Goal: Task Accomplishment & Management: Manage account settings

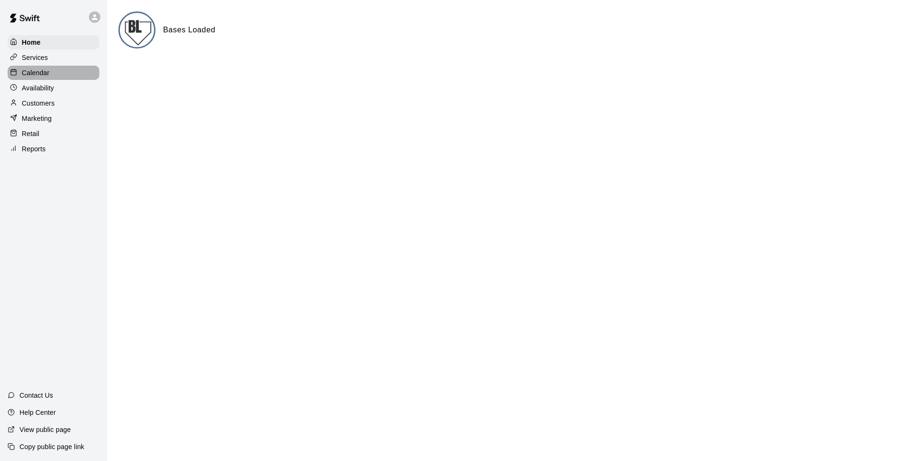
click at [33, 74] on p "Calendar" at bounding box center [36, 73] width 28 height 10
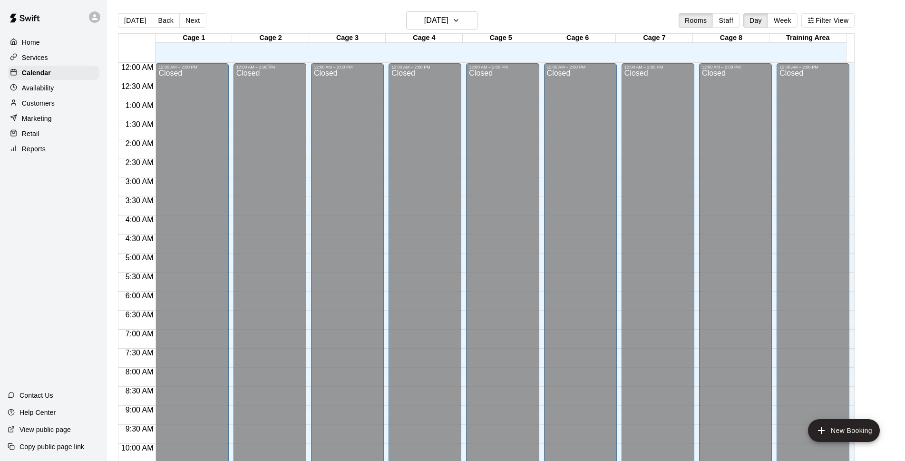
scroll to position [476, 0]
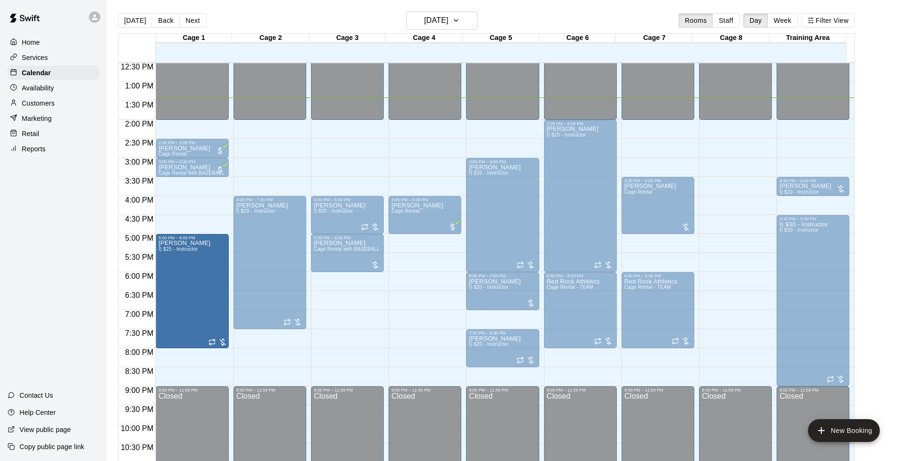
drag, startPoint x: 190, startPoint y: 198, endPoint x: 179, endPoint y: 243, distance: 46.0
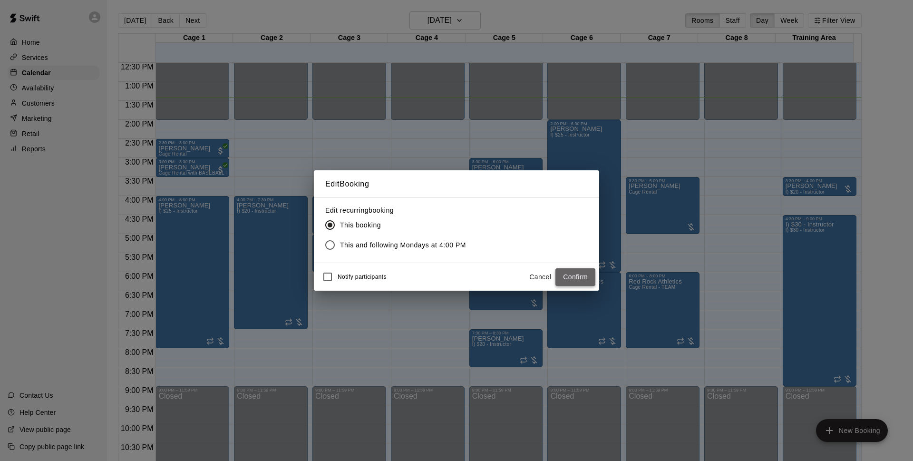
click at [569, 276] on button "Confirm" at bounding box center [576, 277] width 40 height 18
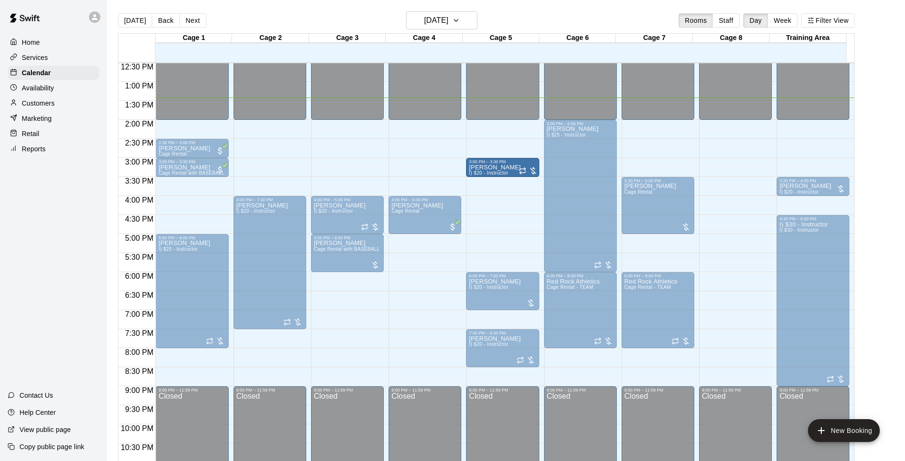
drag, startPoint x: 502, startPoint y: 271, endPoint x: 494, endPoint y: 186, distance: 85.1
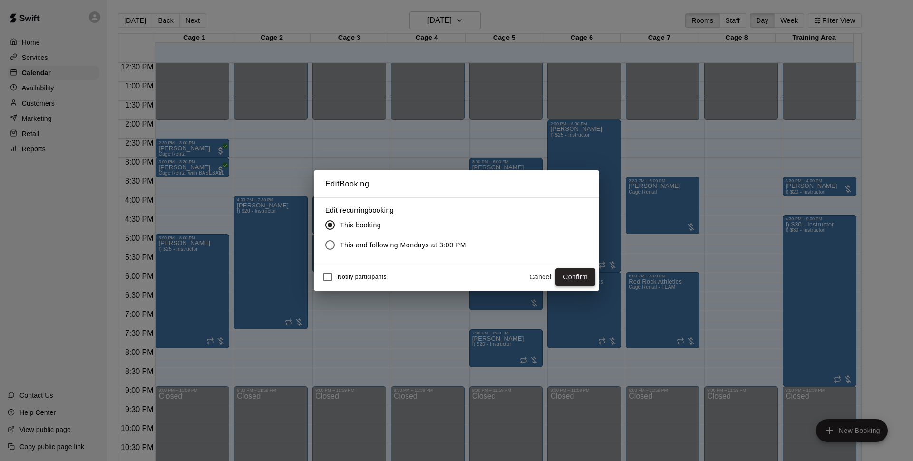
click at [579, 277] on button "Confirm" at bounding box center [576, 277] width 40 height 18
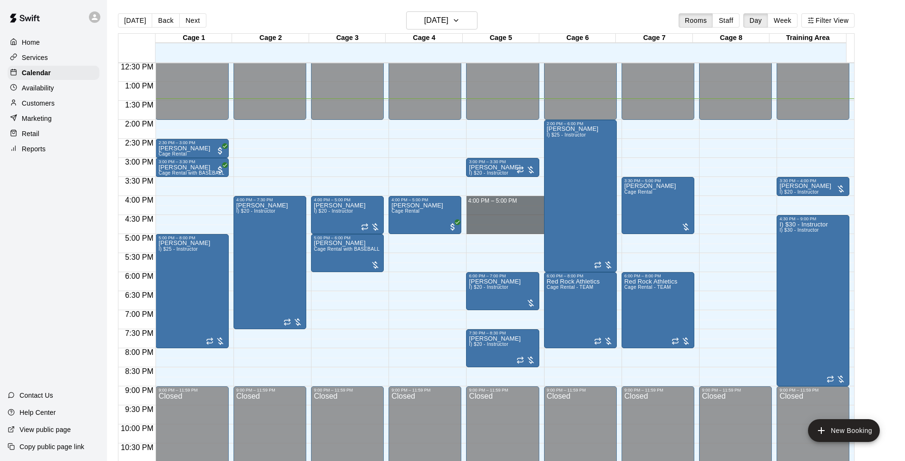
drag, startPoint x: 486, startPoint y: 197, endPoint x: 486, endPoint y: 228, distance: 30.4
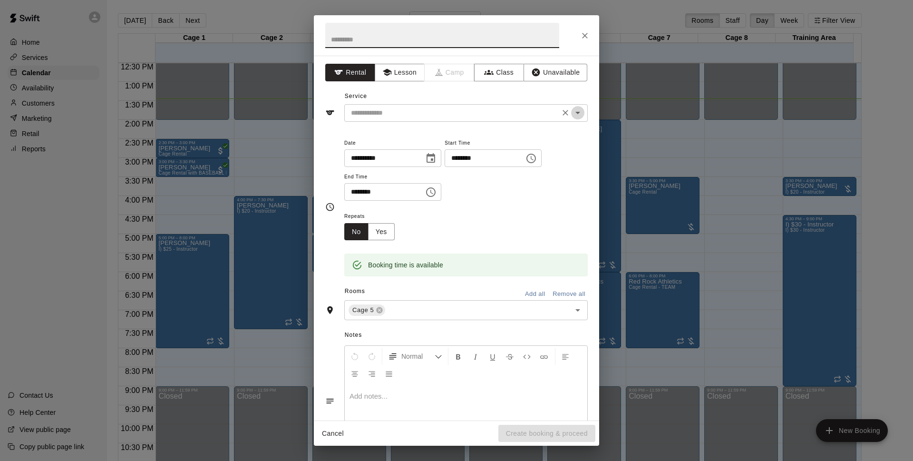
click at [572, 116] on icon "Open" at bounding box center [577, 112] width 11 height 11
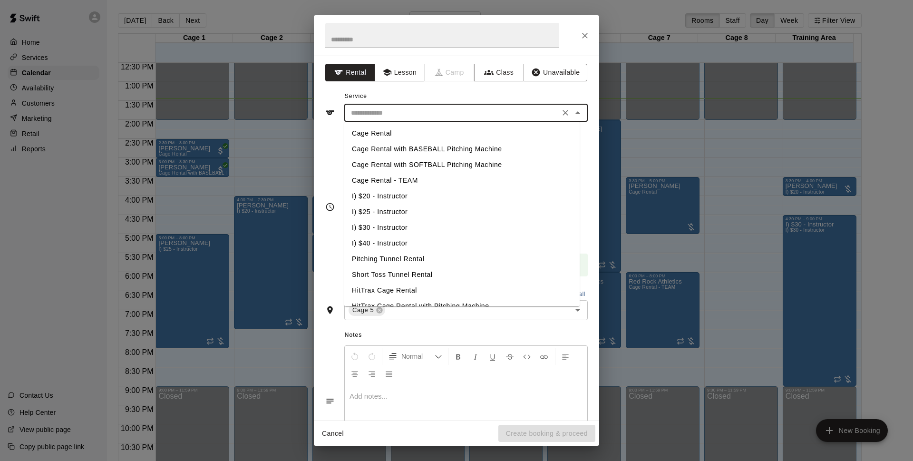
click at [402, 195] on li "I) $20 - Instructor" at bounding box center [461, 196] width 235 height 16
type input "**********"
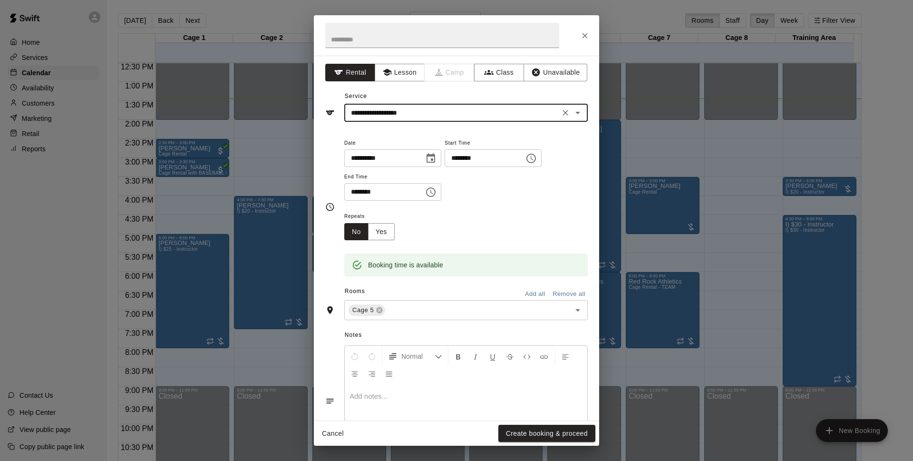
drag, startPoint x: 528, startPoint y: 432, endPoint x: 528, endPoint y: 422, distance: 10.0
click at [527, 432] on button "Create booking & proceed" at bounding box center [547, 434] width 97 height 18
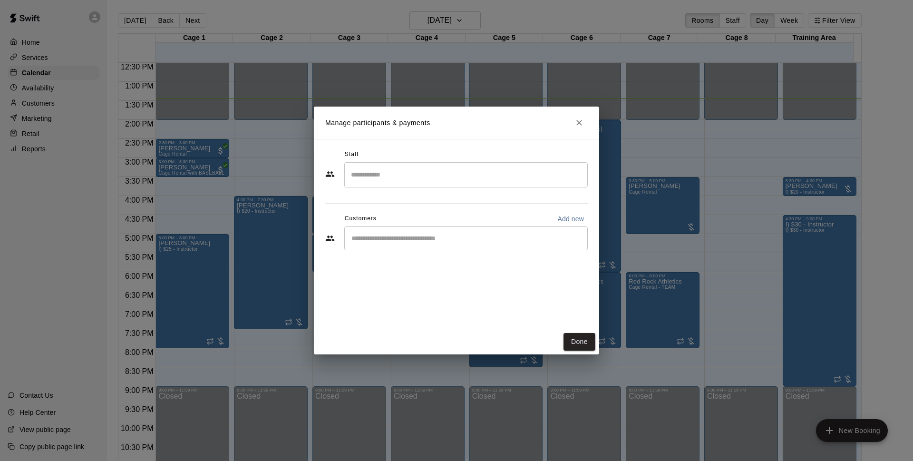
click at [382, 245] on div "​" at bounding box center [466, 238] width 244 height 24
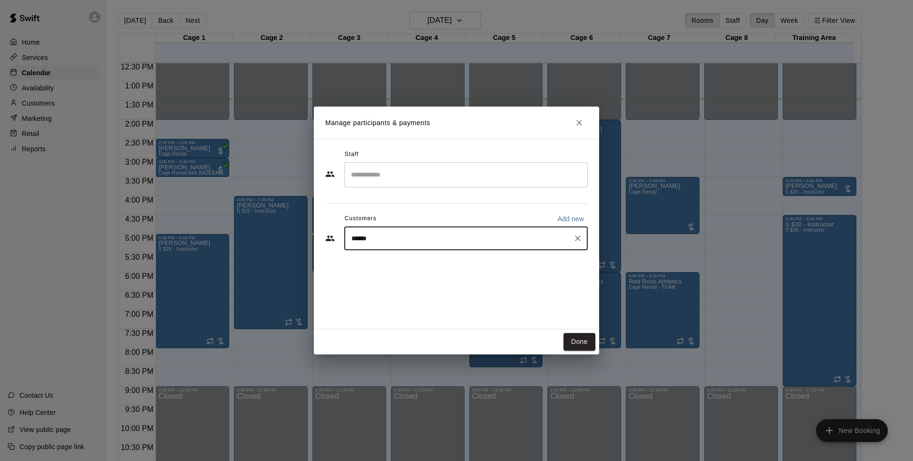
type input "*******"
click at [387, 294] on p "[PERSON_NAME]" at bounding box center [400, 291] width 58 height 10
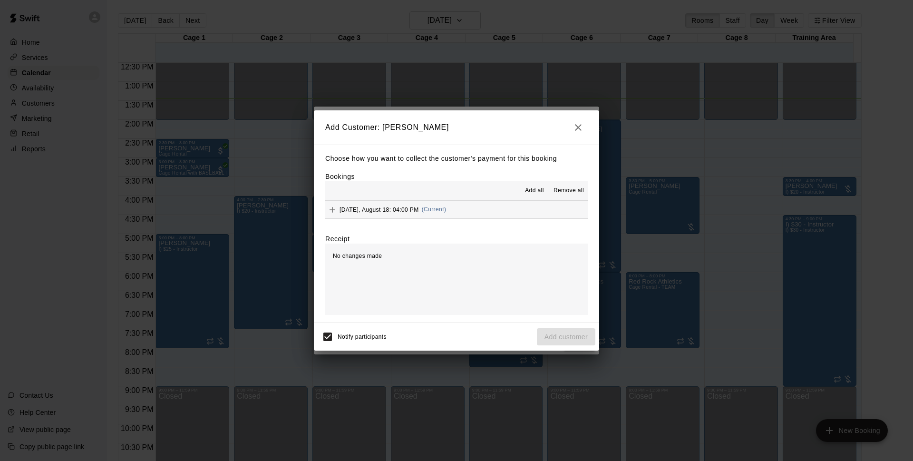
click at [537, 191] on span "Add all" at bounding box center [534, 191] width 19 height 10
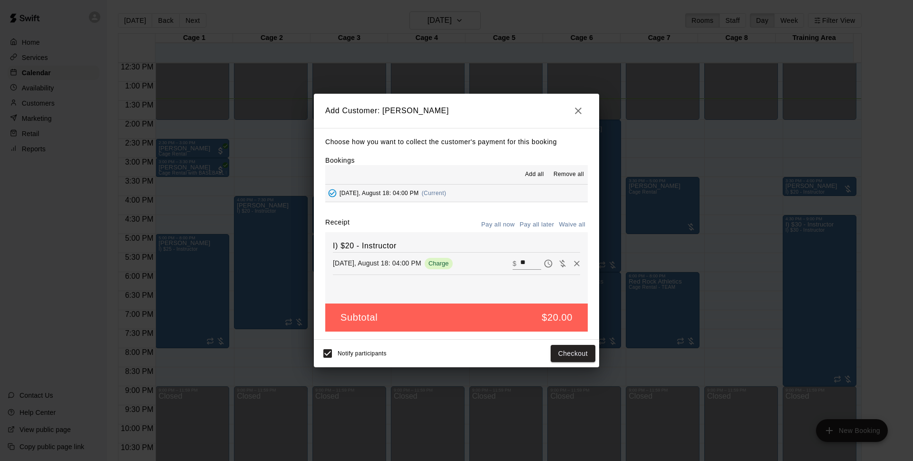
click at [530, 226] on button "Pay all later" at bounding box center [537, 224] width 39 height 15
click at [553, 357] on button "Add customer" at bounding box center [566, 354] width 59 height 18
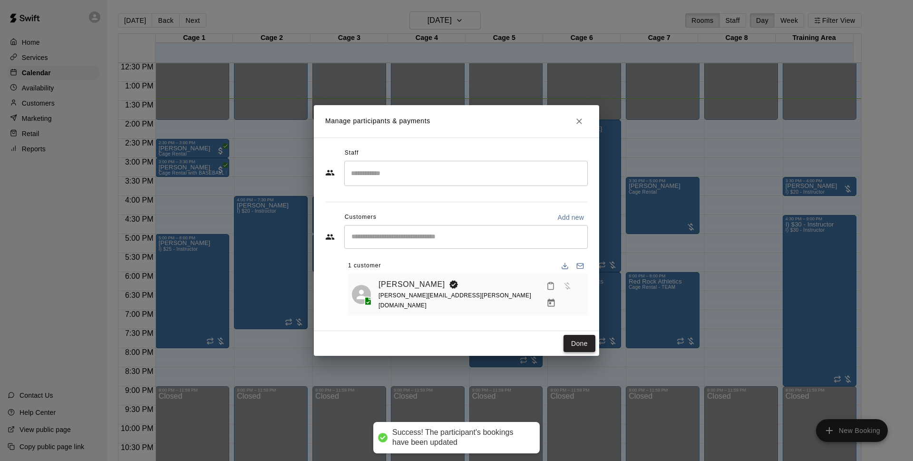
click at [570, 338] on button "Done" at bounding box center [580, 344] width 32 height 18
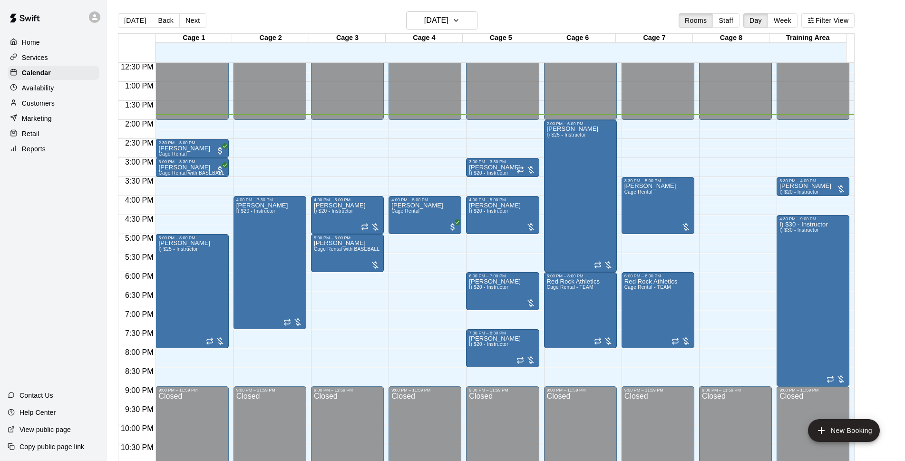
drag, startPoint x: 514, startPoint y: 359, endPoint x: 392, endPoint y: 300, distance: 136.2
click at [392, 300] on div "12:00 AM – 2:00 PM Closed 4:00 PM – 5:00 PM Mason Pickering Cage Rental 9:00 PM…" at bounding box center [425, 43] width 73 height 913
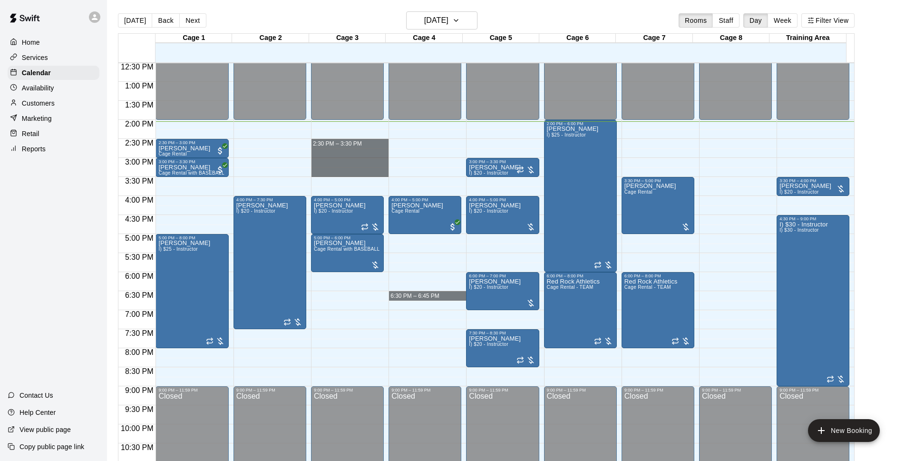
drag, startPoint x: 346, startPoint y: 143, endPoint x: 345, endPoint y: 176, distance: 32.9
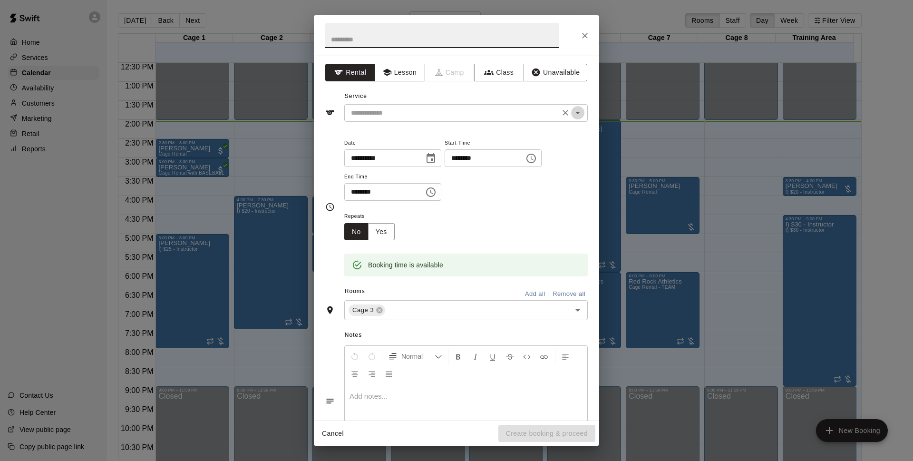
click at [572, 111] on icon "Open" at bounding box center [577, 112] width 11 height 11
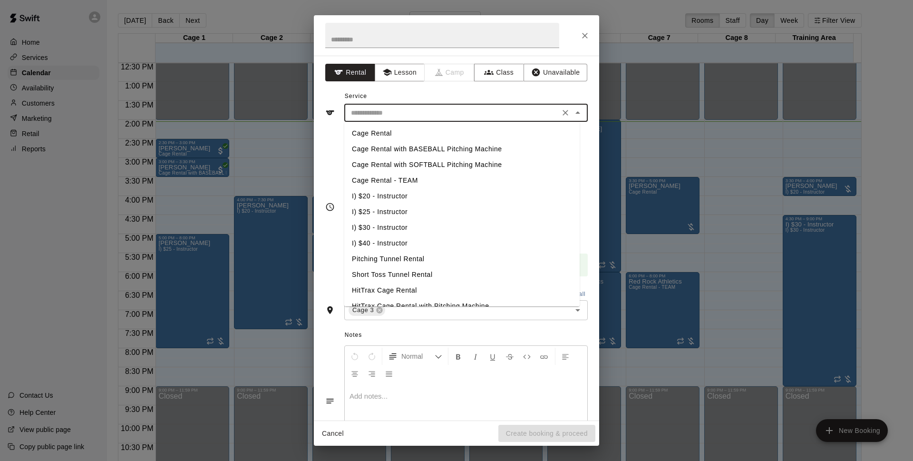
click at [418, 151] on li "Cage Rental with BASEBALL Pitching Machine" at bounding box center [461, 149] width 235 height 16
type input "**********"
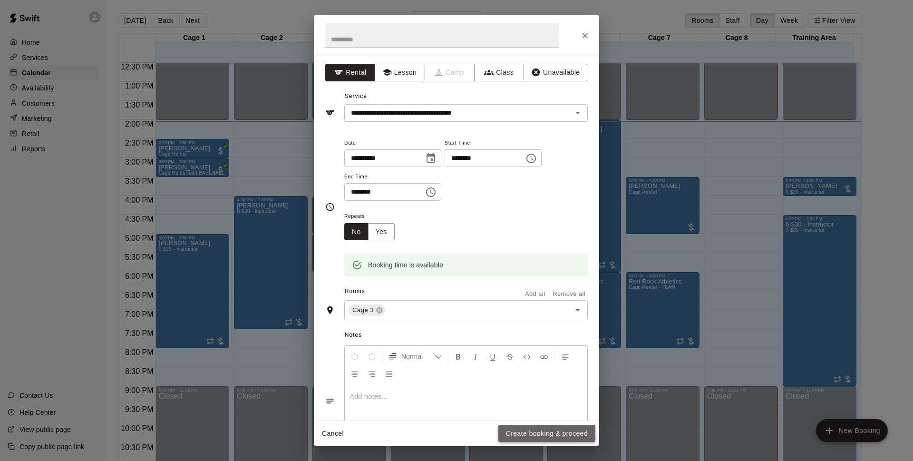
click at [534, 434] on button "Create booking & proceed" at bounding box center [547, 434] width 97 height 18
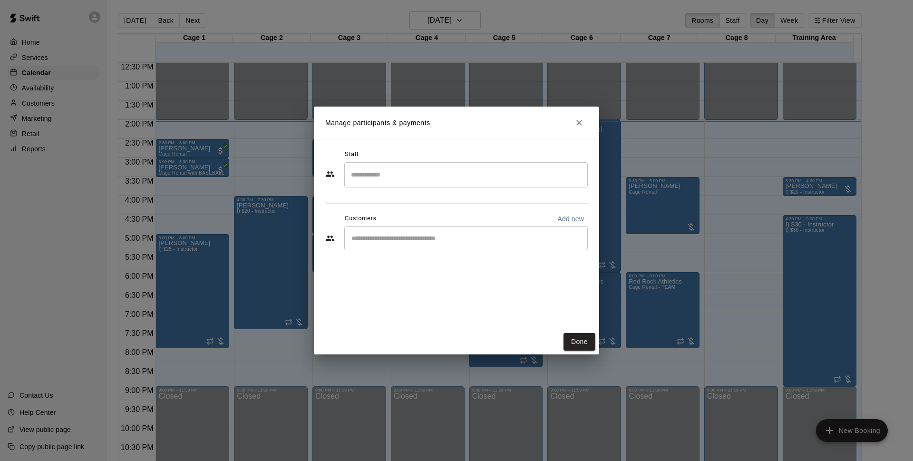
click at [374, 243] on input "Start typing to search customers..." at bounding box center [466, 239] width 235 height 10
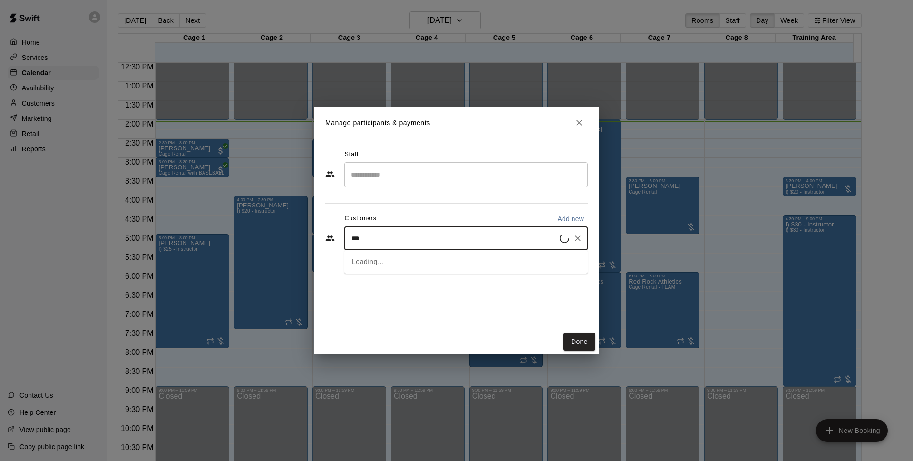
type input "***"
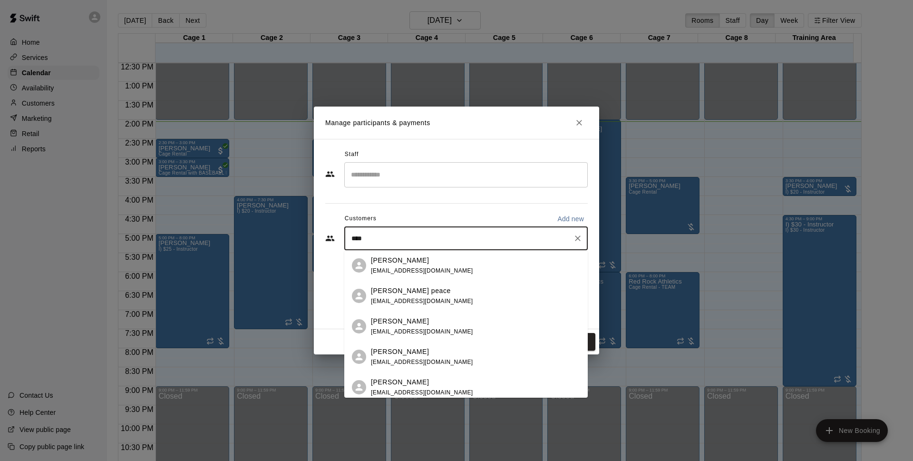
click at [402, 354] on p "[PERSON_NAME]" at bounding box center [400, 352] width 58 height 10
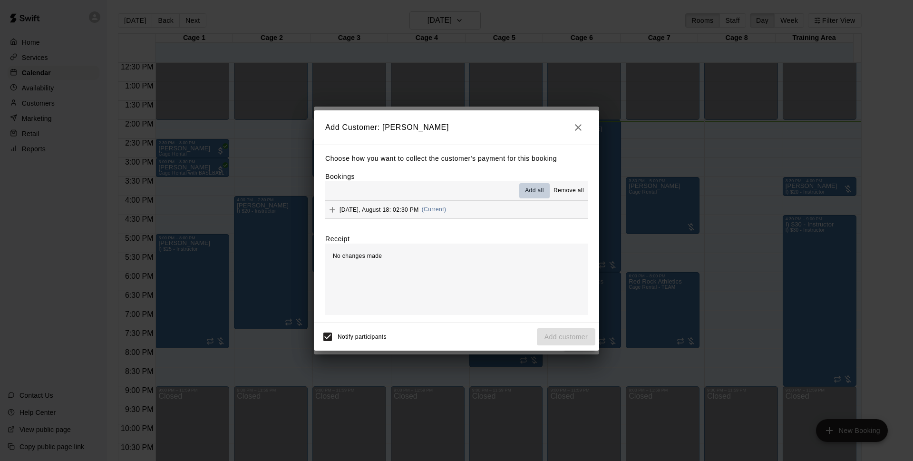
click at [533, 190] on span "Add all" at bounding box center [534, 191] width 19 height 10
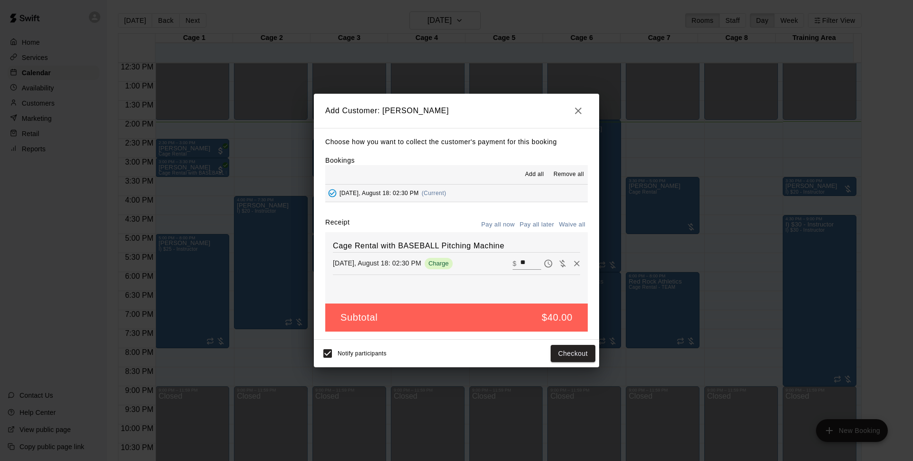
click at [533, 225] on button "Pay all later" at bounding box center [537, 224] width 39 height 15
click at [568, 352] on button "Add customer" at bounding box center [566, 354] width 59 height 18
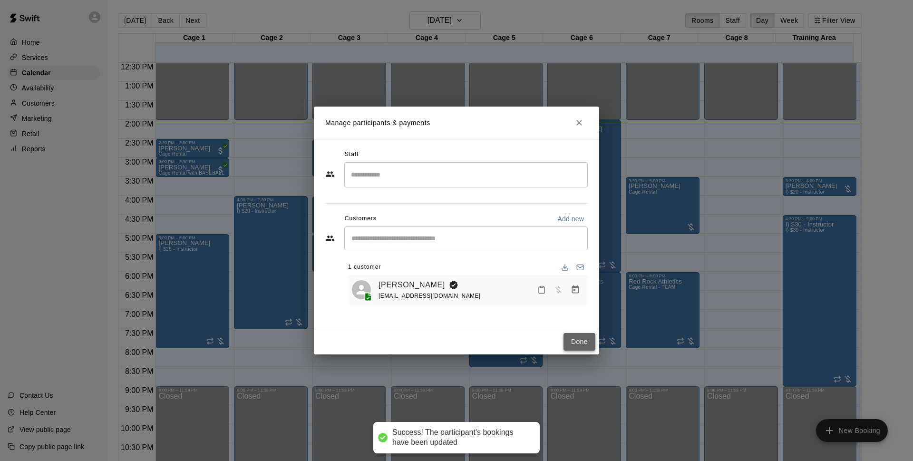
click at [572, 339] on button "Done" at bounding box center [580, 342] width 32 height 18
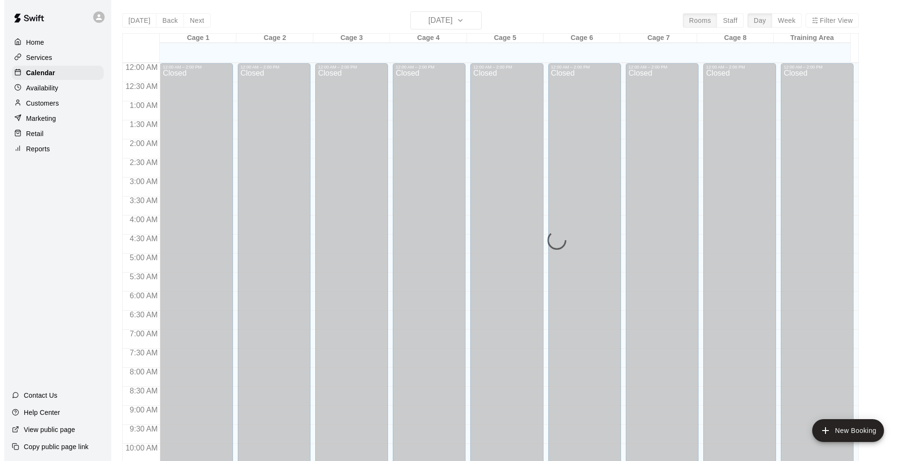
scroll to position [476, 0]
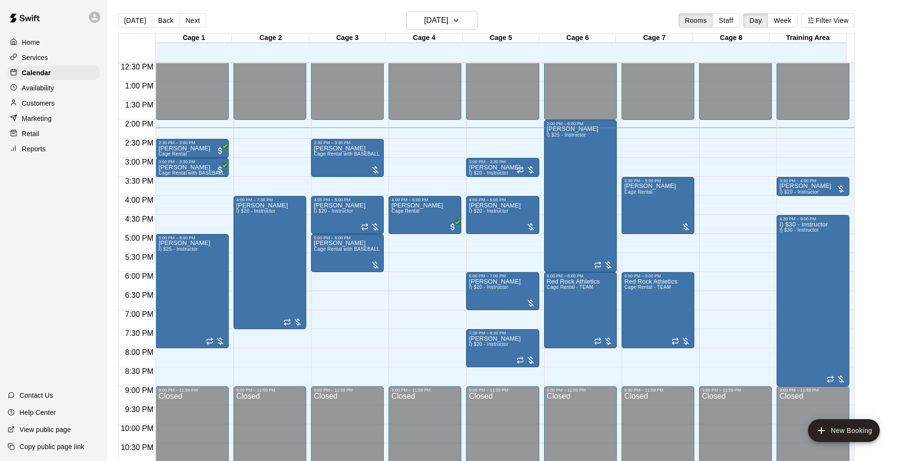
click at [546, 14] on div "[DATE] Back [DATE][DATE] Rooms Staff Day Week Filter View" at bounding box center [486, 22] width 737 height 22
drag, startPoint x: 206, startPoint y: 198, endPoint x: 208, endPoint y: 210, distance: 12.1
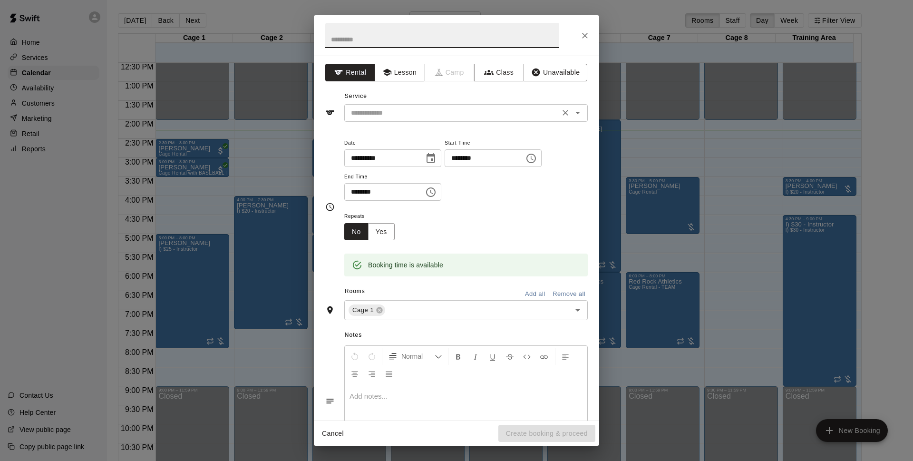
click at [411, 109] on input "text" at bounding box center [452, 113] width 210 height 12
click at [580, 38] on icon "Close" at bounding box center [585, 36] width 10 height 10
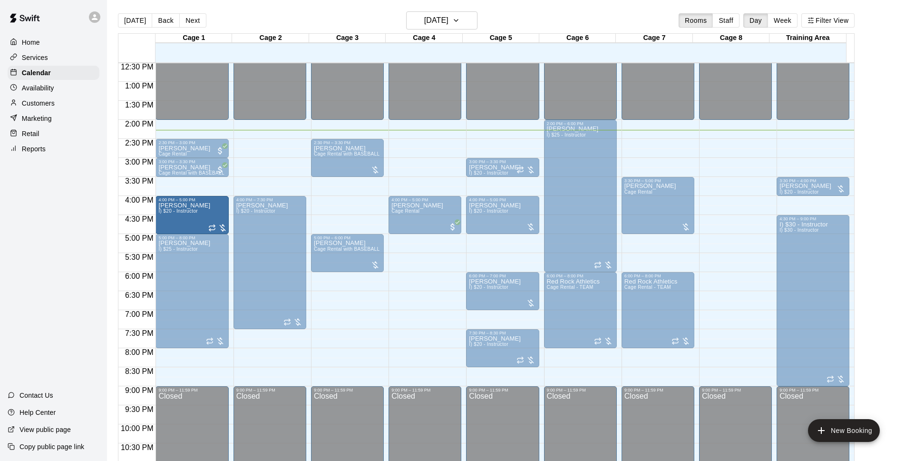
drag, startPoint x: 353, startPoint y: 218, endPoint x: 191, endPoint y: 221, distance: 161.3
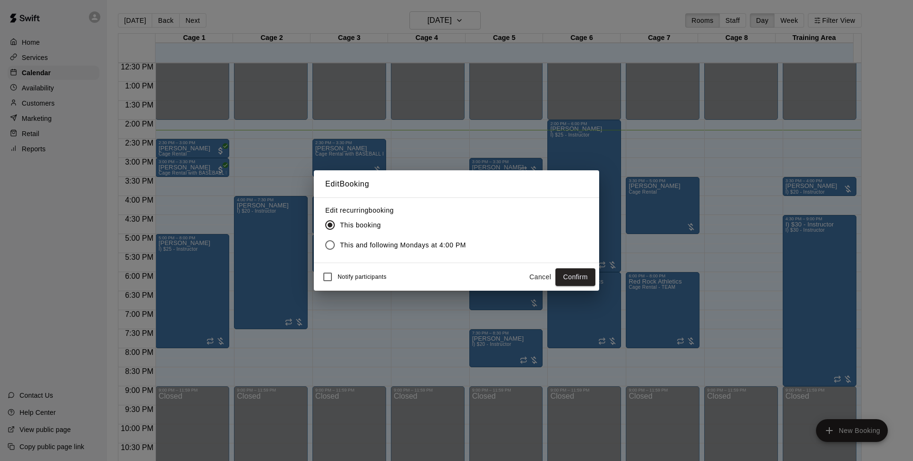
click at [552, 285] on button "Cancel" at bounding box center [540, 277] width 30 height 18
click at [576, 276] on button "Confirm" at bounding box center [576, 277] width 40 height 18
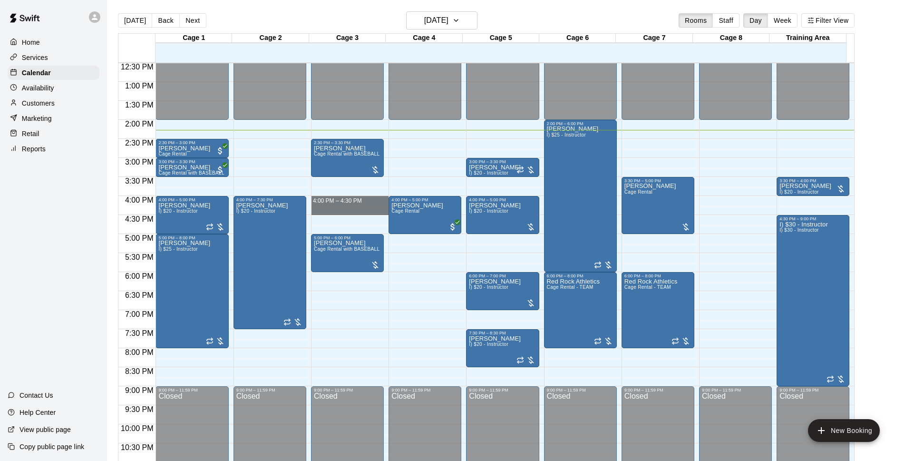
drag, startPoint x: 324, startPoint y: 199, endPoint x: 325, endPoint y: 208, distance: 9.2
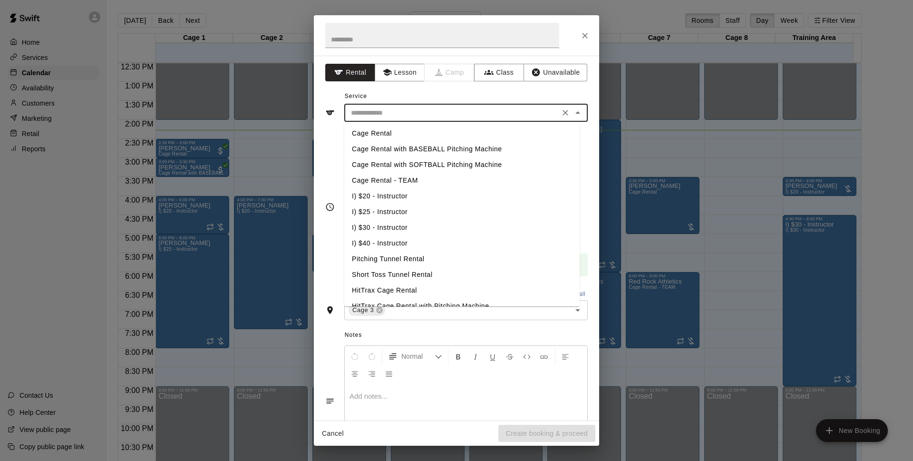
click at [438, 115] on input "text" at bounding box center [452, 113] width 210 height 12
click at [445, 160] on li "Cage Rental with SOFTBALL Pitching Machine" at bounding box center [461, 165] width 235 height 16
type input "**********"
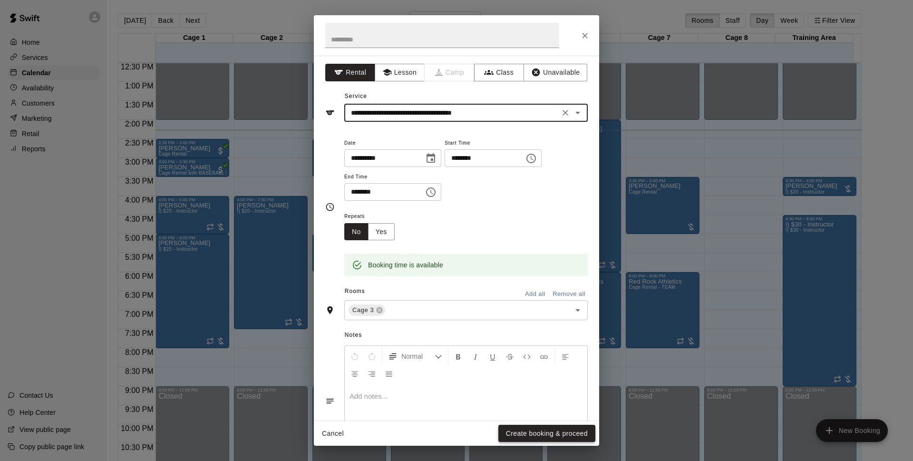
click at [539, 430] on button "Create booking & proceed" at bounding box center [547, 434] width 97 height 18
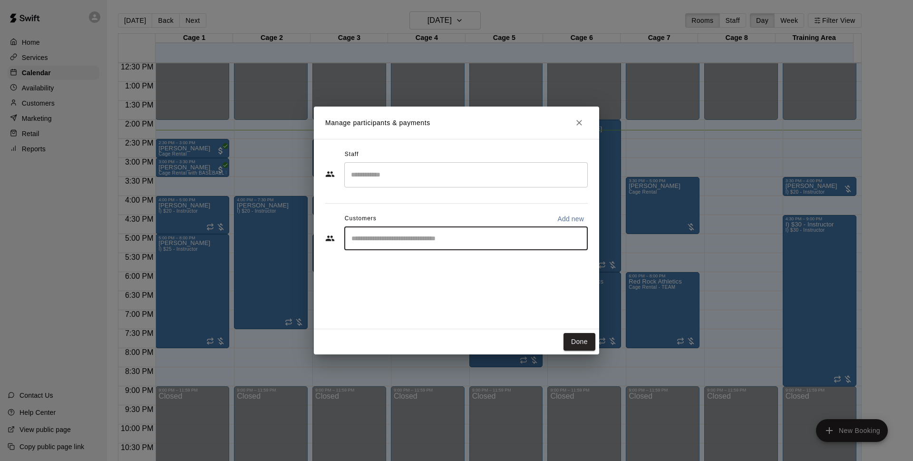
click at [432, 242] on input "Start typing to search customers..." at bounding box center [466, 239] width 235 height 10
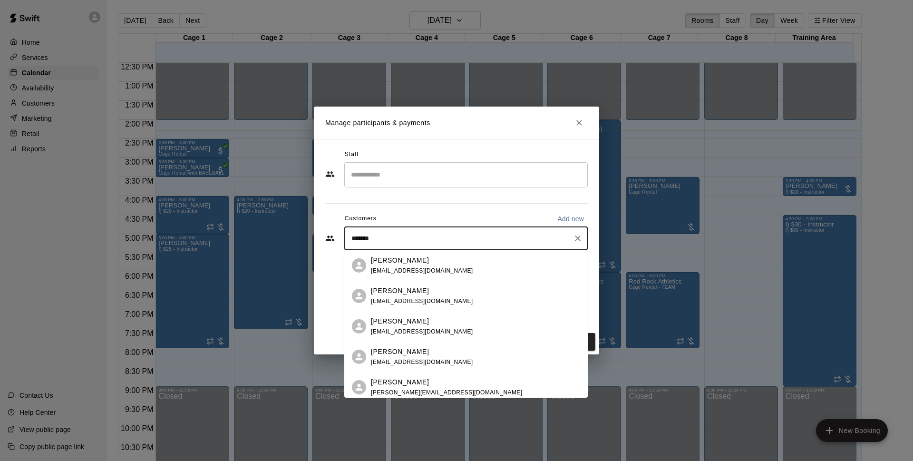
scroll to position [88, 0]
drag, startPoint x: 409, startPoint y: 236, endPoint x: 315, endPoint y: 241, distance: 93.9
click at [315, 241] on div "Staff ​ Customers Add new ****** ​" at bounding box center [456, 234] width 285 height 190
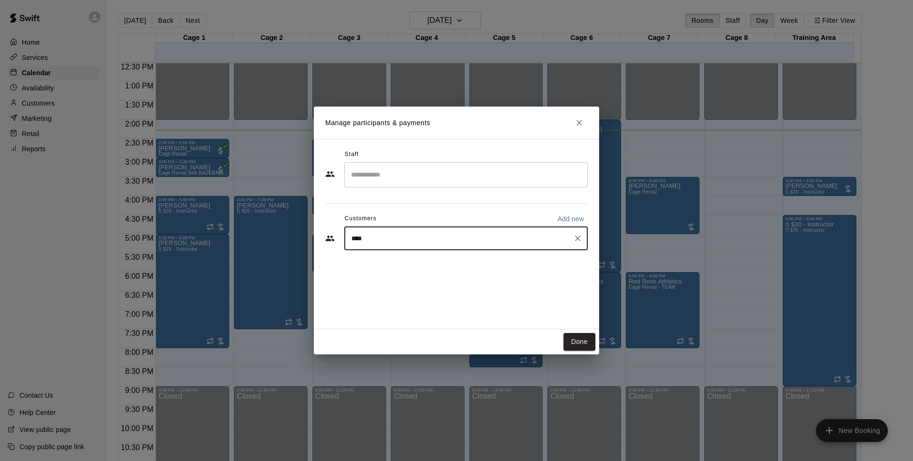
type input "*****"
click at [581, 239] on icon "Clear" at bounding box center [578, 239] width 10 height 10
click at [408, 241] on input "Start typing to search customers..." at bounding box center [466, 239] width 235 height 10
type input "*******"
click at [413, 259] on div "Walk In" at bounding box center [422, 260] width 102 height 10
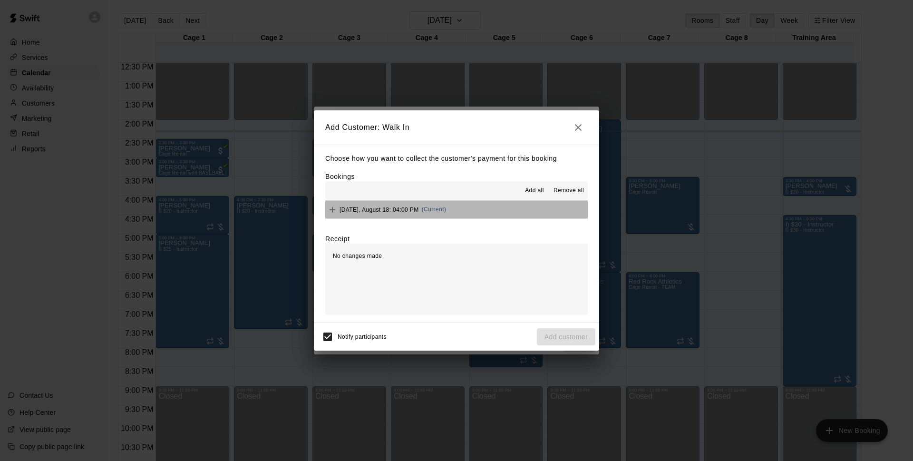
click at [477, 209] on button "Monday, August 18: 04:00 PM (Current)" at bounding box center [456, 210] width 263 height 18
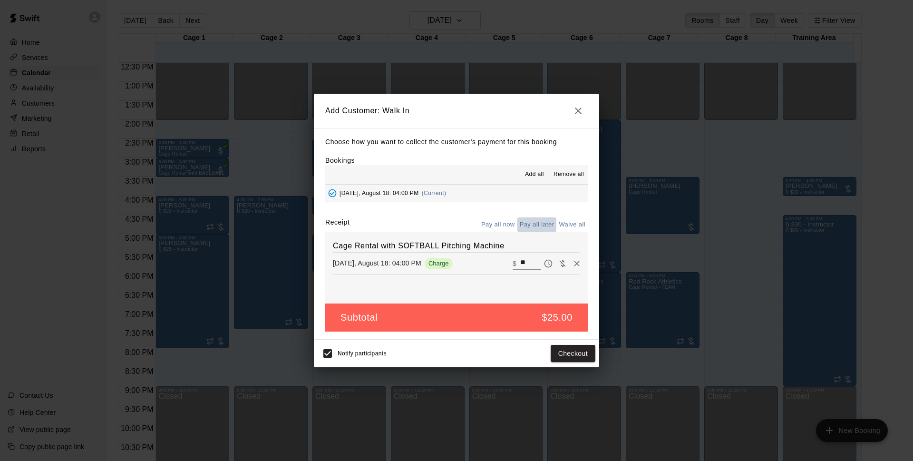
click at [536, 226] on button "Pay all later" at bounding box center [537, 224] width 39 height 15
click at [577, 353] on button "Add customer" at bounding box center [566, 354] width 59 height 18
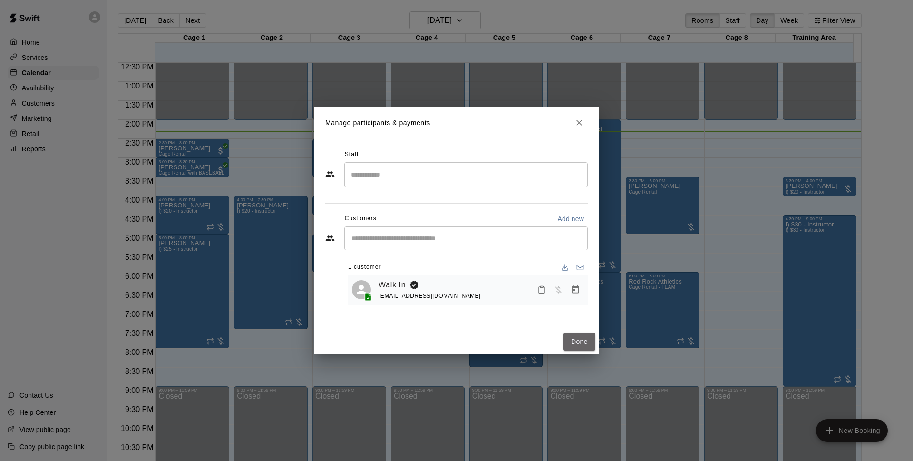
drag, startPoint x: 595, startPoint y: 342, endPoint x: 913, endPoint y: 188, distance: 353.2
click at [595, 343] on button "Done" at bounding box center [580, 342] width 32 height 18
click at [589, 350] on button "Done" at bounding box center [580, 342] width 32 height 18
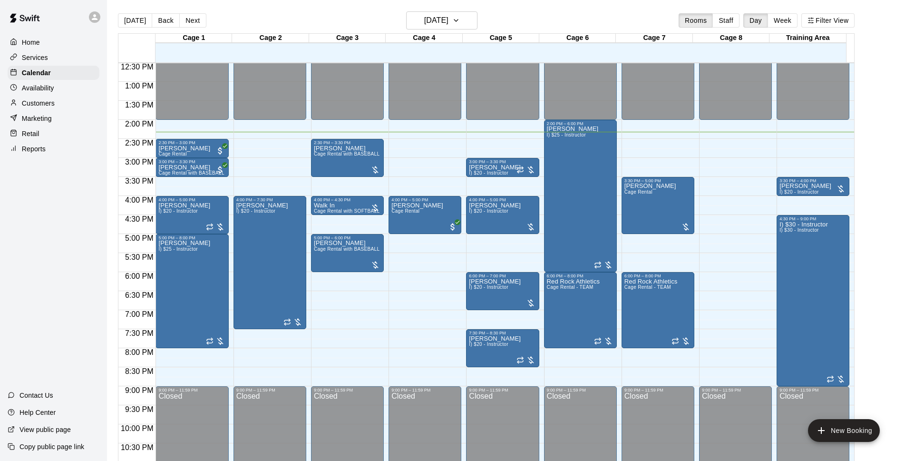
click at [306, 8] on main "[DATE] Back [DATE][DATE] Rooms Staff Day Week Filter View Cage 1 18 Mon Cage 2 …" at bounding box center [506, 238] width 798 height 476
drag, startPoint x: 412, startPoint y: 257, endPoint x: 414, endPoint y: 267, distance: 10.2
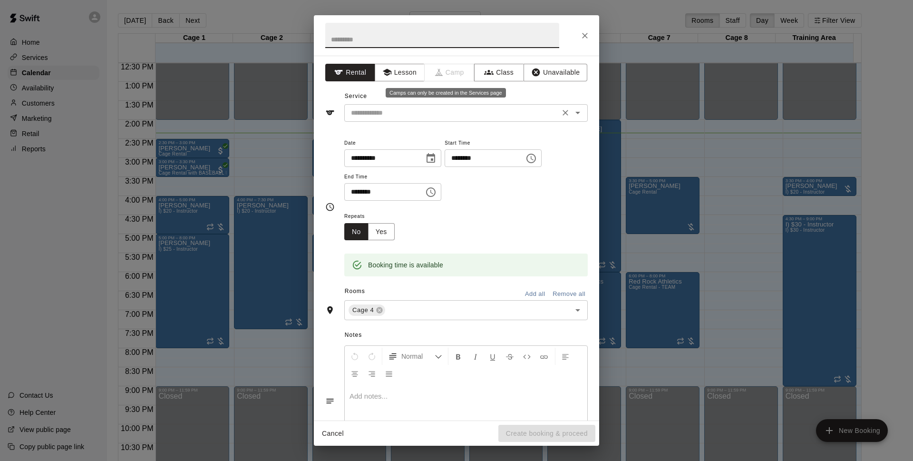
click at [457, 109] on input "text" at bounding box center [452, 113] width 210 height 12
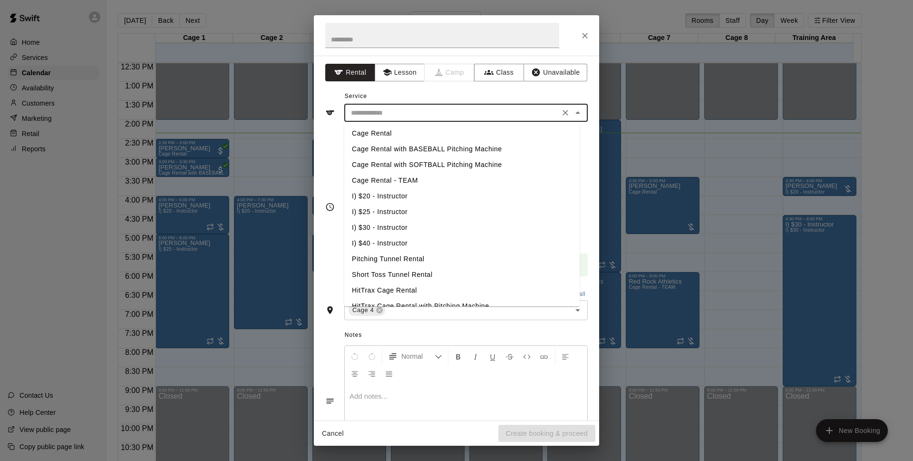
click at [410, 134] on li "Cage Rental" at bounding box center [461, 134] width 235 height 16
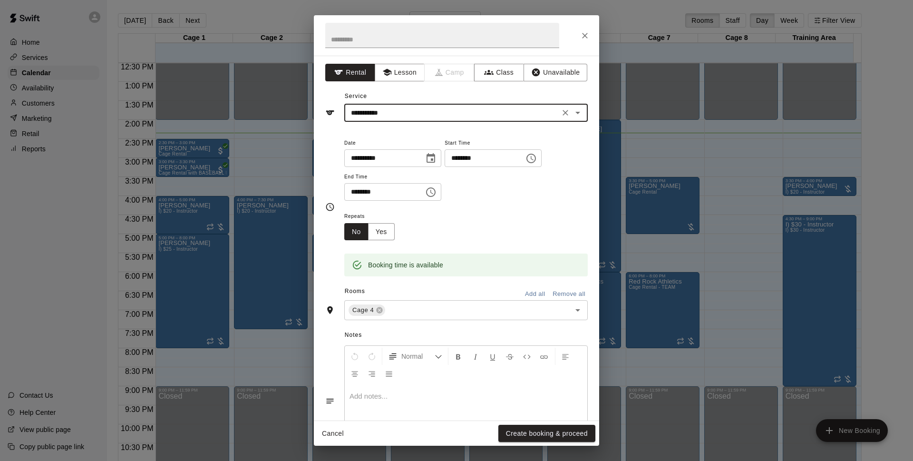
click at [495, 104] on div "**********" at bounding box center [466, 113] width 244 height 18
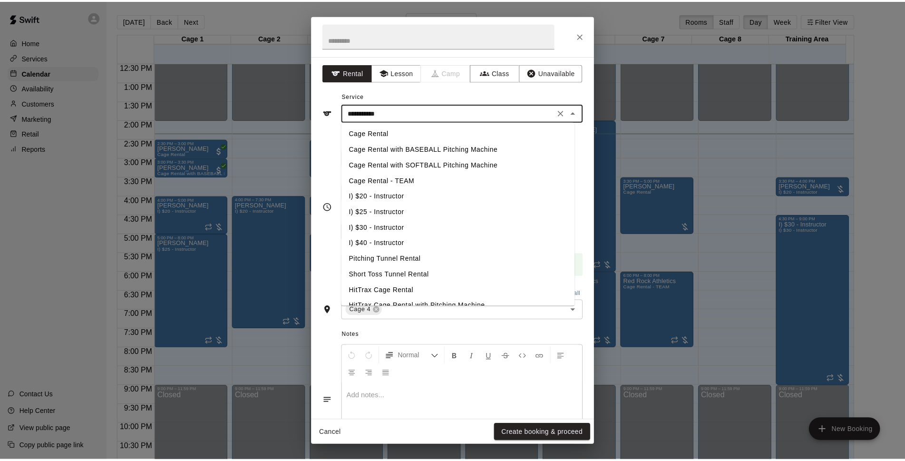
scroll to position [55, 0]
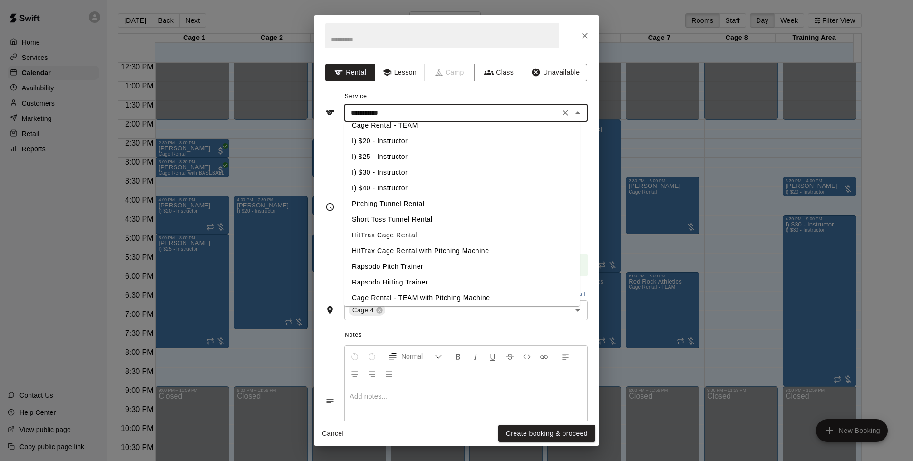
click at [414, 234] on li "HitTrax Cage Rental" at bounding box center [461, 235] width 235 height 16
type input "**********"
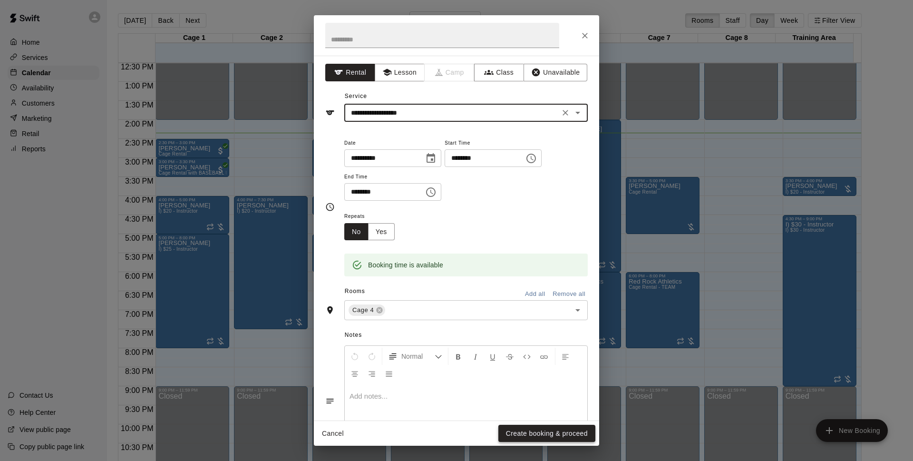
click at [571, 430] on button "Create booking & proceed" at bounding box center [547, 434] width 97 height 18
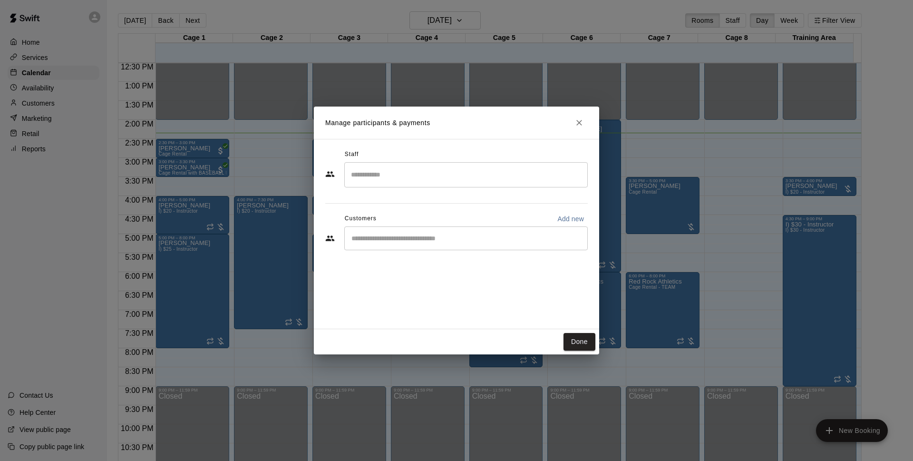
click at [418, 231] on div "​" at bounding box center [466, 238] width 244 height 24
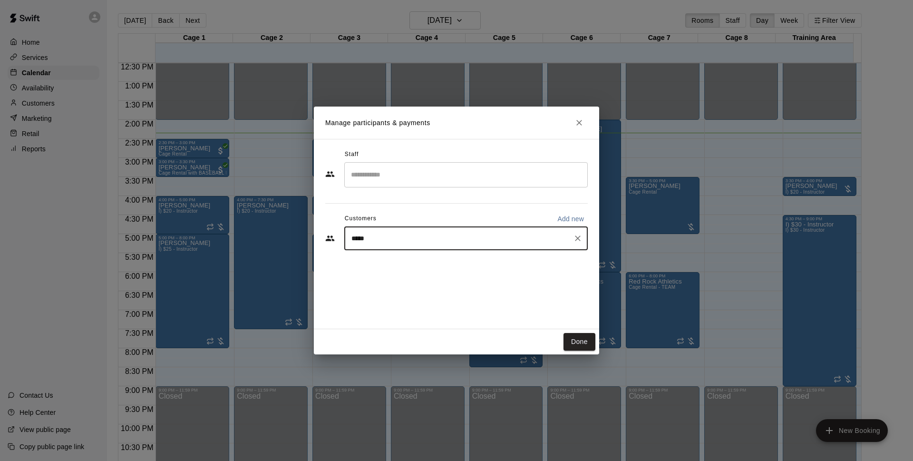
type input "*****"
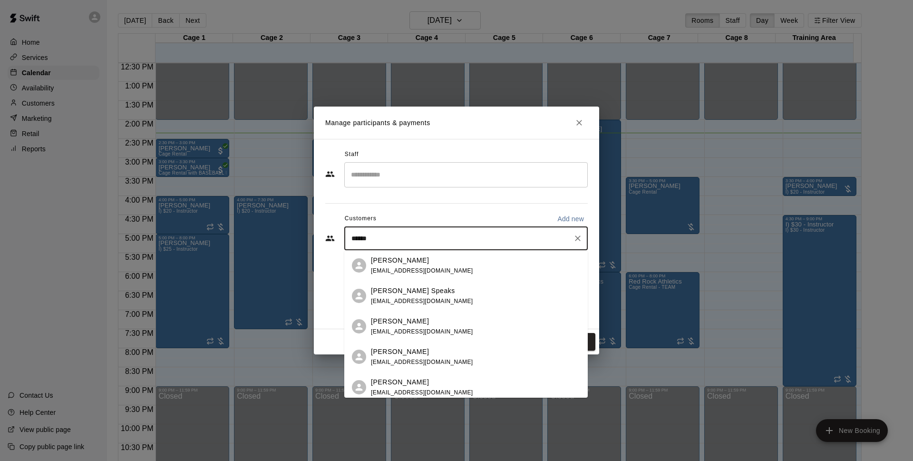
click at [383, 256] on p "[PERSON_NAME]" at bounding box center [400, 260] width 58 height 10
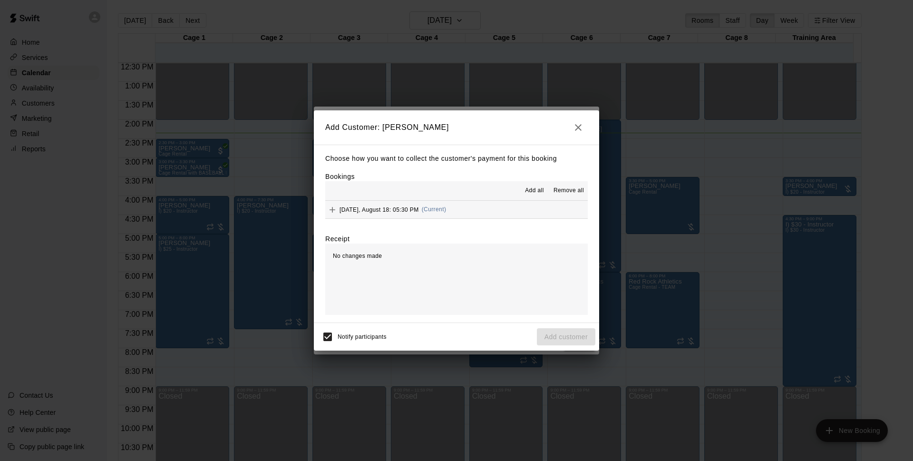
click at [442, 204] on div "Monday, August 18: 05:30 PM (Current)" at bounding box center [385, 210] width 121 height 14
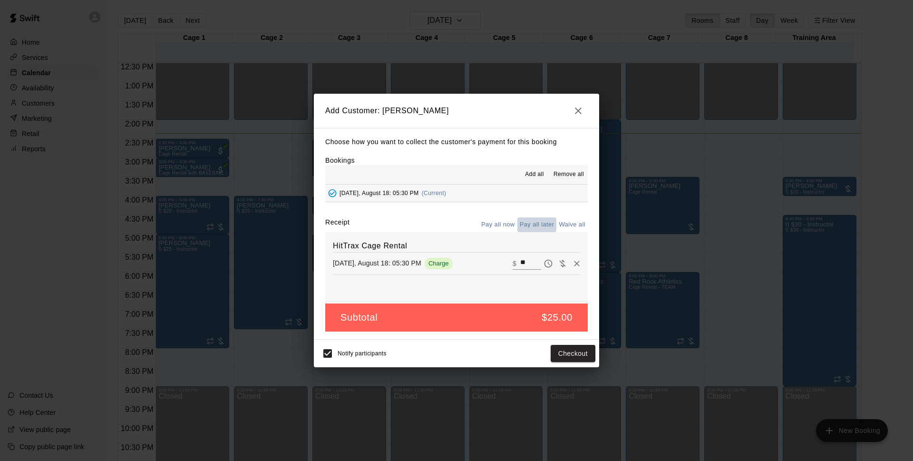
click at [549, 227] on button "Pay all later" at bounding box center [537, 224] width 39 height 15
click at [567, 350] on button "Add customer" at bounding box center [566, 354] width 59 height 18
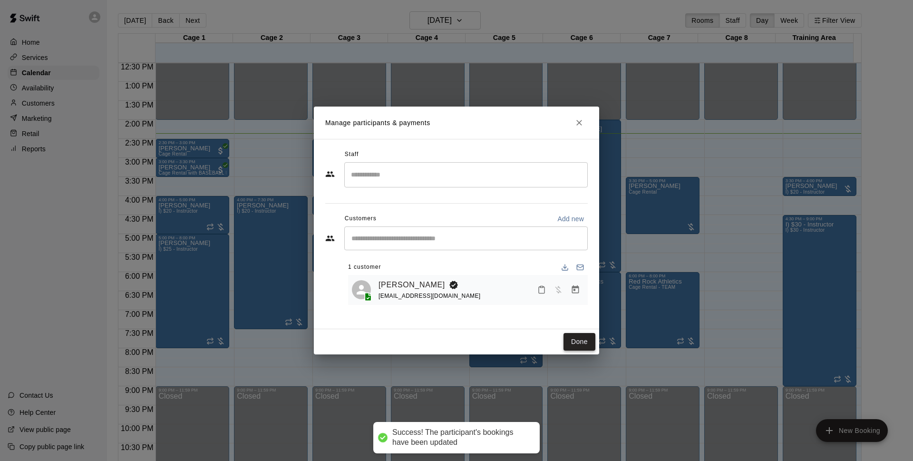
click at [574, 338] on button "Done" at bounding box center [580, 342] width 32 height 18
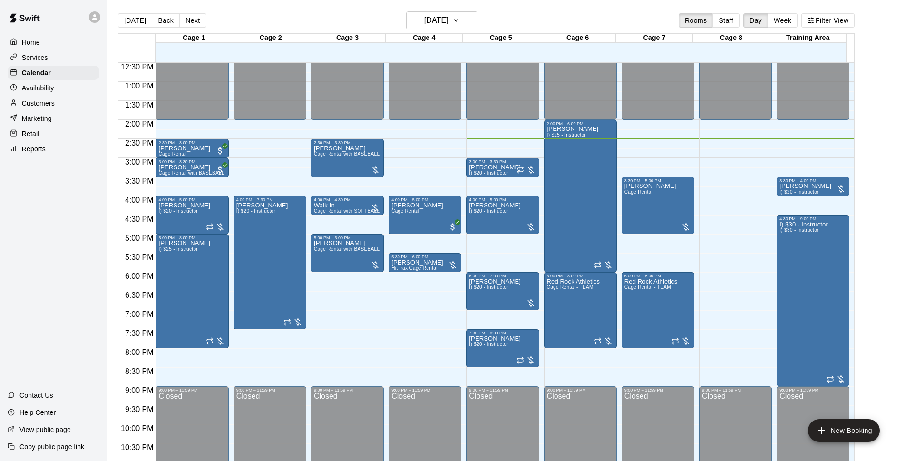
click at [894, 136] on main "Today Back Next Monday Aug 18 Rooms Staff Day Week Filter View Cage 1 18 Mon Ca…" at bounding box center [506, 241] width 791 height 461
drag, startPoint x: 330, startPoint y: 276, endPoint x: 652, endPoint y: 185, distance: 334.8
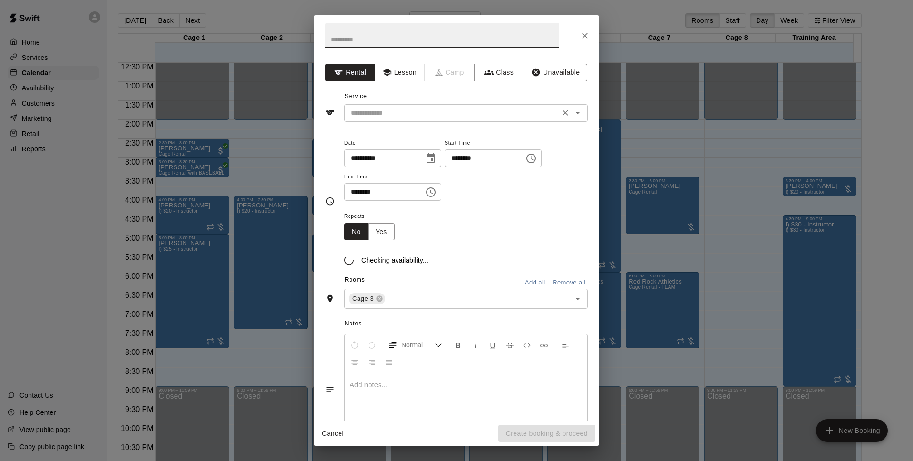
click at [409, 114] on input "text" at bounding box center [452, 113] width 210 height 12
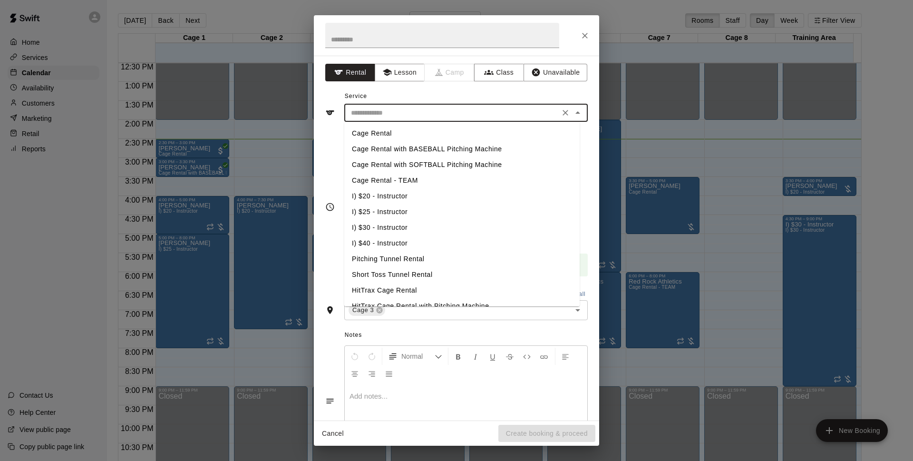
click at [453, 147] on li "Cage Rental with BASEBALL Pitching Machine" at bounding box center [461, 149] width 235 height 16
type input "**********"
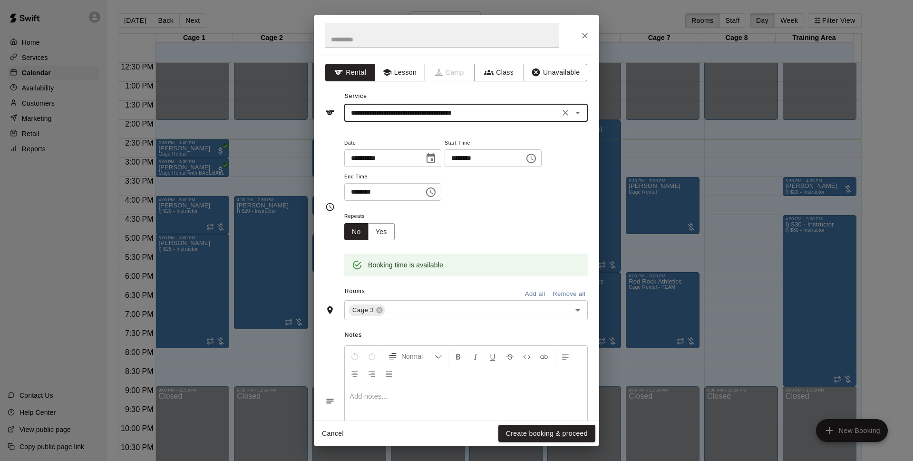
click at [480, 159] on input "********" at bounding box center [481, 158] width 73 height 18
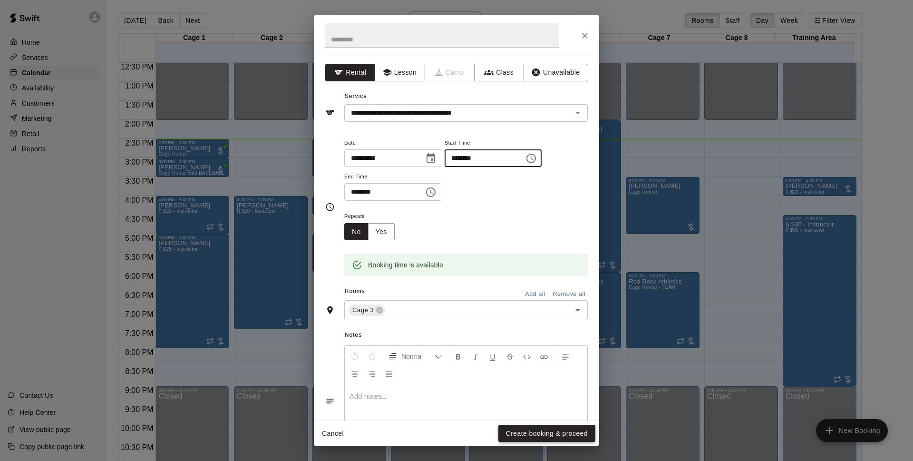
type input "********"
drag, startPoint x: 537, startPoint y: 427, endPoint x: 730, endPoint y: 297, distance: 233.1
click at [538, 427] on button "Create booking & proceed" at bounding box center [547, 434] width 97 height 18
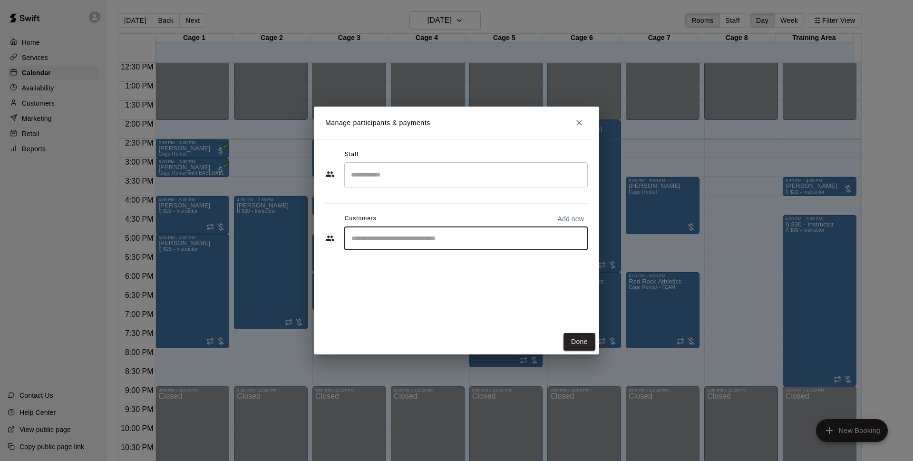
click at [410, 241] on input "Start typing to search customers..." at bounding box center [466, 239] width 235 height 10
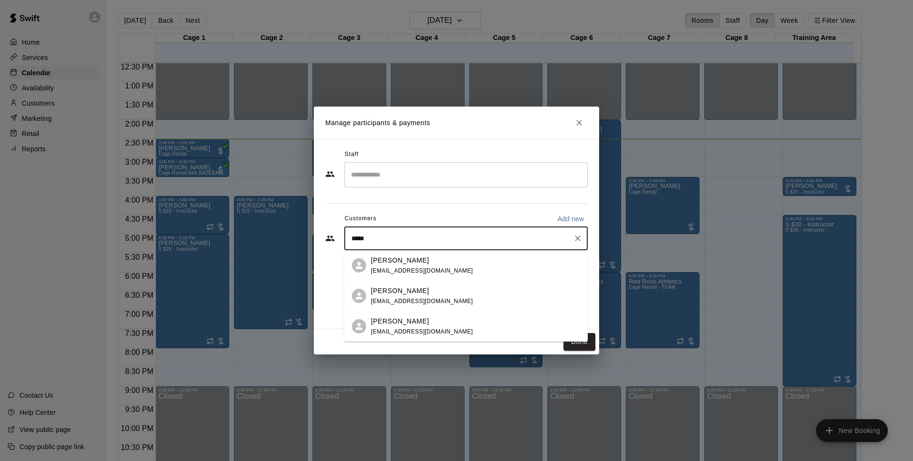
type input "******"
click at [403, 270] on span "ncardinale7180@gmail.com" at bounding box center [422, 270] width 102 height 7
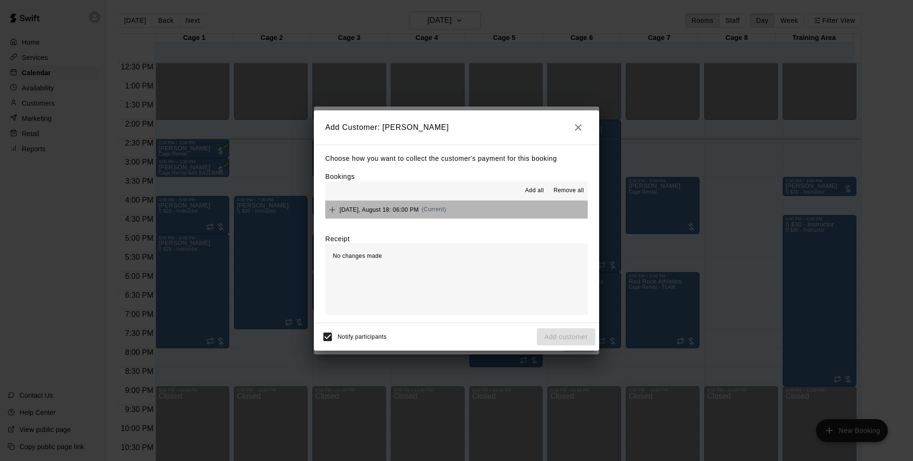
click at [462, 211] on button "Monday, August 18: 06:00 PM (Current)" at bounding box center [456, 210] width 263 height 18
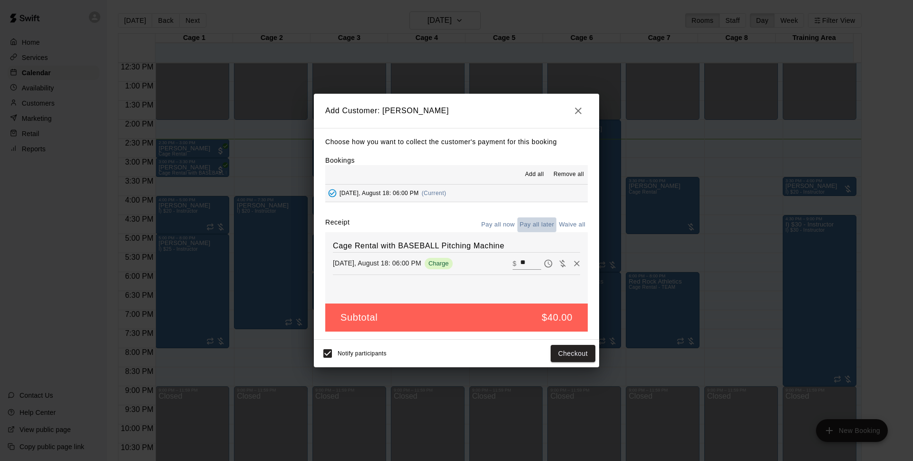
click at [534, 224] on button "Pay all later" at bounding box center [537, 224] width 39 height 15
click at [567, 349] on button "Add customer" at bounding box center [566, 354] width 59 height 18
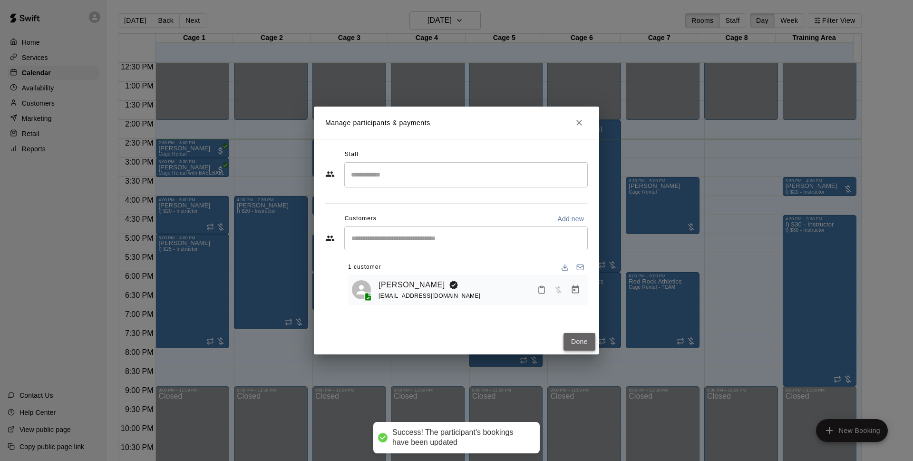
click at [575, 341] on button "Done" at bounding box center [580, 342] width 32 height 18
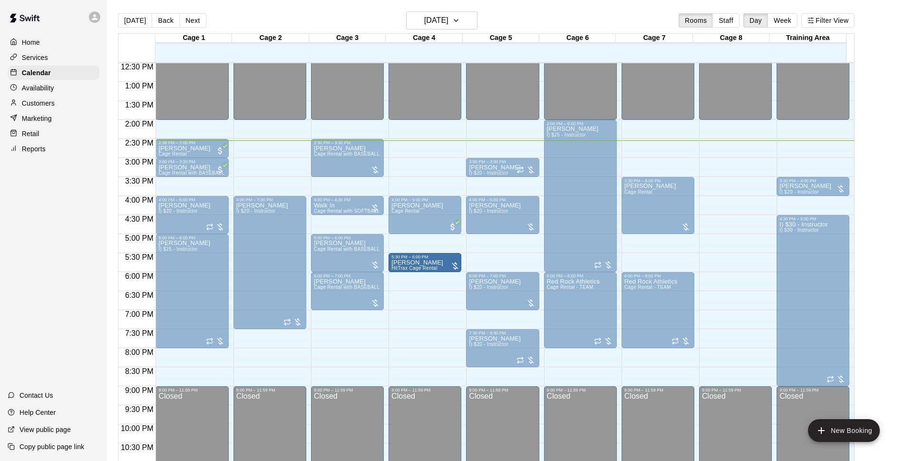
drag, startPoint x: 445, startPoint y: 256, endPoint x: 740, endPoint y: 262, distance: 294.5
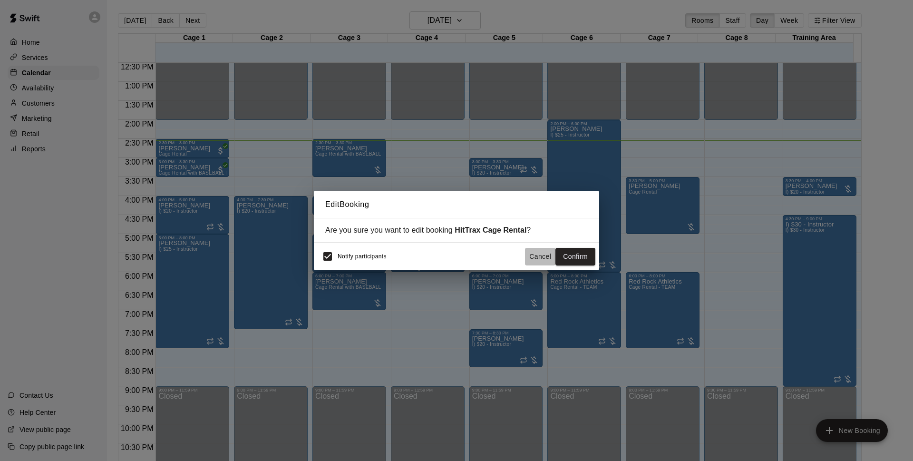
click at [530, 259] on button "Cancel" at bounding box center [540, 257] width 30 height 18
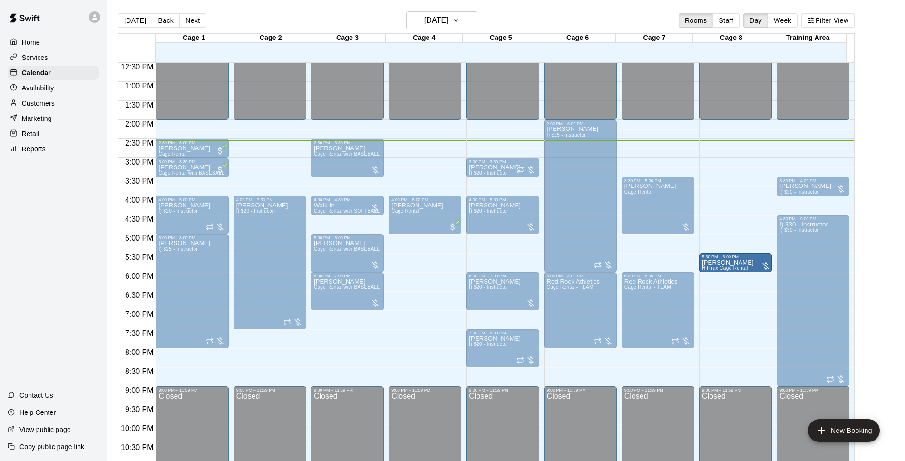
drag, startPoint x: 442, startPoint y: 260, endPoint x: 734, endPoint y: 263, distance: 292.6
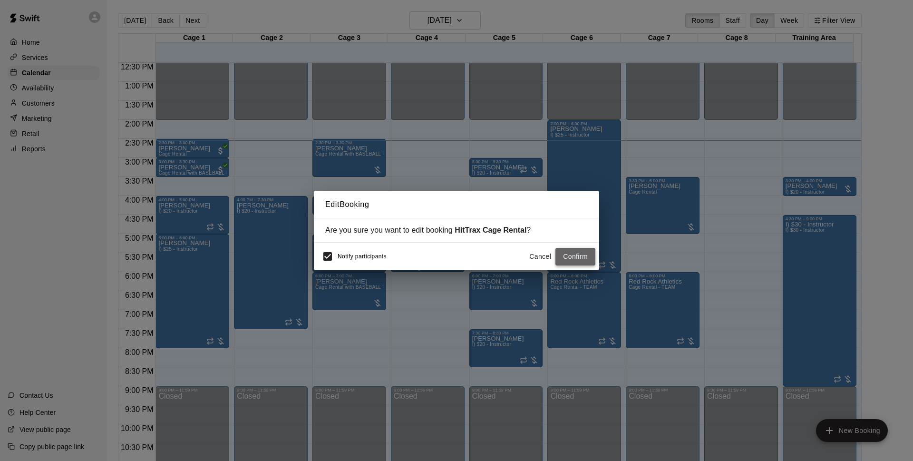
click at [574, 259] on button "Confirm" at bounding box center [576, 257] width 40 height 18
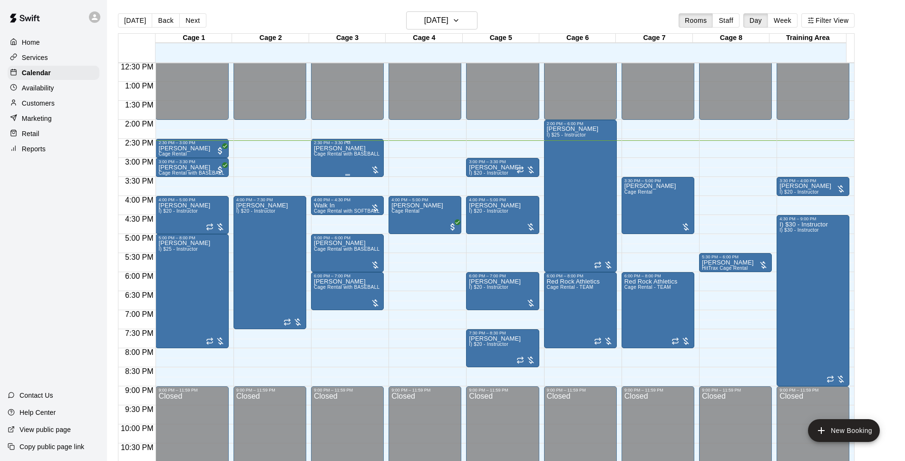
click at [375, 168] on div at bounding box center [376, 170] width 10 height 10
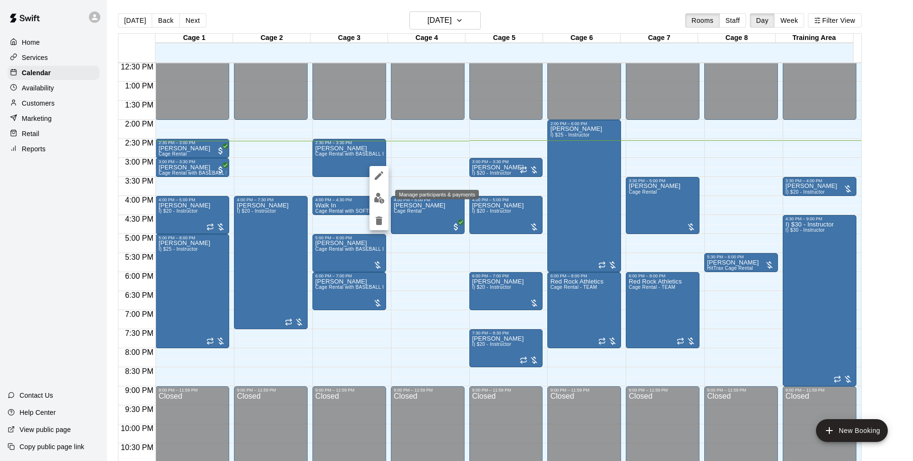
click at [383, 196] on img "edit" at bounding box center [379, 198] width 11 height 11
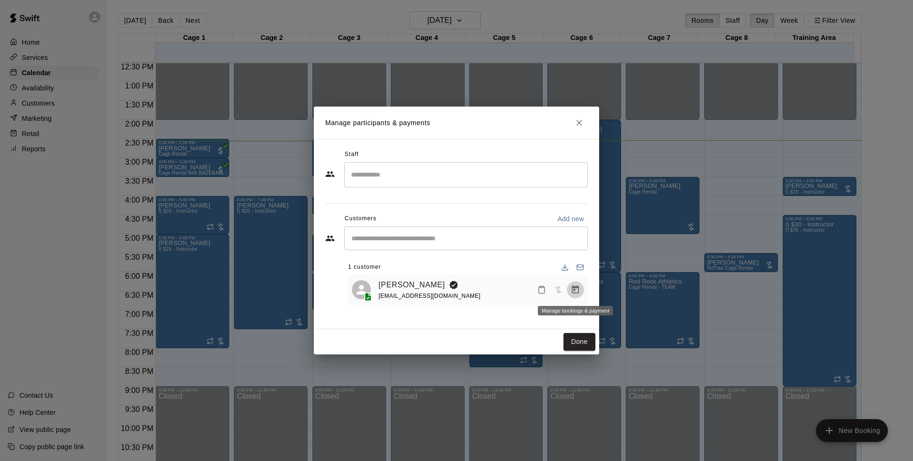
click at [574, 293] on icon "Manage bookings & payment" at bounding box center [576, 290] width 10 height 10
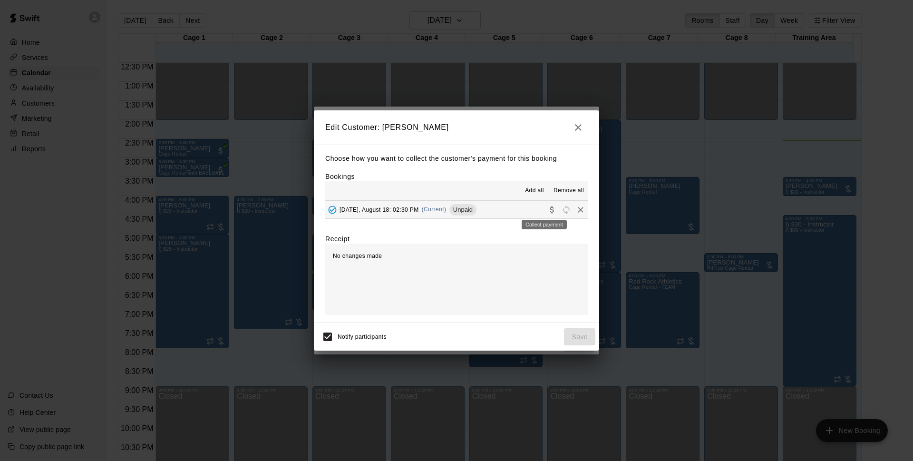
click at [550, 211] on icon "Collect payment" at bounding box center [552, 209] width 4 height 7
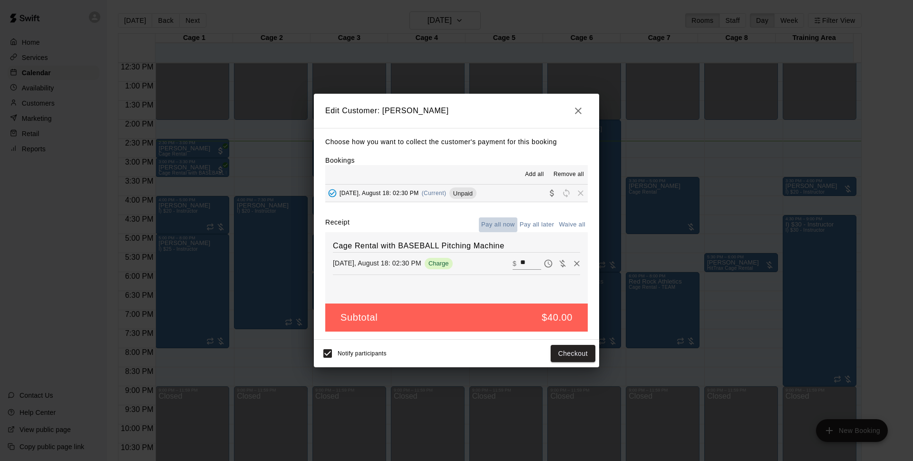
click at [504, 224] on button "Pay all now" at bounding box center [498, 224] width 39 height 15
click at [572, 359] on button "Checkout" at bounding box center [573, 354] width 45 height 18
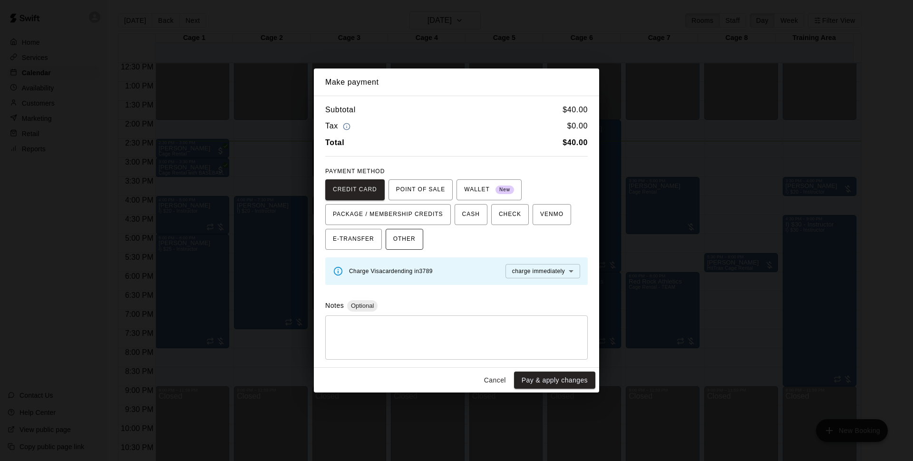
click at [407, 239] on span "OTHER" at bounding box center [404, 239] width 22 height 15
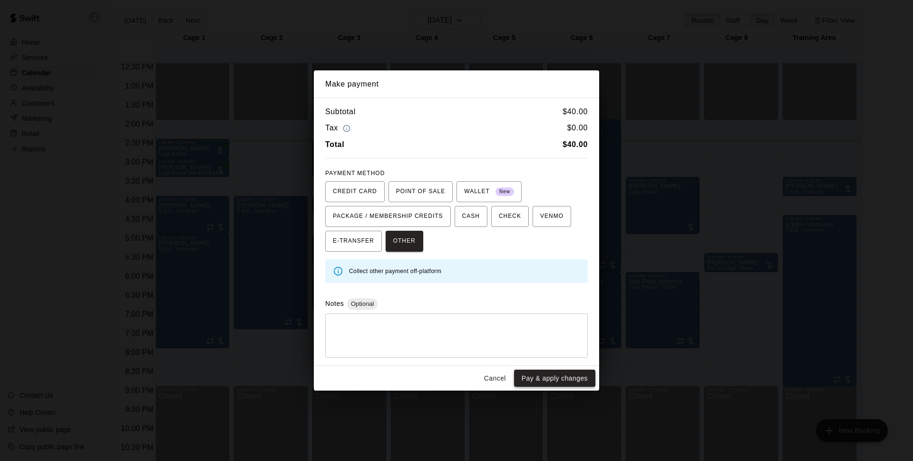
click at [545, 381] on button "Pay & apply changes" at bounding box center [554, 379] width 81 height 18
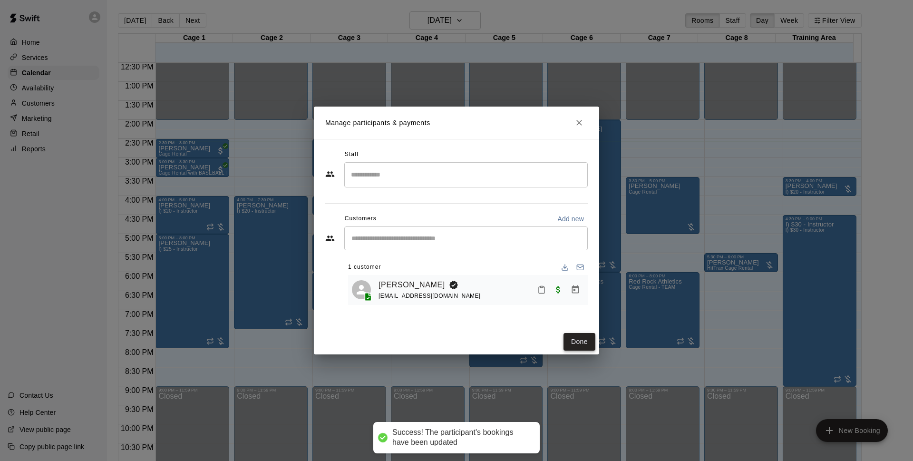
click at [582, 339] on button "Done" at bounding box center [580, 342] width 32 height 18
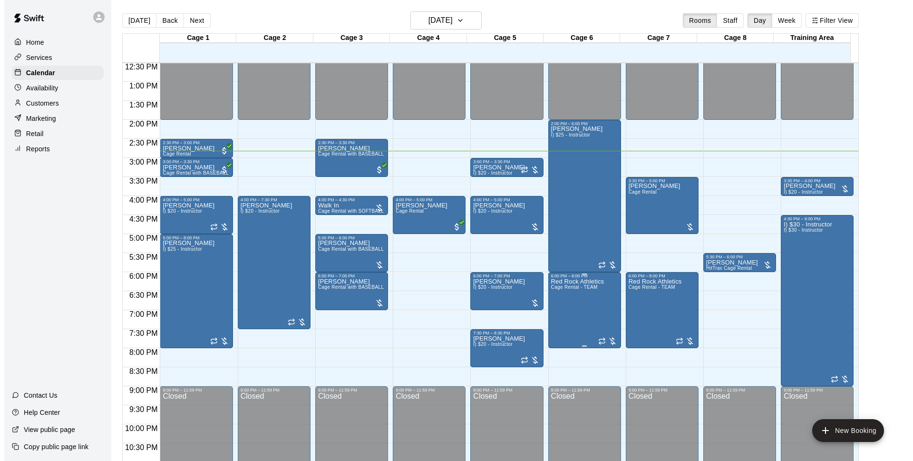
scroll to position [15, 0]
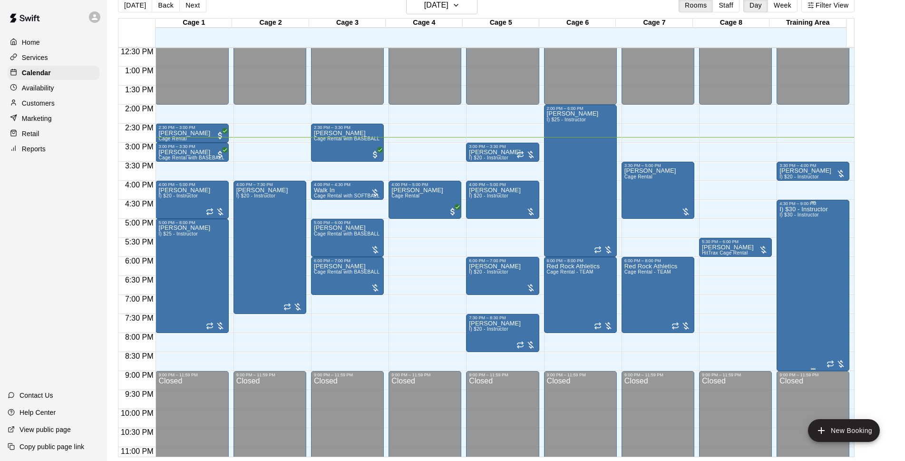
click at [814, 266] on div "I) $30 - Instructor I) $30 - Instructor" at bounding box center [804, 436] width 49 height 461
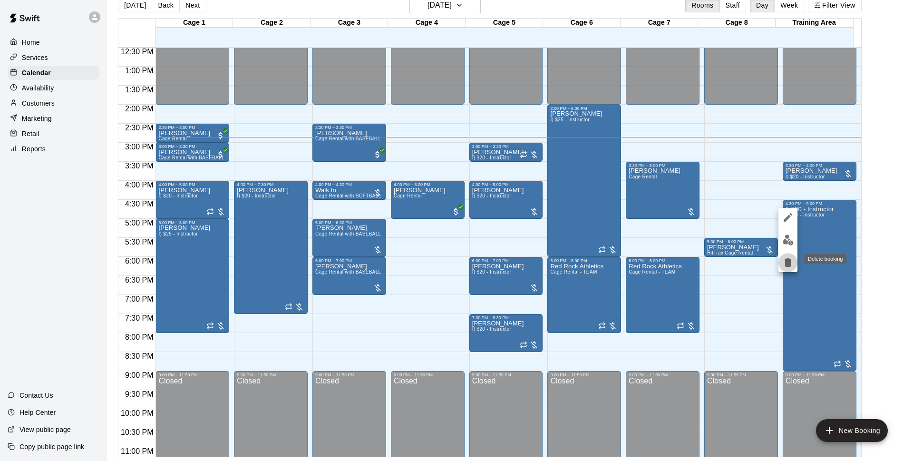
click at [793, 264] on icon "delete" at bounding box center [788, 262] width 11 height 11
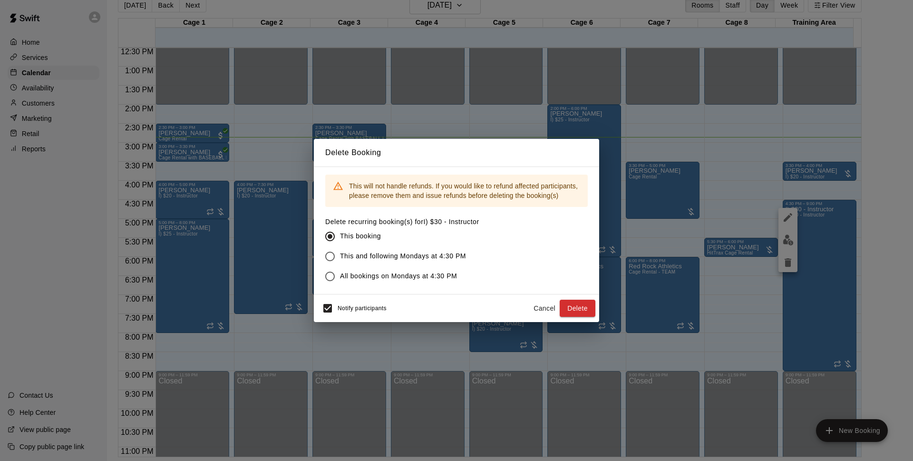
click at [317, 306] on div "Notify participants Cancel Delete" at bounding box center [456, 308] width 285 height 28
click at [578, 308] on button "Delete" at bounding box center [578, 309] width 36 height 18
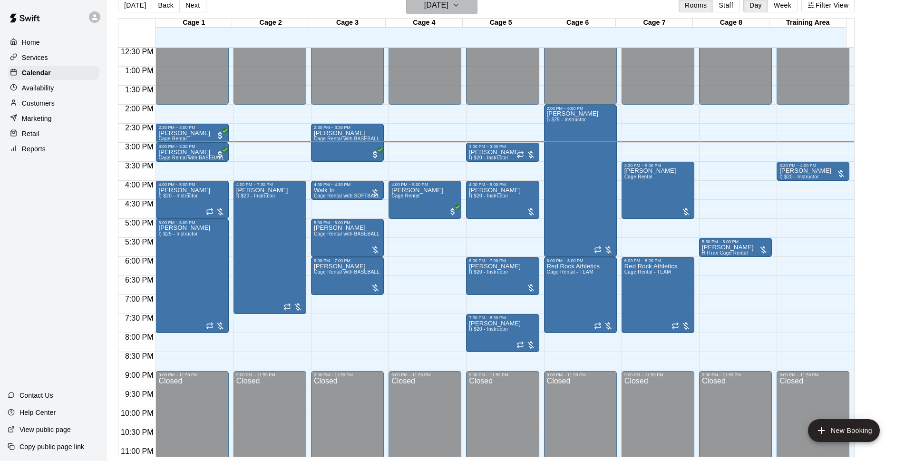
click at [449, 6] on h6 "[DATE]" at bounding box center [436, 5] width 24 height 13
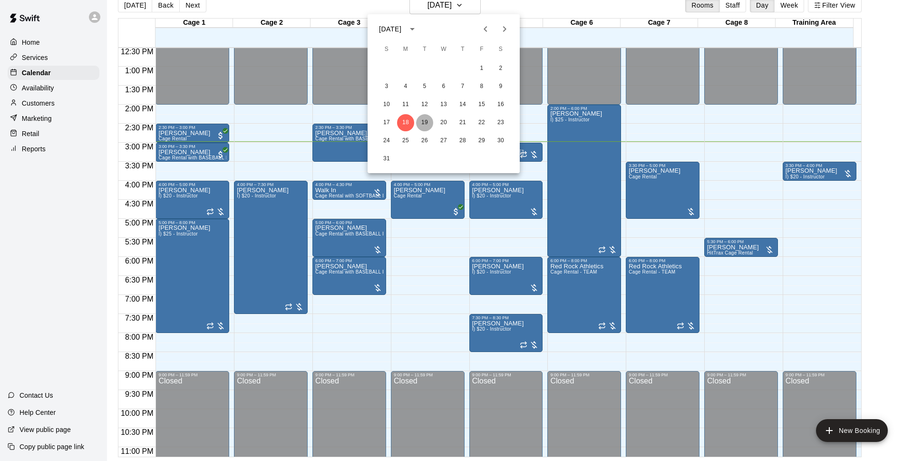
click at [428, 125] on button "19" at bounding box center [424, 122] width 17 height 17
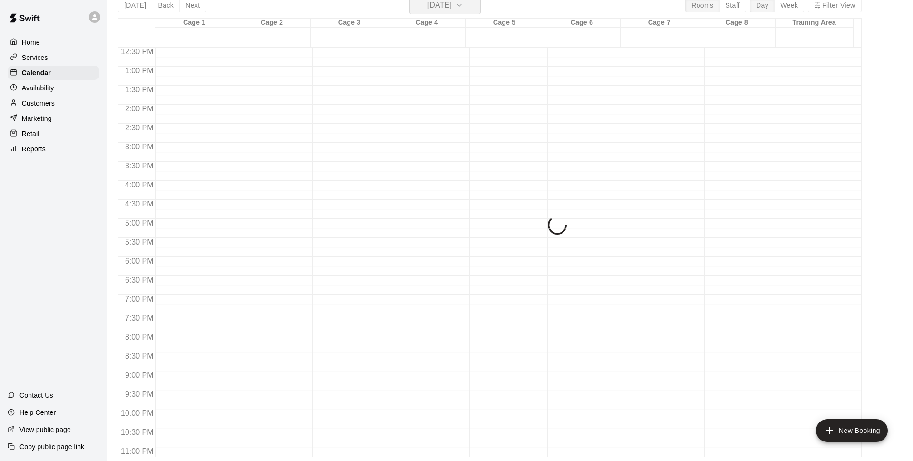
scroll to position [11, 0]
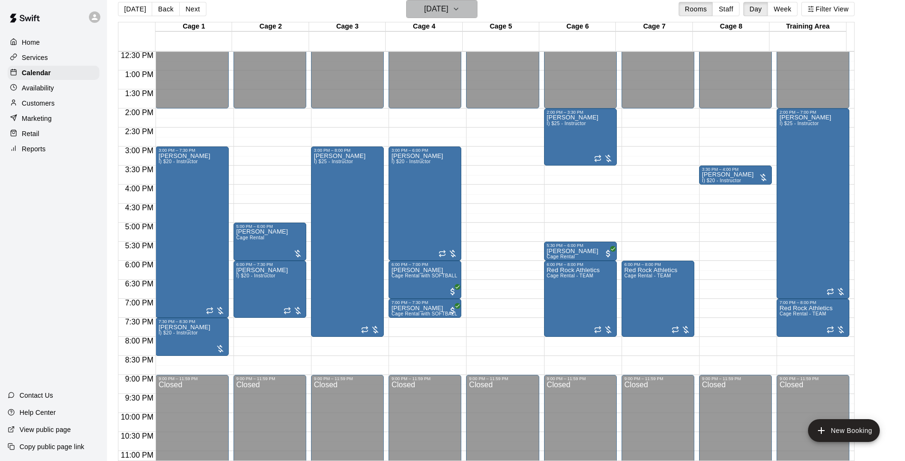
click at [460, 7] on icon "button" at bounding box center [456, 8] width 8 height 11
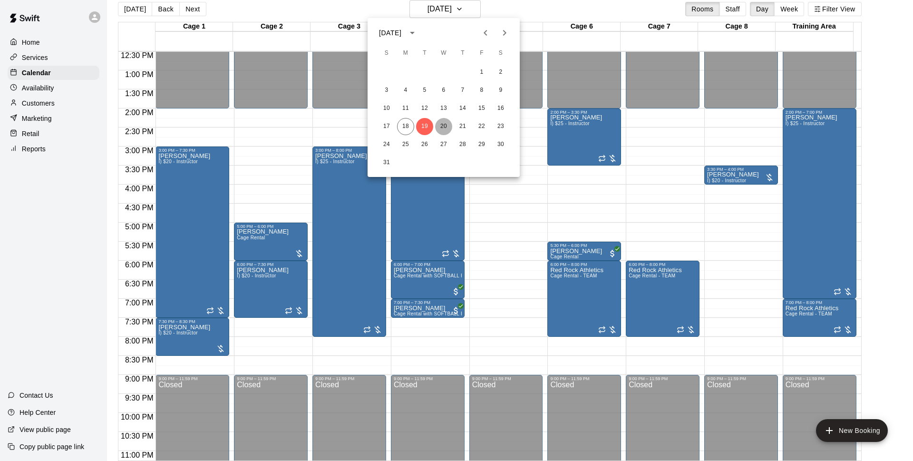
click at [440, 123] on button "20" at bounding box center [443, 126] width 17 height 17
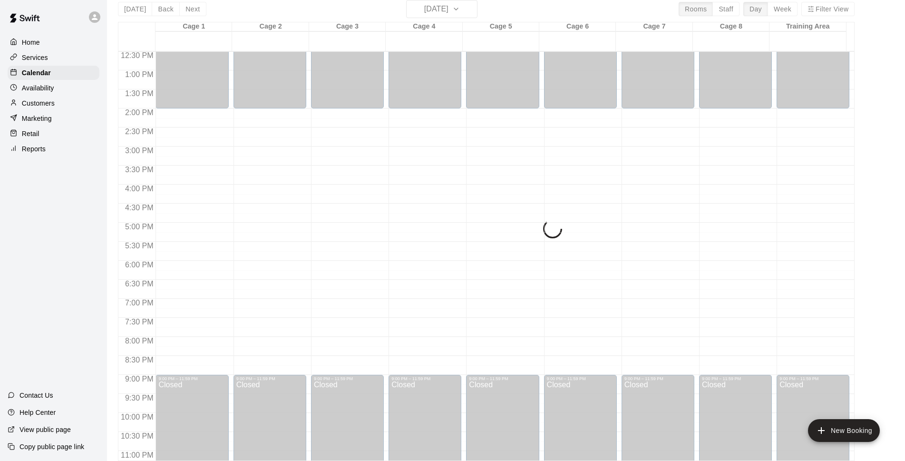
click at [534, 9] on div "Today Back Next Wednesday Aug 20 Rooms Staff Day Week Filter View" at bounding box center [486, 11] width 737 height 22
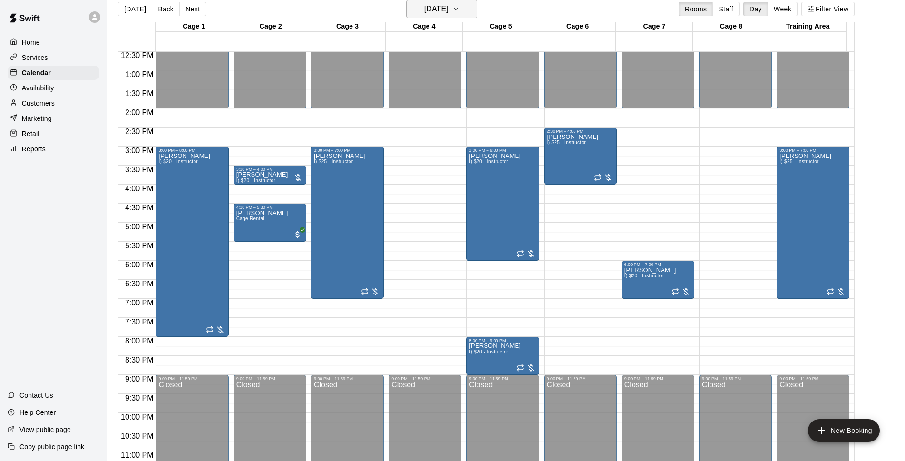
click at [449, 10] on h6 "Wednesday Aug 20" at bounding box center [436, 8] width 24 height 13
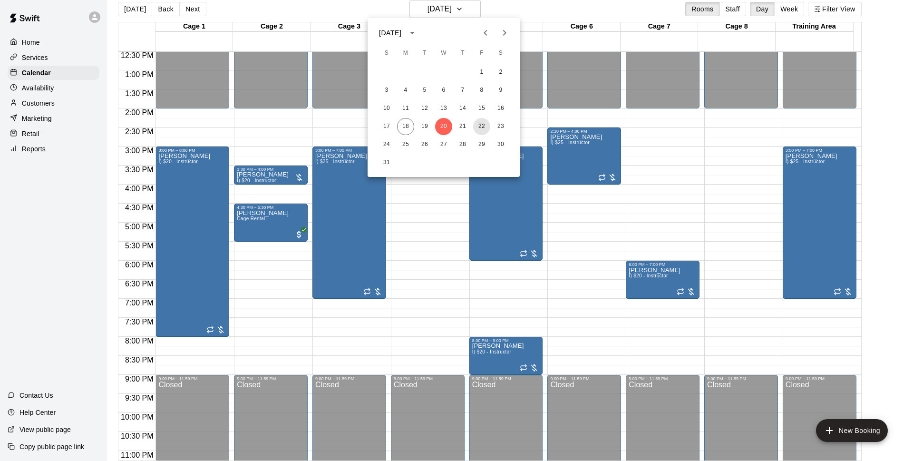
click at [484, 125] on button "22" at bounding box center [481, 126] width 17 height 17
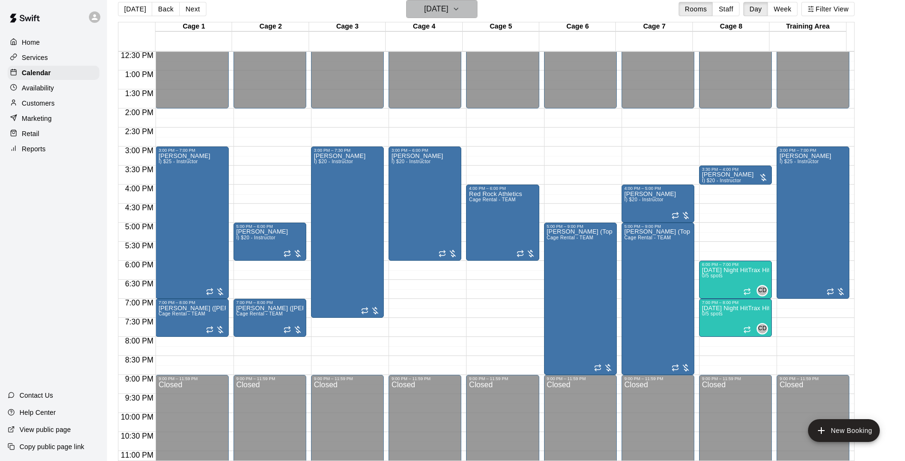
click at [424, 10] on h6 "Friday Aug 22" at bounding box center [436, 8] width 24 height 13
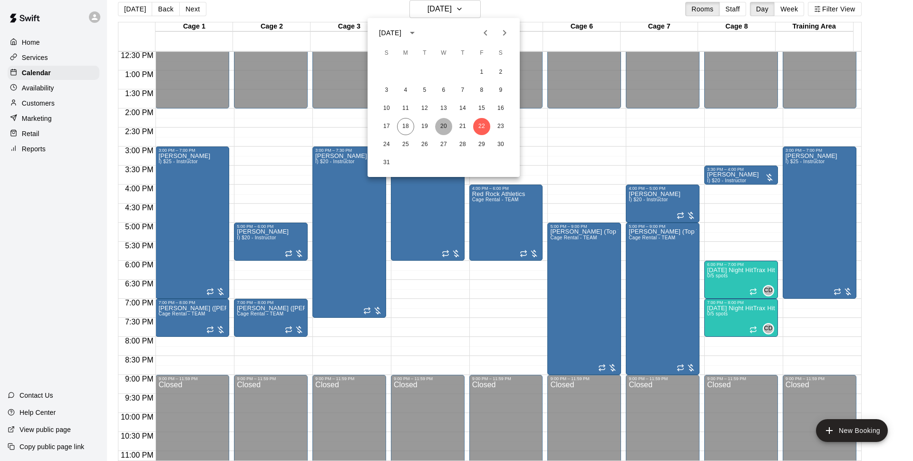
click at [444, 131] on button "20" at bounding box center [443, 126] width 17 height 17
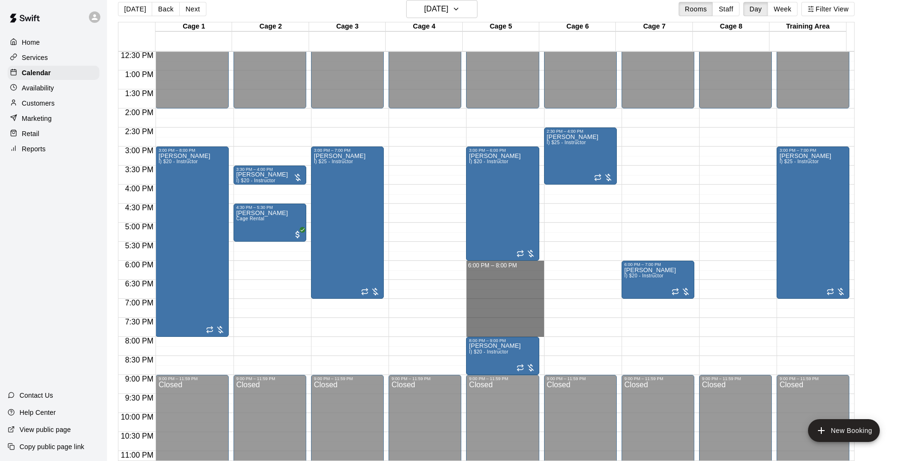
drag, startPoint x: 477, startPoint y: 264, endPoint x: 477, endPoint y: 335, distance: 71.4
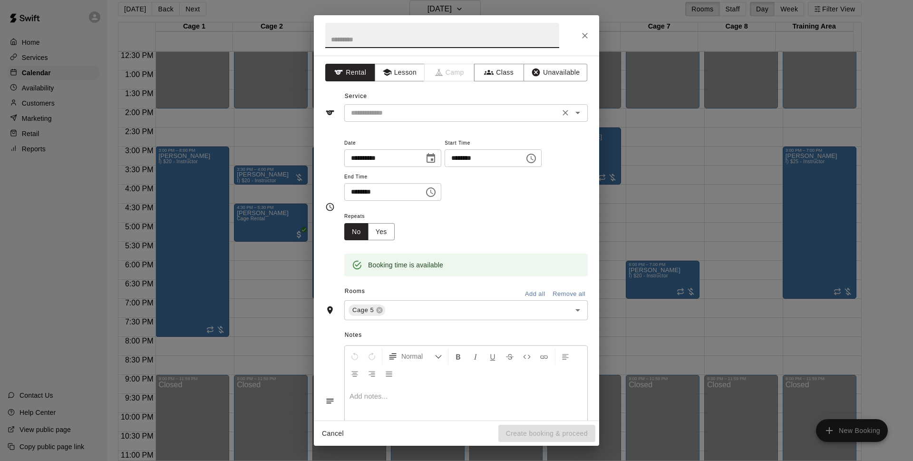
click at [427, 117] on input "text" at bounding box center [452, 113] width 210 height 12
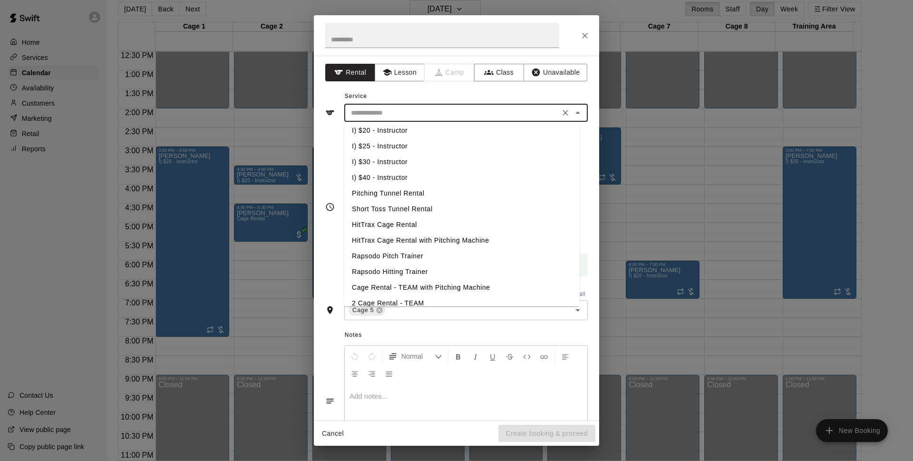
scroll to position [38, 0]
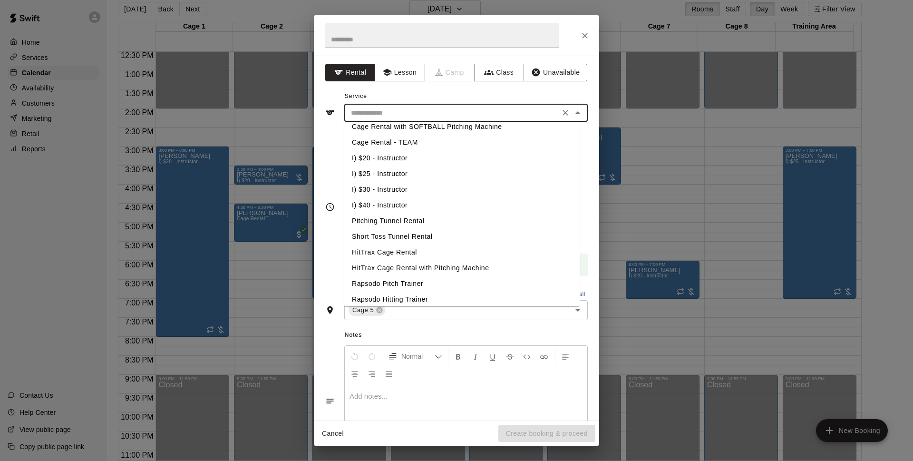
click at [393, 144] on li "Cage Rental - TEAM" at bounding box center [461, 143] width 235 height 16
type input "**********"
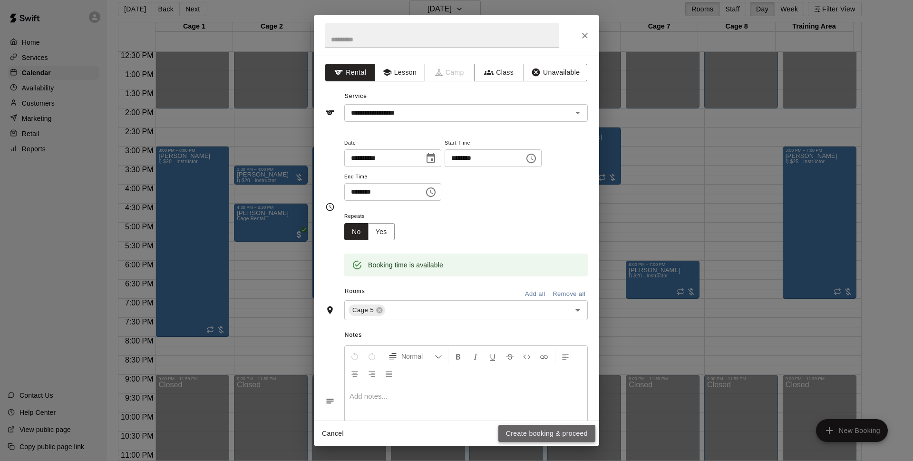
click at [532, 429] on button "Create booking & proceed" at bounding box center [547, 434] width 97 height 18
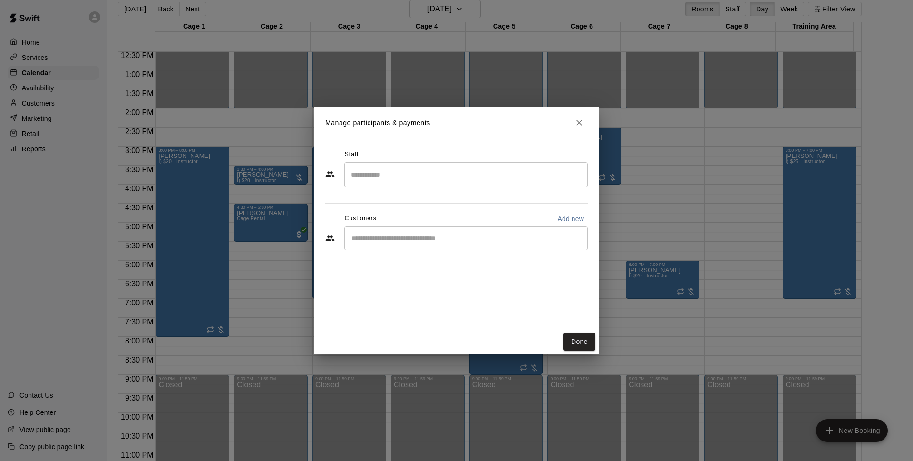
click at [431, 235] on input "Start typing to search customers..." at bounding box center [466, 239] width 235 height 10
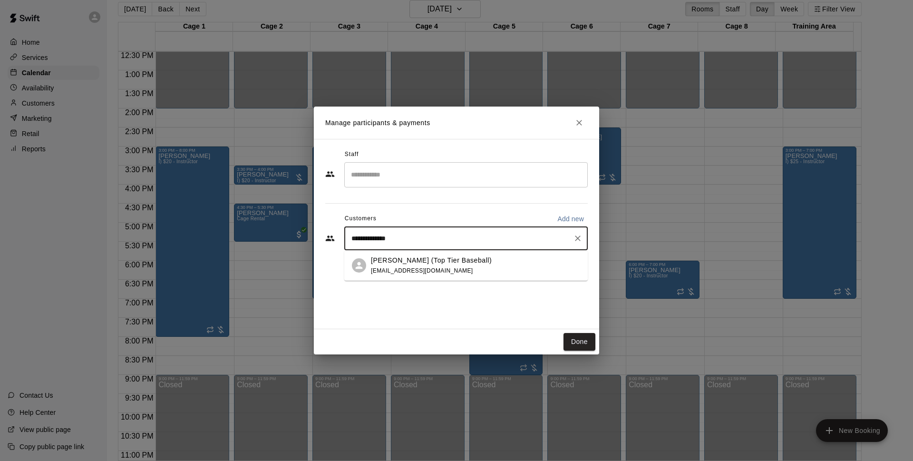
type input "**********"
click at [488, 262] on div "Patrick Flowers (Top Tier Baseball) flowers@toptierwins.com" at bounding box center [475, 265] width 209 height 20
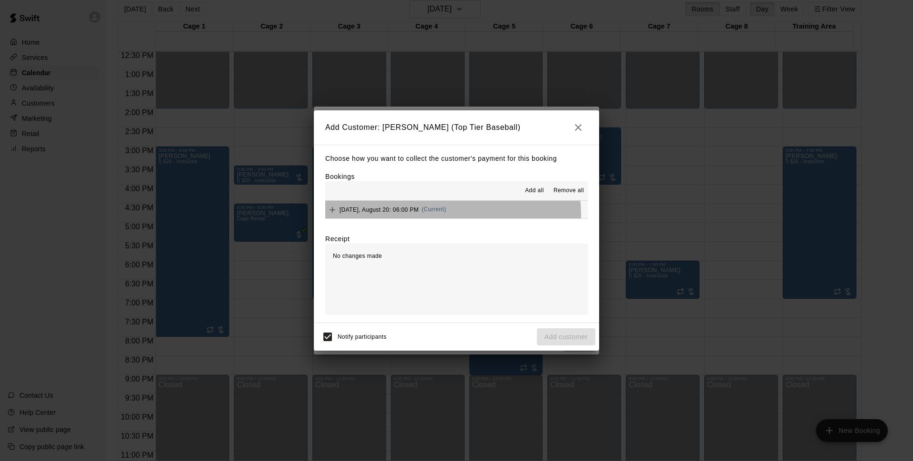
click at [432, 215] on div "Wednesday, August 20: 06:00 PM (Current)" at bounding box center [385, 210] width 121 height 14
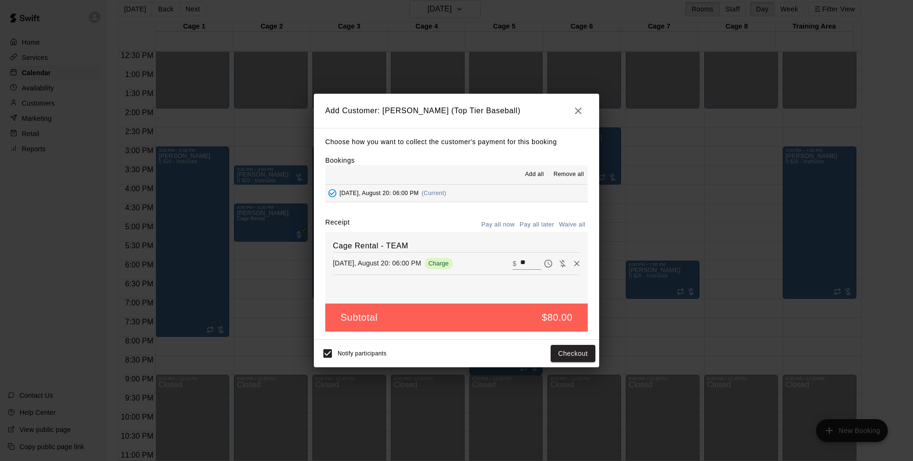
click at [541, 227] on button "Pay all later" at bounding box center [537, 224] width 39 height 15
click at [583, 352] on button "Add customer" at bounding box center [566, 354] width 59 height 18
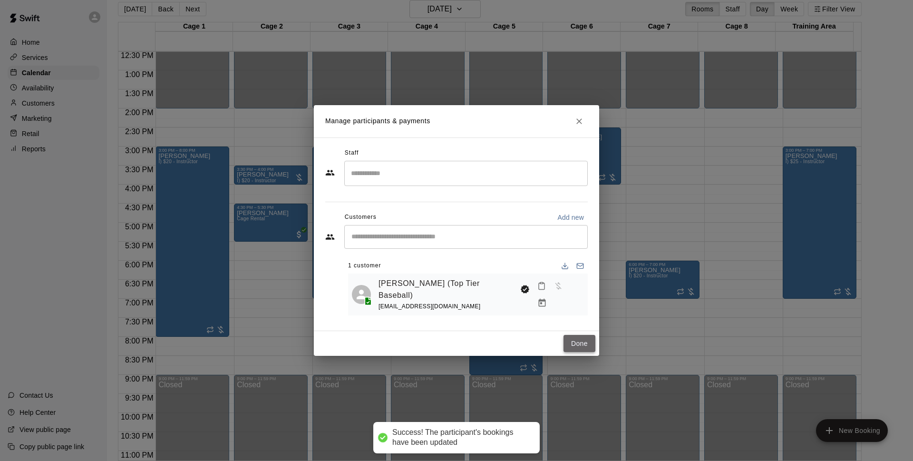
click at [580, 339] on button "Done" at bounding box center [580, 344] width 32 height 18
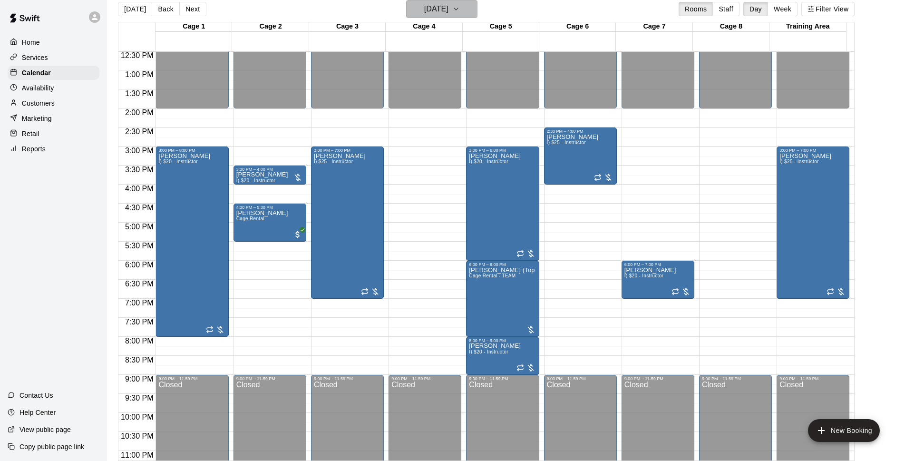
click at [449, 9] on h6 "Wednesday Aug 20" at bounding box center [436, 8] width 24 height 13
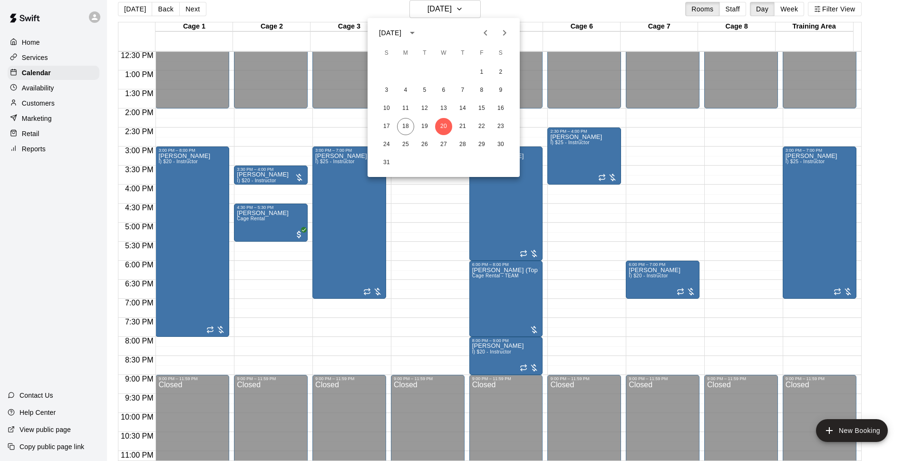
click at [539, 12] on div at bounding box center [456, 230] width 913 height 461
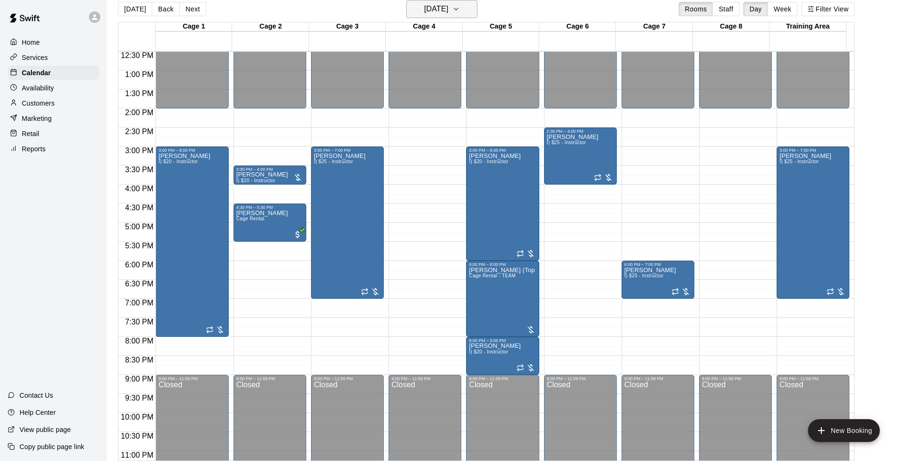
click at [449, 10] on h6 "Wednesday Aug 20" at bounding box center [436, 8] width 24 height 13
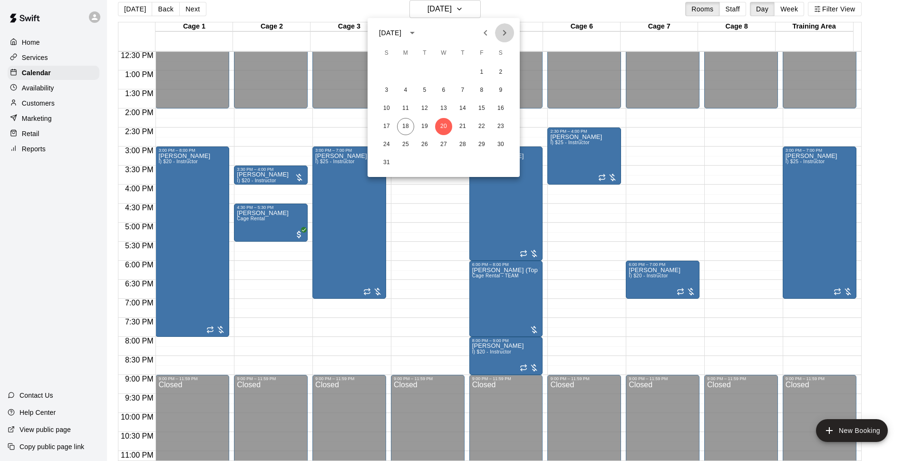
click at [511, 35] on button "Next month" at bounding box center [504, 32] width 19 height 19
click at [480, 77] on button "5" at bounding box center [481, 72] width 17 height 17
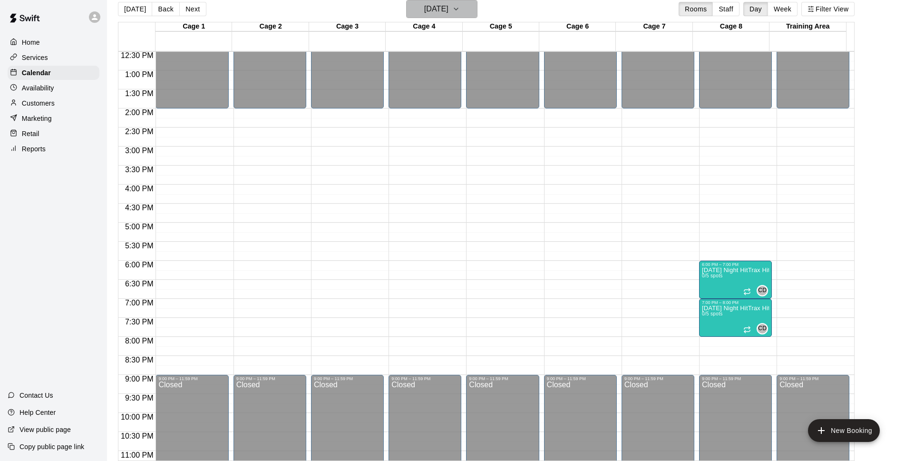
click at [460, 6] on icon "button" at bounding box center [456, 8] width 8 height 11
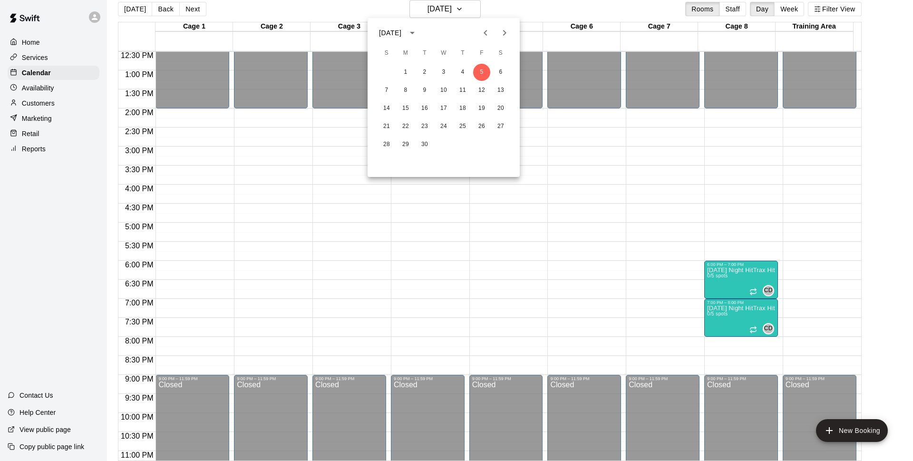
click at [484, 34] on icon "Previous month" at bounding box center [485, 32] width 11 height 11
click at [480, 143] on button "29" at bounding box center [481, 144] width 17 height 17
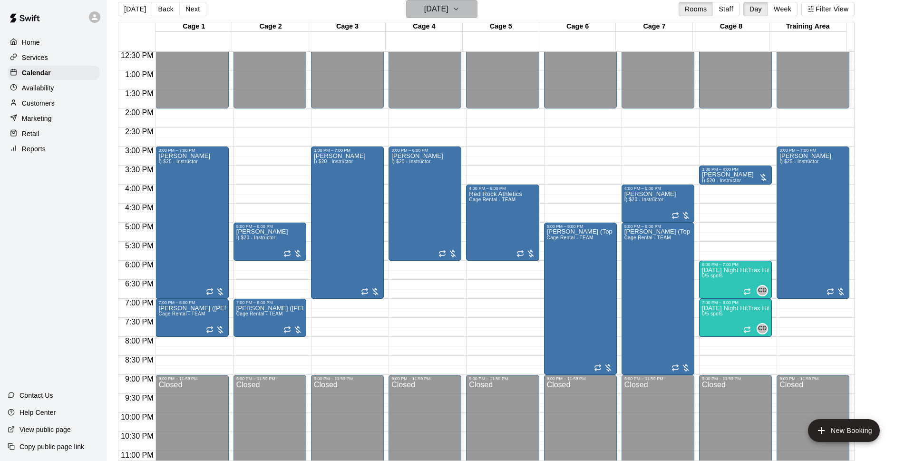
click at [460, 8] on icon "button" at bounding box center [456, 8] width 8 height 11
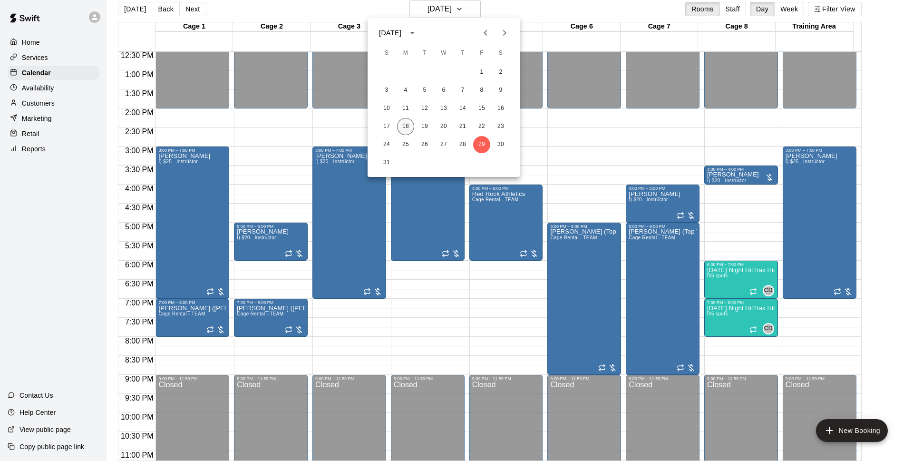
click at [402, 131] on button "18" at bounding box center [405, 126] width 17 height 17
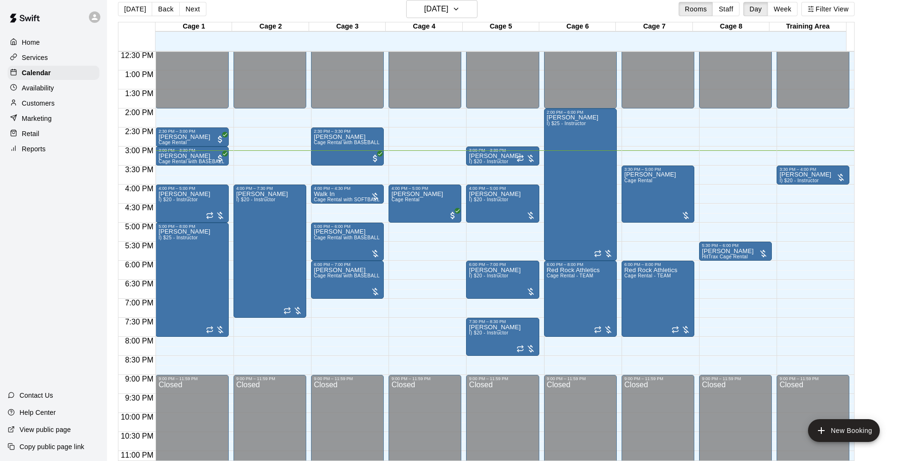
click at [605, 13] on div "Today Back Next Monday Aug 18 Rooms Staff Day Week Filter View" at bounding box center [486, 11] width 737 height 22
click at [568, 10] on div "Today Back Next Monday Aug 18 Rooms Staff Day Week Filter View" at bounding box center [486, 11] width 737 height 22
click at [474, 2] on button "[DATE]" at bounding box center [441, 9] width 71 height 18
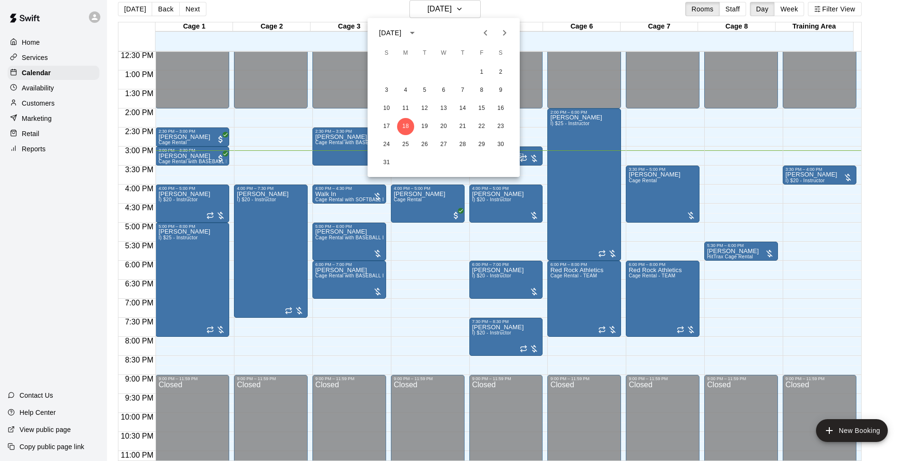
click at [510, 9] on div at bounding box center [456, 230] width 913 height 461
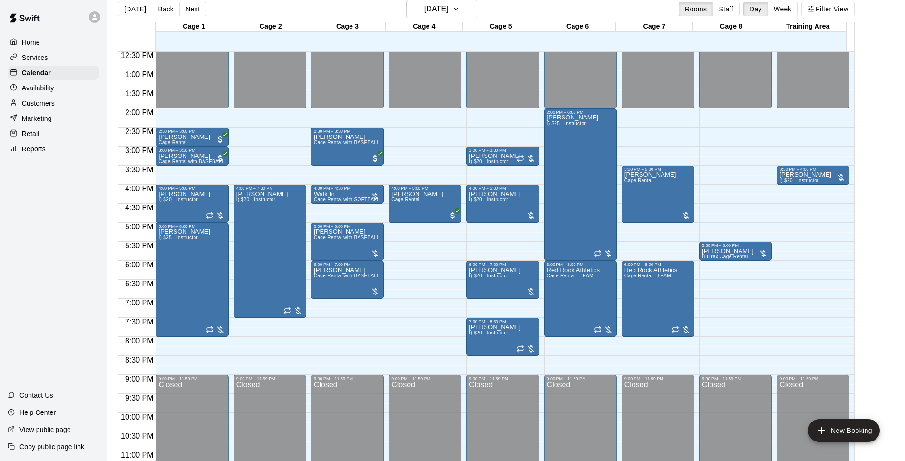
click at [512, 13] on div "Today Back Next Monday Aug 18 Rooms Staff Day Week Filter View" at bounding box center [486, 11] width 737 height 22
drag, startPoint x: 375, startPoint y: 301, endPoint x: 380, endPoint y: 330, distance: 29.4
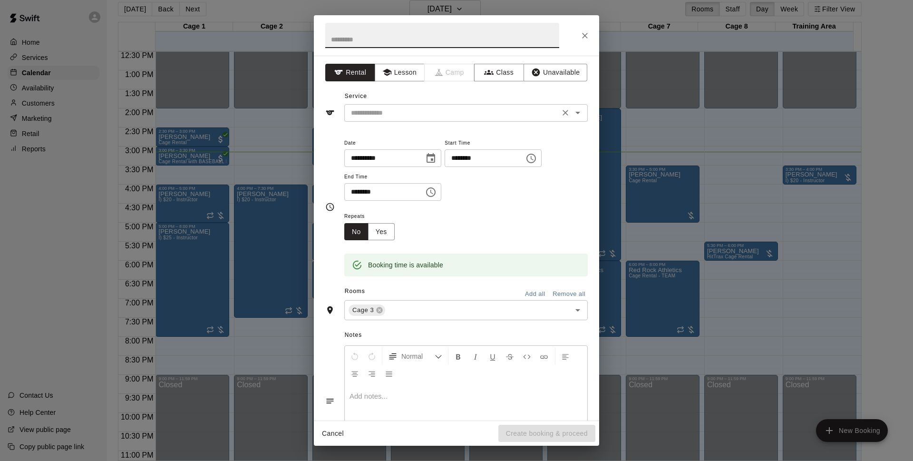
click at [523, 105] on div "​" at bounding box center [466, 113] width 244 height 18
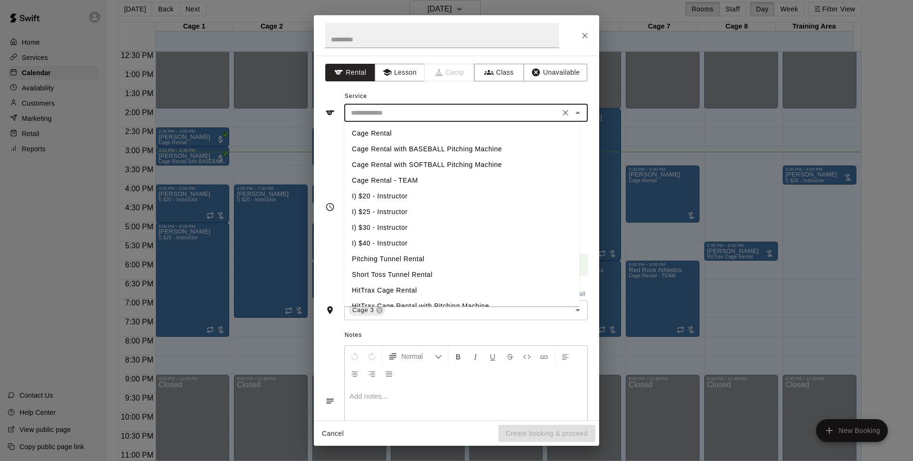
click at [444, 149] on li "Cage Rental with BASEBALL Pitching Machine" at bounding box center [461, 149] width 235 height 16
type input "**********"
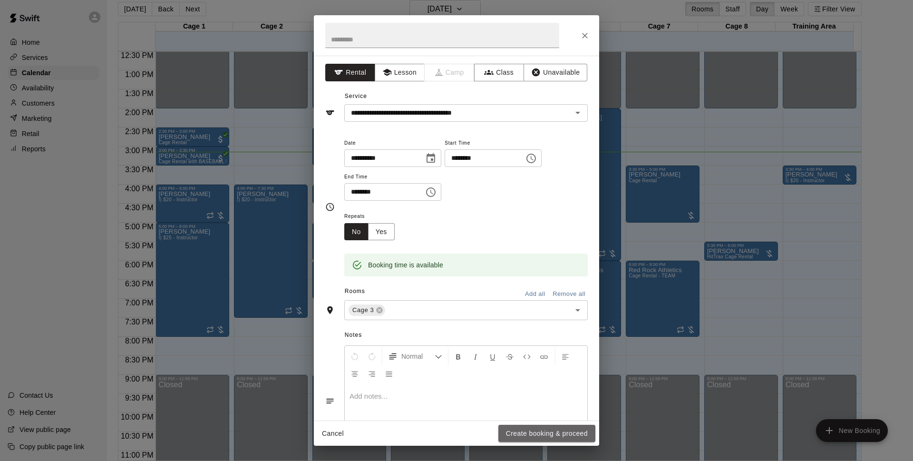
drag, startPoint x: 562, startPoint y: 427, endPoint x: 533, endPoint y: 260, distance: 169.1
click at [563, 427] on button "Create booking & proceed" at bounding box center [547, 434] width 97 height 18
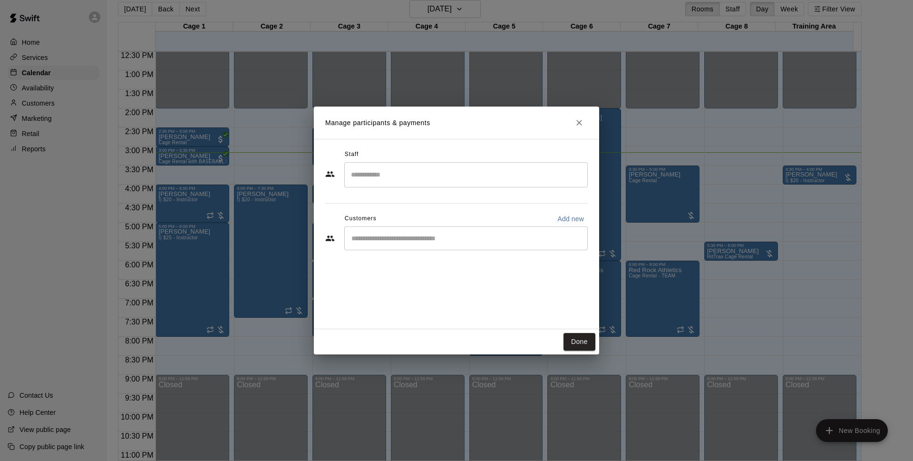
click at [446, 242] on input "Start typing to search customers..." at bounding box center [466, 239] width 235 height 10
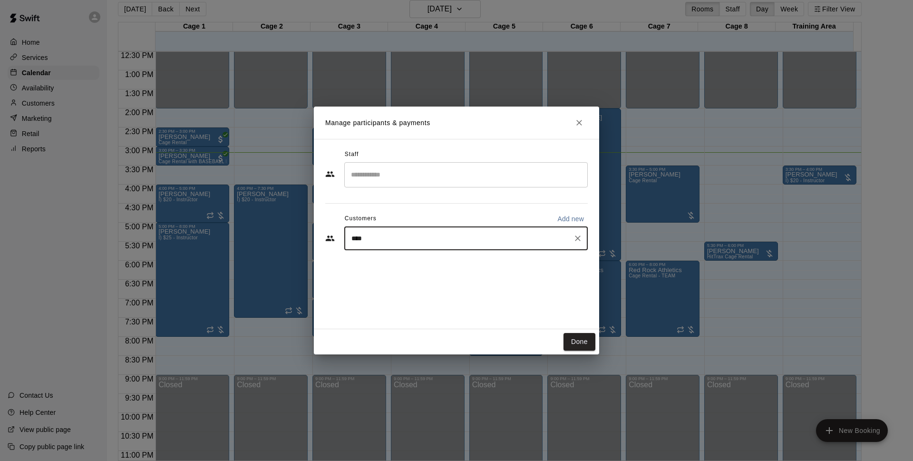
type input "****"
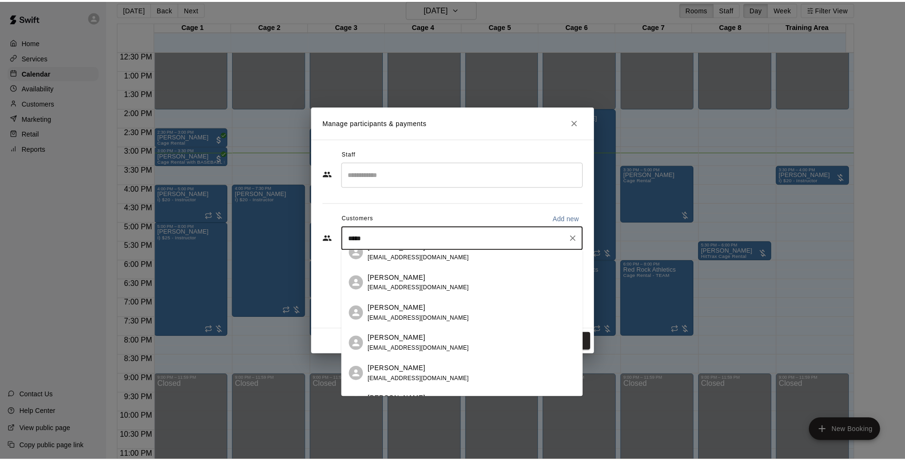
scroll to position [0, 0]
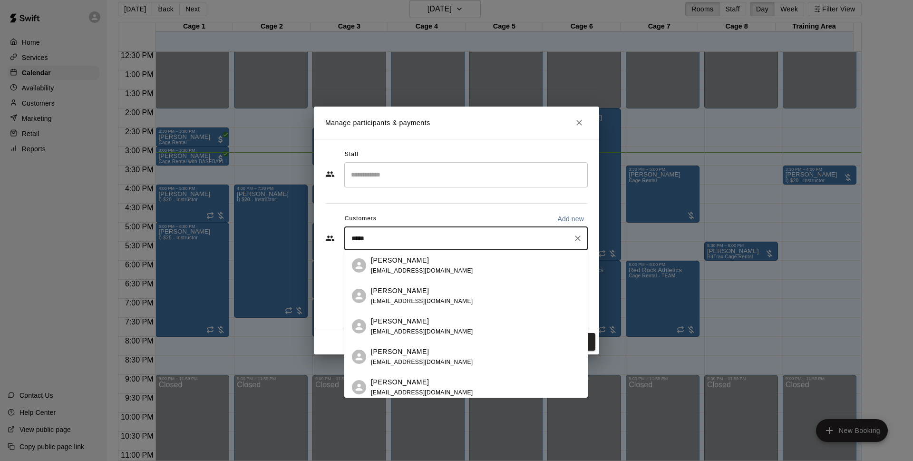
click at [452, 268] on div "Deiver Cruz cdeiver56@gemdi.com" at bounding box center [475, 265] width 209 height 20
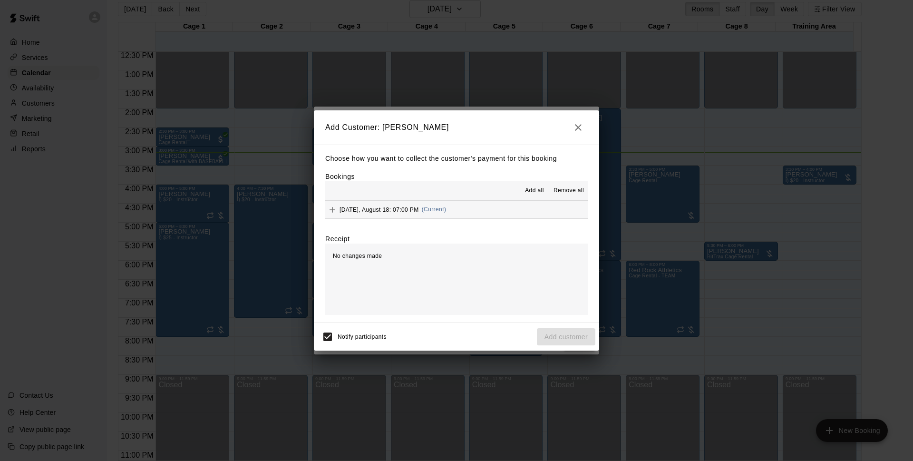
click at [478, 203] on button "Monday, August 18: 07:00 PM (Current)" at bounding box center [456, 210] width 263 height 18
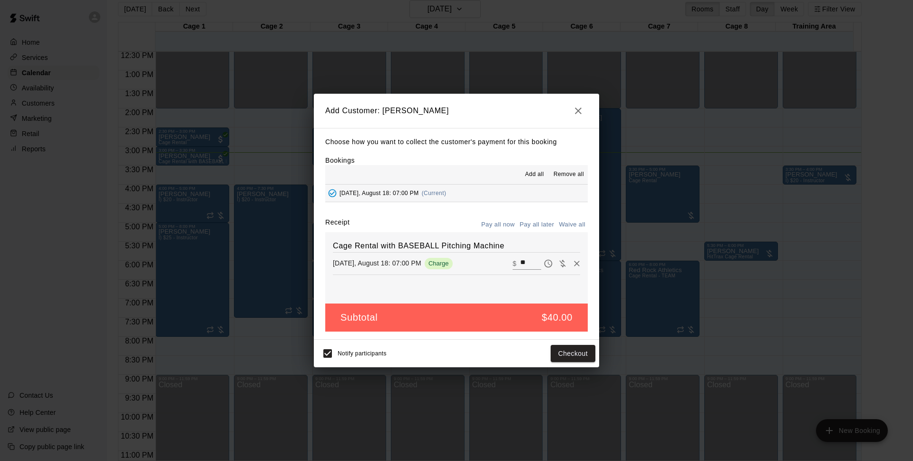
click at [543, 226] on button "Pay all later" at bounding box center [537, 224] width 39 height 15
click at [584, 355] on button "Add customer" at bounding box center [566, 354] width 59 height 18
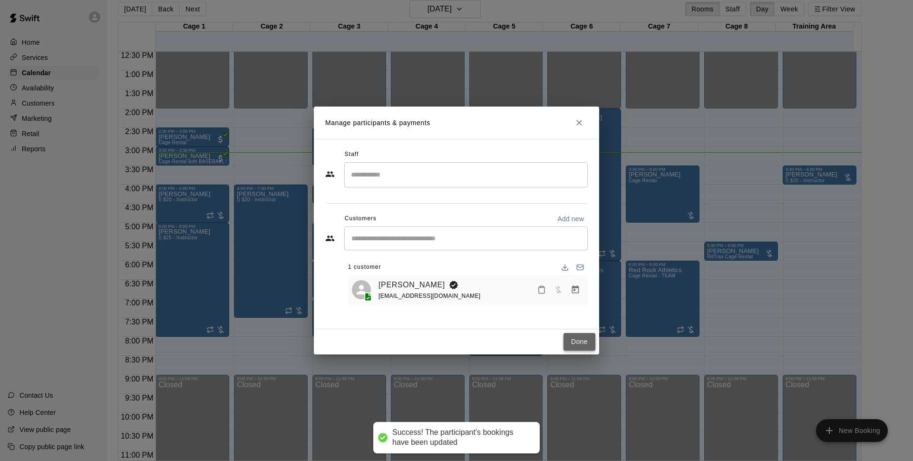
click at [579, 335] on button "Done" at bounding box center [580, 342] width 32 height 18
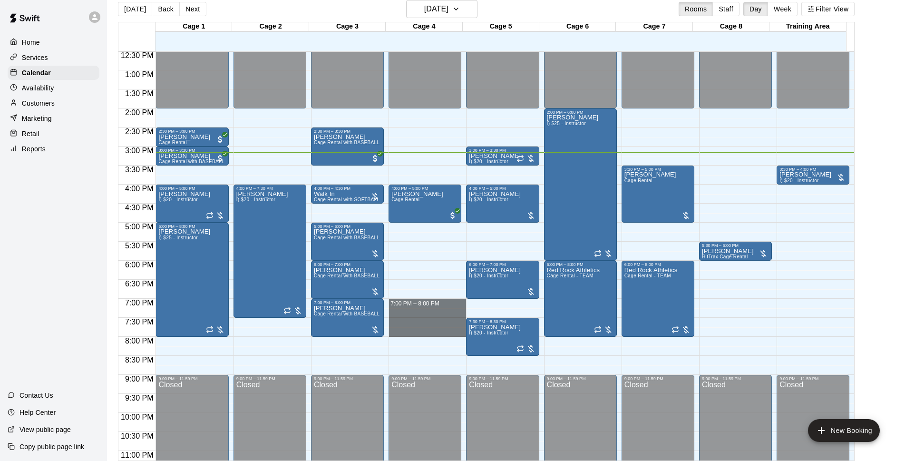
drag, startPoint x: 400, startPoint y: 300, endPoint x: 401, endPoint y: 332, distance: 31.5
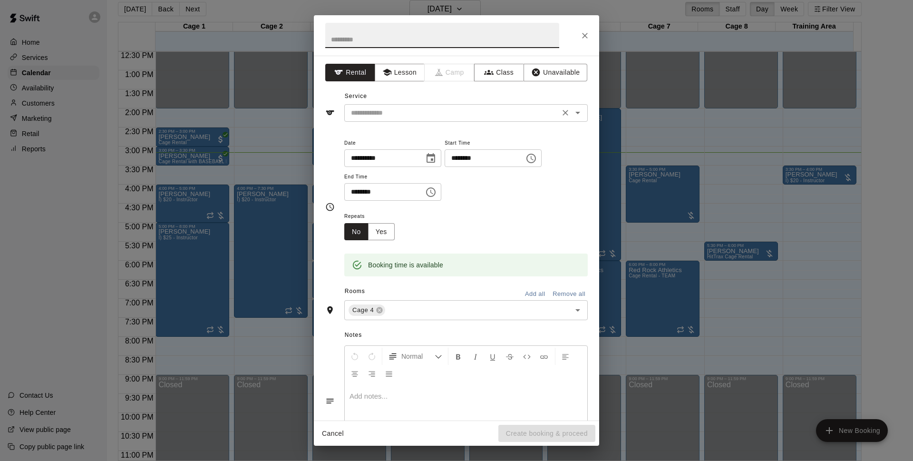
click at [403, 115] on input "text" at bounding box center [452, 113] width 210 height 12
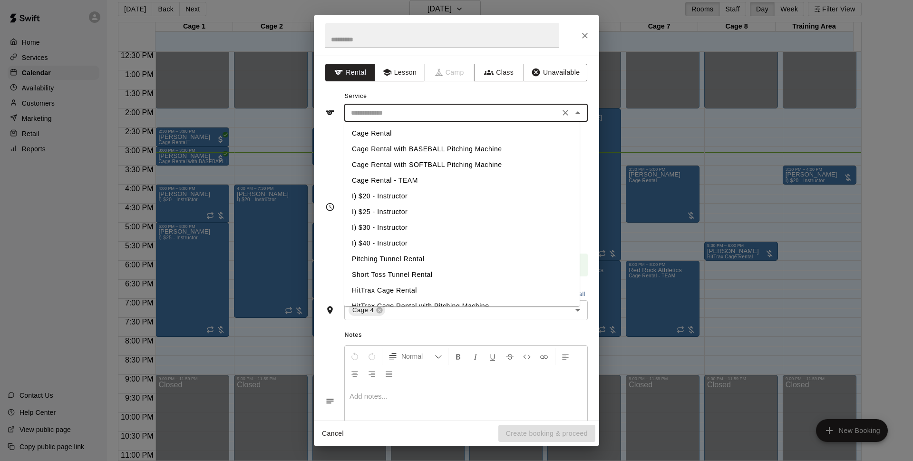
click at [398, 147] on li "Cage Rental with BASEBALL Pitching Machine" at bounding box center [461, 149] width 235 height 16
type input "**********"
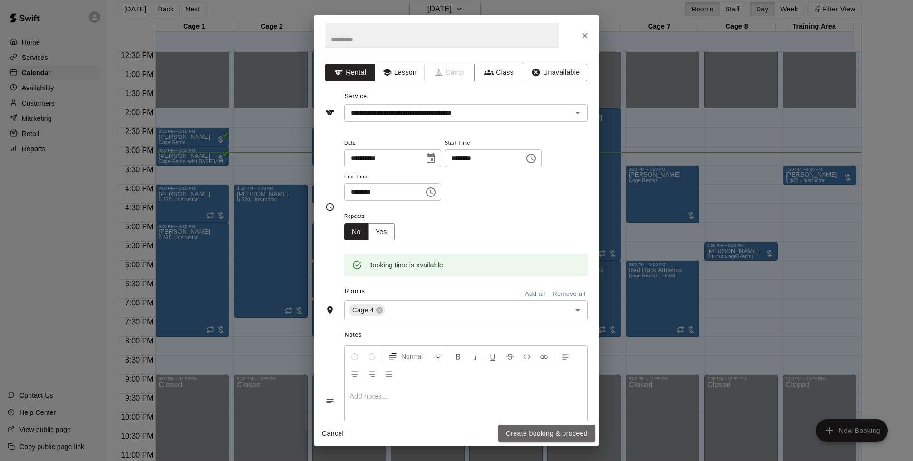
drag, startPoint x: 536, startPoint y: 433, endPoint x: 787, endPoint y: 200, distance: 343.0
click at [536, 433] on button "Create booking & proceed" at bounding box center [547, 434] width 97 height 18
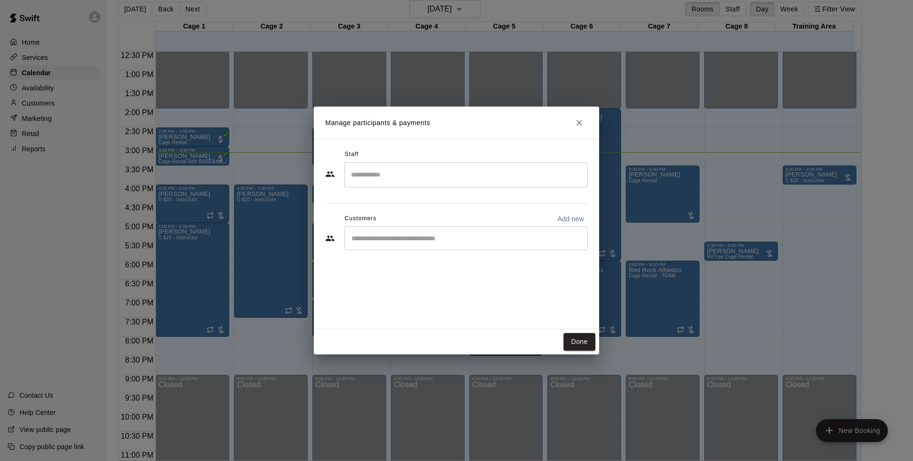
click at [410, 246] on div "​" at bounding box center [466, 238] width 244 height 24
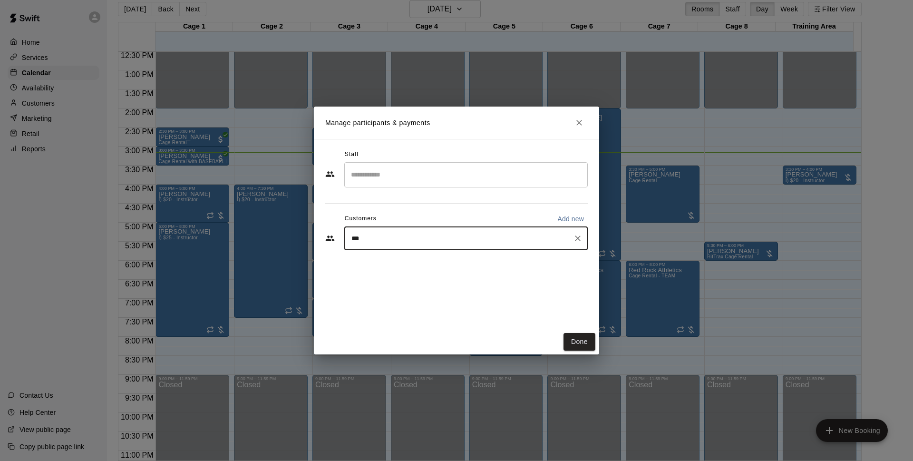
type input "****"
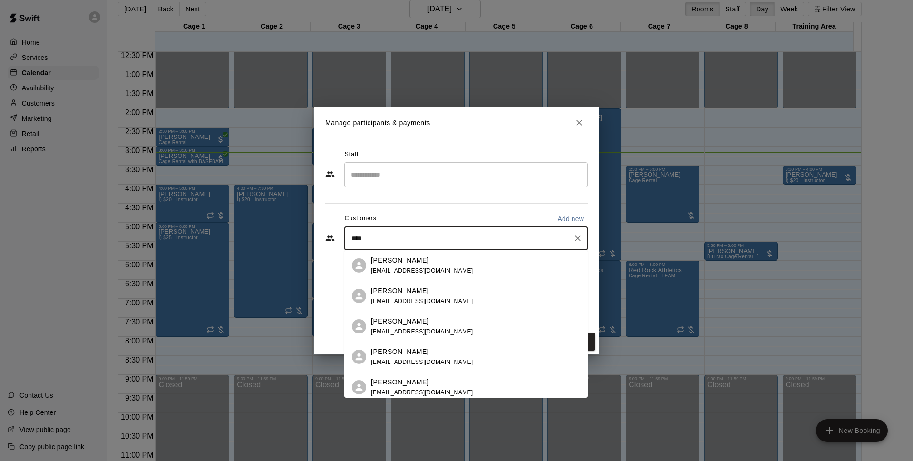
click at [416, 260] on div "[PERSON_NAME]" at bounding box center [422, 260] width 102 height 10
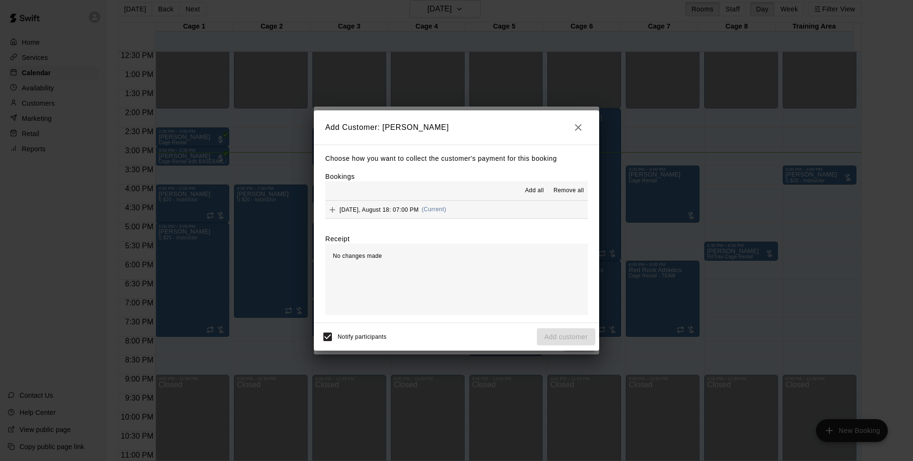
click at [463, 211] on button "Monday, August 18: 07:00 PM (Current)" at bounding box center [456, 210] width 263 height 18
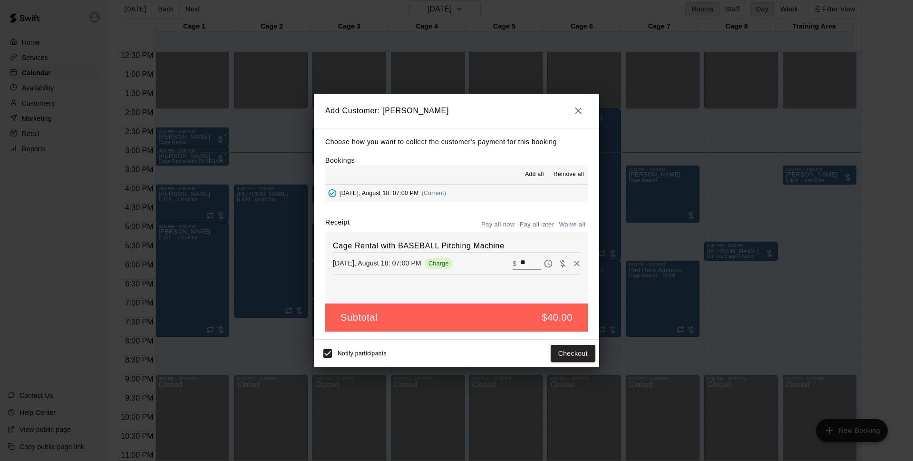
click at [551, 226] on button "Pay all later" at bounding box center [537, 224] width 39 height 15
click at [577, 350] on button "Add customer" at bounding box center [566, 354] width 59 height 18
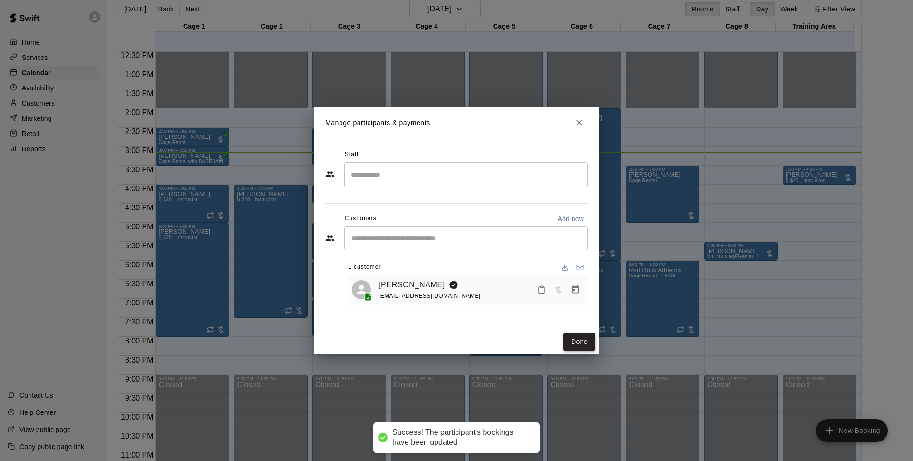
click at [582, 340] on button "Done" at bounding box center [580, 342] width 32 height 18
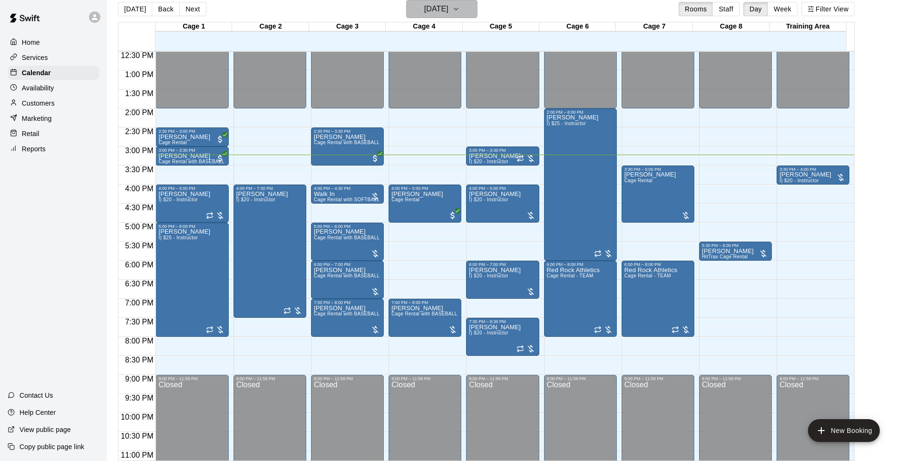
click at [460, 5] on icon "button" at bounding box center [456, 8] width 8 height 11
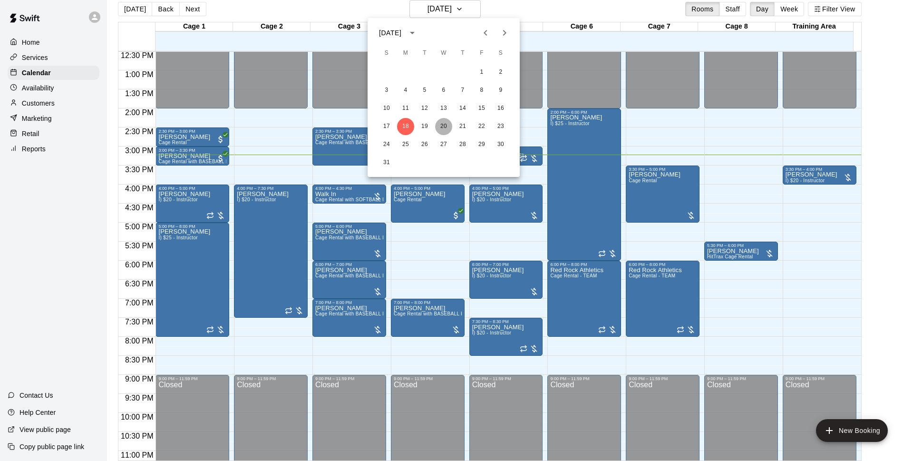
click at [443, 125] on button "20" at bounding box center [443, 126] width 17 height 17
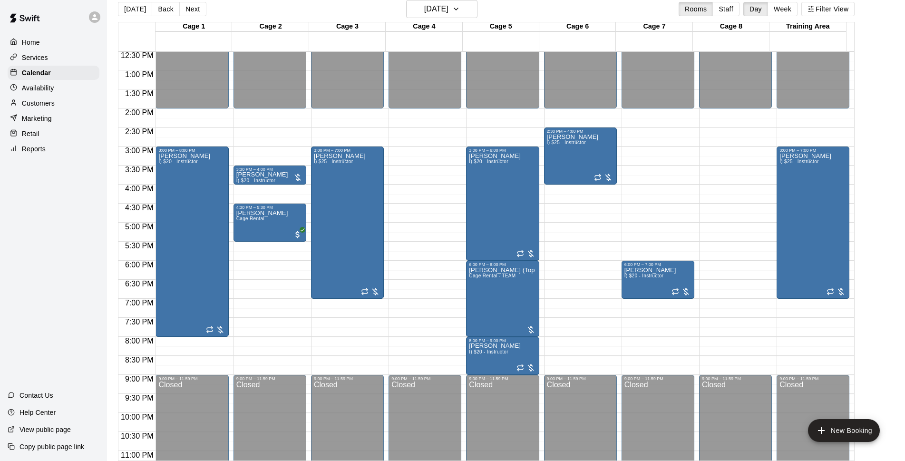
click at [895, 110] on main "Today Back Next Wednesday Aug 20 Rooms Staff Day Week Filter View Cage 1 20 Wed…" at bounding box center [506, 230] width 791 height 461
click at [120, 7] on button "[DATE]" at bounding box center [135, 9] width 34 height 14
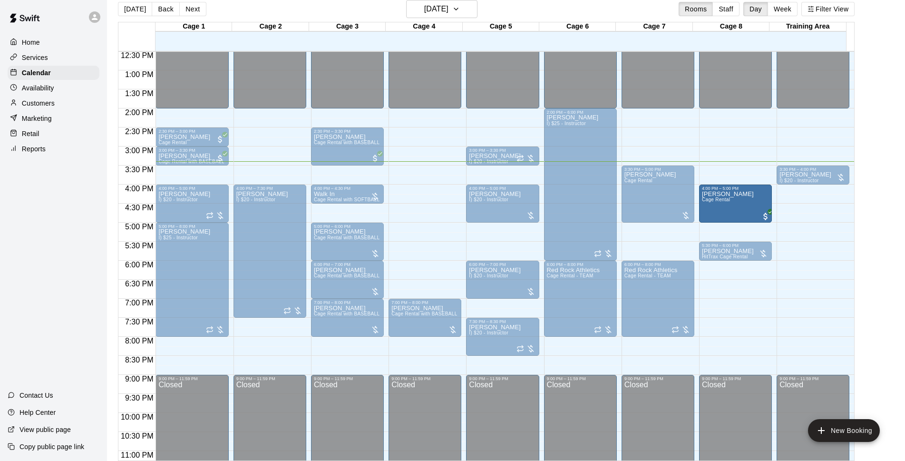
drag, startPoint x: 725, startPoint y: 223, endPoint x: 740, endPoint y: 205, distance: 23.3
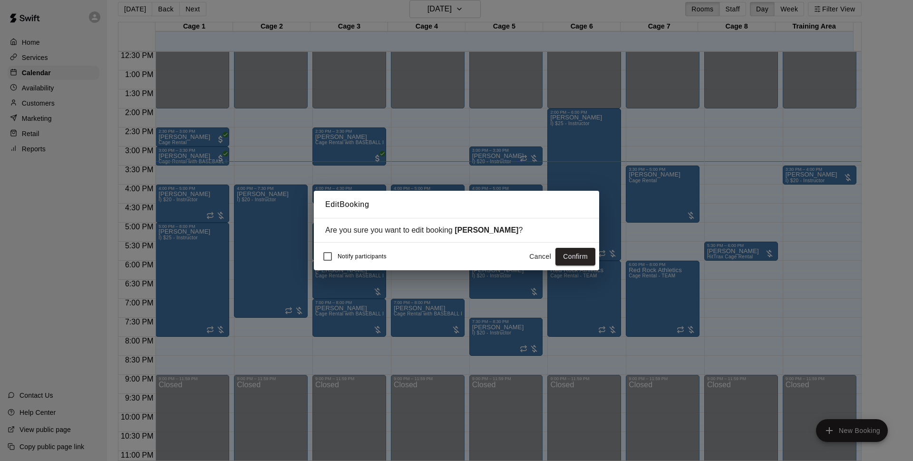
drag, startPoint x: 563, startPoint y: 255, endPoint x: 759, endPoint y: 147, distance: 224.0
click at [564, 255] on button "Confirm" at bounding box center [576, 257] width 40 height 18
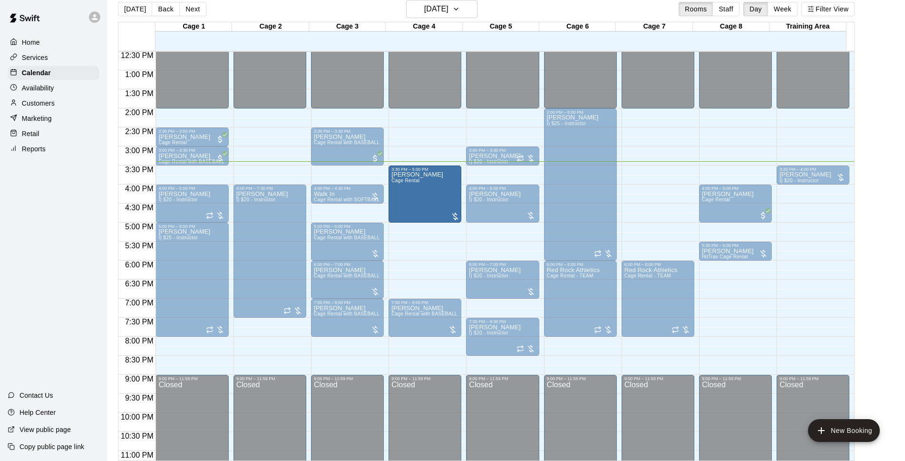
drag, startPoint x: 634, startPoint y: 198, endPoint x: 451, endPoint y: 198, distance: 182.2
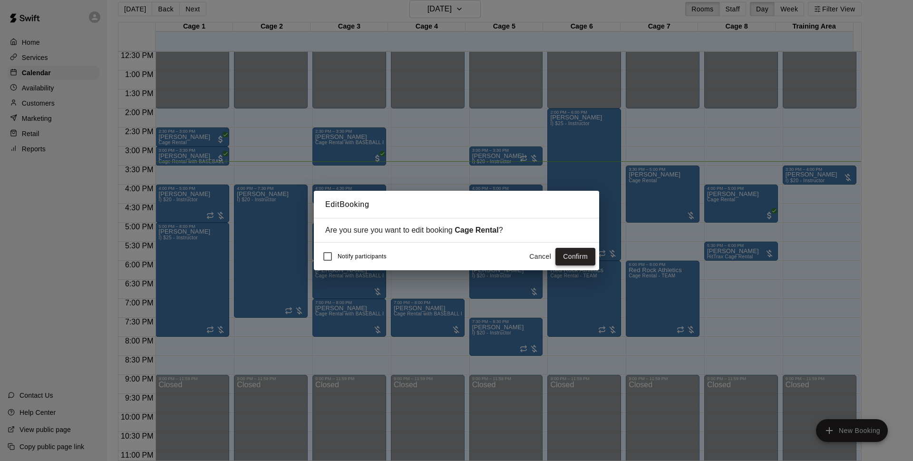
click at [581, 254] on button "Confirm" at bounding box center [576, 257] width 40 height 18
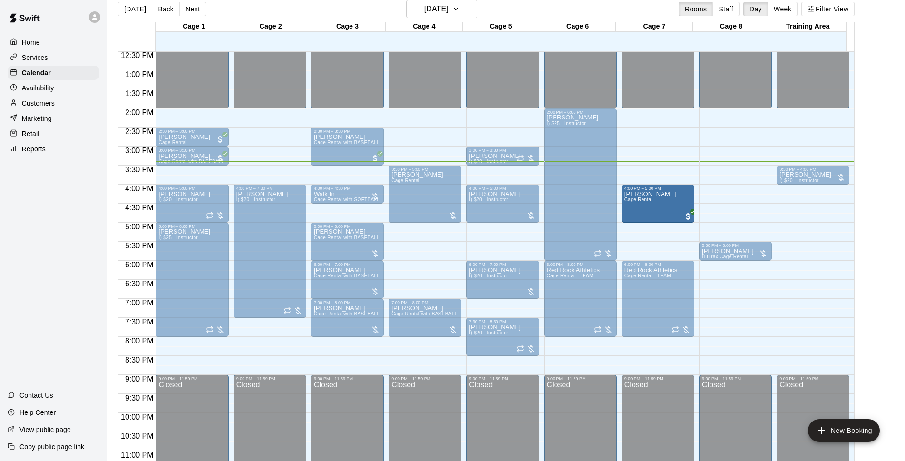
drag, startPoint x: 733, startPoint y: 204, endPoint x: 652, endPoint y: 206, distance: 80.4
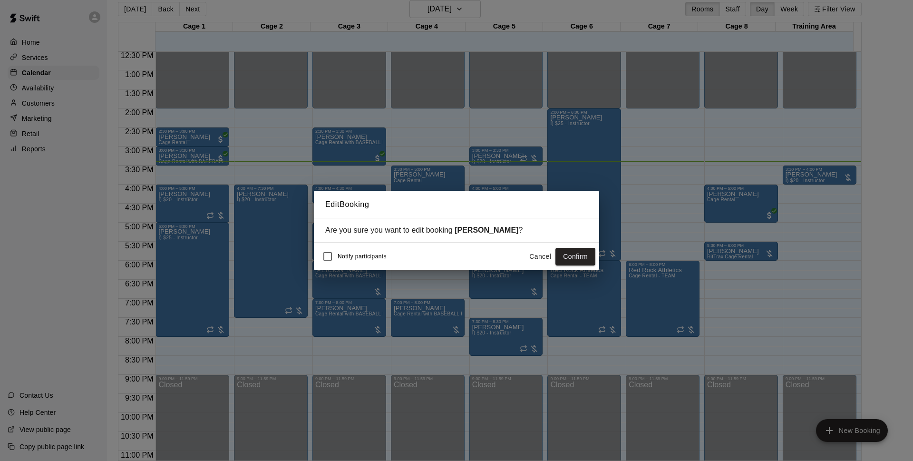
click at [577, 253] on button "Confirm" at bounding box center [576, 257] width 40 height 18
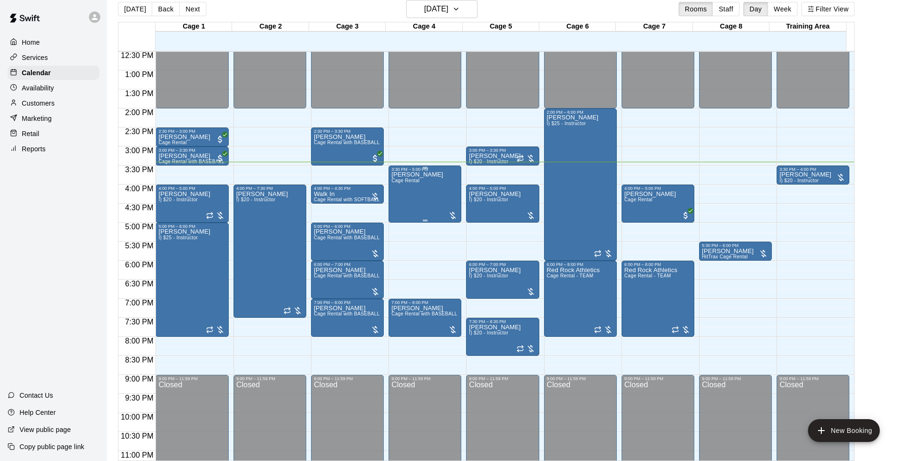
drag, startPoint x: 413, startPoint y: 203, endPoint x: 421, endPoint y: 203, distance: 7.6
click at [421, 203] on div "Shawn Pitts Cage Rental" at bounding box center [418, 402] width 52 height 461
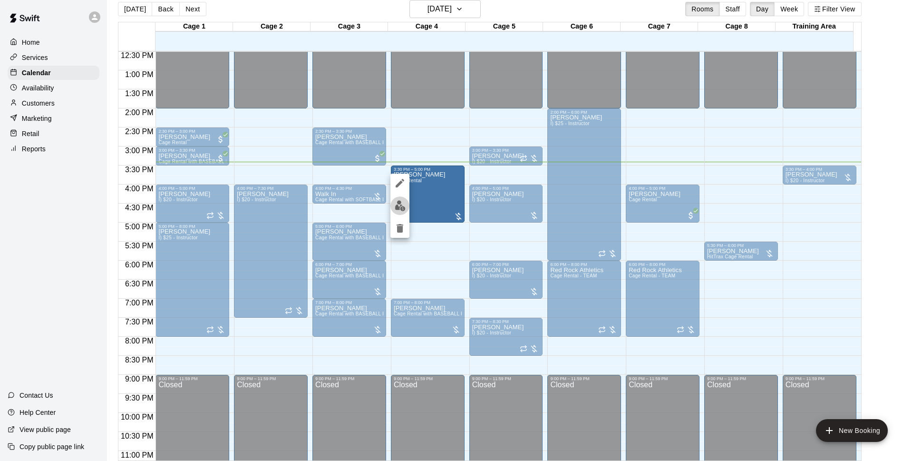
click at [396, 209] on img "edit" at bounding box center [400, 205] width 11 height 11
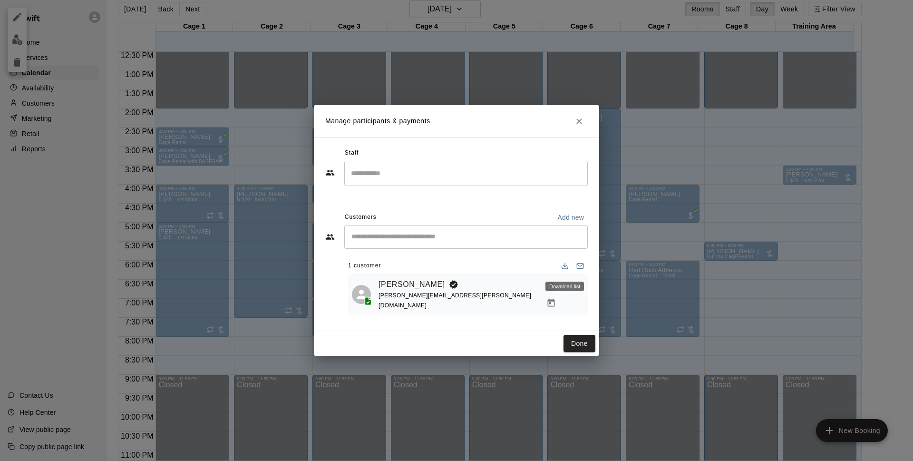
click at [578, 290] on div "Download list" at bounding box center [565, 287] width 39 height 10
click at [555, 299] on icon "Manage bookings & payment" at bounding box center [551, 303] width 7 height 8
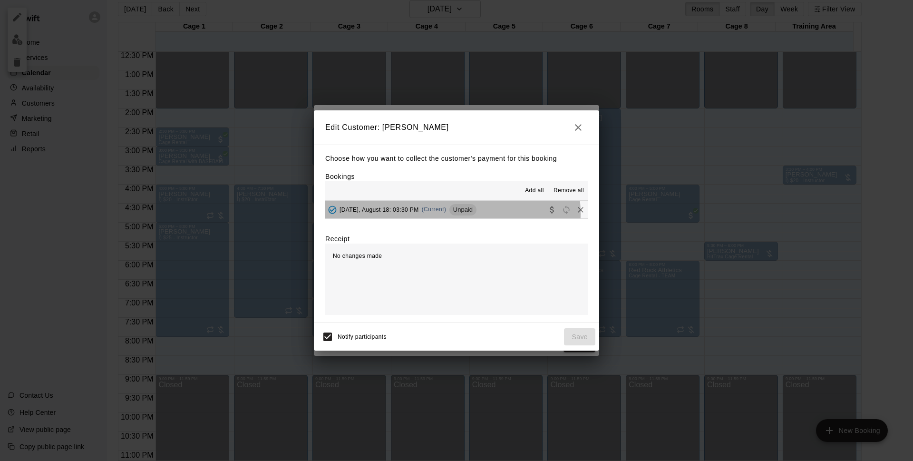
click at [444, 214] on div "Monday, August 18: 03:30 PM (Current) Unpaid" at bounding box center [400, 210] width 151 height 14
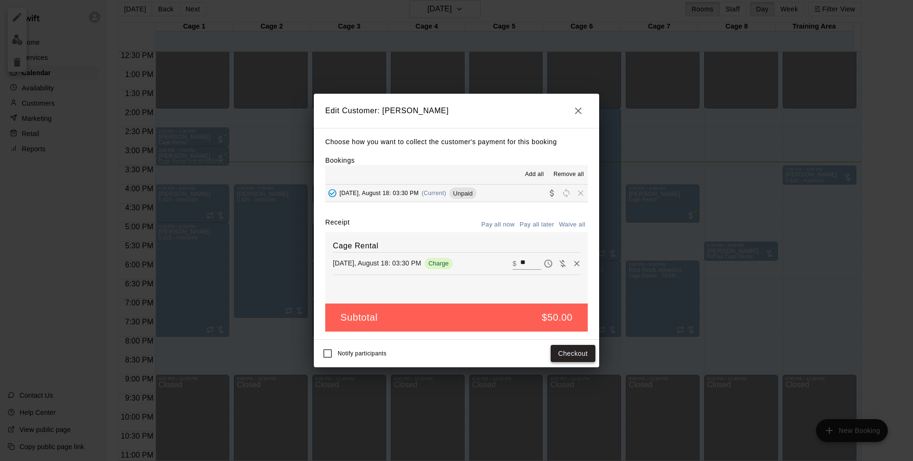
click at [575, 349] on button "Checkout" at bounding box center [573, 354] width 45 height 18
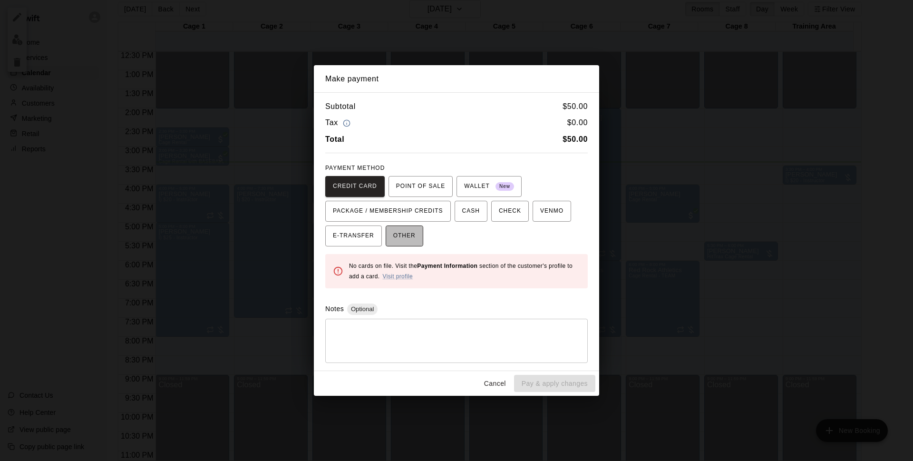
click at [403, 238] on span "OTHER" at bounding box center [404, 235] width 22 height 15
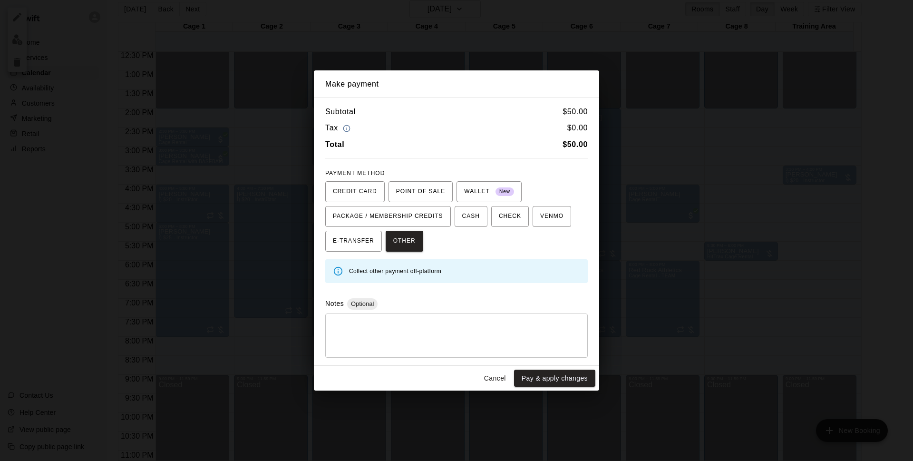
click at [555, 382] on button "Pay & apply changes" at bounding box center [554, 379] width 81 height 18
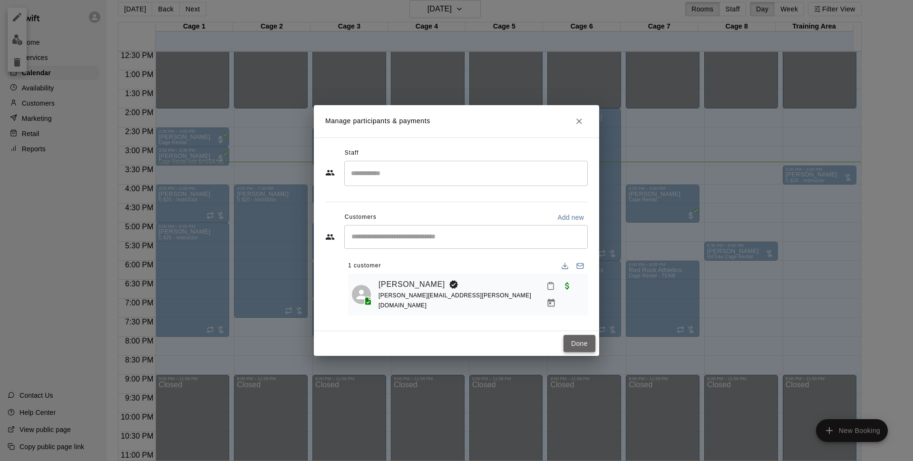
click at [566, 345] on button "Done" at bounding box center [580, 344] width 32 height 18
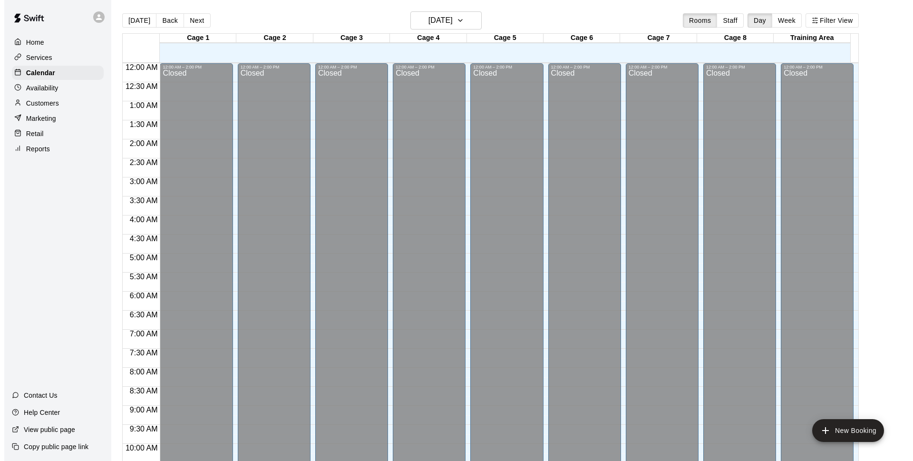
scroll to position [476, 0]
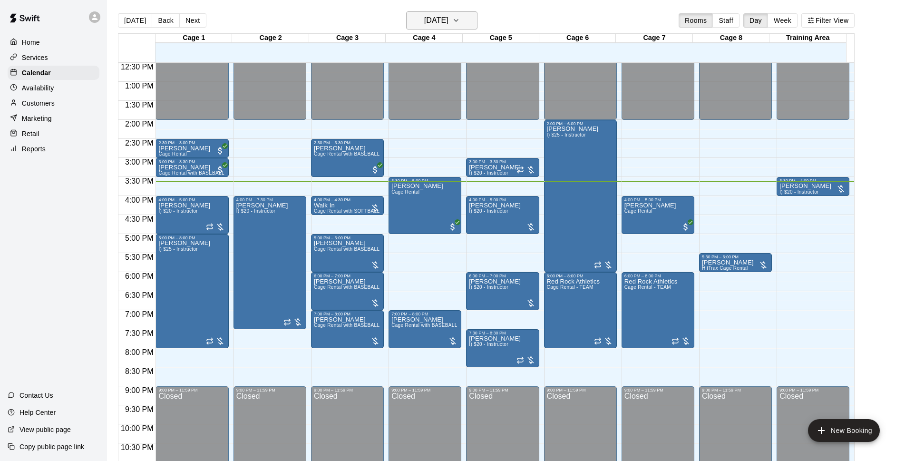
click at [446, 24] on h6 "[DATE]" at bounding box center [436, 20] width 24 height 13
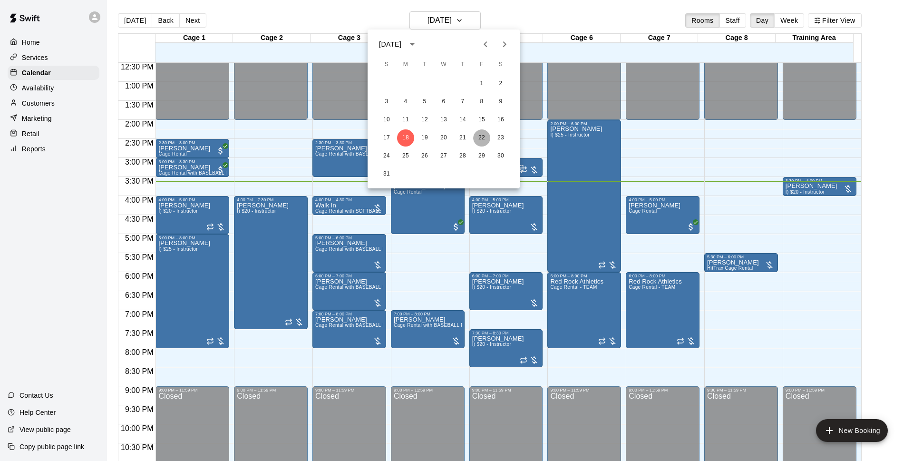
click at [487, 144] on button "22" at bounding box center [481, 137] width 17 height 17
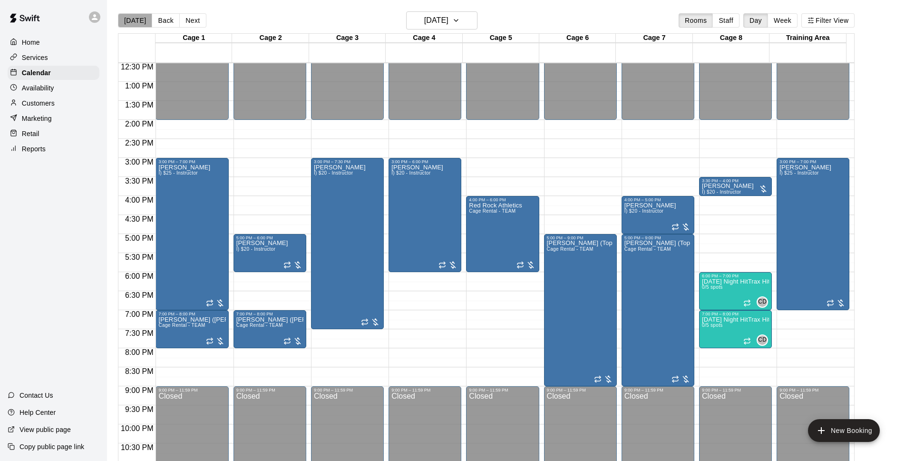
click at [140, 18] on button "[DATE]" at bounding box center [135, 20] width 34 height 14
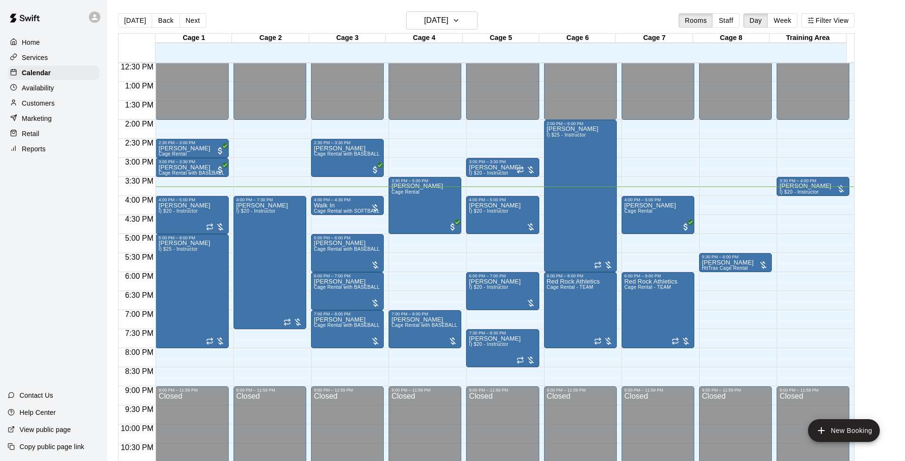
click at [894, 387] on main "[DATE] Back [DATE][DATE] Rooms Staff Day Week Filter View Cage 1 18 Mon Cage 2 …" at bounding box center [506, 241] width 791 height 461
click at [897, 312] on main "[DATE] Back [DATE][DATE] Rooms Staff Day Week Filter View Cage 1 18 Mon Cage 2 …" at bounding box center [506, 241] width 791 height 461
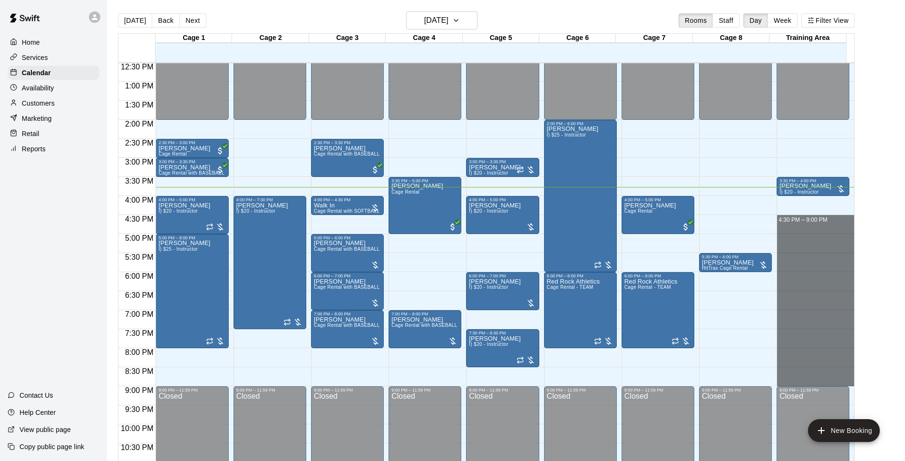
drag, startPoint x: 791, startPoint y: 219, endPoint x: 800, endPoint y: 380, distance: 161.5
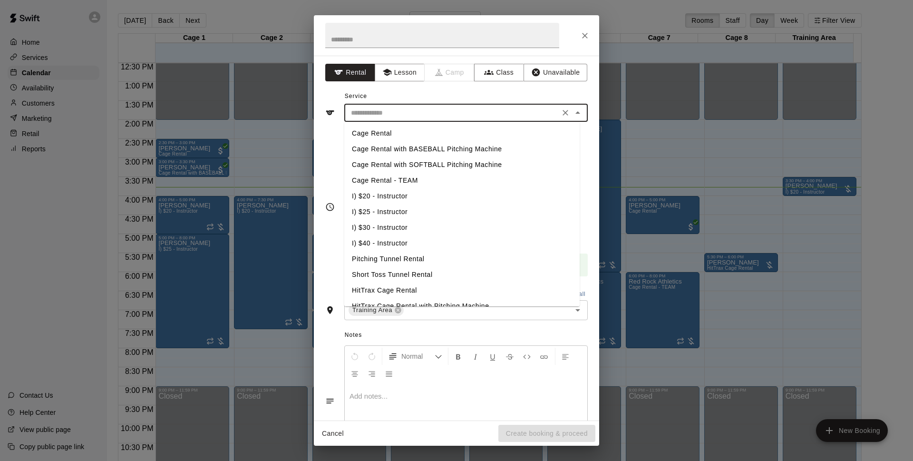
click at [394, 108] on input "text" at bounding box center [452, 113] width 210 height 12
click at [407, 225] on li "I) $30 - Instructor" at bounding box center [461, 228] width 235 height 16
type input "**********"
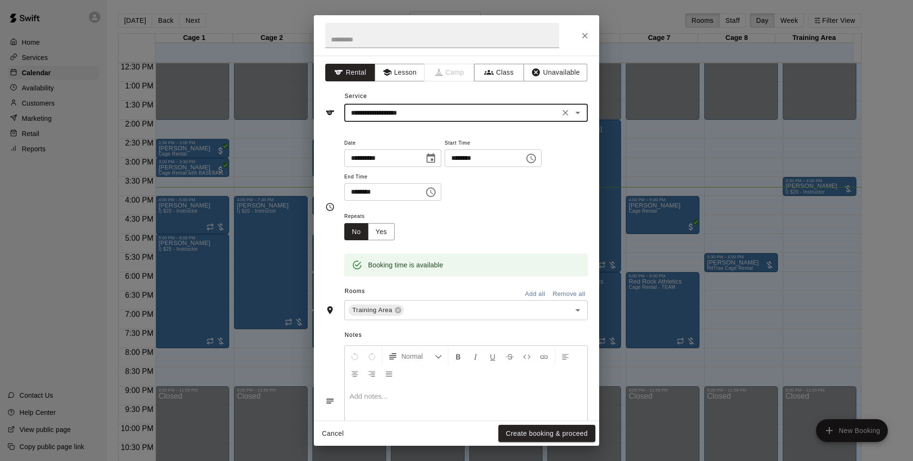
drag, startPoint x: 544, startPoint y: 428, endPoint x: 596, endPoint y: 261, distance: 175.4
click at [544, 427] on button "Create booking & proceed" at bounding box center [547, 434] width 97 height 18
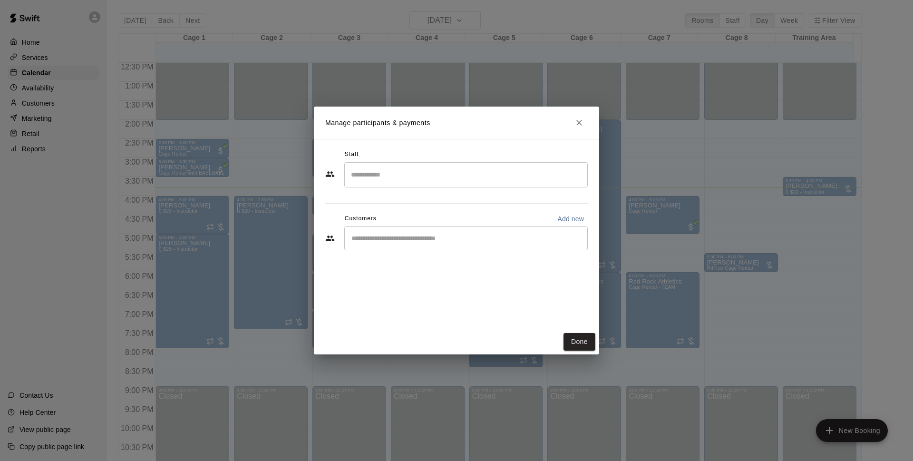
click at [398, 237] on input "Start typing to search customers..." at bounding box center [466, 239] width 235 height 10
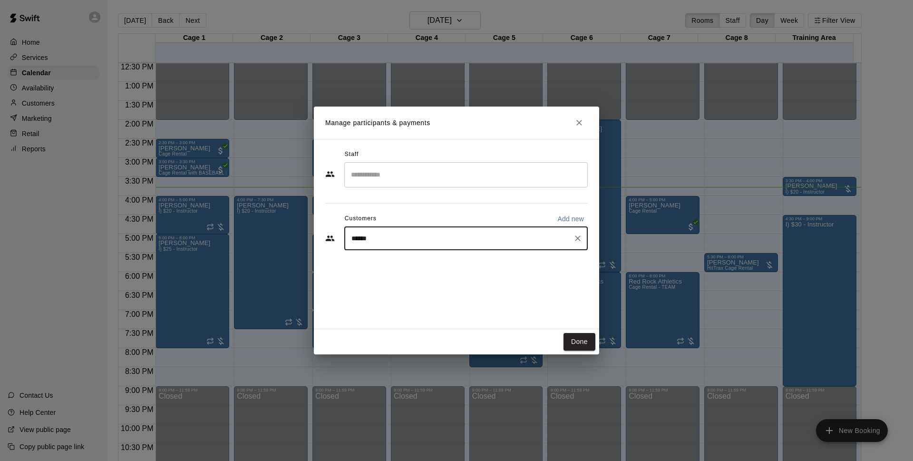
type input "*******"
drag, startPoint x: 388, startPoint y: 266, endPoint x: 382, endPoint y: 267, distance: 5.8
click at [384, 266] on div "Mikey York mikeyyork722@gmail.com" at bounding box center [422, 265] width 102 height 20
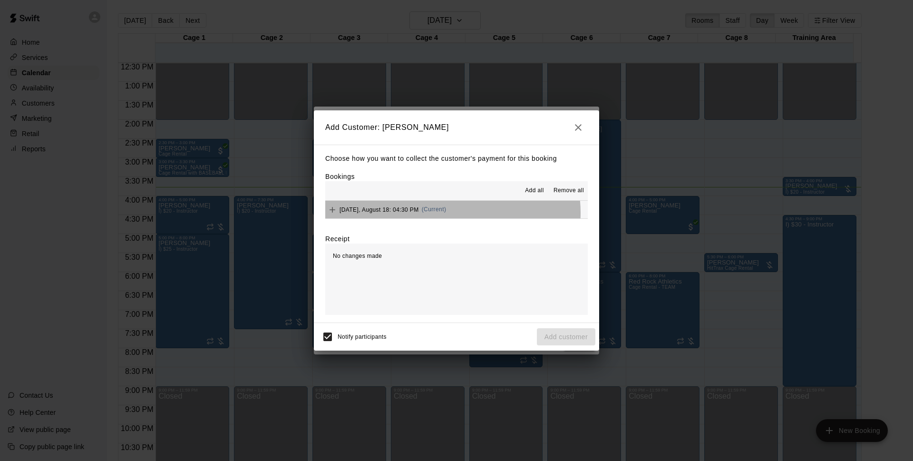
click at [450, 213] on button "[DATE], August 18: 04:30 PM (Current)" at bounding box center [456, 210] width 263 height 18
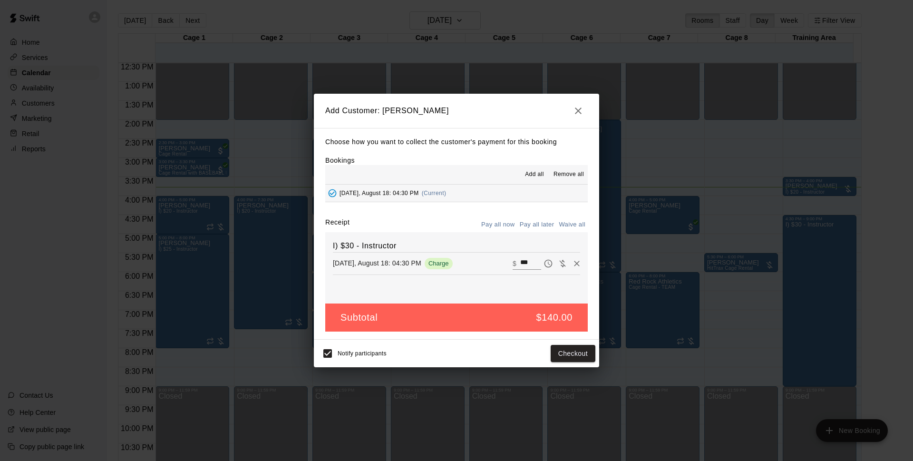
drag, startPoint x: 525, startPoint y: 227, endPoint x: 529, endPoint y: 239, distance: 12.5
click at [525, 227] on button "Pay all later" at bounding box center [537, 224] width 39 height 15
click at [572, 354] on button "Add customer" at bounding box center [566, 354] width 59 height 18
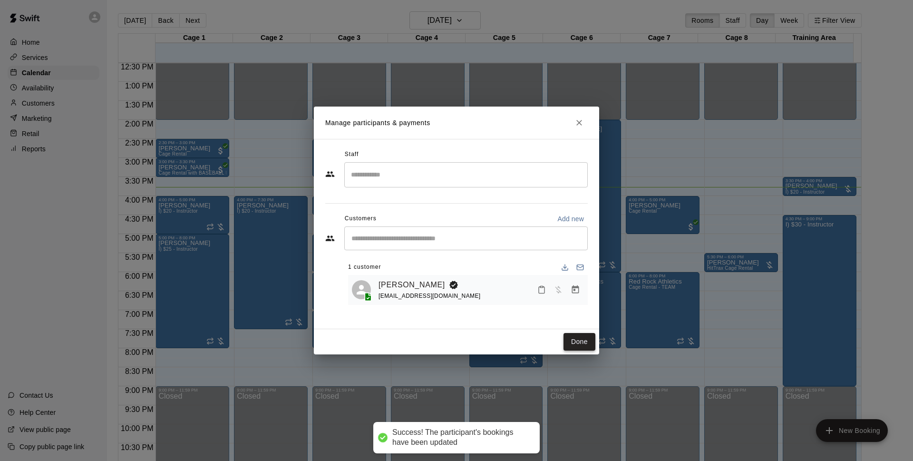
click at [561, 354] on div "Manage participants & payments Staff ​ Customers Add new ​ 1 customer [PERSON_N…" at bounding box center [456, 230] width 913 height 461
click at [572, 339] on button "Done" at bounding box center [580, 342] width 32 height 18
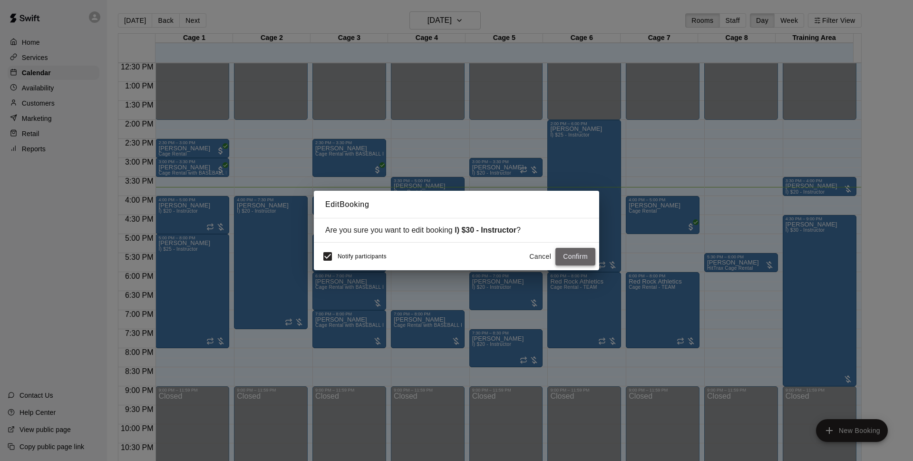
click at [581, 259] on button "Confirm" at bounding box center [576, 257] width 40 height 18
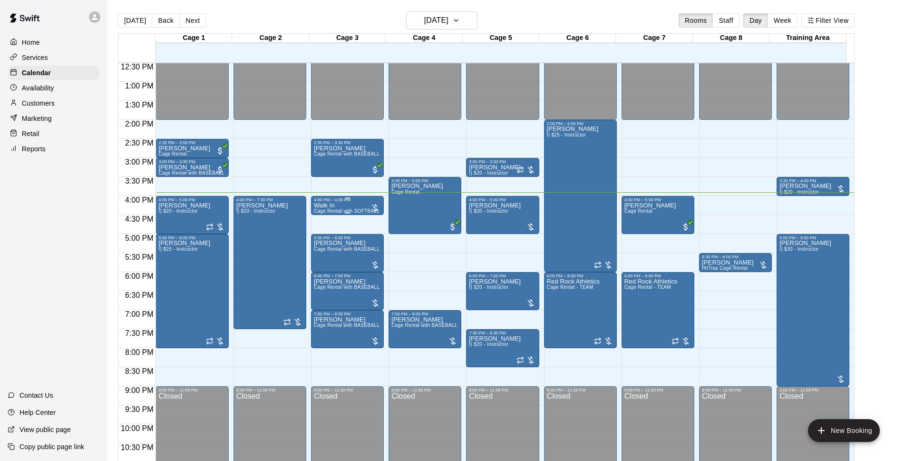
click at [359, 206] on div "Walk In Cage Rental with SOFTBALL Pitching Machine" at bounding box center [347, 432] width 67 height 461
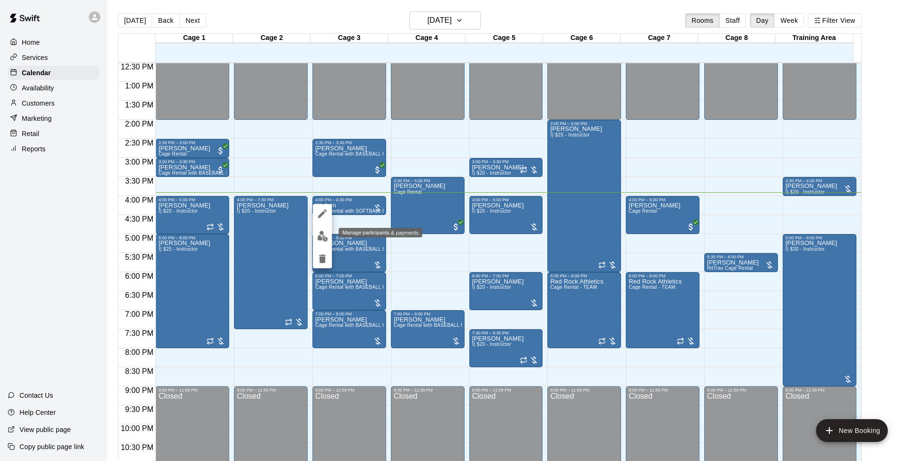
click at [322, 239] on img "edit" at bounding box center [322, 236] width 11 height 11
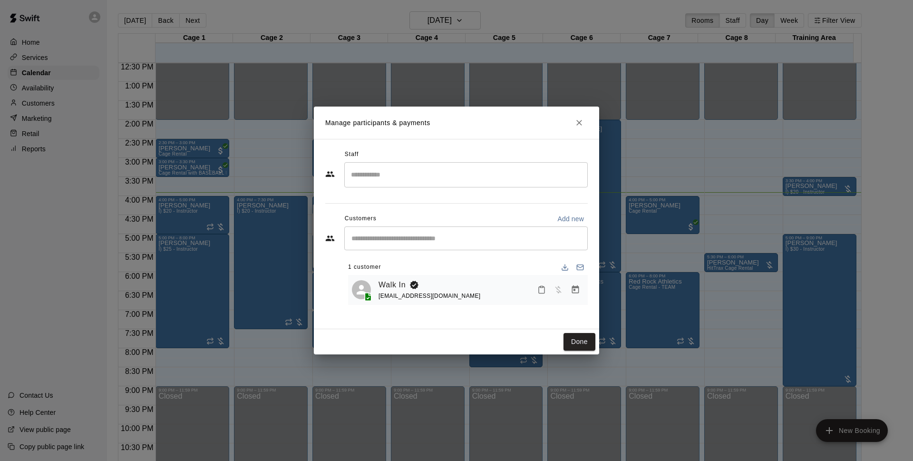
click at [569, 219] on p "Add new" at bounding box center [571, 219] width 27 height 10
select select "**"
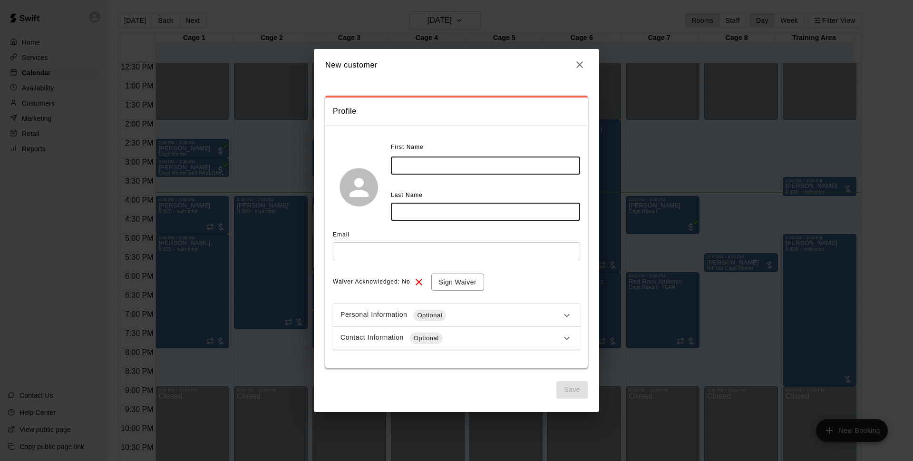
click at [509, 162] on input "text" at bounding box center [485, 166] width 189 height 18
type input "*****"
type input "******"
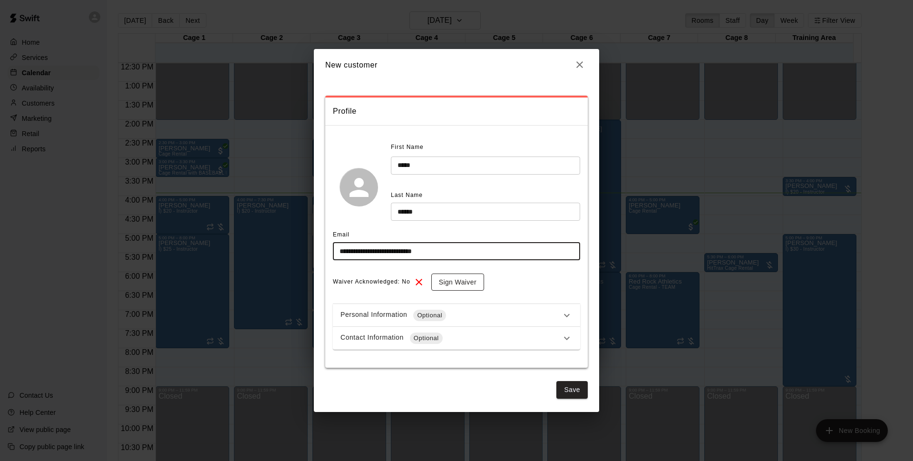
type input "**********"
click at [460, 281] on button "Sign Waiver" at bounding box center [457, 283] width 53 height 18
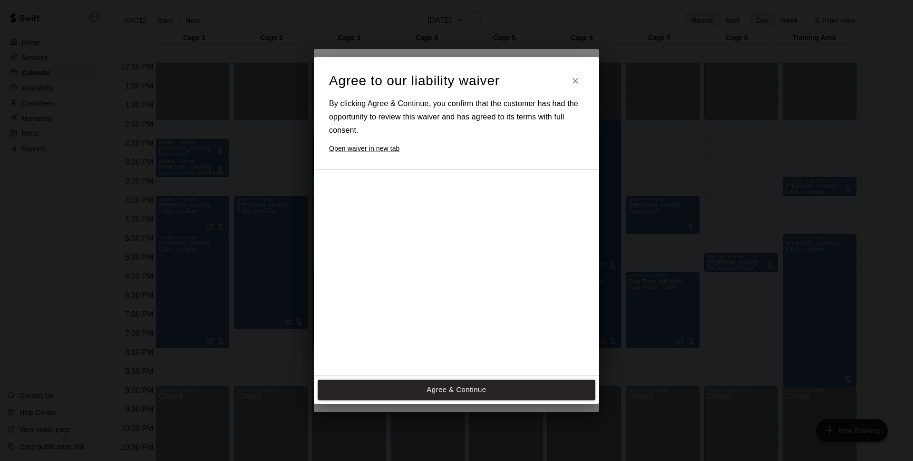
click at [494, 392] on button "Agree & Continue" at bounding box center [457, 390] width 278 height 20
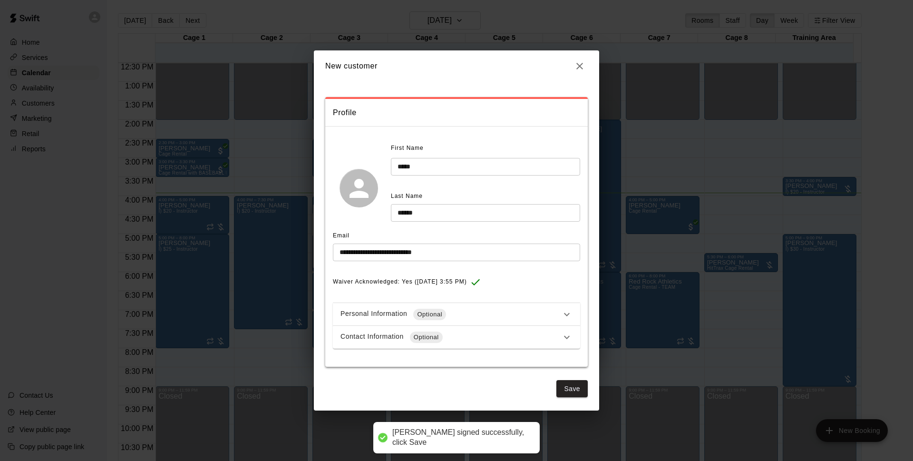
click at [480, 334] on div at bounding box center [448, 331] width 238 height 308
click at [452, 342] on div "Contact Information Optional" at bounding box center [451, 337] width 221 height 11
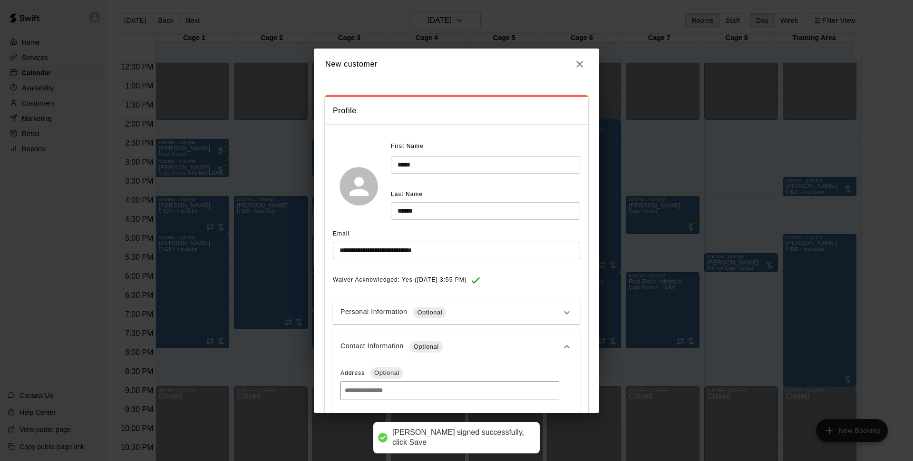
scroll to position [100, 0]
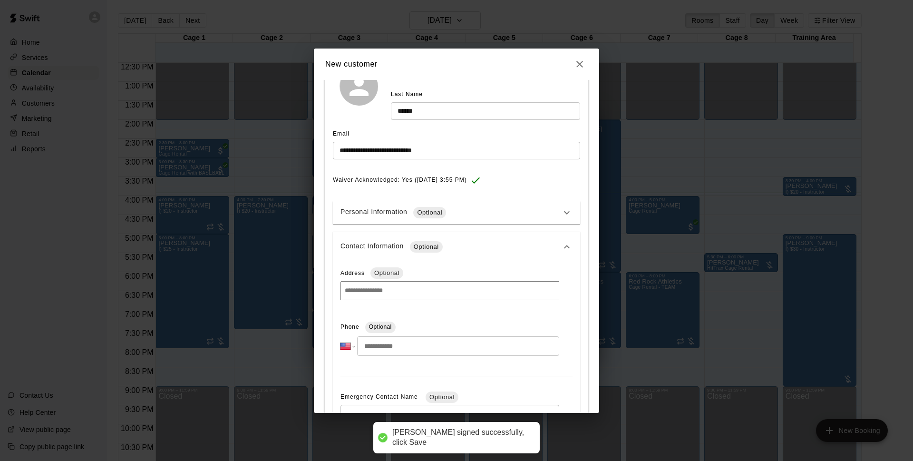
click at [438, 345] on input "tel" at bounding box center [458, 346] width 202 height 20
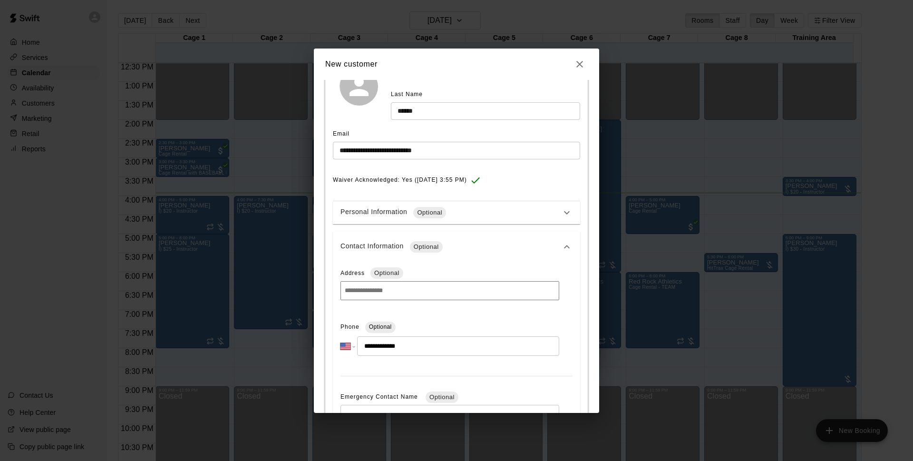
type input "**********"
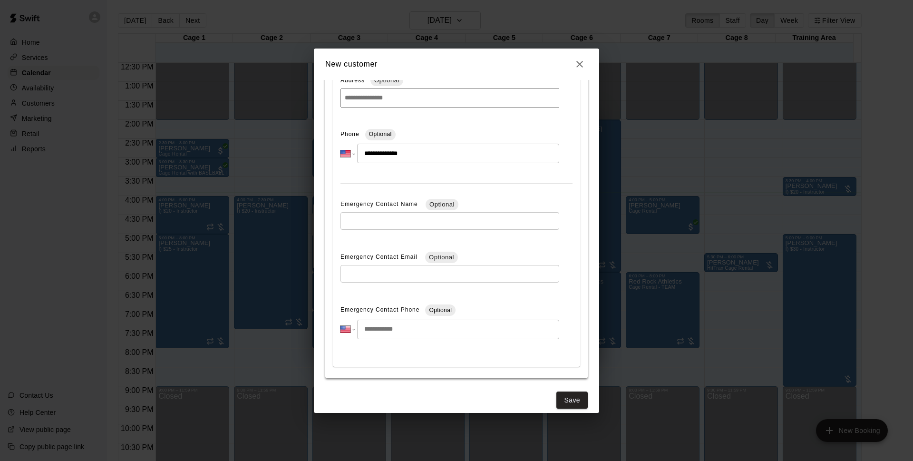
scroll to position [300, 0]
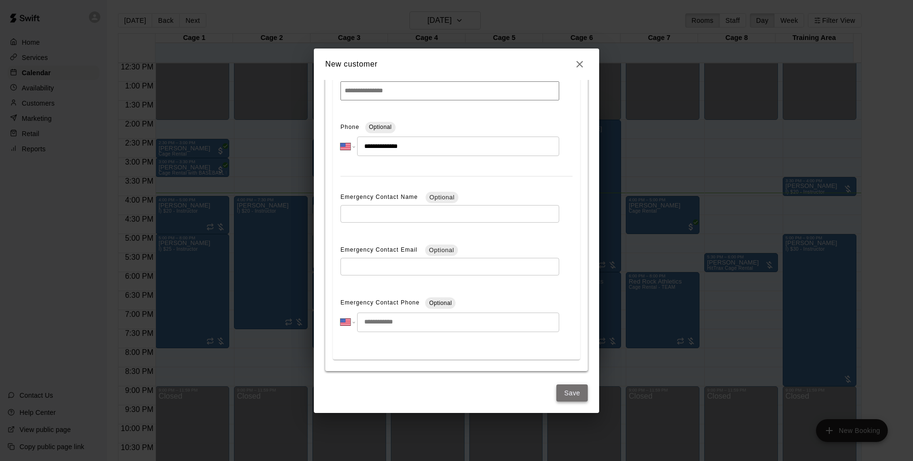
click at [570, 401] on button "Save" at bounding box center [572, 393] width 31 height 18
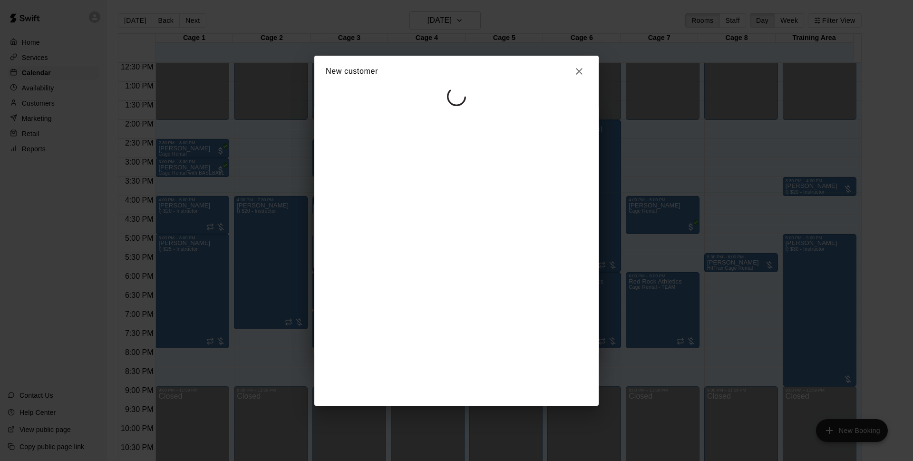
scroll to position [0, 0]
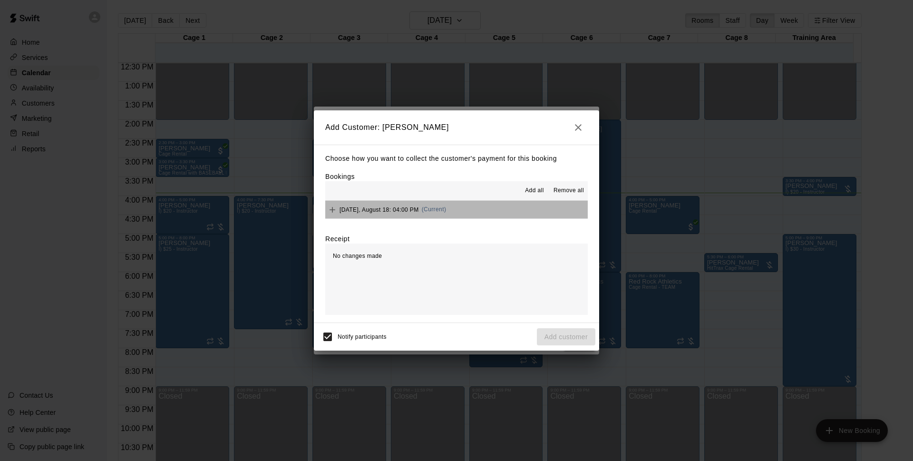
click at [519, 209] on button "Monday, August 18: 04:00 PM (Current)" at bounding box center [456, 210] width 263 height 18
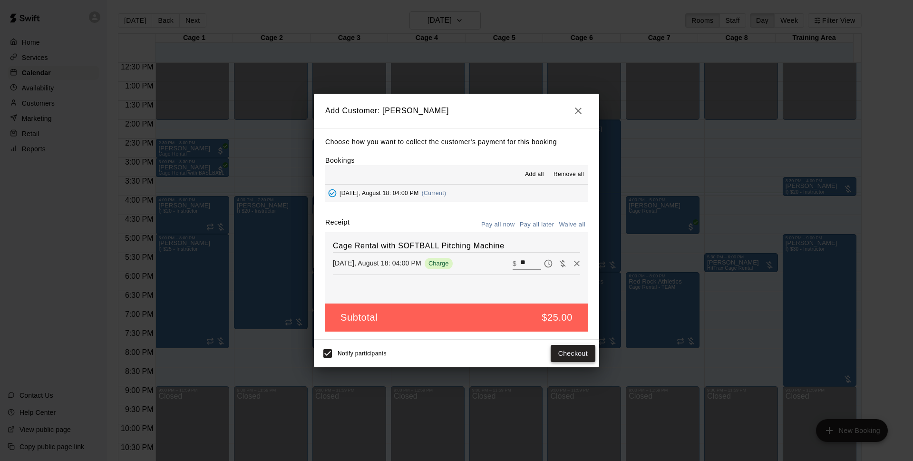
click at [589, 353] on button "Checkout" at bounding box center [573, 354] width 45 height 18
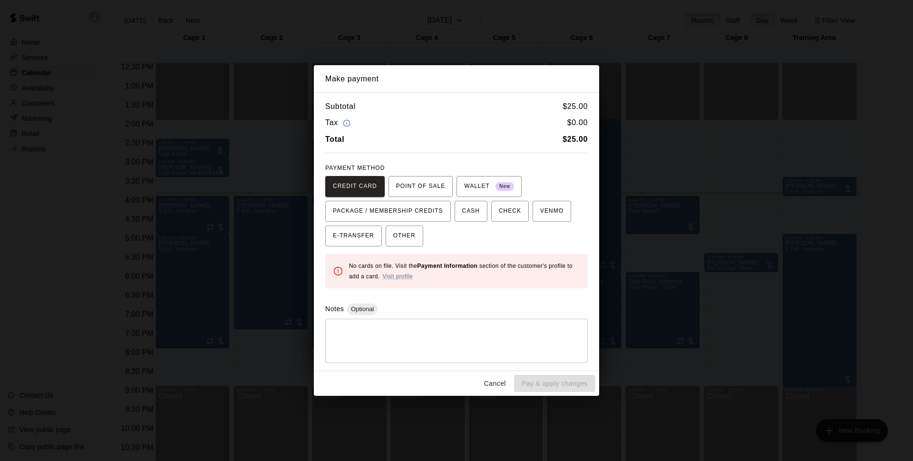
click at [406, 233] on span "OTHER" at bounding box center [404, 235] width 22 height 15
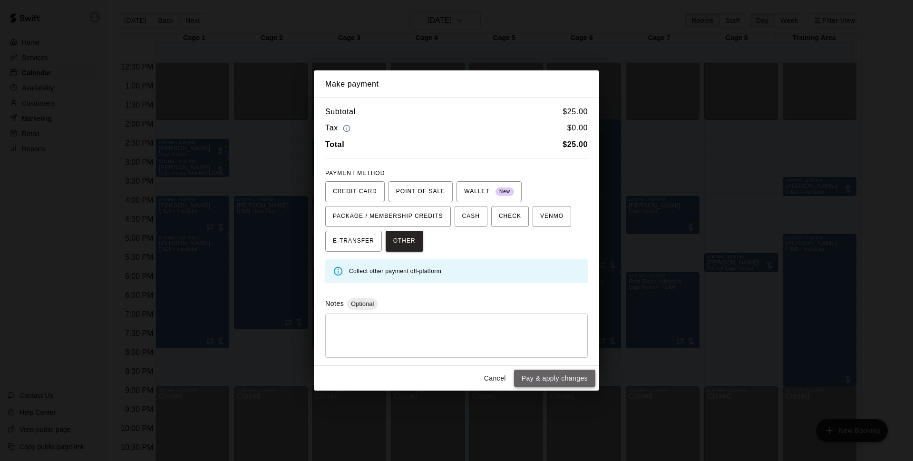
click at [561, 374] on button "Pay & apply changes" at bounding box center [554, 379] width 81 height 18
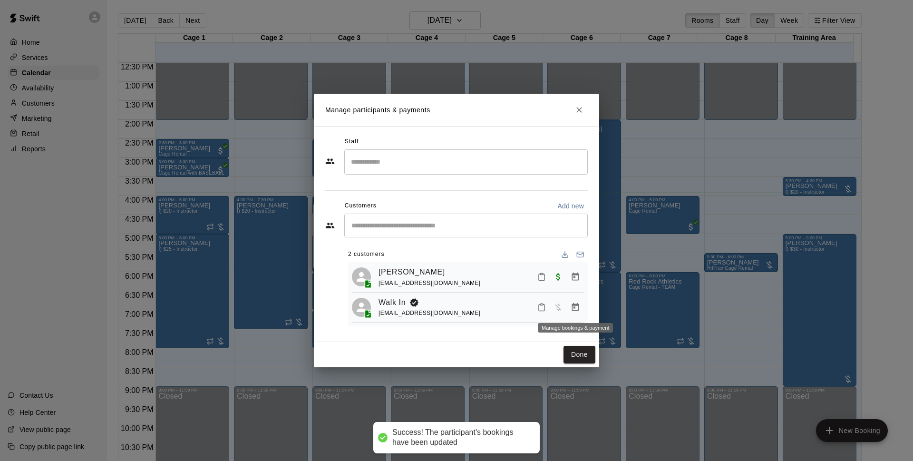
click at [575, 309] on icon "Manage bookings & payment" at bounding box center [576, 308] width 10 height 10
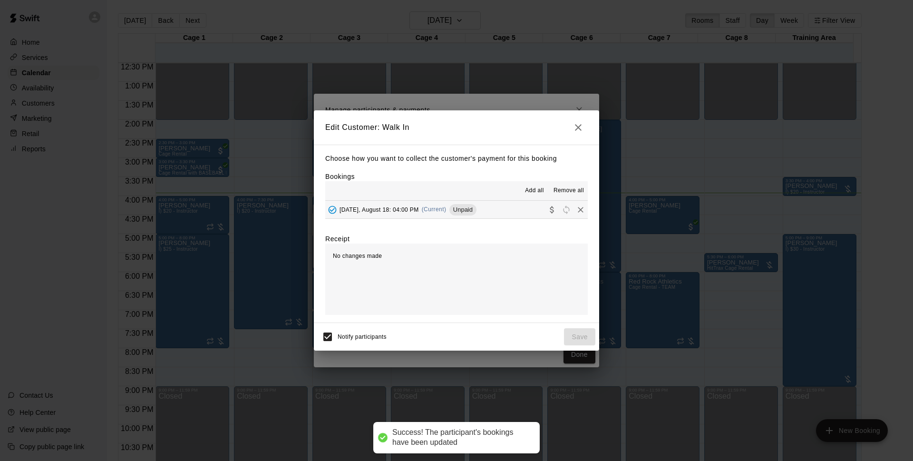
click at [570, 187] on button "Remove all" at bounding box center [569, 190] width 38 height 15
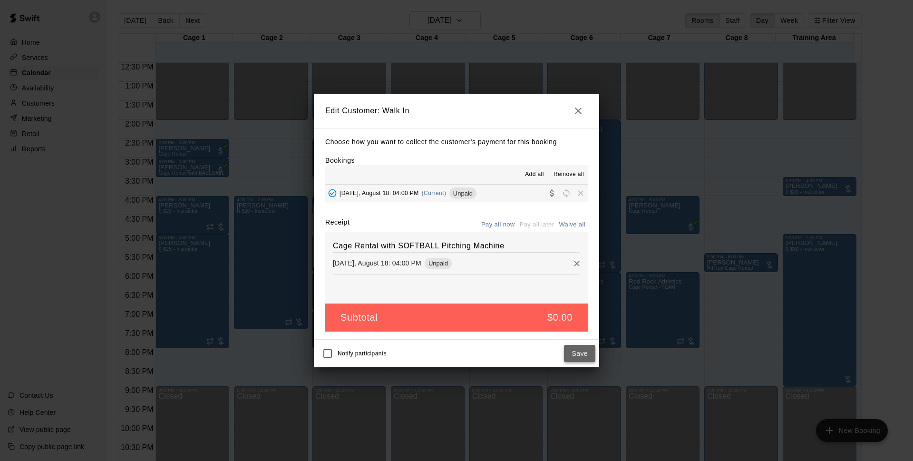
click at [588, 353] on button "Save" at bounding box center [579, 354] width 31 height 18
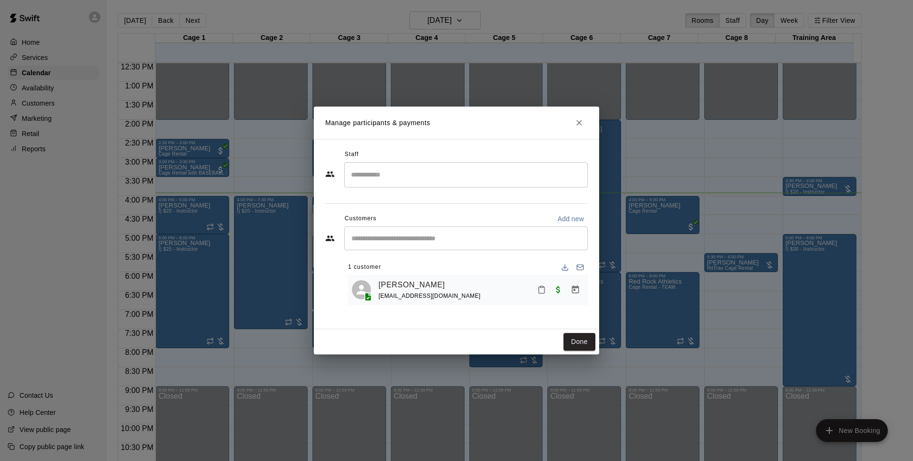
click at [584, 351] on div "Done" at bounding box center [456, 341] width 285 height 25
click at [583, 351] on div "Done" at bounding box center [456, 341] width 285 height 25
drag, startPoint x: 583, startPoint y: 351, endPoint x: 585, endPoint y: 344, distance: 6.3
click at [585, 344] on button "Done" at bounding box center [580, 342] width 32 height 18
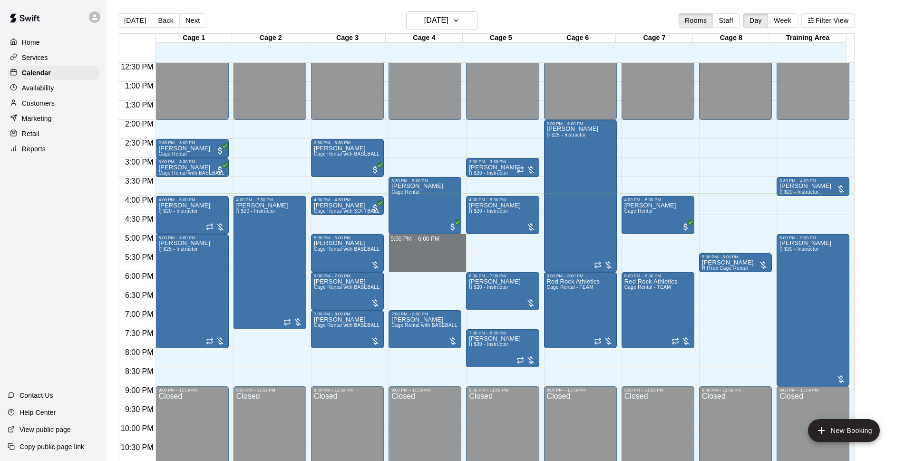
drag, startPoint x: 401, startPoint y: 236, endPoint x: 407, endPoint y: 269, distance: 33.8
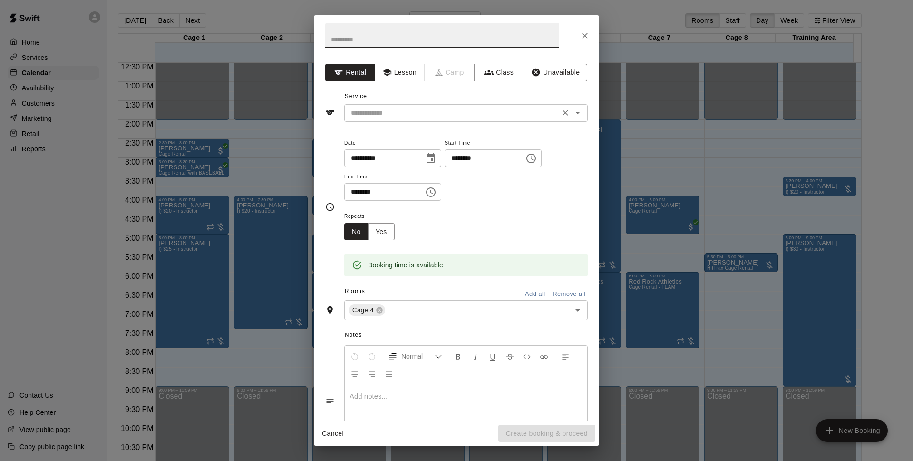
click at [443, 117] on input "text" at bounding box center [452, 113] width 210 height 12
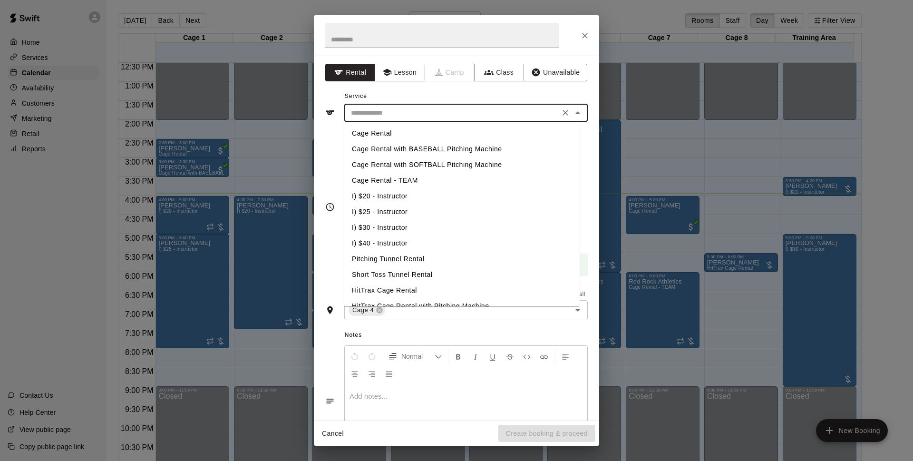
click at [424, 153] on li "Cage Rental with BASEBALL Pitching Machine" at bounding box center [461, 149] width 235 height 16
type input "**********"
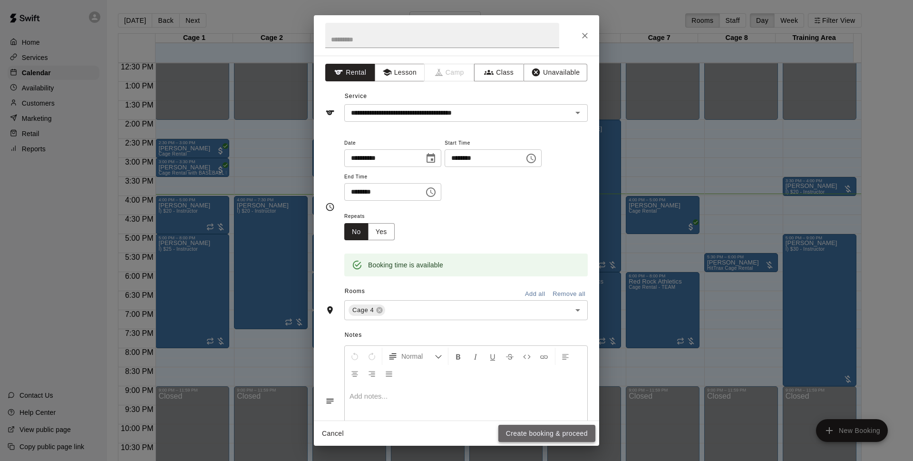
click at [548, 433] on button "Create booking & proceed" at bounding box center [547, 434] width 97 height 18
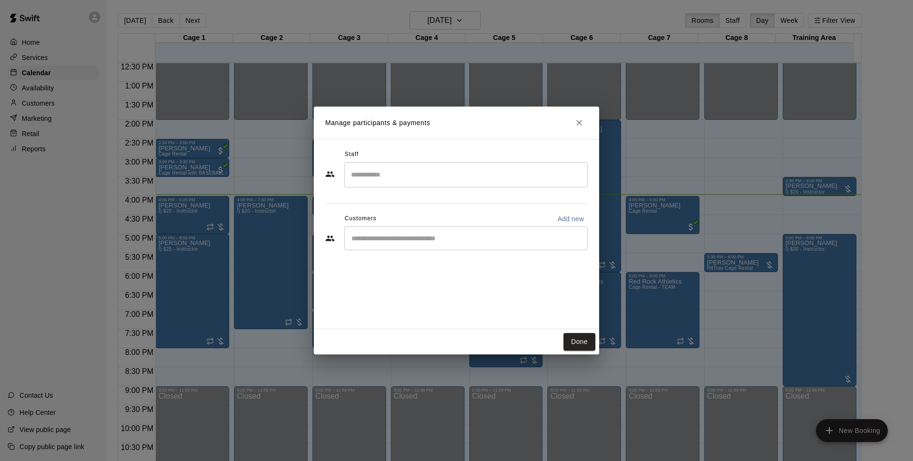
click at [460, 231] on div "​" at bounding box center [466, 238] width 244 height 24
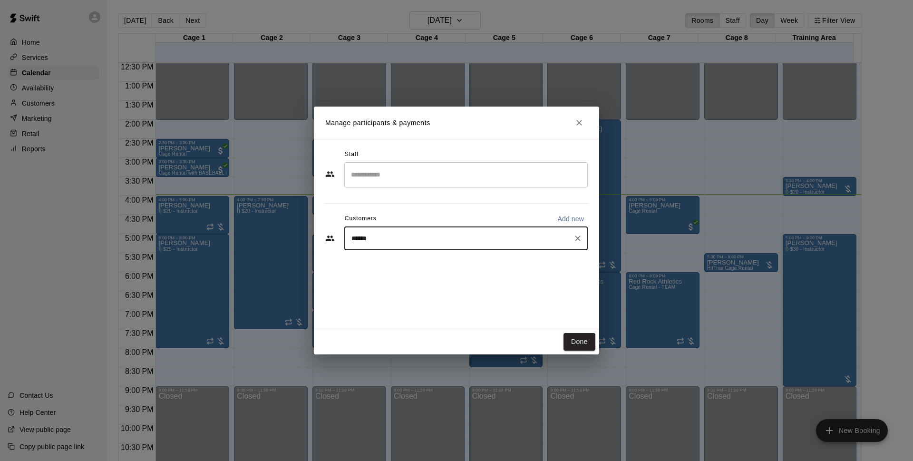
type input "*******"
click at [429, 266] on div "Paul Lowden ldwden777@gmail.com" at bounding box center [422, 265] width 102 height 20
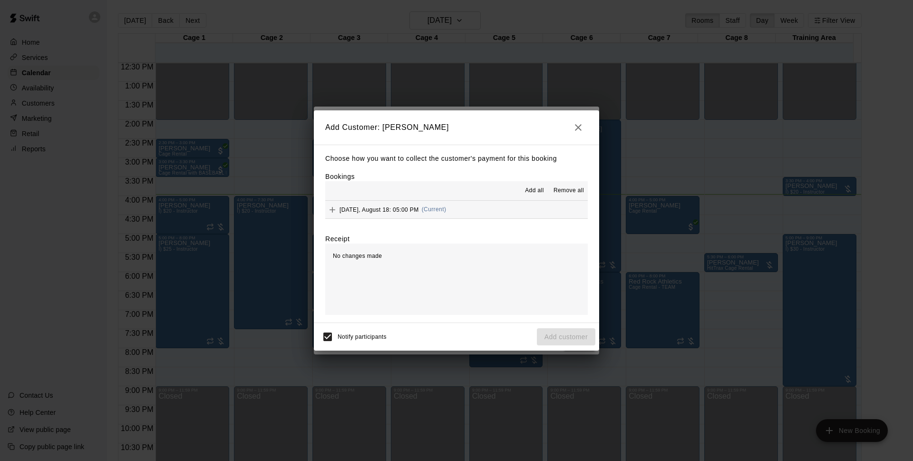
drag, startPoint x: 461, startPoint y: 212, endPoint x: 467, endPoint y: 213, distance: 5.7
click at [461, 212] on button "Monday, August 18: 05:00 PM (Current)" at bounding box center [456, 210] width 263 height 18
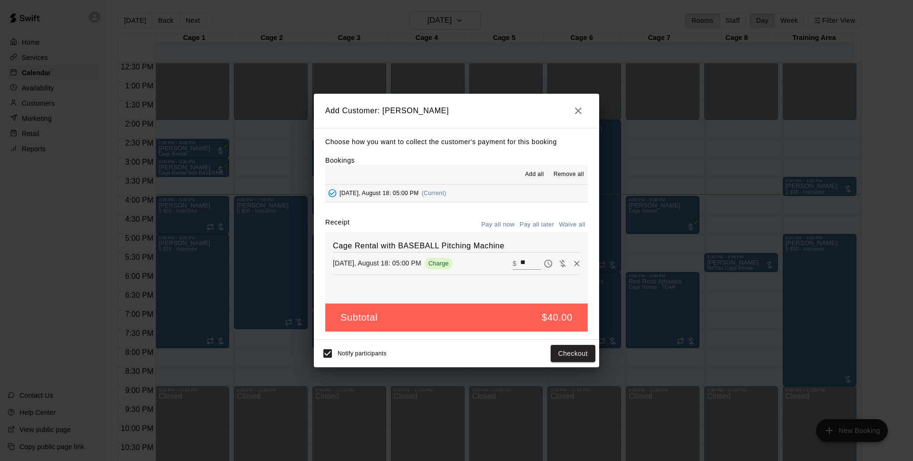
click at [540, 224] on button "Pay all later" at bounding box center [537, 224] width 39 height 15
click at [570, 351] on button "Add customer" at bounding box center [566, 354] width 59 height 18
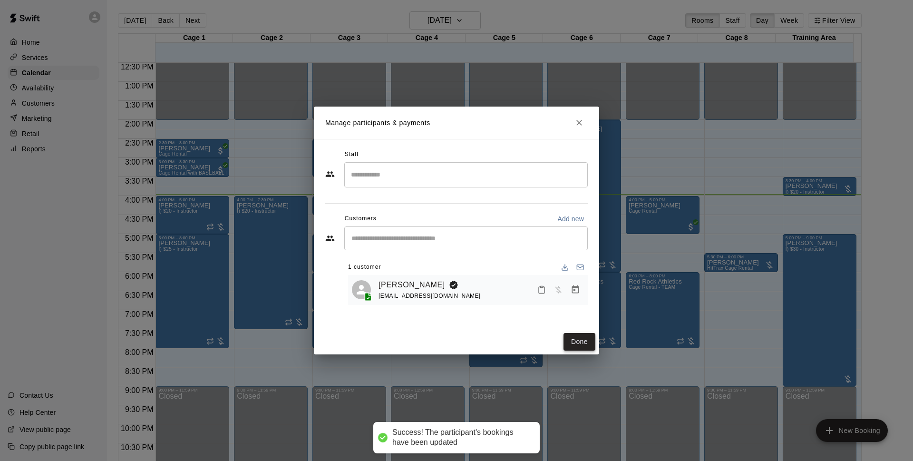
click at [588, 336] on button "Done" at bounding box center [580, 342] width 32 height 18
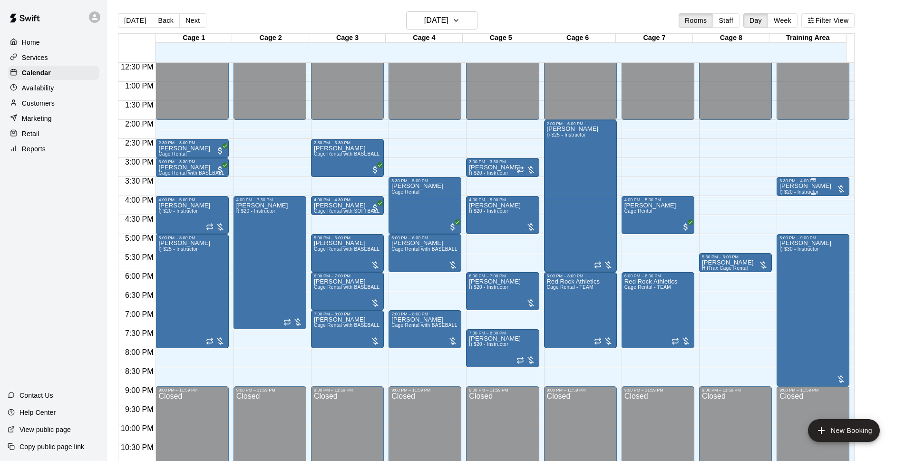
click at [792, 186] on p "[PERSON_NAME]" at bounding box center [806, 186] width 52 height 0
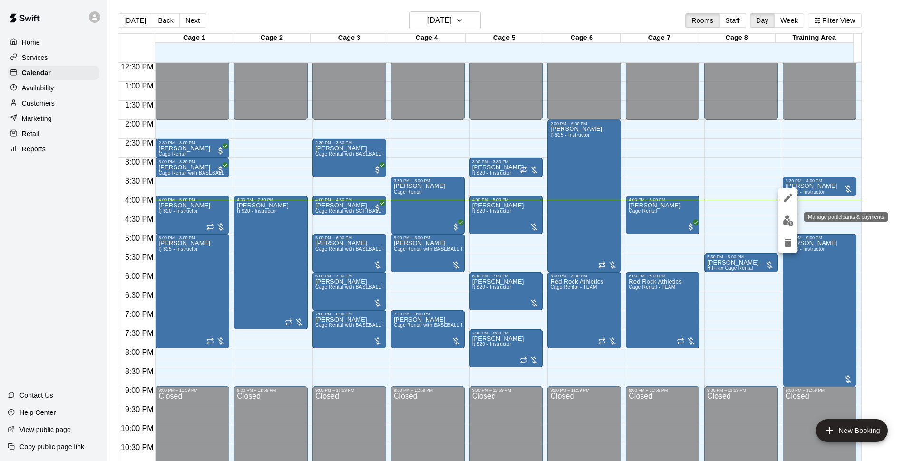
click at [785, 221] on img "edit" at bounding box center [788, 220] width 11 height 11
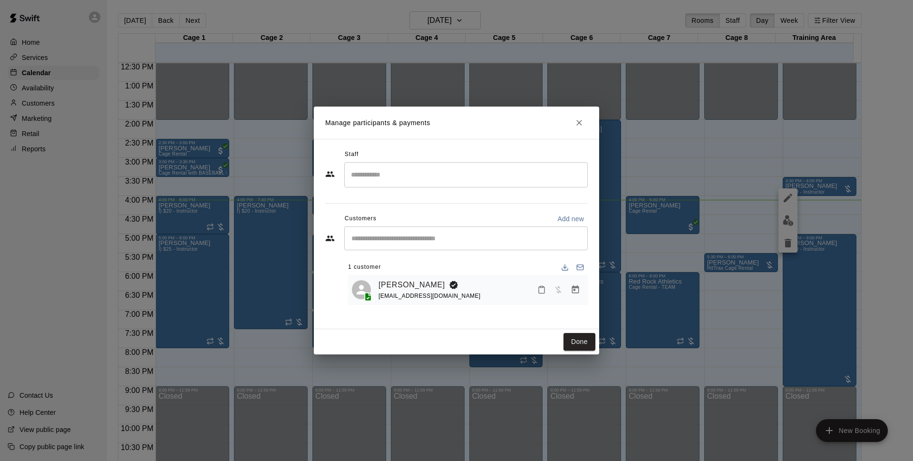
click at [574, 292] on icon "Manage bookings & payment" at bounding box center [576, 290] width 10 height 10
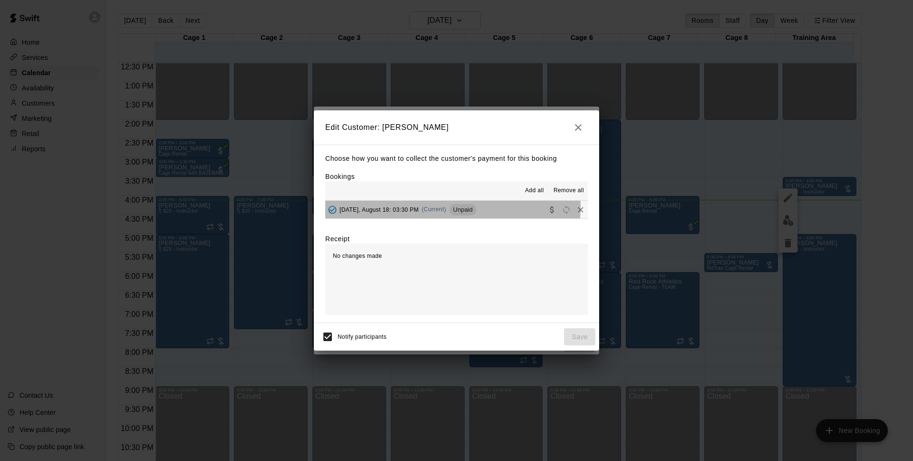
click at [440, 207] on span "(Current)" at bounding box center [434, 209] width 25 height 7
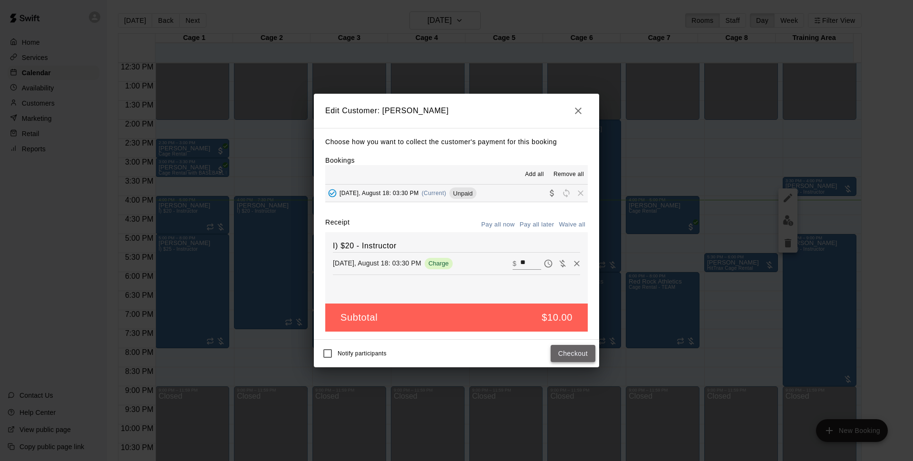
click at [576, 358] on button "Checkout" at bounding box center [573, 354] width 45 height 18
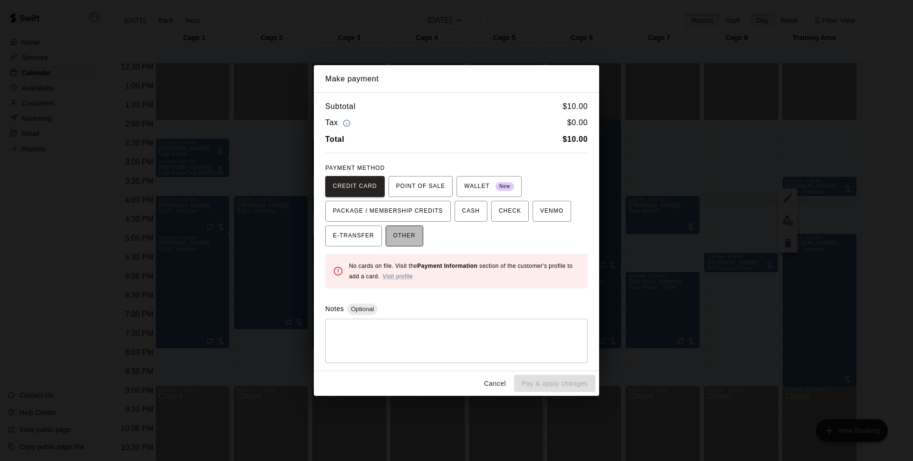
click at [411, 235] on span "OTHER" at bounding box center [404, 235] width 22 height 15
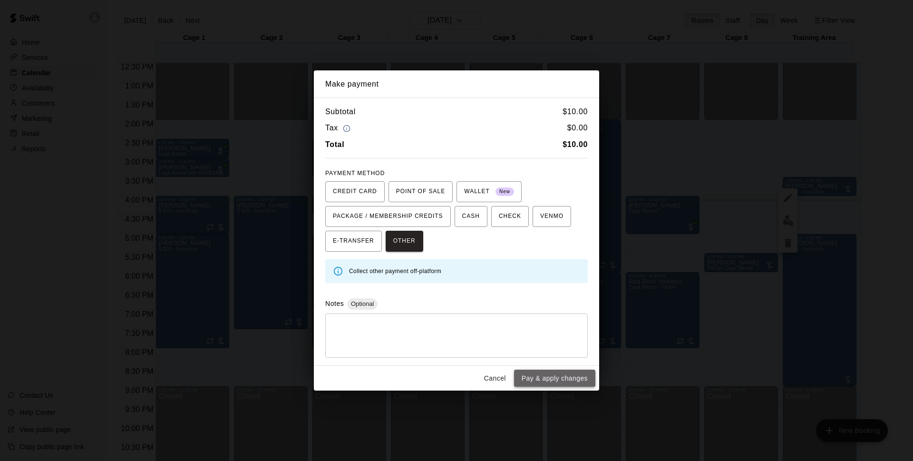
click at [561, 377] on button "Pay & apply changes" at bounding box center [554, 379] width 81 height 18
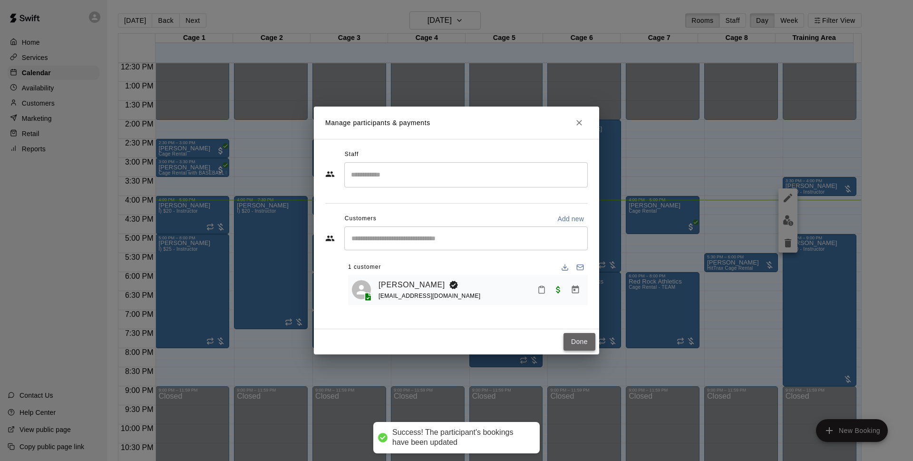
click at [584, 347] on button "Done" at bounding box center [580, 342] width 32 height 18
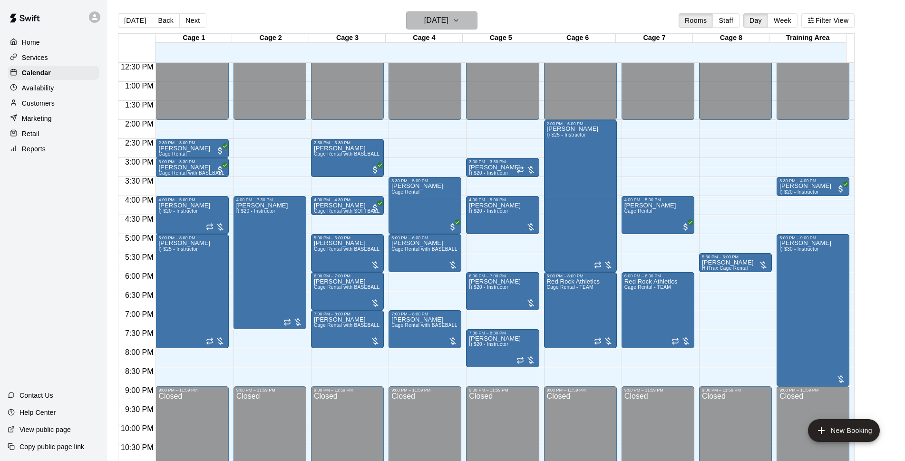
click at [449, 18] on h6 "[DATE]" at bounding box center [436, 20] width 24 height 13
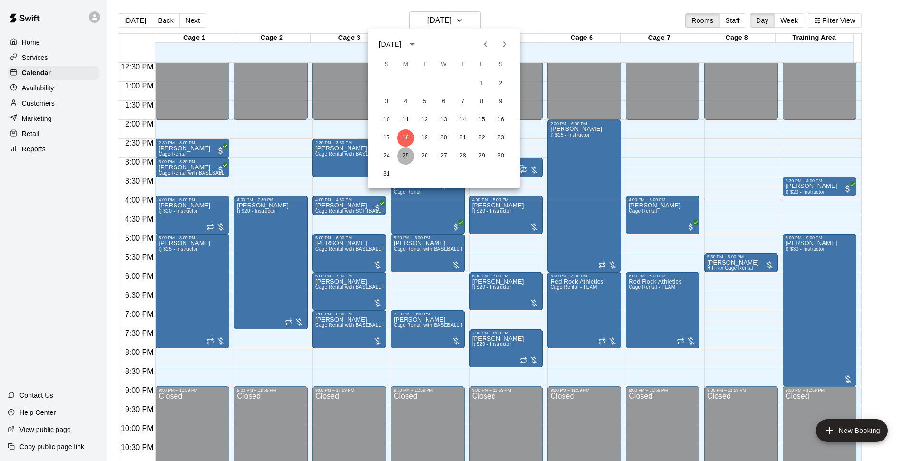
click at [405, 161] on button "25" at bounding box center [405, 155] width 17 height 17
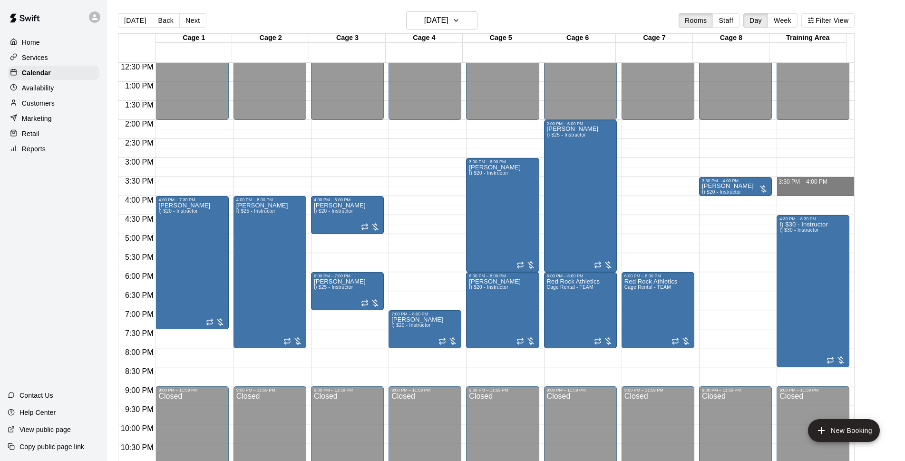
drag, startPoint x: 798, startPoint y: 180, endPoint x: 798, endPoint y: 188, distance: 8.1
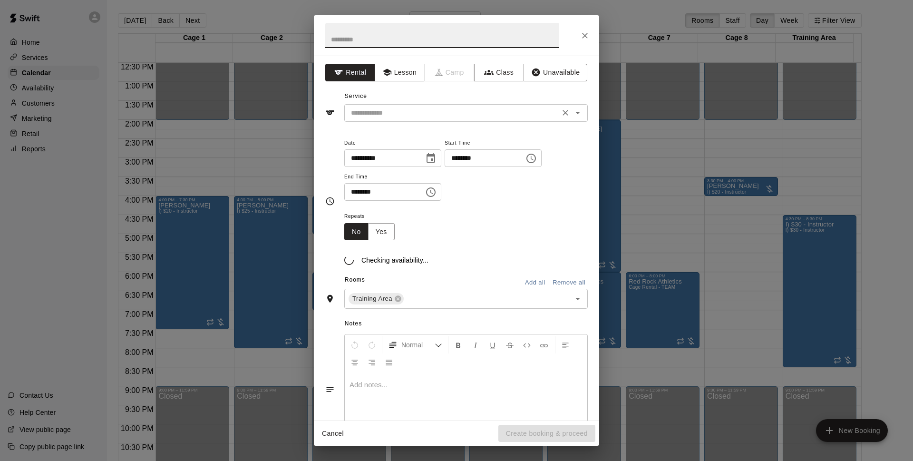
click at [421, 118] on input "text" at bounding box center [452, 113] width 210 height 12
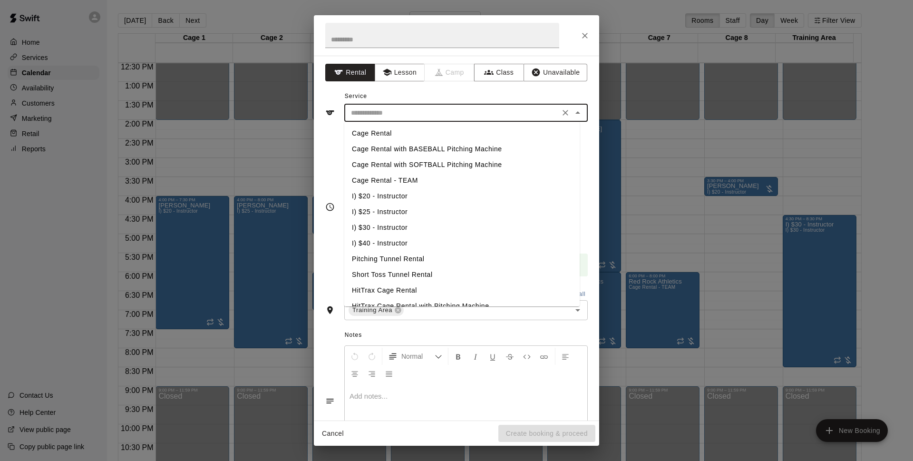
click at [398, 191] on li "I) $20 - Instructor" at bounding box center [461, 196] width 235 height 16
type input "**********"
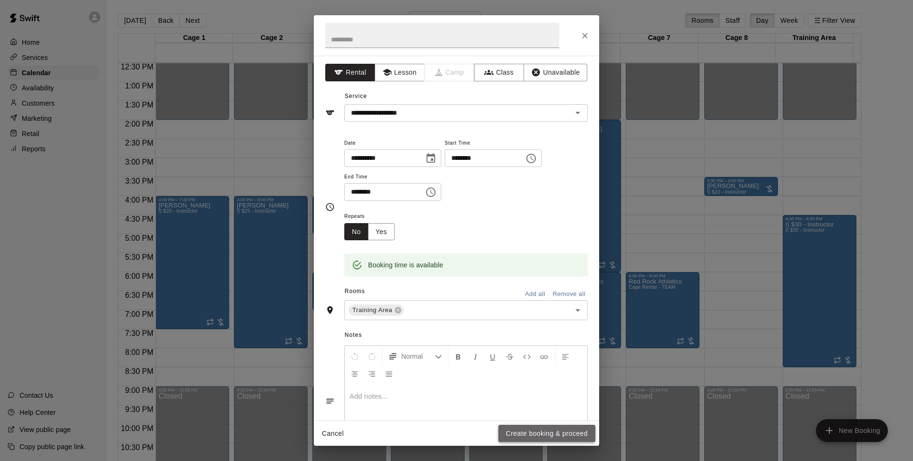
click at [555, 428] on button "Create booking & proceed" at bounding box center [547, 434] width 97 height 18
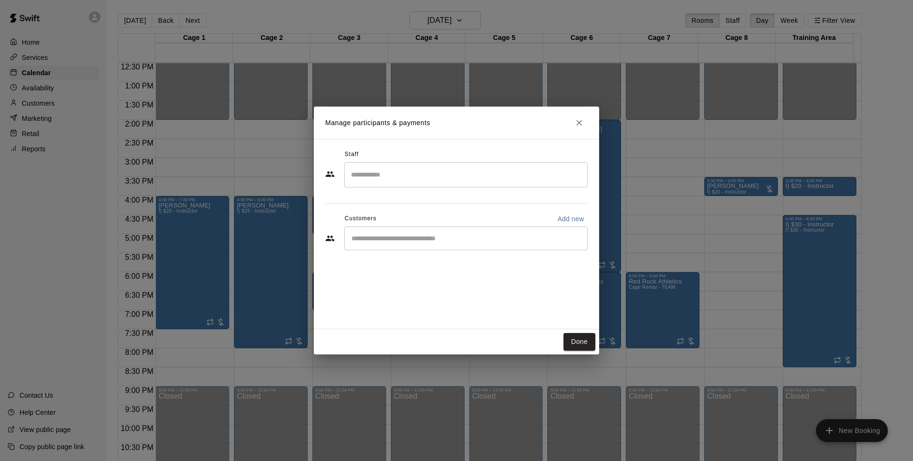
click at [377, 245] on div "​" at bounding box center [466, 238] width 244 height 24
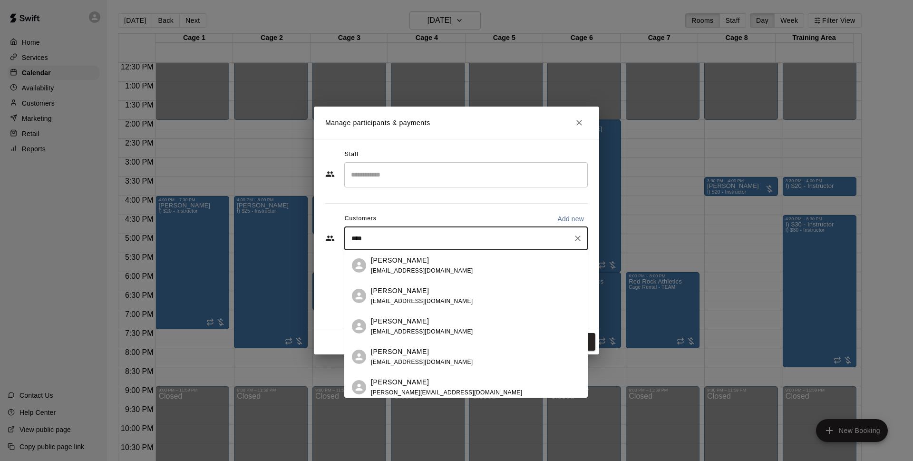
type input "*****"
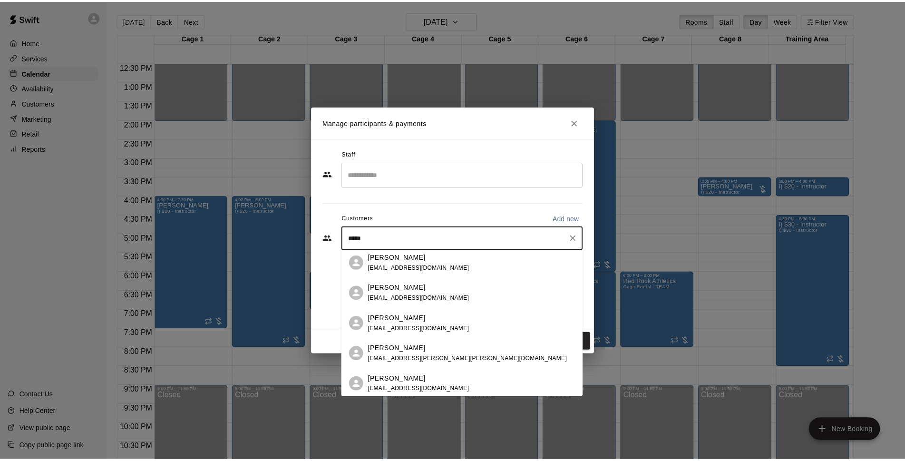
scroll to position [177, 0]
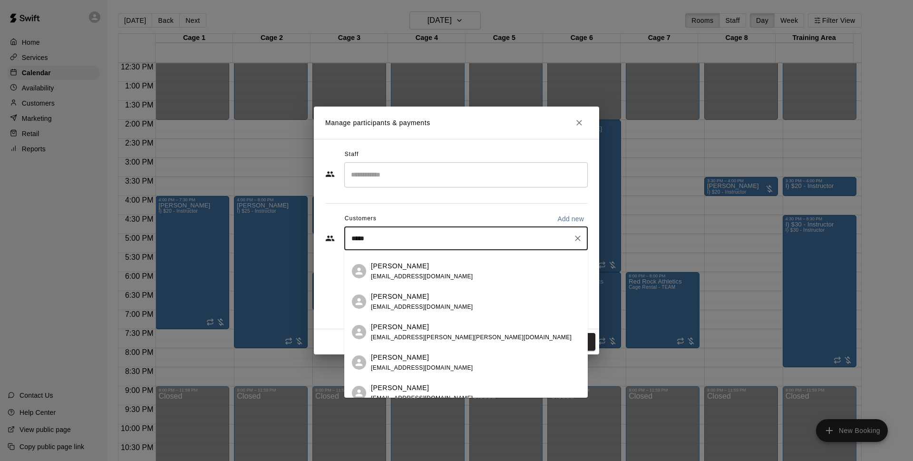
click at [424, 365] on span "stephdecolati@gmail.com" at bounding box center [422, 367] width 102 height 7
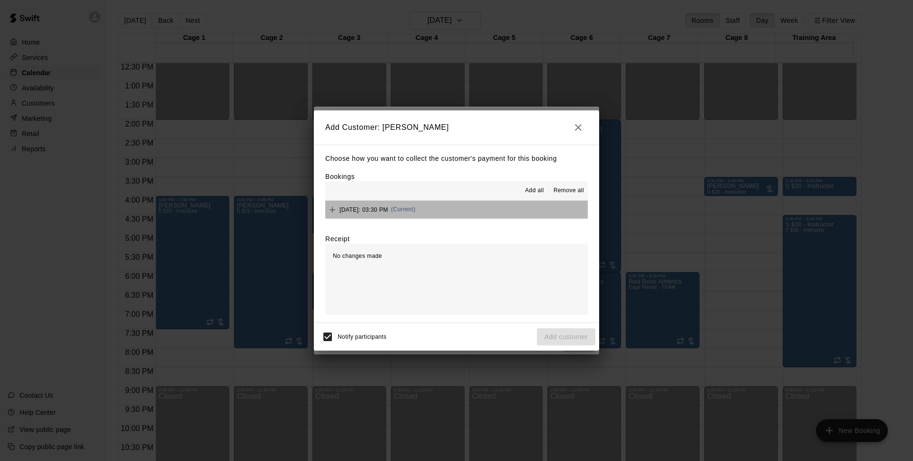
click at [487, 214] on button "Monday, August 25: 03:30 PM (Current)" at bounding box center [456, 210] width 263 height 18
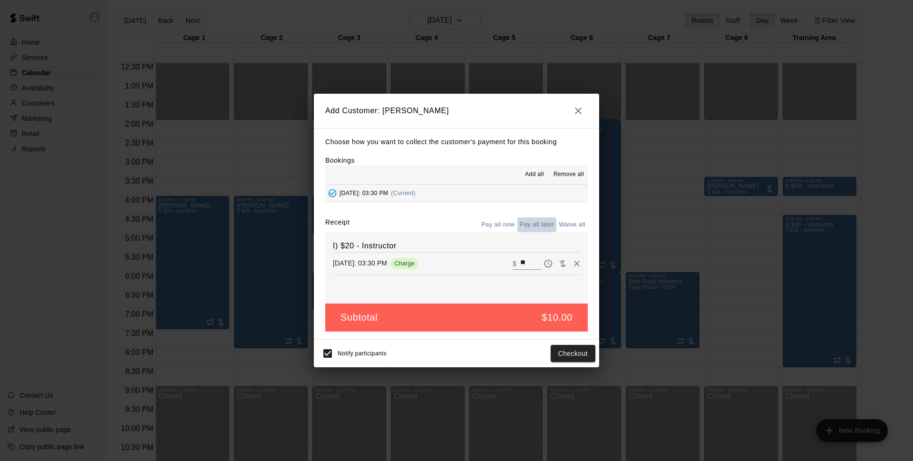
click at [529, 230] on button "Pay all later" at bounding box center [537, 224] width 39 height 15
drag, startPoint x: 565, startPoint y: 365, endPoint x: 559, endPoint y: 363, distance: 6.0
click at [562, 365] on div "Notify participants Add customer" at bounding box center [456, 354] width 285 height 28
click at [580, 336] on div "Choose how you want to collect the customer's payment for this booking Bookings…" at bounding box center [456, 234] width 285 height 212
click at [579, 348] on button "Add customer" at bounding box center [566, 354] width 59 height 18
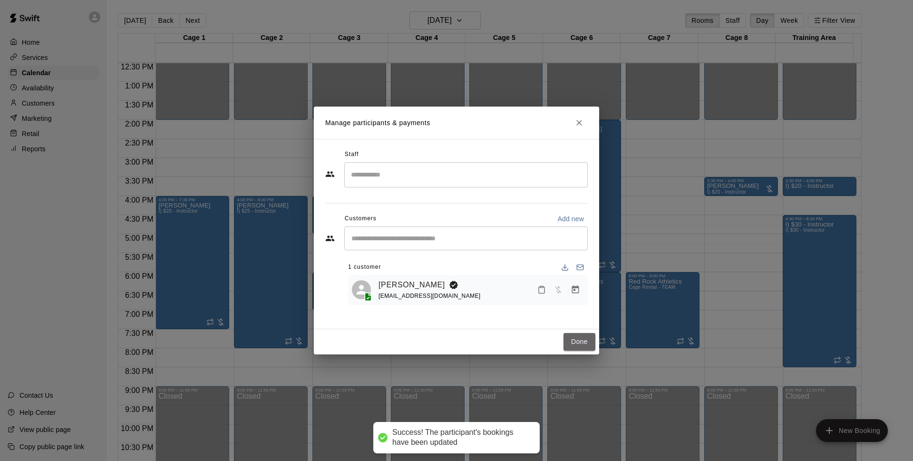
drag, startPoint x: 587, startPoint y: 344, endPoint x: 465, endPoint y: 28, distance: 338.8
click at [587, 344] on button "Done" at bounding box center [580, 342] width 32 height 18
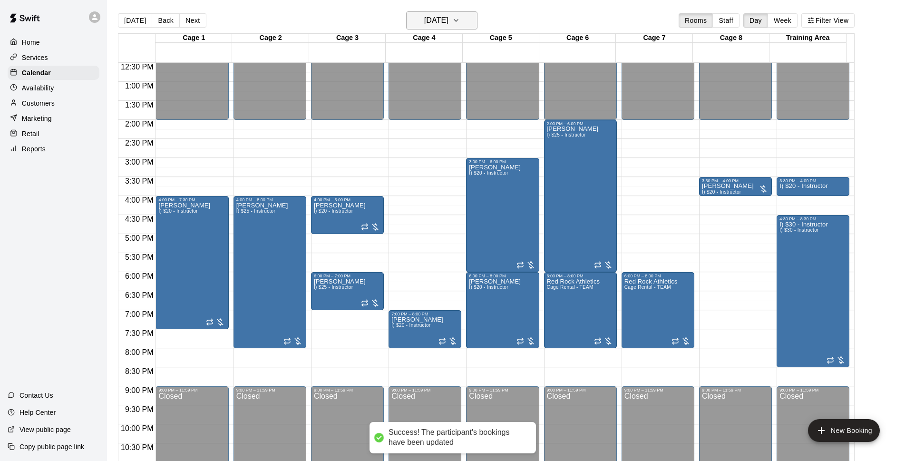
click at [455, 29] on button "Monday Aug 25" at bounding box center [441, 20] width 71 height 18
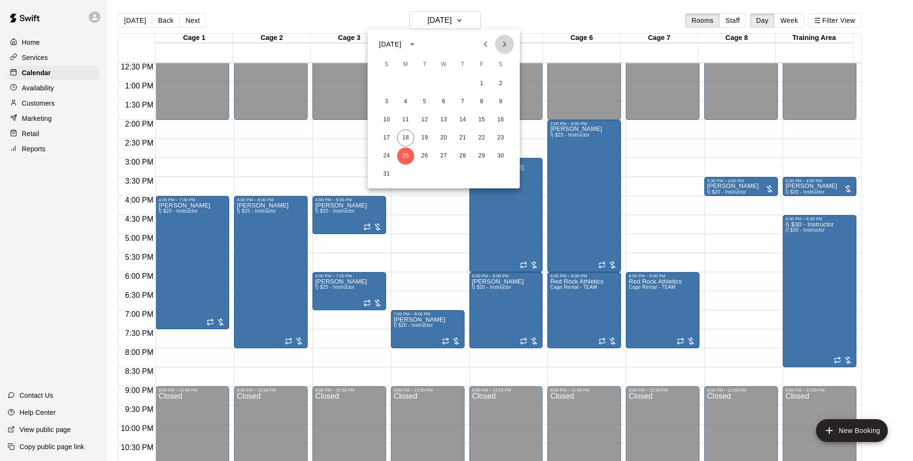
click at [499, 49] on icon "Next month" at bounding box center [504, 44] width 11 height 11
click at [410, 80] on button "1" at bounding box center [405, 83] width 17 height 17
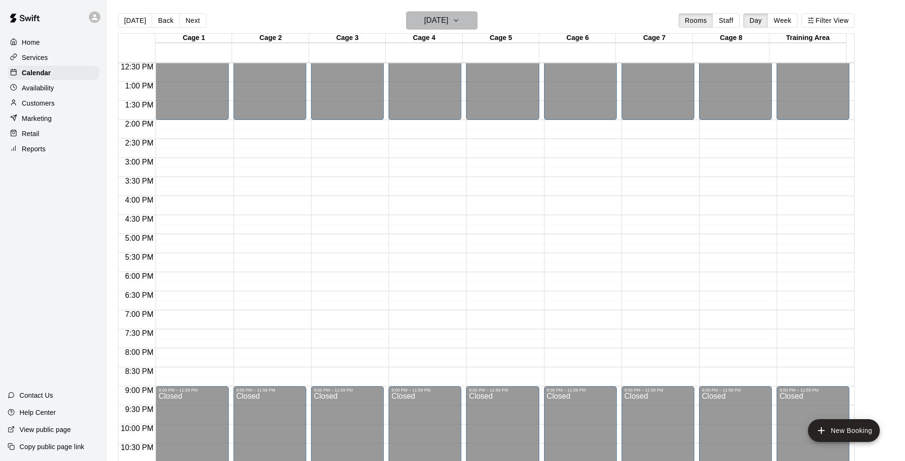
click at [460, 16] on icon "button" at bounding box center [456, 20] width 8 height 11
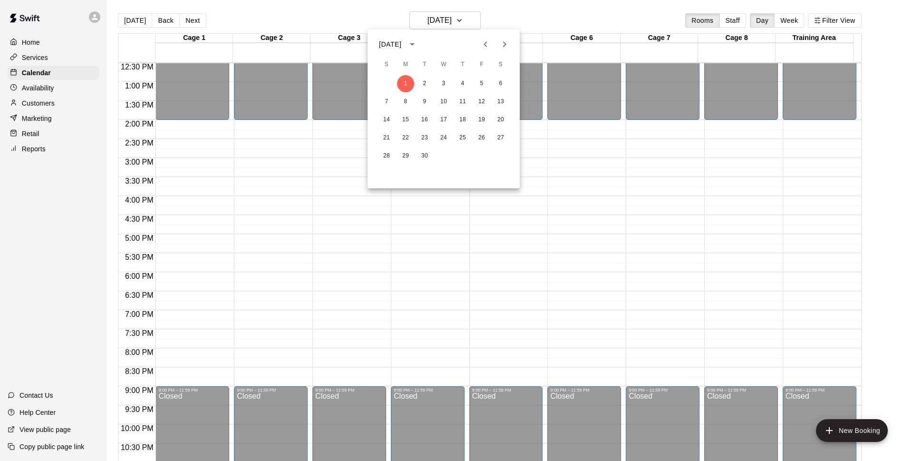
click at [526, 18] on div at bounding box center [456, 230] width 913 height 461
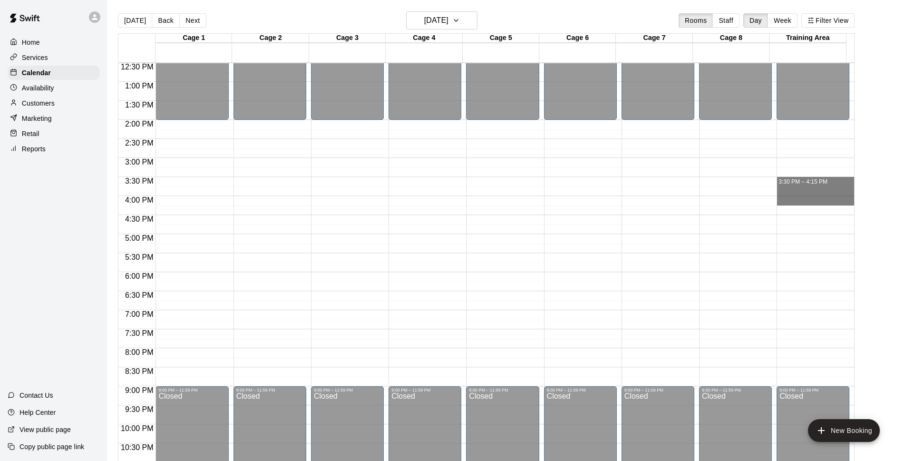
drag, startPoint x: 805, startPoint y: 180, endPoint x: 819, endPoint y: 180, distance: 14.3
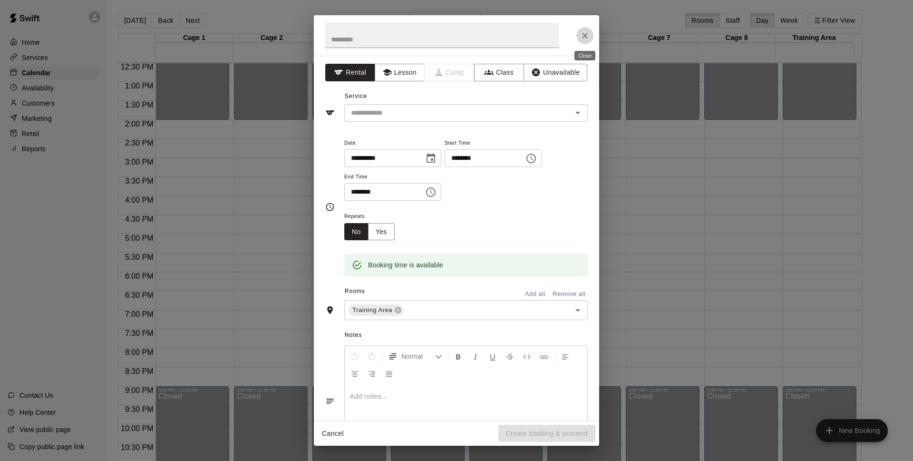
click at [589, 39] on icon "Close" at bounding box center [585, 36] width 10 height 10
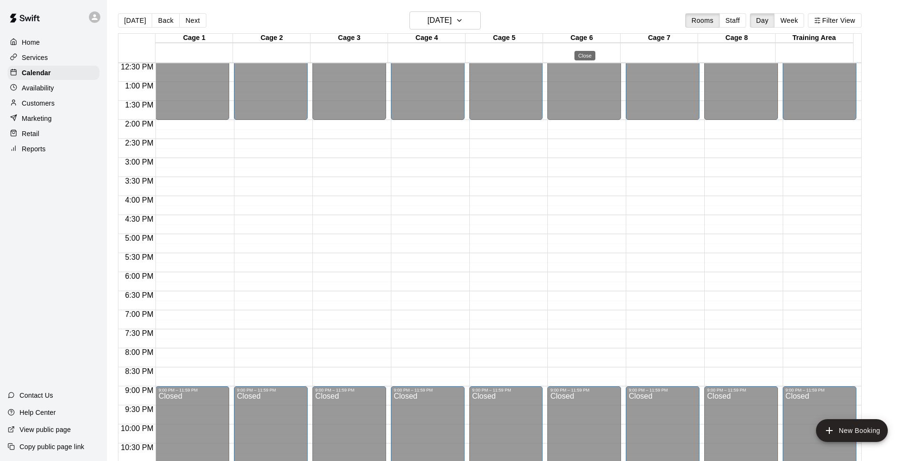
click at [461, 23] on input "text" at bounding box center [442, 35] width 234 height 25
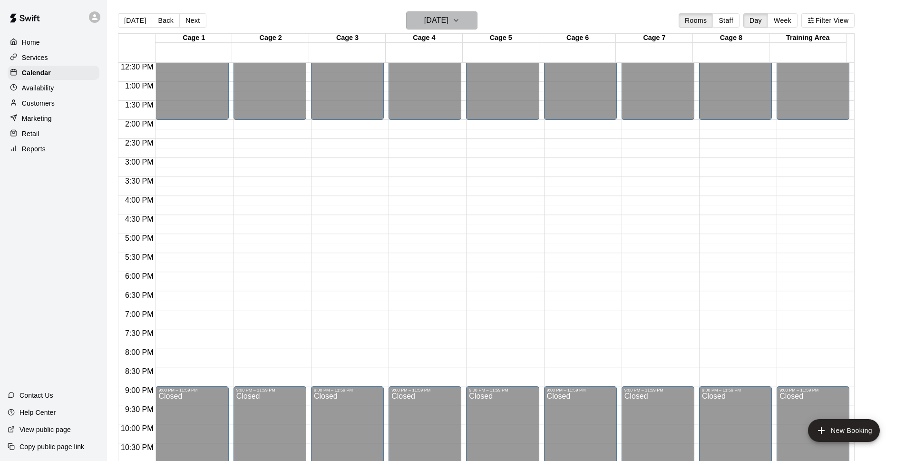
click at [462, 28] on button "Monday Sep 01" at bounding box center [441, 20] width 71 height 18
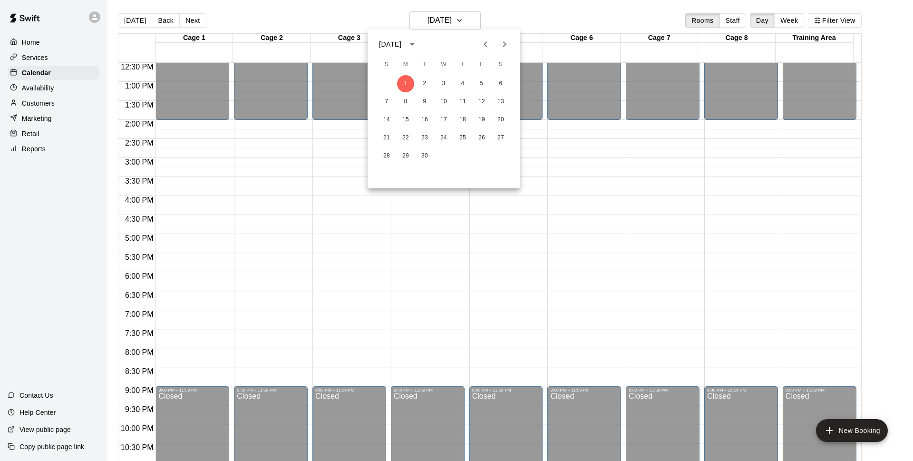
click at [130, 21] on div at bounding box center [456, 230] width 913 height 461
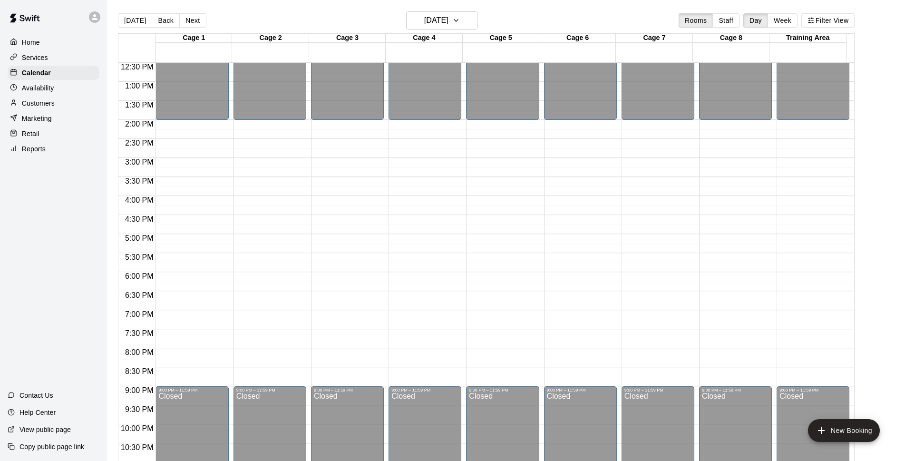
click at [134, 24] on button "[DATE]" at bounding box center [135, 20] width 34 height 14
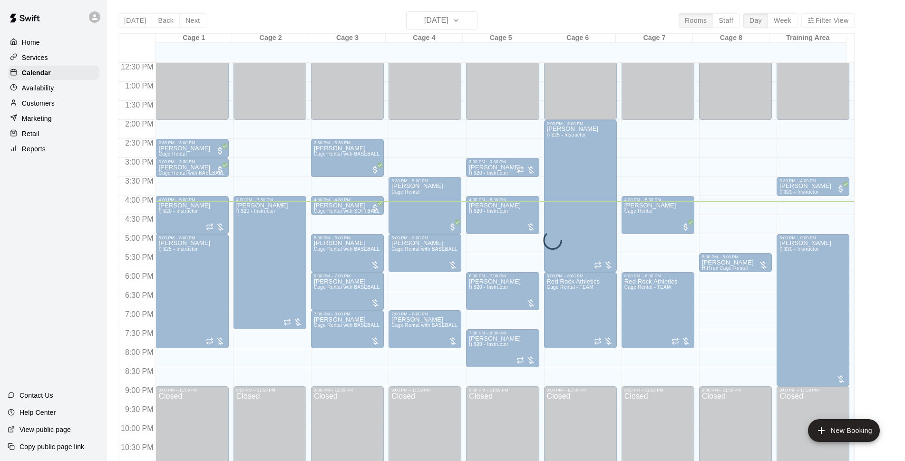
drag, startPoint x: 134, startPoint y: 24, endPoint x: 139, endPoint y: 13, distance: 12.4
click at [139, 13] on div "Today Back Next Monday Aug 18 Rooms Staff Day Week Filter View" at bounding box center [486, 22] width 737 height 22
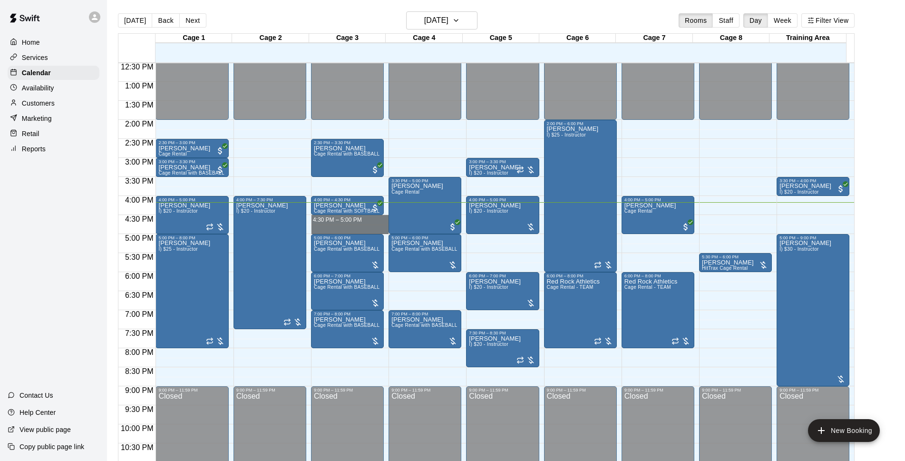
drag, startPoint x: 348, startPoint y: 218, endPoint x: 349, endPoint y: 231, distance: 13.4
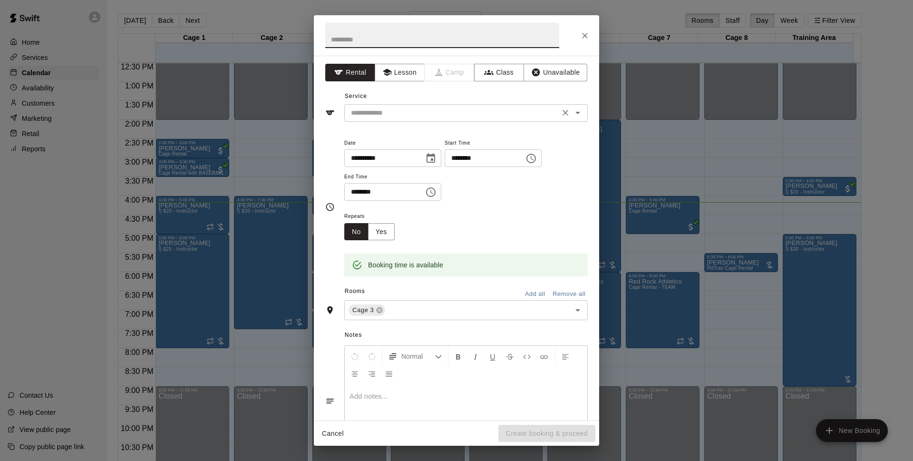
click at [493, 115] on input "text" at bounding box center [452, 113] width 210 height 12
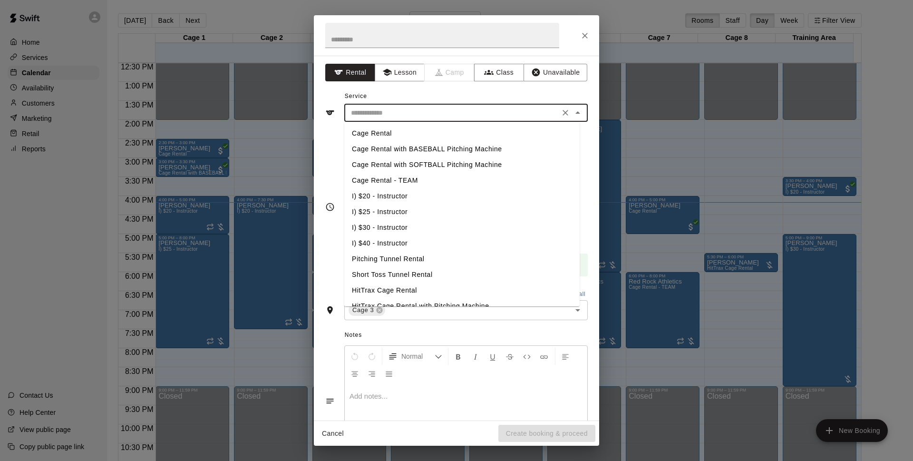
click at [462, 149] on li "Cage Rental with BASEBALL Pitching Machine" at bounding box center [461, 149] width 235 height 16
type input "**********"
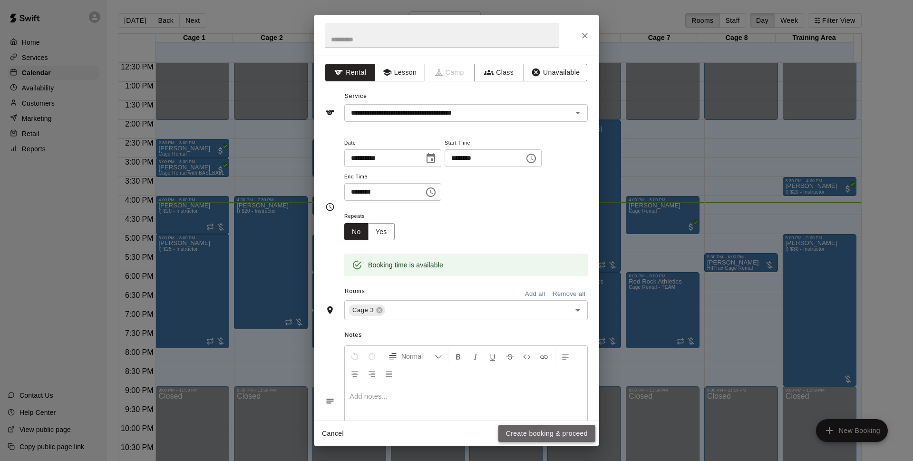
click at [540, 435] on button "Create booking & proceed" at bounding box center [547, 434] width 97 height 18
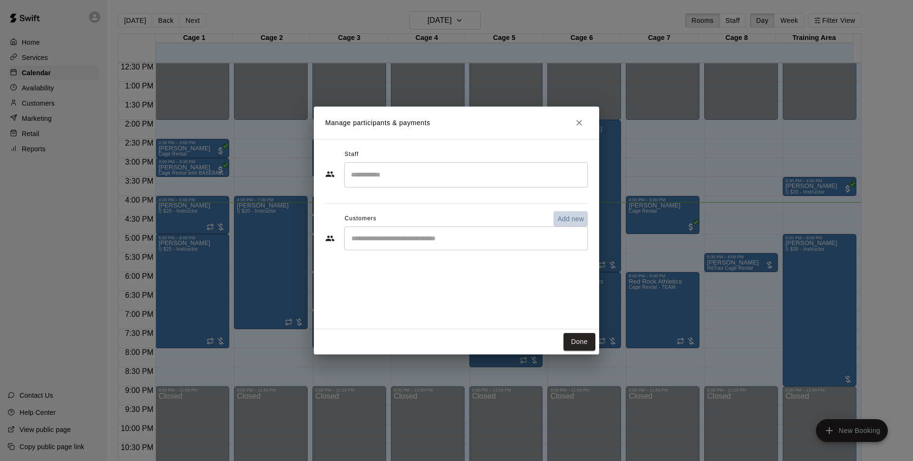
click at [570, 216] on p "Add new" at bounding box center [571, 219] width 27 height 10
select select "**"
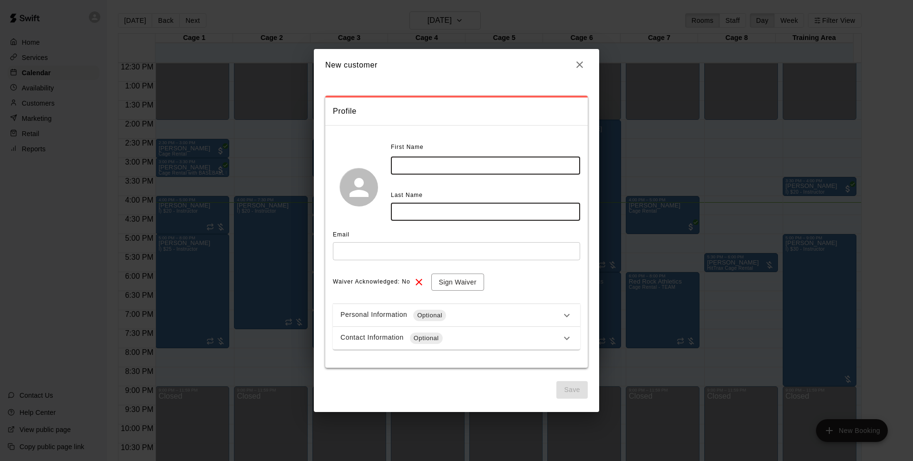
click at [486, 168] on input "text" at bounding box center [485, 166] width 189 height 18
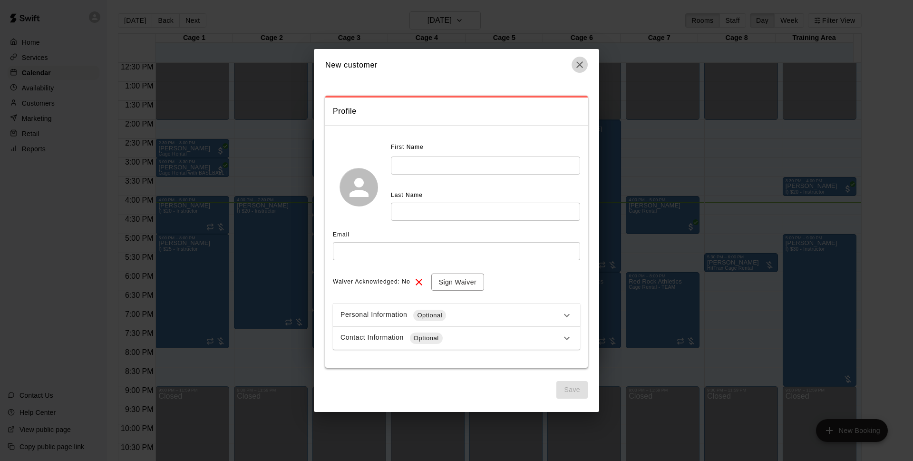
click at [577, 60] on icon "button" at bounding box center [579, 64] width 11 height 11
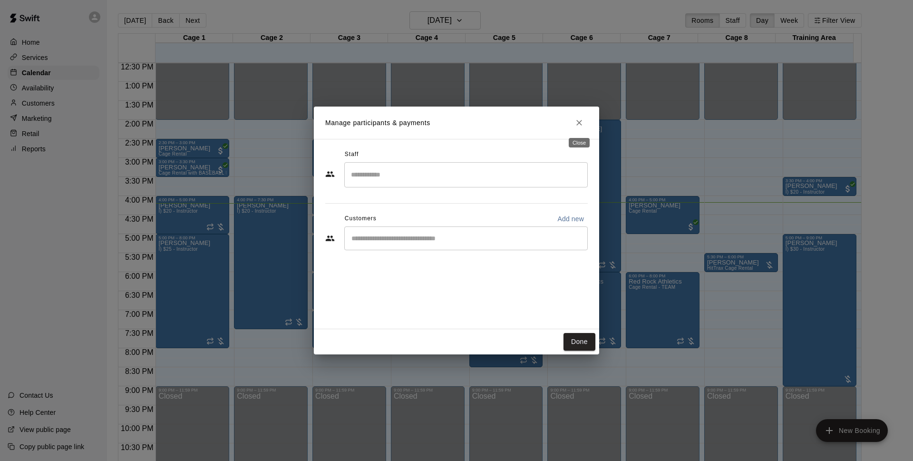
click at [582, 120] on icon "Close" at bounding box center [580, 123] width 10 height 10
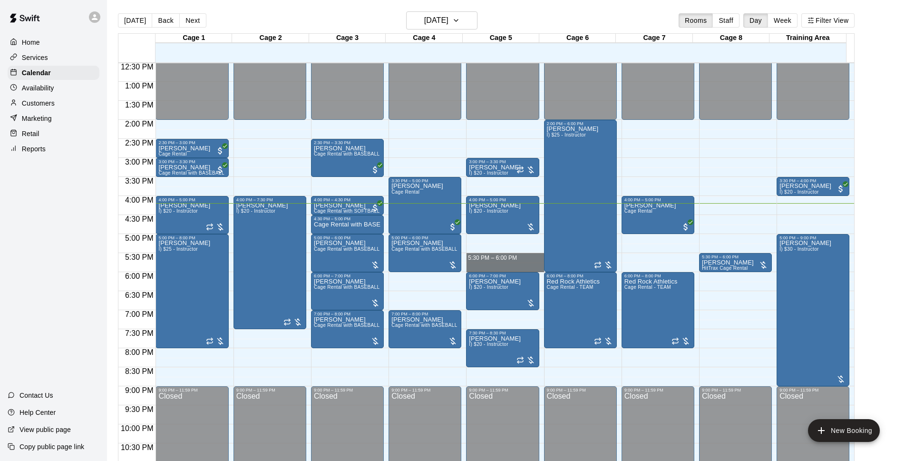
drag, startPoint x: 479, startPoint y: 255, endPoint x: 477, endPoint y: 265, distance: 11.1
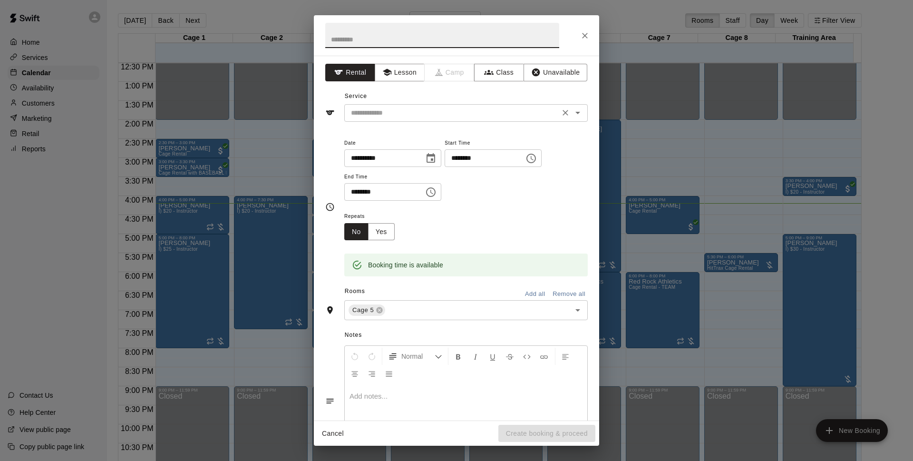
click at [450, 113] on input "text" at bounding box center [452, 113] width 210 height 12
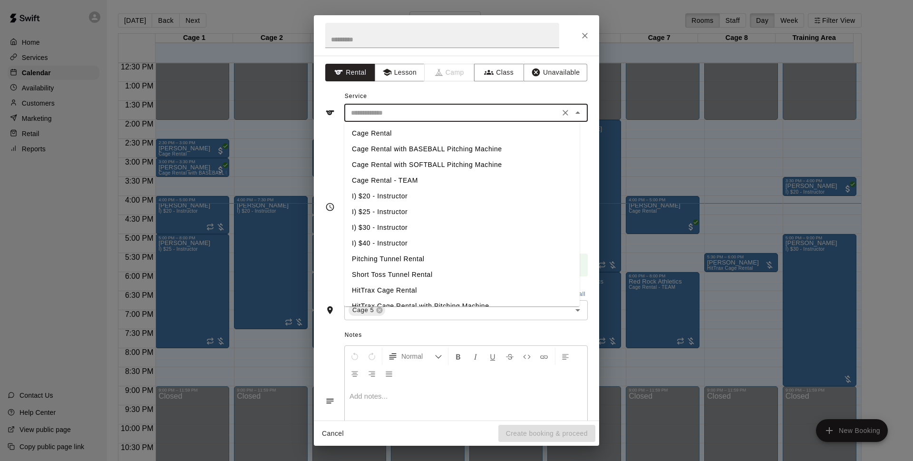
click at [431, 147] on li "Cage Rental with BASEBALL Pitching Machine" at bounding box center [461, 149] width 235 height 16
type input "**********"
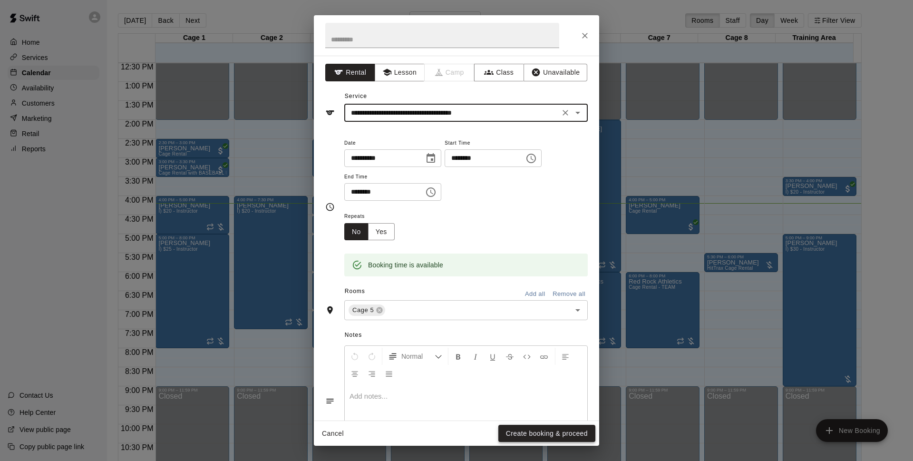
click at [561, 430] on button "Create booking & proceed" at bounding box center [547, 434] width 97 height 18
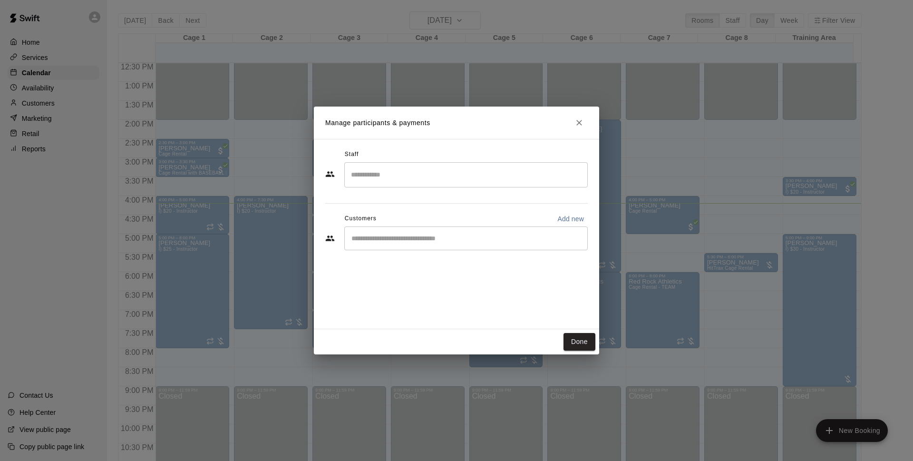
click at [403, 234] on input "Start typing to search customers..." at bounding box center [466, 239] width 235 height 10
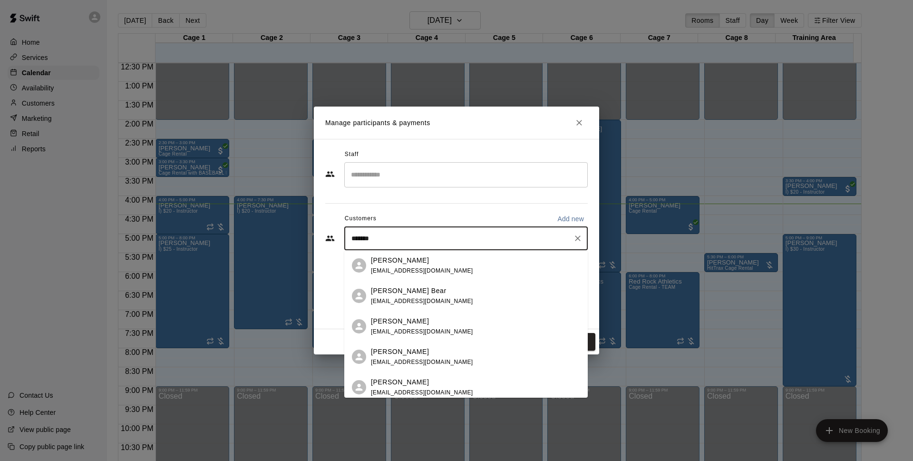
type input "*******"
click at [455, 389] on div "Grayson Adams got2bpink@ymail.com" at bounding box center [475, 387] width 209 height 20
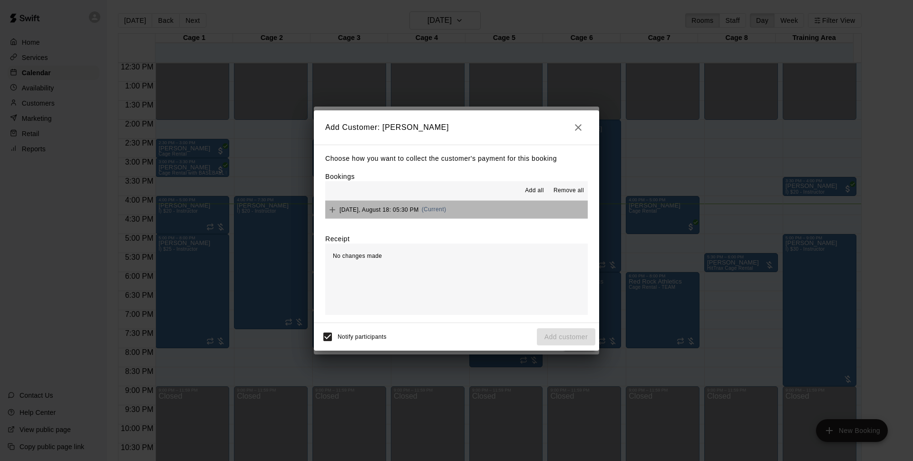
click at [510, 209] on button "Monday, August 18: 05:30 PM (Current)" at bounding box center [456, 210] width 263 height 18
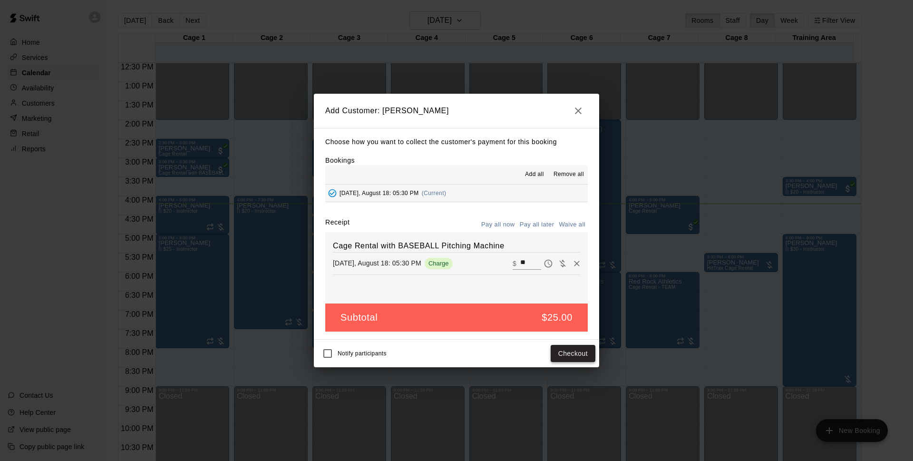
click at [561, 351] on button "Checkout" at bounding box center [573, 354] width 45 height 18
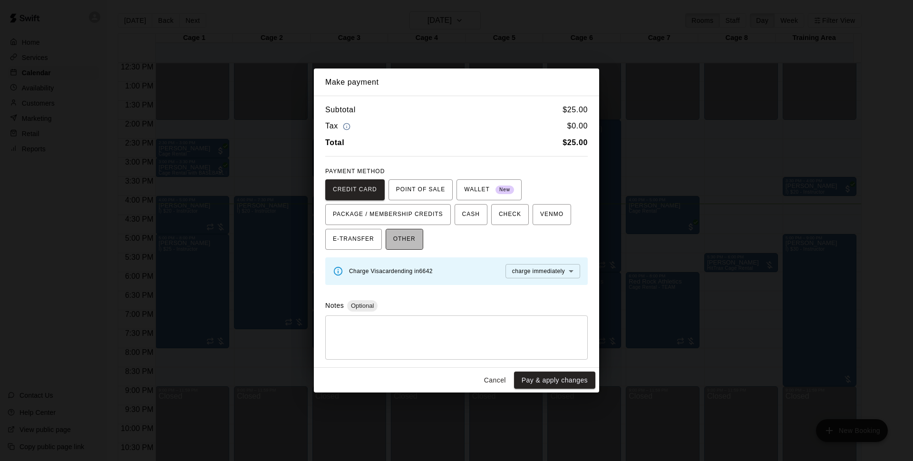
click at [407, 239] on span "OTHER" at bounding box center [404, 239] width 22 height 15
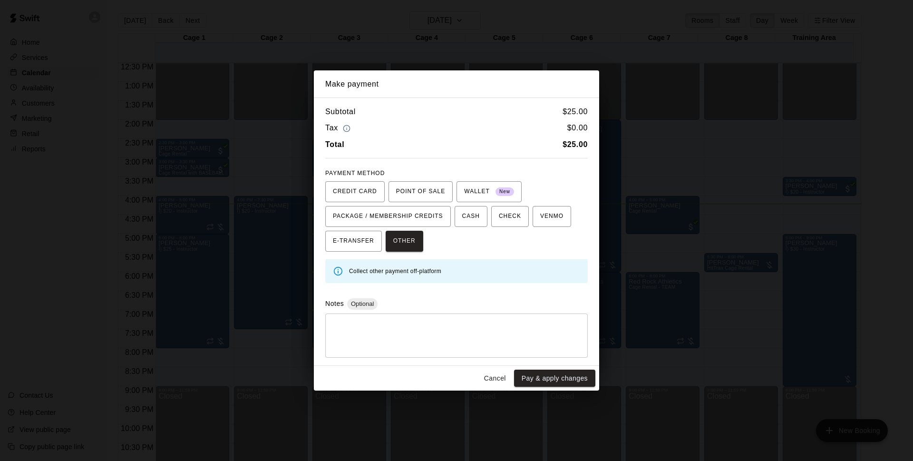
click at [493, 379] on button "Cancel" at bounding box center [495, 379] width 30 height 18
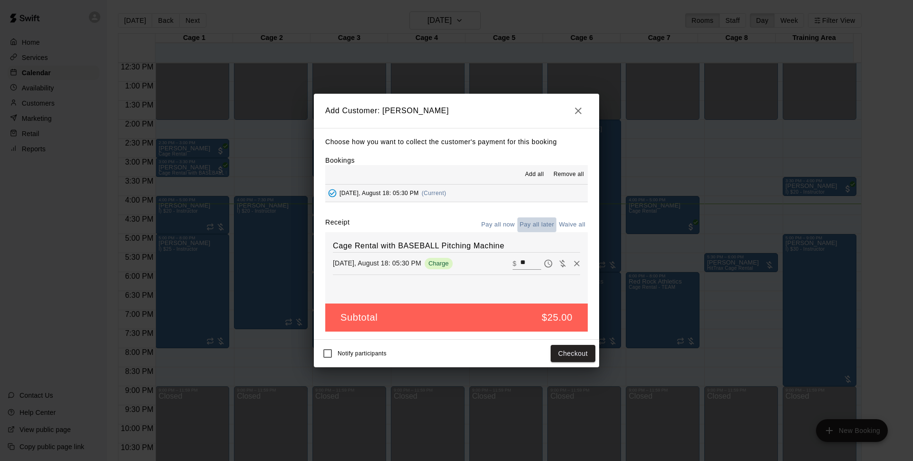
click at [524, 223] on button "Pay all later" at bounding box center [537, 224] width 39 height 15
click at [547, 354] on button "Add customer" at bounding box center [566, 354] width 59 height 18
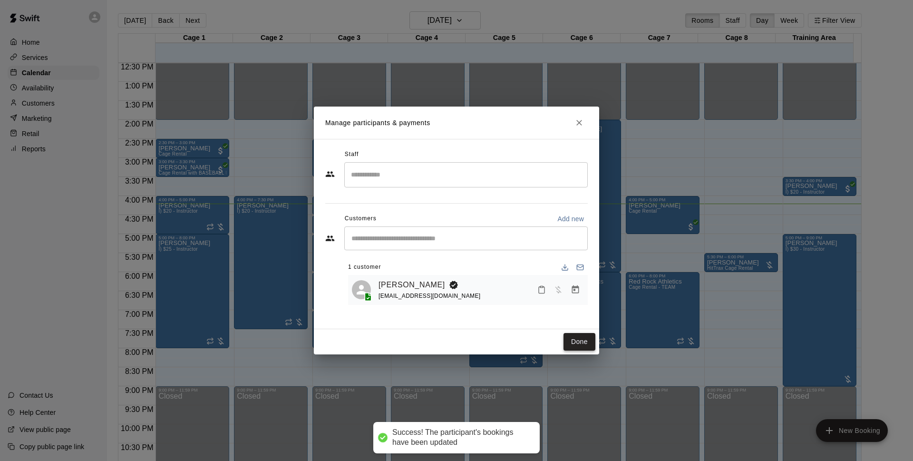
click at [584, 347] on button "Done" at bounding box center [580, 342] width 32 height 18
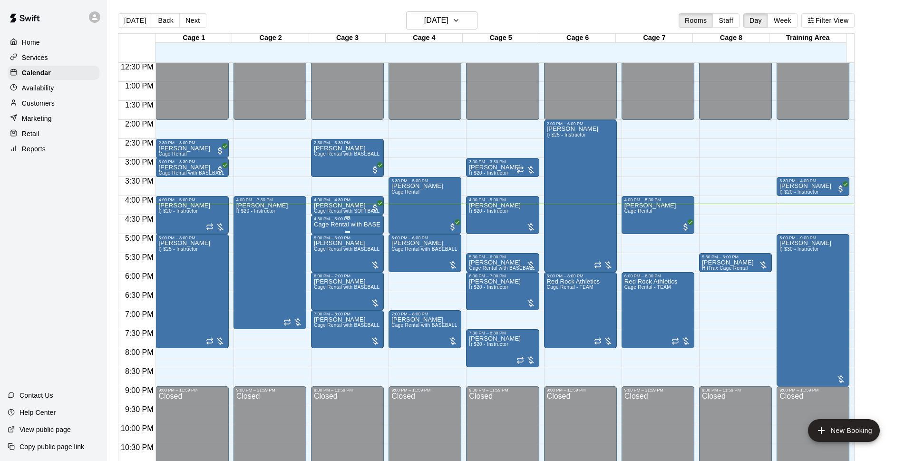
click at [363, 225] on p "Cage Rental with BASEBALL Pitching Machine" at bounding box center [347, 225] width 67 height 0
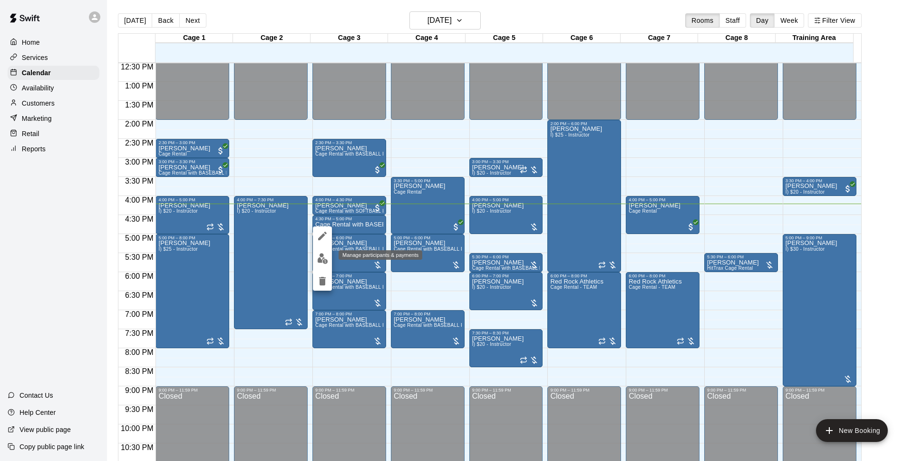
click at [325, 255] on img "edit" at bounding box center [322, 258] width 11 height 11
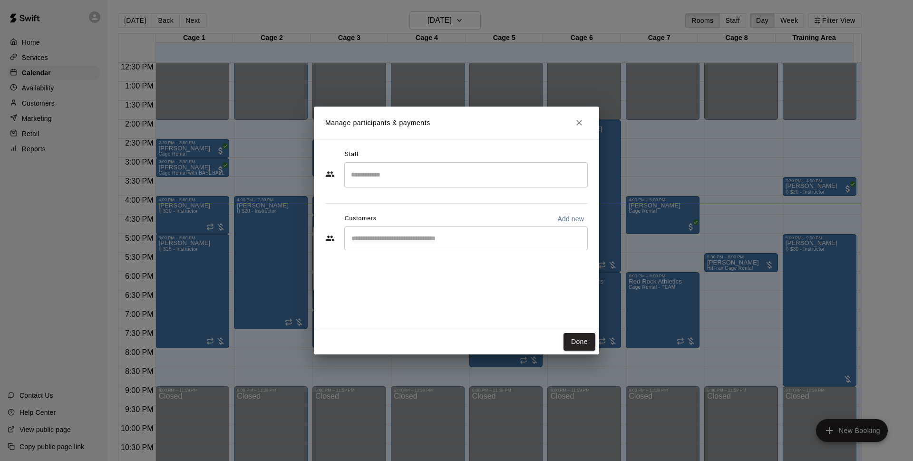
click at [558, 215] on button "Add new" at bounding box center [571, 218] width 34 height 15
select select "**"
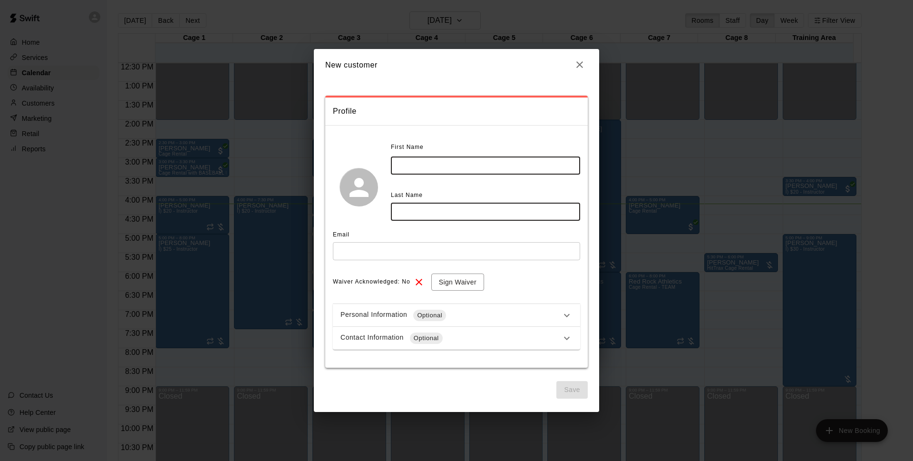
drag, startPoint x: 488, startPoint y: 160, endPoint x: 493, endPoint y: 160, distance: 4.8
click at [488, 160] on input "text" at bounding box center [485, 166] width 189 height 18
type input "*****"
click at [420, 215] on input "text" at bounding box center [485, 212] width 189 height 18
type input "********"
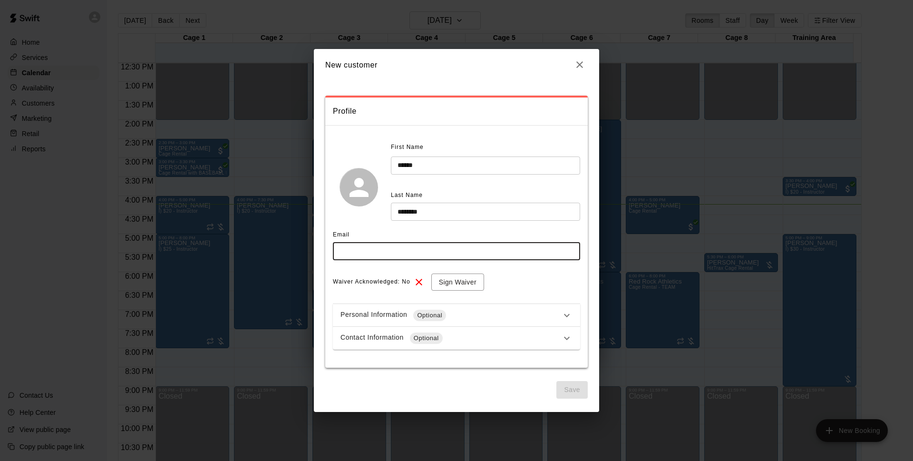
click at [448, 249] on input "text" at bounding box center [456, 251] width 247 height 18
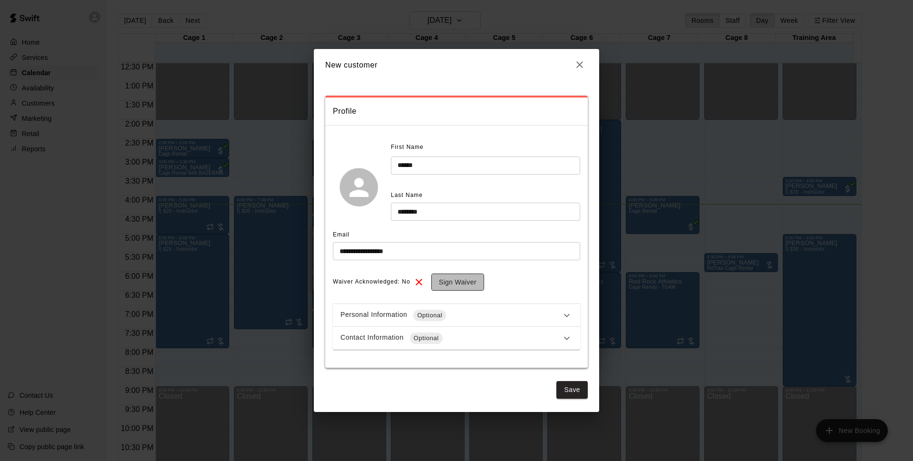
click at [446, 278] on button "Sign Waiver" at bounding box center [457, 283] width 53 height 18
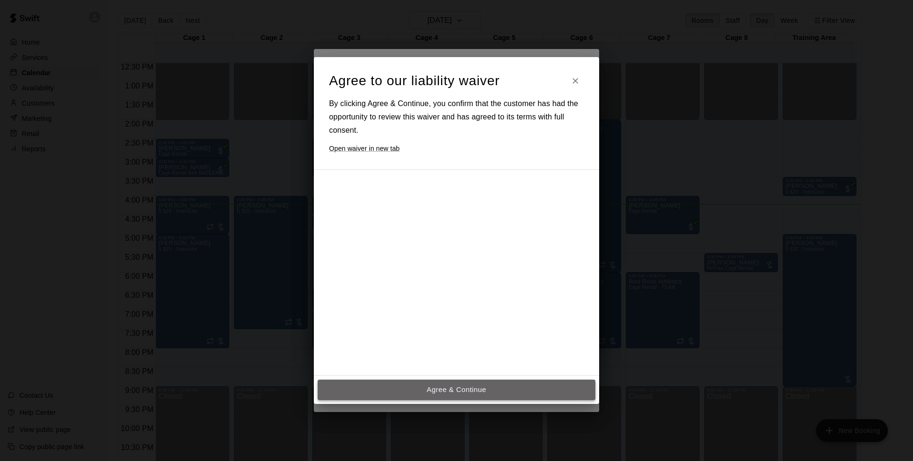
click at [433, 391] on button "Agree & Continue" at bounding box center [457, 390] width 278 height 20
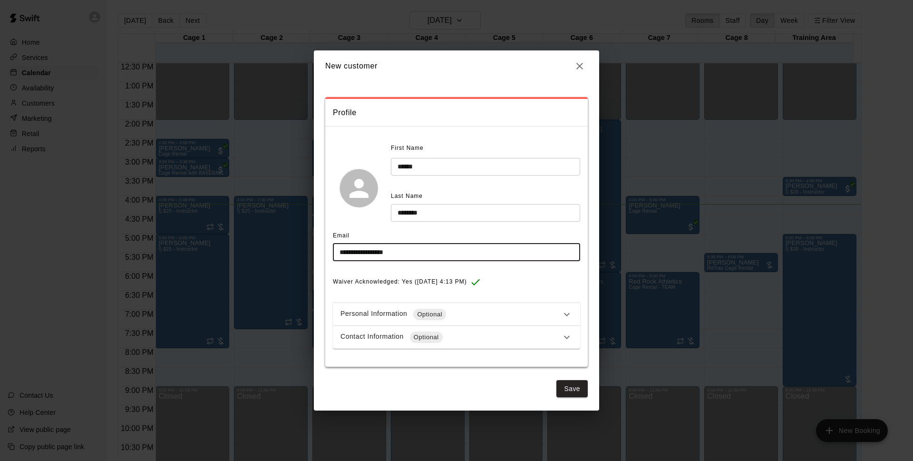
click at [365, 252] on input "**********" at bounding box center [456, 253] width 247 height 18
click at [367, 254] on input "**********" at bounding box center [456, 253] width 247 height 18
type input "**********"
click at [576, 69] on icon "button" at bounding box center [579, 65] width 11 height 11
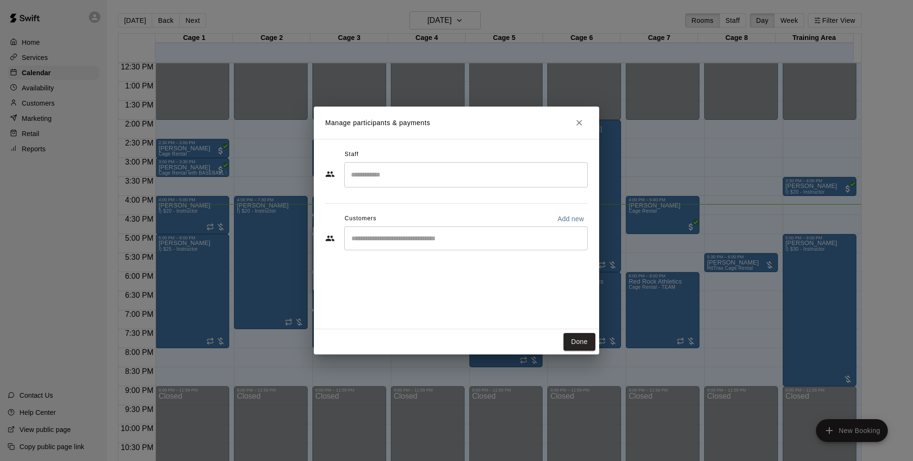
click at [582, 129] on button "Close" at bounding box center [579, 122] width 17 height 17
click at [578, 124] on icon "Close" at bounding box center [580, 123] width 6 height 6
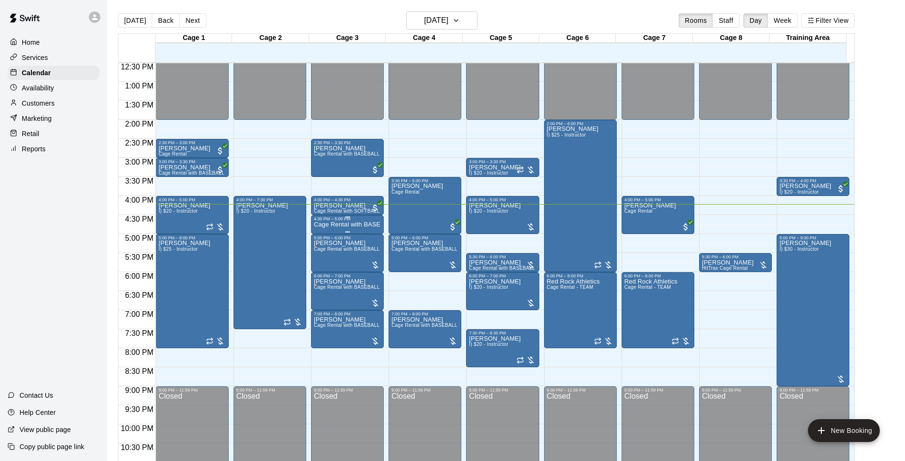
click at [353, 225] on p "Cage Rental with BASEBALL Pitching Machine" at bounding box center [347, 225] width 67 height 0
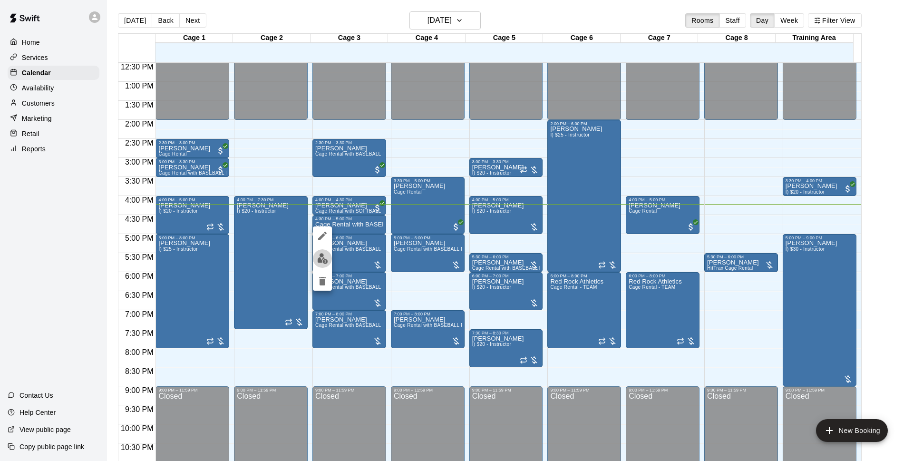
click at [326, 255] on img "edit" at bounding box center [322, 258] width 11 height 11
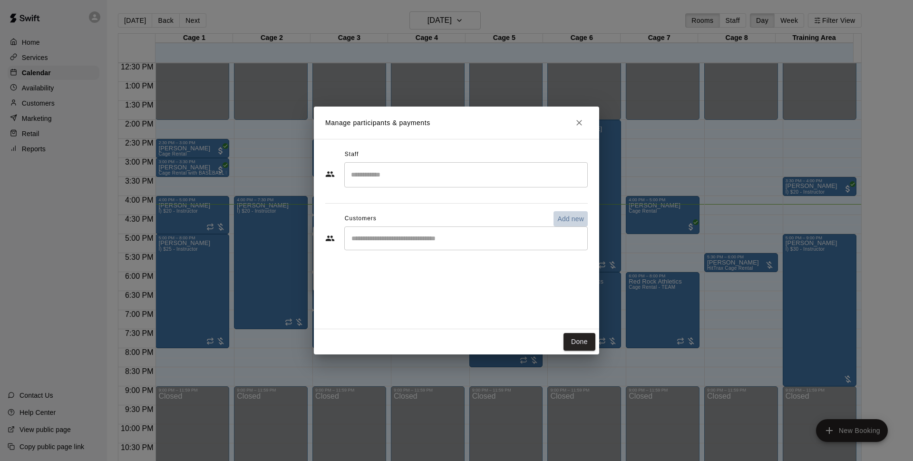
click at [579, 220] on p "Add new" at bounding box center [571, 219] width 27 height 10
select select "**"
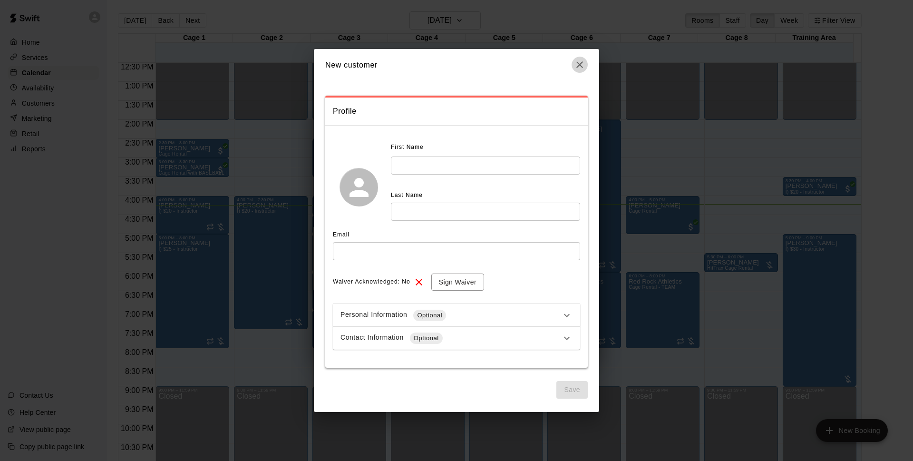
click at [578, 66] on icon "button" at bounding box center [580, 64] width 7 height 7
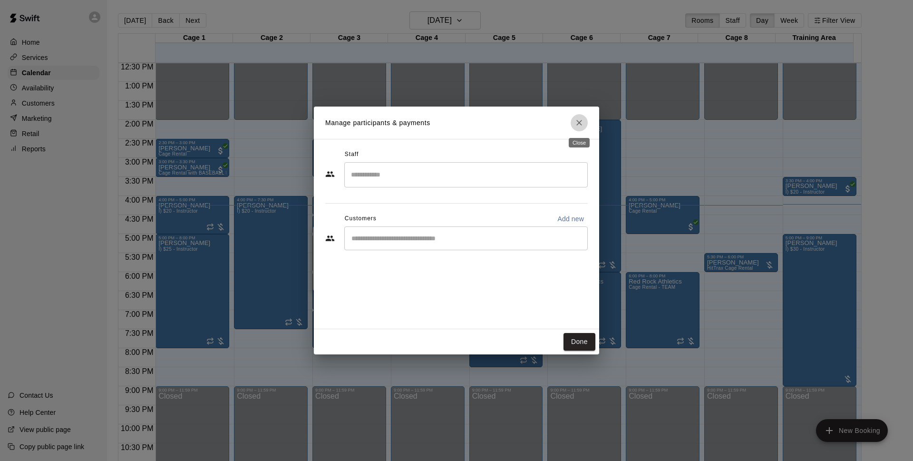
click at [578, 118] on icon "Close" at bounding box center [580, 123] width 10 height 10
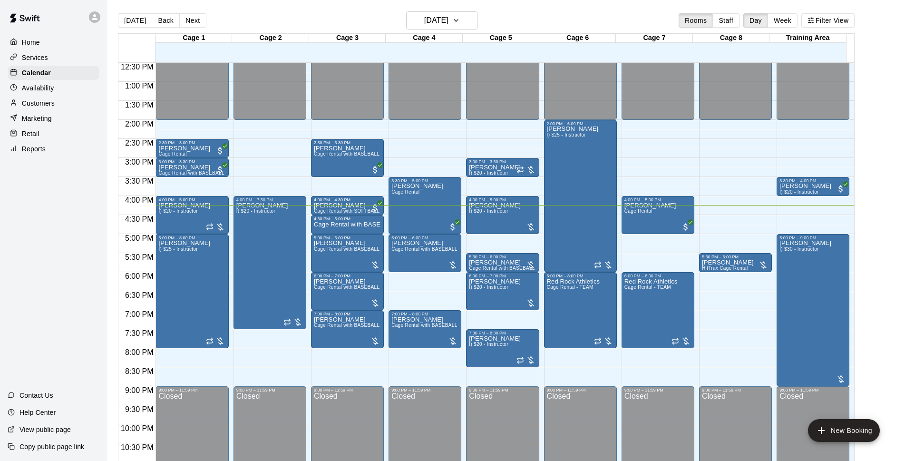
drag, startPoint x: 175, startPoint y: 334, endPoint x: 253, endPoint y: 13, distance: 330.3
click at [264, 358] on div "12:00 AM 12:30 AM 1:00 AM 1:30 AM 2:00 AM 2:30 AM 3:00 AM 3:30 AM 4:00 AM 4:30 …" at bounding box center [486, 267] width 736 height 410
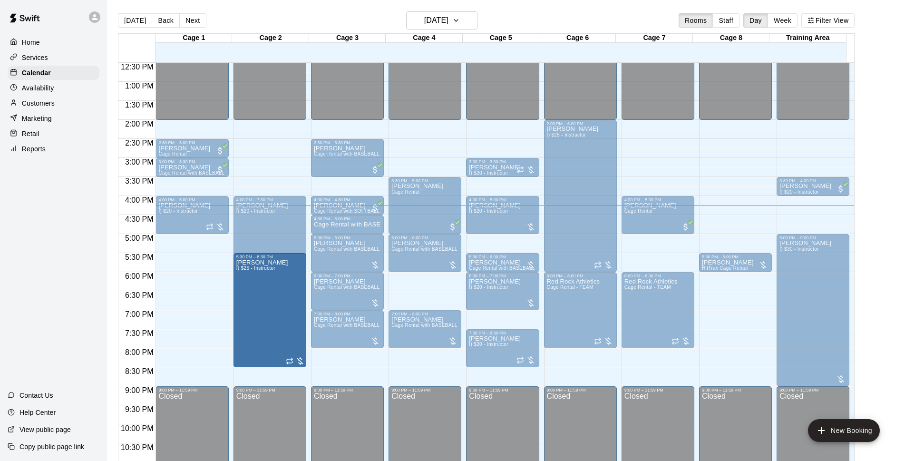
click at [296, 10] on main "Today Back Next Monday Aug 18 Rooms Staff Day Week Filter View Cage 1 18 Mon Ca…" at bounding box center [506, 238] width 798 height 476
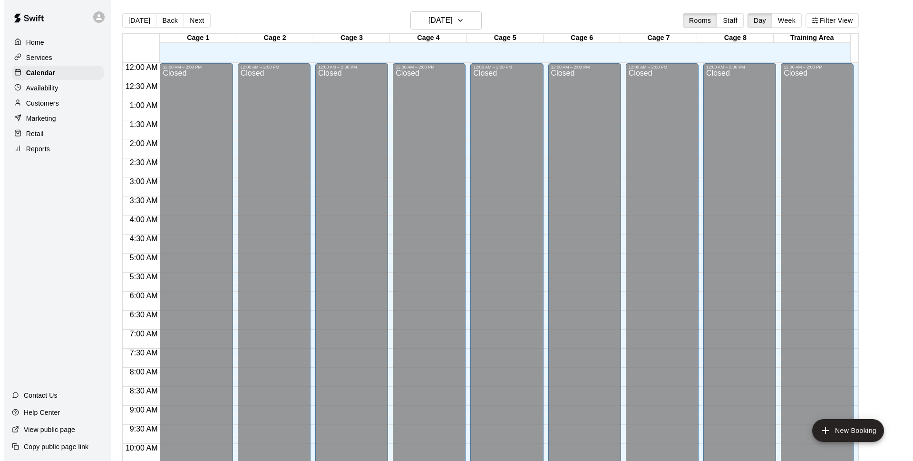
scroll to position [476, 0]
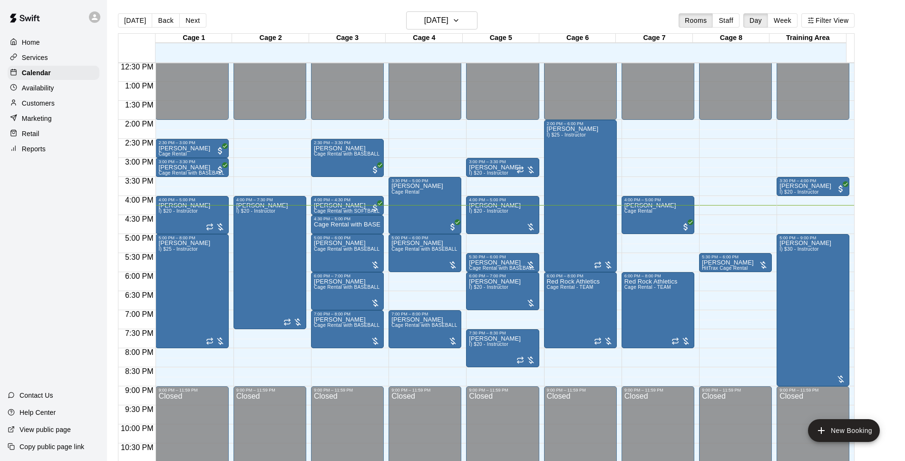
click at [362, 7] on main "[DATE] Back [DATE][DATE] Rooms Staff Day Week Filter View Cage 1 18 Mon Cage 2 …" at bounding box center [506, 238] width 798 height 476
click at [364, 7] on main "[DATE] Back [DATE][DATE] Rooms Staff Day Week Filter View Cage 1 18 Mon Cage 2 …" at bounding box center [506, 238] width 798 height 476
click at [369, 17] on div "[DATE] Back [DATE][DATE] Rooms Staff Day Week Filter View" at bounding box center [486, 22] width 737 height 22
click at [374, 221] on div "4:30 PM – 5:00 PM" at bounding box center [347, 218] width 67 height 5
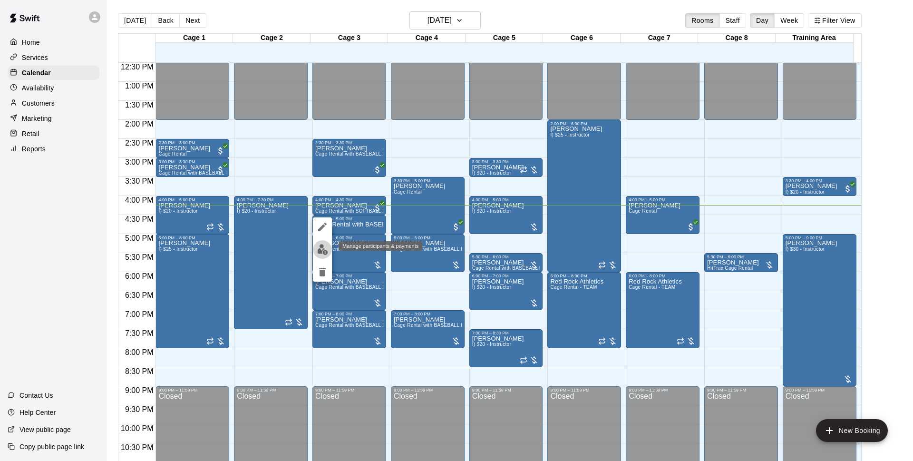
click at [326, 247] on img "edit" at bounding box center [322, 249] width 11 height 11
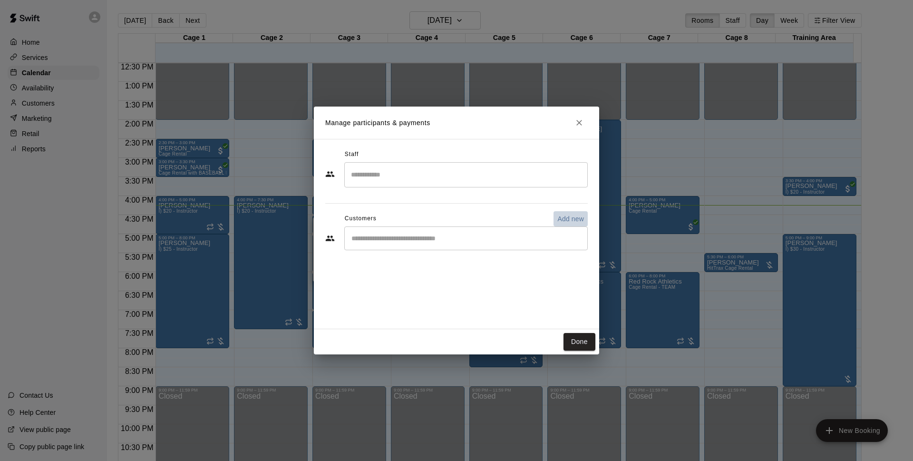
click at [570, 216] on p "Add new" at bounding box center [571, 219] width 27 height 10
select select "**"
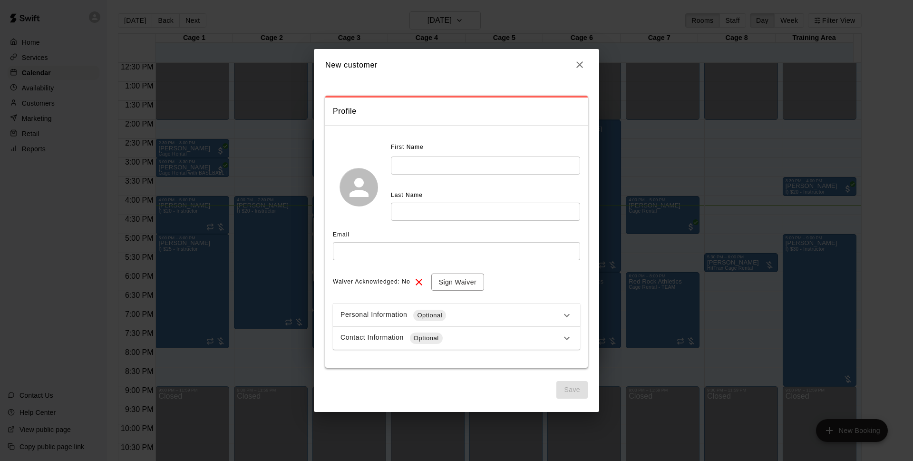
click at [467, 156] on div "First Name ​" at bounding box center [485, 157] width 189 height 35
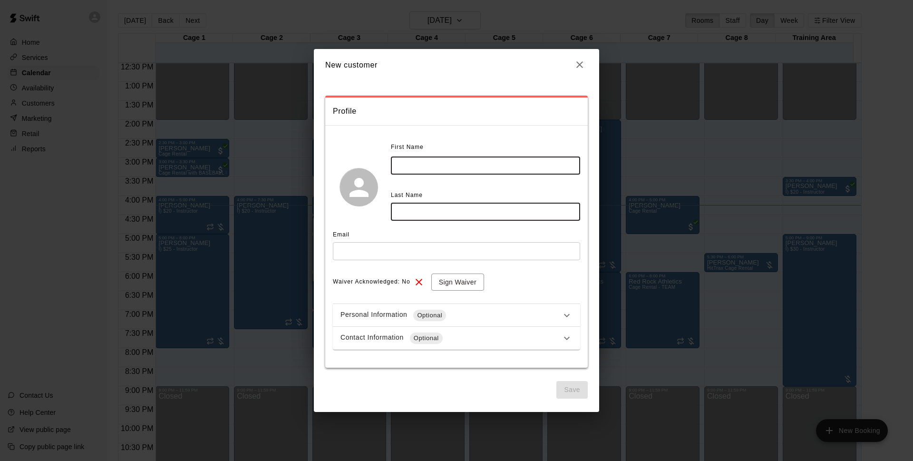
click at [469, 160] on input "text" at bounding box center [485, 166] width 189 height 18
type input "*"
type input "*****"
click at [578, 65] on icon "button" at bounding box center [579, 64] width 11 height 11
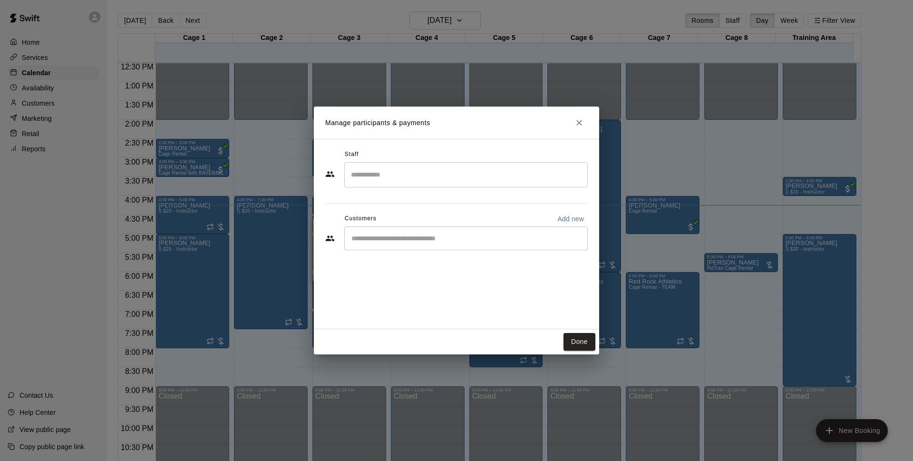
click at [584, 112] on h2 "Manage participants & payments" at bounding box center [456, 123] width 285 height 32
drag, startPoint x: 580, startPoint y: 126, endPoint x: 575, endPoint y: 124, distance: 5.1
click at [579, 123] on icon "Close" at bounding box center [580, 123] width 10 height 10
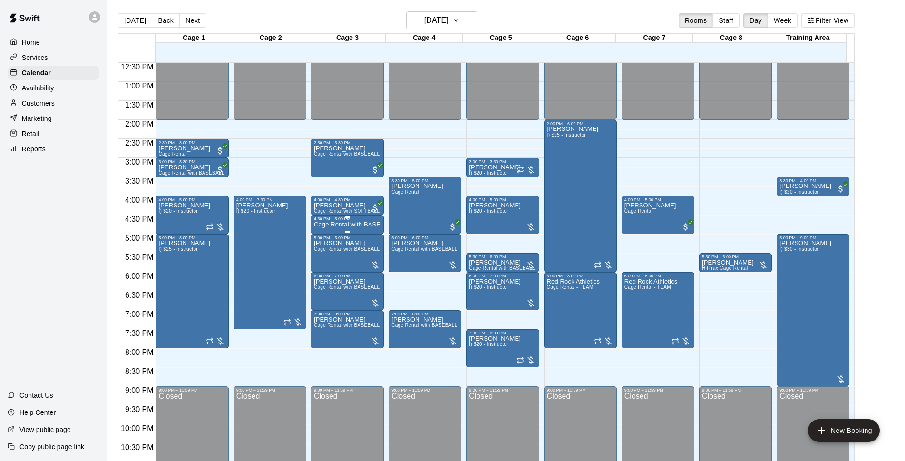
click at [324, 225] on p "Cage Rental with BASEBALL Pitching Machine" at bounding box center [347, 225] width 67 height 0
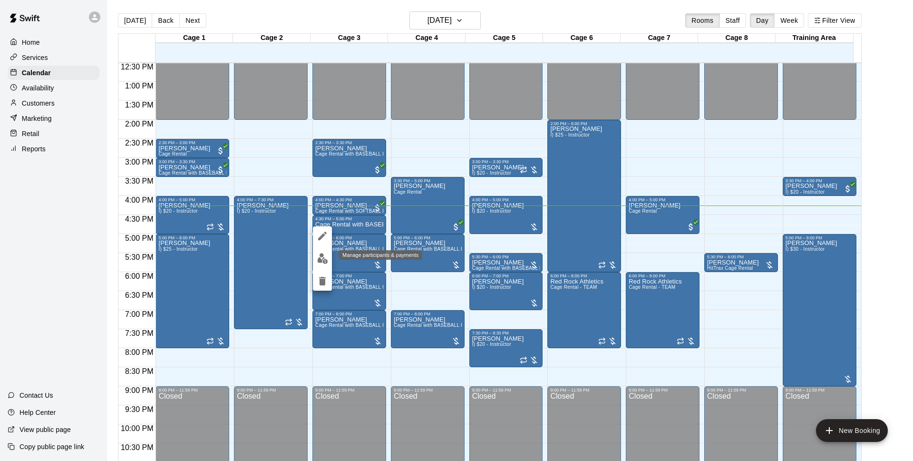
click at [330, 259] on button "edit" at bounding box center [322, 258] width 19 height 19
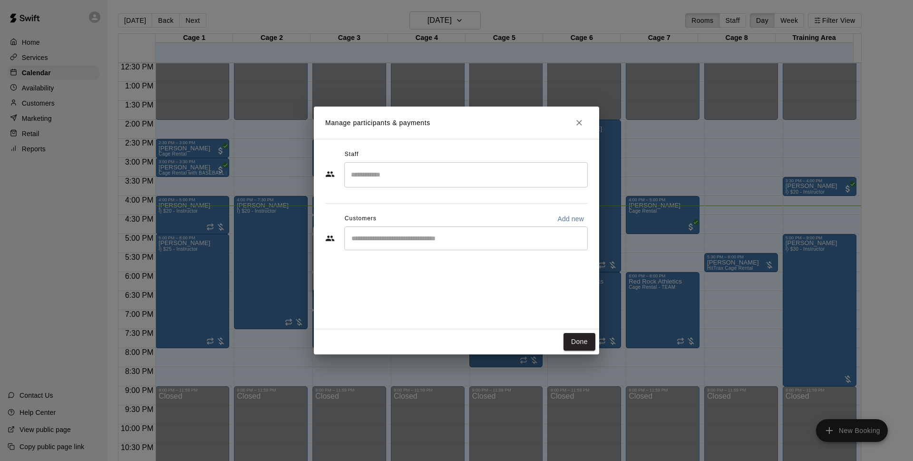
click at [562, 222] on p "Add new" at bounding box center [571, 219] width 27 height 10
select select "**"
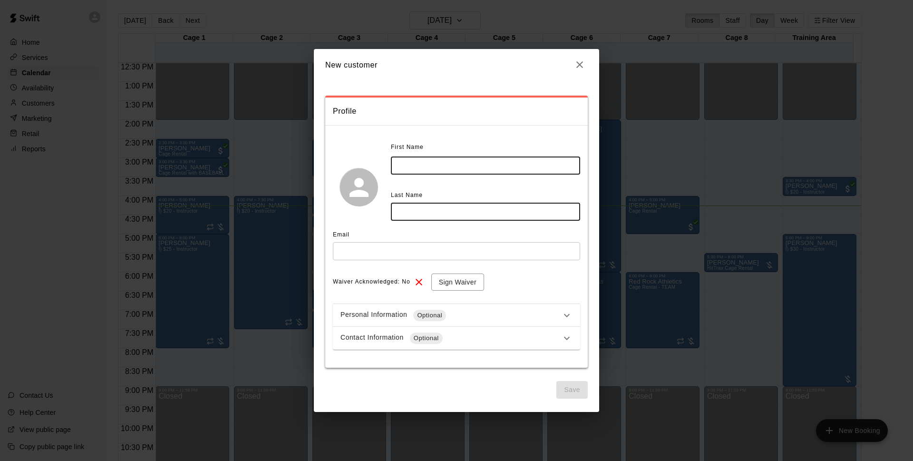
drag, startPoint x: 392, startPoint y: 166, endPoint x: 398, endPoint y: 167, distance: 6.3
click at [392, 166] on input "text" at bounding box center [485, 166] width 189 height 18
type input "*****"
click at [467, 213] on input "text" at bounding box center [485, 212] width 189 height 18
type input "********"
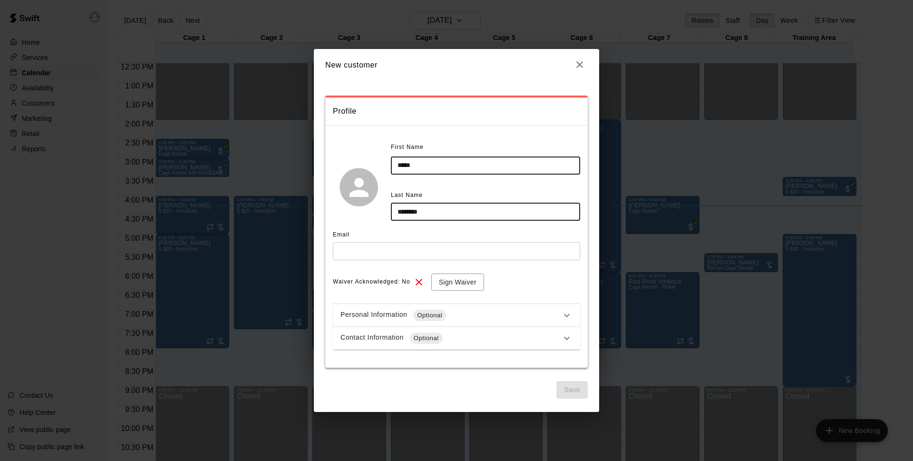
click at [447, 256] on input "text" at bounding box center [456, 251] width 247 height 18
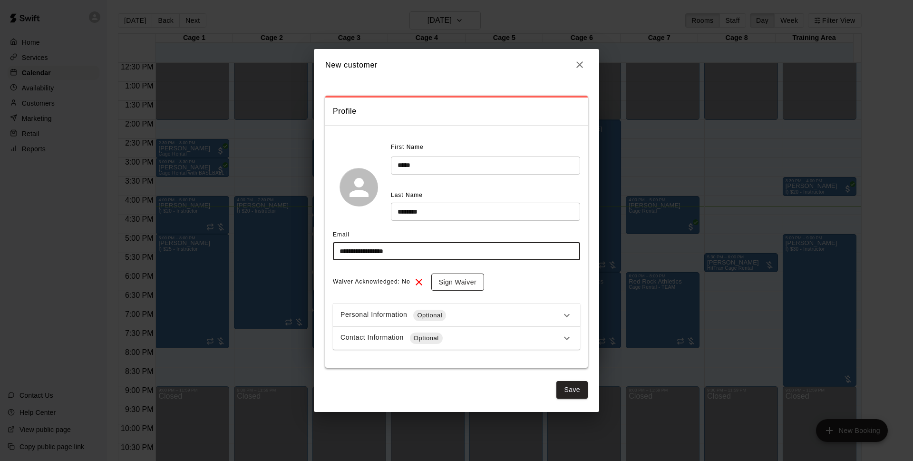
type input "**********"
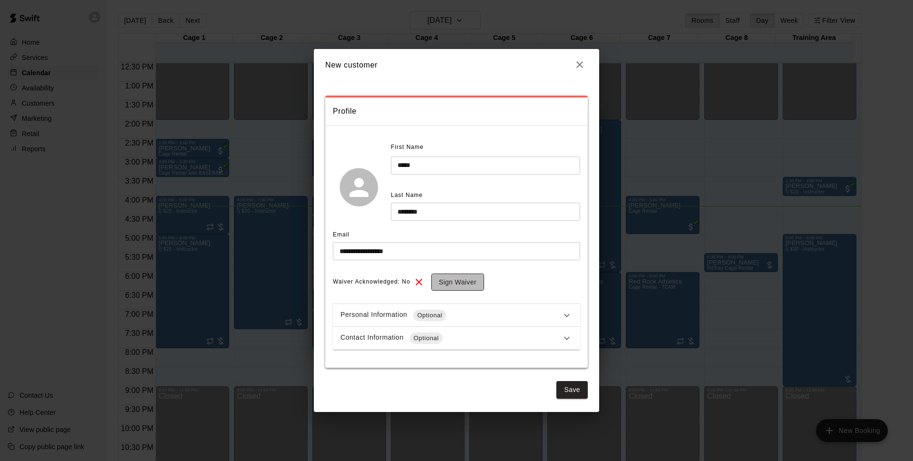
click at [455, 285] on button "Sign Waiver" at bounding box center [457, 283] width 53 height 18
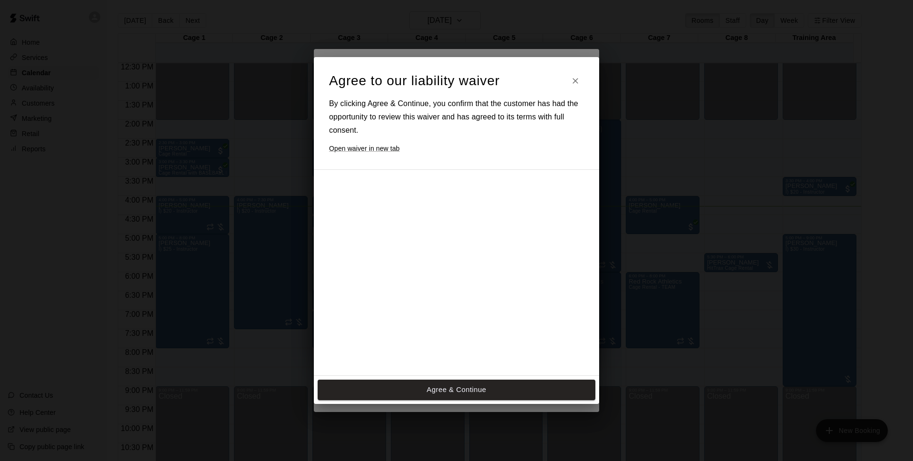
drag, startPoint x: 449, startPoint y: 300, endPoint x: 447, endPoint y: 307, distance: 7.3
click at [447, 307] on div at bounding box center [448, 331] width 238 height 308
click at [441, 387] on button "Agree & Continue" at bounding box center [457, 390] width 278 height 20
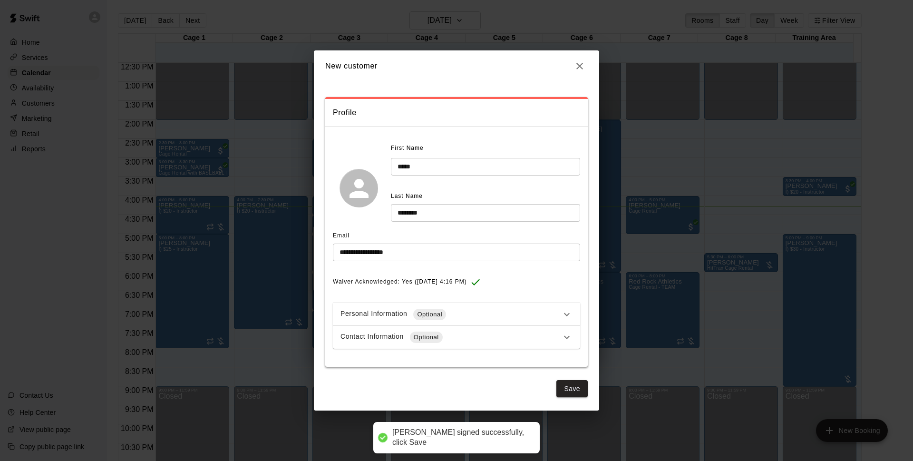
click at [589, 384] on div "**********" at bounding box center [456, 246] width 285 height 329
click at [575, 390] on button "Save" at bounding box center [572, 389] width 31 height 18
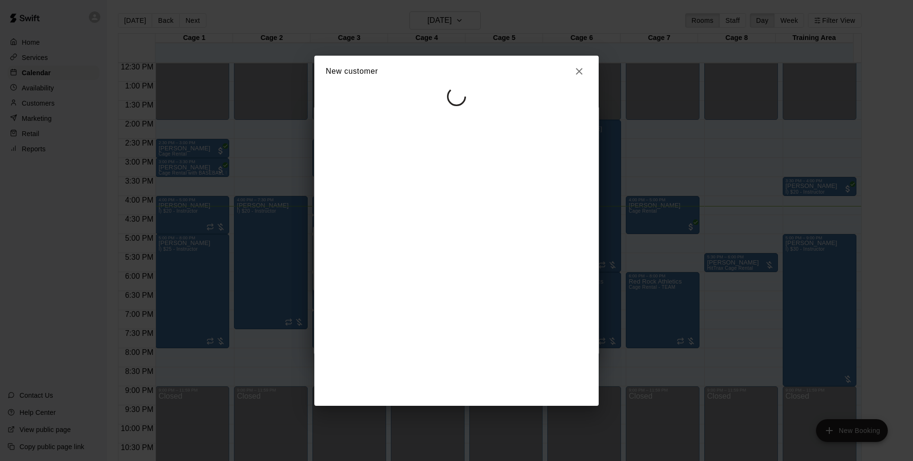
select select "**"
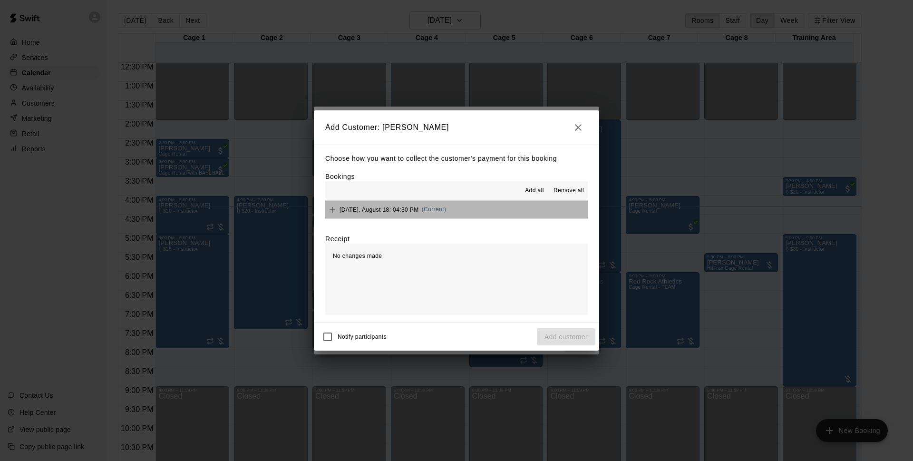
click at [470, 209] on button "Monday, August 18: 04:30 PM (Current)" at bounding box center [456, 210] width 263 height 18
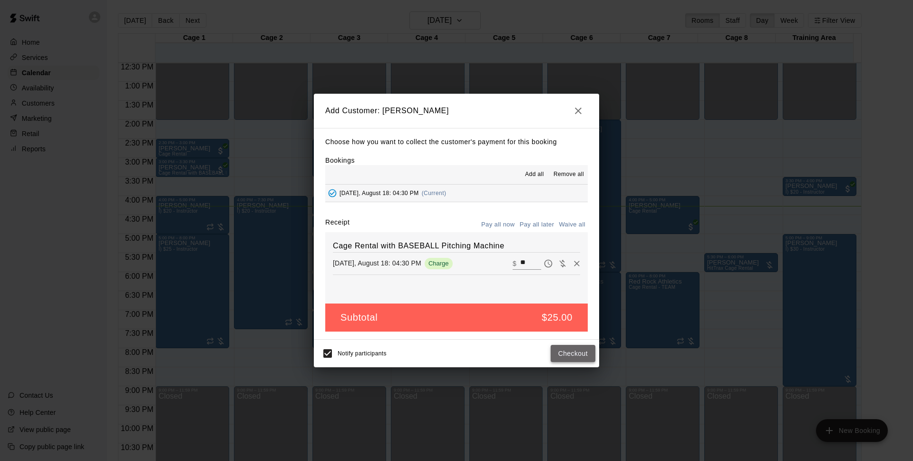
click at [567, 354] on button "Checkout" at bounding box center [573, 354] width 45 height 18
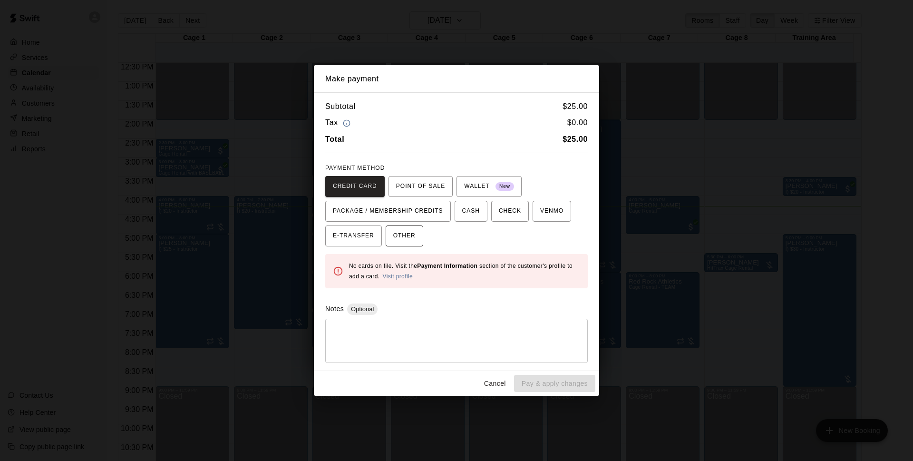
click at [418, 233] on button "OTHER" at bounding box center [405, 235] width 38 height 21
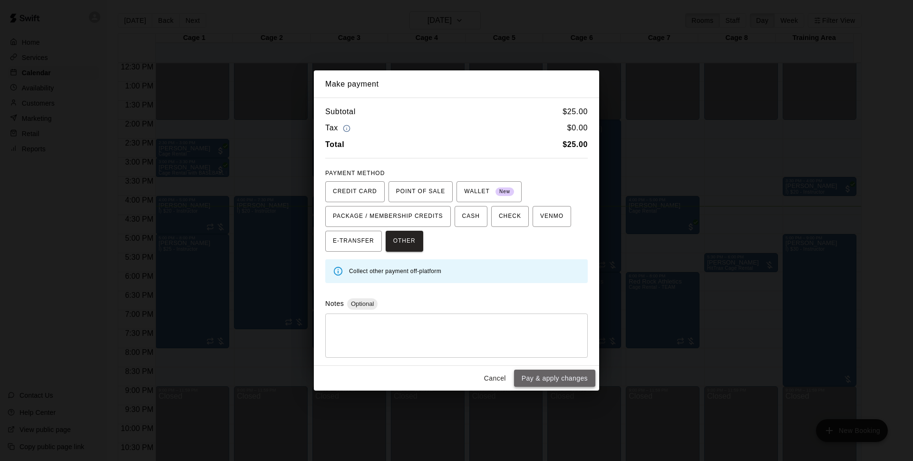
click at [555, 374] on button "Pay & apply changes" at bounding box center [554, 379] width 81 height 18
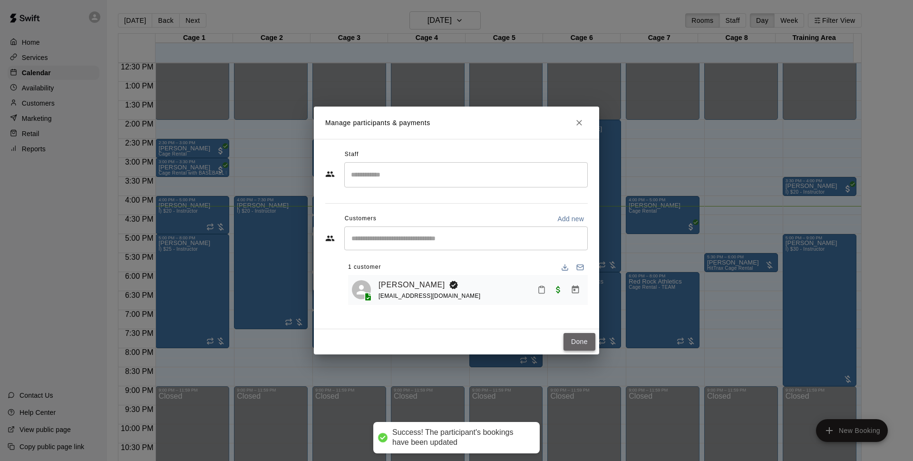
click at [581, 346] on button "Done" at bounding box center [580, 342] width 32 height 18
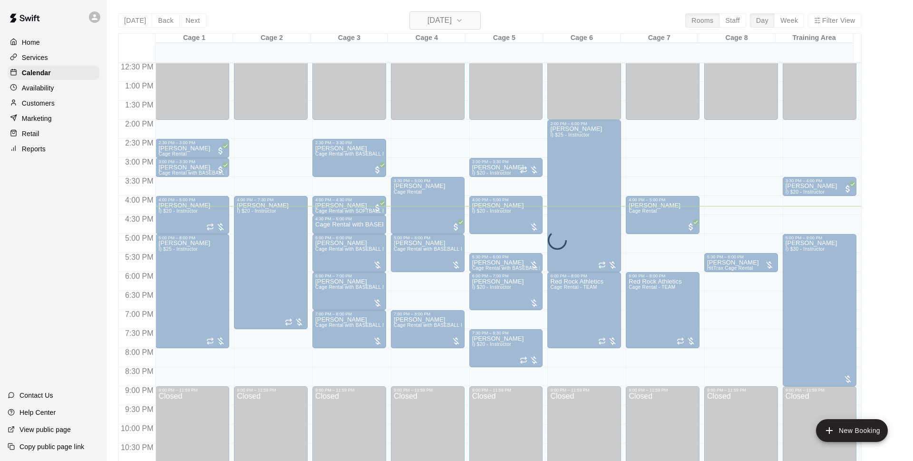
click at [428, 21] on h6 "[DATE]" at bounding box center [440, 20] width 24 height 13
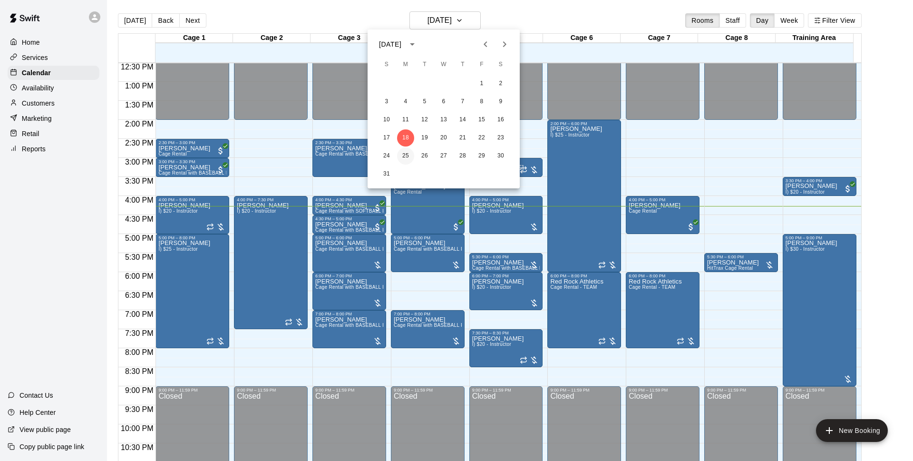
click at [411, 155] on button "25" at bounding box center [405, 155] width 17 height 17
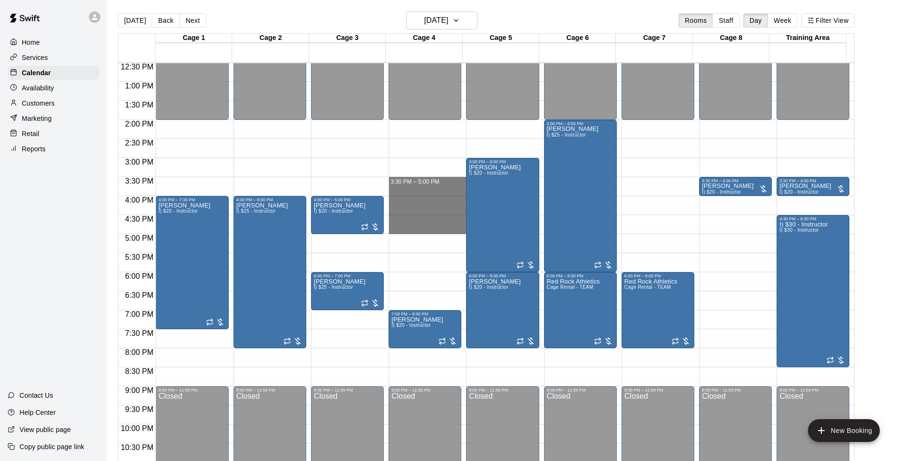
drag, startPoint x: 430, startPoint y: 182, endPoint x: 427, endPoint y: 231, distance: 48.6
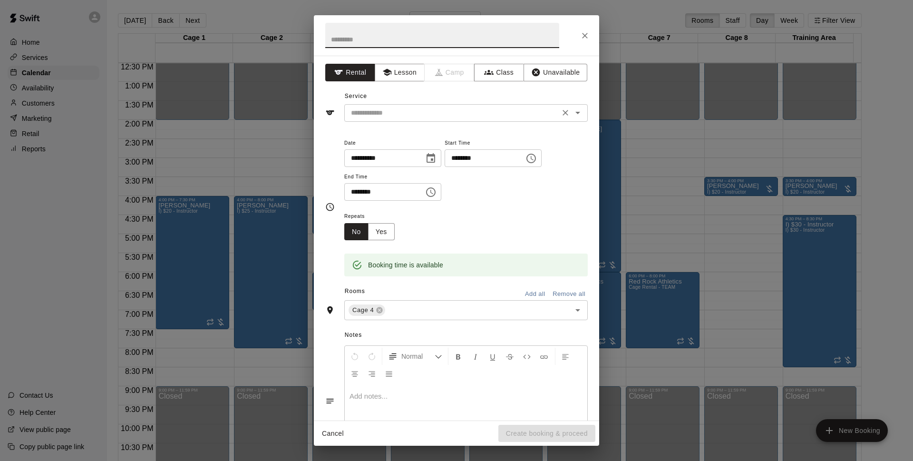
click at [429, 109] on input "text" at bounding box center [452, 113] width 210 height 12
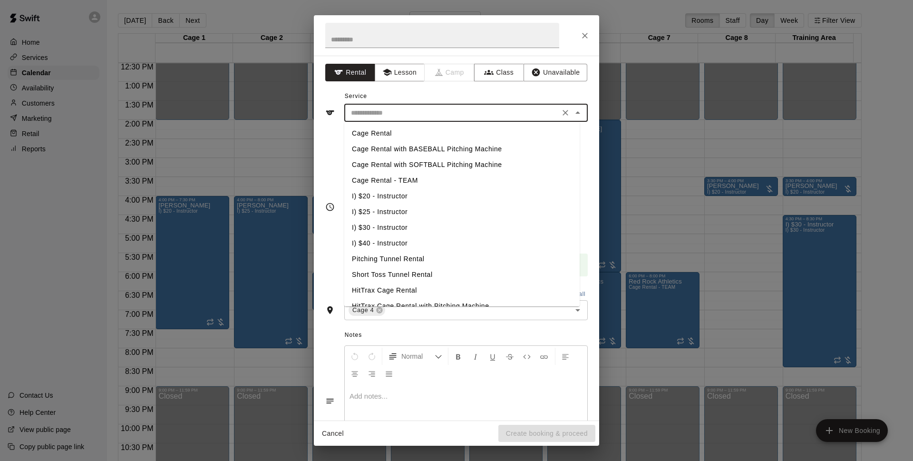
click at [394, 137] on li "Cage Rental" at bounding box center [461, 134] width 235 height 16
type input "**********"
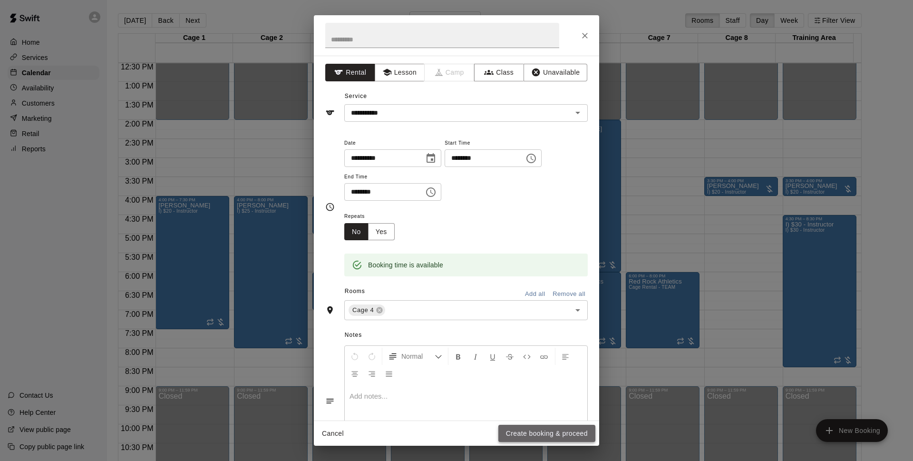
click at [555, 430] on button "Create booking & proceed" at bounding box center [547, 434] width 97 height 18
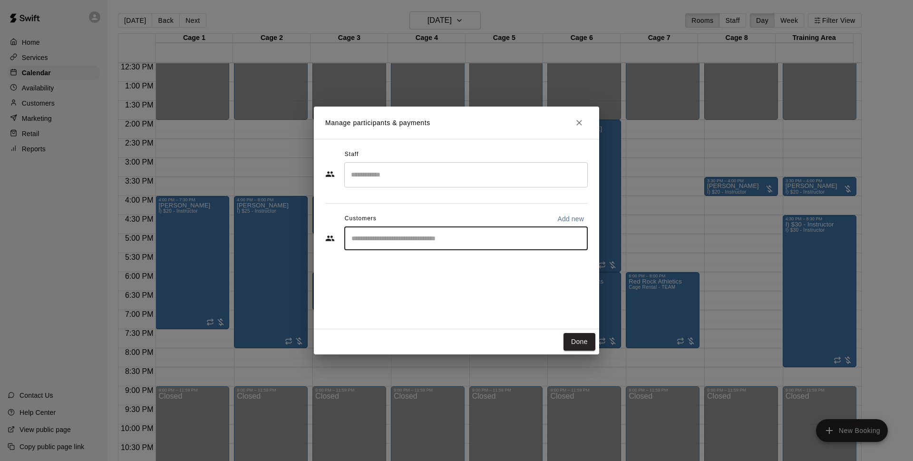
click at [408, 239] on input "Start typing to search customers..." at bounding box center [466, 239] width 235 height 10
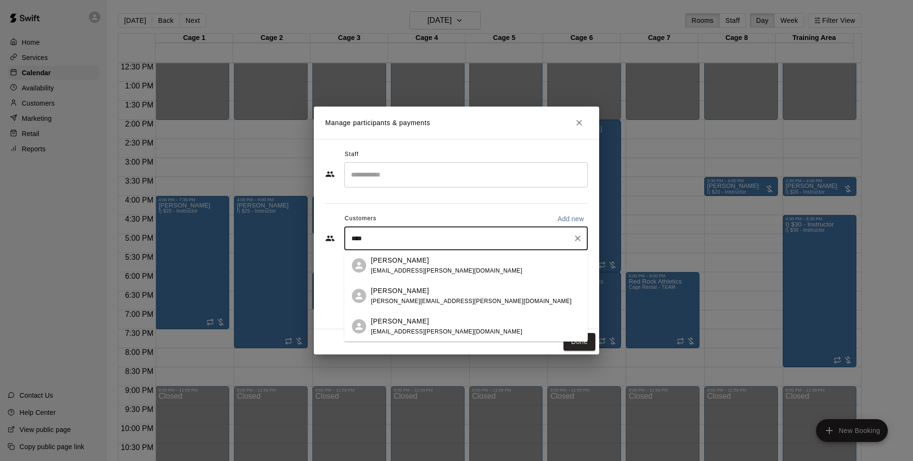
type input "*****"
click at [385, 291] on p "[PERSON_NAME]" at bounding box center [400, 291] width 58 height 10
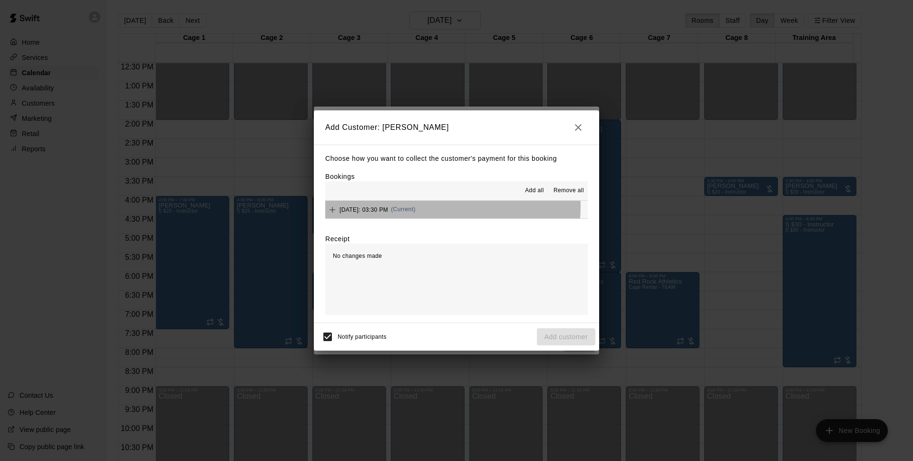
click at [416, 206] on div "Monday, August 25: 03:30 PM (Current)" at bounding box center [370, 210] width 90 height 14
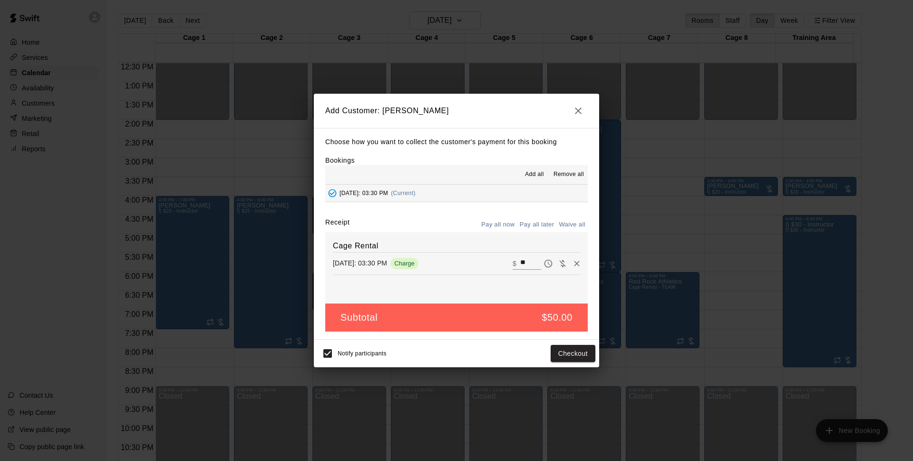
click at [529, 222] on button "Pay all later" at bounding box center [537, 224] width 39 height 15
click at [551, 357] on button "Add customer" at bounding box center [566, 354] width 59 height 18
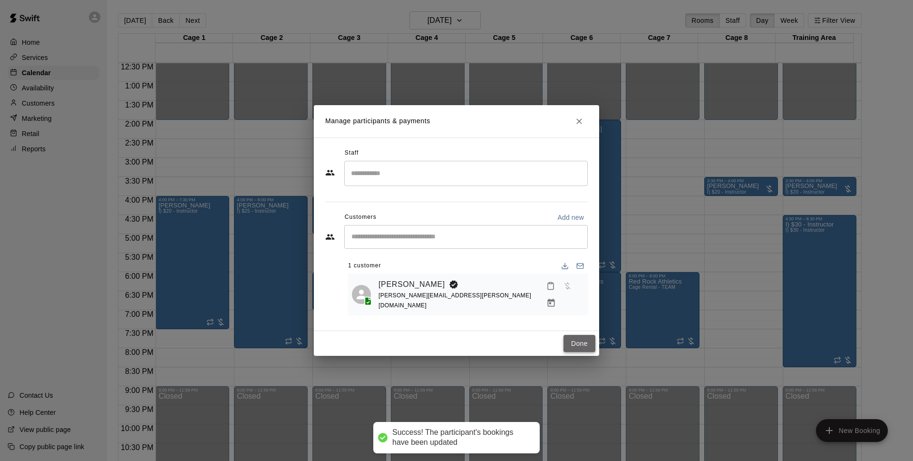
click at [577, 341] on button "Done" at bounding box center [580, 344] width 32 height 18
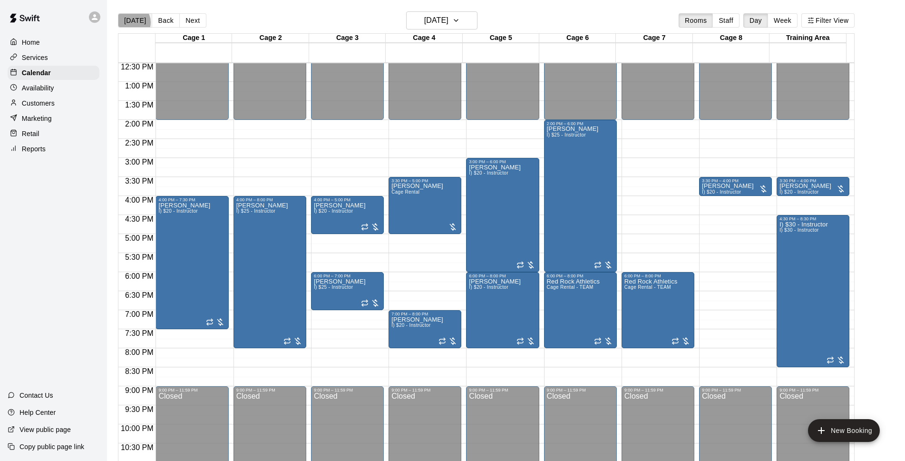
click at [130, 22] on button "[DATE]" at bounding box center [135, 20] width 34 height 14
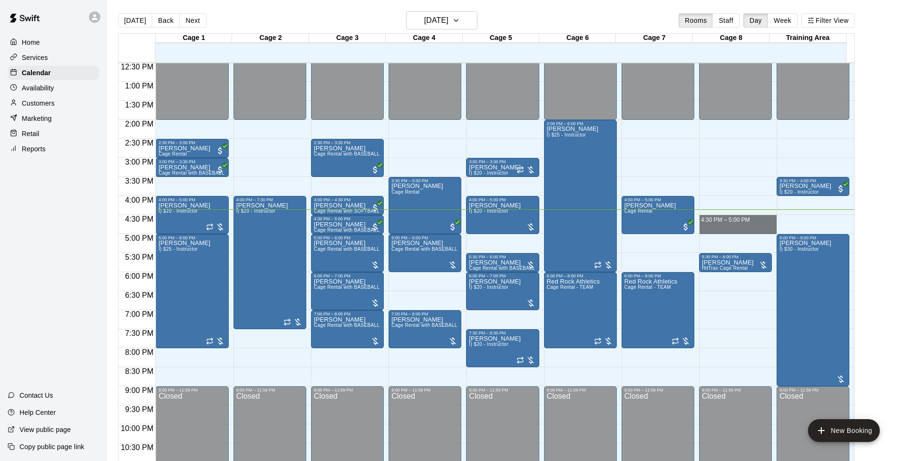
drag, startPoint x: 729, startPoint y: 220, endPoint x: 729, endPoint y: 228, distance: 8.6
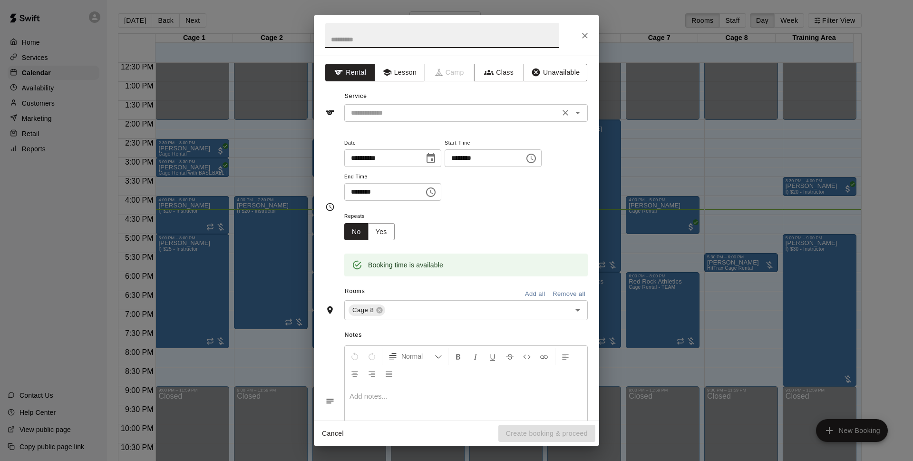
click at [488, 110] on input "text" at bounding box center [452, 113] width 210 height 12
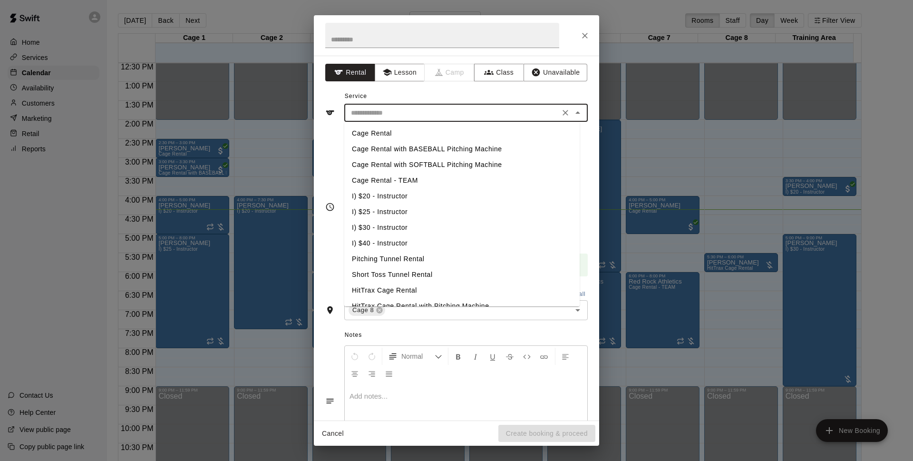
click at [459, 132] on li "Cage Rental" at bounding box center [461, 134] width 235 height 16
type input "**********"
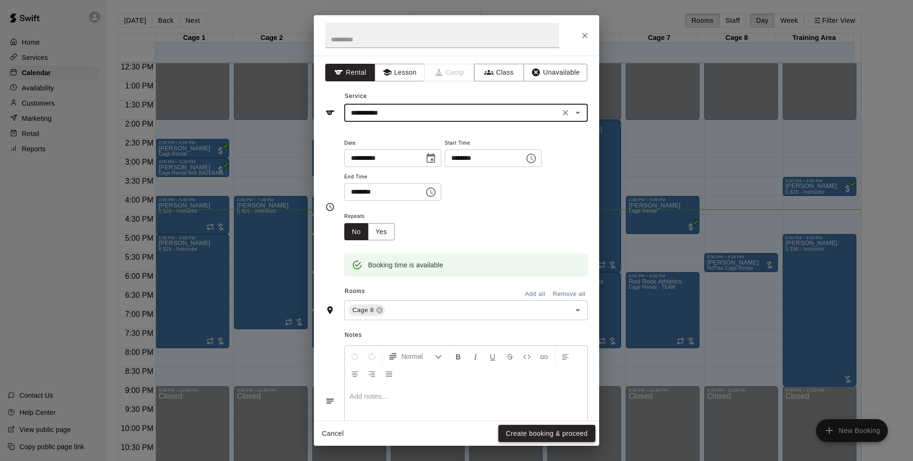
click at [541, 432] on button "Create booking & proceed" at bounding box center [547, 434] width 97 height 18
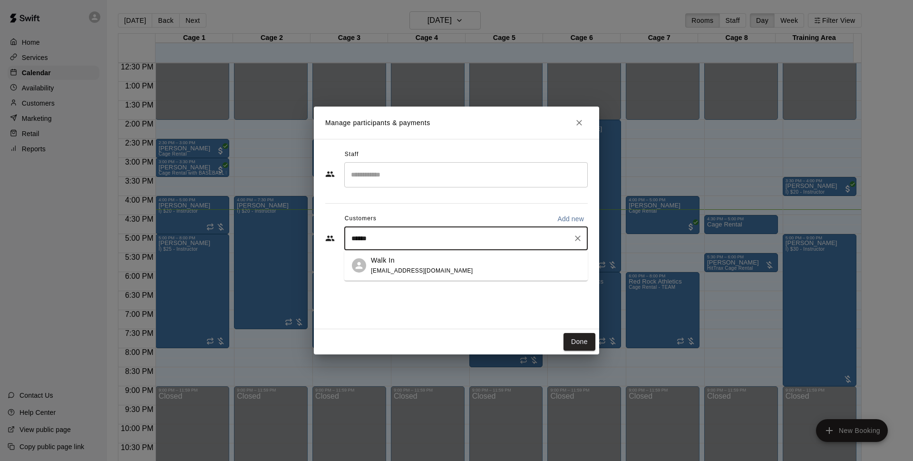
type input "*******"
click at [430, 255] on div "Walk In info@basesloadedlv.com" at bounding box center [466, 265] width 244 height 30
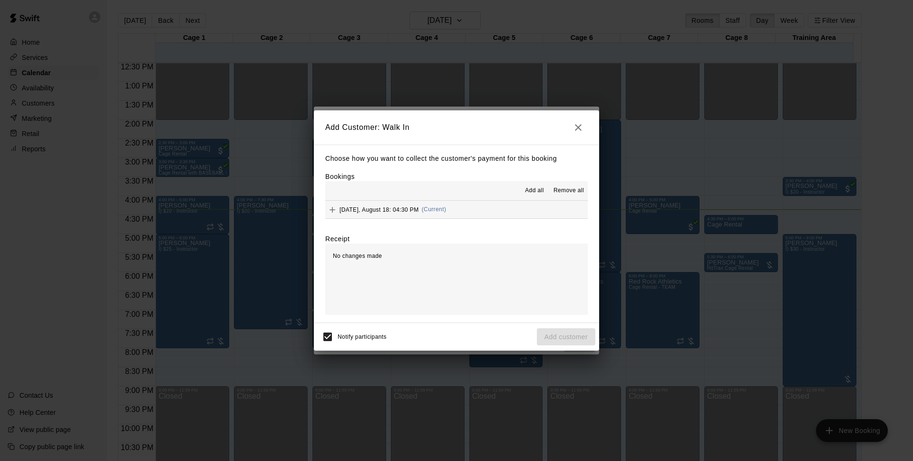
click at [380, 209] on span "Monday, August 18: 04:30 PM" at bounding box center [379, 209] width 79 height 7
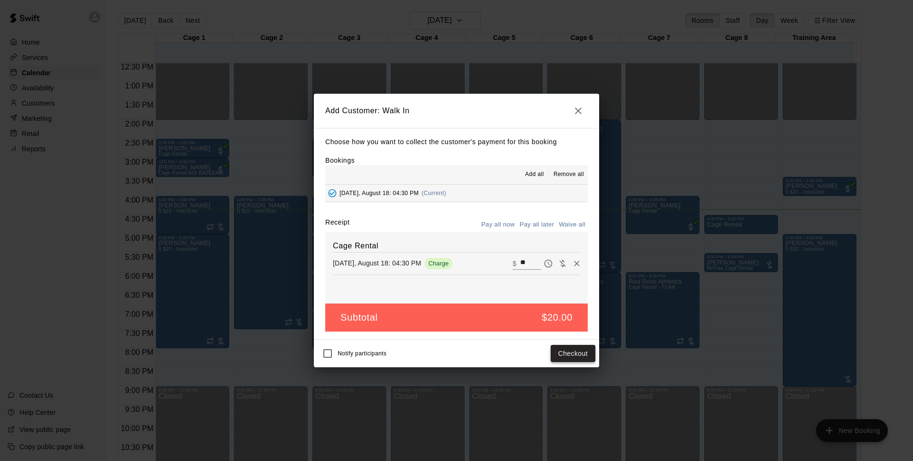
click at [564, 356] on button "Checkout" at bounding box center [573, 354] width 45 height 18
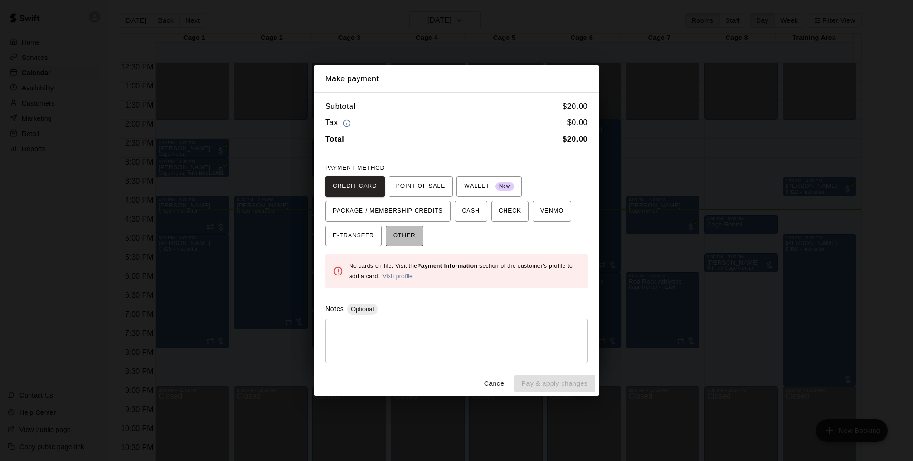
click at [412, 240] on span "OTHER" at bounding box center [404, 235] width 22 height 15
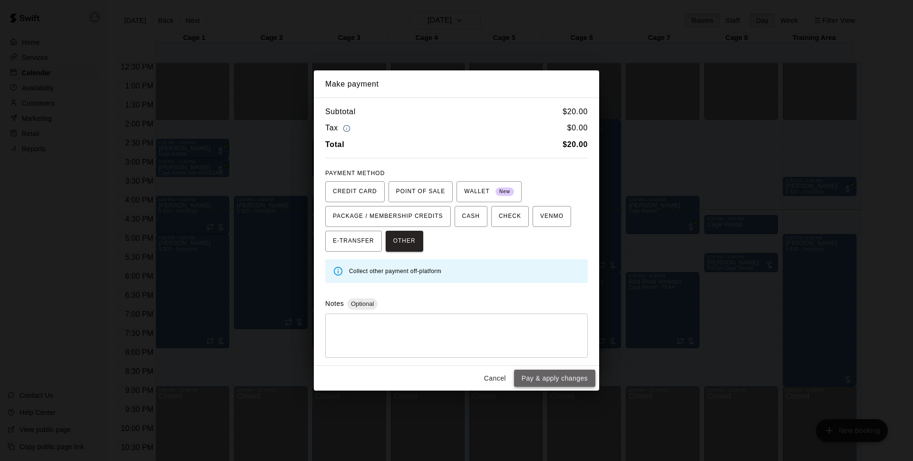
click at [544, 382] on button "Pay & apply changes" at bounding box center [554, 379] width 81 height 18
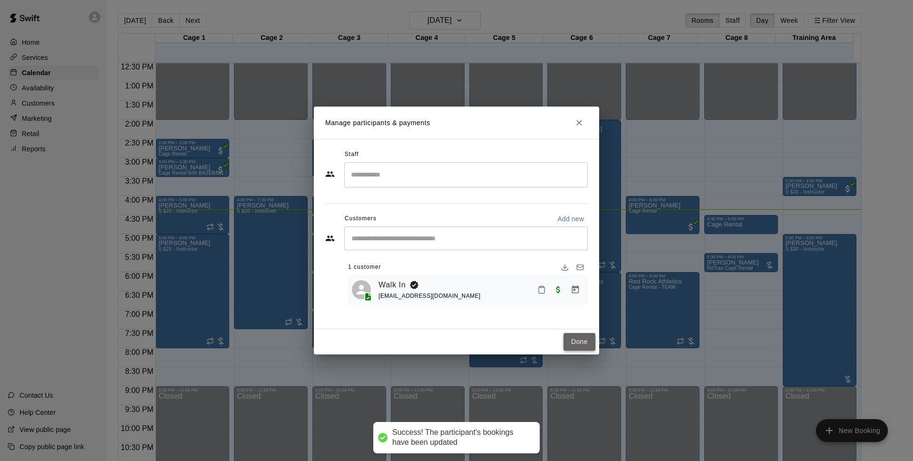
click at [583, 339] on button "Done" at bounding box center [580, 342] width 32 height 18
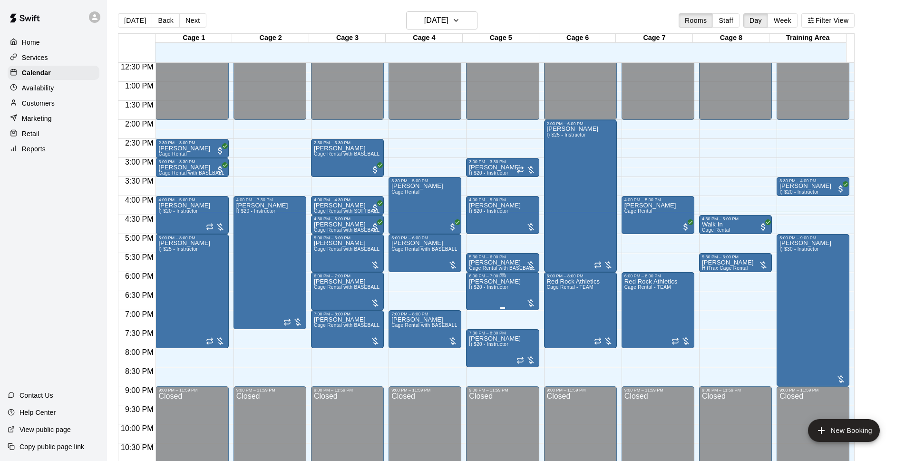
click at [488, 276] on div "6:00 PM – 7:00 PM" at bounding box center [502, 276] width 67 height 5
click at [491, 275] on div at bounding box center [452, 230] width 905 height 461
click at [51, 106] on p "Customers" at bounding box center [38, 103] width 33 height 10
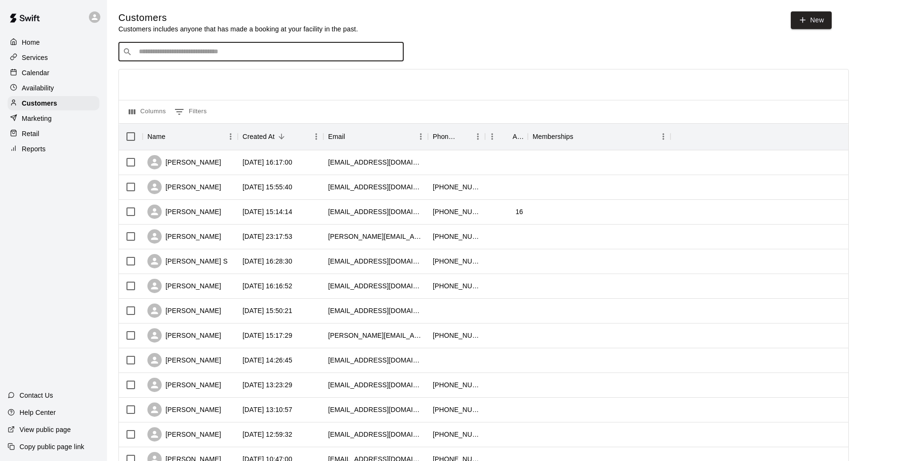
click at [210, 49] on input "Search customers by name or email" at bounding box center [268, 52] width 264 height 10
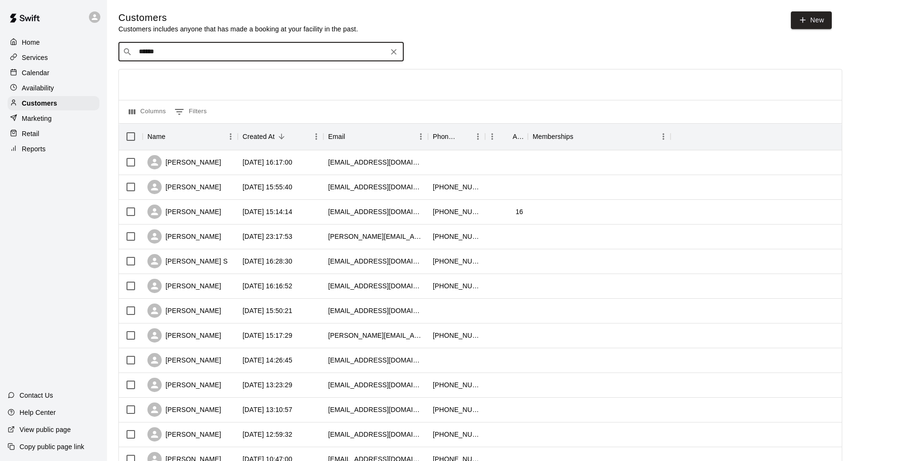
type input "*******"
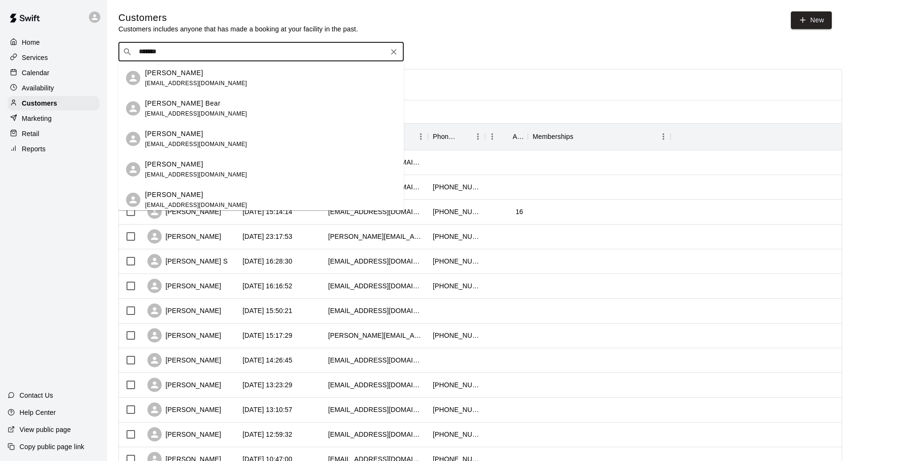
click at [215, 186] on div "Grayson Adams got2bpink@ymail.com" at bounding box center [260, 200] width 285 height 30
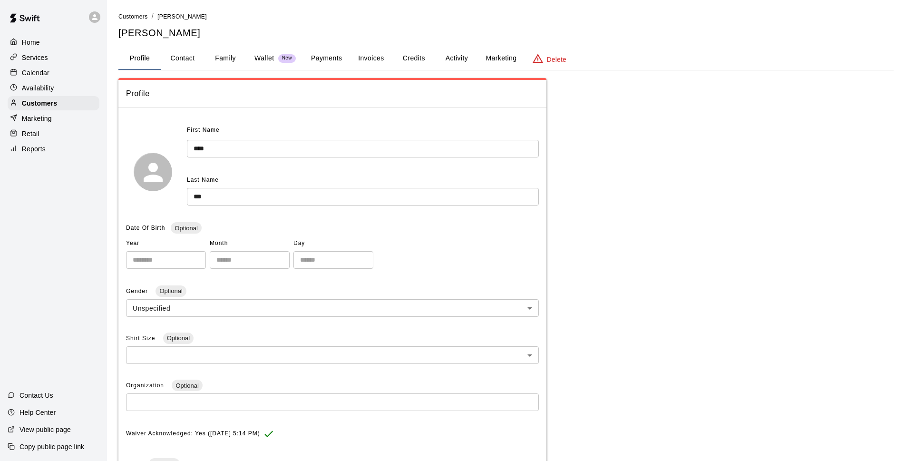
click at [56, 67] on div "Calendar" at bounding box center [54, 73] width 92 height 14
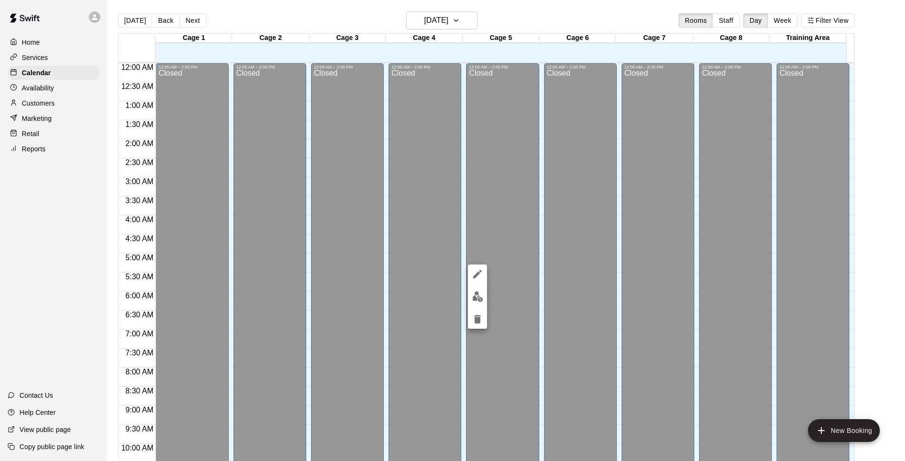
scroll to position [476, 0]
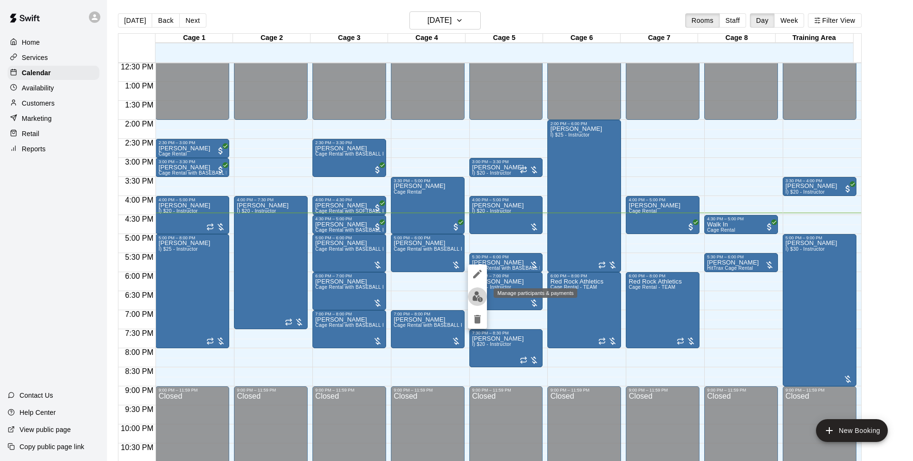
click at [475, 291] on img "edit" at bounding box center [477, 296] width 11 height 11
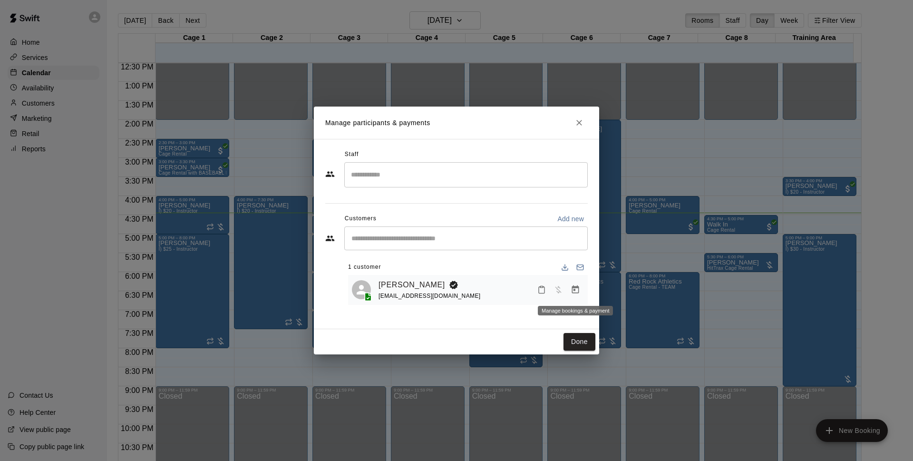
click at [573, 291] on icon "Manage bookings & payment" at bounding box center [576, 290] width 10 height 10
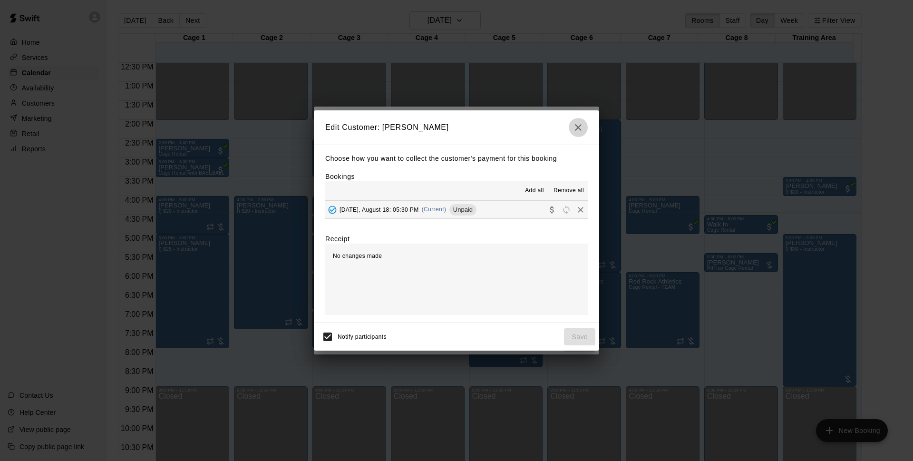
click at [586, 123] on button "button" at bounding box center [578, 127] width 19 height 19
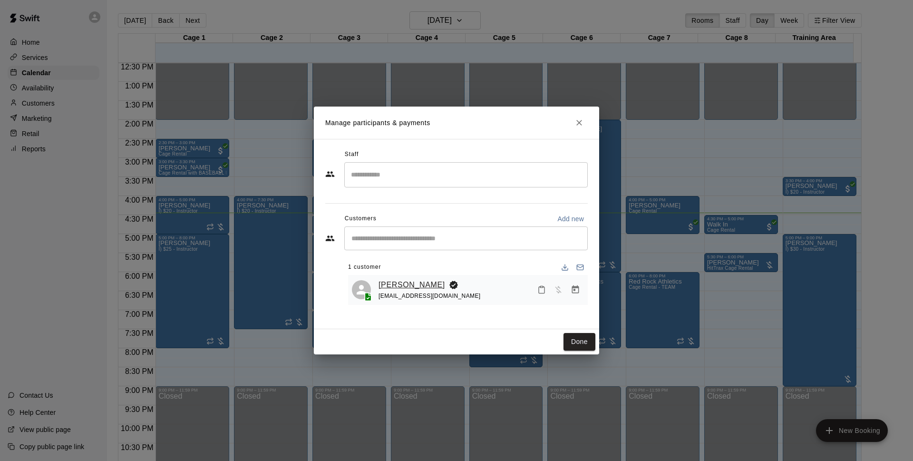
click at [434, 283] on link "[PERSON_NAME]" at bounding box center [412, 285] width 67 height 12
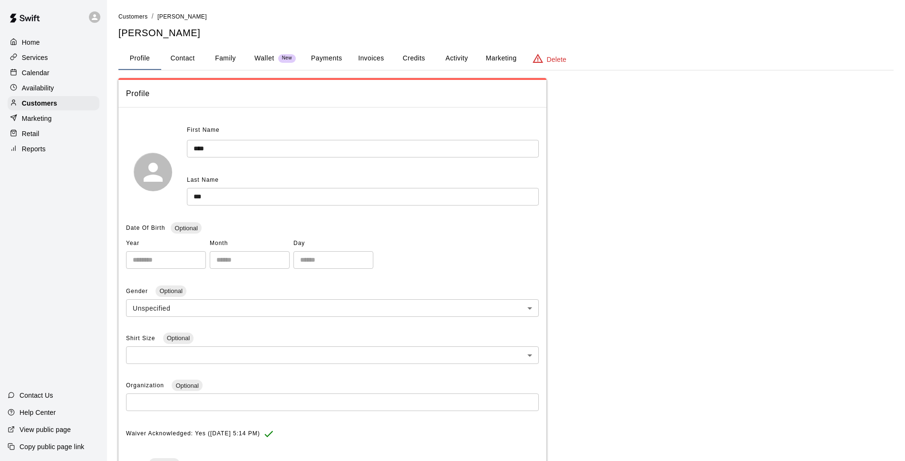
click at [217, 57] on button "Family" at bounding box center [225, 58] width 43 height 23
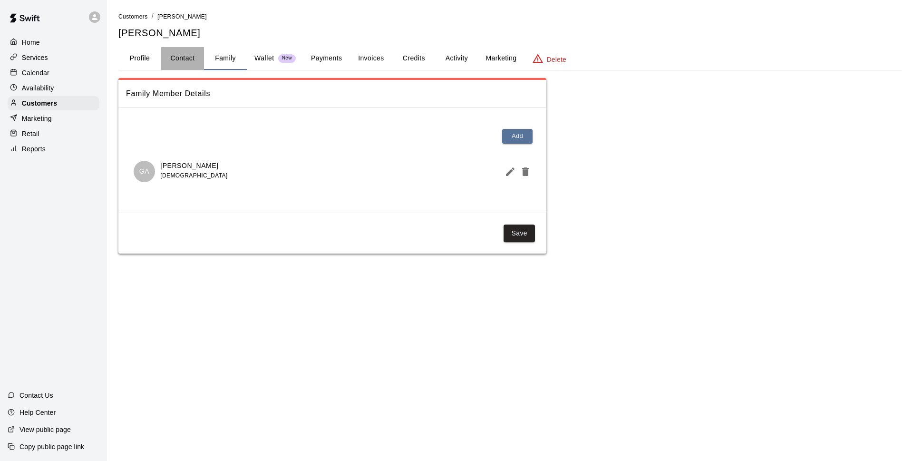
click at [186, 58] on button "Contact" at bounding box center [182, 58] width 43 height 23
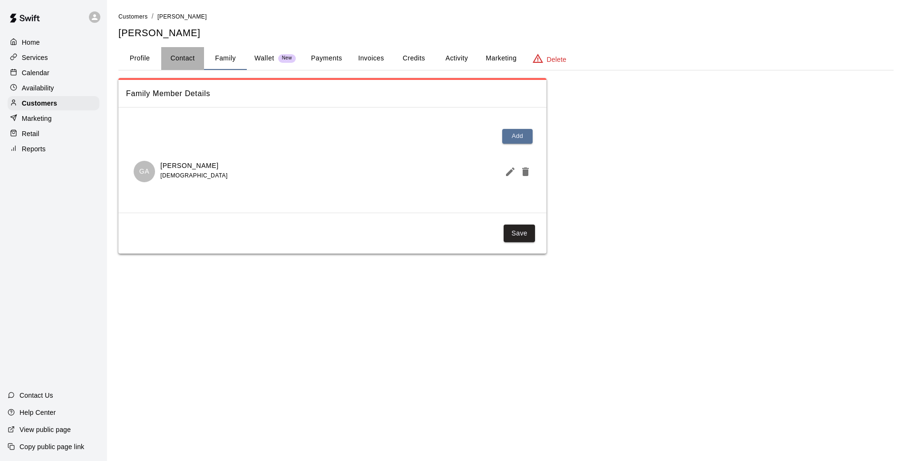
select select "**"
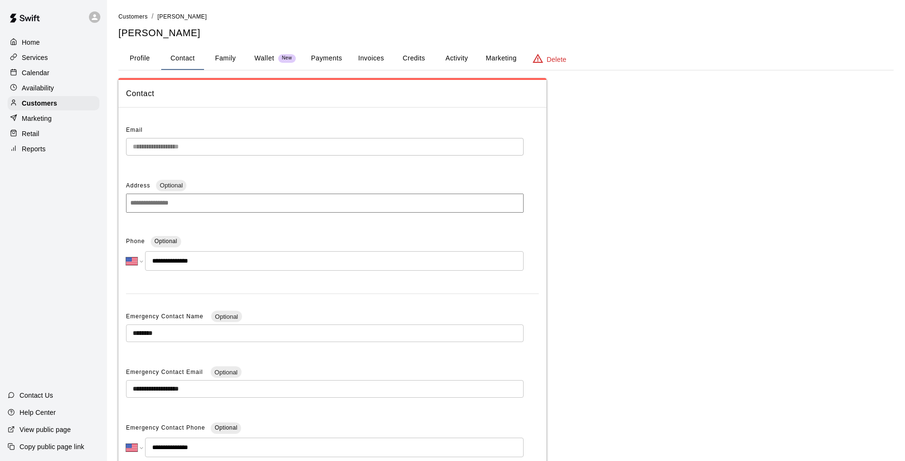
click at [71, 75] on div "Calendar" at bounding box center [54, 73] width 92 height 14
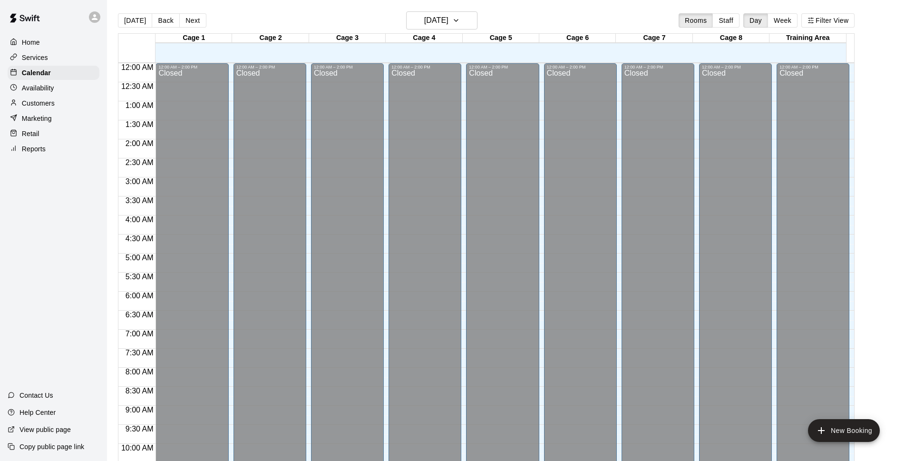
scroll to position [476, 0]
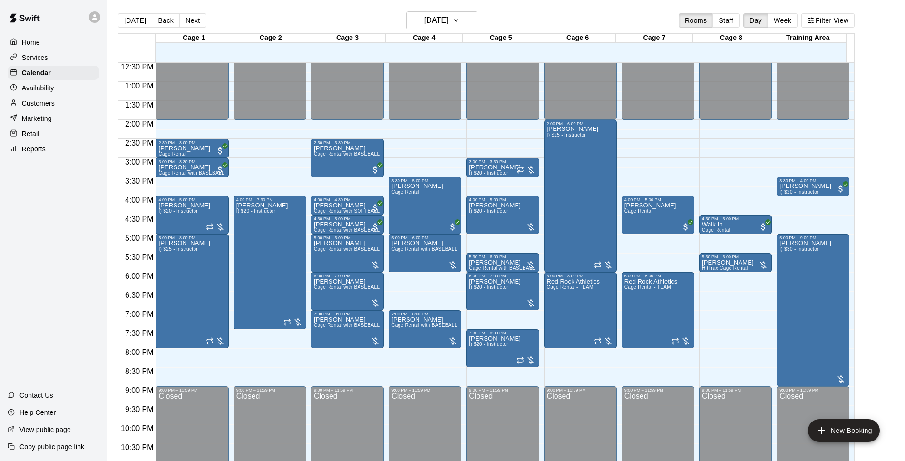
click at [31, 106] on p "Customers" at bounding box center [38, 103] width 33 height 10
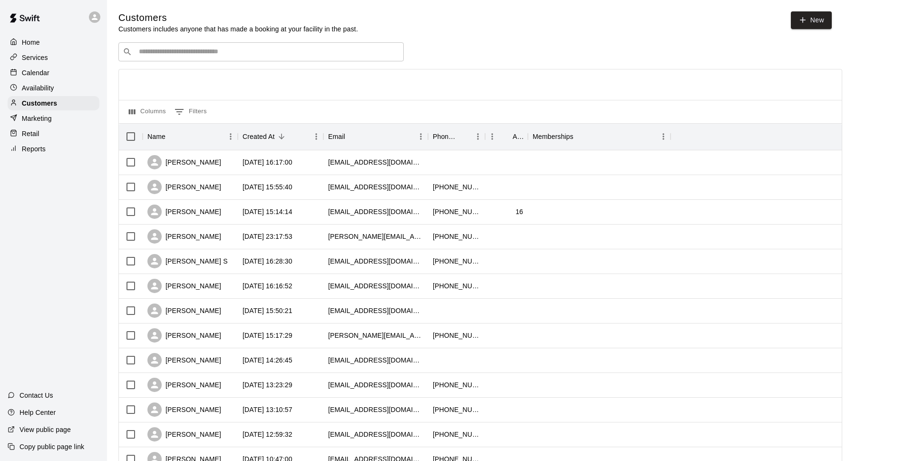
click at [192, 55] on input "Search customers by name or email" at bounding box center [268, 52] width 264 height 10
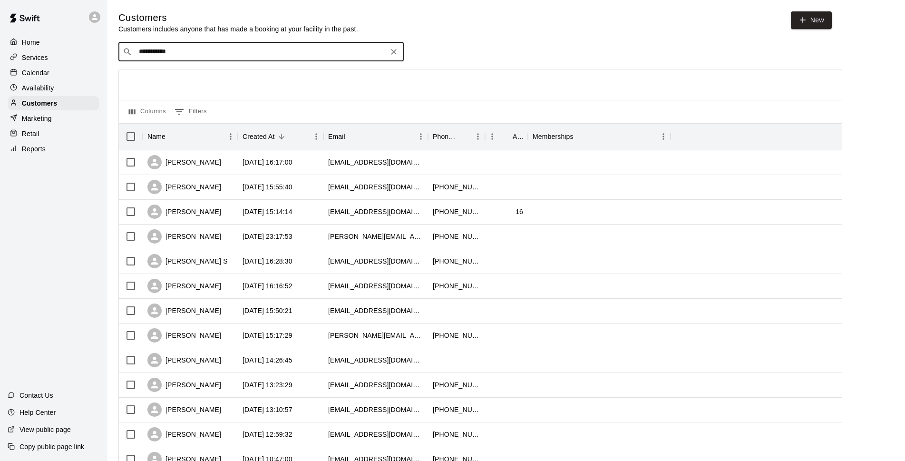
click at [185, 54] on input "**********" at bounding box center [260, 52] width 249 height 10
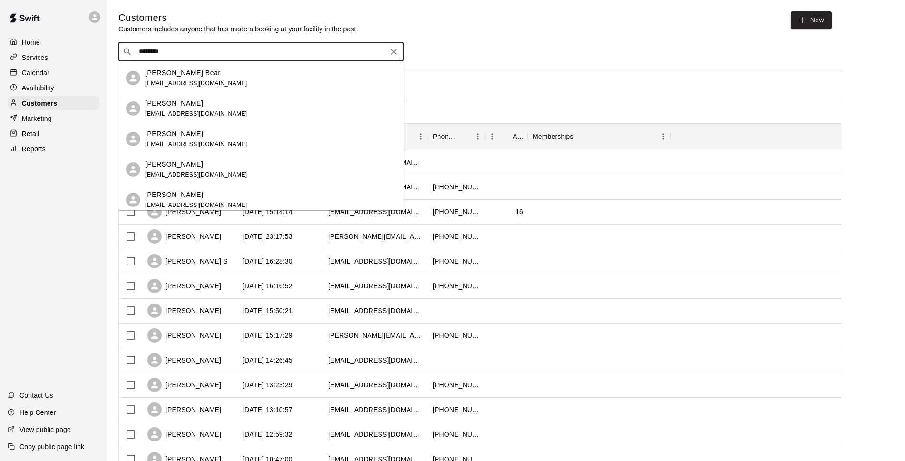
type input "*******"
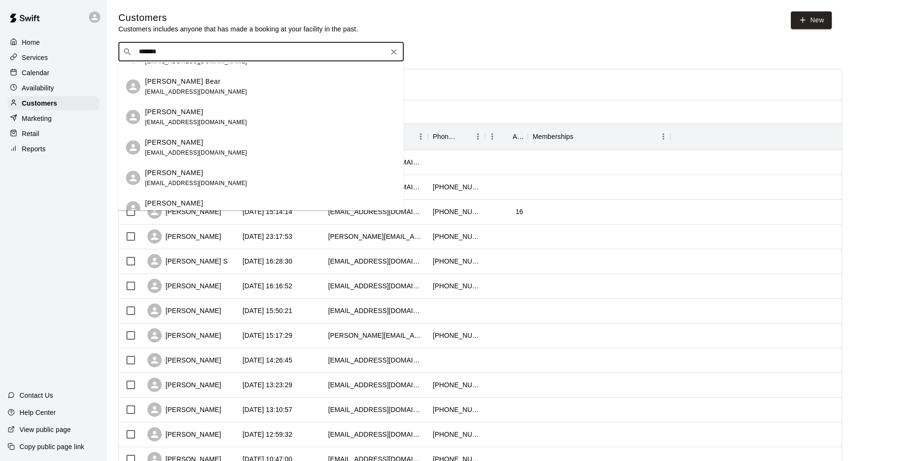
click at [217, 176] on div "Grayson Adams got2bpink@ymail.com" at bounding box center [270, 178] width 251 height 20
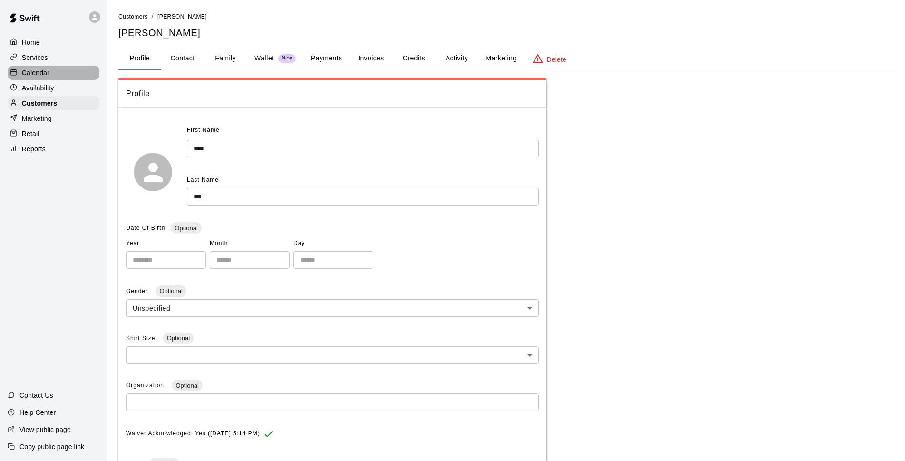
click at [15, 75] on icon at bounding box center [13, 72] width 7 height 7
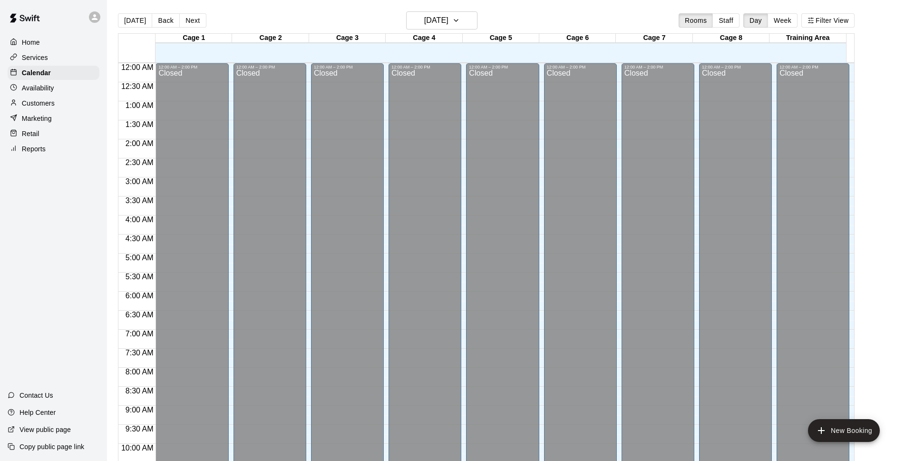
scroll to position [476, 0]
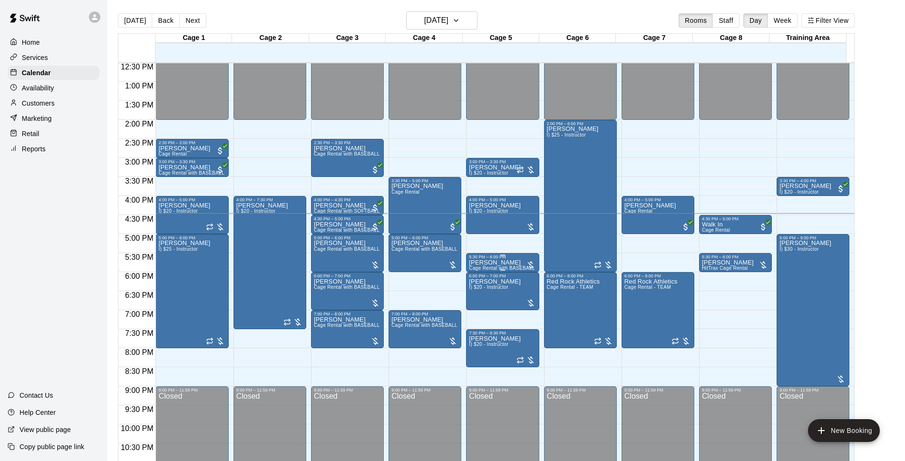
click at [512, 259] on div "5:30 PM – 6:00 PM" at bounding box center [502, 257] width 67 height 5
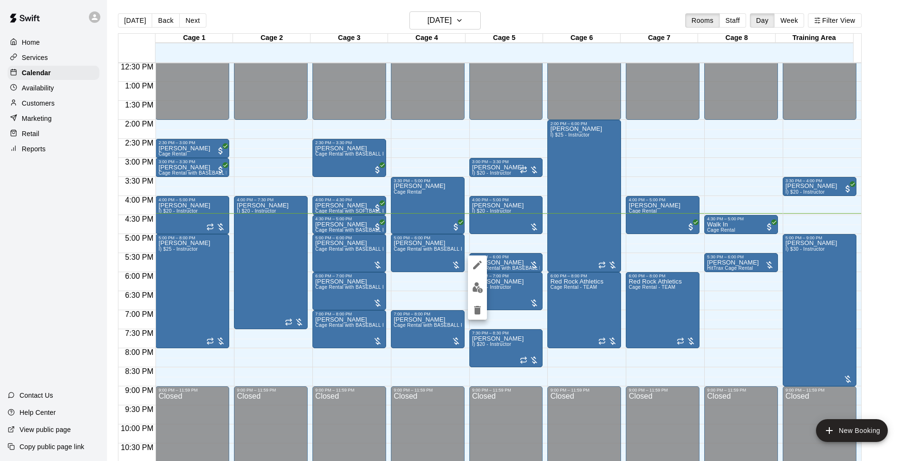
click at [480, 283] on img "edit" at bounding box center [477, 287] width 11 height 11
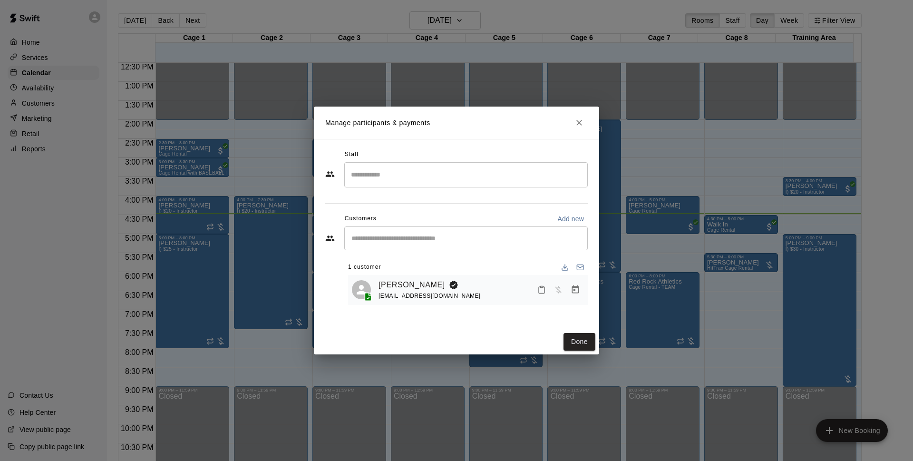
click at [399, 292] on div "got2bpink@ymail.com" at bounding box center [430, 296] width 102 height 10
click at [400, 288] on link "[PERSON_NAME]" at bounding box center [412, 285] width 67 height 12
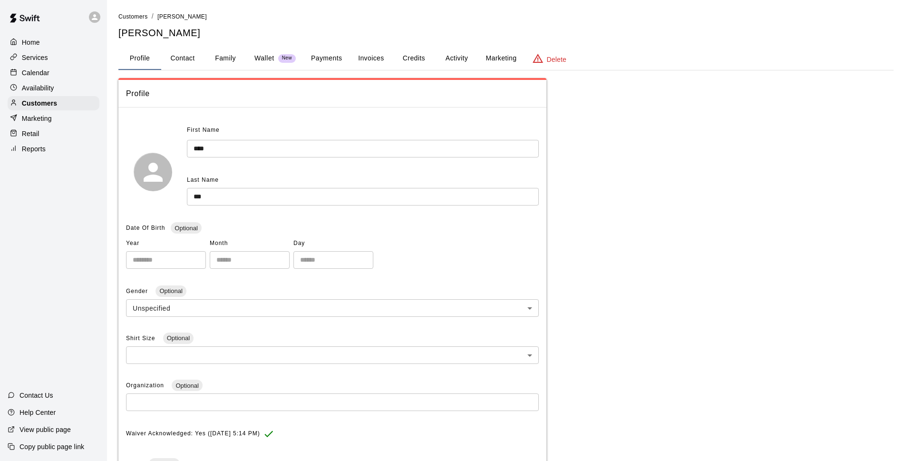
click at [220, 56] on button "Family" at bounding box center [225, 58] width 43 height 23
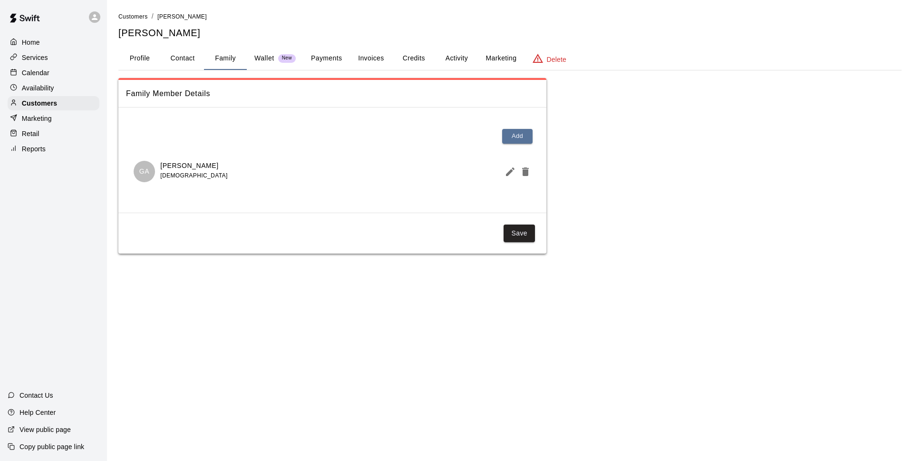
click at [186, 73] on div "Customers / Erin Foy Erin Foy Profile Contact Family Wallet New Payments Invoic…" at bounding box center [509, 132] width 783 height 242
click at [186, 63] on button "Contact" at bounding box center [182, 58] width 43 height 23
select select "**"
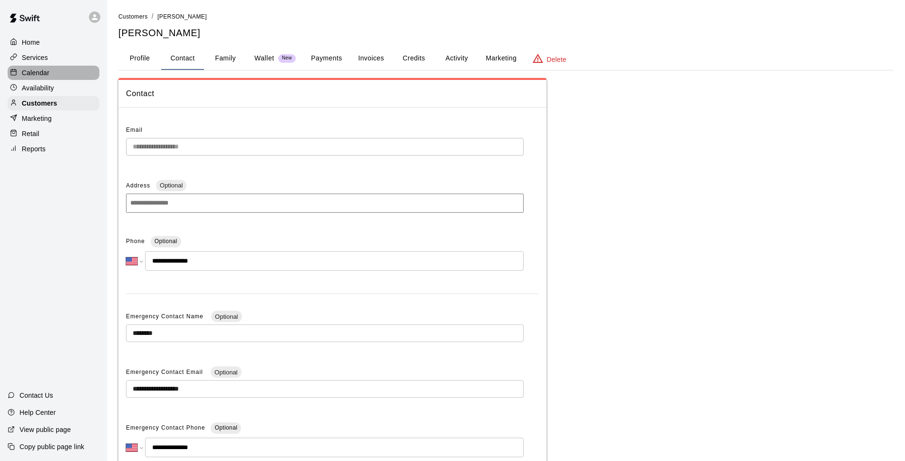
click at [57, 78] on div "Calendar" at bounding box center [54, 73] width 92 height 14
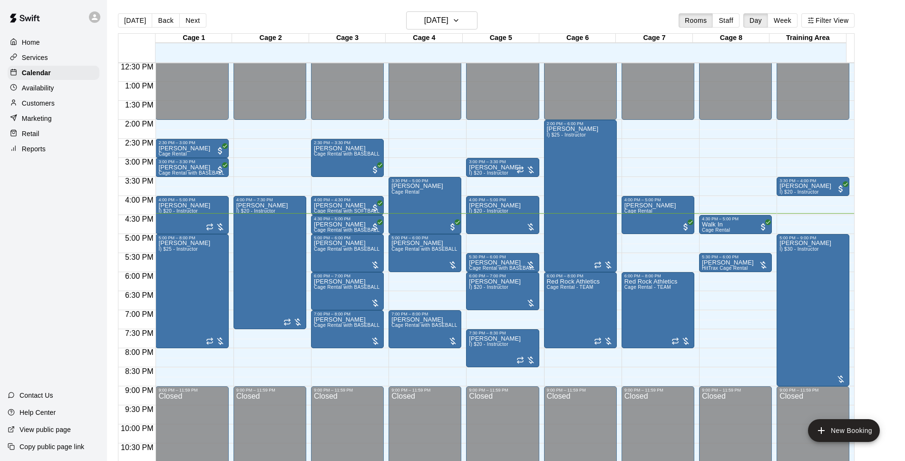
scroll to position [15, 0]
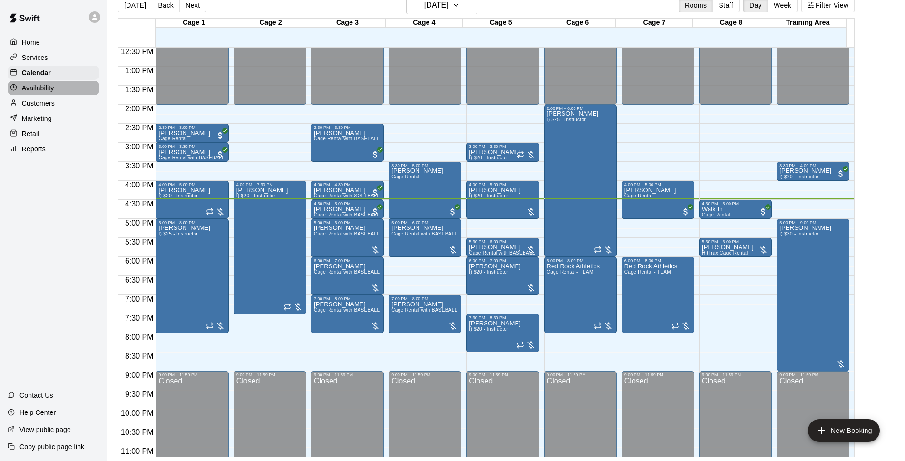
click at [66, 93] on div "Availability" at bounding box center [54, 88] width 92 height 14
click at [78, 100] on div "Customers" at bounding box center [54, 103] width 92 height 14
click at [73, 103] on div "Customers" at bounding box center [54, 103] width 92 height 14
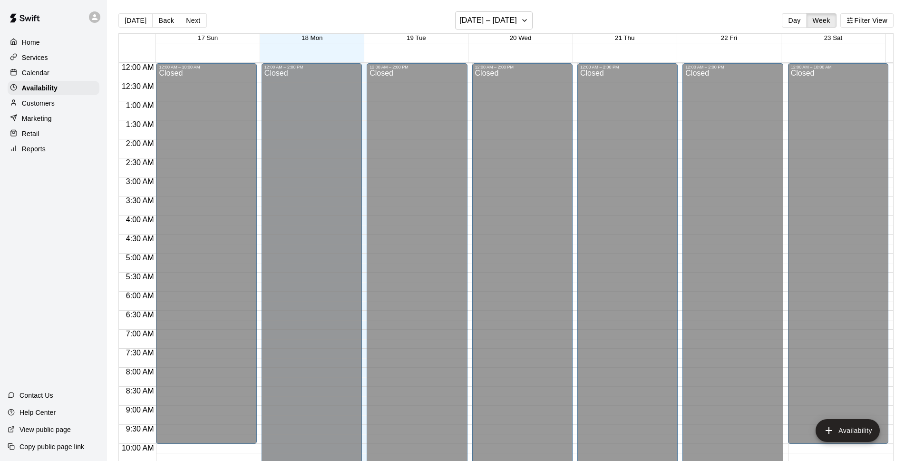
scroll to position [505, 0]
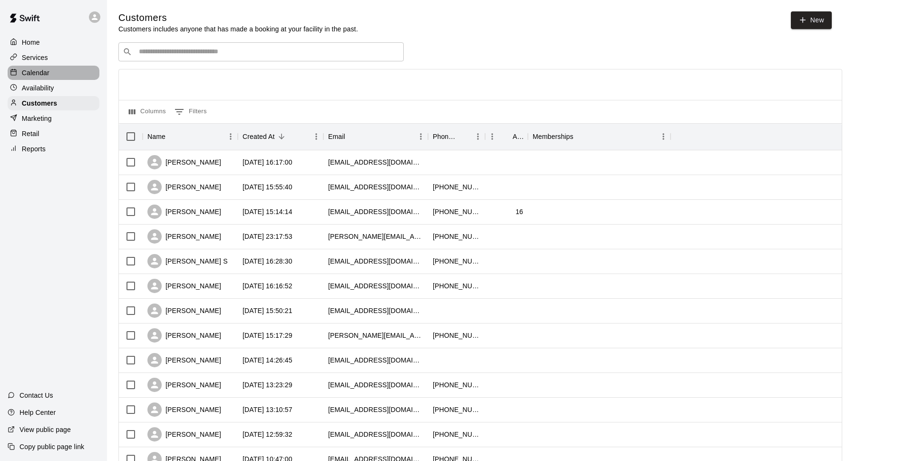
click at [12, 72] on icon at bounding box center [13, 72] width 7 height 7
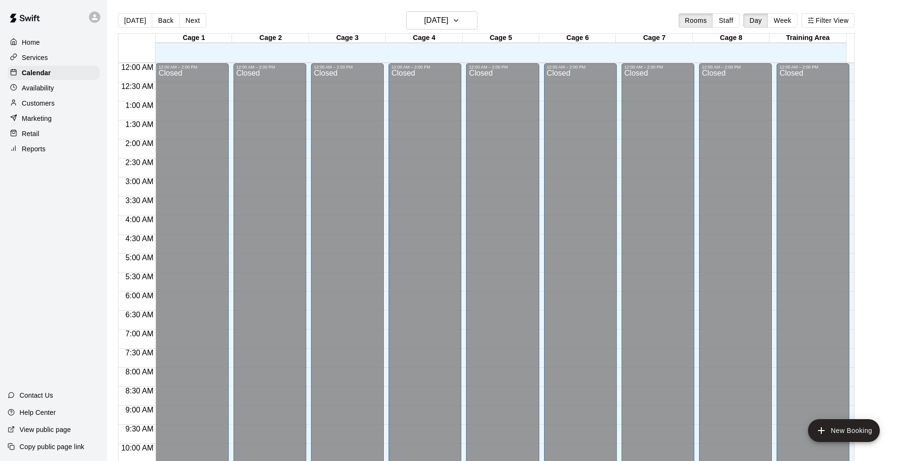
scroll to position [476, 0]
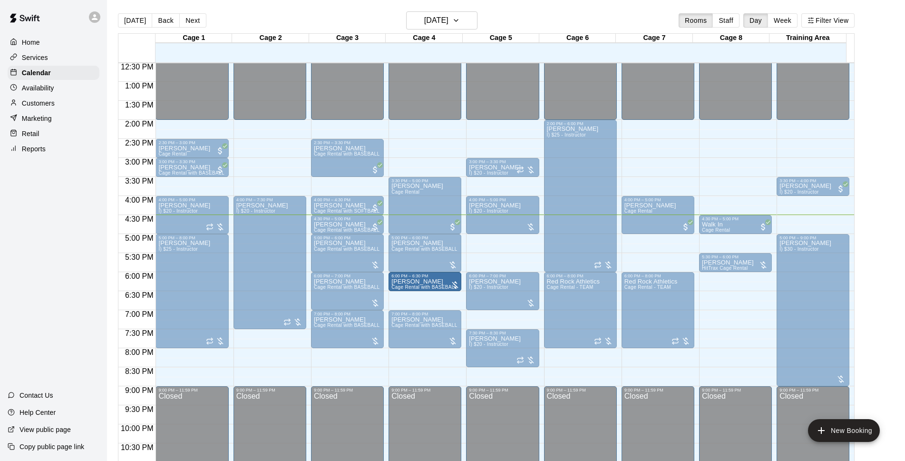
drag, startPoint x: 493, startPoint y: 260, endPoint x: 434, endPoint y: 284, distance: 63.3
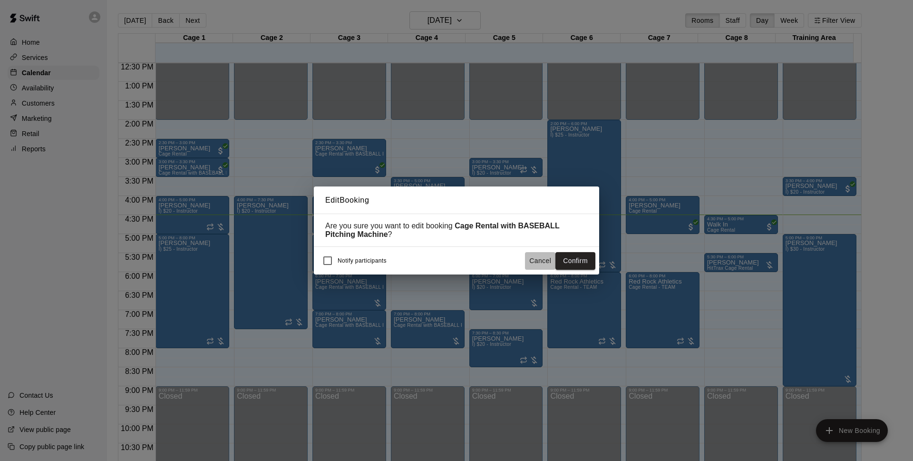
drag, startPoint x: 533, startPoint y: 260, endPoint x: 913, endPoint y: 199, distance: 384.4
click at [534, 260] on button "Cancel" at bounding box center [540, 261] width 30 height 18
click at [557, 262] on button "Confirm" at bounding box center [576, 261] width 40 height 18
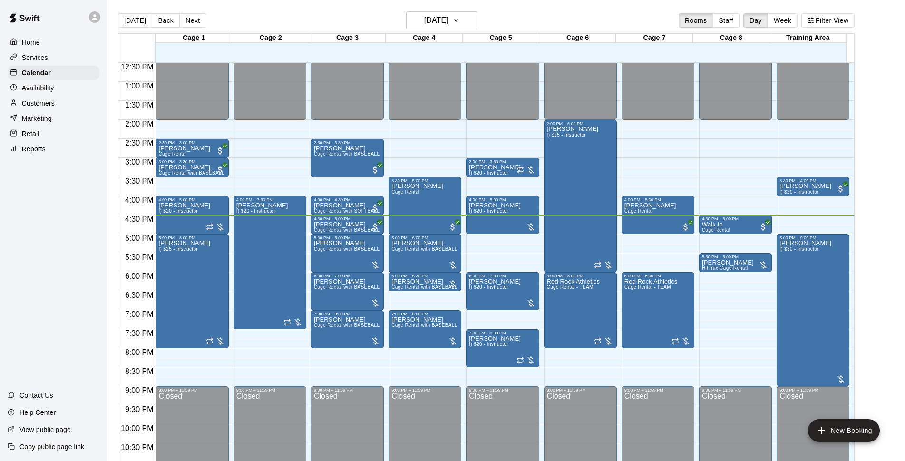
click at [610, 17] on div "Today Back Next Monday Aug 18 Rooms Staff Day Week Filter View" at bounding box center [486, 22] width 737 height 22
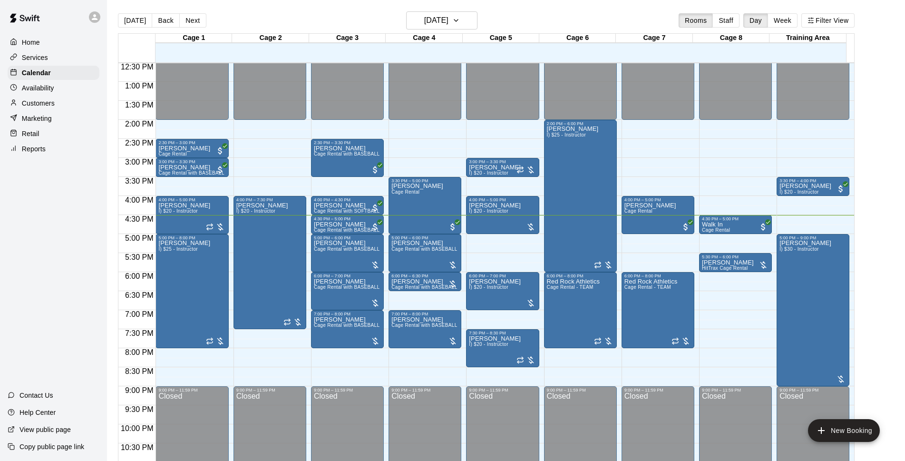
click at [610, 17] on div "Today Back Next Monday Aug 18 Rooms Staff Day Week Filter View" at bounding box center [486, 22] width 737 height 22
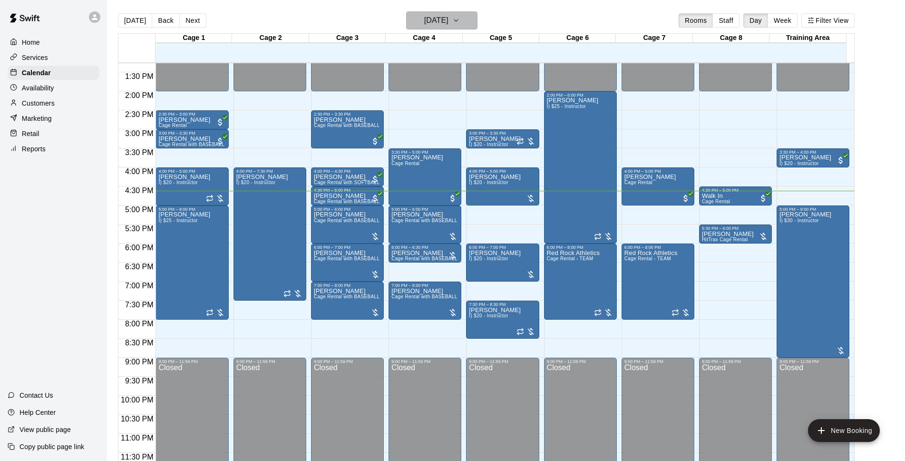
click at [465, 22] on button "[DATE]" at bounding box center [441, 20] width 71 height 18
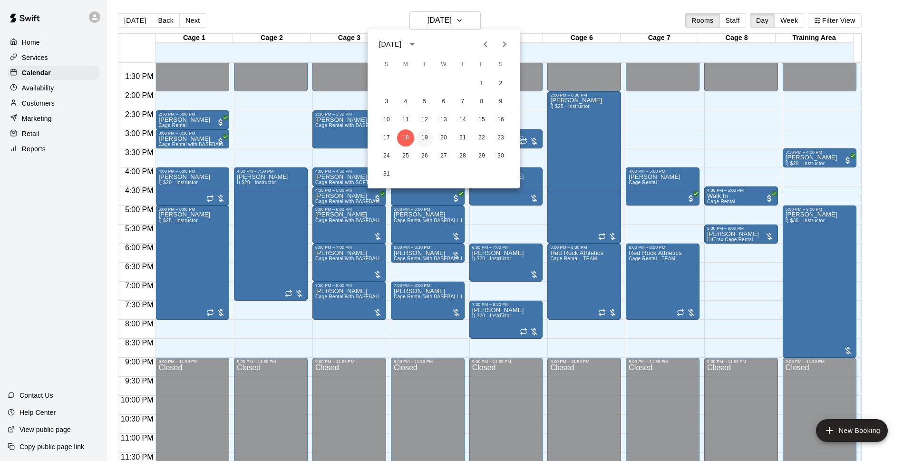
click at [422, 139] on button "19" at bounding box center [424, 137] width 17 height 17
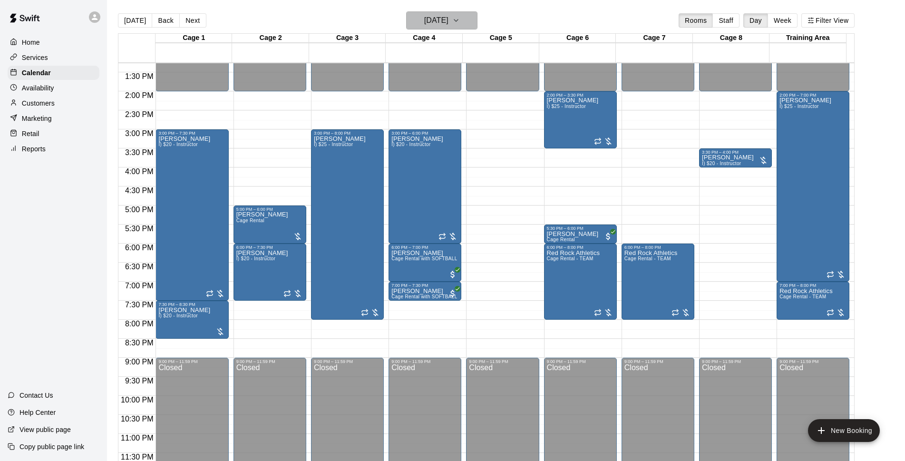
click at [424, 20] on h6 "Tuesday Aug 19" at bounding box center [436, 20] width 24 height 13
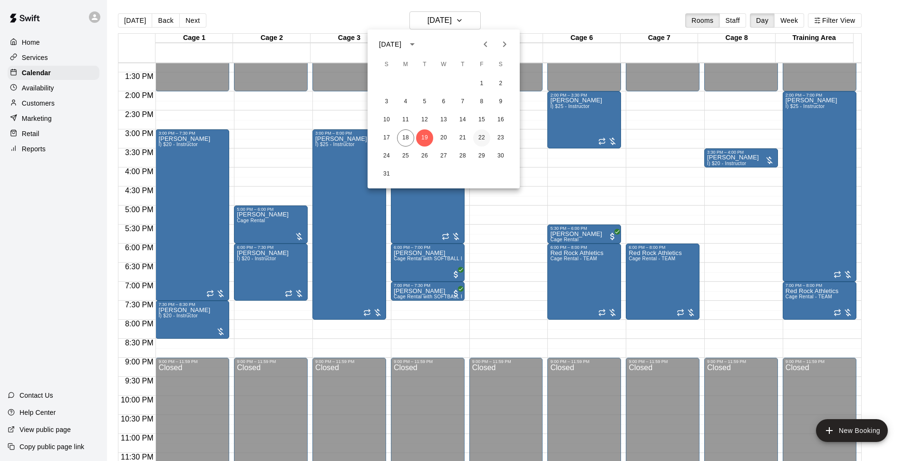
click at [480, 135] on button "22" at bounding box center [481, 137] width 17 height 17
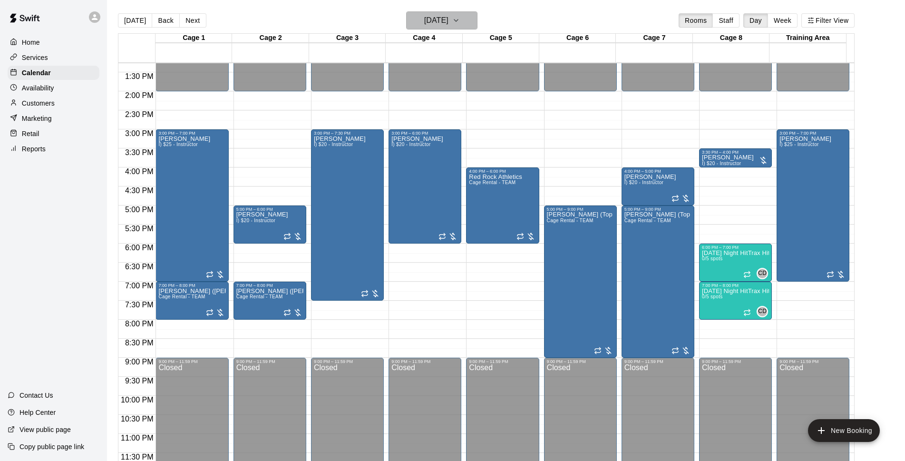
click at [464, 20] on button "Friday Aug 22" at bounding box center [441, 20] width 71 height 18
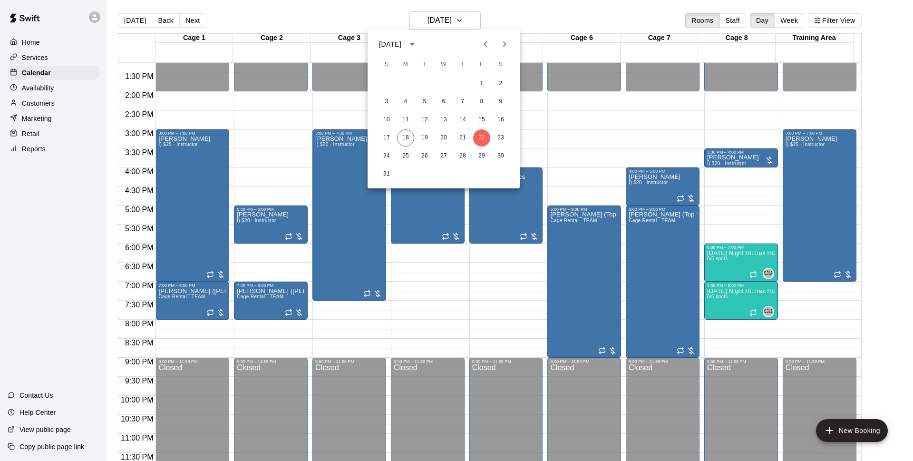
click at [126, 21] on div at bounding box center [456, 230] width 913 height 461
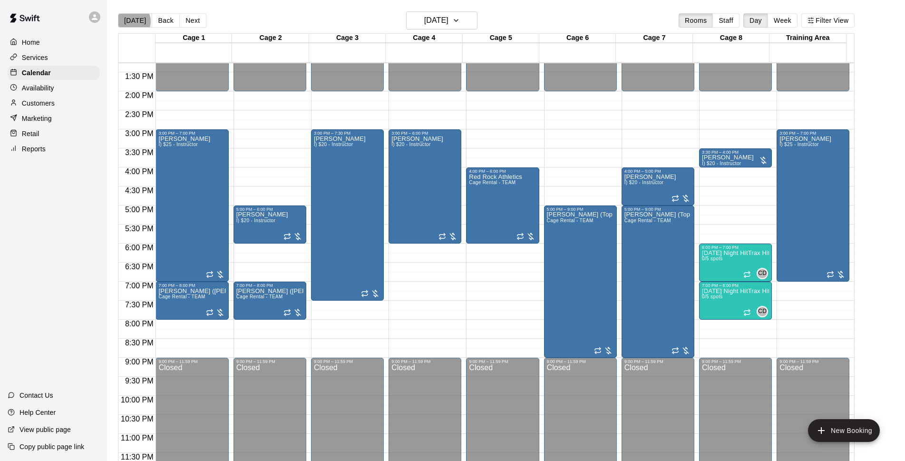
click at [132, 21] on button "[DATE]" at bounding box center [135, 20] width 34 height 14
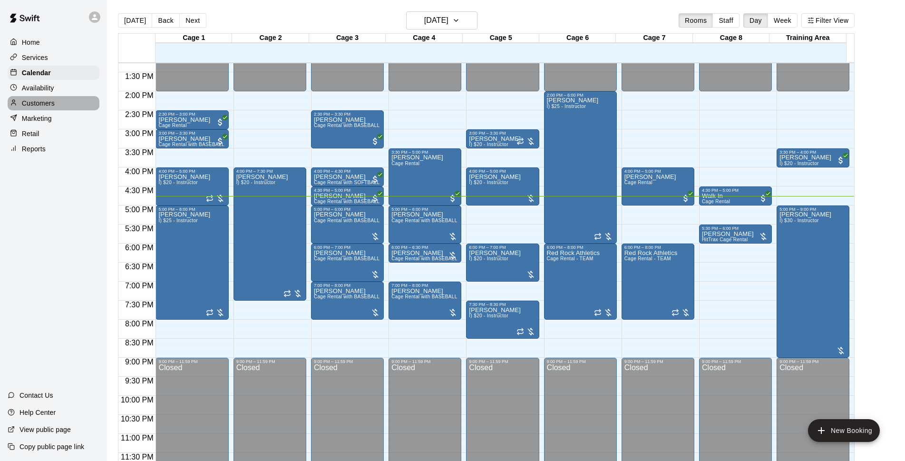
click at [42, 107] on p "Customers" at bounding box center [38, 103] width 33 height 10
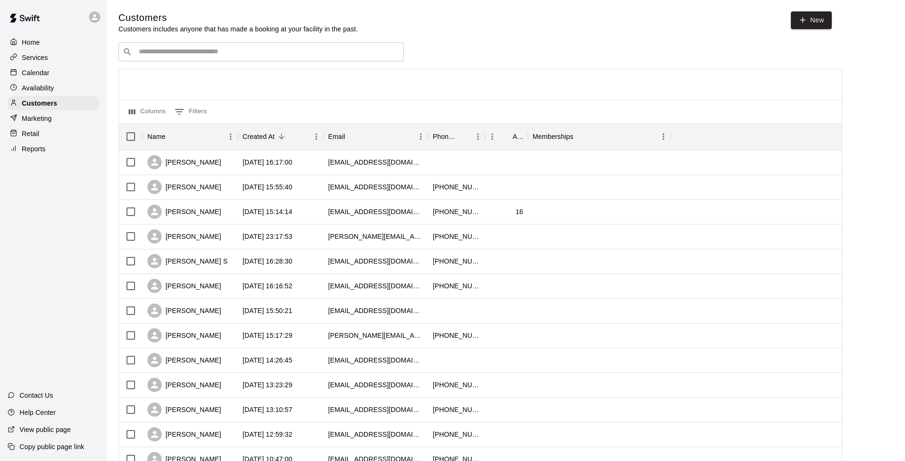
click at [224, 55] on input "Search customers by name or email" at bounding box center [268, 52] width 264 height 10
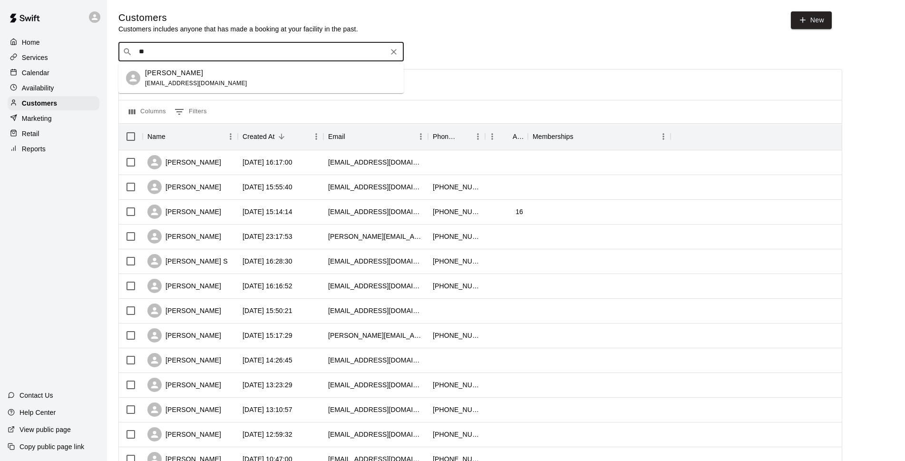
type input "*"
type input "***"
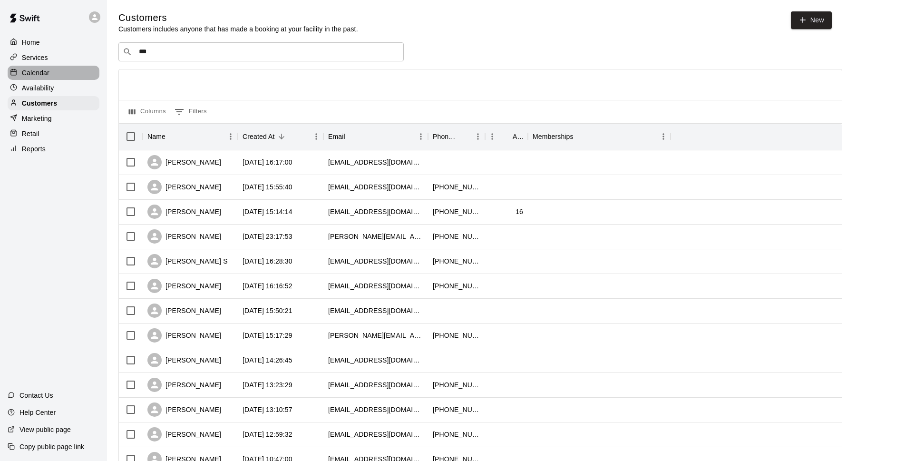
click at [55, 70] on div "Calendar" at bounding box center [54, 73] width 92 height 14
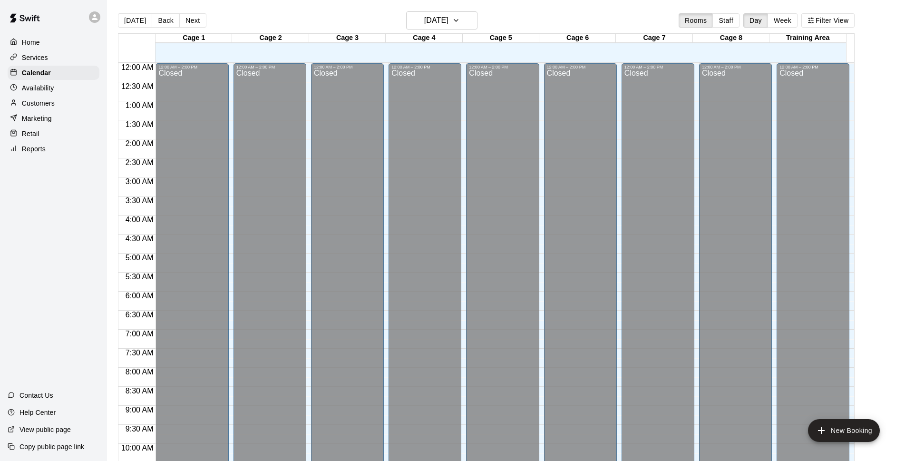
scroll to position [476, 0]
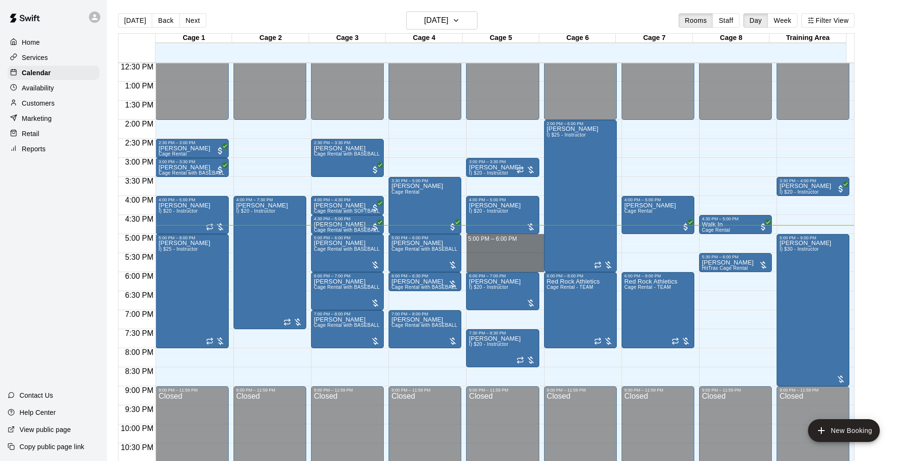
drag, startPoint x: 502, startPoint y: 239, endPoint x: 503, endPoint y: 273, distance: 33.8
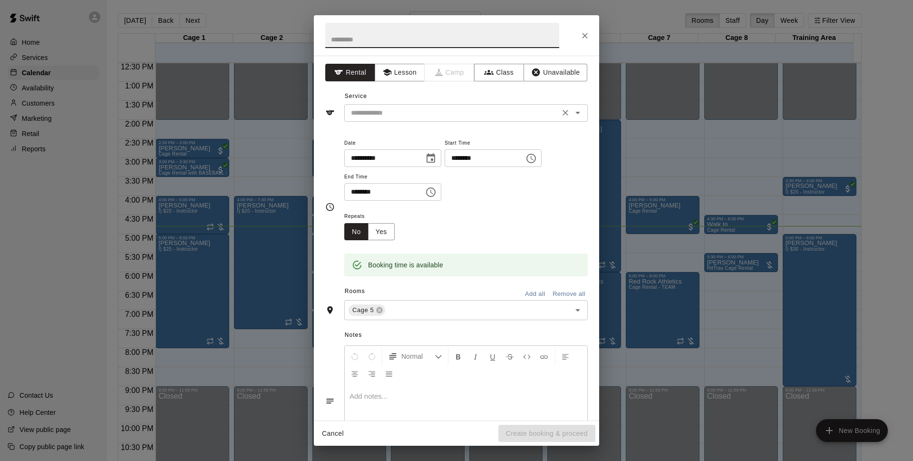
click at [427, 108] on input "text" at bounding box center [452, 113] width 210 height 12
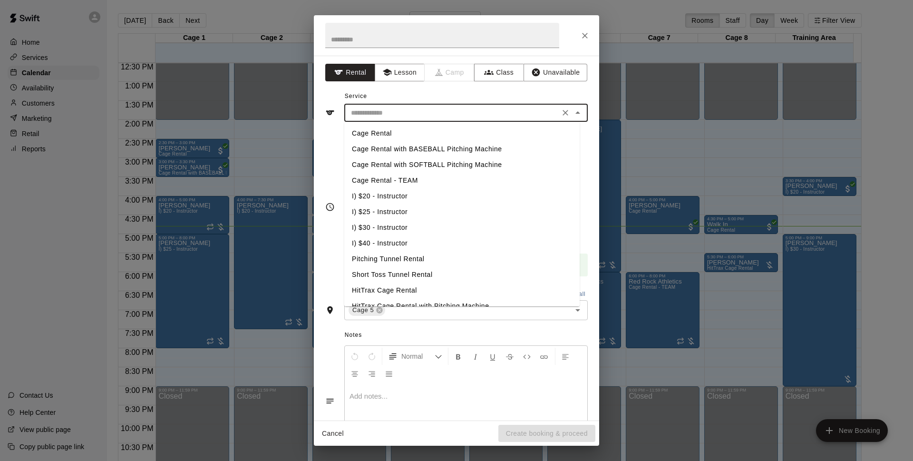
click at [419, 133] on li "Cage Rental" at bounding box center [461, 134] width 235 height 16
type input "**********"
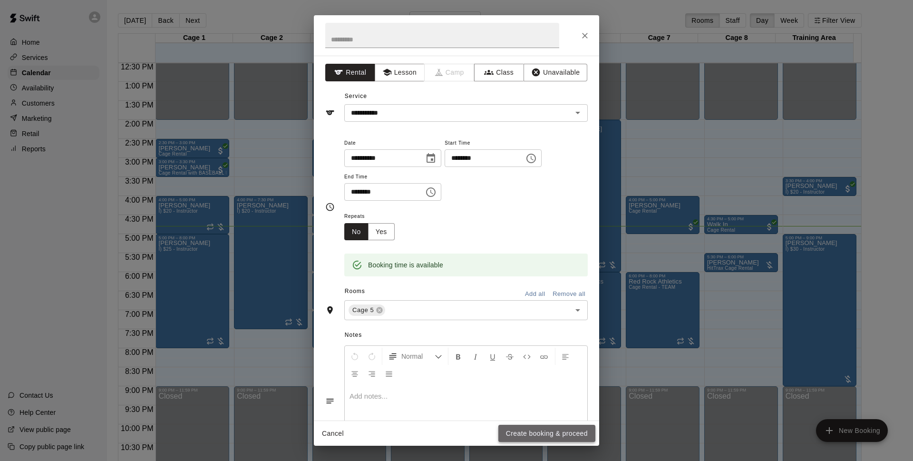
click at [526, 434] on button "Create booking & proceed" at bounding box center [547, 434] width 97 height 18
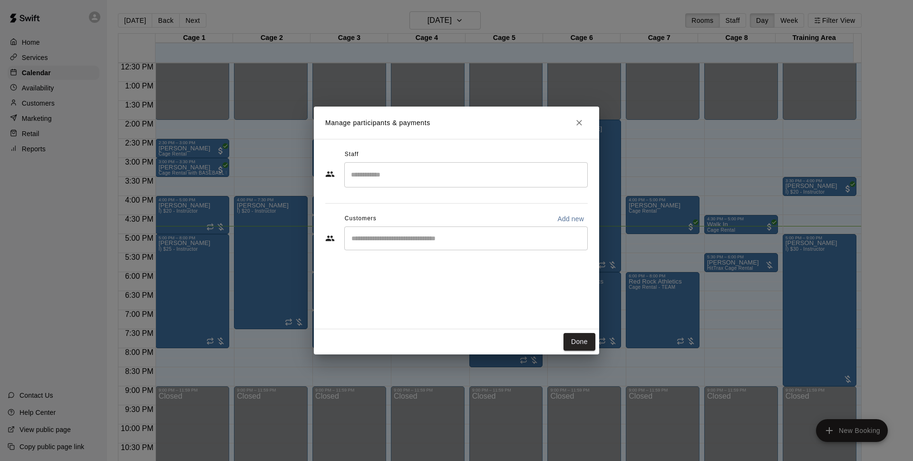
click at [417, 242] on input "Start typing to search customers..." at bounding box center [466, 239] width 235 height 10
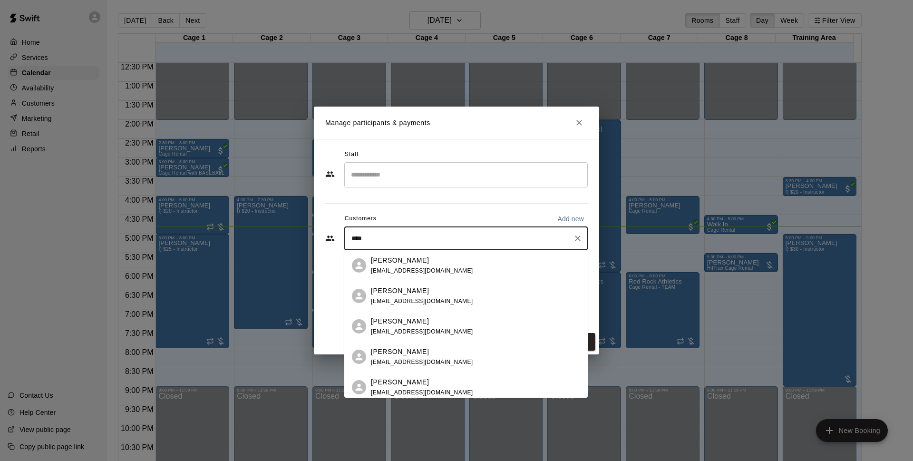
type input "*****"
click at [426, 352] on div "[PERSON_NAME]" at bounding box center [422, 352] width 102 height 10
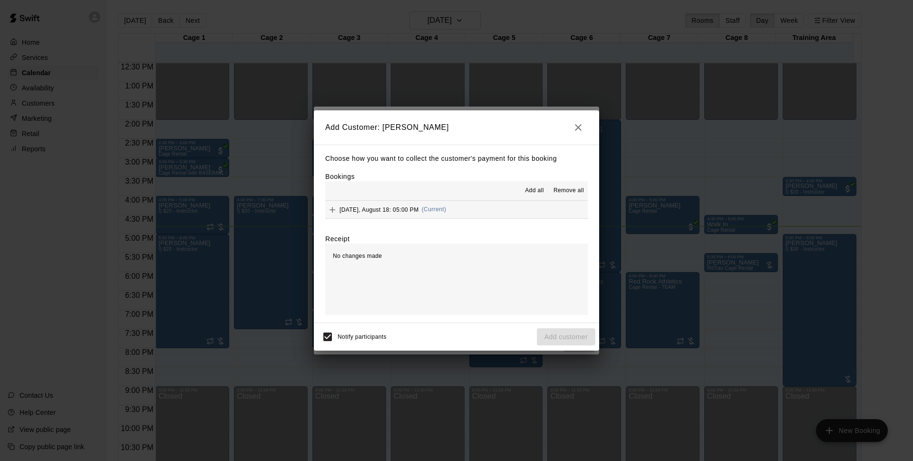
click at [415, 213] on span "Monday, August 18: 05:00 PM" at bounding box center [379, 209] width 79 height 7
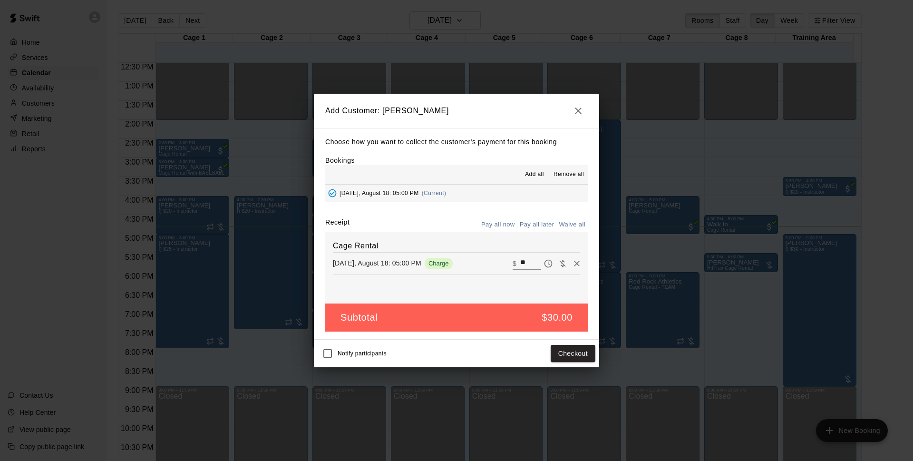
click at [317, 352] on div "Notify participants Checkout" at bounding box center [456, 354] width 285 height 28
click at [571, 357] on button "Checkout" at bounding box center [573, 354] width 45 height 18
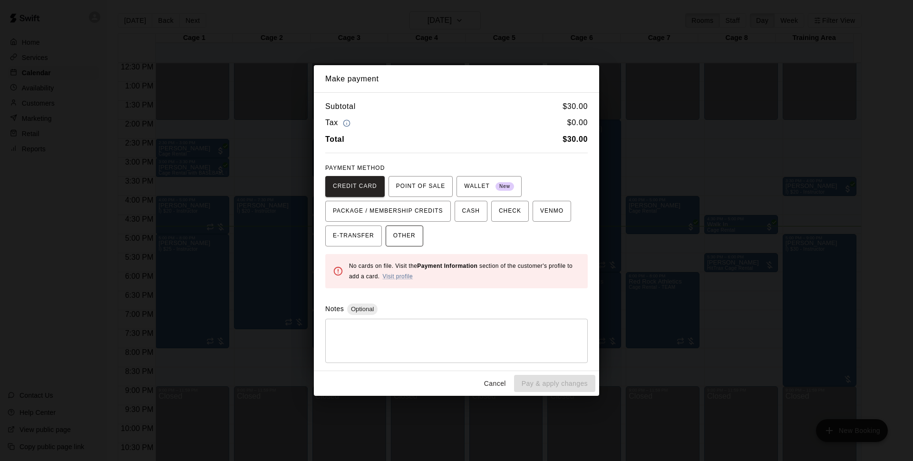
click at [421, 237] on button "OTHER" at bounding box center [405, 235] width 38 height 21
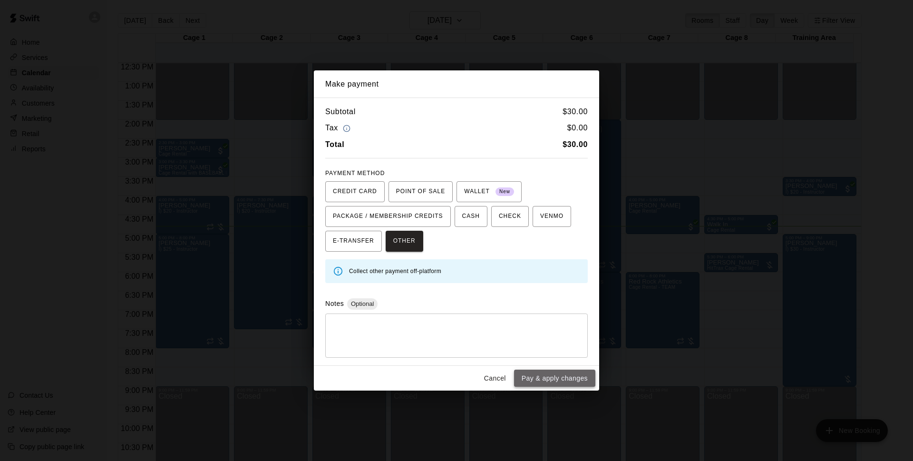
click at [578, 379] on button "Pay & apply changes" at bounding box center [554, 379] width 81 height 18
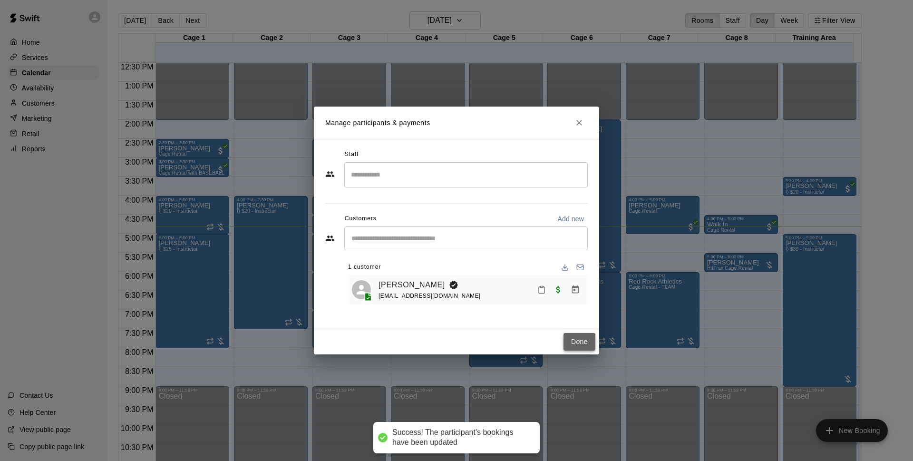
click at [567, 335] on button "Done" at bounding box center [580, 342] width 32 height 18
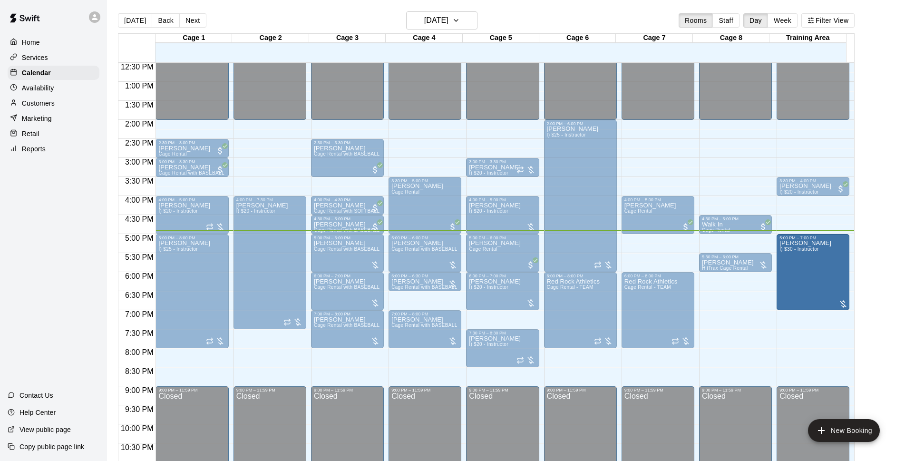
drag, startPoint x: 809, startPoint y: 359, endPoint x: 812, endPoint y: 319, distance: 40.1
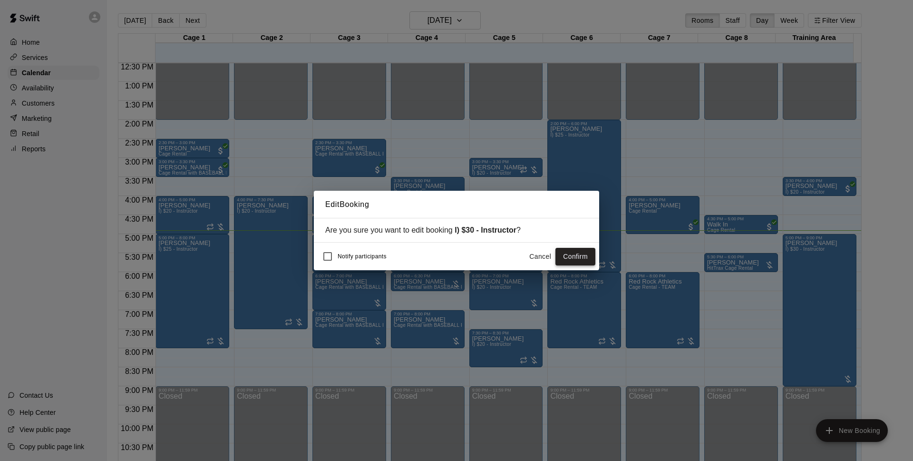
click at [580, 253] on button "Confirm" at bounding box center [576, 257] width 40 height 18
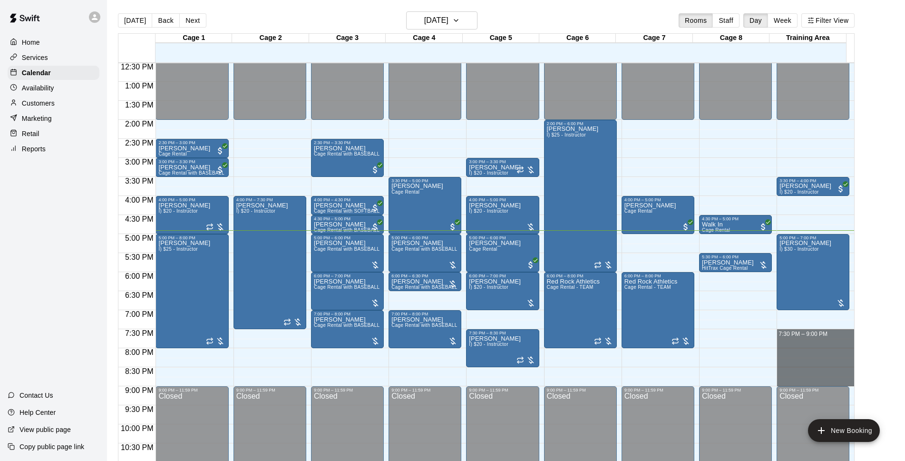
drag, startPoint x: 793, startPoint y: 331, endPoint x: 795, endPoint y: 381, distance: 50.0
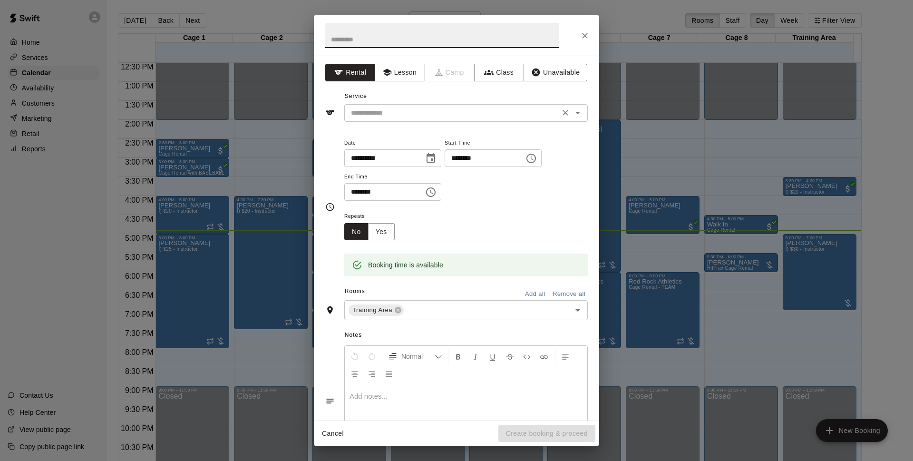
click at [405, 113] on input "text" at bounding box center [452, 113] width 210 height 12
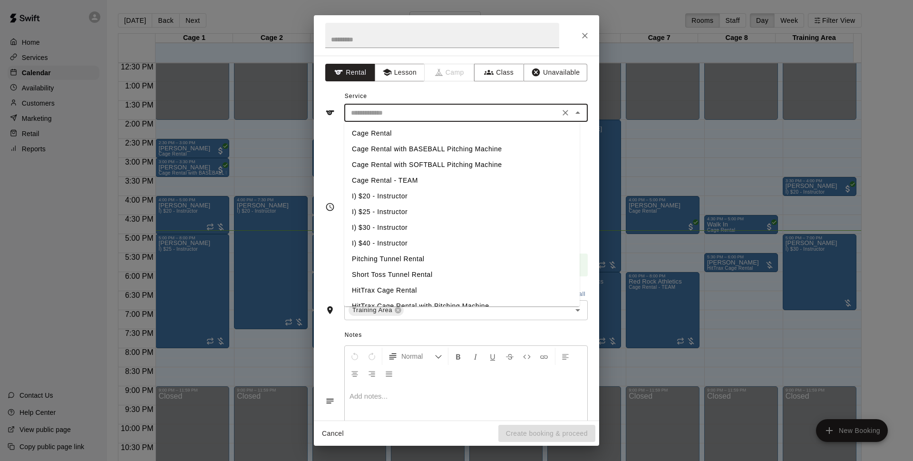
click at [408, 227] on li "I) $30 - Instructor" at bounding box center [461, 228] width 235 height 16
type input "**********"
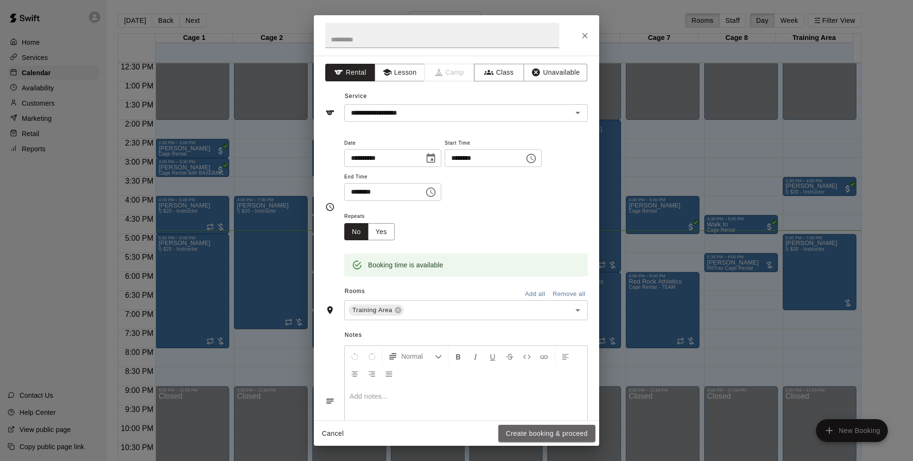
drag, startPoint x: 552, startPoint y: 427, endPoint x: 768, endPoint y: 174, distance: 332.7
click at [553, 427] on button "Create booking & proceed" at bounding box center [547, 434] width 97 height 18
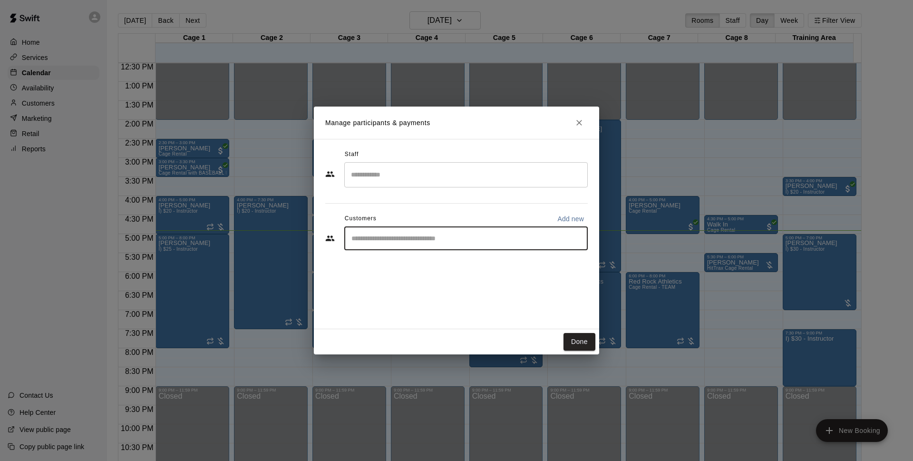
click at [443, 239] on input "Start typing to search customers..." at bounding box center [466, 239] width 235 height 10
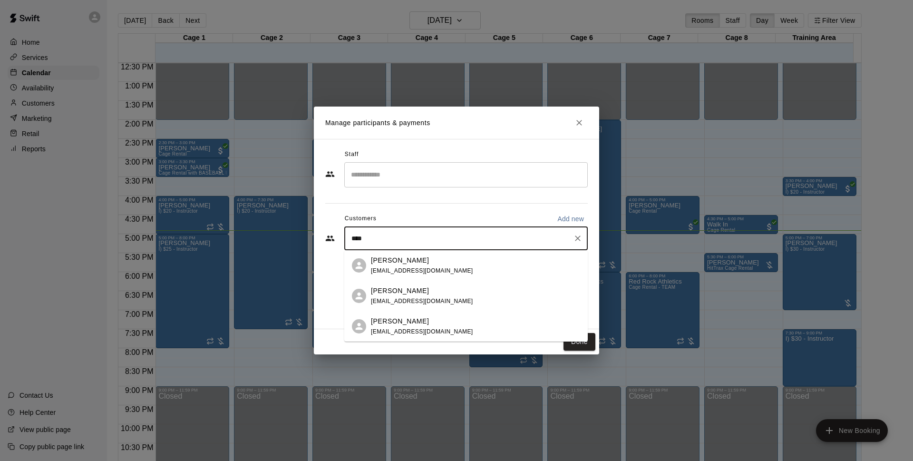
type input "*****"
click at [425, 268] on span "mikeyyork722@gmail.com" at bounding box center [422, 270] width 102 height 7
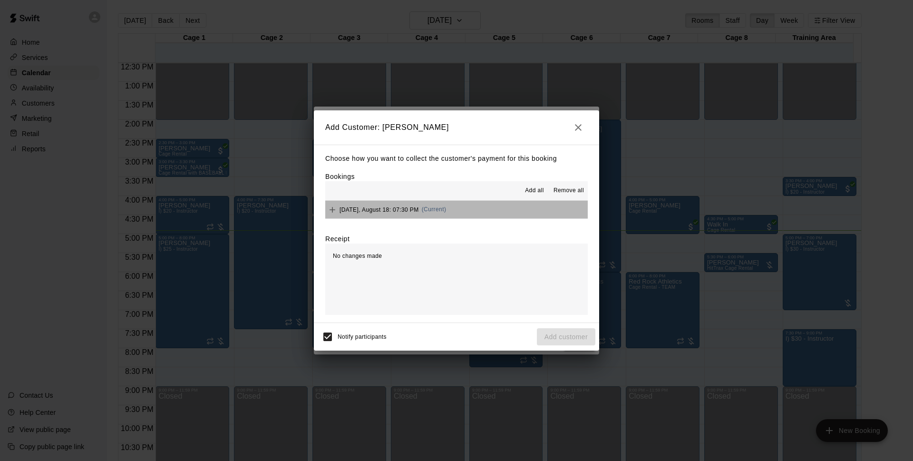
click at [463, 207] on button "Monday, August 18: 07:30 PM (Current)" at bounding box center [456, 210] width 263 height 18
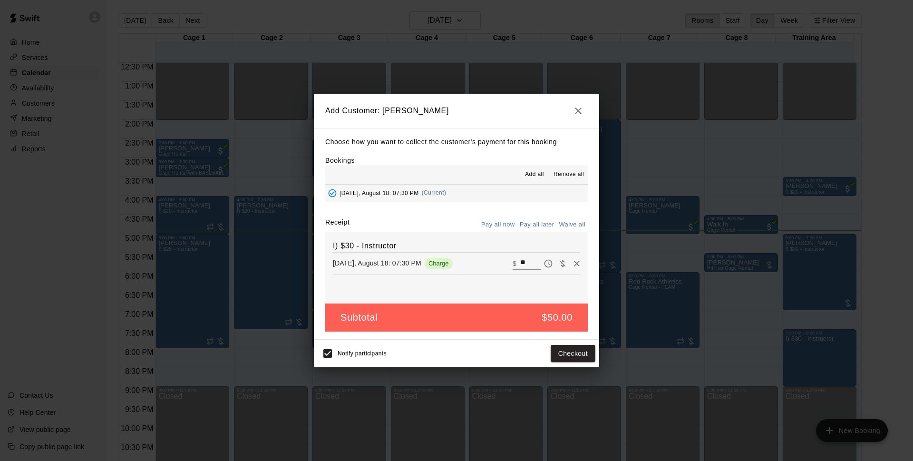
click at [525, 223] on button "Pay all later" at bounding box center [537, 224] width 39 height 15
drag, startPoint x: 554, startPoint y: 357, endPoint x: 562, endPoint y: 358, distance: 8.6
click at [555, 358] on button "Add customer" at bounding box center [566, 354] width 59 height 18
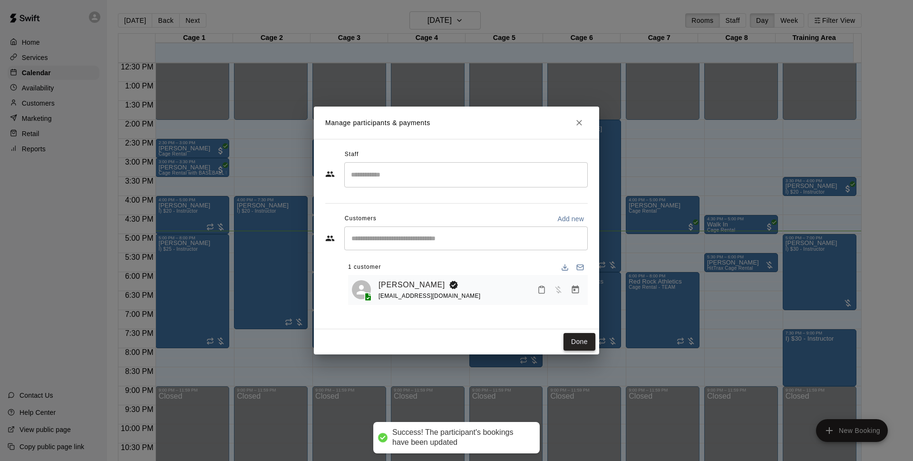
click at [579, 342] on button "Done" at bounding box center [580, 342] width 32 height 18
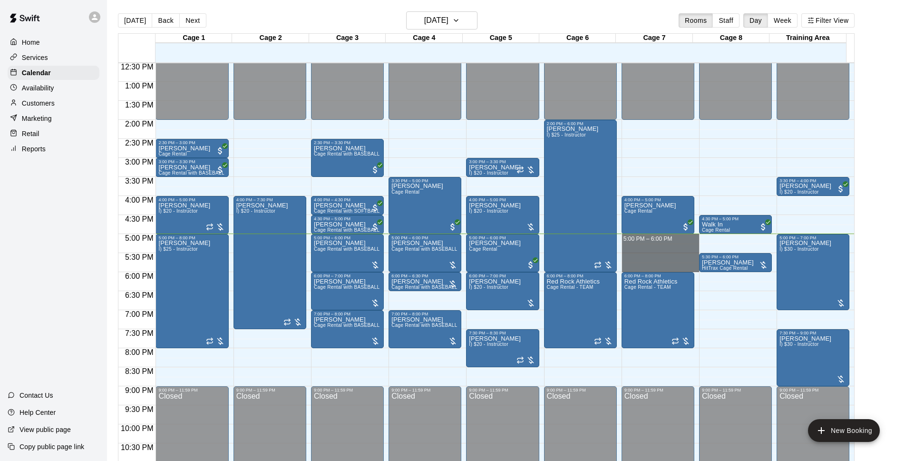
drag, startPoint x: 657, startPoint y: 236, endPoint x: 657, endPoint y: 270, distance: 33.8
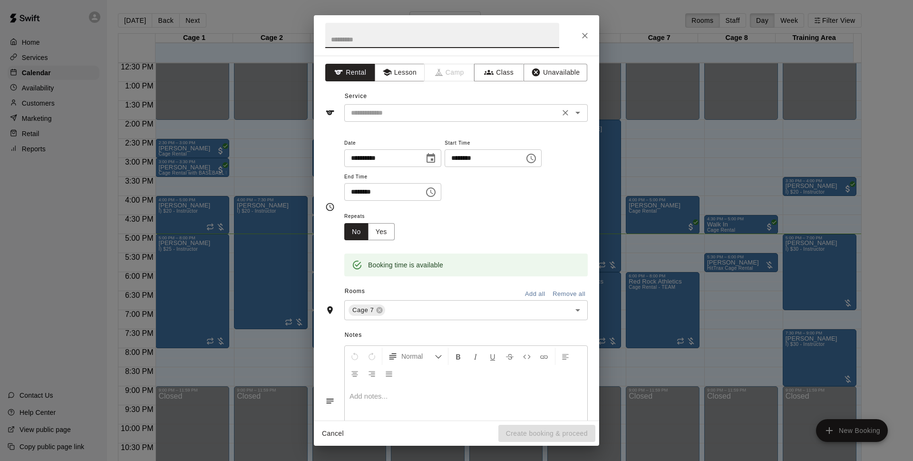
click at [450, 111] on input "text" at bounding box center [452, 113] width 210 height 12
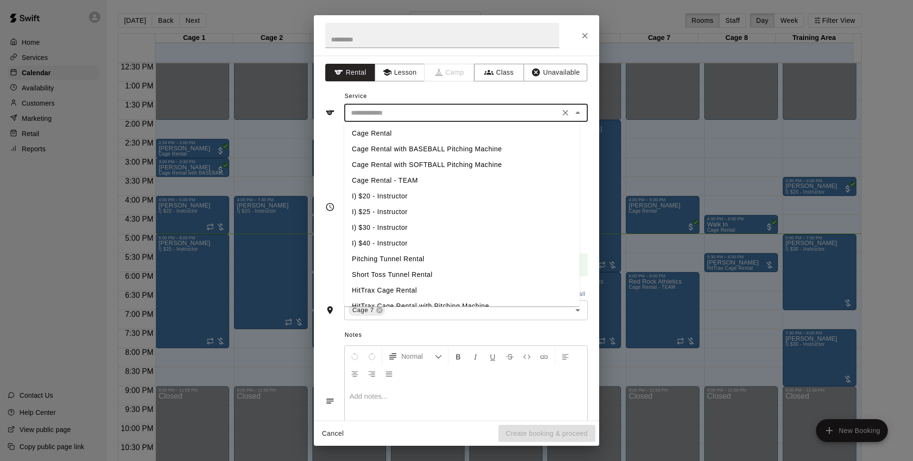
click at [400, 133] on li "Cage Rental" at bounding box center [461, 134] width 235 height 16
type input "**********"
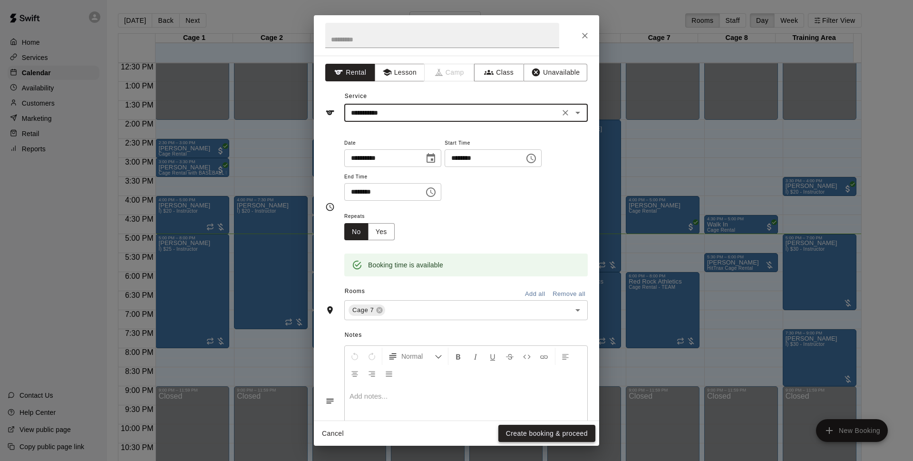
click at [519, 432] on button "Create booking & proceed" at bounding box center [547, 434] width 97 height 18
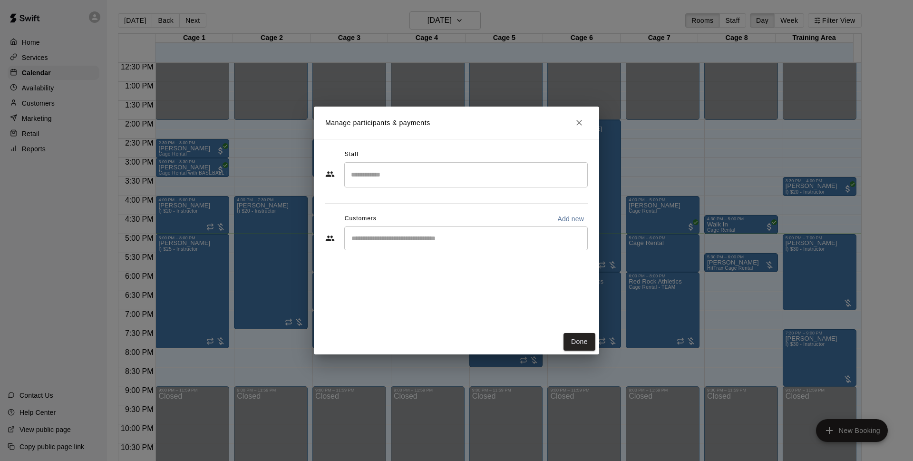
click at [395, 238] on input "Start typing to search customers..." at bounding box center [466, 239] width 235 height 10
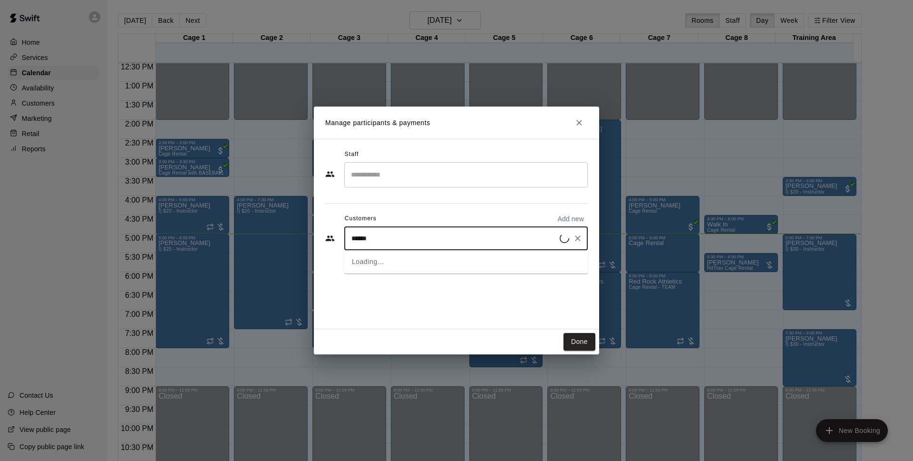
type input "*******"
click at [396, 259] on div "Walk In" at bounding box center [422, 260] width 102 height 10
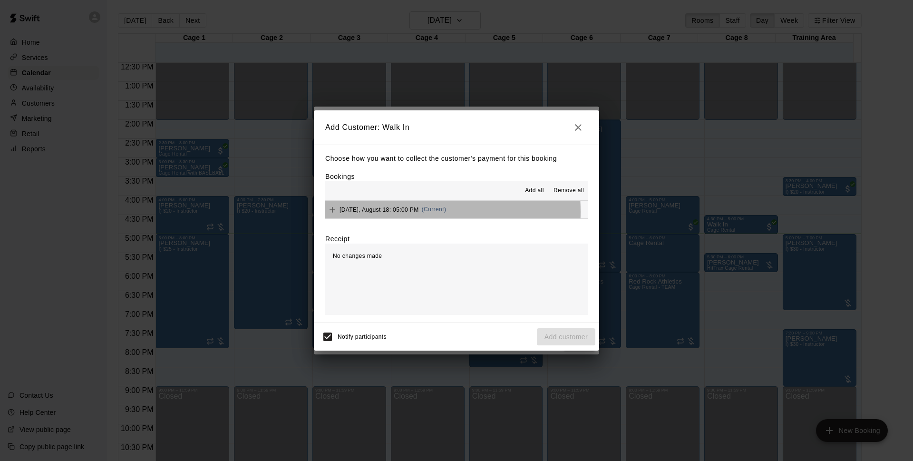
click at [360, 212] on span "Monday, August 18: 05:00 PM" at bounding box center [379, 209] width 79 height 7
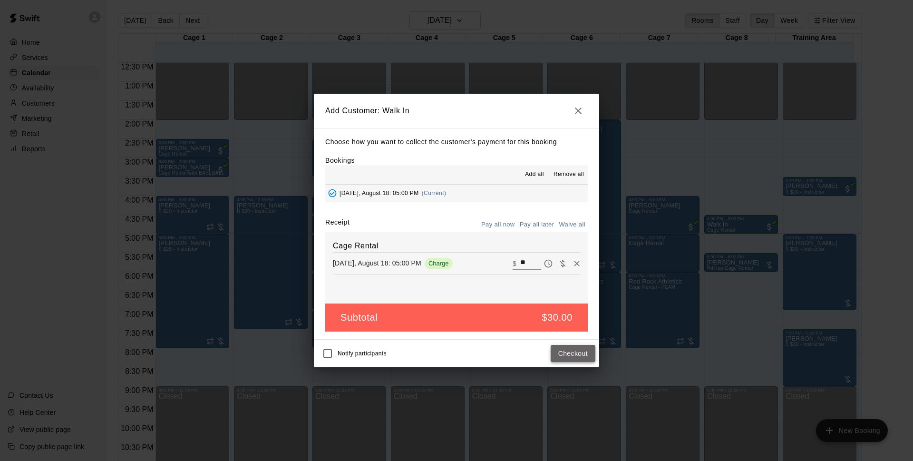
click at [567, 357] on button "Checkout" at bounding box center [573, 354] width 45 height 18
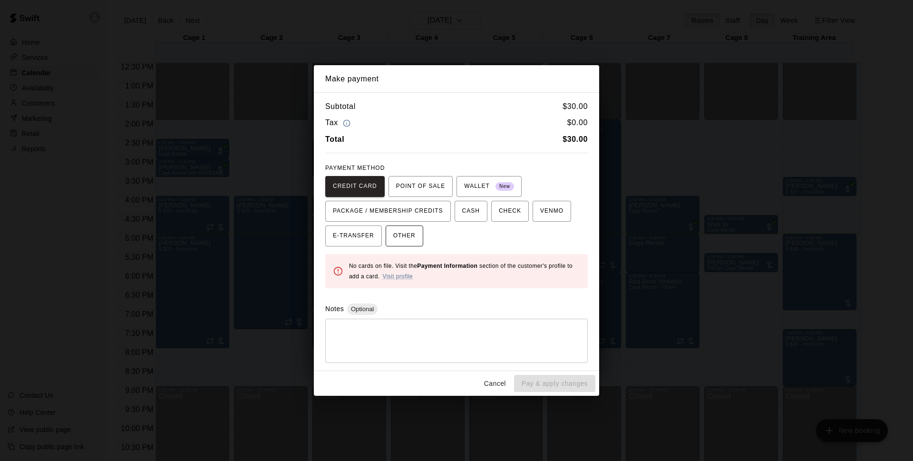
click at [407, 244] on button "OTHER" at bounding box center [405, 235] width 38 height 21
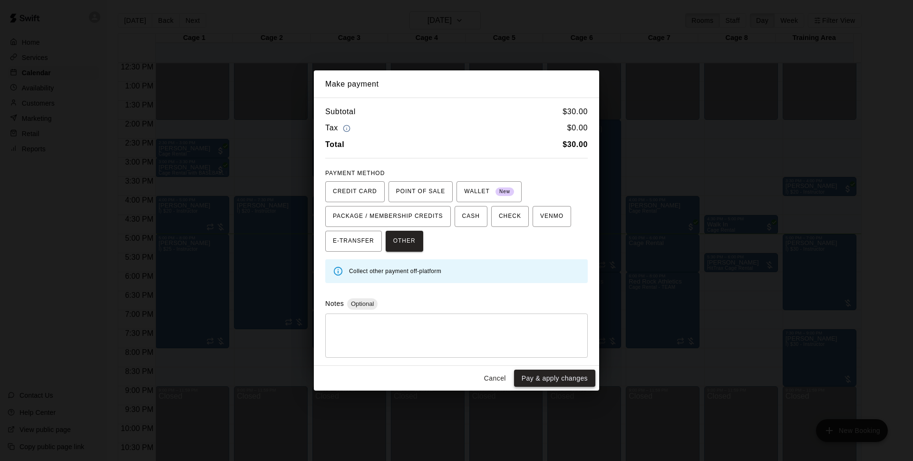
click at [552, 381] on button "Pay & apply changes" at bounding box center [554, 379] width 81 height 18
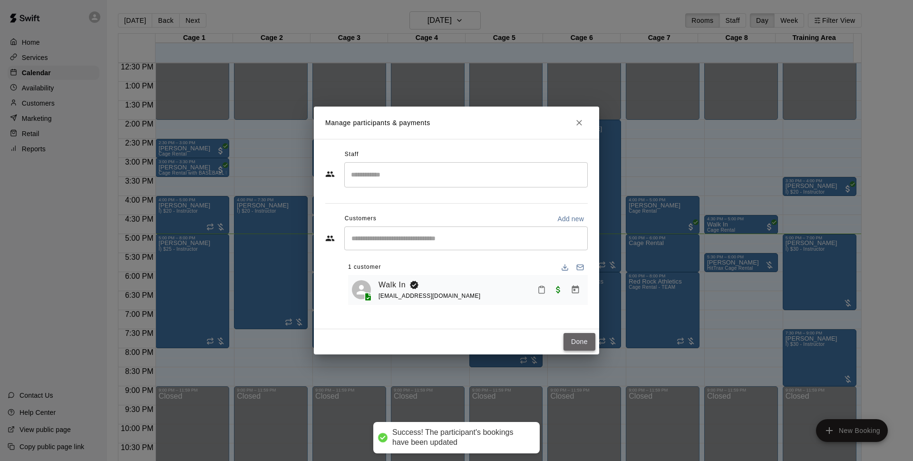
click at [574, 345] on button "Done" at bounding box center [580, 342] width 32 height 18
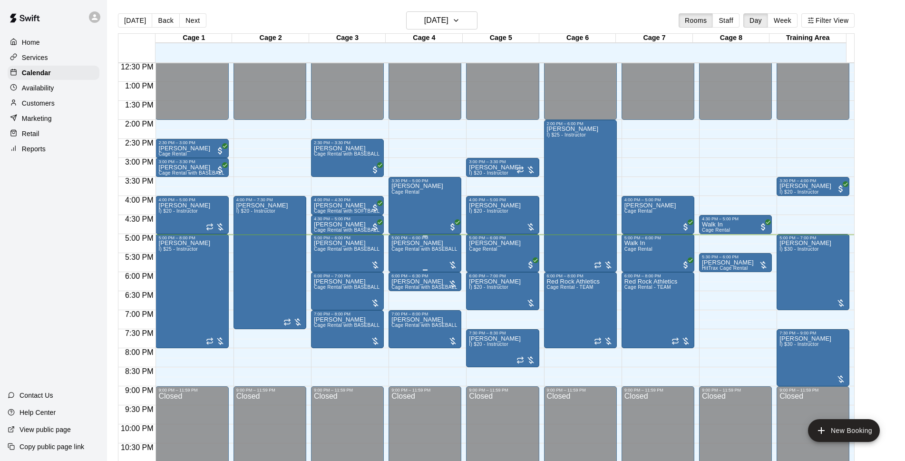
click at [429, 252] on span "Cage Rental with BASEBALL Pitching Machine" at bounding box center [445, 248] width 106 height 5
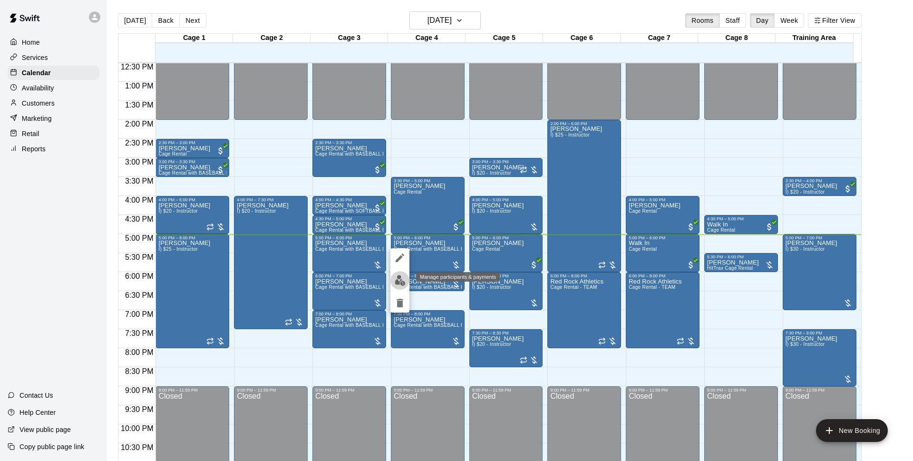
click at [399, 278] on img "edit" at bounding box center [400, 280] width 11 height 11
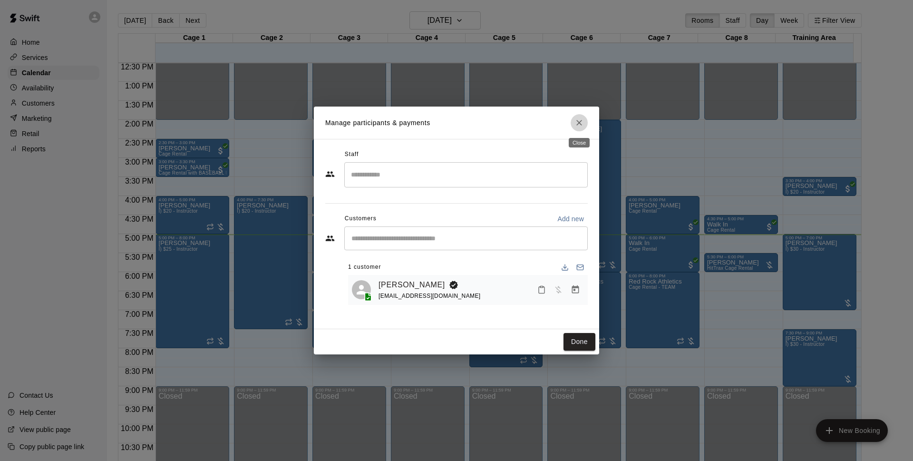
click at [578, 126] on icon "Close" at bounding box center [580, 123] width 10 height 10
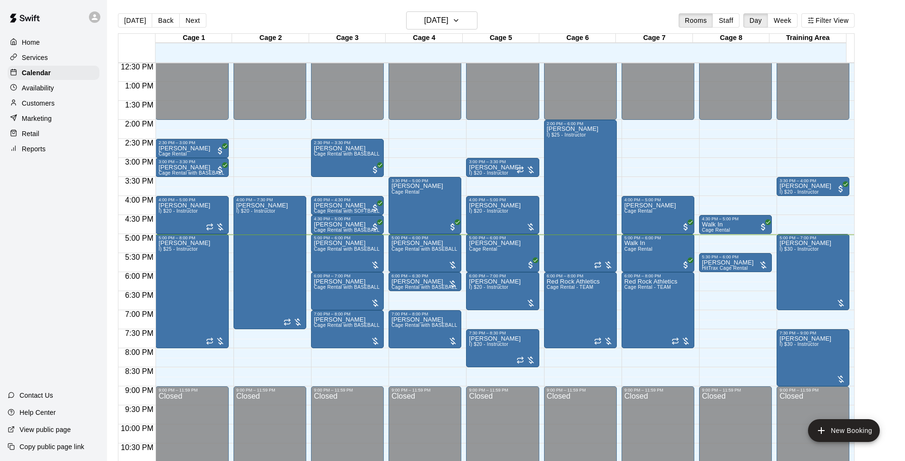
click at [39, 110] on div "Customers" at bounding box center [54, 103] width 92 height 14
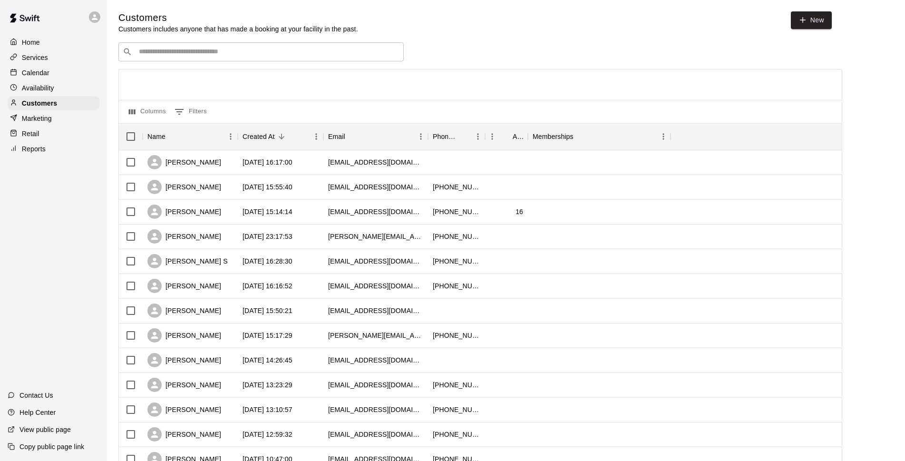
click at [215, 51] on input "Search customers by name or email" at bounding box center [268, 52] width 264 height 10
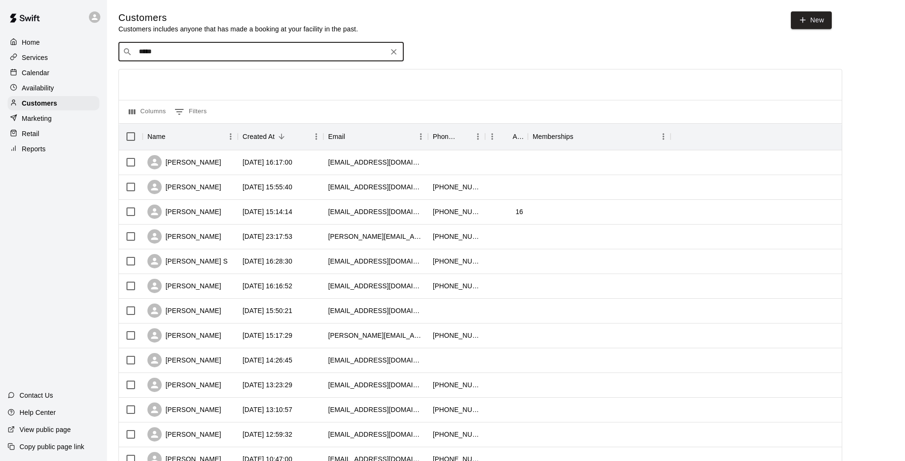
type input "******"
click at [201, 74] on div "[PERSON_NAME]" at bounding box center [196, 73] width 102 height 10
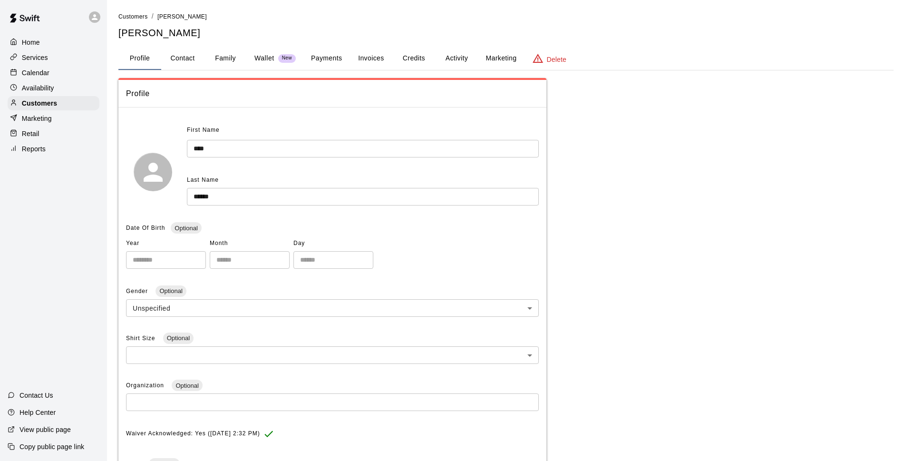
click at [196, 60] on button "Contact" at bounding box center [182, 58] width 43 height 23
select select "**"
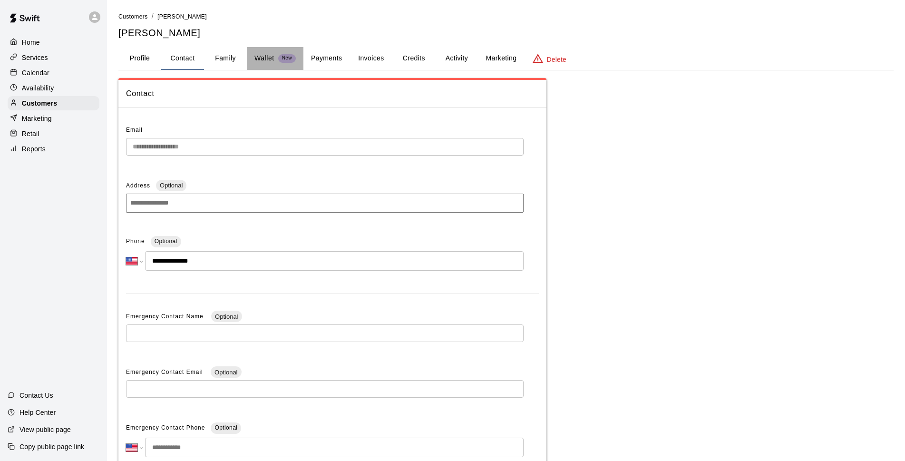
click at [254, 59] on button "Wallet New" at bounding box center [275, 58] width 57 height 23
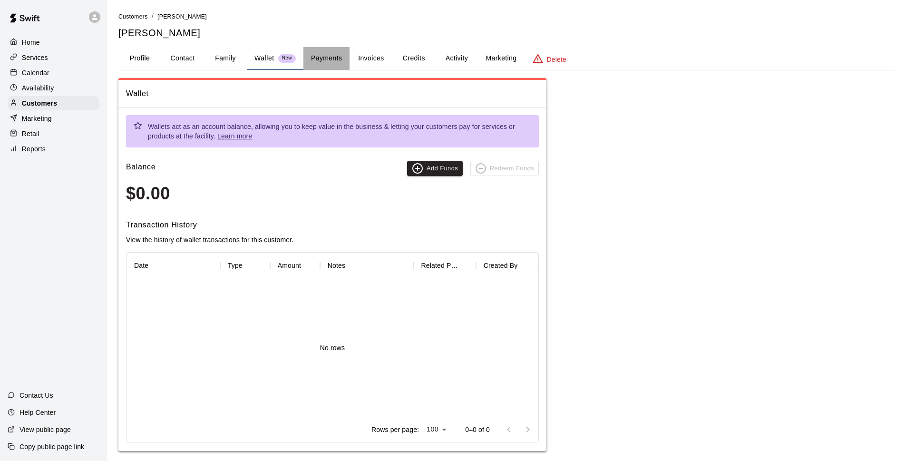
click at [318, 56] on button "Payments" at bounding box center [327, 58] width 46 height 23
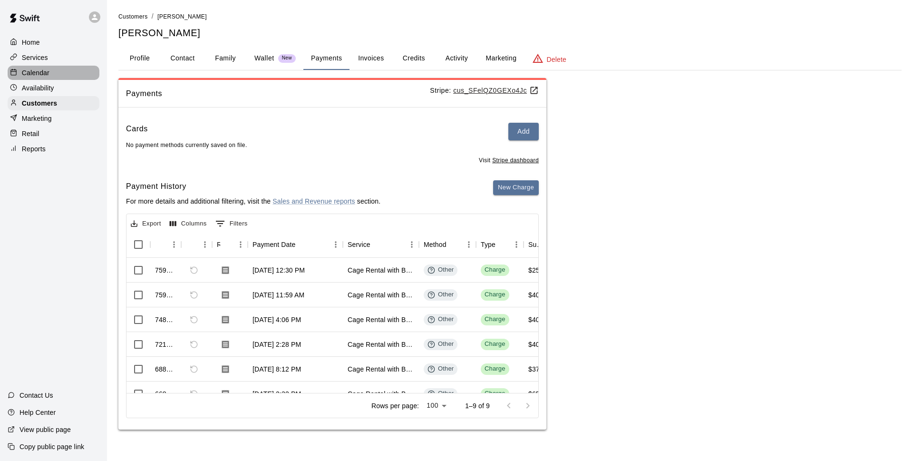
click at [46, 76] on p "Calendar" at bounding box center [36, 73] width 28 height 10
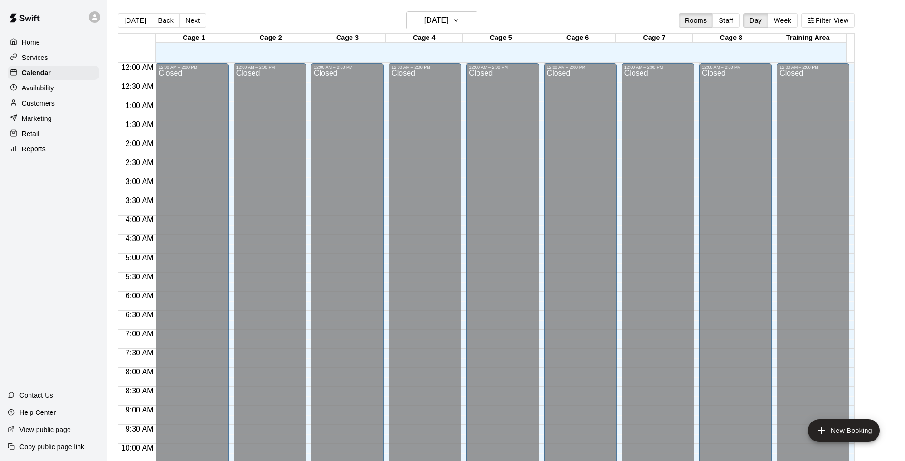
scroll to position [476, 0]
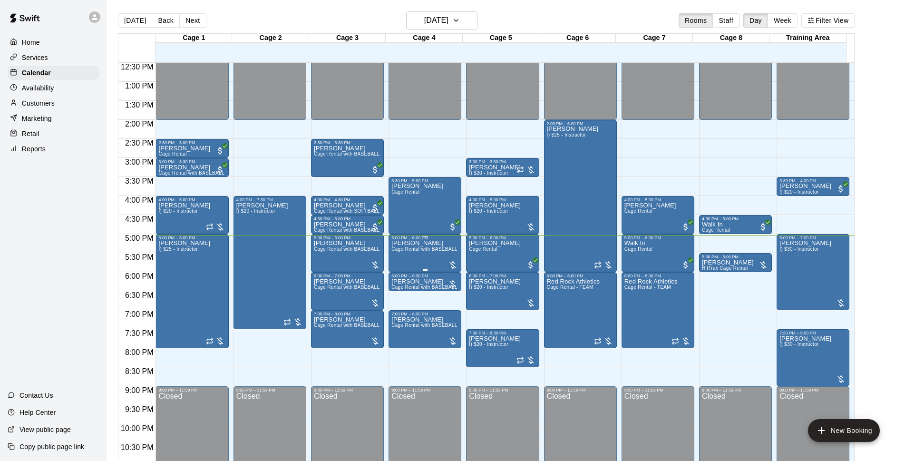
click at [398, 243] on p "[PERSON_NAME]" at bounding box center [425, 243] width 67 height 0
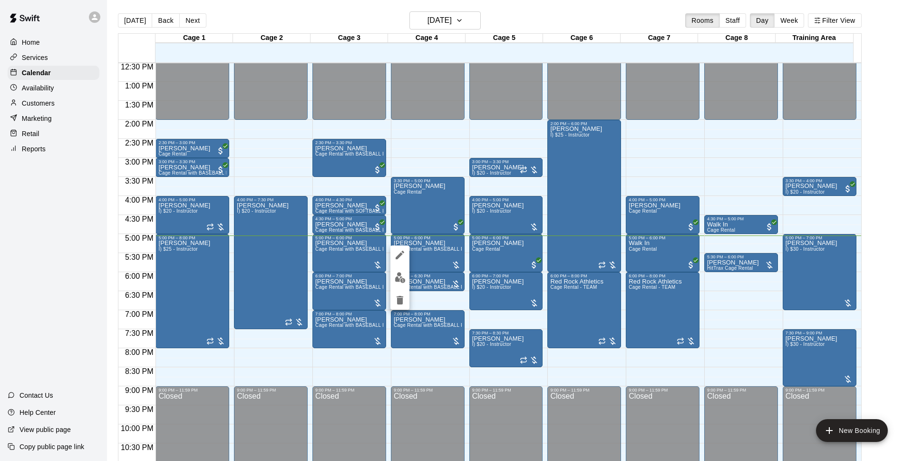
click at [402, 278] on img "edit" at bounding box center [400, 277] width 11 height 11
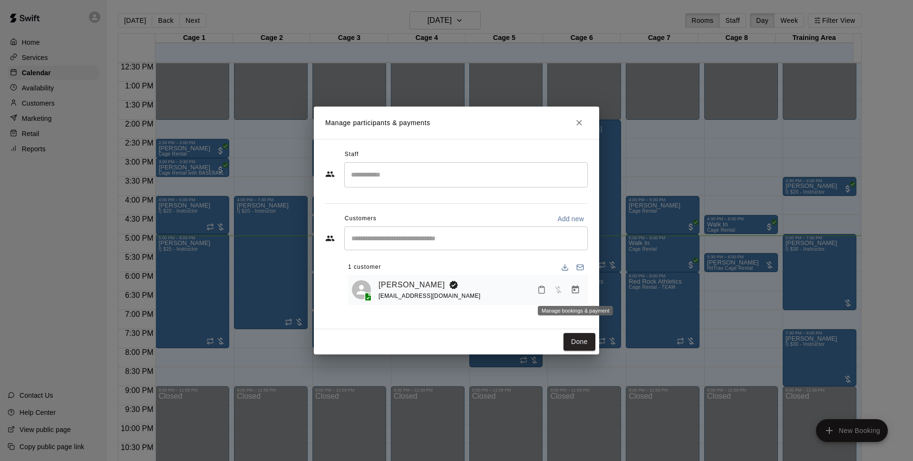
click at [575, 287] on icon "Manage bookings & payment" at bounding box center [575, 289] width 7 height 8
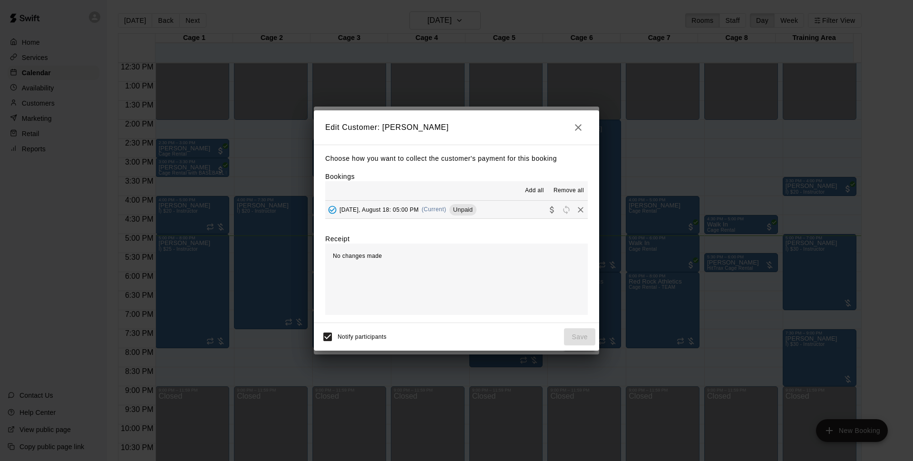
click at [493, 208] on button "Monday, August 18: 05:00 PM (Current) Unpaid" at bounding box center [456, 210] width 263 height 18
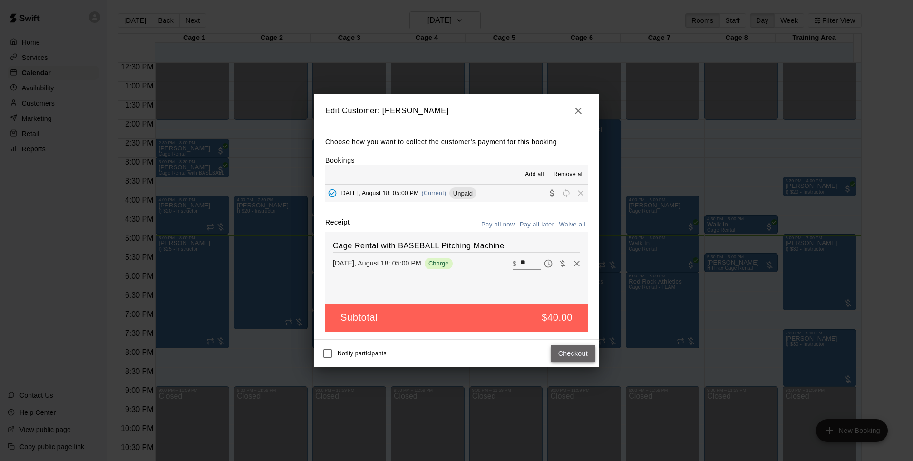
click at [568, 351] on button "Checkout" at bounding box center [573, 354] width 45 height 18
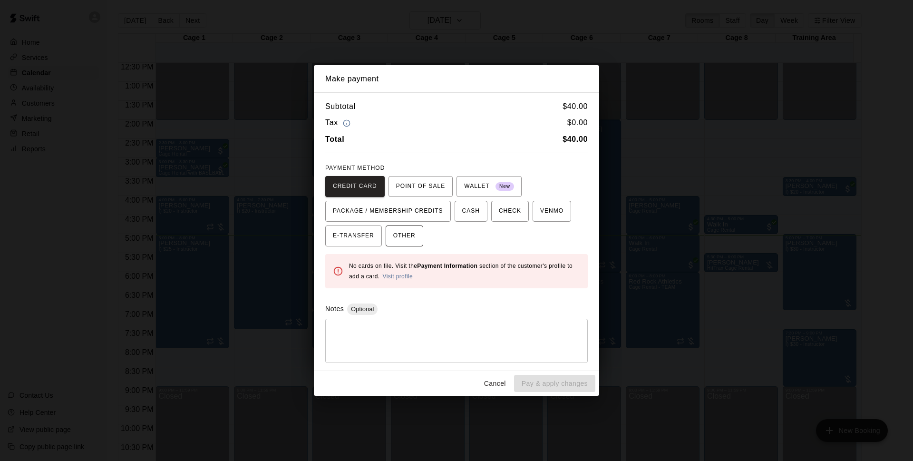
click at [414, 240] on span "OTHER" at bounding box center [404, 235] width 22 height 15
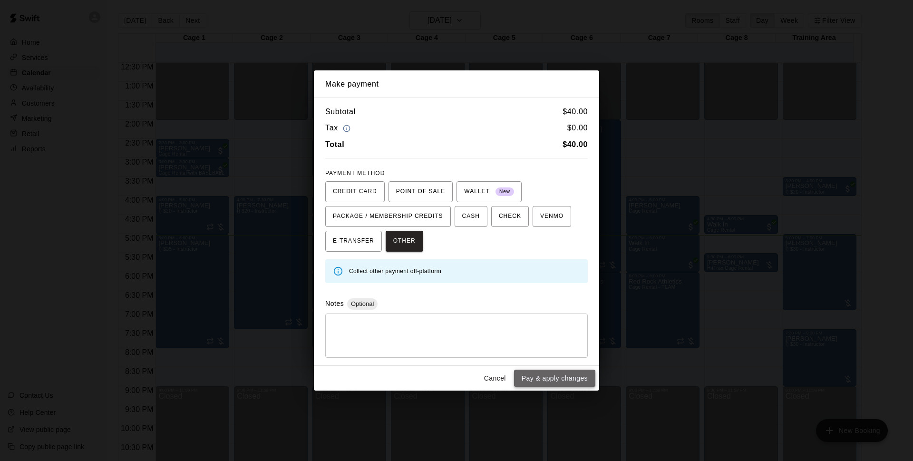
click at [560, 382] on button "Pay & apply changes" at bounding box center [554, 379] width 81 height 18
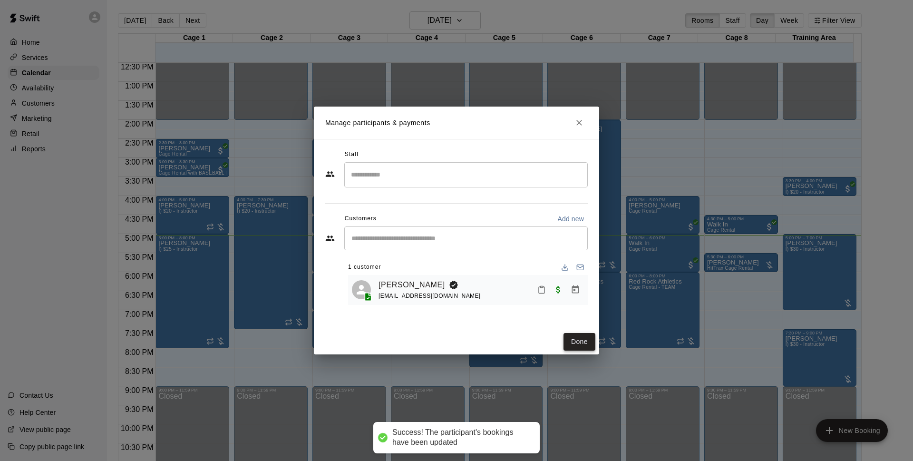
click at [580, 344] on button "Done" at bounding box center [580, 342] width 32 height 18
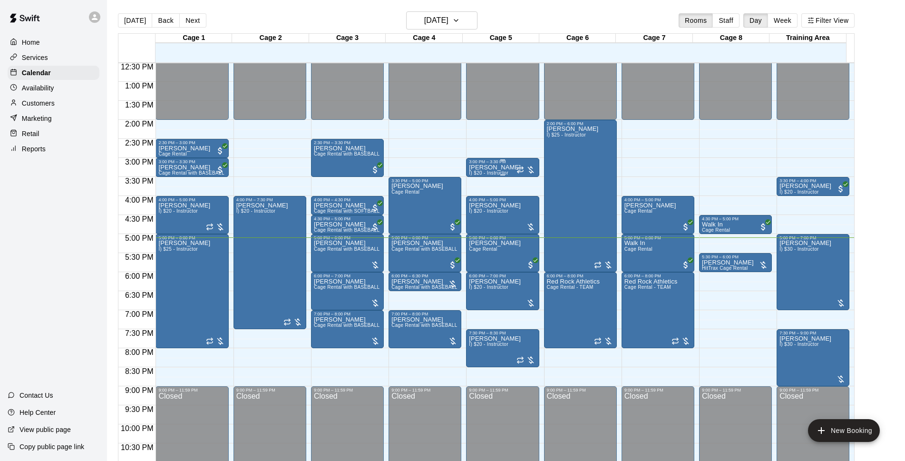
click at [494, 173] on span "I) $20 - Instructor" at bounding box center [488, 172] width 39 height 5
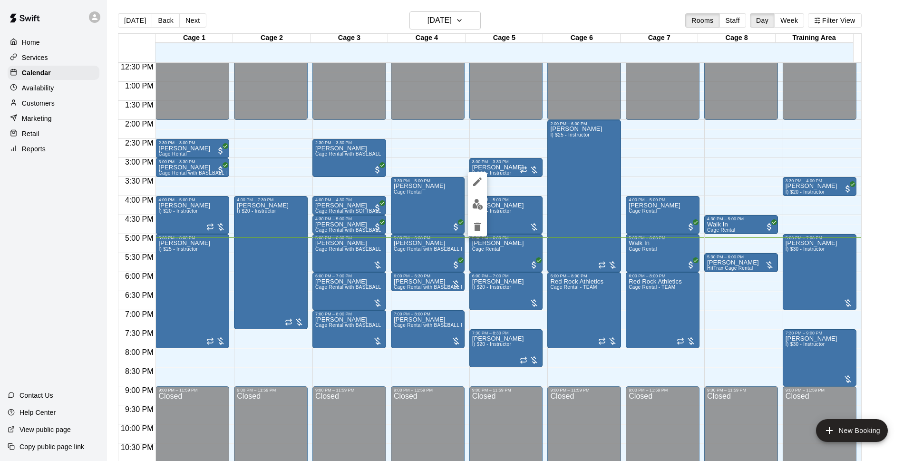
click at [472, 202] on img "edit" at bounding box center [477, 204] width 11 height 11
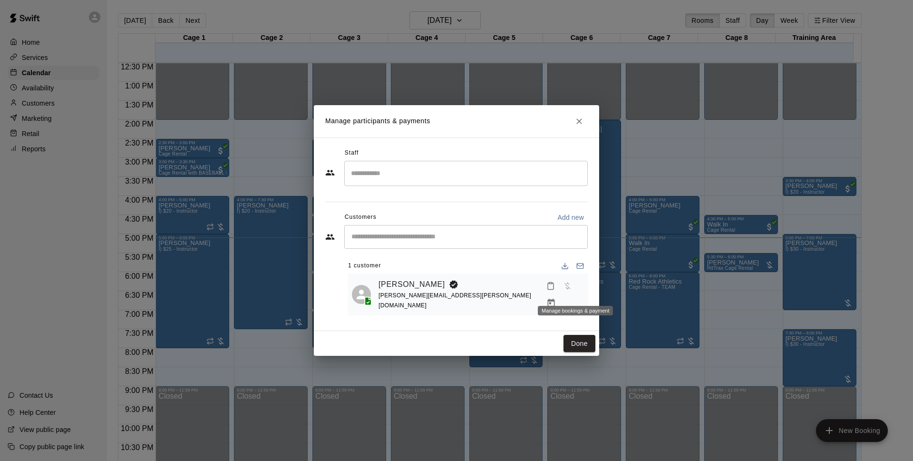
click at [556, 298] on icon "Manage bookings & payment" at bounding box center [552, 303] width 10 height 10
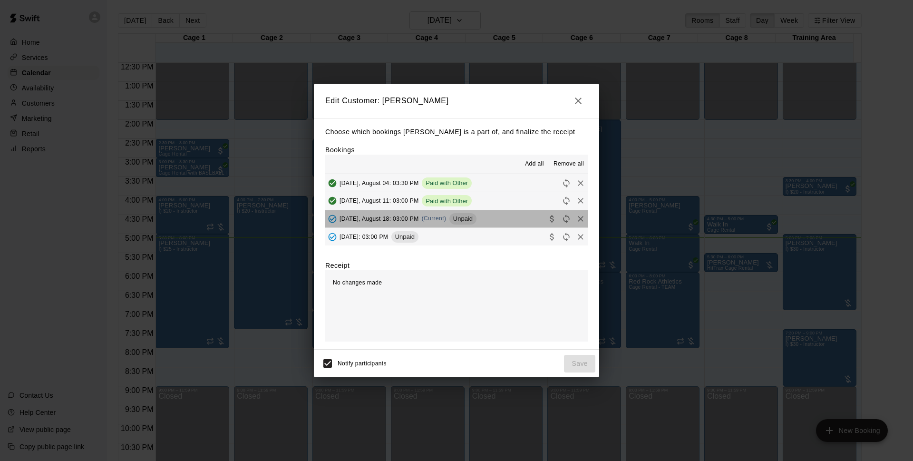
click at [487, 219] on button "Monday, August 18: 03:00 PM (Current) Unpaid" at bounding box center [456, 219] width 263 height 18
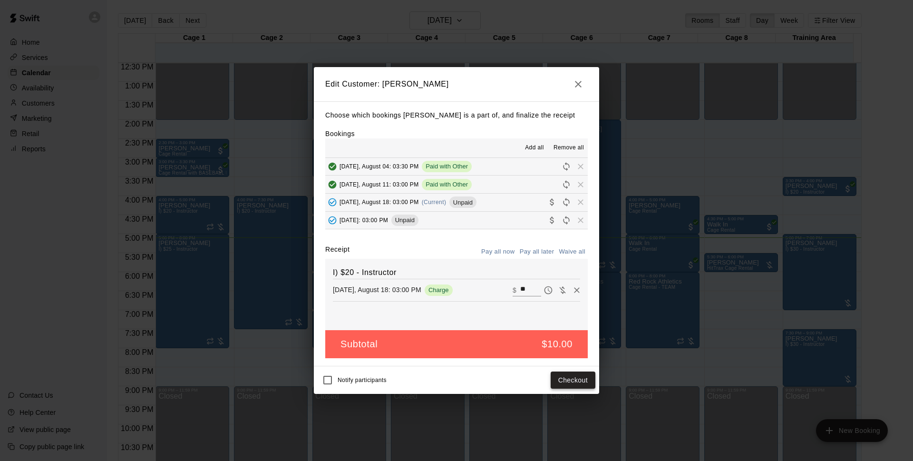
click at [570, 385] on button "Checkout" at bounding box center [573, 381] width 45 height 18
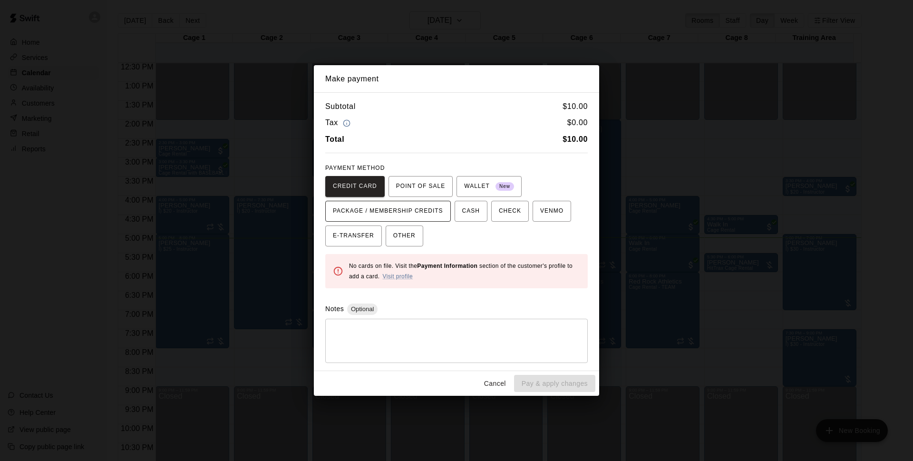
click at [407, 221] on button "PACKAGE / MEMBERSHIP CREDITS" at bounding box center [388, 211] width 126 height 21
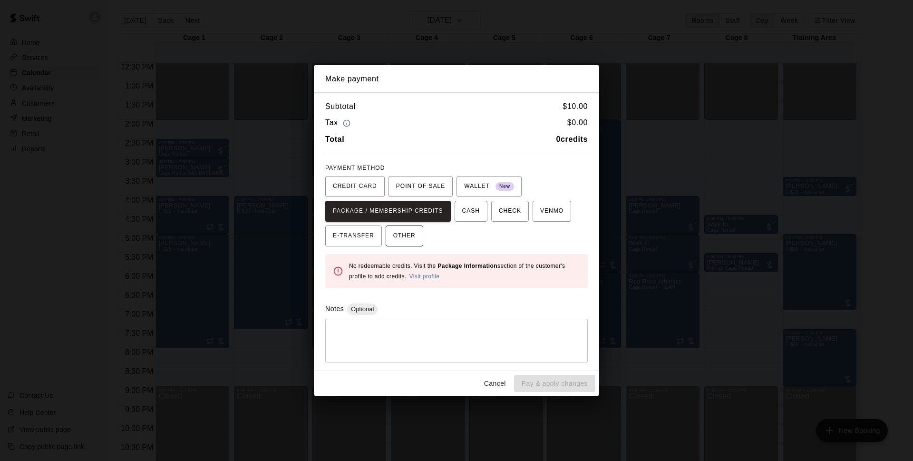
click at [413, 232] on span "OTHER" at bounding box center [404, 235] width 22 height 15
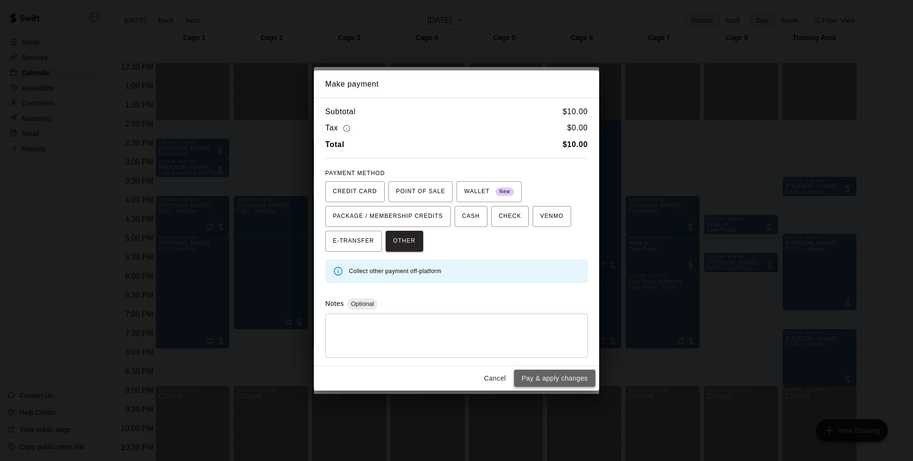
click at [551, 376] on button "Pay & apply changes" at bounding box center [554, 379] width 81 height 18
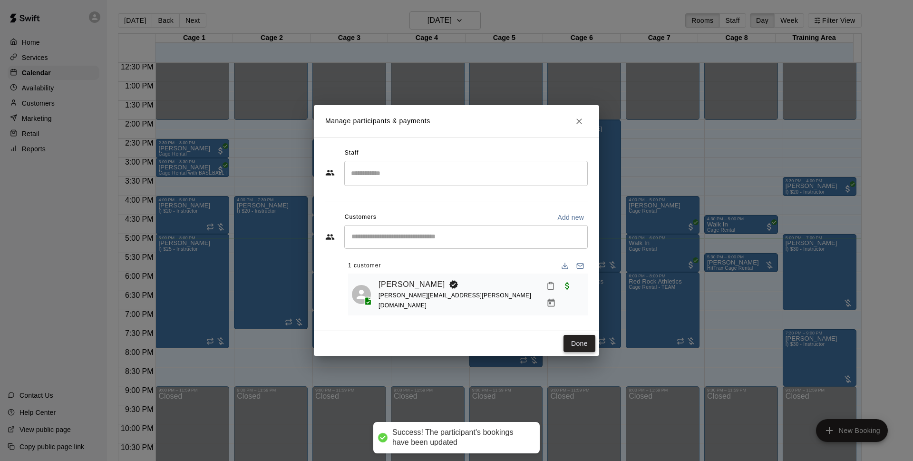
click at [584, 343] on button "Done" at bounding box center [580, 344] width 32 height 18
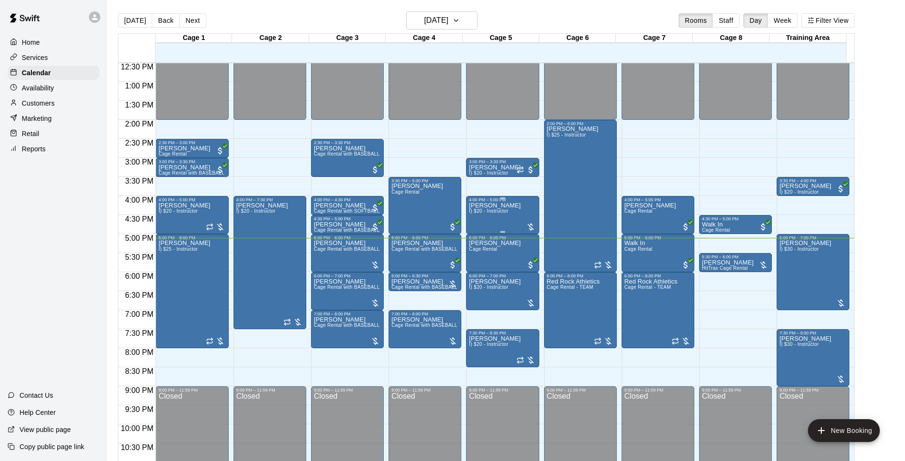
click at [498, 219] on div "Chris Decolati I) $20 - Instructor" at bounding box center [495, 432] width 52 height 461
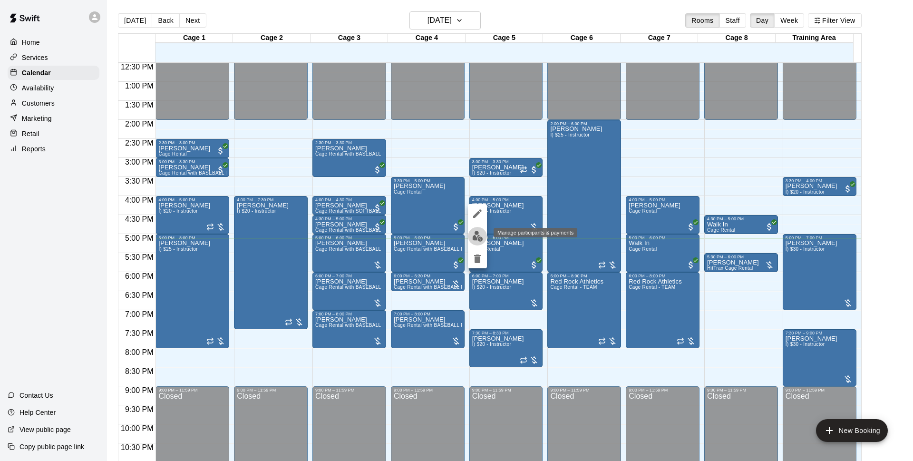
click at [482, 238] on img "edit" at bounding box center [477, 236] width 11 height 11
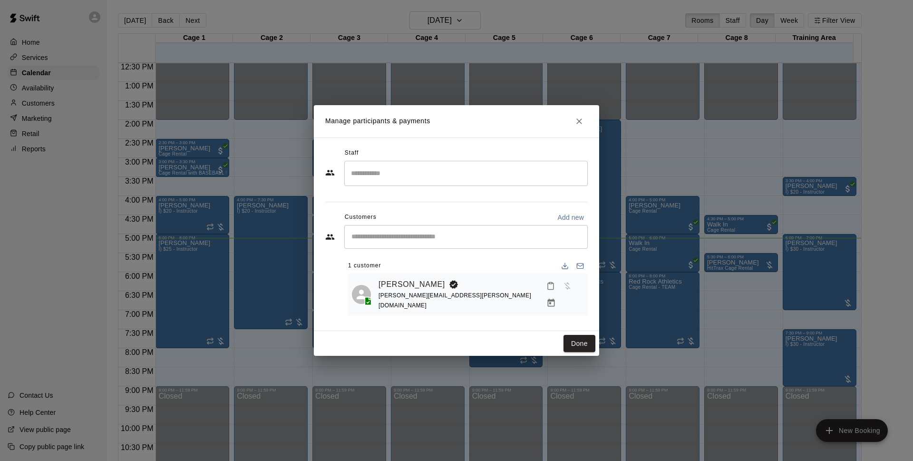
click at [556, 298] on icon "Manage bookings & payment" at bounding box center [552, 303] width 10 height 10
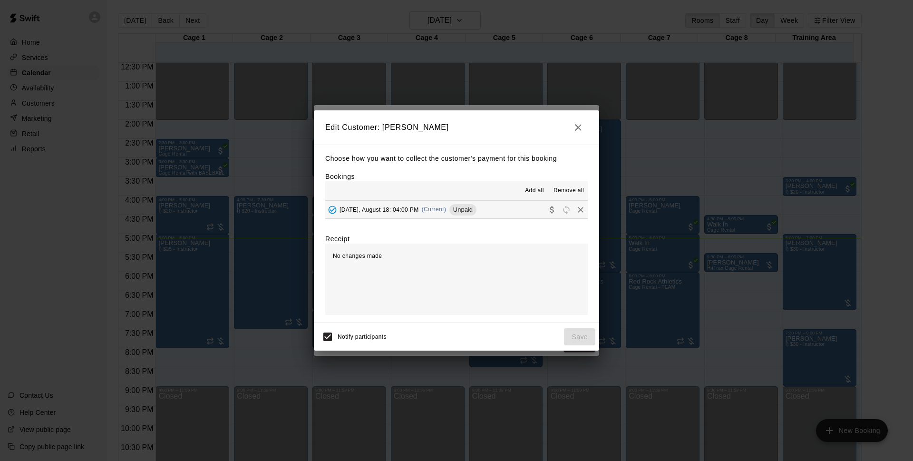
click at [478, 199] on div "Add all Remove all" at bounding box center [456, 190] width 263 height 19
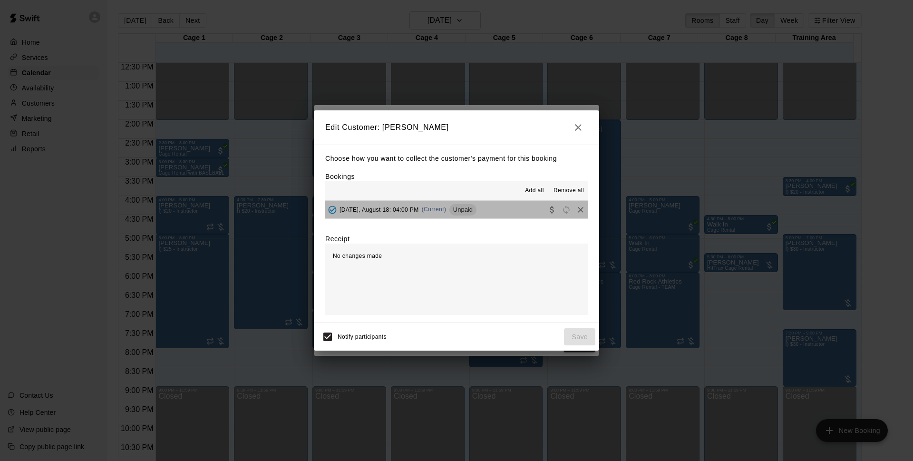
click at [481, 206] on button "Monday, August 18: 04:00 PM (Current) Unpaid" at bounding box center [456, 210] width 263 height 18
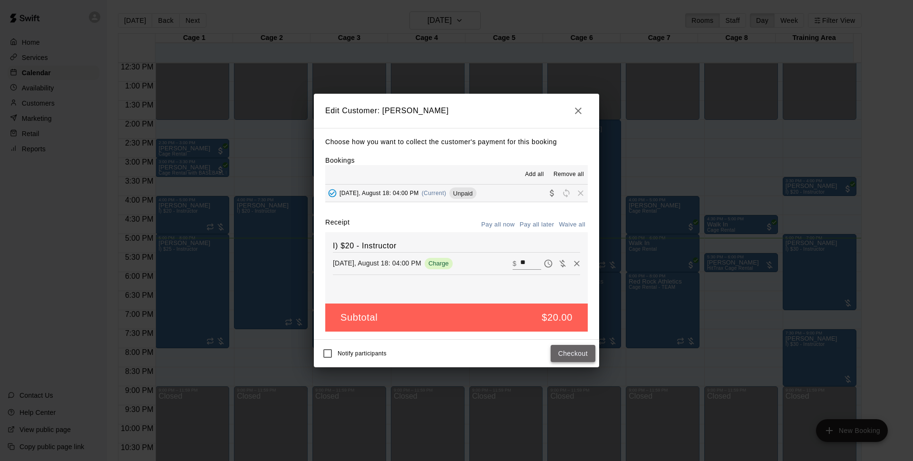
click at [573, 356] on button "Checkout" at bounding box center [573, 354] width 45 height 18
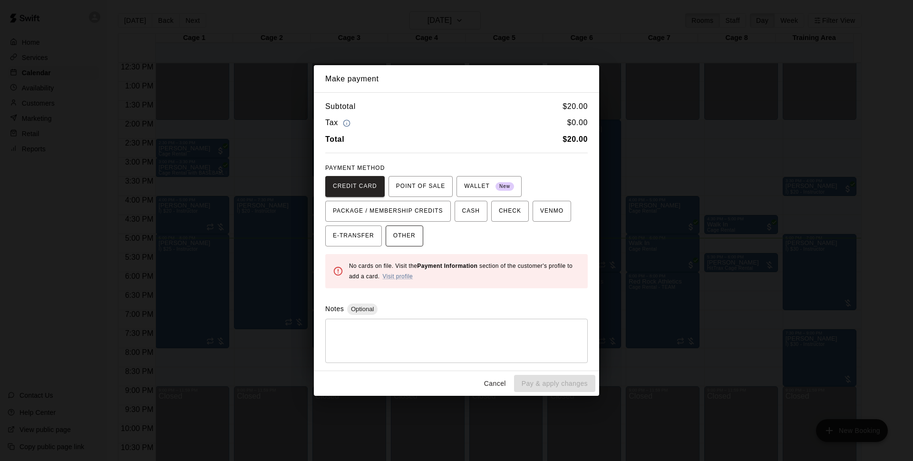
click at [417, 230] on button "OTHER" at bounding box center [405, 235] width 38 height 21
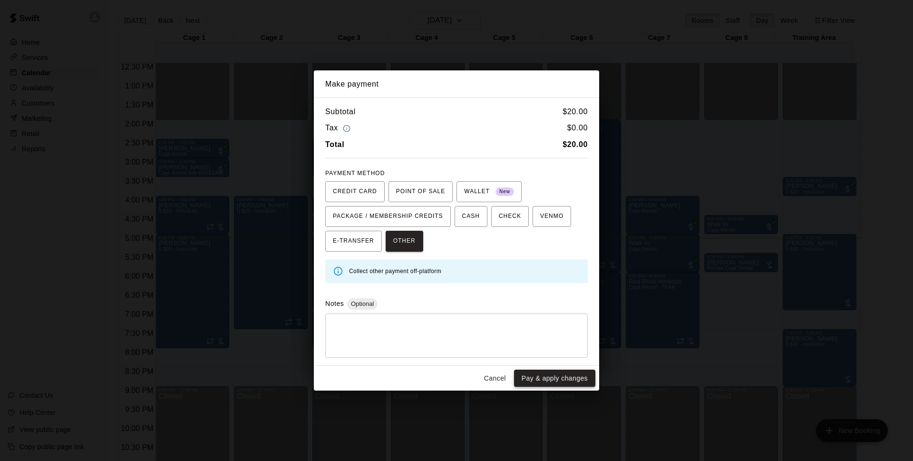
click at [556, 379] on button "Pay & apply changes" at bounding box center [554, 379] width 81 height 18
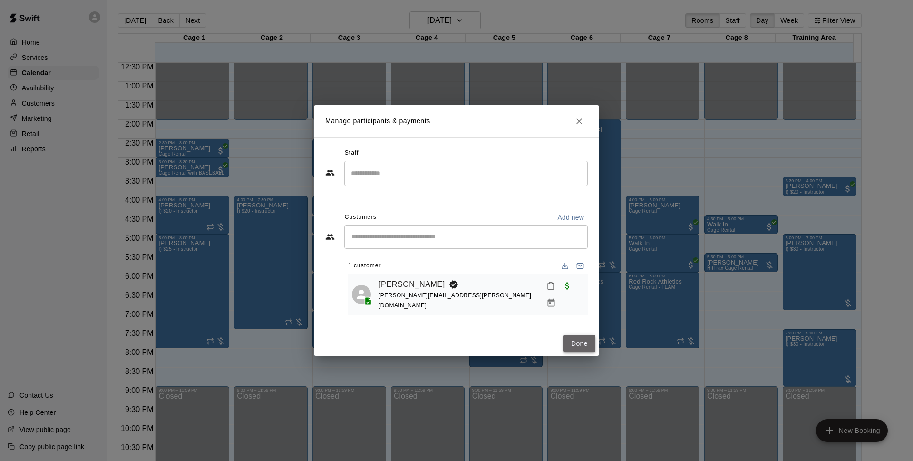
click at [572, 348] on button "Done" at bounding box center [580, 344] width 32 height 18
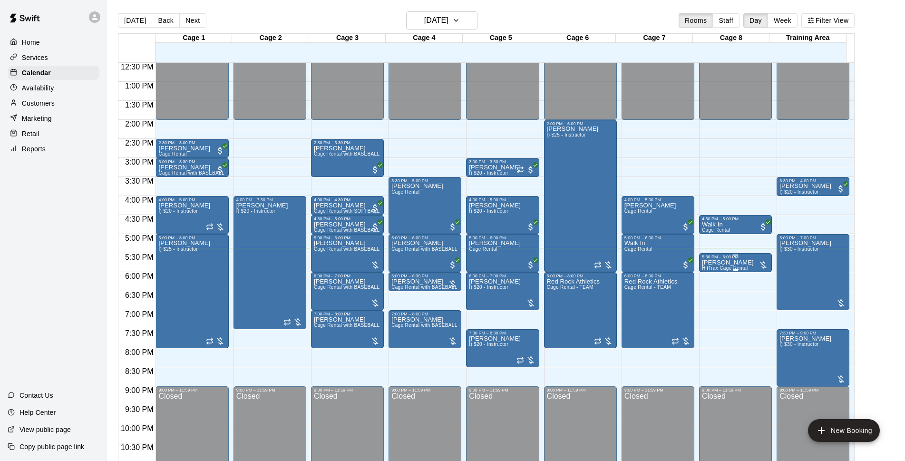
click at [725, 263] on p "[PERSON_NAME]" at bounding box center [728, 263] width 52 height 0
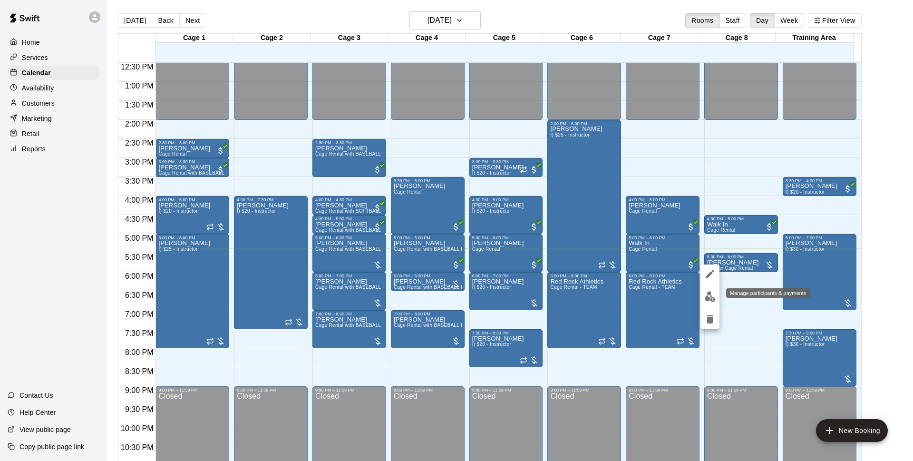
click at [708, 301] on img "edit" at bounding box center [710, 296] width 11 height 11
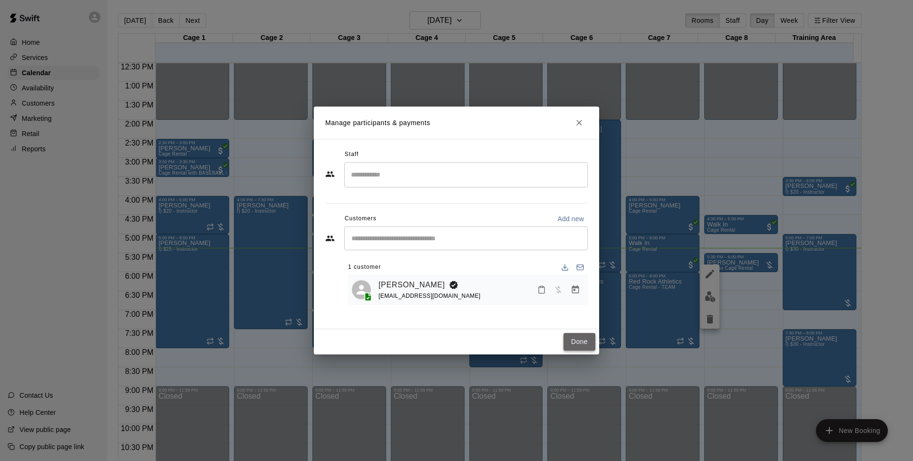
click at [584, 341] on button "Done" at bounding box center [580, 342] width 32 height 18
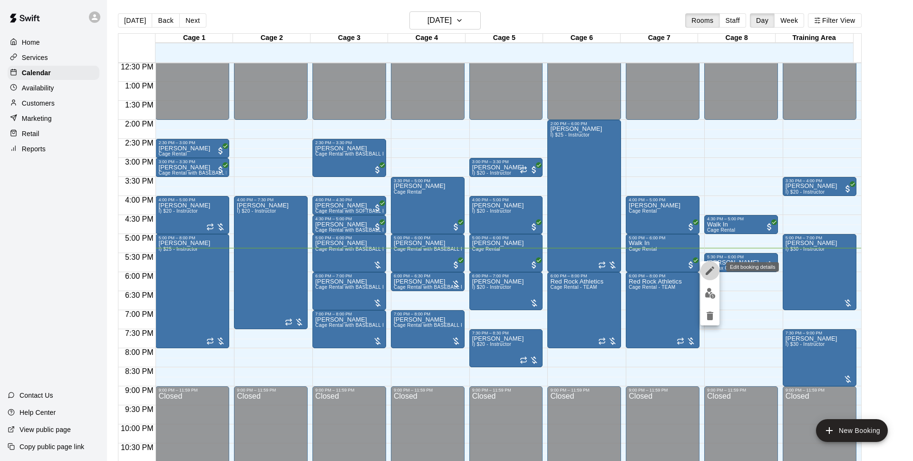
click at [704, 268] on button "edit" at bounding box center [710, 270] width 19 height 19
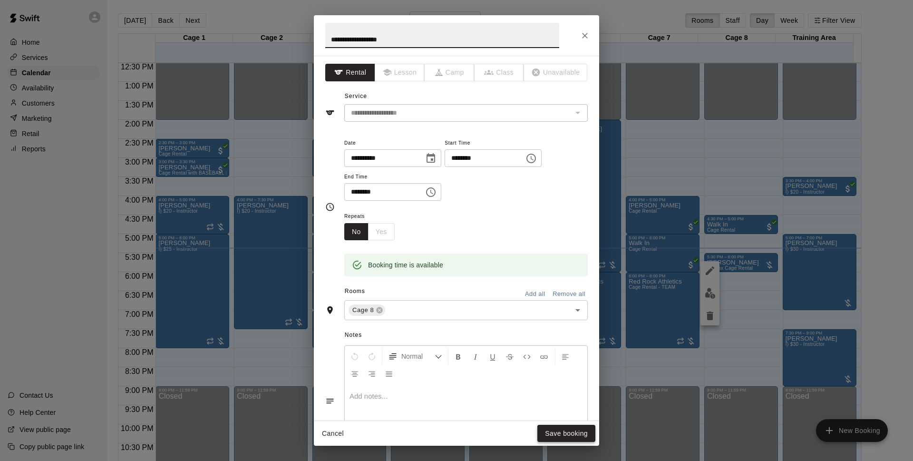
click at [575, 428] on button "Save booking" at bounding box center [567, 434] width 58 height 18
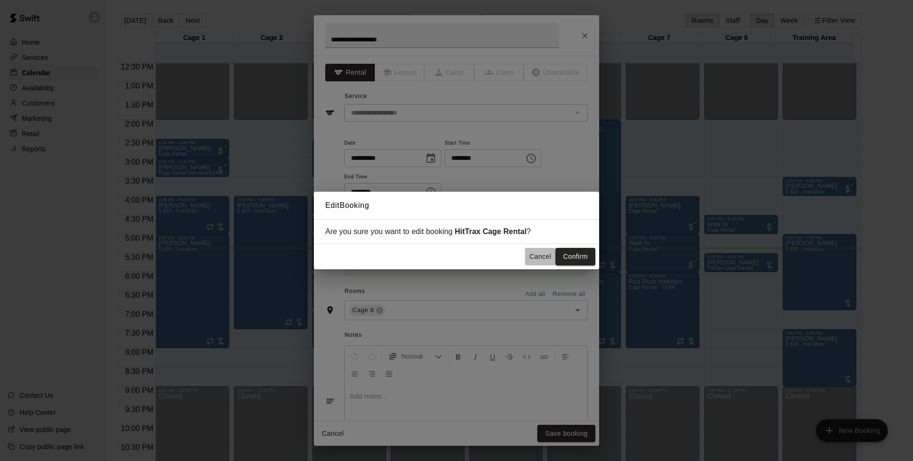
click at [536, 255] on button "Cancel" at bounding box center [540, 257] width 30 height 18
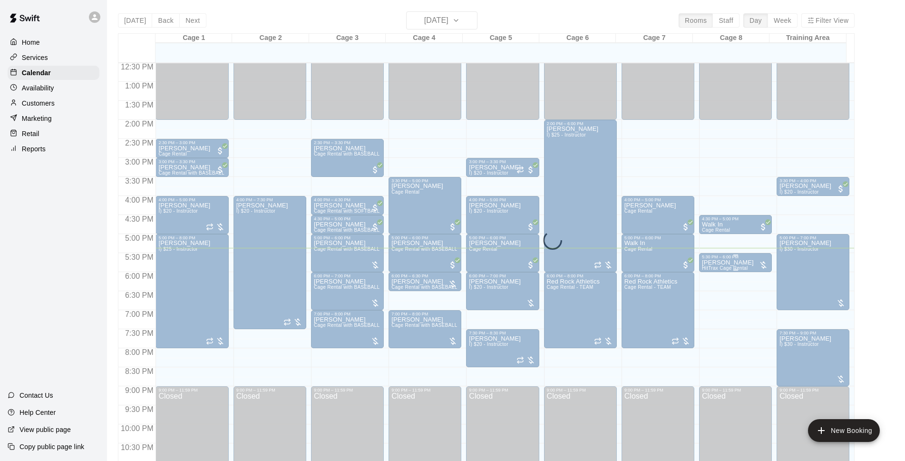
click at [735, 267] on span "HitTrax Cage Rental" at bounding box center [725, 267] width 46 height 5
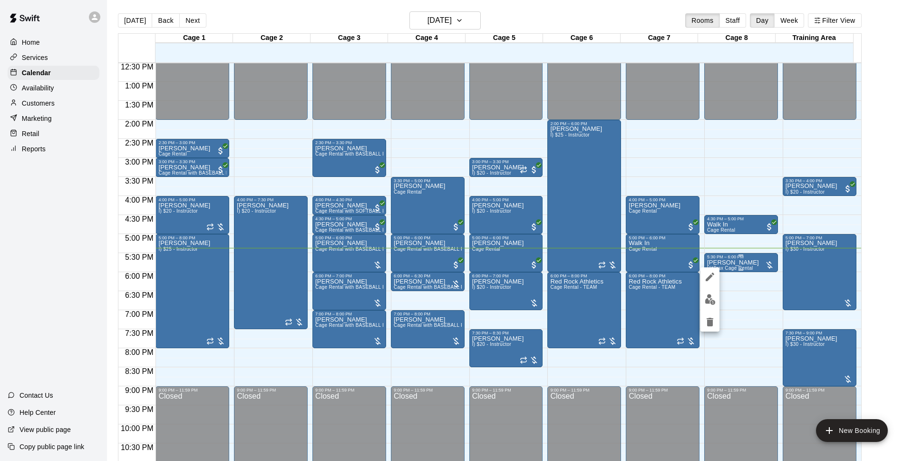
click at [712, 265] on div at bounding box center [456, 230] width 913 height 461
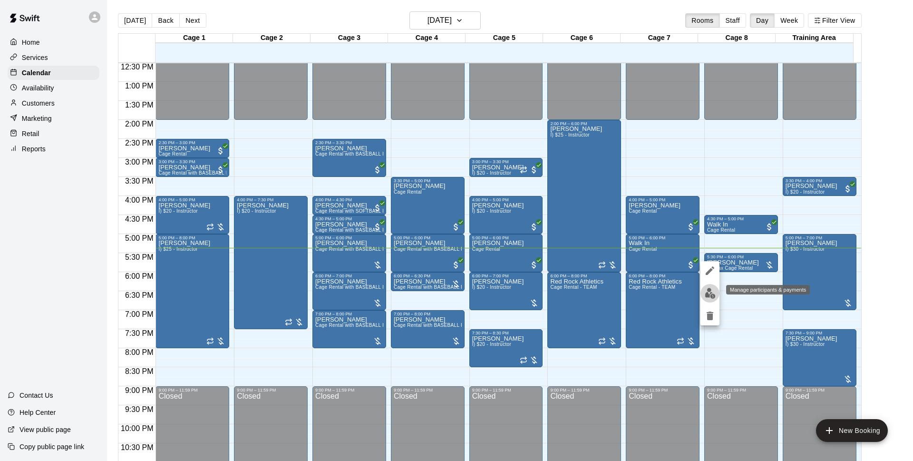
click at [710, 292] on img "edit" at bounding box center [710, 293] width 11 height 11
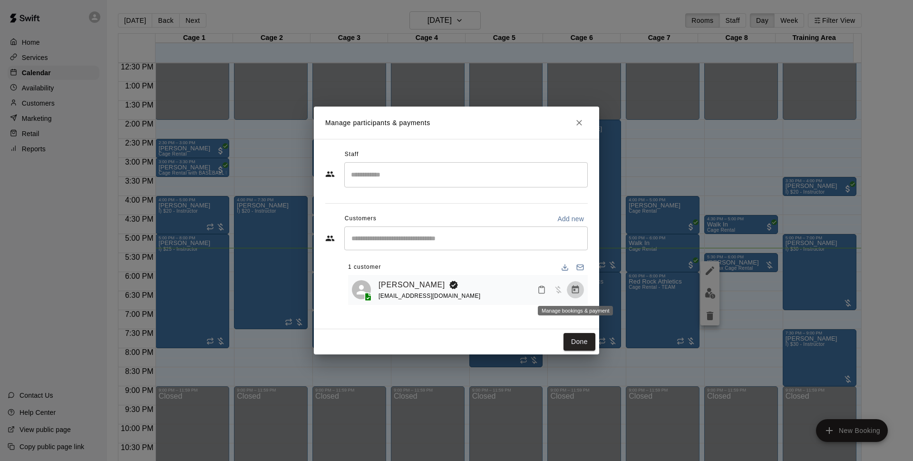
click at [570, 291] on button "Manage bookings & payment" at bounding box center [575, 289] width 17 height 17
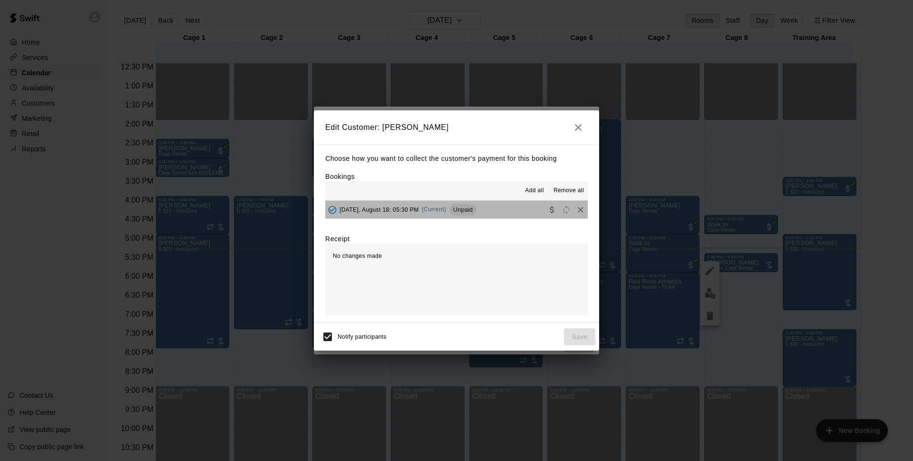
click at [516, 206] on button "Monday, August 18: 05:30 PM (Current) Unpaid" at bounding box center [456, 210] width 263 height 18
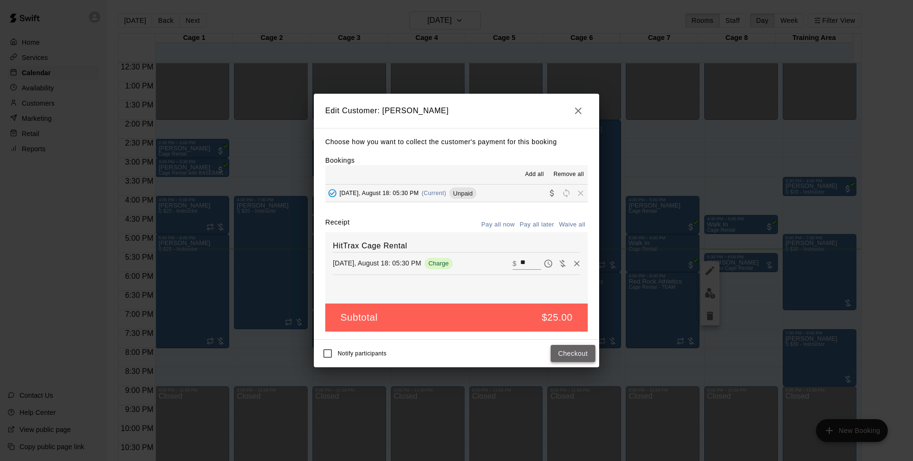
click at [568, 352] on button "Checkout" at bounding box center [573, 354] width 45 height 18
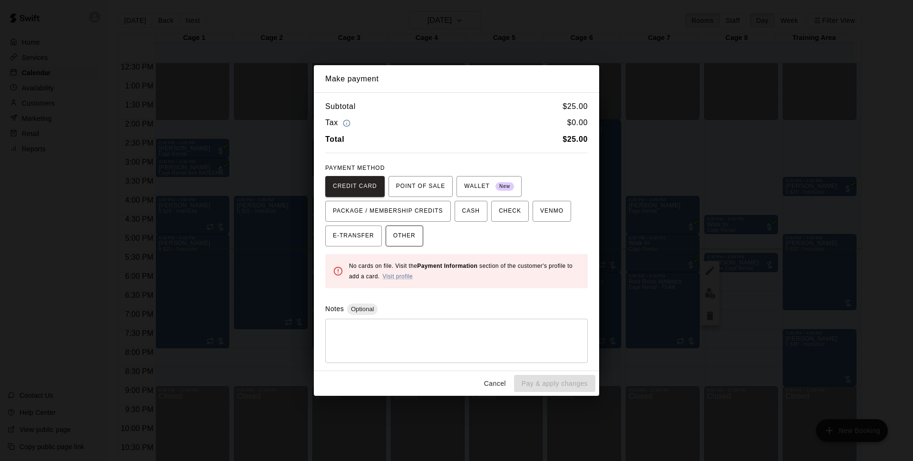
click at [411, 232] on span "OTHER" at bounding box center [404, 235] width 22 height 15
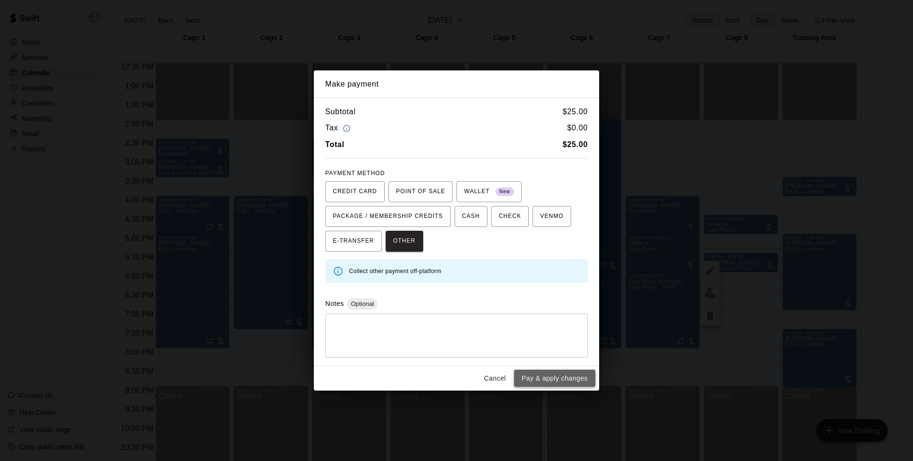
click at [541, 378] on button "Pay & apply changes" at bounding box center [554, 379] width 81 height 18
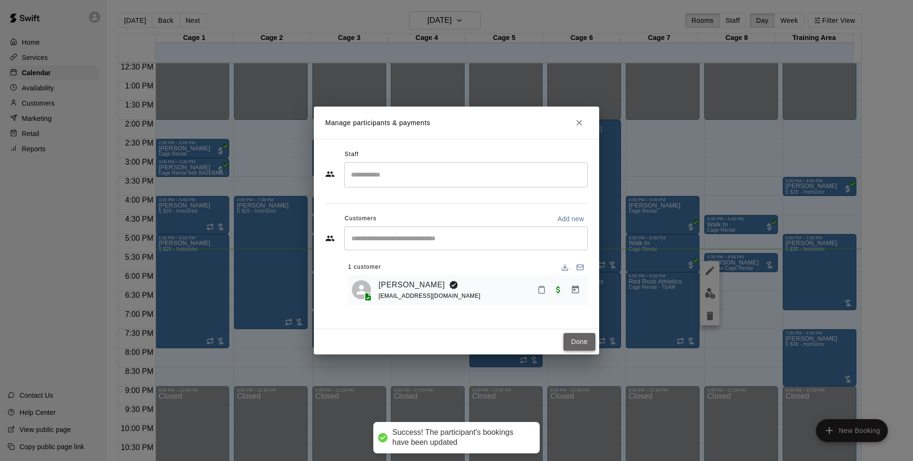
click at [579, 344] on button "Done" at bounding box center [580, 342] width 32 height 18
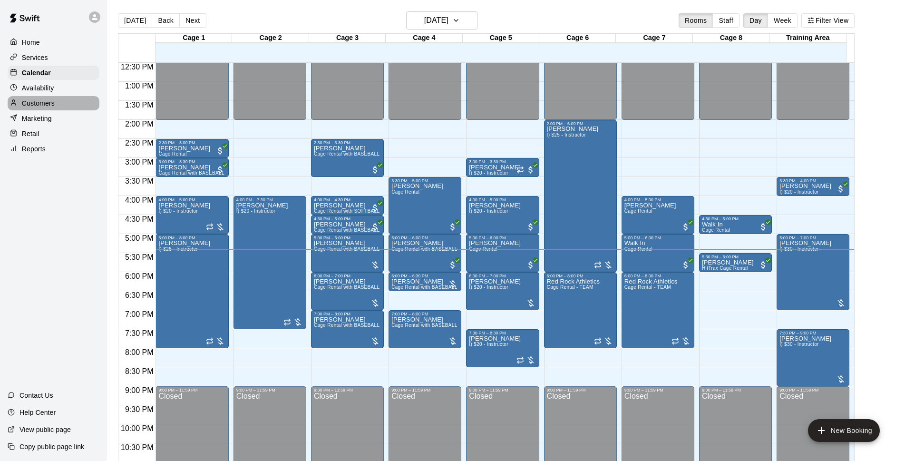
click at [67, 109] on div "Customers" at bounding box center [54, 103] width 92 height 14
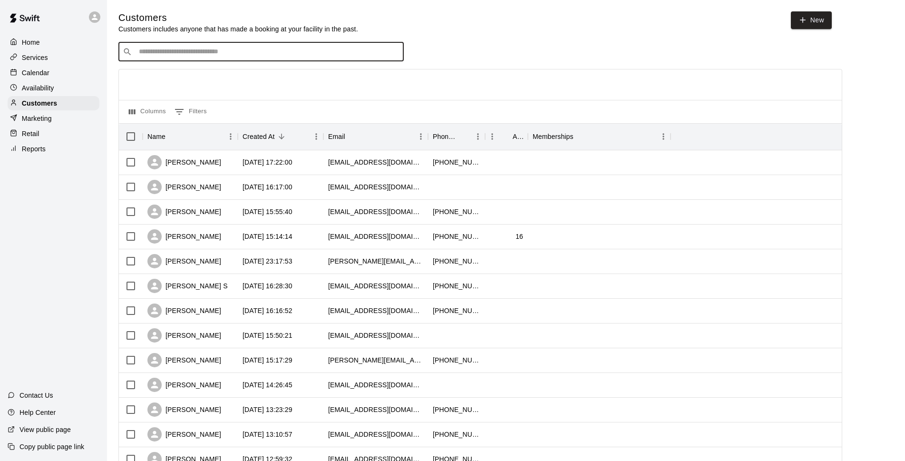
click at [194, 57] on input "Search customers by name or email" at bounding box center [268, 52] width 264 height 10
type input "**"
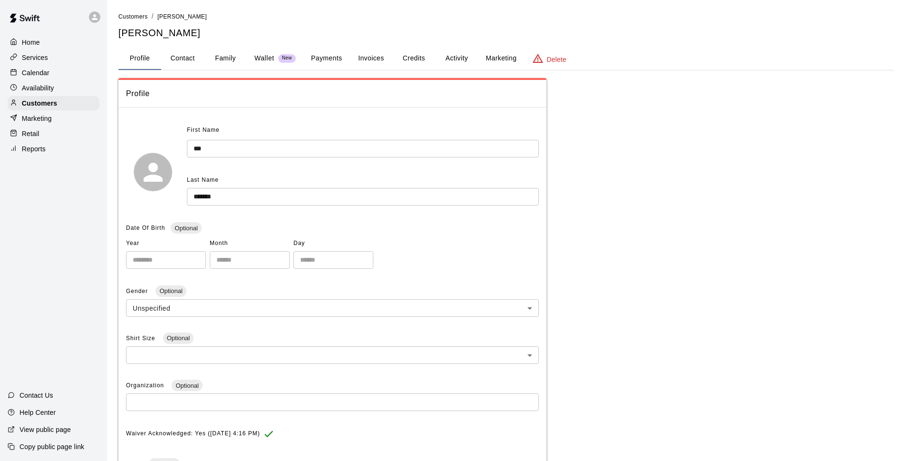
click at [227, 71] on div "**********" at bounding box center [505, 312] width 775 height 603
click at [230, 59] on button "Family" at bounding box center [225, 58] width 43 height 23
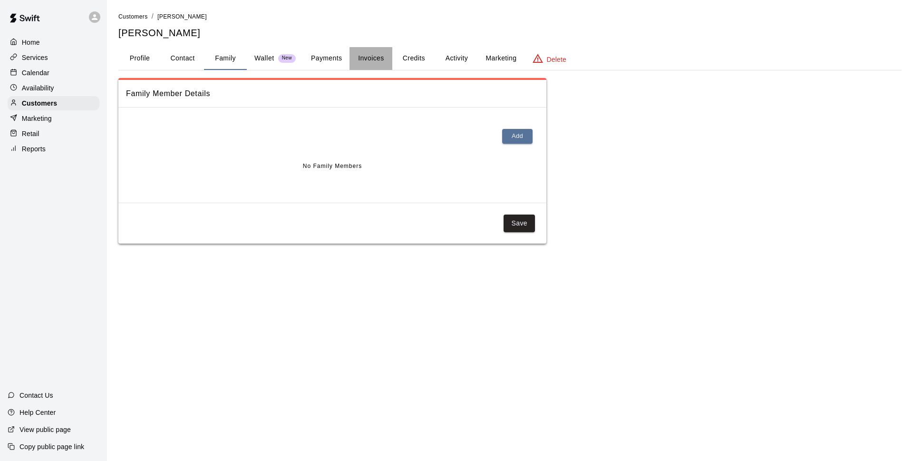
click at [355, 59] on button "Invoices" at bounding box center [371, 58] width 43 height 23
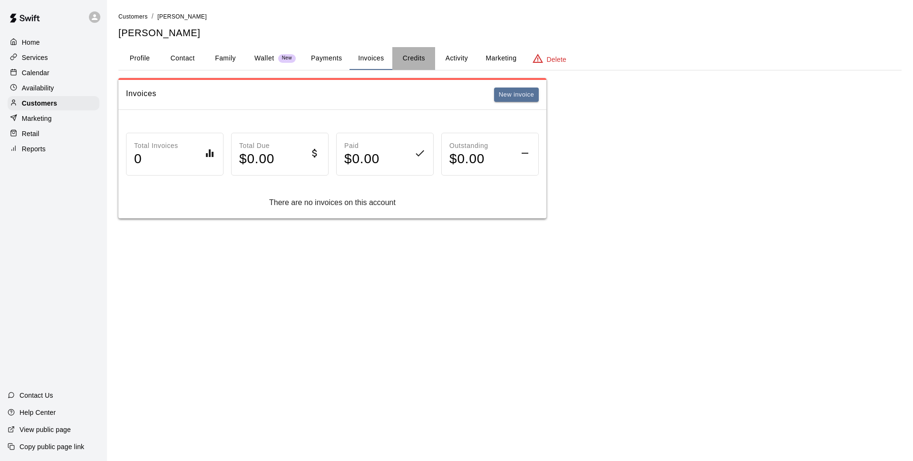
click at [404, 59] on button "Credits" at bounding box center [413, 58] width 43 height 23
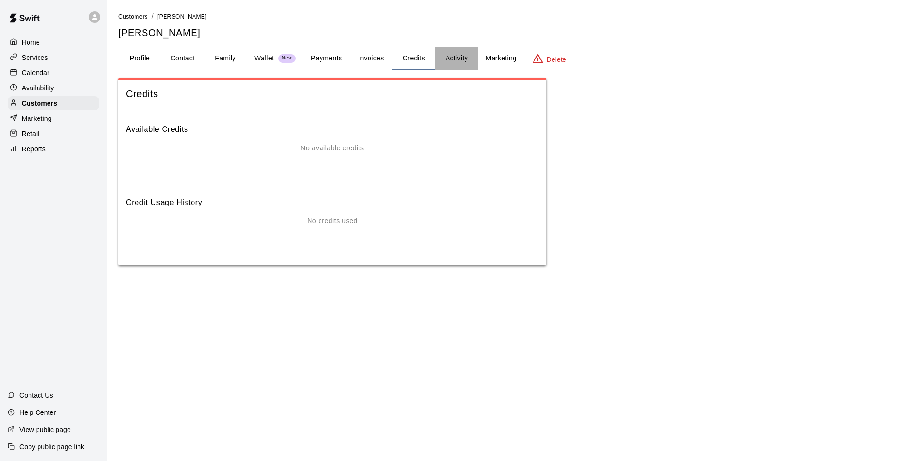
click at [465, 53] on button "Activity" at bounding box center [456, 58] width 43 height 23
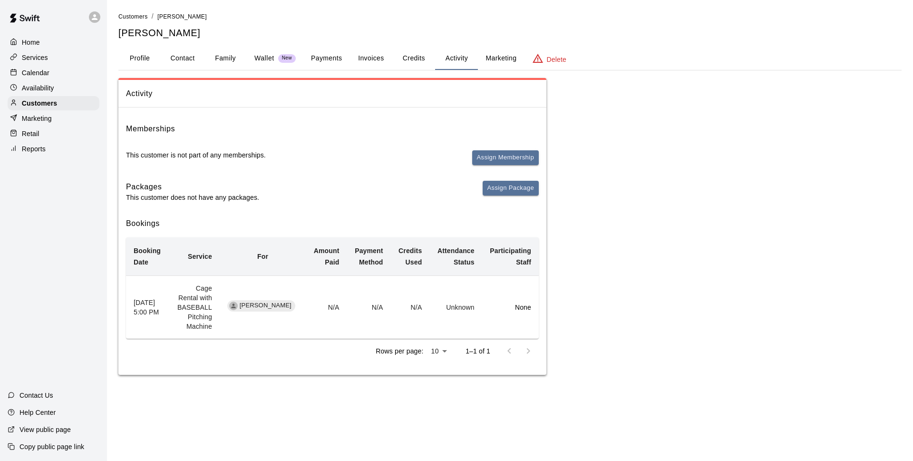
click at [226, 57] on button "Family" at bounding box center [225, 58] width 43 height 23
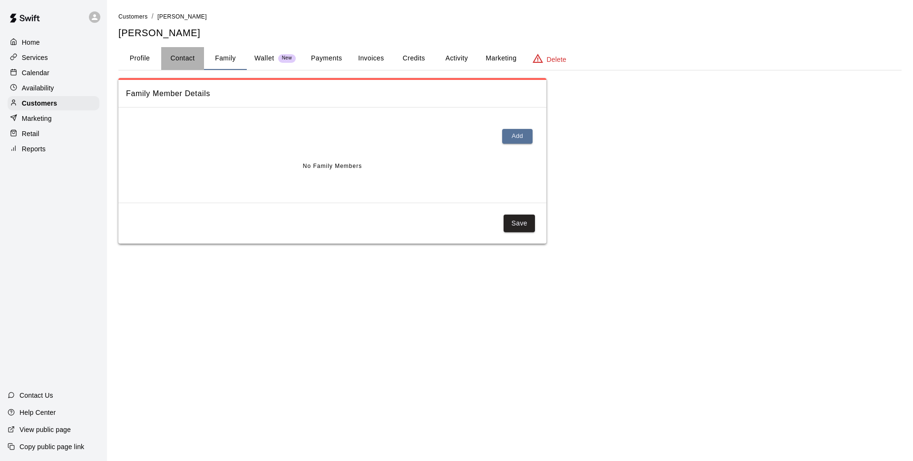
click at [186, 62] on button "Contact" at bounding box center [182, 58] width 43 height 23
select select "**"
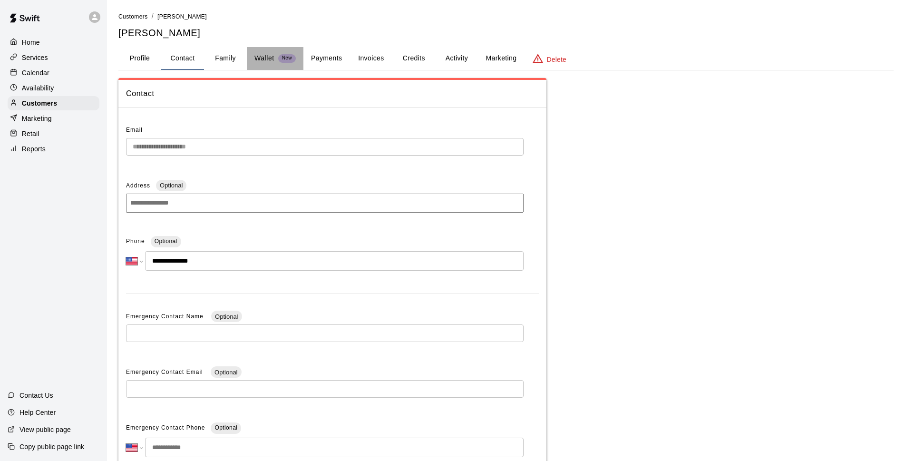
click at [301, 55] on button "Wallet New" at bounding box center [275, 58] width 57 height 23
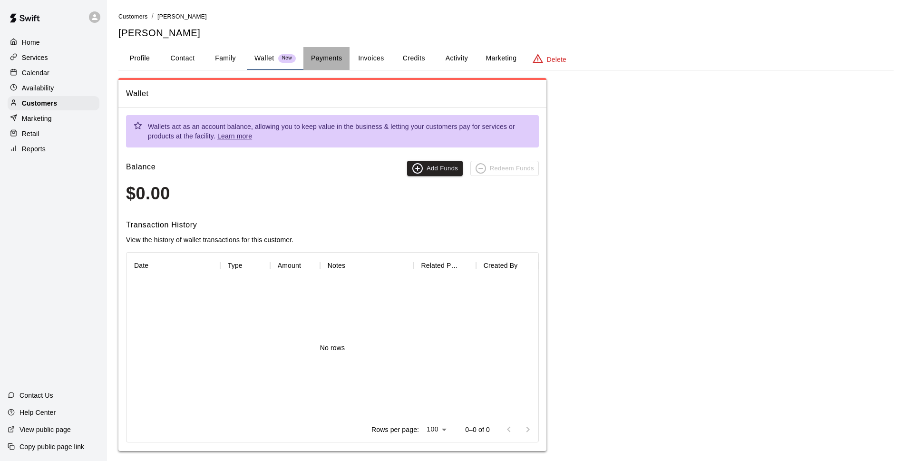
click at [316, 57] on button "Payments" at bounding box center [327, 58] width 46 height 23
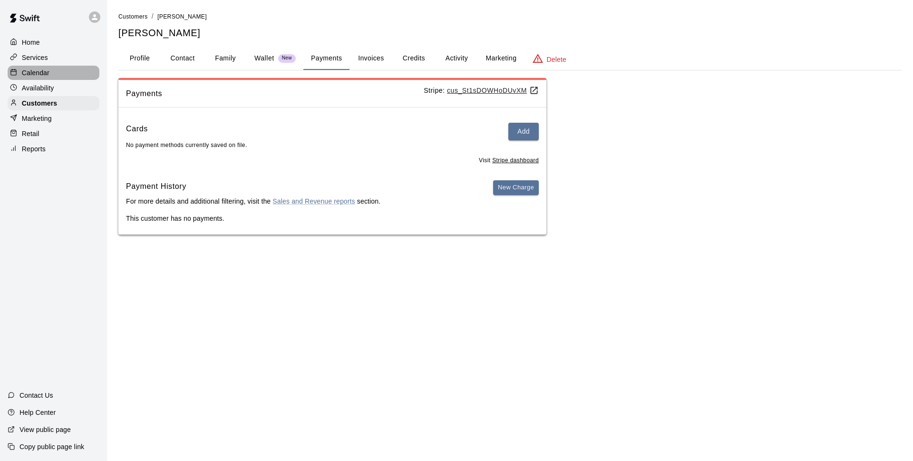
drag, startPoint x: 68, startPoint y: 75, endPoint x: 73, endPoint y: 74, distance: 4.9
click at [68, 75] on div "Calendar" at bounding box center [54, 73] width 92 height 14
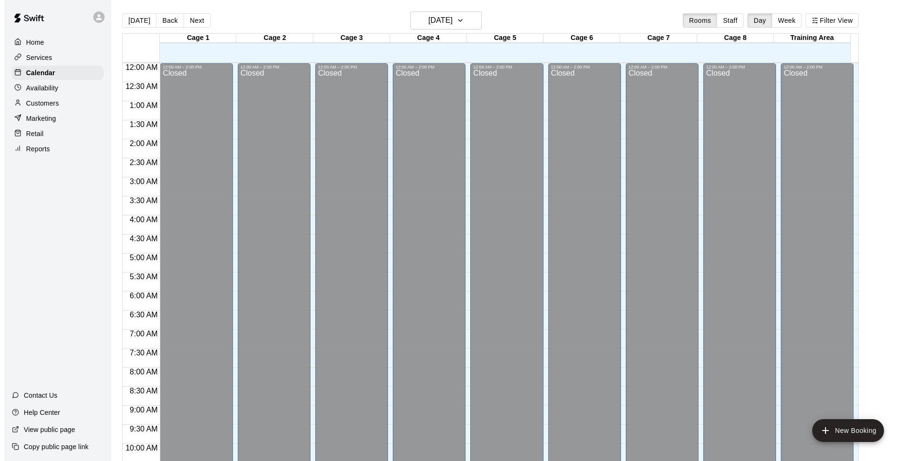
scroll to position [476, 0]
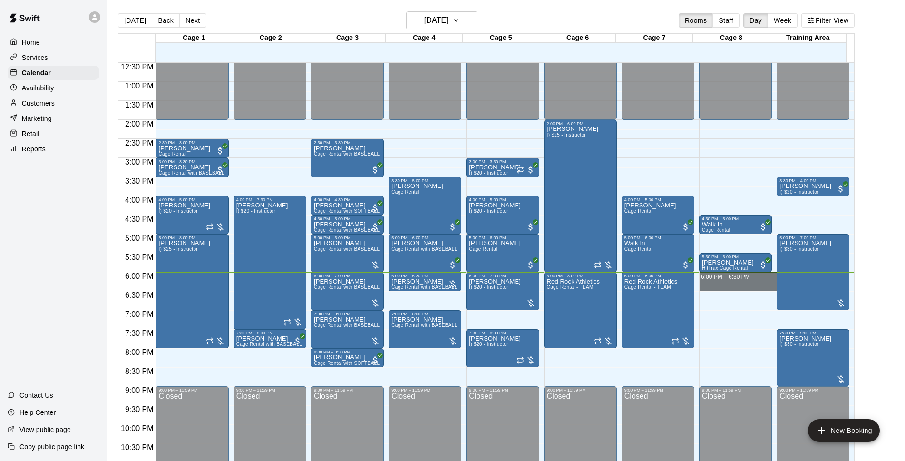
drag, startPoint x: 720, startPoint y: 276, endPoint x: 719, endPoint y: 287, distance: 10.5
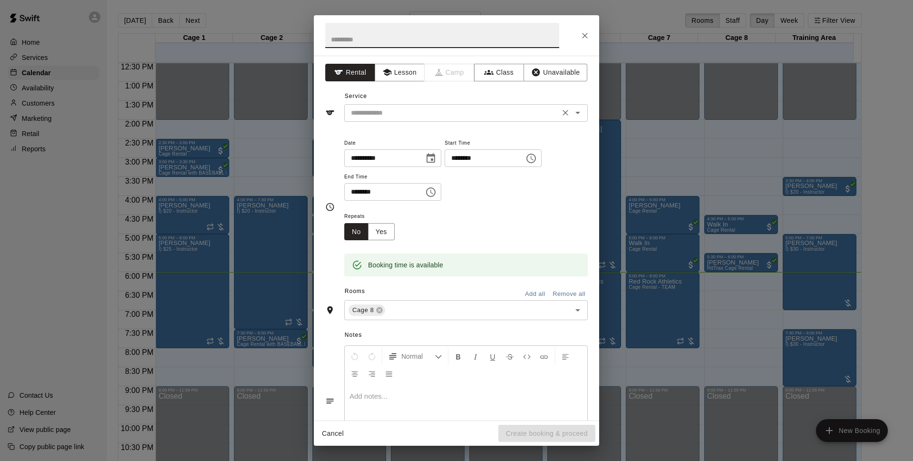
click at [443, 113] on input "text" at bounding box center [452, 113] width 210 height 12
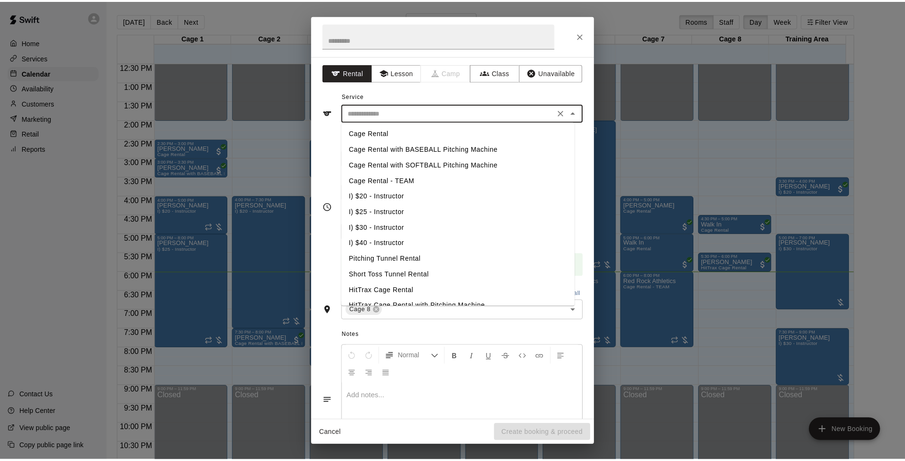
scroll to position [83, 0]
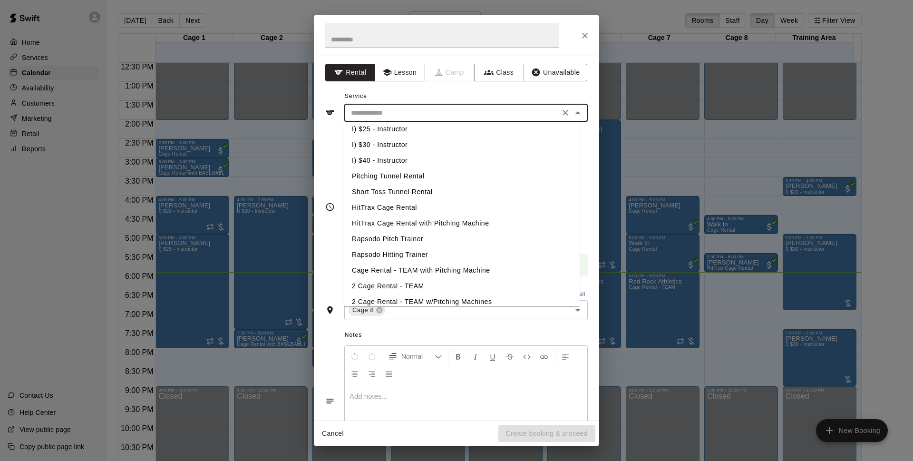
click at [417, 208] on li "HitTrax Cage Rental" at bounding box center [461, 208] width 235 height 16
type input "**********"
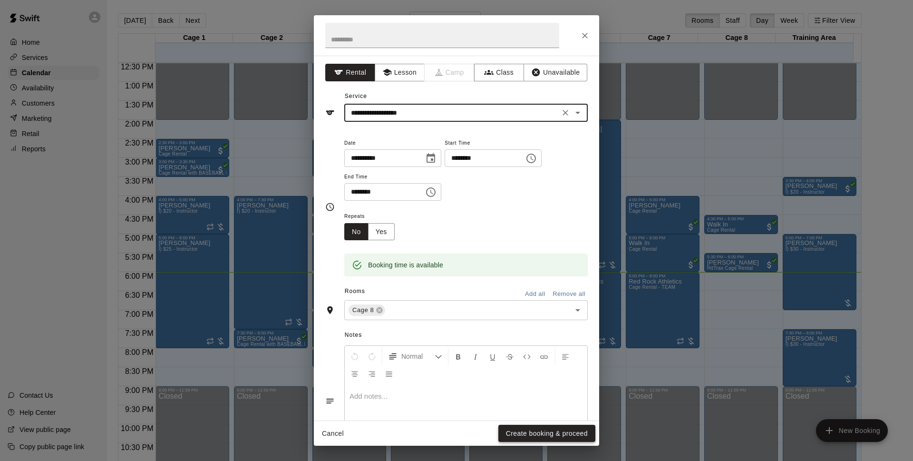
click at [543, 434] on button "Create booking & proceed" at bounding box center [547, 434] width 97 height 18
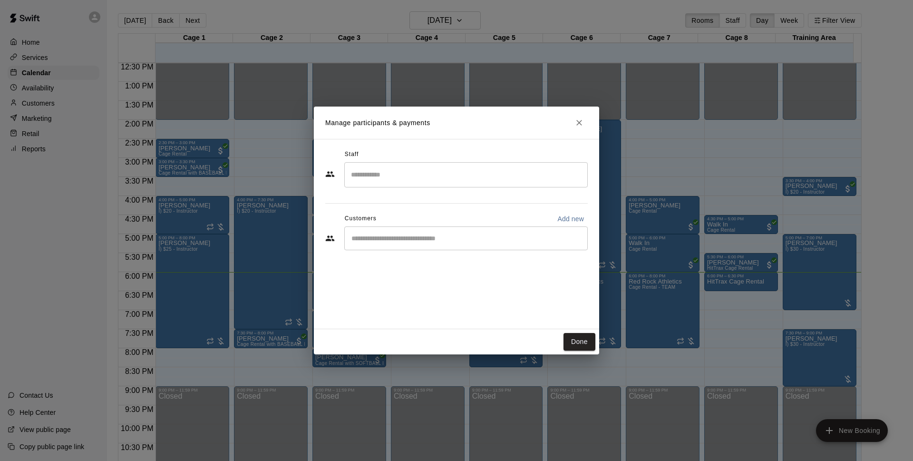
click at [557, 245] on div "​" at bounding box center [466, 238] width 244 height 24
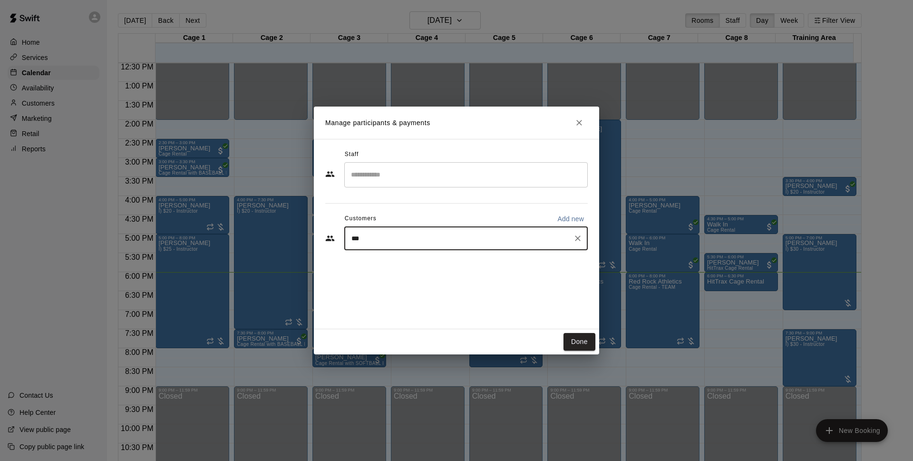
type input "****"
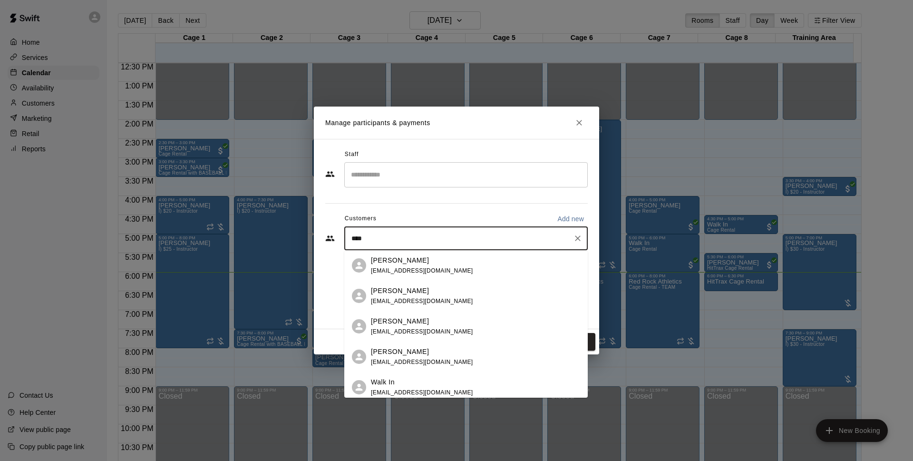
click at [407, 381] on div "Walk In" at bounding box center [422, 382] width 102 height 10
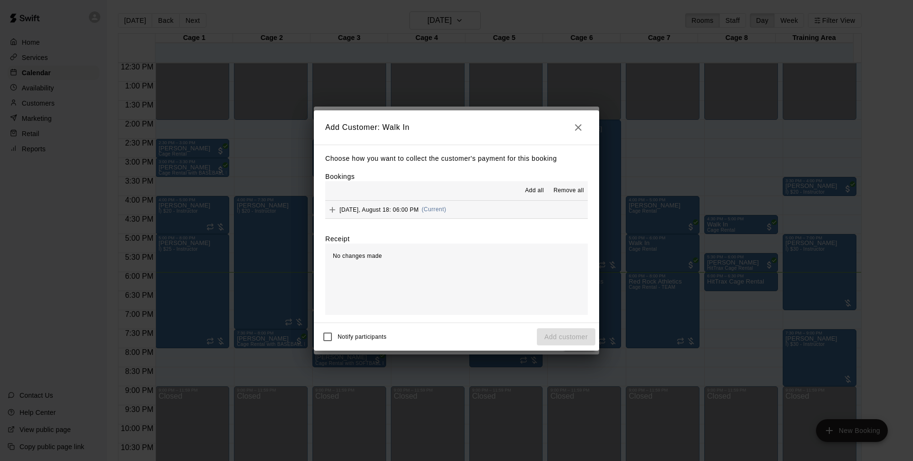
click at [385, 212] on span "[DATE], August 18: 06:00 PM" at bounding box center [379, 209] width 79 height 7
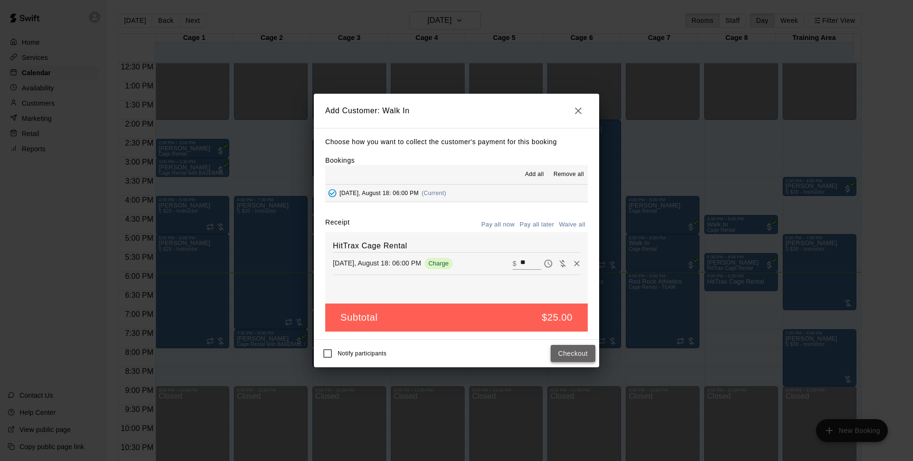
click at [570, 354] on button "Checkout" at bounding box center [573, 354] width 45 height 18
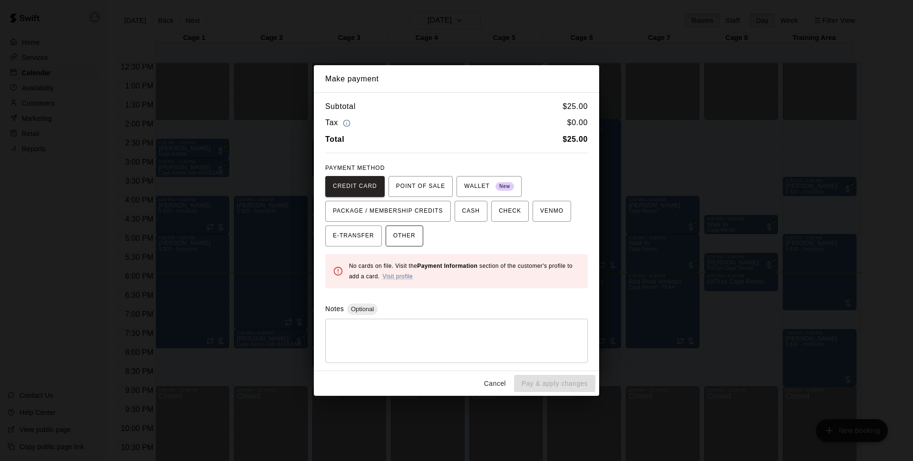
click at [419, 239] on button "OTHER" at bounding box center [405, 235] width 38 height 21
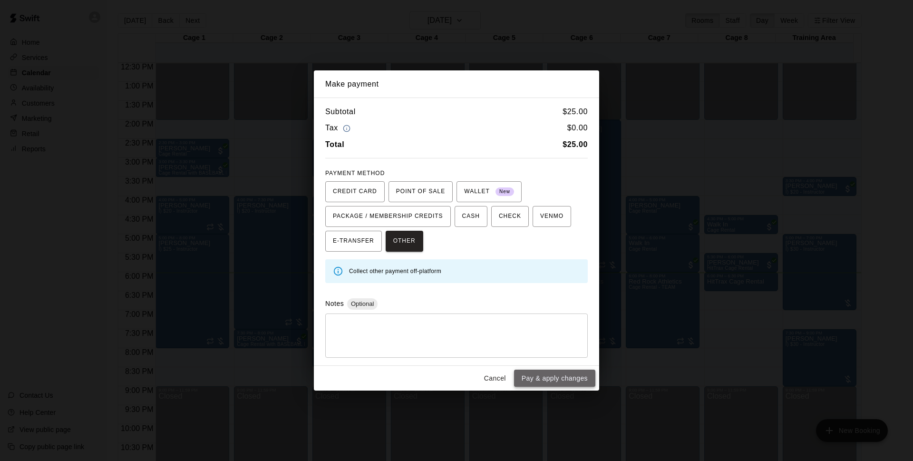
click at [566, 379] on button "Pay & apply changes" at bounding box center [554, 379] width 81 height 18
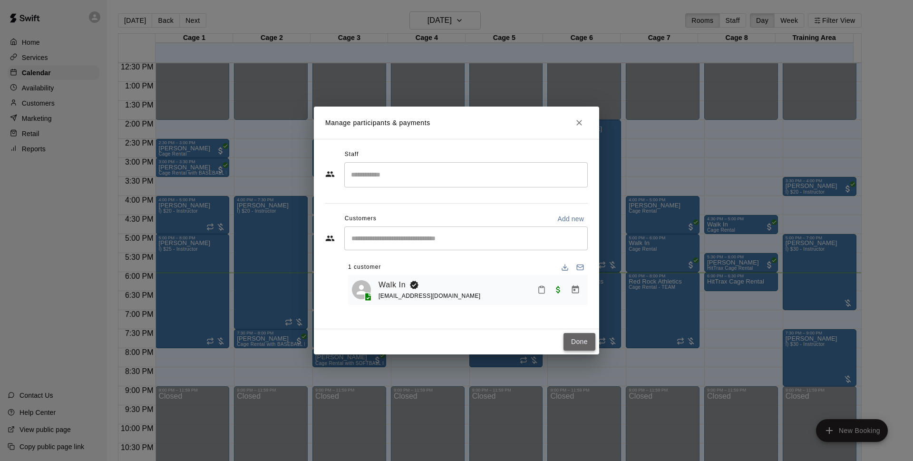
click at [573, 343] on button "Done" at bounding box center [580, 342] width 32 height 18
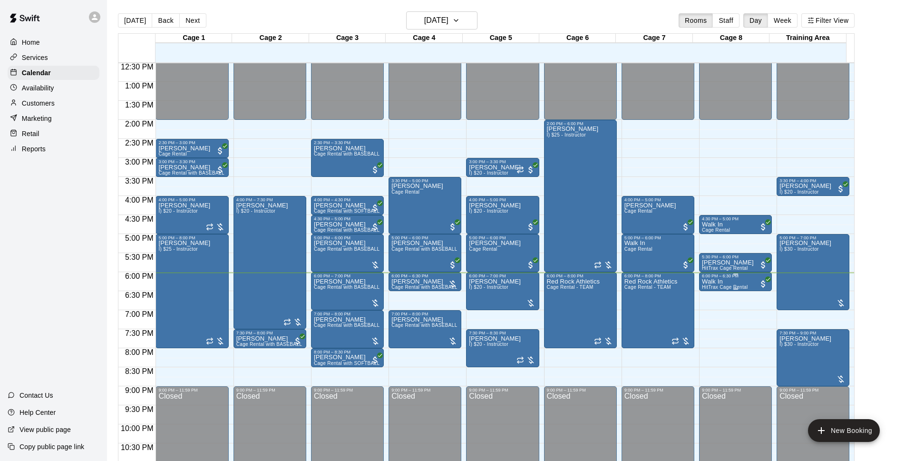
click at [719, 282] on p "Walk In" at bounding box center [725, 282] width 46 height 0
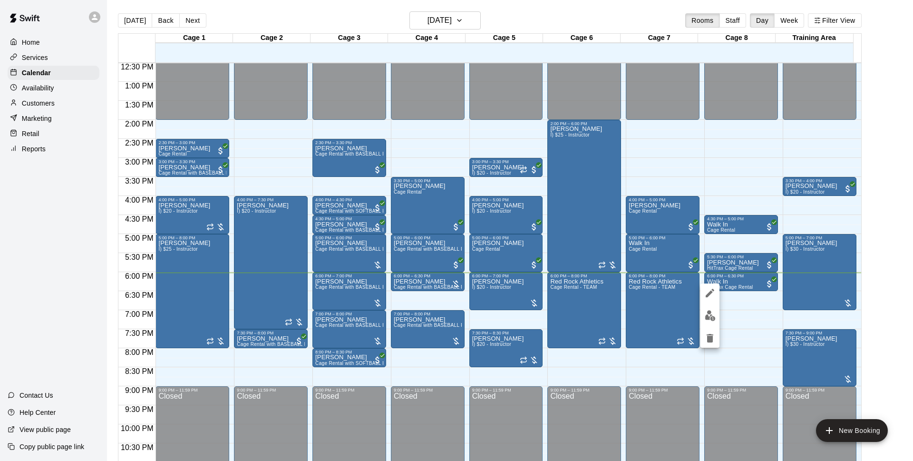
click at [745, 337] on div at bounding box center [456, 230] width 913 height 461
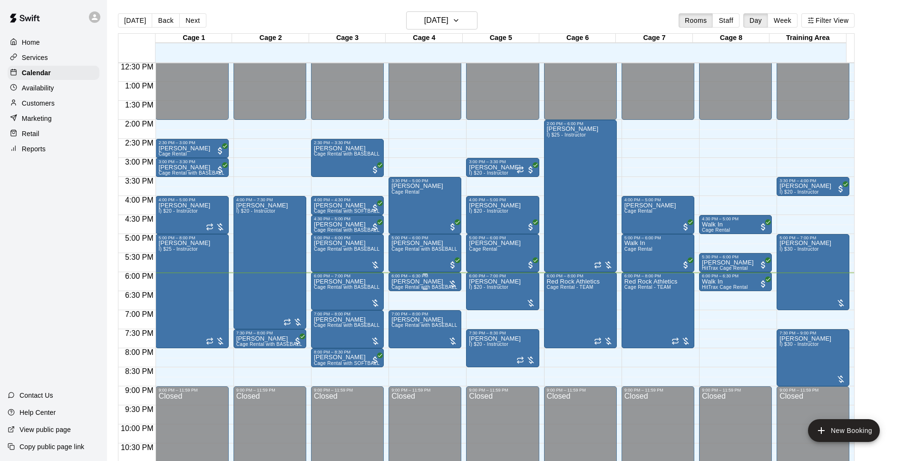
click at [429, 282] on p "[PERSON_NAME]" at bounding box center [425, 282] width 67 height 0
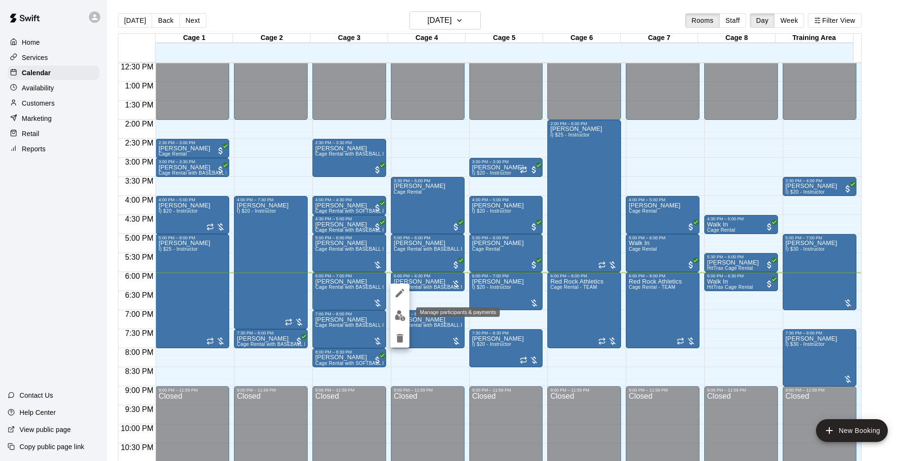
click at [400, 315] on img "edit" at bounding box center [400, 315] width 11 height 11
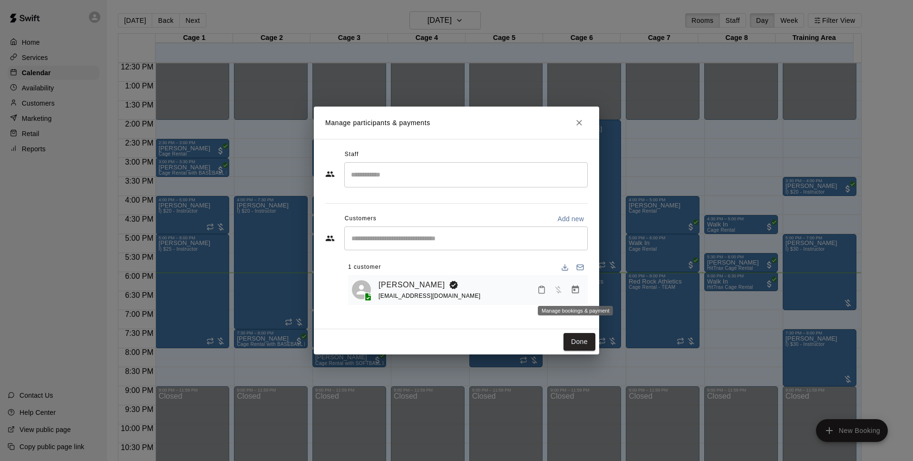
click at [574, 290] on icon "Manage bookings & payment" at bounding box center [575, 289] width 7 height 8
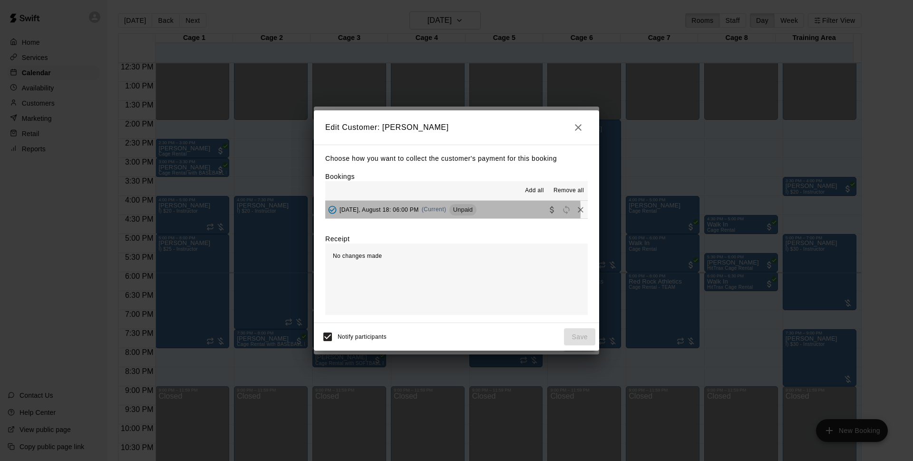
click at [422, 211] on div "[DATE], August 18: 06:00 PM (Current) Unpaid" at bounding box center [400, 210] width 151 height 14
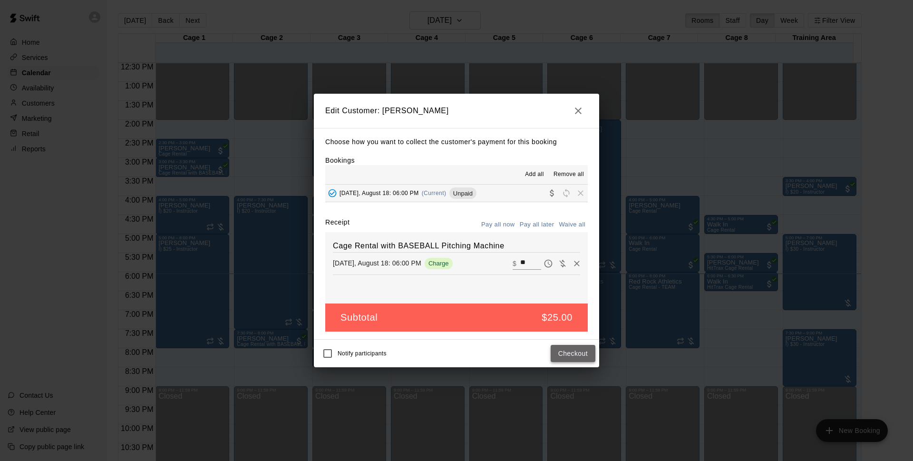
click at [582, 362] on button "Checkout" at bounding box center [573, 354] width 45 height 18
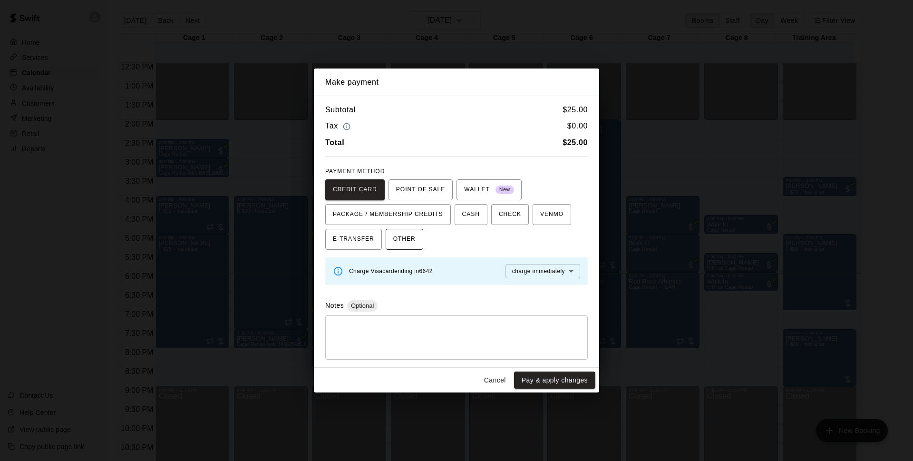
click at [401, 246] on span "OTHER" at bounding box center [404, 239] width 22 height 15
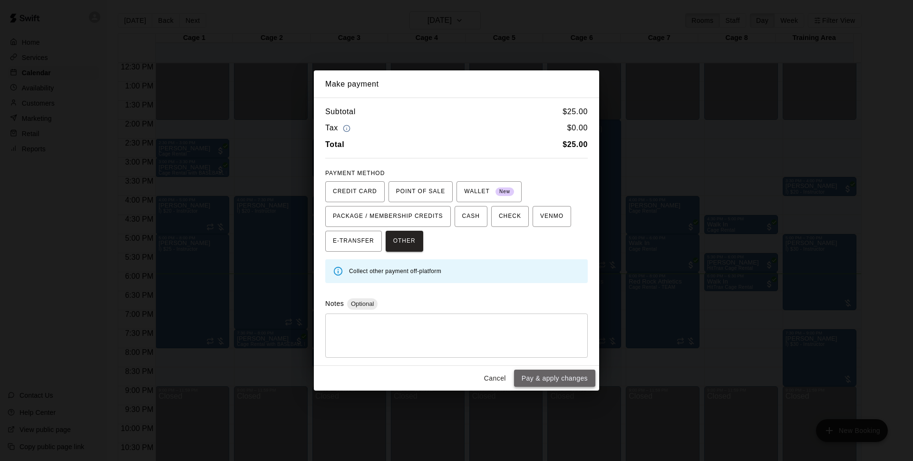
click at [556, 384] on button "Pay & apply changes" at bounding box center [554, 379] width 81 height 18
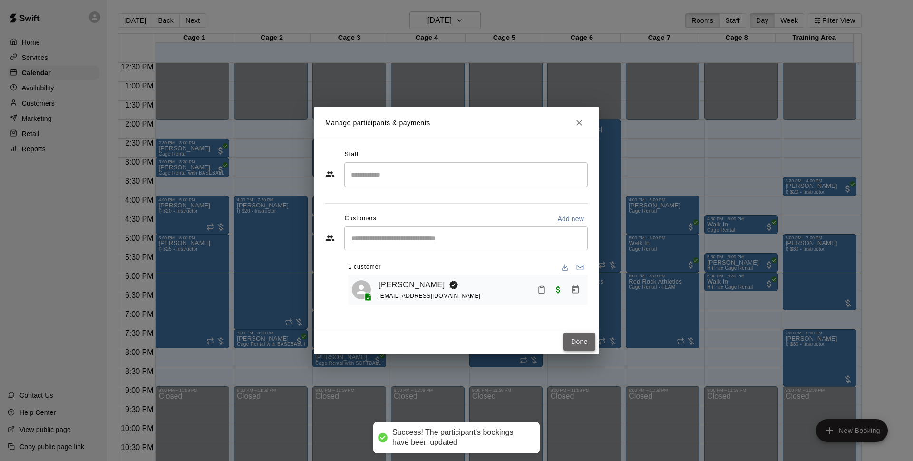
click at [578, 344] on button "Done" at bounding box center [580, 342] width 32 height 18
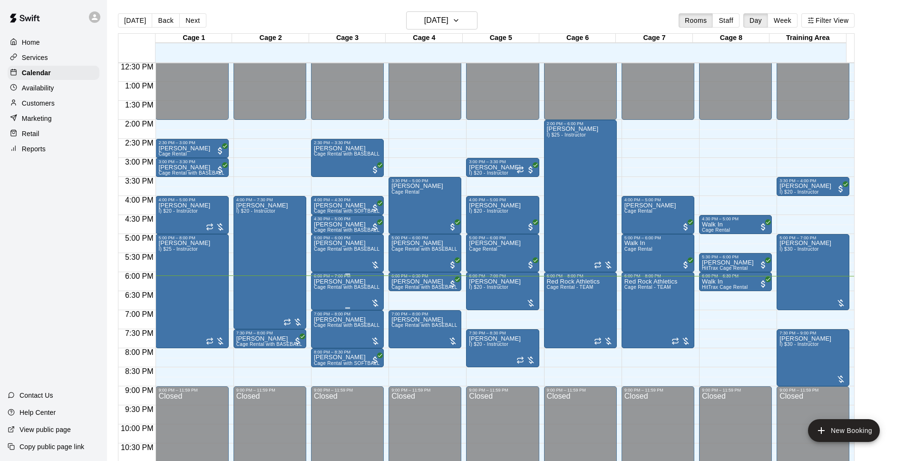
click at [346, 290] on span "Cage Rental with BASEBALL Pitching Machine" at bounding box center [367, 286] width 106 height 5
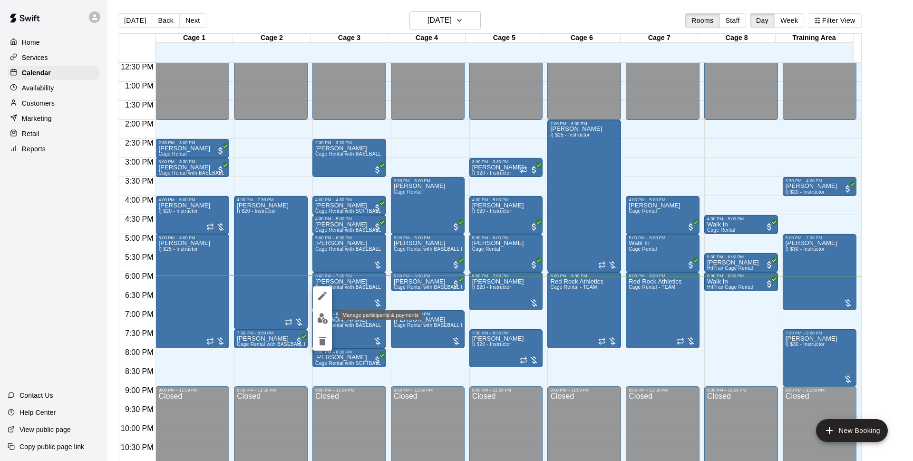
click at [324, 317] on img "edit" at bounding box center [322, 318] width 11 height 11
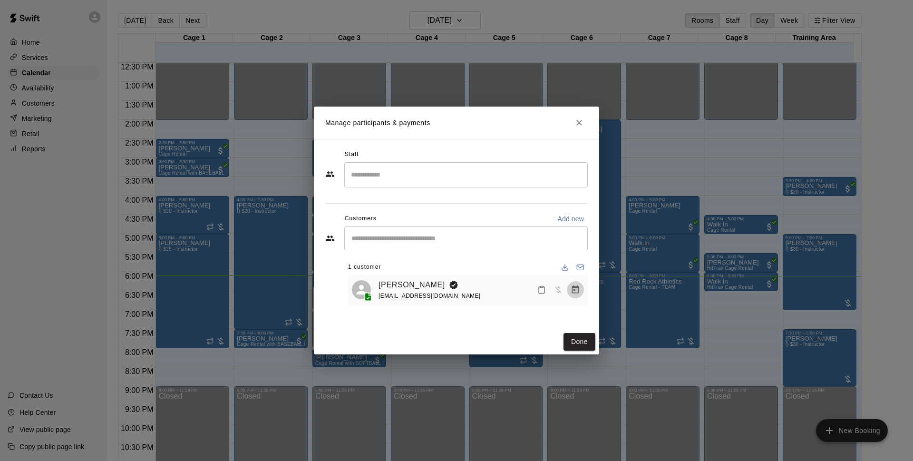
click at [574, 289] on icon "Manage bookings & payment" at bounding box center [576, 290] width 10 height 10
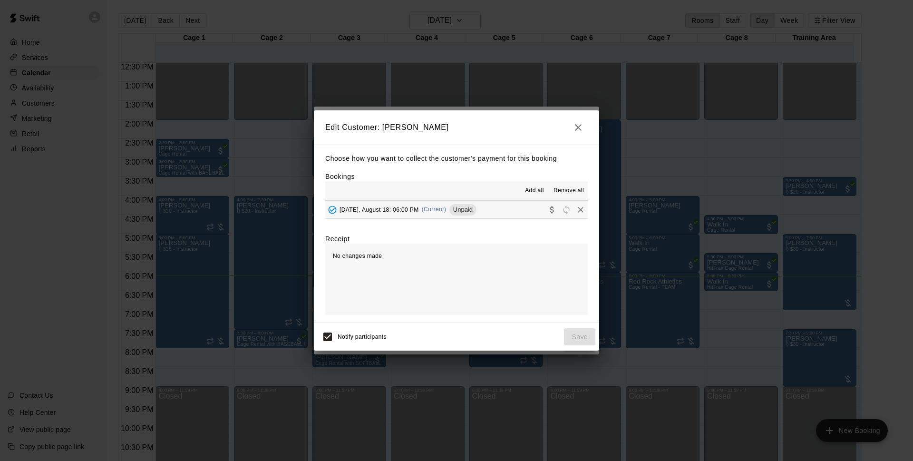
click at [451, 207] on span "Unpaid" at bounding box center [463, 209] width 27 height 7
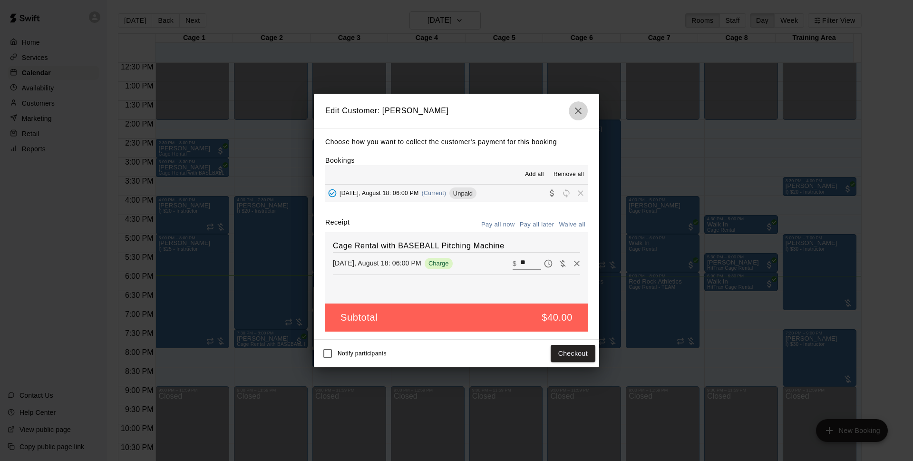
click at [577, 112] on icon "button" at bounding box center [578, 111] width 7 height 7
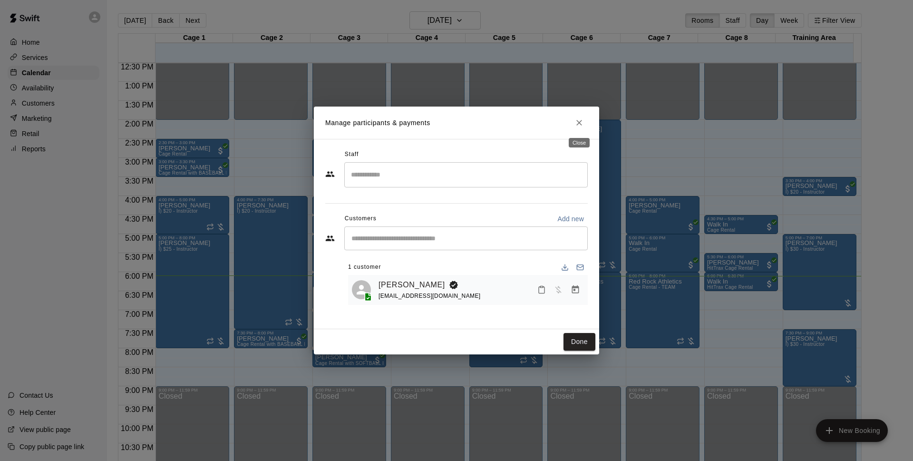
click at [576, 124] on icon "Close" at bounding box center [580, 123] width 10 height 10
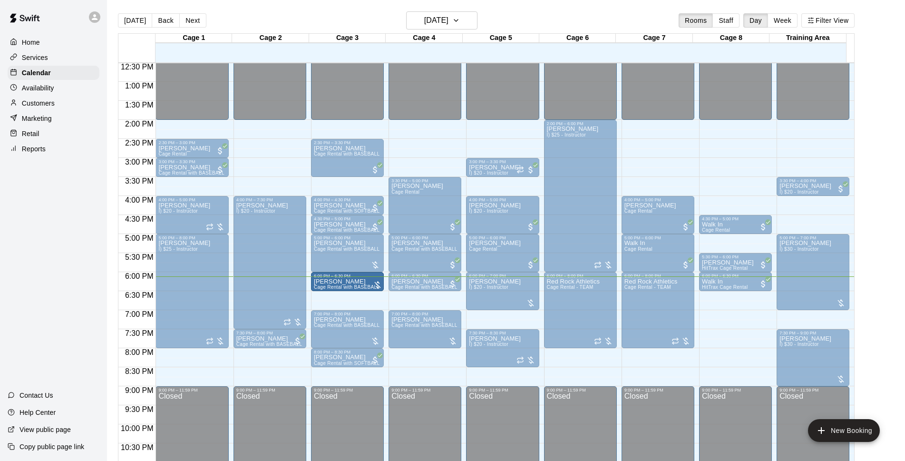
drag, startPoint x: 347, startPoint y: 308, endPoint x: 350, endPoint y: 292, distance: 16.4
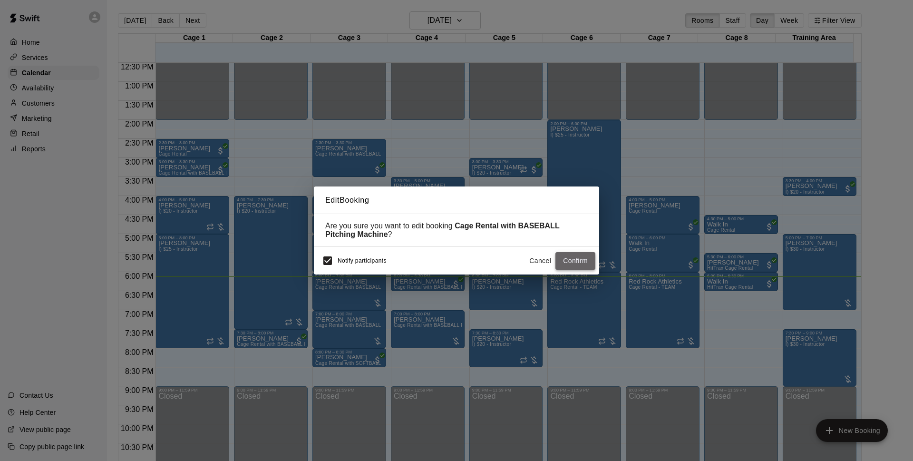
click at [573, 266] on button "Confirm" at bounding box center [576, 261] width 40 height 18
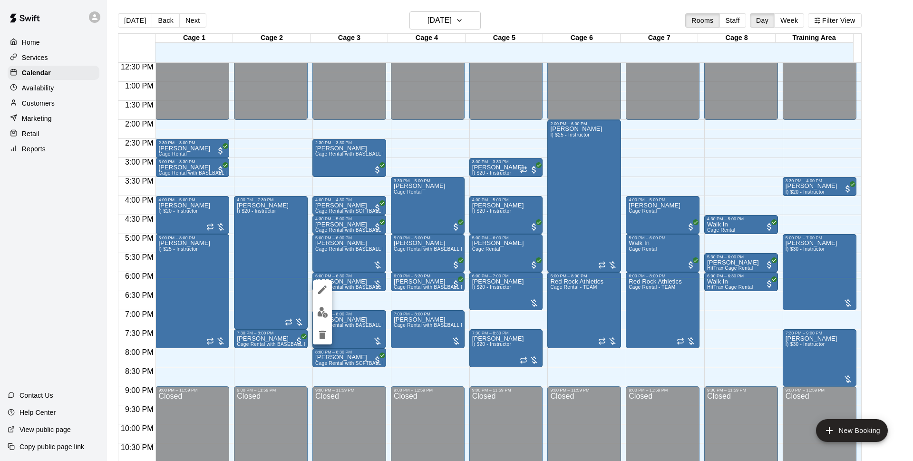
click at [322, 307] on img "edit" at bounding box center [322, 312] width 11 height 11
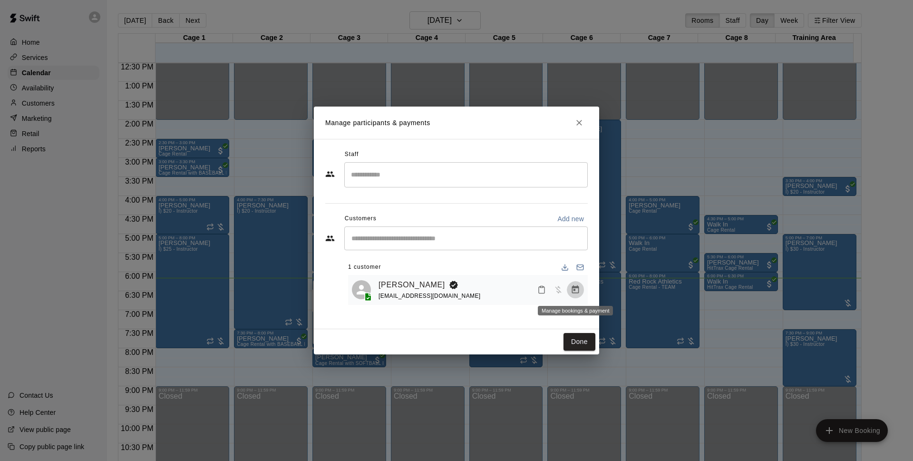
click at [576, 293] on icon "Manage bookings & payment" at bounding box center [576, 290] width 10 height 10
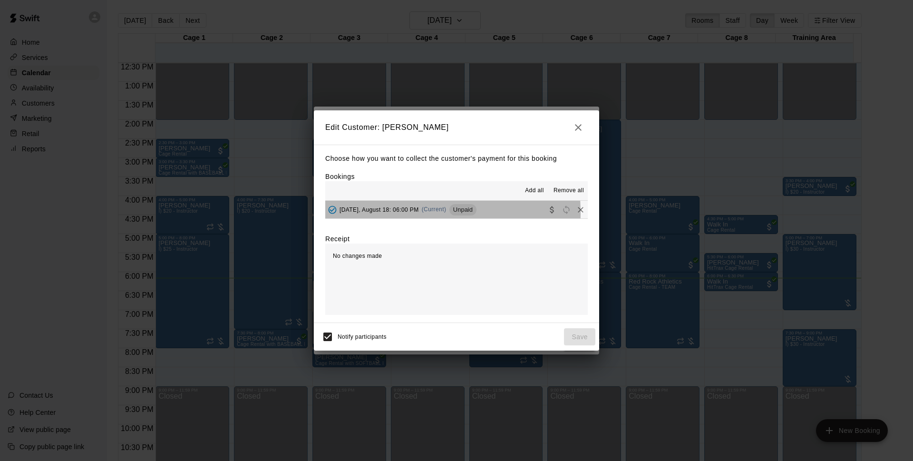
click at [384, 213] on span "[DATE], August 18: 06:00 PM" at bounding box center [379, 209] width 79 height 7
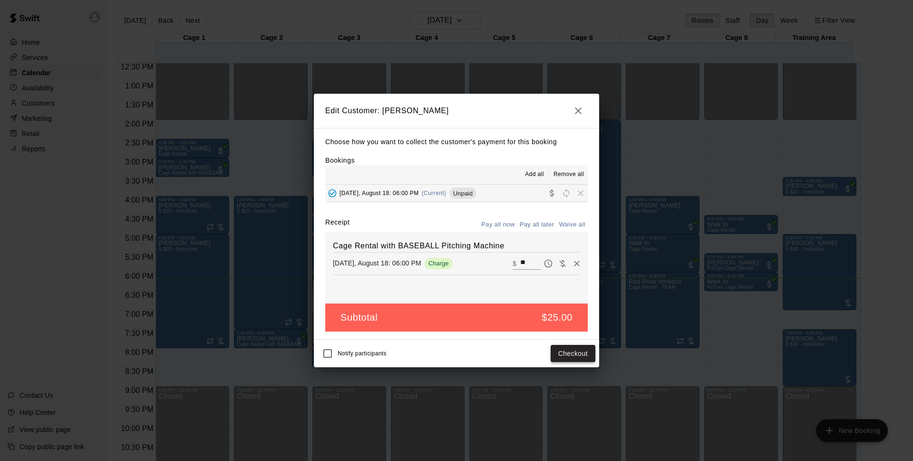
click at [573, 354] on button "Checkout" at bounding box center [573, 354] width 45 height 18
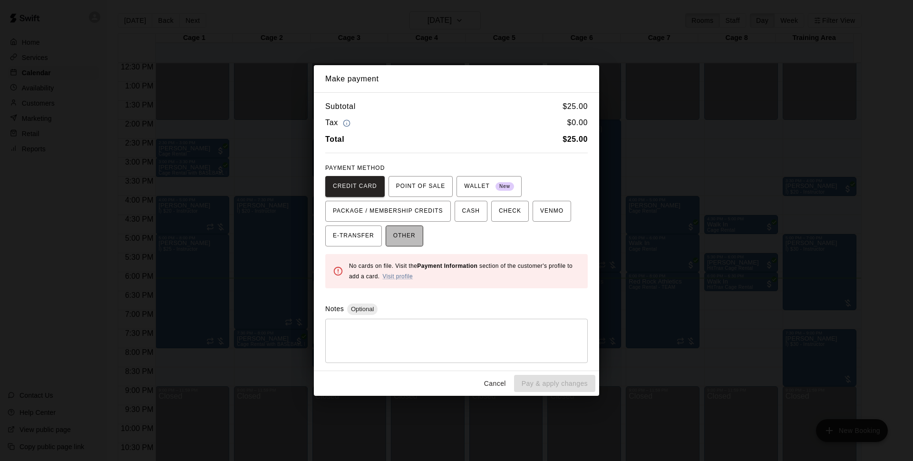
click at [406, 238] on span "OTHER" at bounding box center [404, 235] width 22 height 15
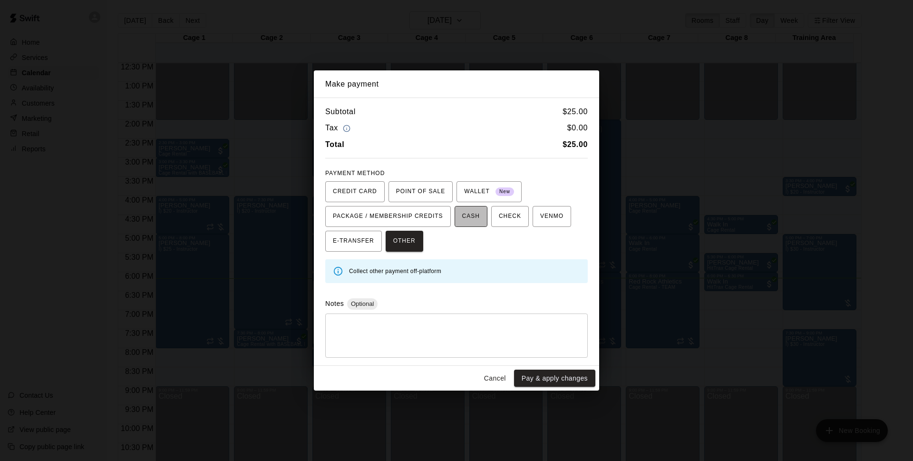
click at [462, 221] on span "CASH" at bounding box center [471, 216] width 18 height 15
click at [552, 382] on button "Pay & apply changes" at bounding box center [554, 379] width 81 height 18
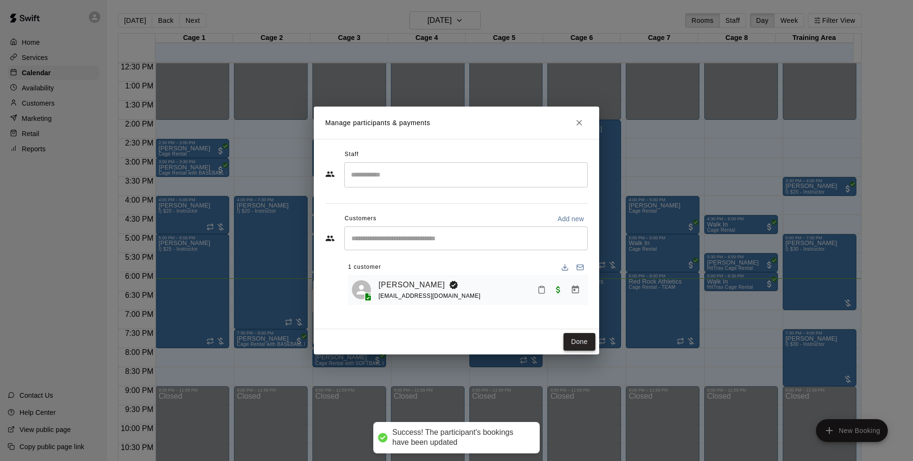
click at [577, 342] on button "Done" at bounding box center [580, 342] width 32 height 18
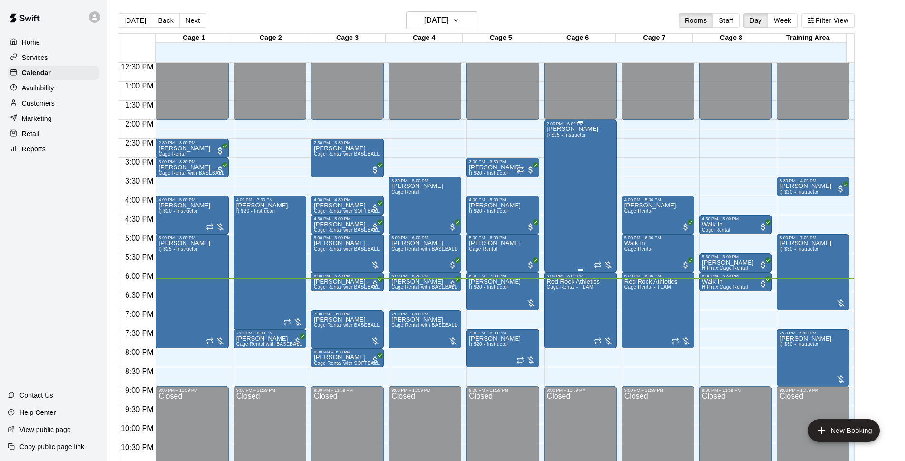
click at [593, 196] on div "Bryce Massanari I) $25 - Instructor" at bounding box center [580, 356] width 67 height 461
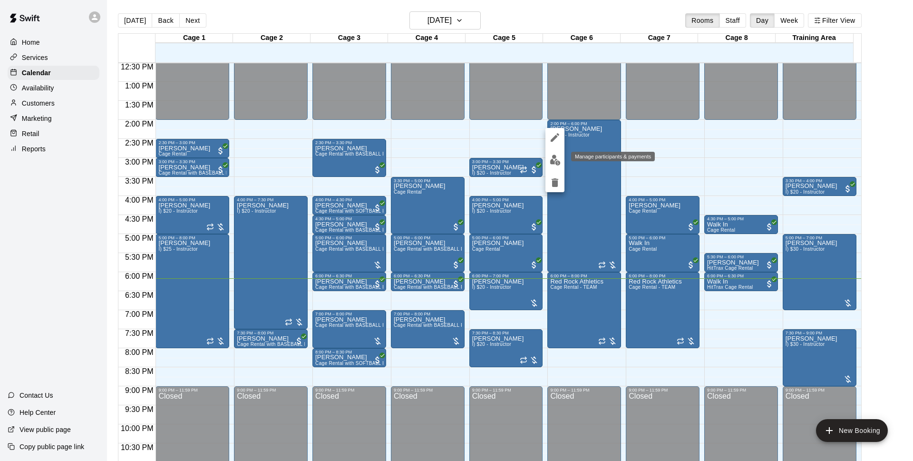
click at [557, 160] on img "edit" at bounding box center [555, 160] width 11 height 11
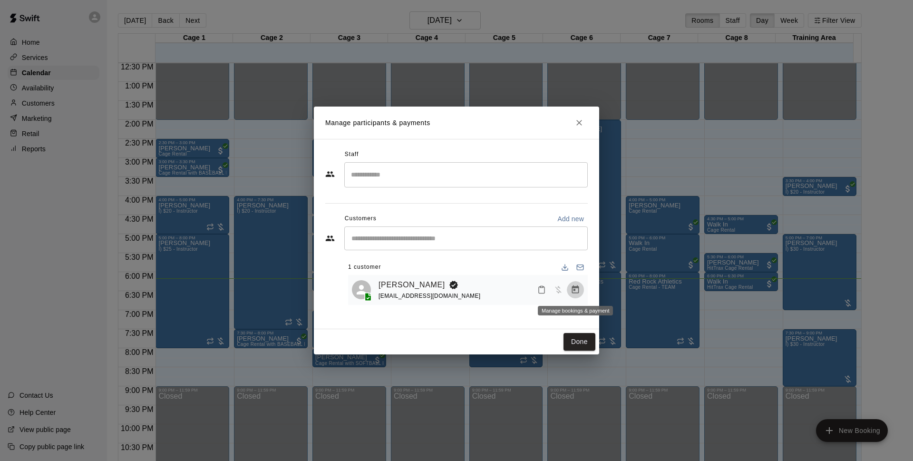
click at [578, 298] on button "Manage bookings & payment" at bounding box center [575, 289] width 17 height 17
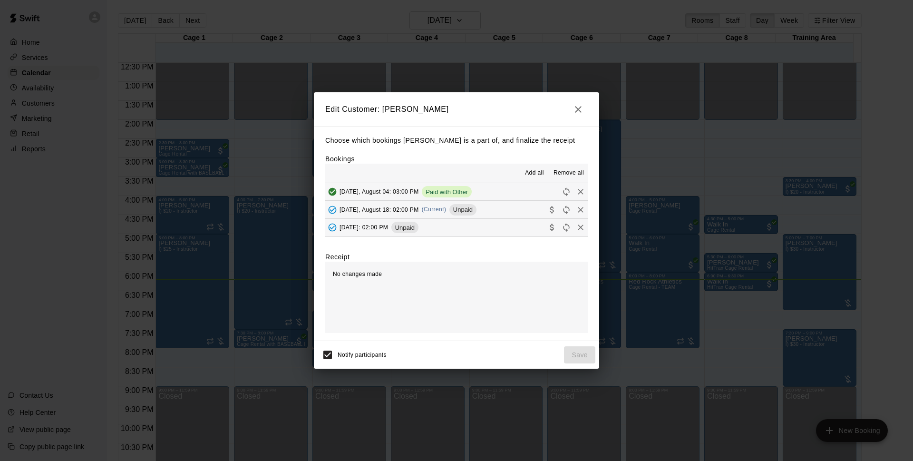
click at [490, 213] on button "Monday, August 18: 02:00 PM (Current) Unpaid" at bounding box center [456, 210] width 263 height 18
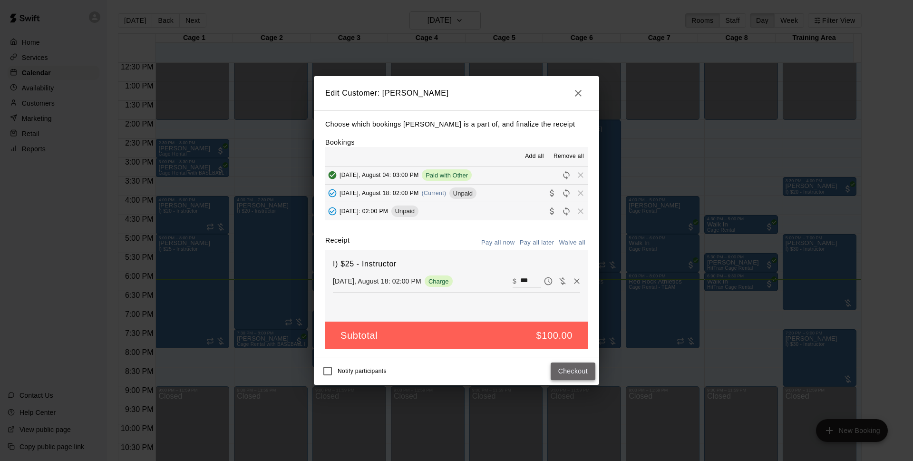
click at [570, 373] on button "Checkout" at bounding box center [573, 371] width 45 height 18
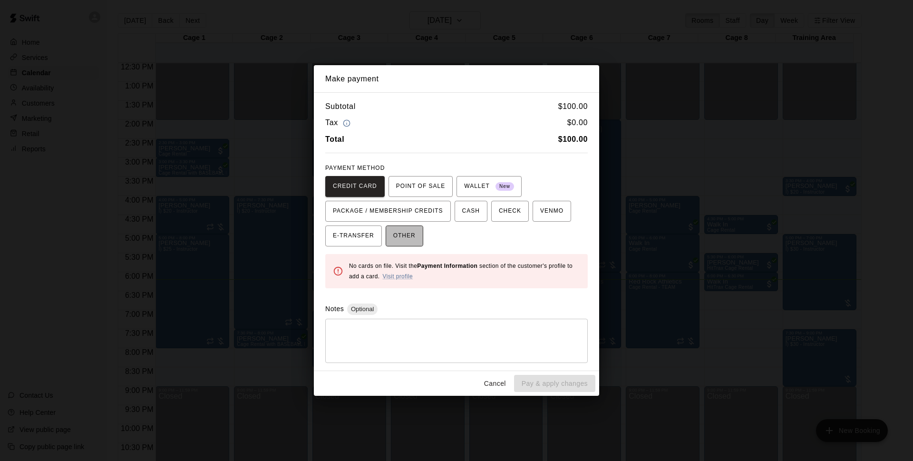
click at [408, 237] on span "OTHER" at bounding box center [404, 235] width 22 height 15
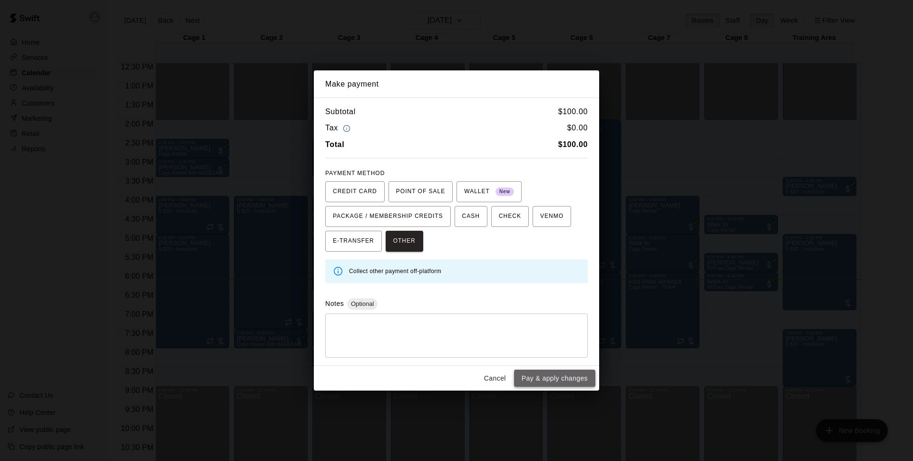
click at [558, 379] on button "Pay & apply changes" at bounding box center [554, 379] width 81 height 18
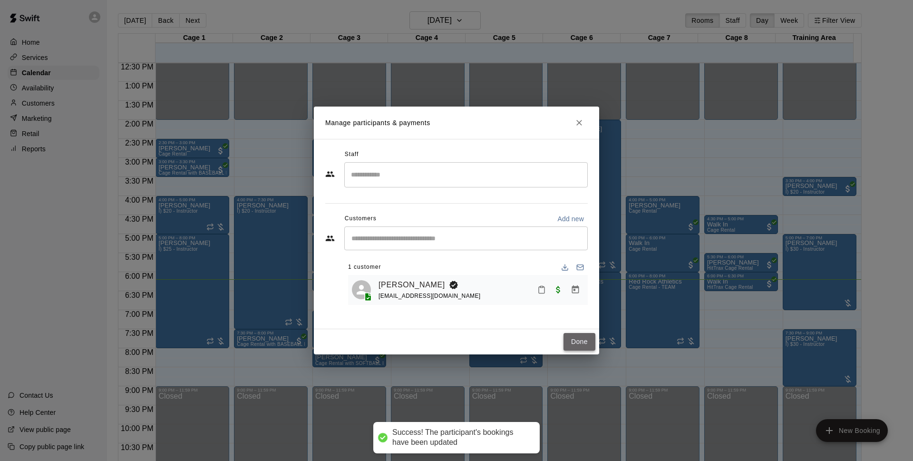
click at [576, 337] on button "Done" at bounding box center [580, 342] width 32 height 18
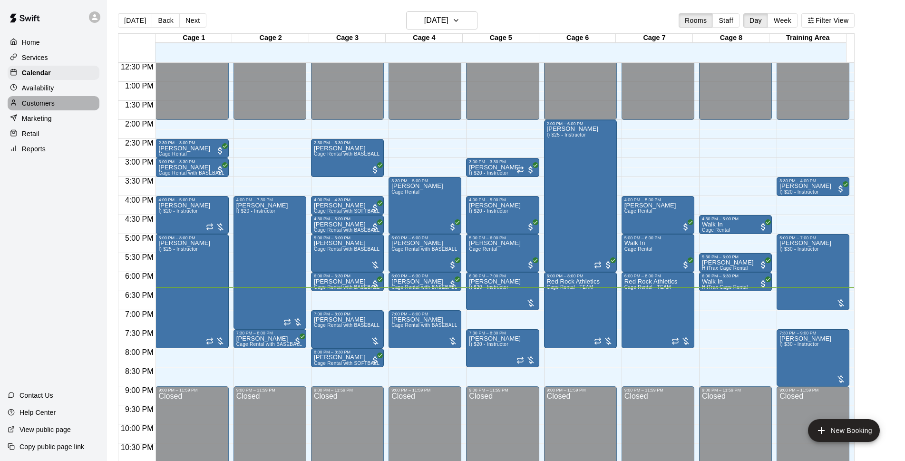
click at [37, 101] on p "Customers" at bounding box center [38, 103] width 33 height 10
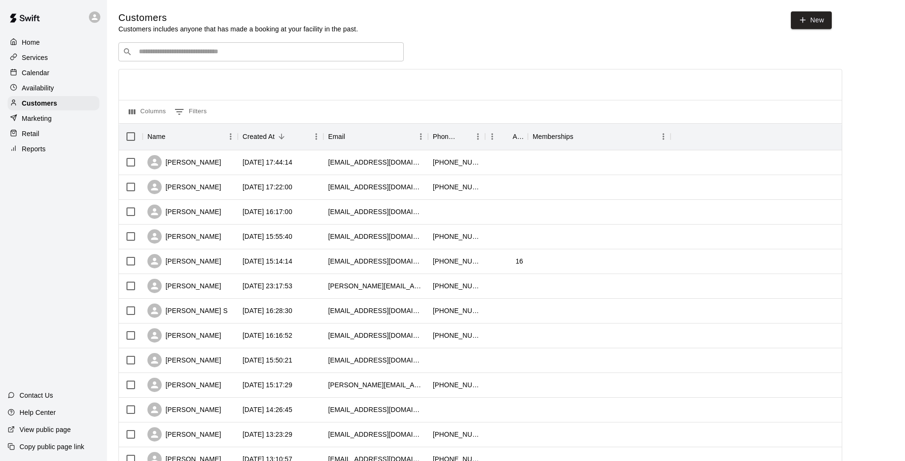
click at [183, 48] on div "​ ​" at bounding box center [260, 51] width 285 height 19
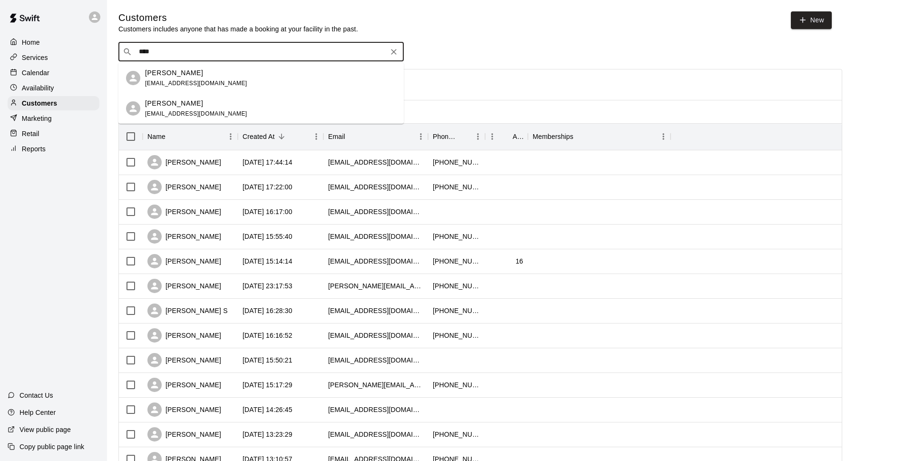
type input "*****"
click at [183, 102] on p "[PERSON_NAME]" at bounding box center [174, 103] width 58 height 10
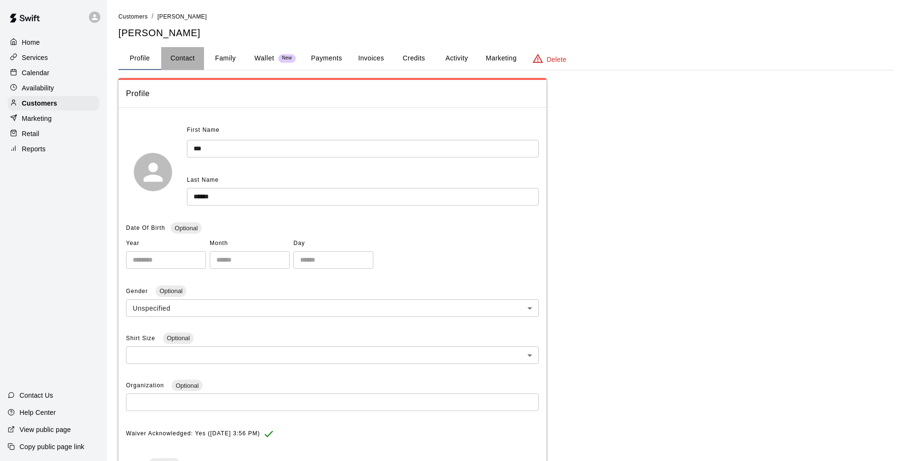
click at [178, 50] on button "Contact" at bounding box center [182, 58] width 43 height 23
select select "**"
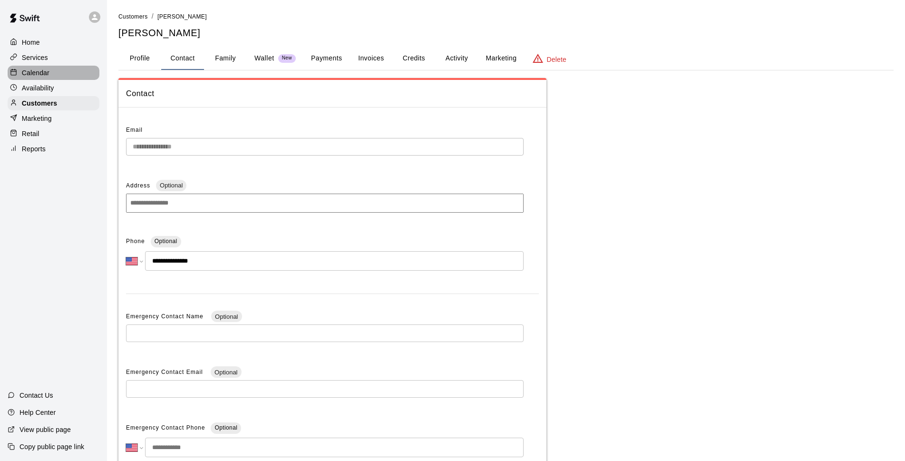
click at [43, 73] on p "Calendar" at bounding box center [36, 73] width 28 height 10
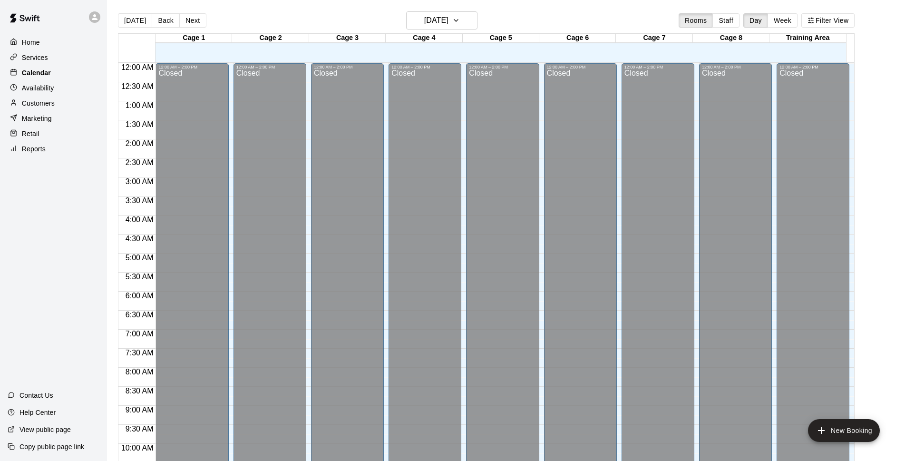
scroll to position [476, 0]
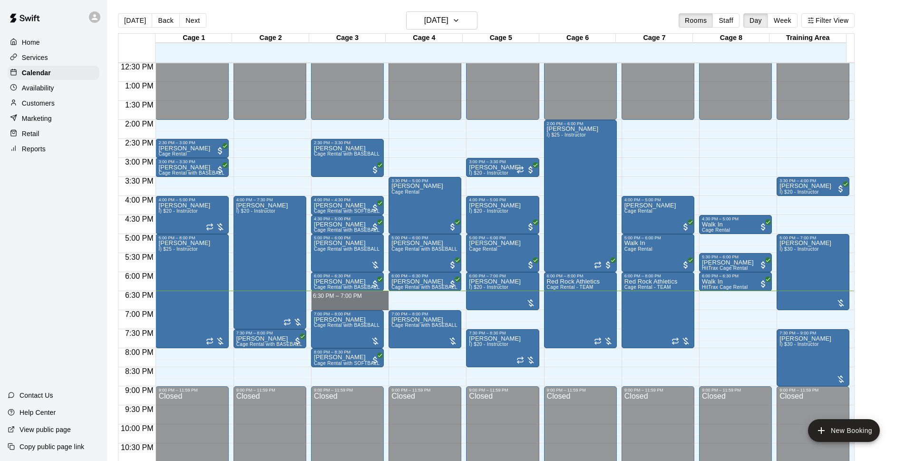
drag, startPoint x: 373, startPoint y: 294, endPoint x: 373, endPoint y: 306, distance: 11.9
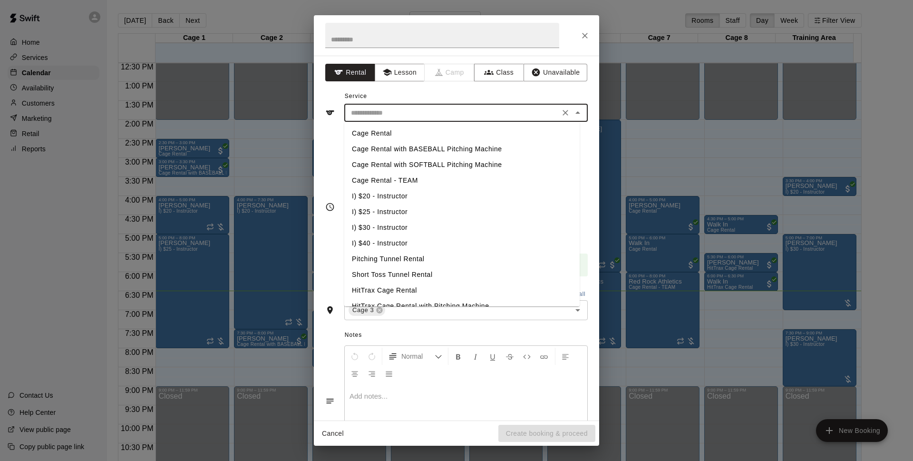
click at [403, 117] on input "text" at bounding box center [452, 113] width 210 height 12
click at [403, 147] on li "Cage Rental with BASEBALL Pitching Machine" at bounding box center [461, 149] width 235 height 16
type input "**********"
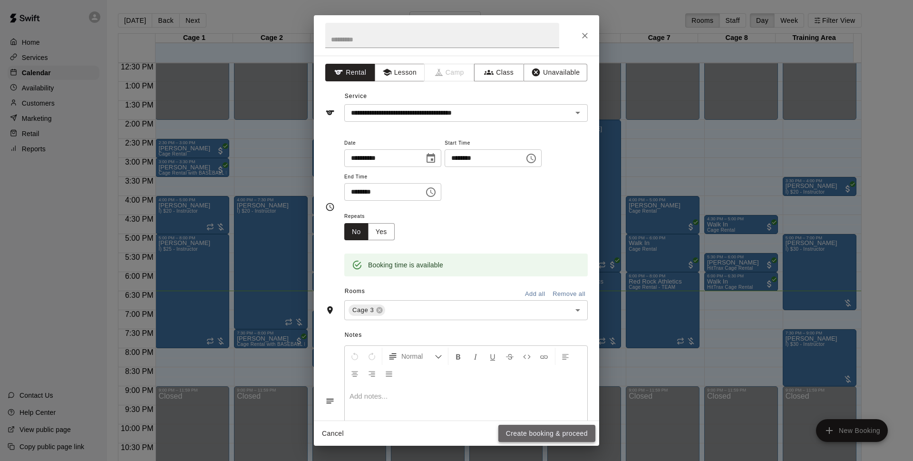
click at [519, 433] on button "Create booking & proceed" at bounding box center [547, 434] width 97 height 18
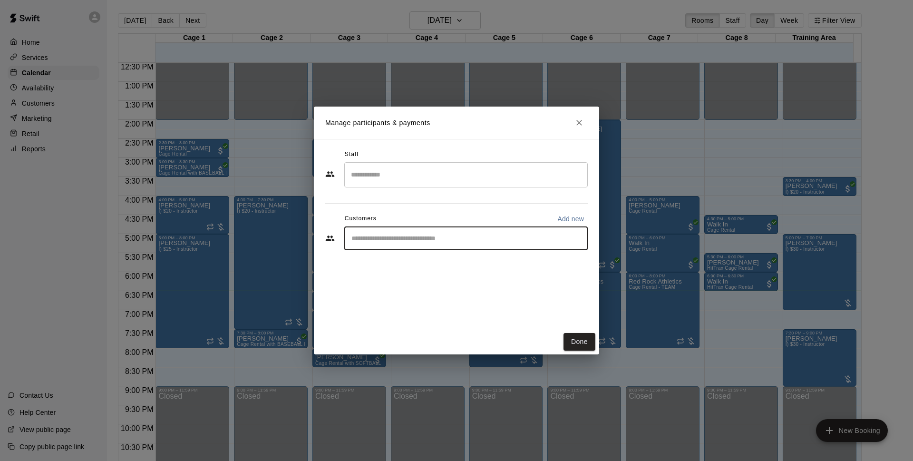
click at [549, 240] on input "Start typing to search customers..." at bounding box center [466, 239] width 235 height 10
type input "*******"
click at [430, 262] on div "Walk In" at bounding box center [422, 260] width 102 height 10
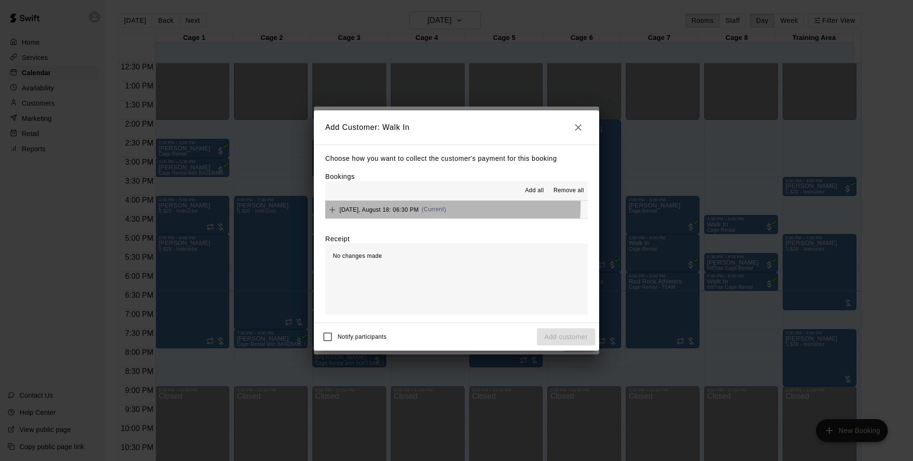
click at [392, 205] on div "Monday, August 18: 06:30 PM (Current)" at bounding box center [385, 210] width 121 height 14
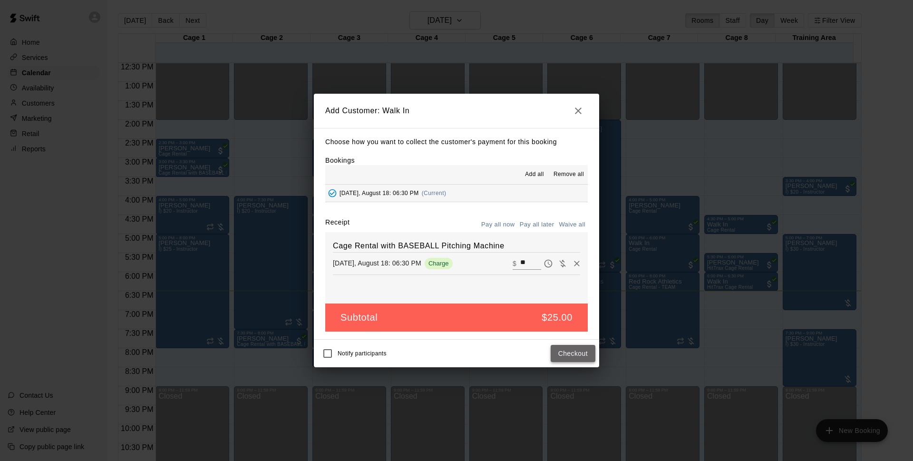
click at [568, 361] on button "Checkout" at bounding box center [573, 354] width 45 height 18
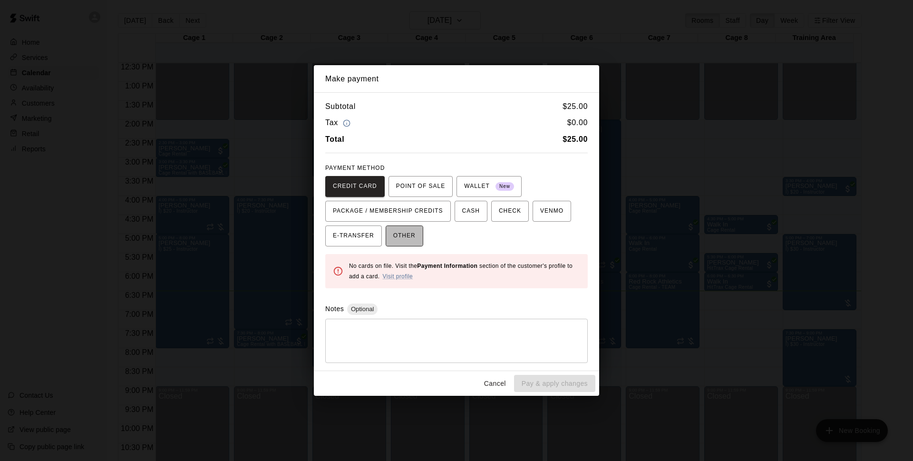
click at [413, 232] on span "OTHER" at bounding box center [404, 235] width 22 height 15
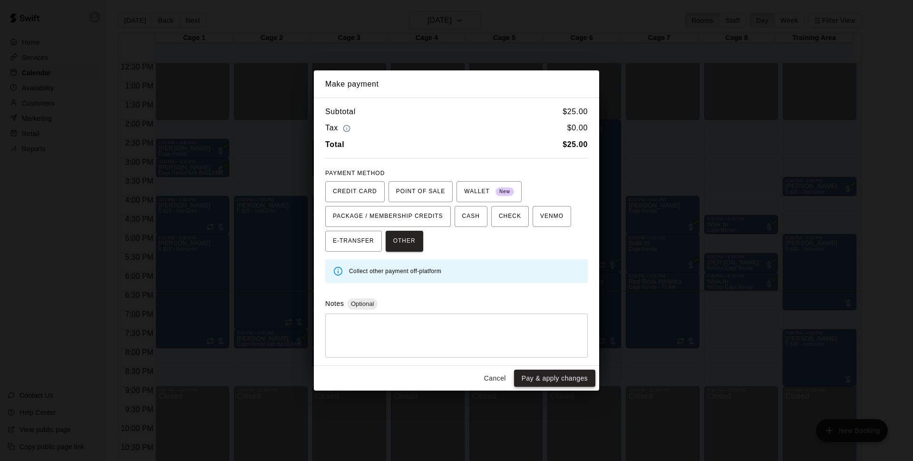
click at [550, 383] on button "Pay & apply changes" at bounding box center [554, 379] width 81 height 18
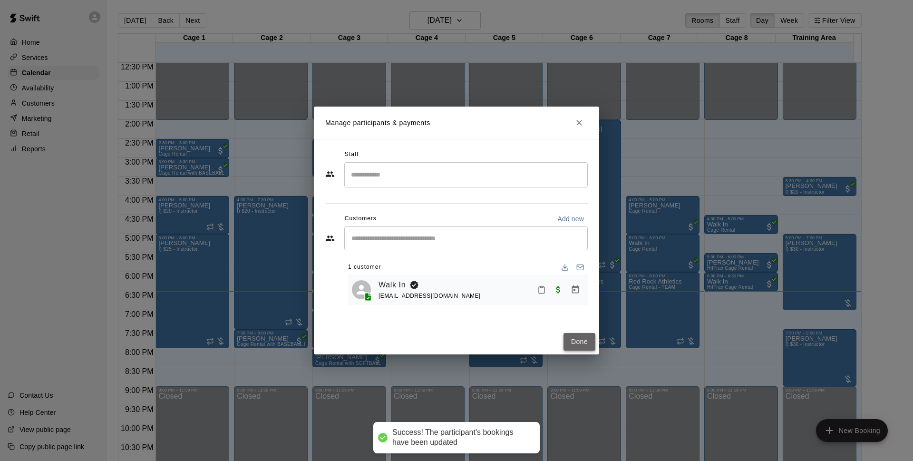
click at [581, 347] on button "Done" at bounding box center [580, 342] width 32 height 18
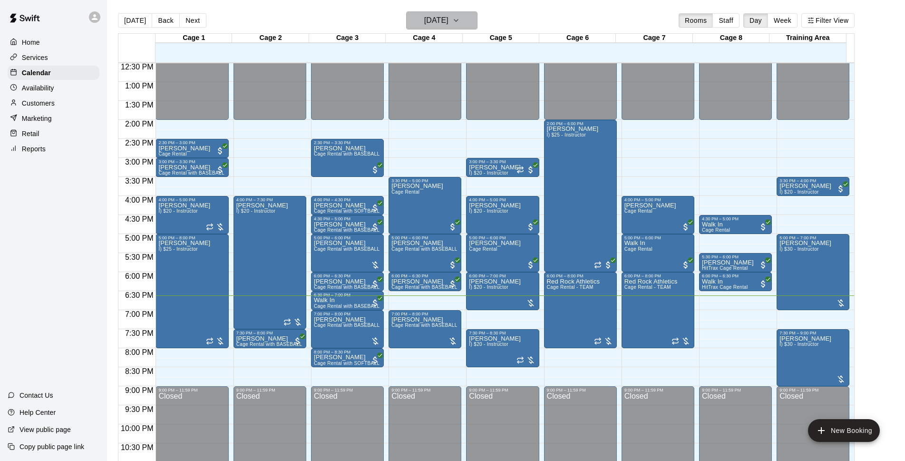
click at [449, 26] on h6 "[DATE]" at bounding box center [436, 20] width 24 height 13
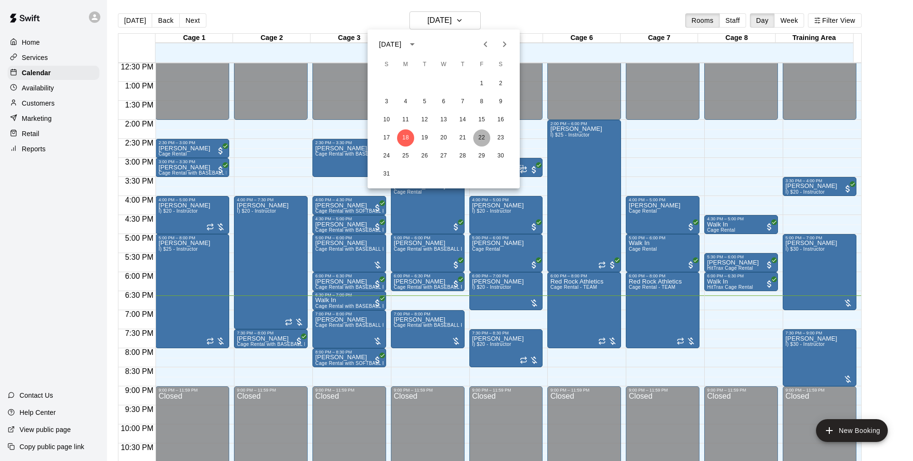
click at [480, 137] on button "22" at bounding box center [481, 137] width 17 height 17
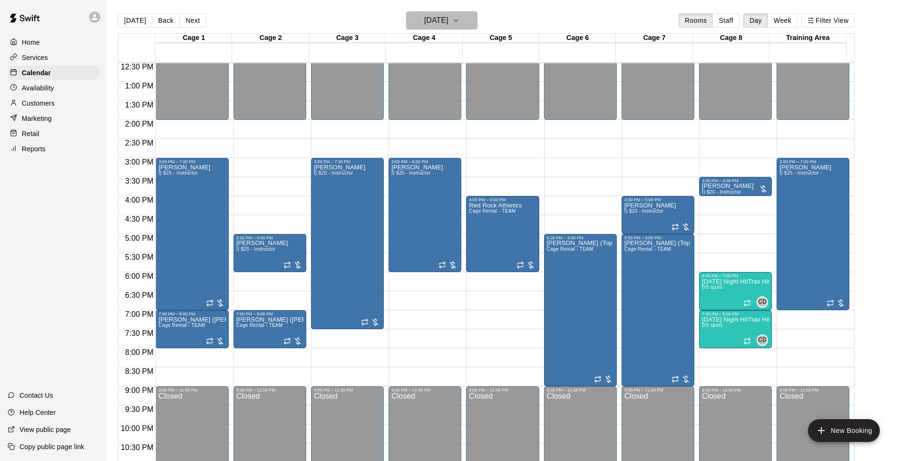
click at [449, 22] on h6 "Friday Aug 22" at bounding box center [436, 20] width 24 height 13
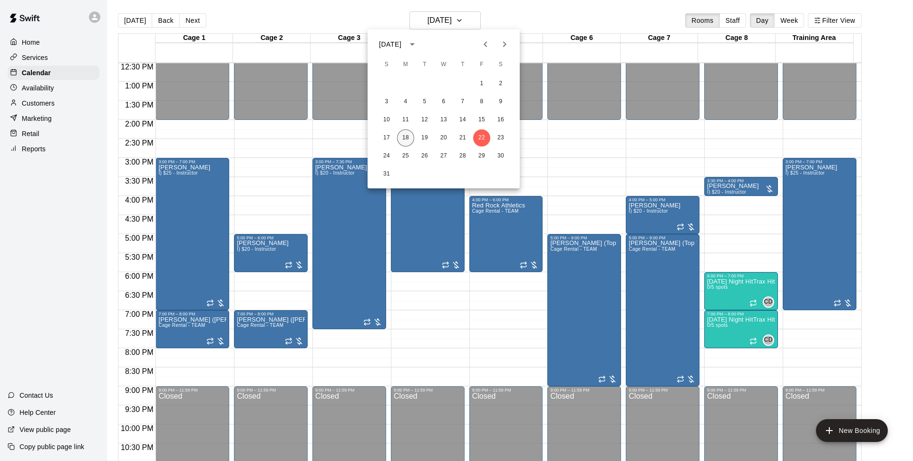
click at [405, 135] on button "18" at bounding box center [405, 137] width 17 height 17
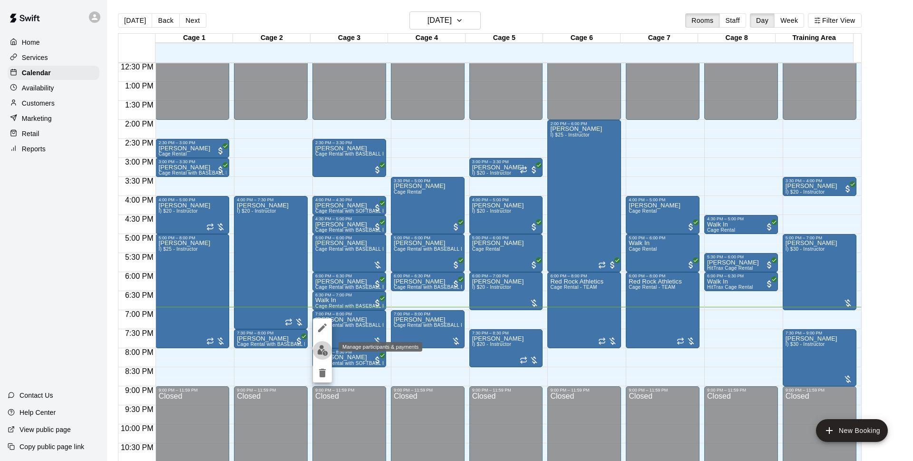
click at [318, 345] on img "edit" at bounding box center [322, 350] width 11 height 11
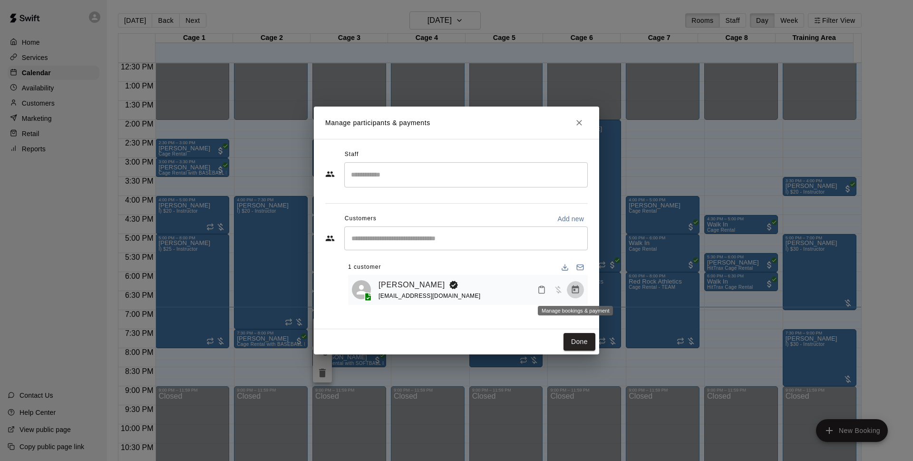
click at [578, 295] on button "Manage bookings & payment" at bounding box center [575, 289] width 17 height 17
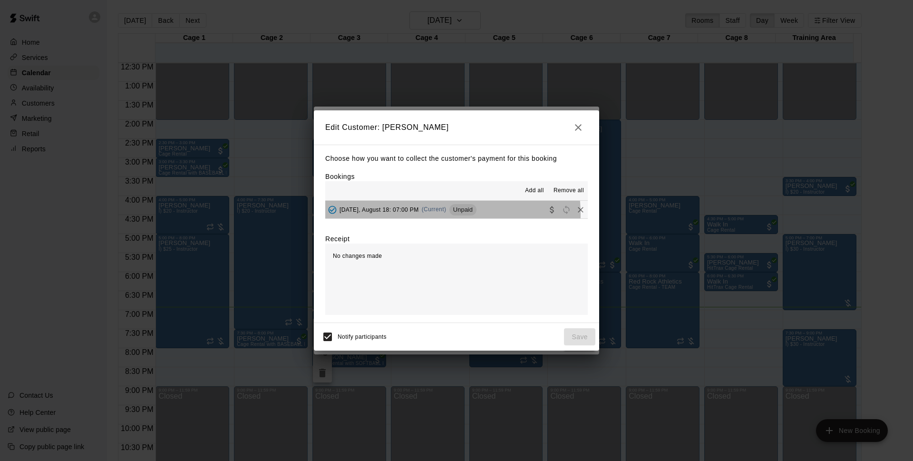
click at [420, 215] on div "Monday, August 18: 07:00 PM (Current) Unpaid" at bounding box center [400, 210] width 151 height 14
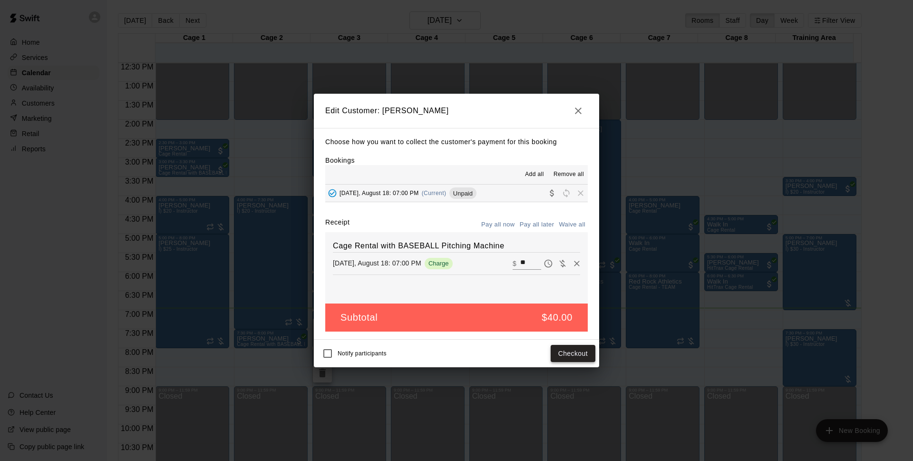
click at [568, 353] on button "Checkout" at bounding box center [573, 354] width 45 height 18
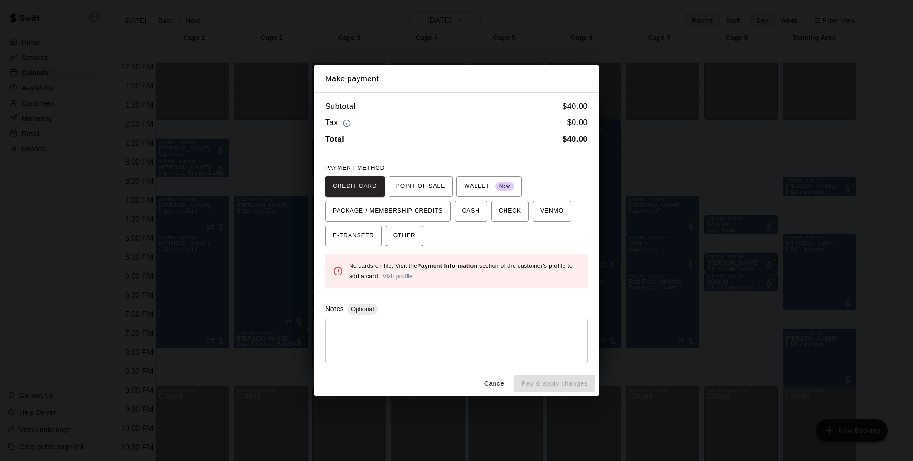
click at [389, 242] on button "OTHER" at bounding box center [405, 235] width 38 height 21
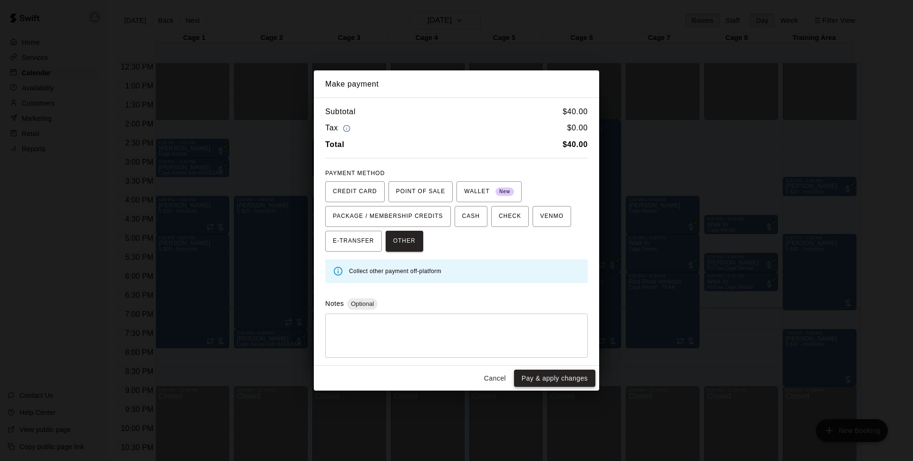
click at [544, 384] on button "Pay & apply changes" at bounding box center [554, 379] width 81 height 18
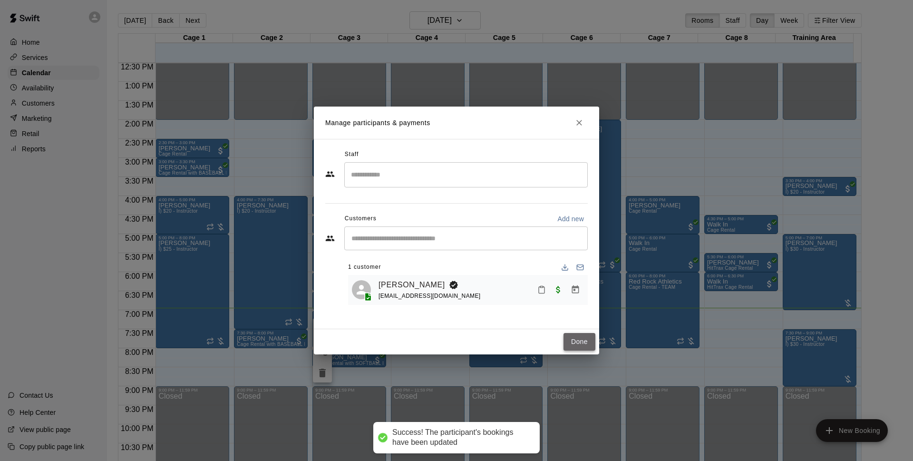
click at [573, 344] on button "Done" at bounding box center [580, 342] width 32 height 18
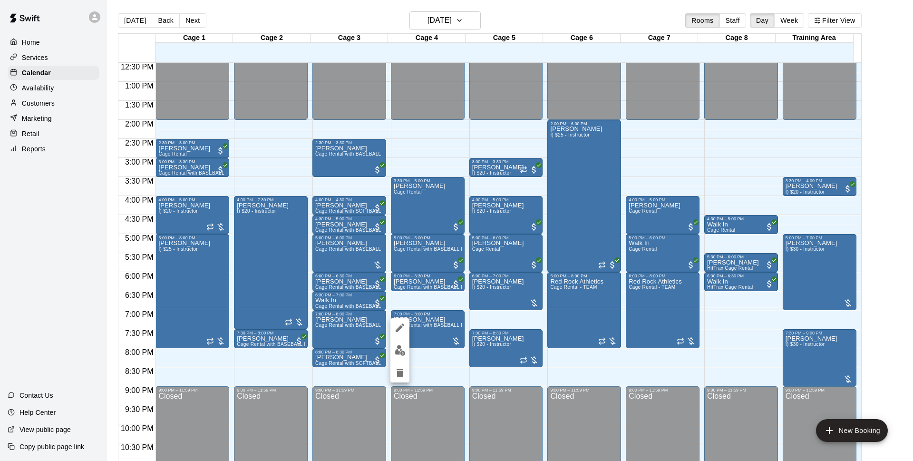
click at [441, 375] on div at bounding box center [456, 230] width 913 height 461
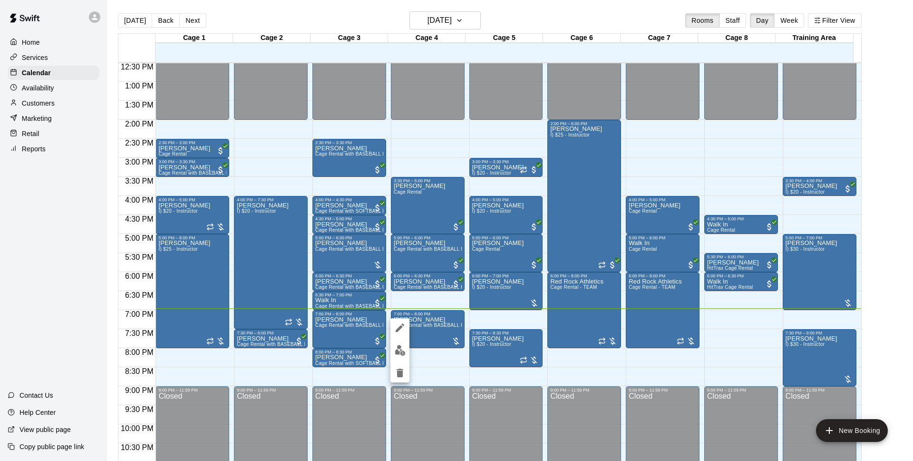
drag, startPoint x: 416, startPoint y: 331, endPoint x: 387, endPoint y: 346, distance: 33.2
click at [440, 355] on div at bounding box center [456, 230] width 913 height 461
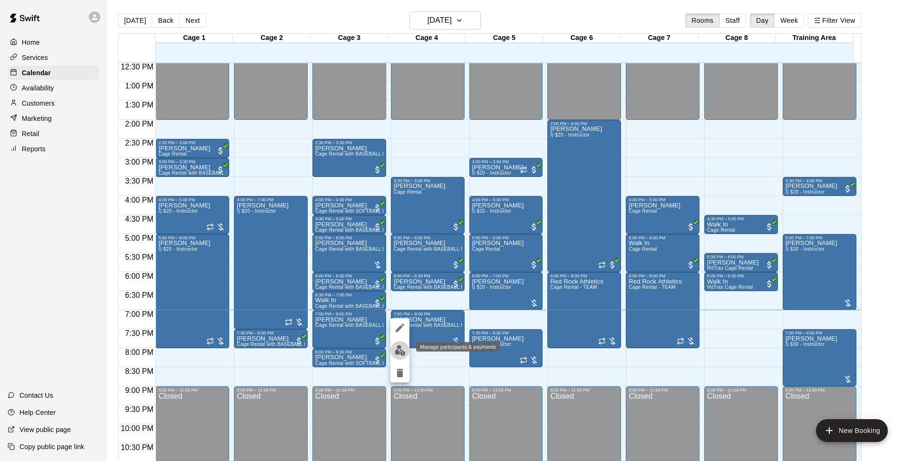
click at [399, 352] on img "edit" at bounding box center [400, 350] width 11 height 11
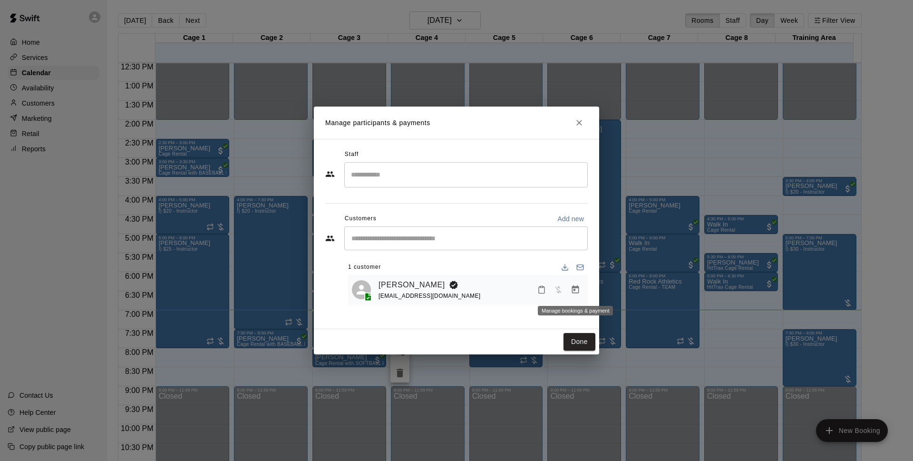
click at [570, 289] on button "Manage bookings & payment" at bounding box center [575, 289] width 17 height 17
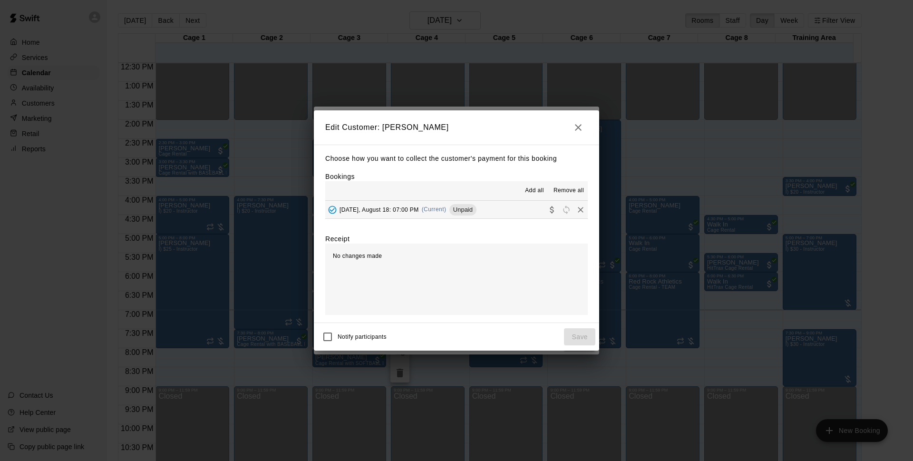
click at [492, 205] on button "Monday, August 18: 07:00 PM (Current) Unpaid" at bounding box center [456, 210] width 263 height 18
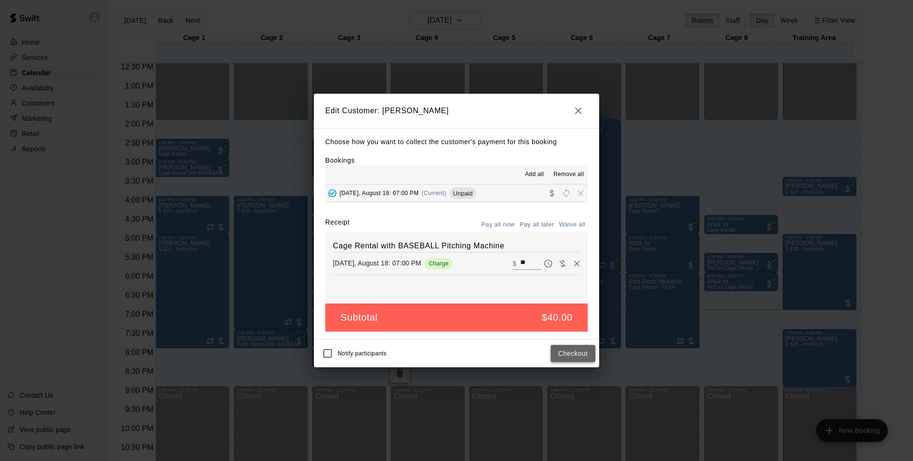
click at [561, 353] on button "Checkout" at bounding box center [573, 354] width 45 height 18
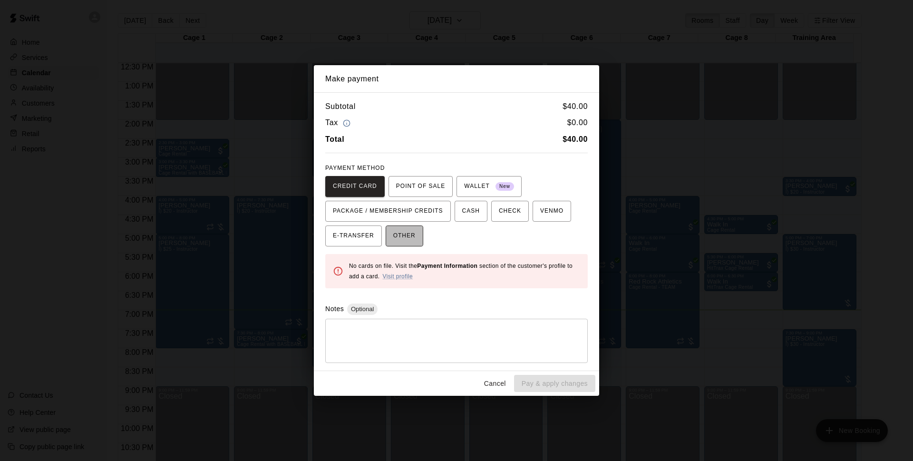
click at [401, 230] on span "OTHER" at bounding box center [404, 235] width 22 height 15
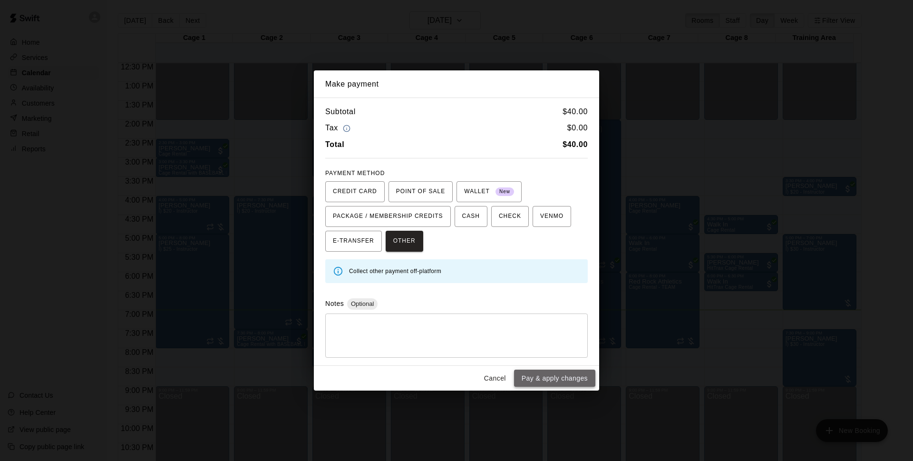
click at [554, 371] on button "Pay & apply changes" at bounding box center [554, 379] width 81 height 18
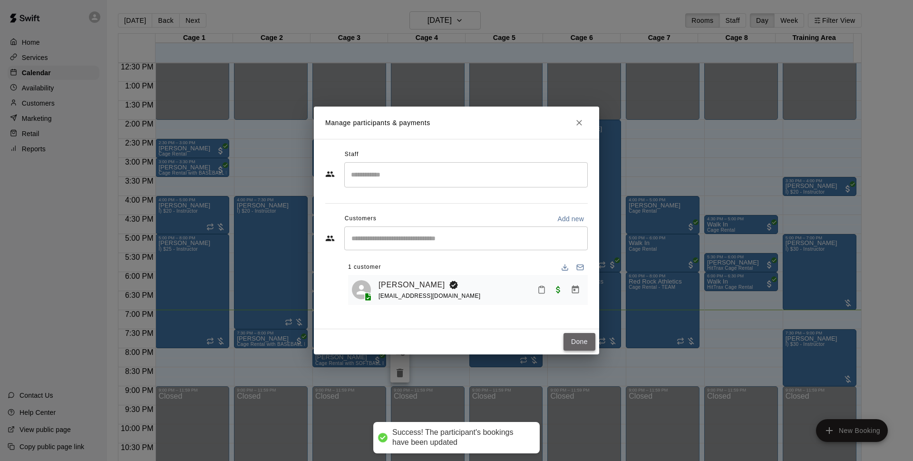
click at [569, 334] on button "Done" at bounding box center [580, 342] width 32 height 18
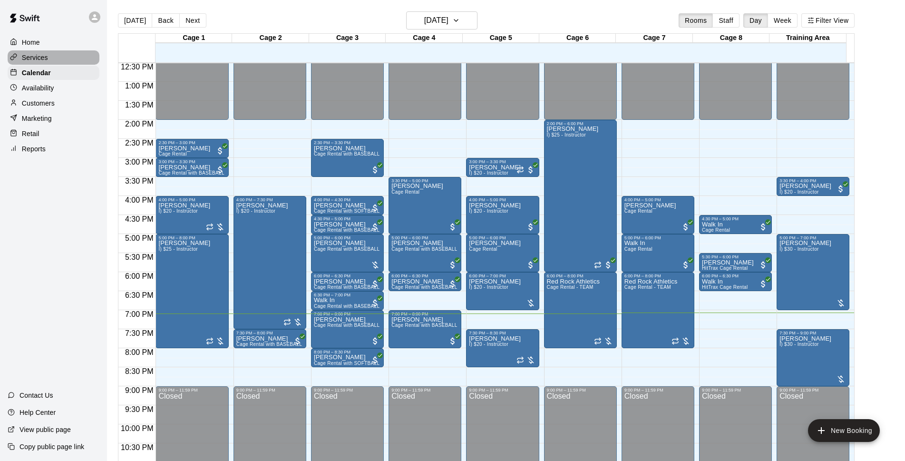
click at [39, 58] on p "Services" at bounding box center [35, 58] width 26 height 10
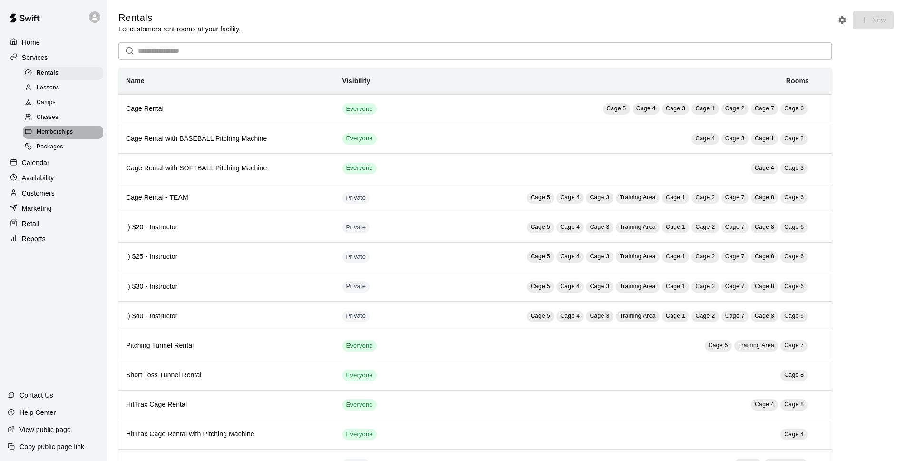
click at [60, 130] on div "Memberships" at bounding box center [63, 132] width 80 height 13
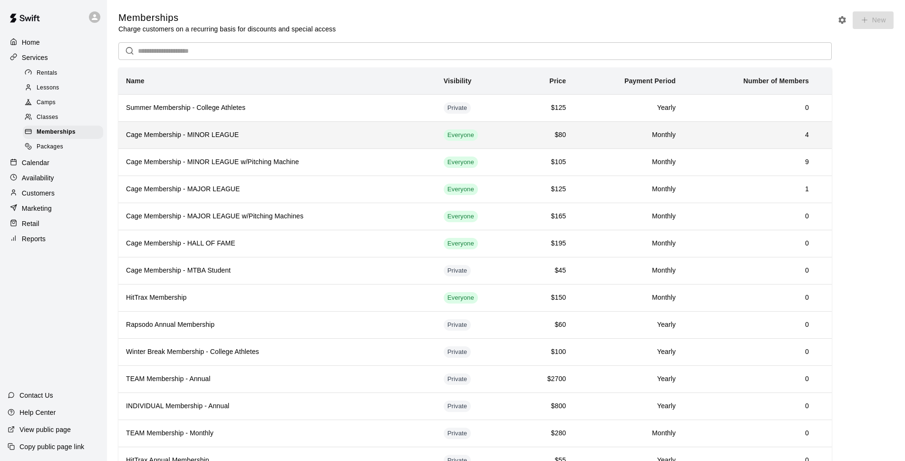
click at [250, 140] on h6 "Cage Membership - MINOR LEAGUE" at bounding box center [277, 135] width 303 height 10
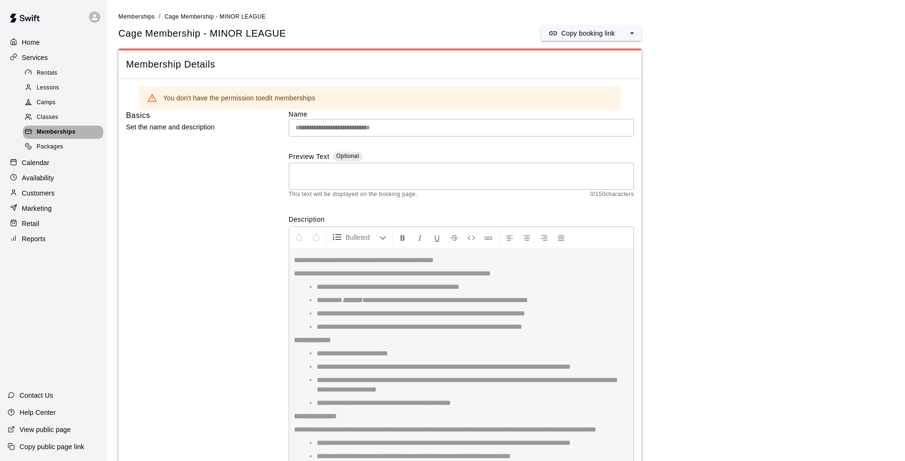
click at [47, 135] on span "Memberships" at bounding box center [56, 132] width 39 height 10
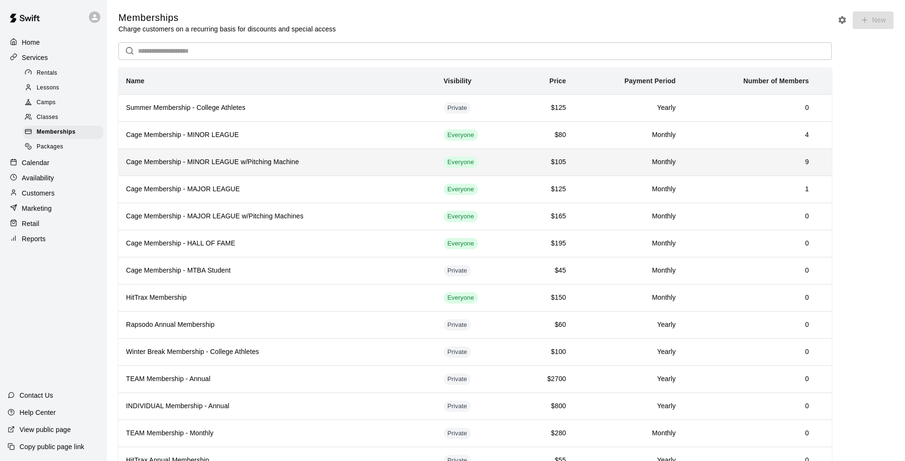
click at [208, 158] on h6 "Cage Membership - MINOR LEAGUE w/Pitching Machine" at bounding box center [277, 162] width 303 height 10
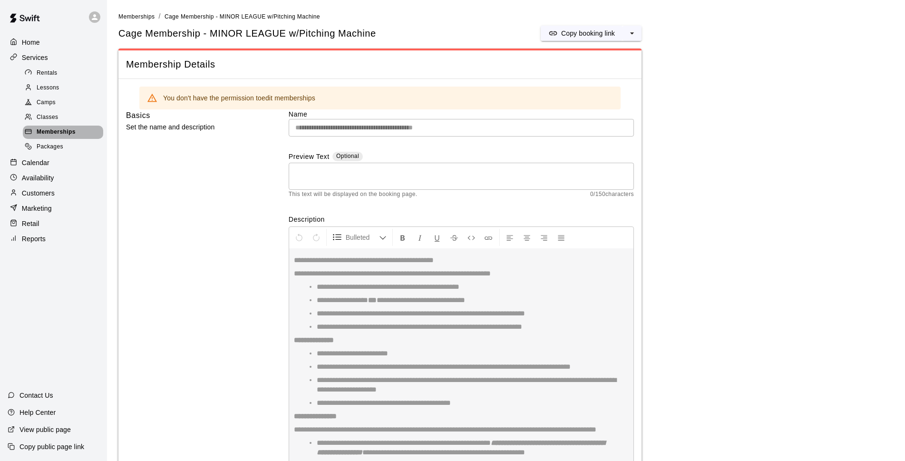
click at [64, 131] on span "Memberships" at bounding box center [56, 132] width 39 height 10
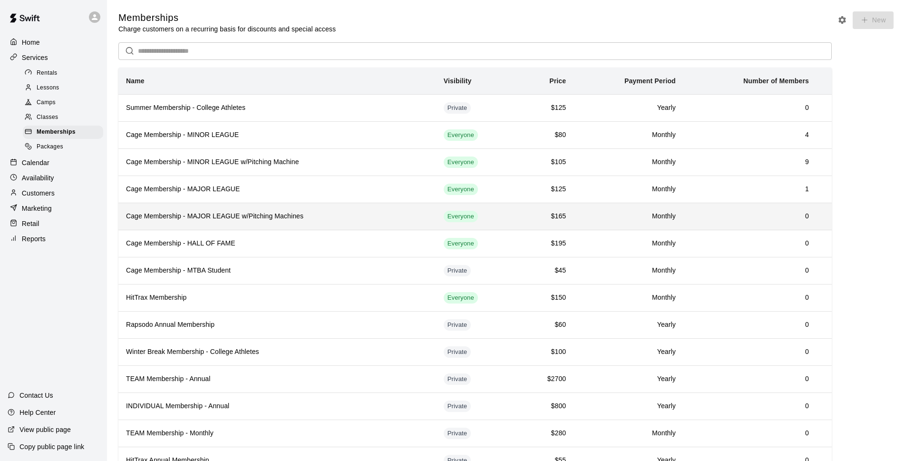
click at [343, 219] on h6 "Cage Membership - MAJOR LEAGUE w/Pitching Machines" at bounding box center [277, 216] width 303 height 10
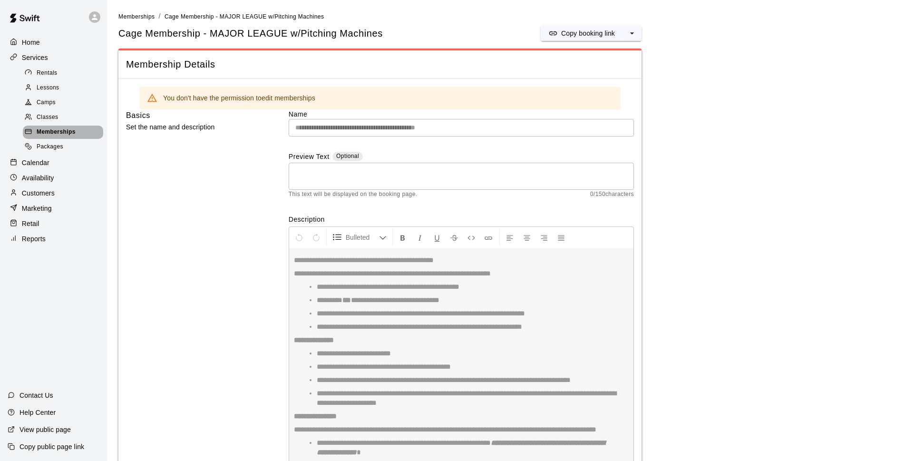
click at [40, 137] on span "Memberships" at bounding box center [56, 132] width 39 height 10
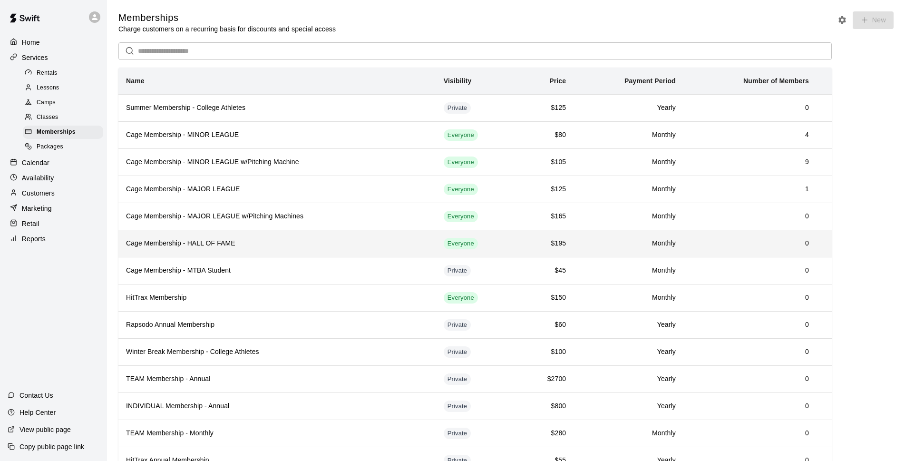
click at [218, 243] on h6 "Cage Membership - HALL OF FAME" at bounding box center [277, 243] width 303 height 10
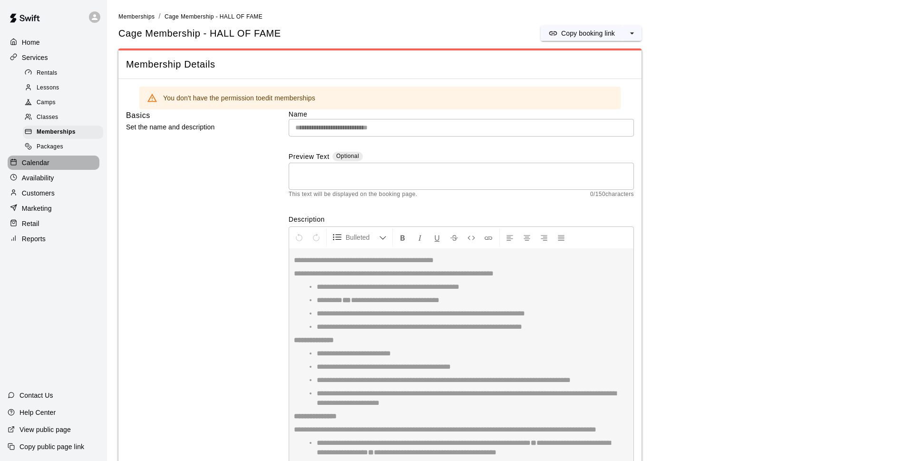
click at [47, 167] on p "Calendar" at bounding box center [36, 163] width 28 height 10
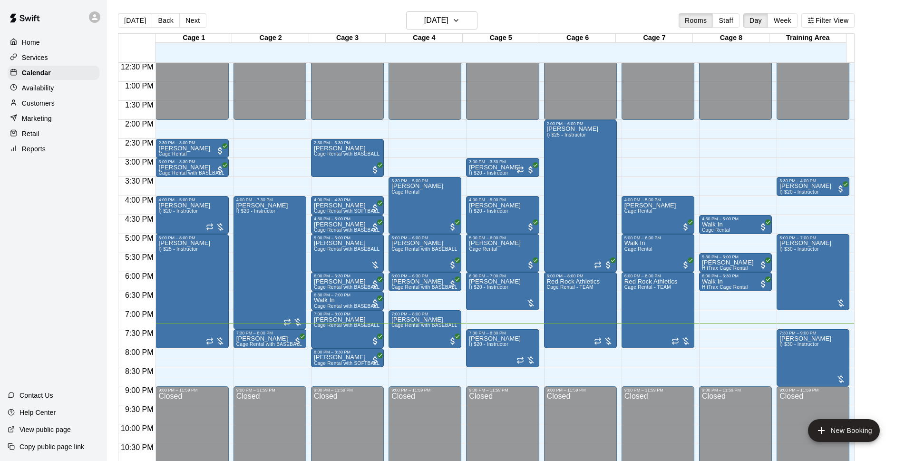
scroll to position [506, 0]
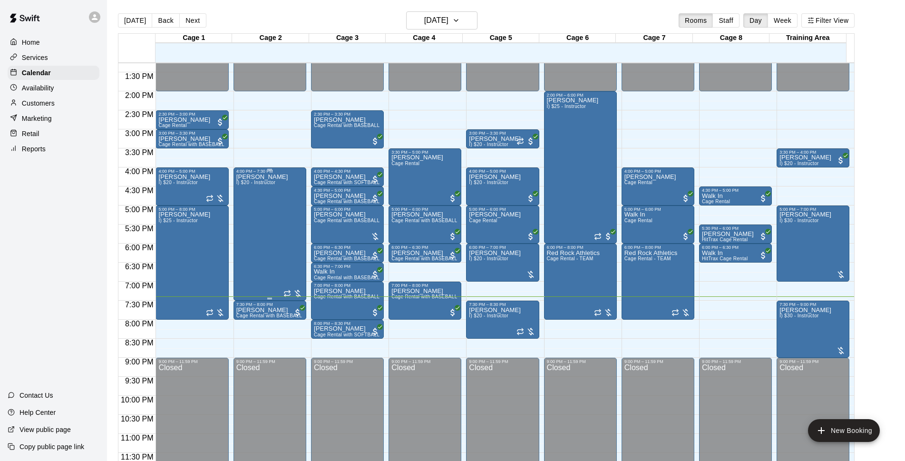
drag, startPoint x: 247, startPoint y: 243, endPoint x: 259, endPoint y: 210, distance: 34.9
click at [259, 210] on div "Dustin Crespo I) $20 - Instructor" at bounding box center [262, 404] width 52 height 461
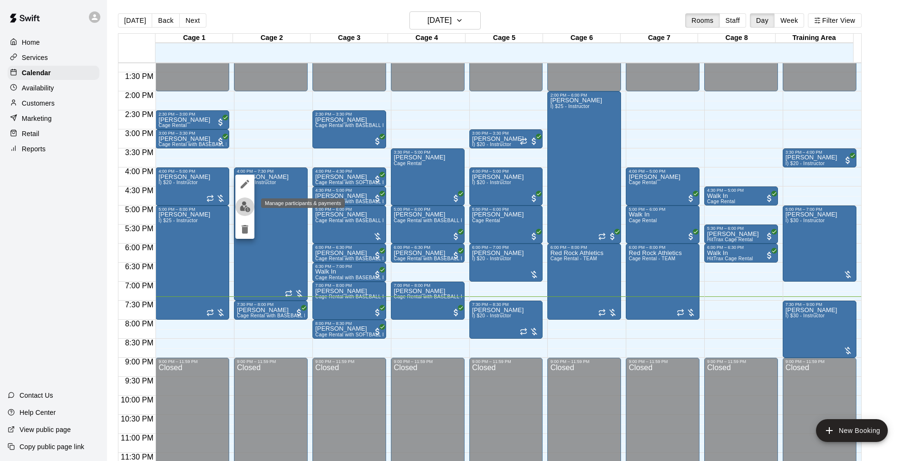
click at [244, 206] on img "edit" at bounding box center [245, 206] width 11 height 11
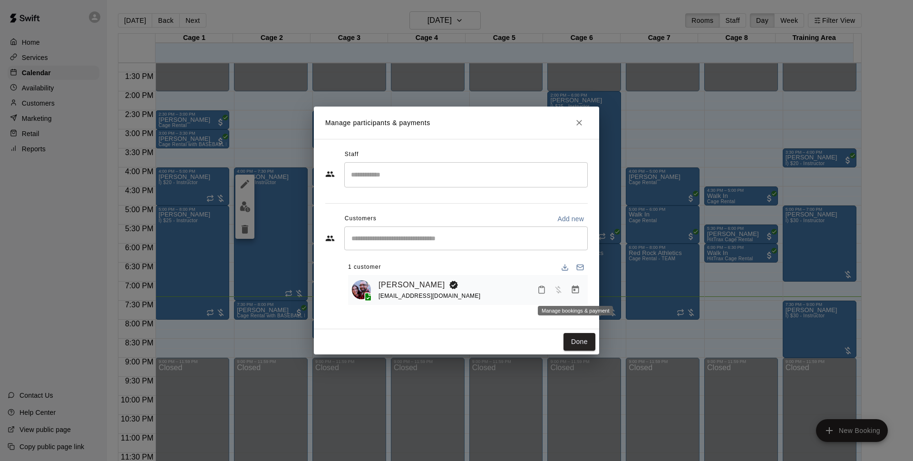
click at [578, 293] on icon "Manage bookings & payment" at bounding box center [575, 289] width 7 height 8
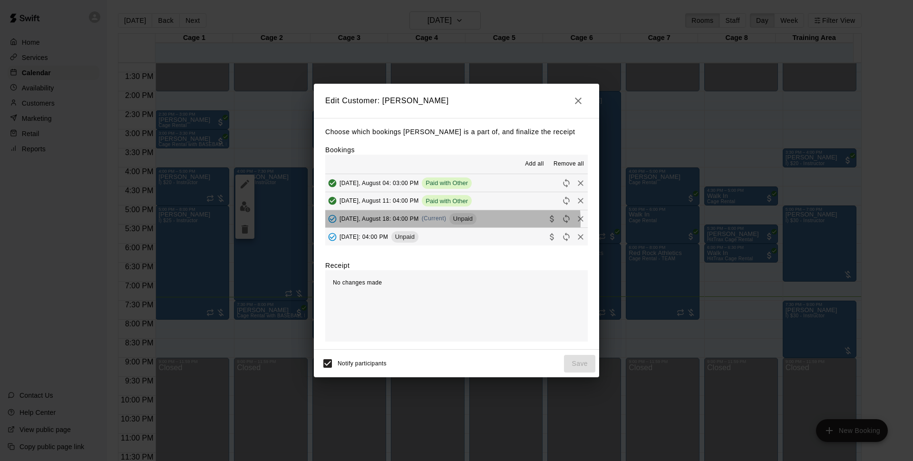
click at [442, 223] on div "Monday, August 18: 04:00 PM (Current) Unpaid" at bounding box center [400, 219] width 151 height 14
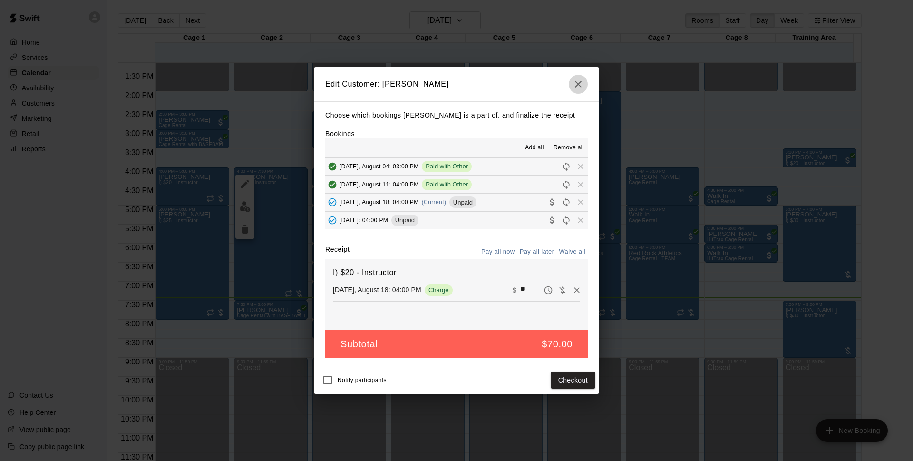
click at [577, 84] on icon "button" at bounding box center [578, 83] width 11 height 11
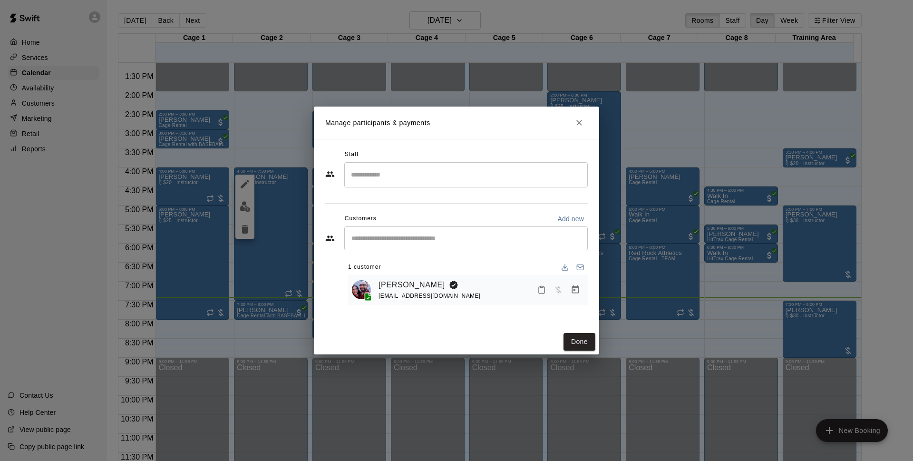
click at [582, 125] on icon "Close" at bounding box center [580, 123] width 6 height 6
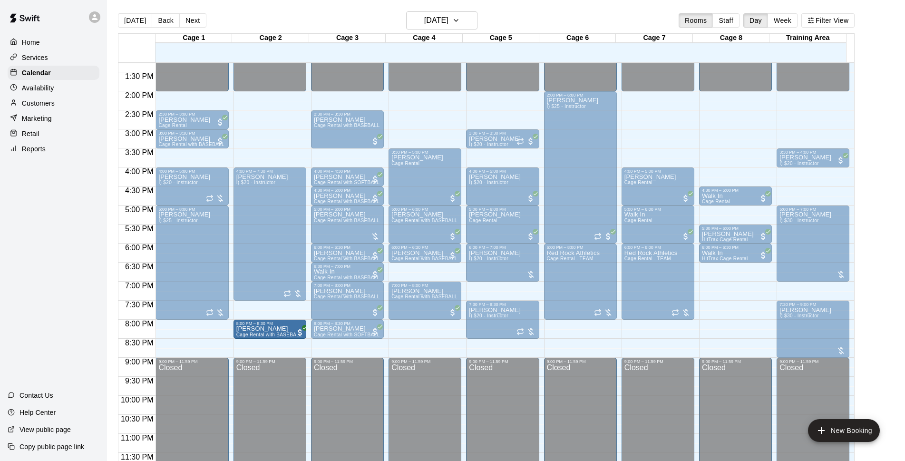
drag, startPoint x: 225, startPoint y: 329, endPoint x: 251, endPoint y: 332, distance: 26.8
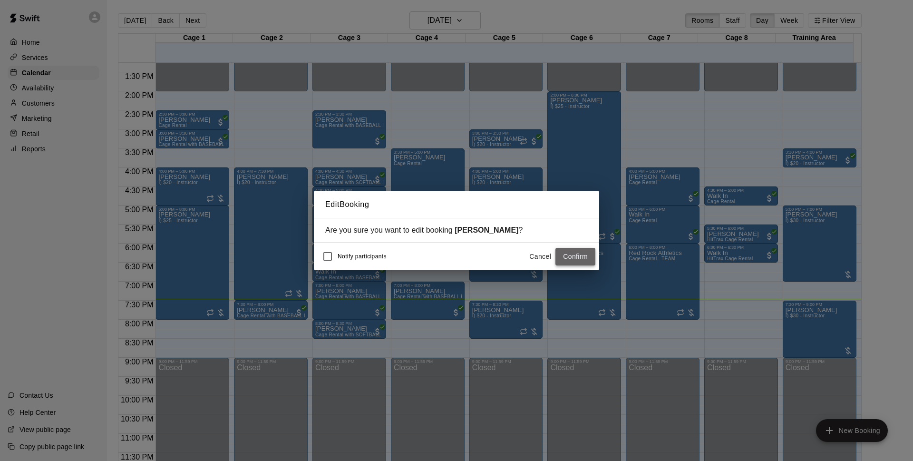
click at [584, 249] on button "Confirm" at bounding box center [576, 257] width 40 height 18
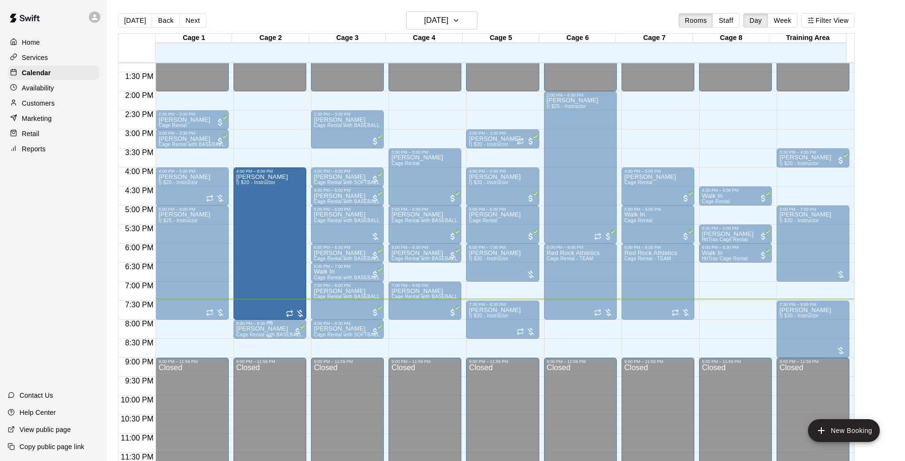
drag, startPoint x: 267, startPoint y: 315, endPoint x: 267, endPoint y: 323, distance: 8.1
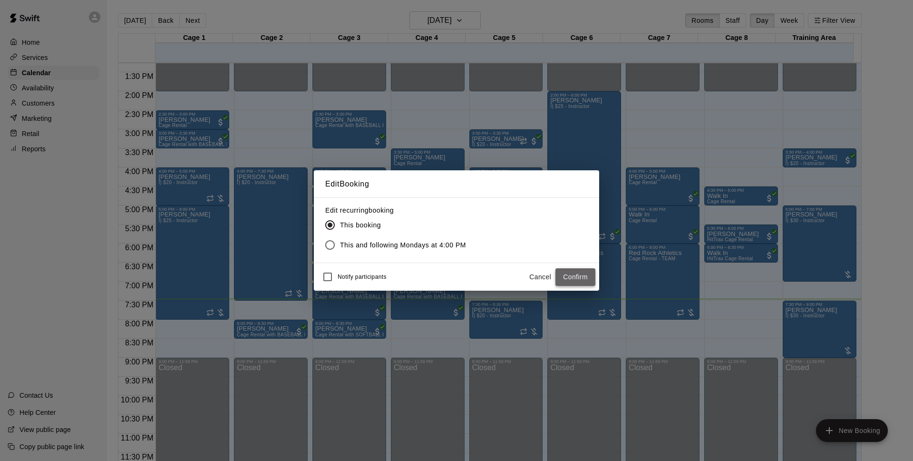
click at [567, 272] on button "Confirm" at bounding box center [576, 277] width 40 height 18
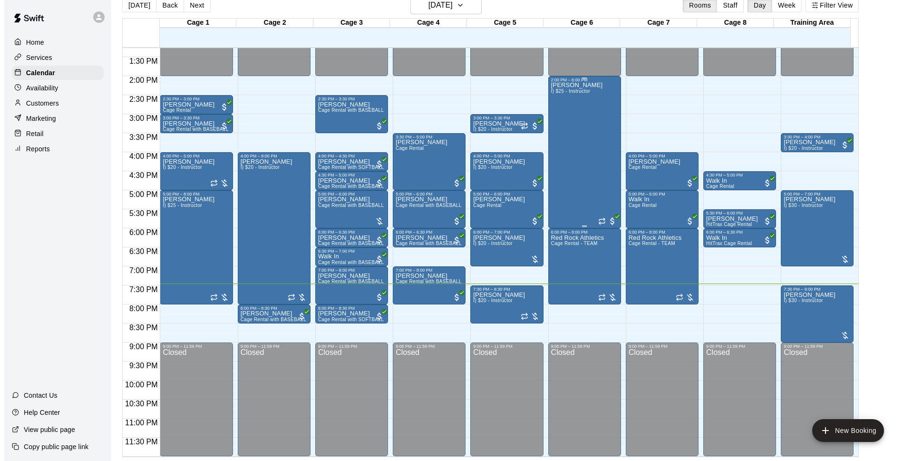
scroll to position [444, 0]
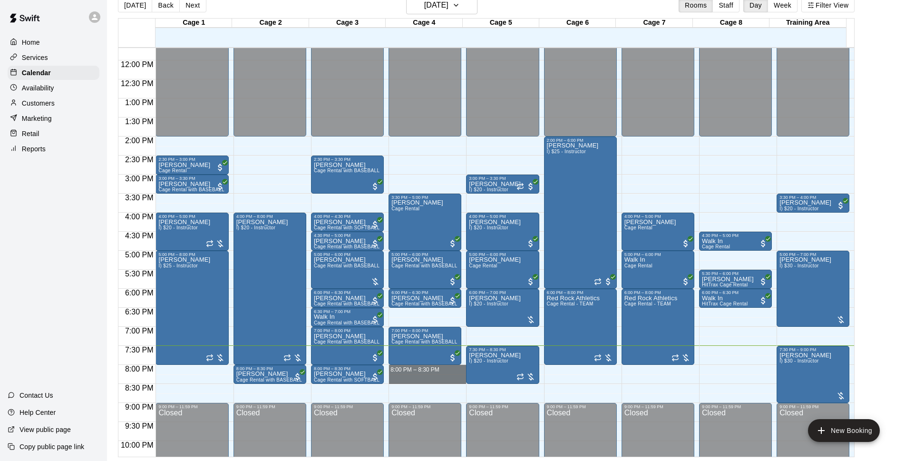
drag, startPoint x: 449, startPoint y: 366, endPoint x: 451, endPoint y: 377, distance: 11.3
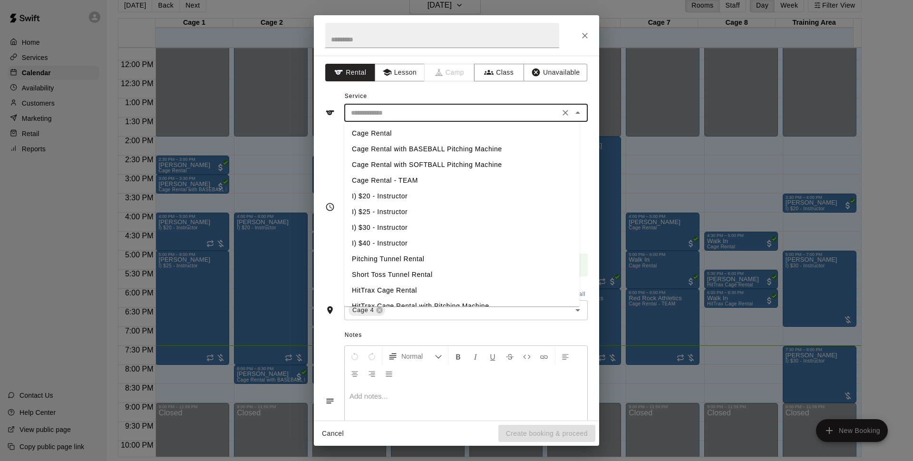
click at [434, 115] on input "text" at bounding box center [452, 113] width 210 height 12
click at [417, 149] on li "Cage Rental with BASEBALL Pitching Machine" at bounding box center [461, 149] width 235 height 16
type input "**********"
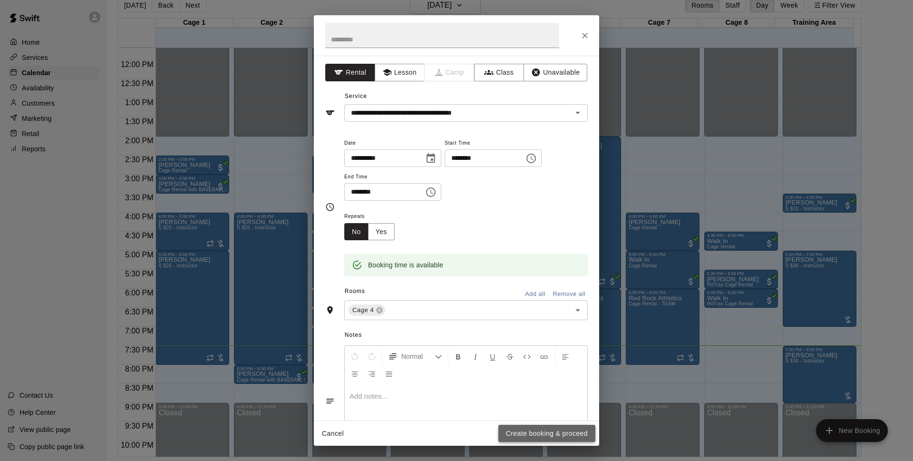
click at [552, 431] on button "Create booking & proceed" at bounding box center [547, 434] width 97 height 18
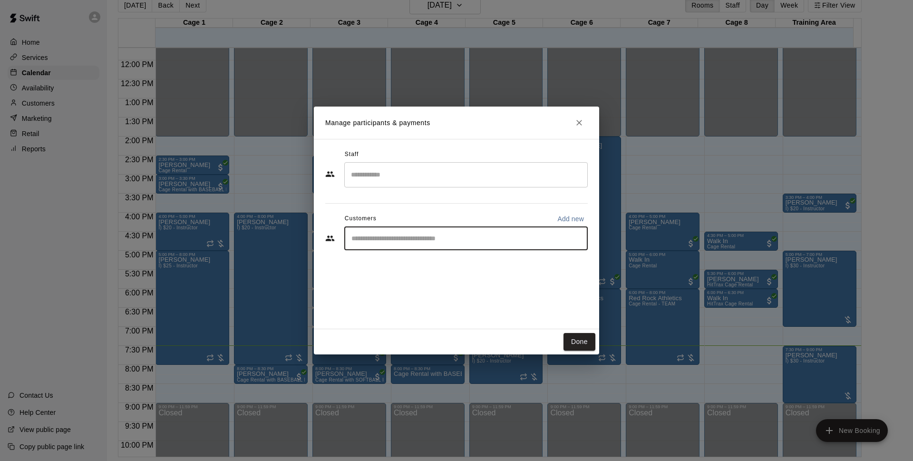
click at [547, 240] on input "Start typing to search customers..." at bounding box center [466, 239] width 235 height 10
type input "*******"
click at [539, 266] on div "Walk In info@basesloadedlv.com" at bounding box center [475, 265] width 209 height 20
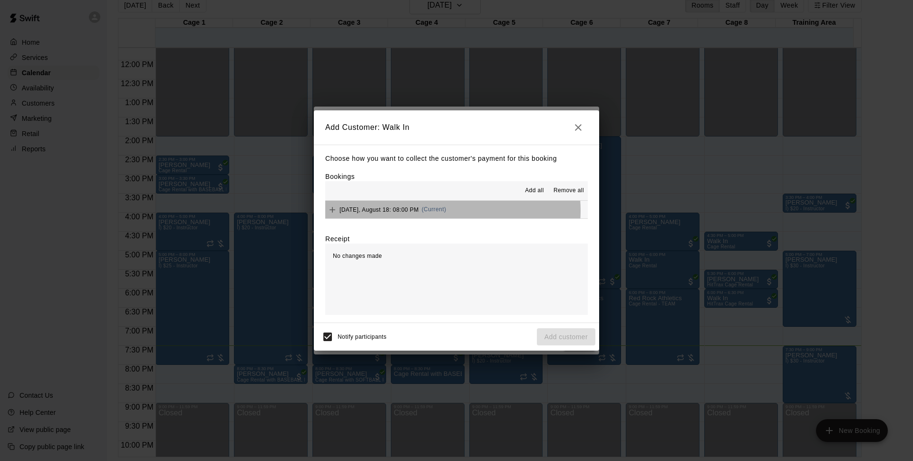
click at [446, 211] on span "(Current)" at bounding box center [434, 209] width 25 height 7
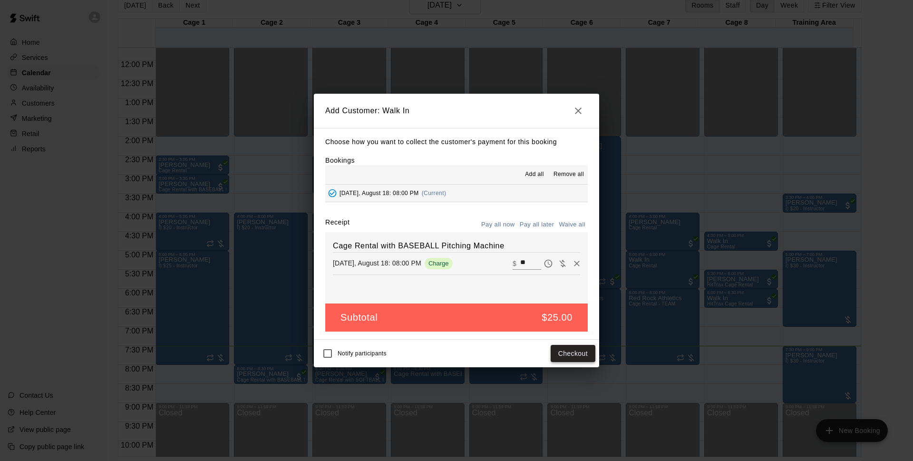
click at [566, 357] on button "Checkout" at bounding box center [573, 354] width 45 height 18
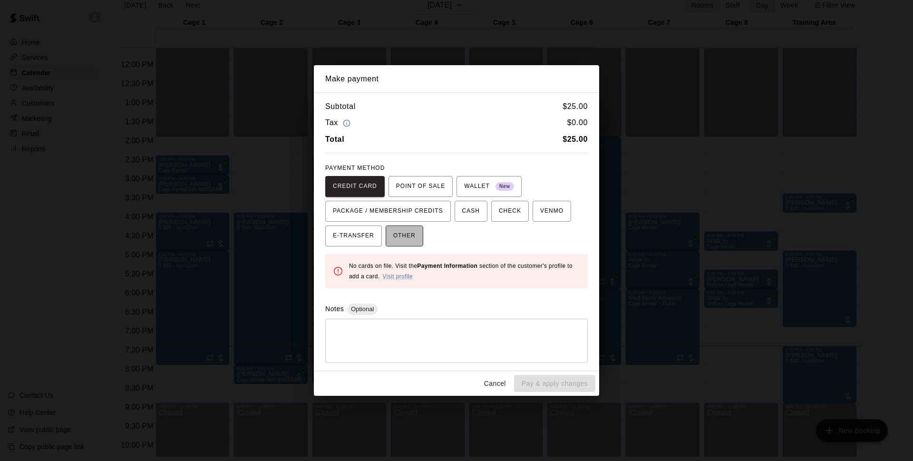
click at [418, 239] on button "OTHER" at bounding box center [405, 235] width 38 height 21
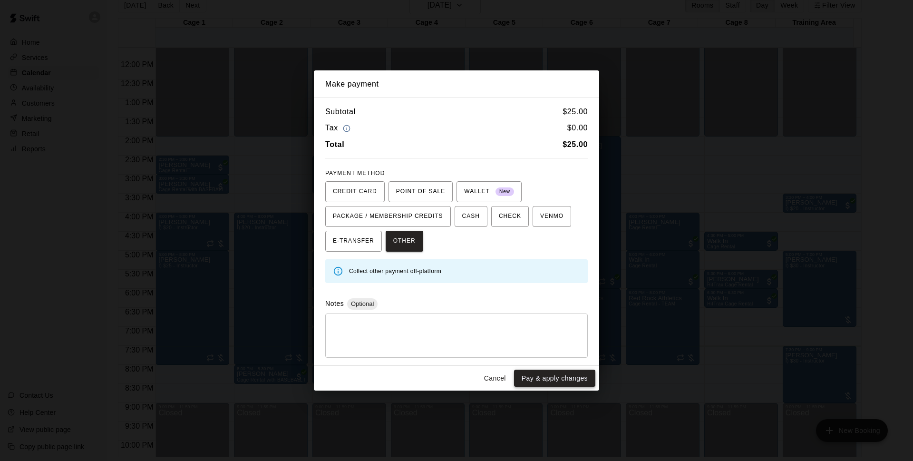
click at [569, 382] on button "Pay & apply changes" at bounding box center [554, 379] width 81 height 18
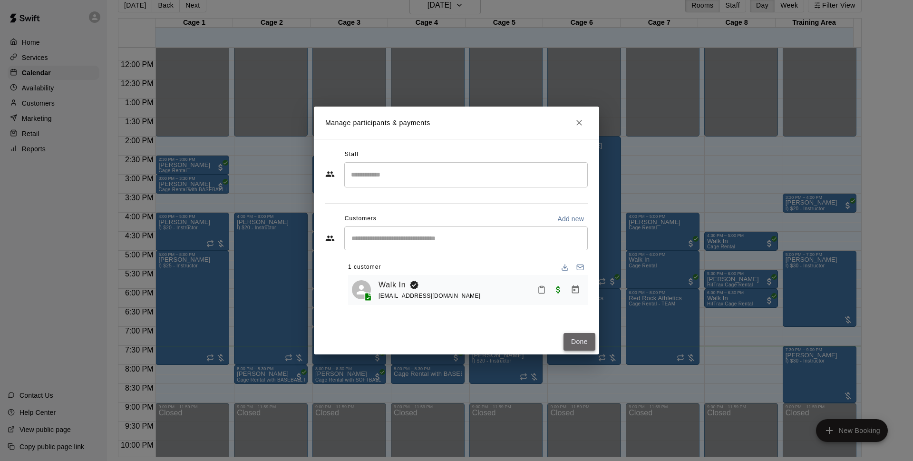
click at [576, 343] on button "Done" at bounding box center [580, 342] width 32 height 18
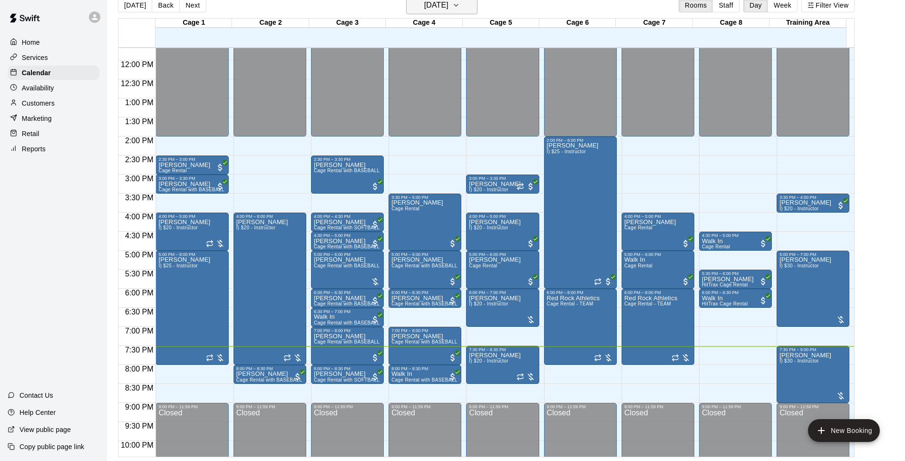
click at [460, 5] on icon "button" at bounding box center [456, 5] width 8 height 11
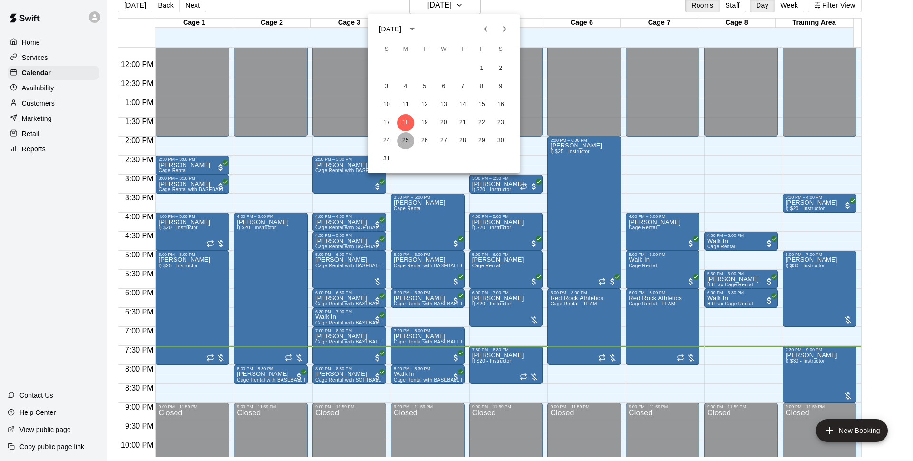
click at [407, 145] on button "25" at bounding box center [405, 140] width 17 height 17
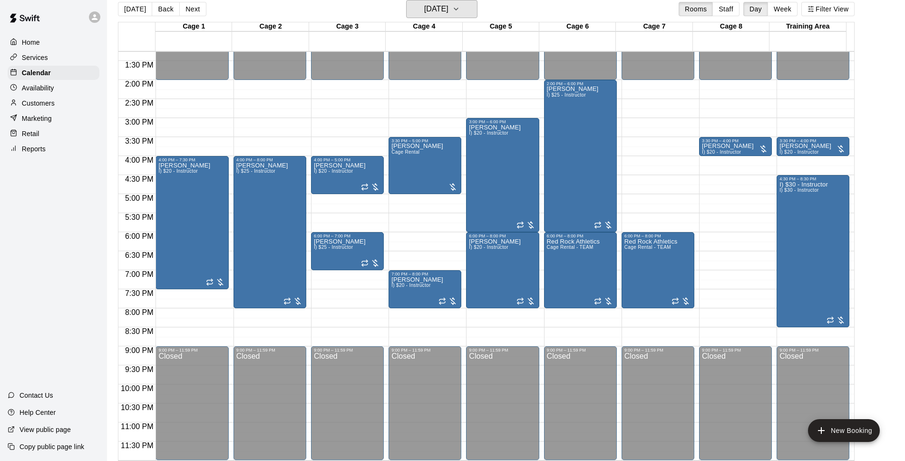
scroll to position [15, 0]
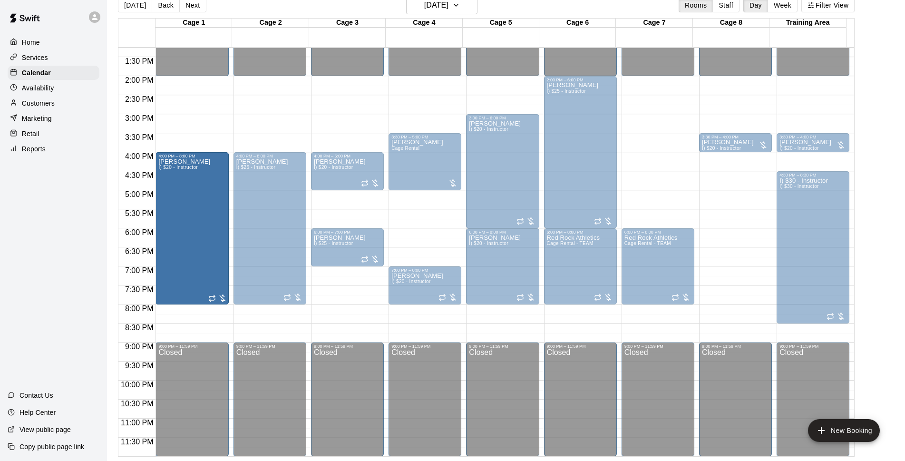
drag, startPoint x: 192, startPoint y: 284, endPoint x: 190, endPoint y: 305, distance: 21.9
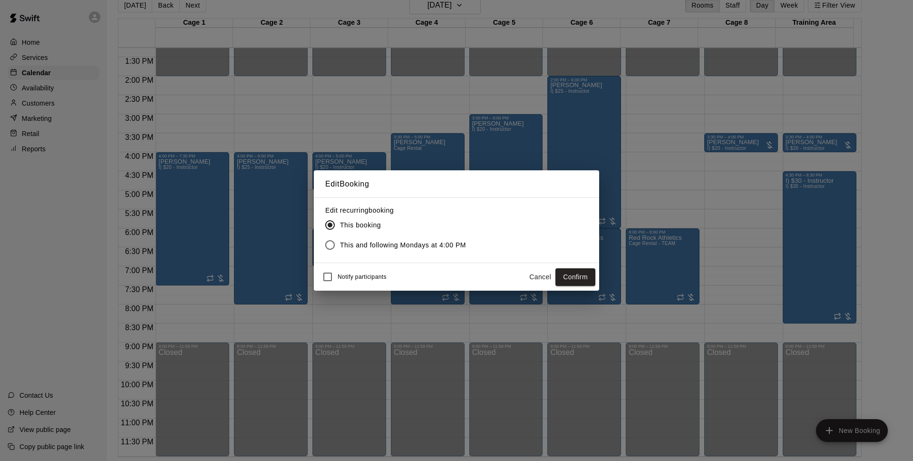
click at [583, 276] on button "Confirm" at bounding box center [576, 277] width 40 height 18
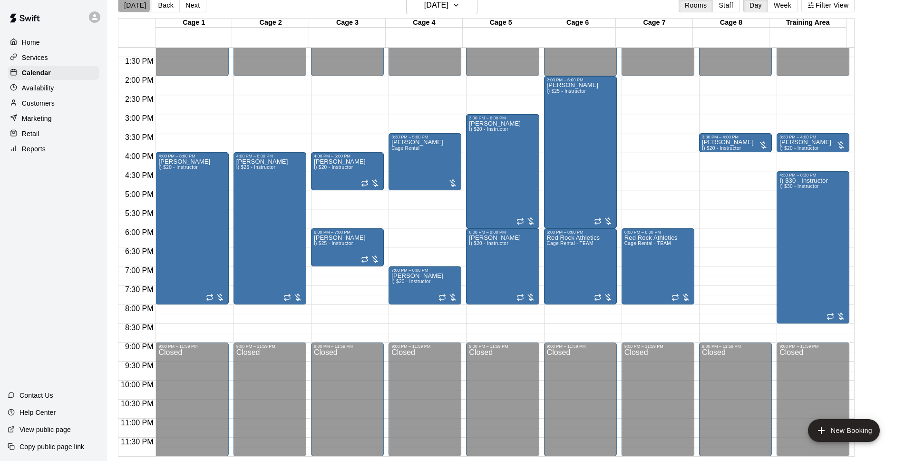
click at [130, 5] on button "[DATE]" at bounding box center [135, 5] width 34 height 14
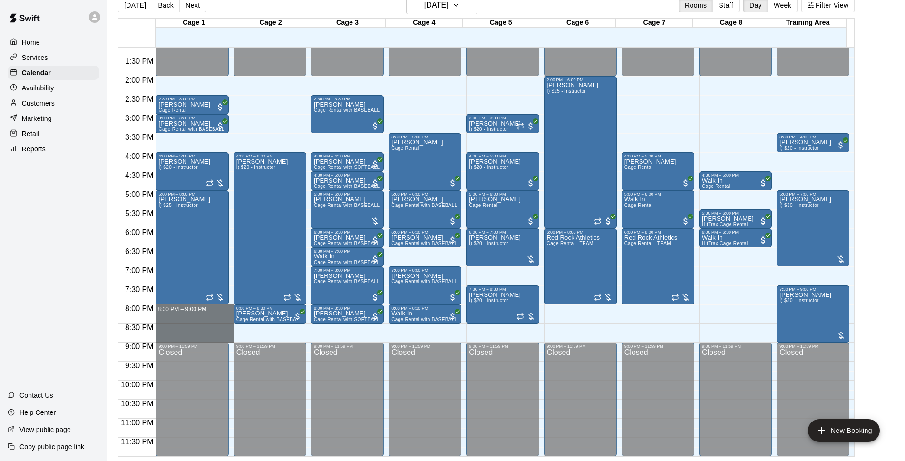
drag, startPoint x: 173, startPoint y: 307, endPoint x: 180, endPoint y: 335, distance: 28.8
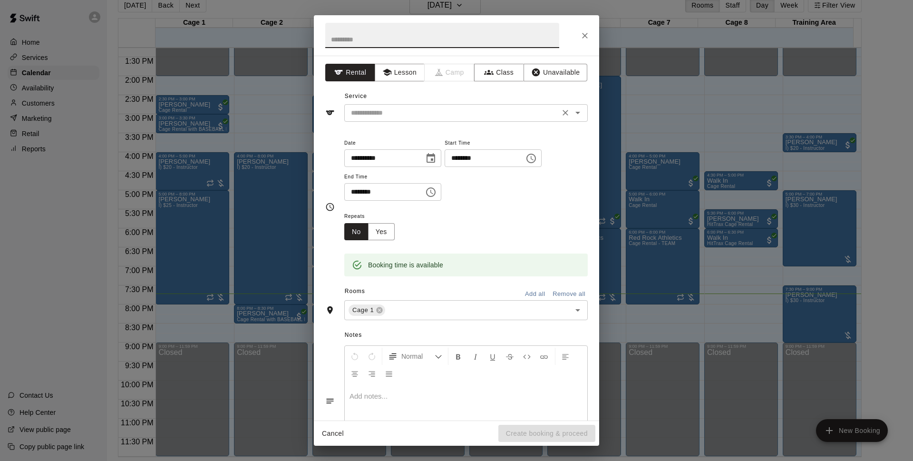
click at [549, 108] on div "​" at bounding box center [466, 113] width 244 height 18
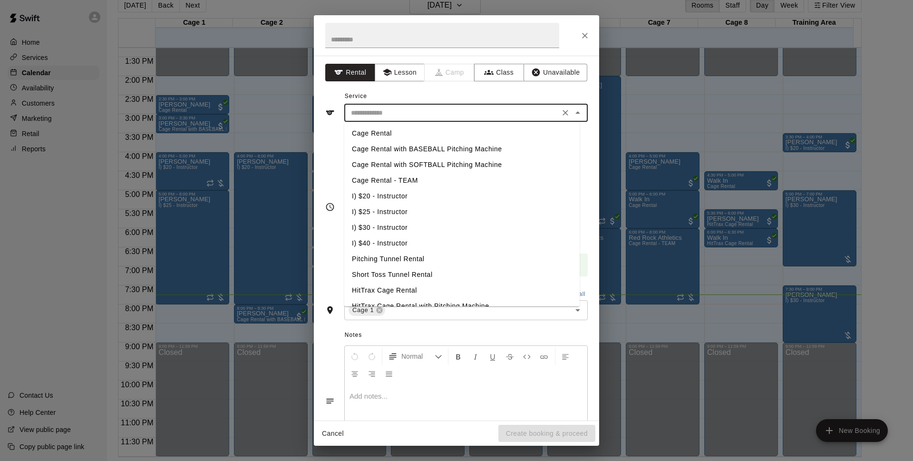
click at [435, 148] on li "Cage Rental with BASEBALL Pitching Machine" at bounding box center [461, 149] width 235 height 16
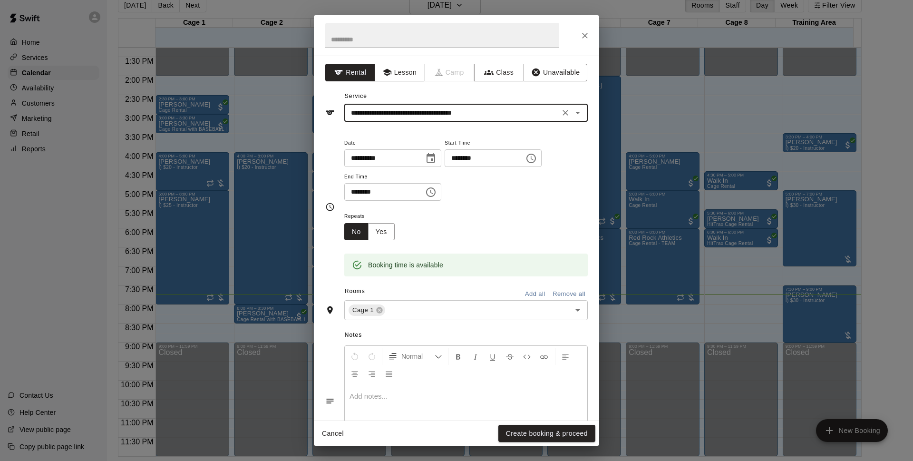
type input "**********"
click at [566, 435] on button "Create booking & proceed" at bounding box center [547, 434] width 97 height 18
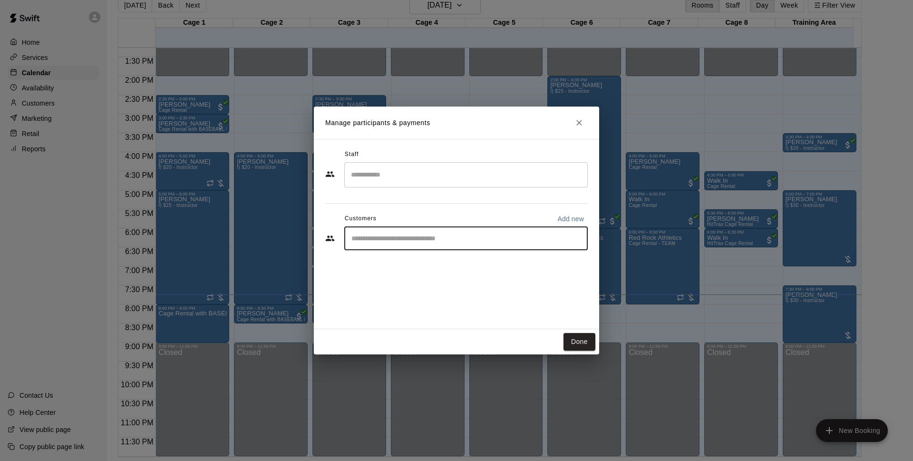
click at [524, 242] on input "Start typing to search customers..." at bounding box center [466, 239] width 235 height 10
type input "****"
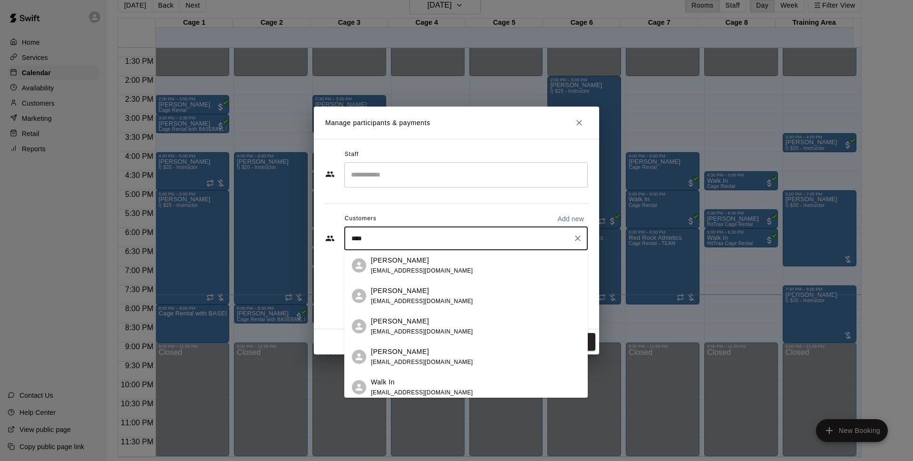
click at [421, 376] on div "Walk In info@basesloadedlv.com" at bounding box center [466, 387] width 244 height 30
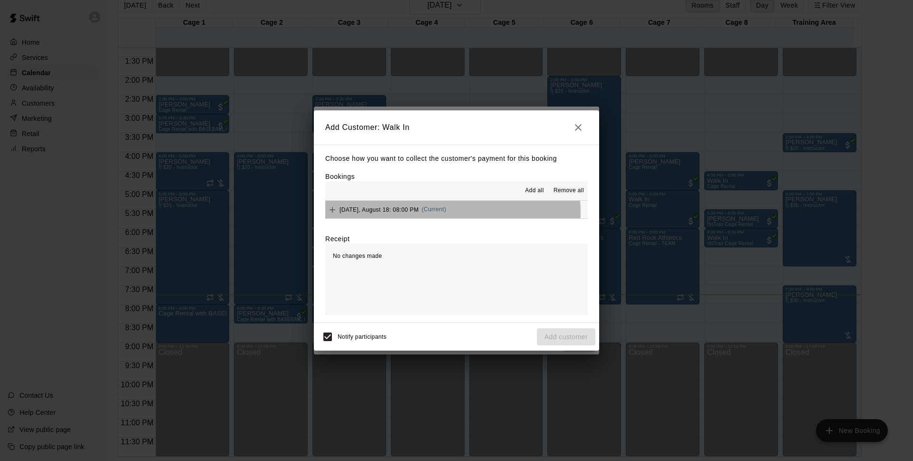
click at [431, 213] on span "(Current)" at bounding box center [434, 209] width 25 height 7
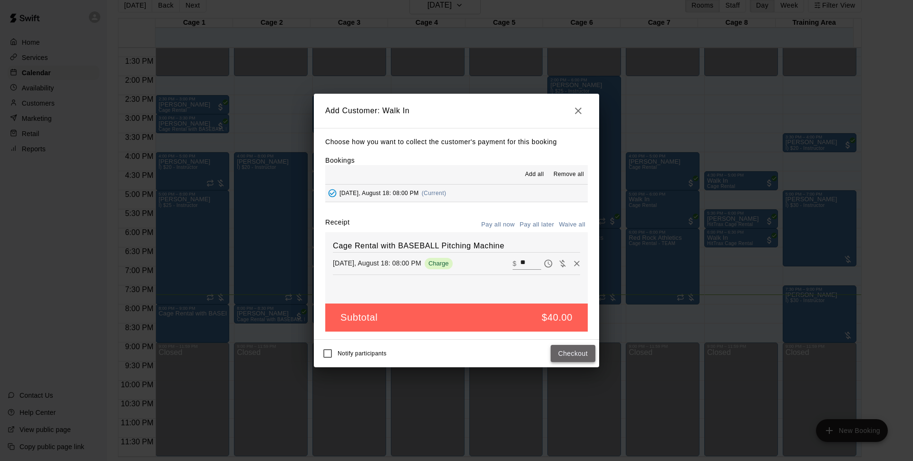
click at [588, 357] on button "Checkout" at bounding box center [573, 354] width 45 height 18
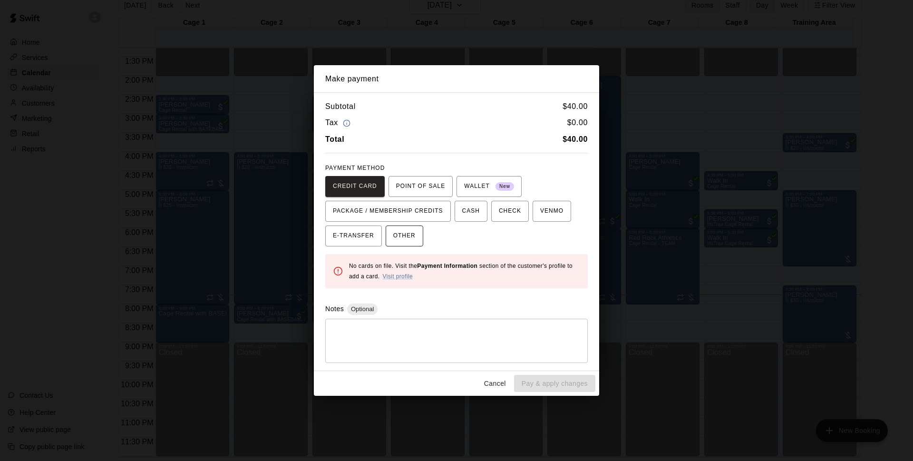
click at [399, 235] on span "OTHER" at bounding box center [404, 235] width 22 height 15
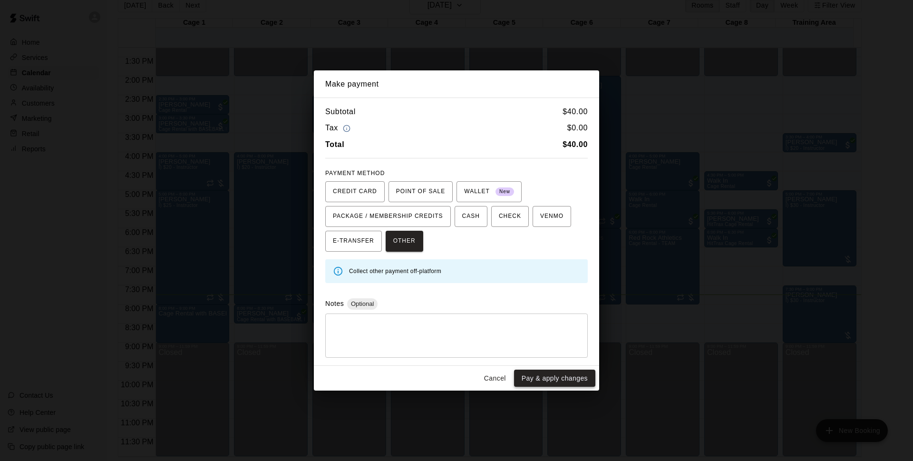
click at [546, 379] on button "Pay & apply changes" at bounding box center [554, 379] width 81 height 18
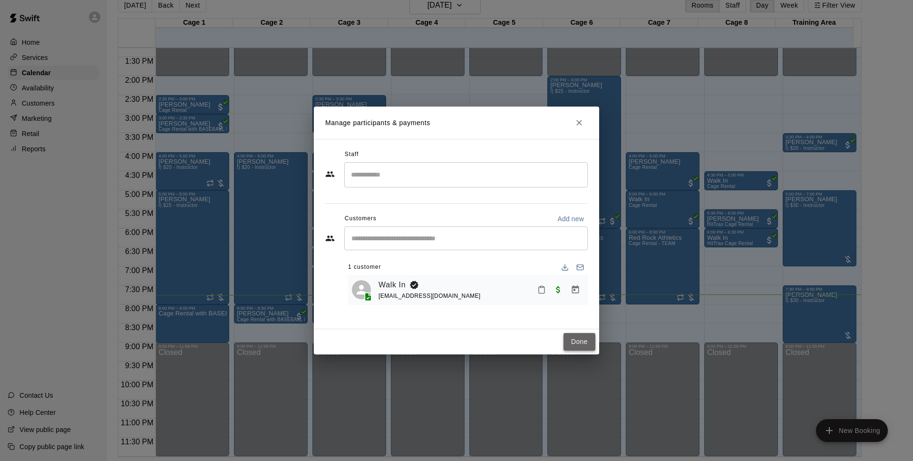
click at [569, 342] on button "Done" at bounding box center [580, 342] width 32 height 18
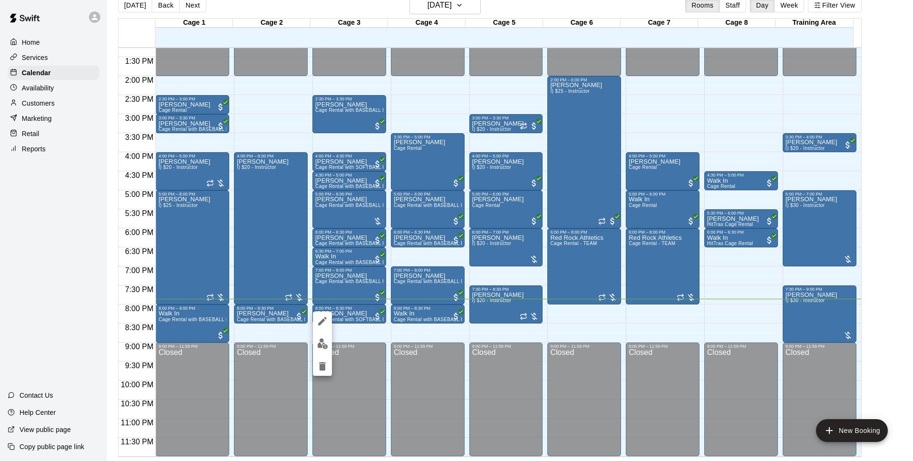
click at [363, 330] on div at bounding box center [456, 230] width 913 height 461
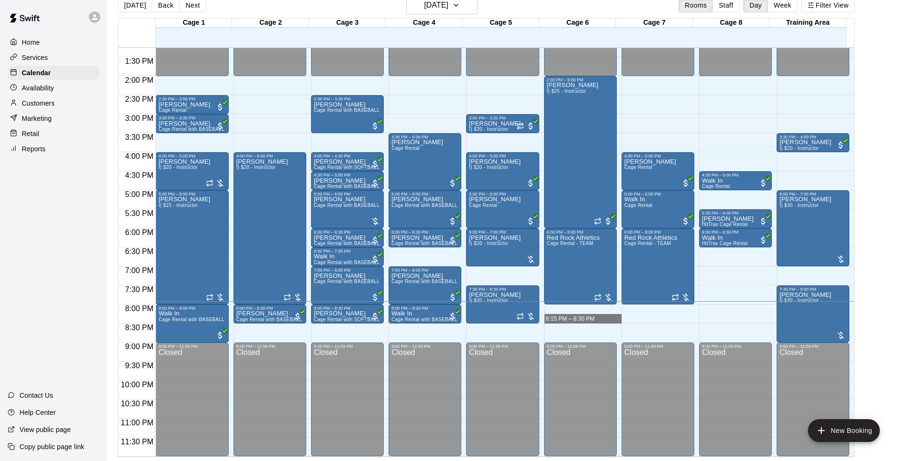
drag, startPoint x: 582, startPoint y: 309, endPoint x: 591, endPoint y: 316, distance: 11.8
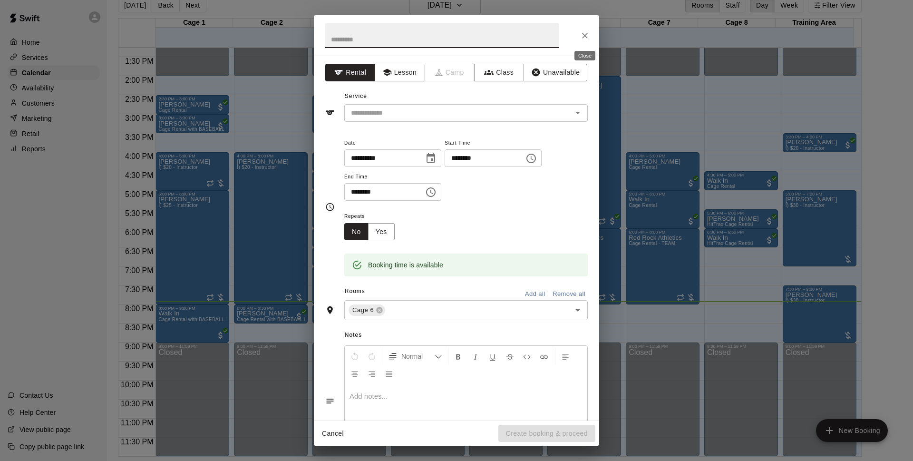
click at [589, 36] on icon "Close" at bounding box center [585, 36] width 10 height 10
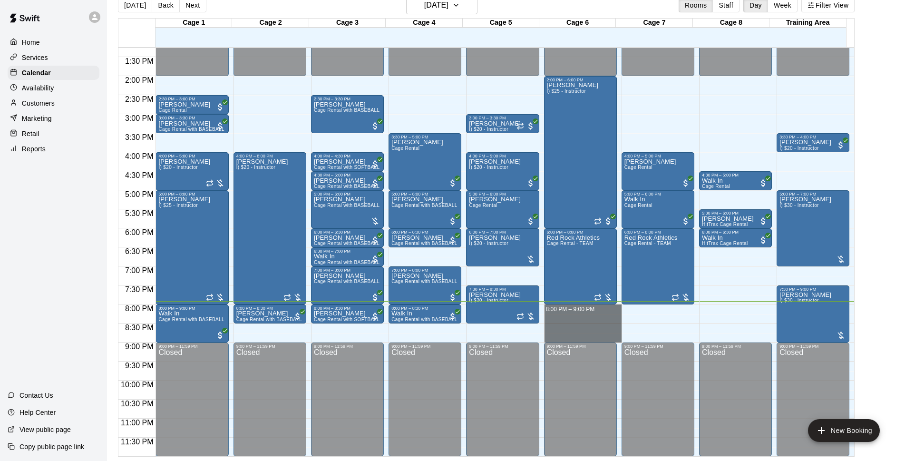
drag, startPoint x: 597, startPoint y: 307, endPoint x: 605, endPoint y: 337, distance: 30.9
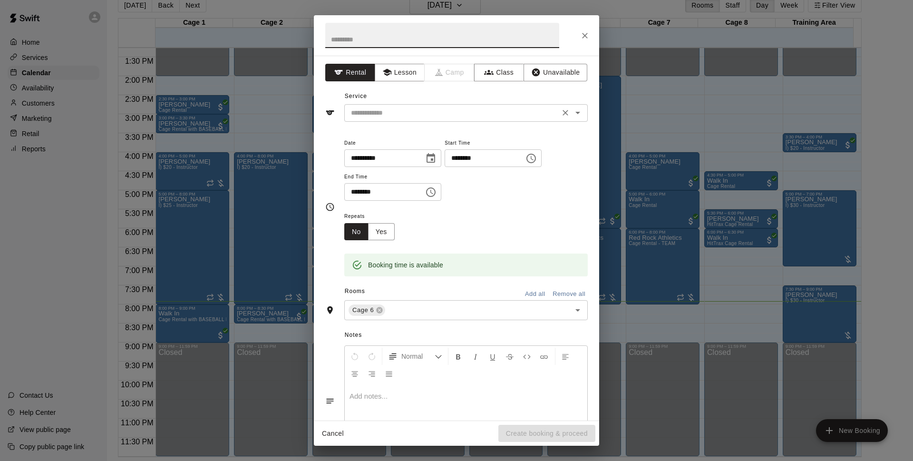
click at [441, 117] on input "text" at bounding box center [452, 113] width 210 height 12
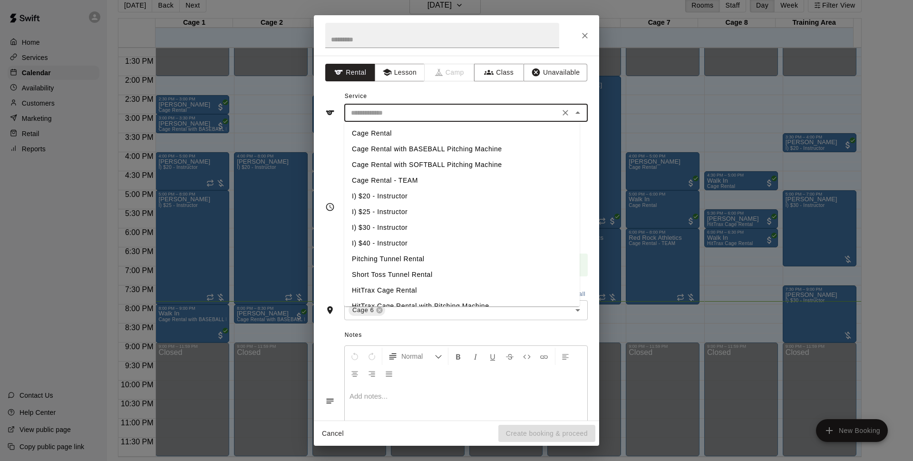
click at [406, 134] on li "Cage Rental" at bounding box center [461, 134] width 235 height 16
type input "**********"
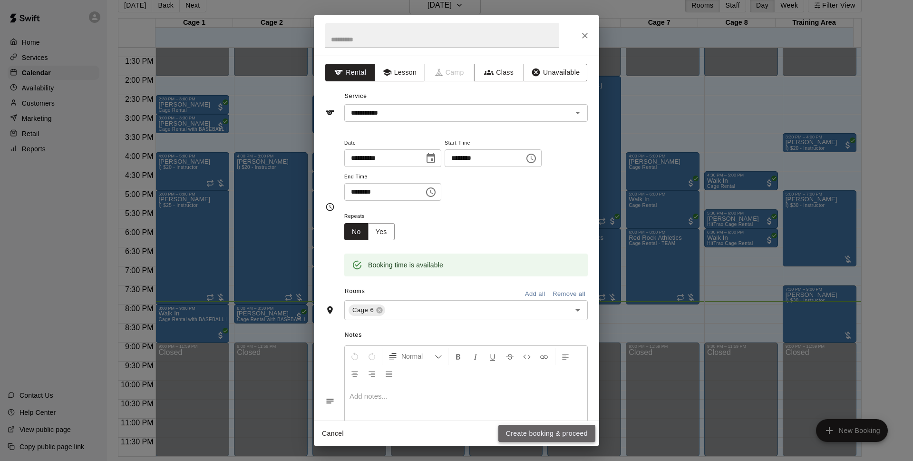
click at [529, 434] on button "Create booking & proceed" at bounding box center [547, 434] width 97 height 18
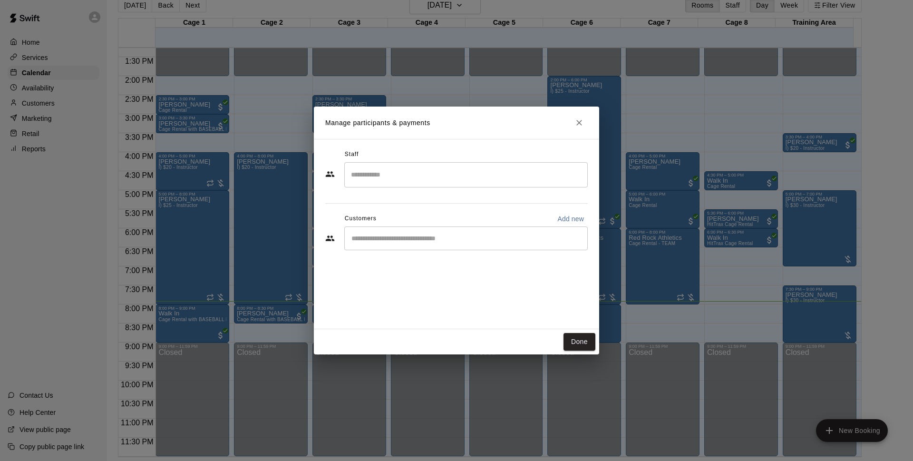
click at [442, 236] on input "Start typing to search customers..." at bounding box center [466, 239] width 235 height 10
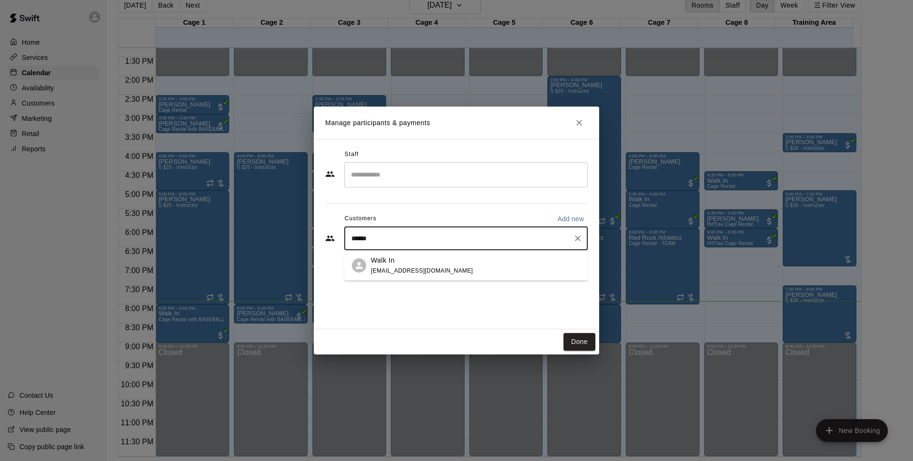
type input "*******"
click at [418, 259] on div "Walk In" at bounding box center [422, 260] width 102 height 10
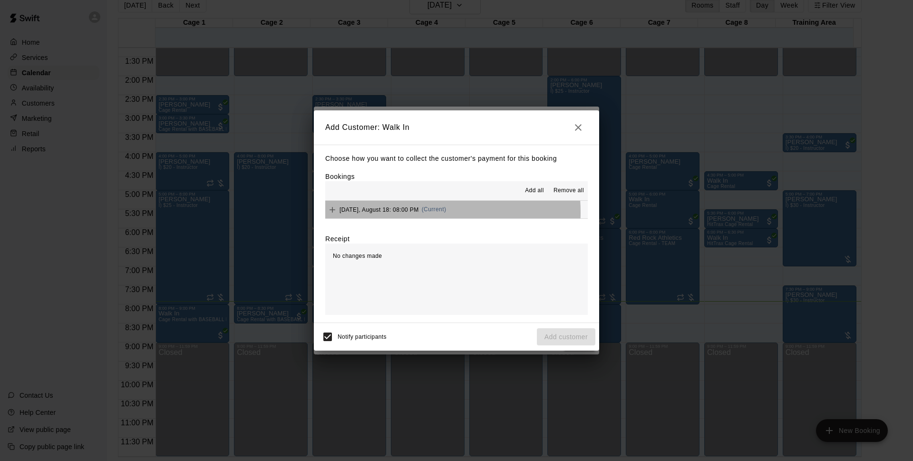
click at [405, 213] on span "Monday, August 18: 08:00 PM" at bounding box center [379, 209] width 79 height 7
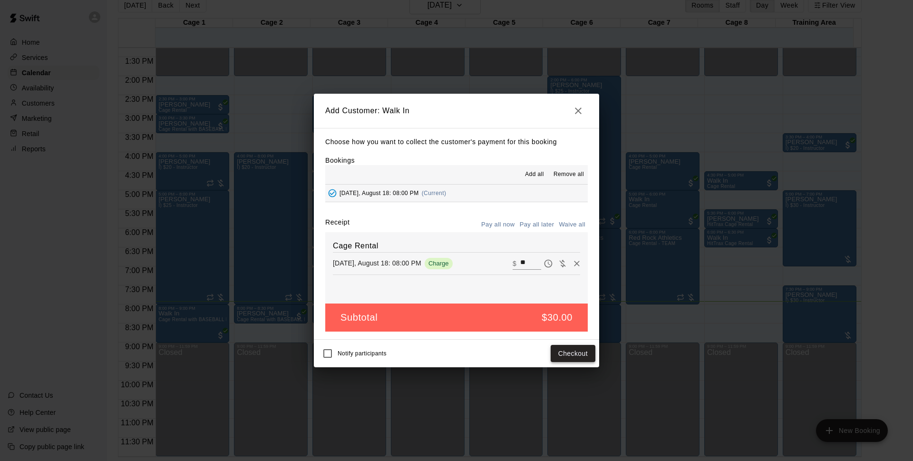
click at [570, 358] on button "Checkout" at bounding box center [573, 354] width 45 height 18
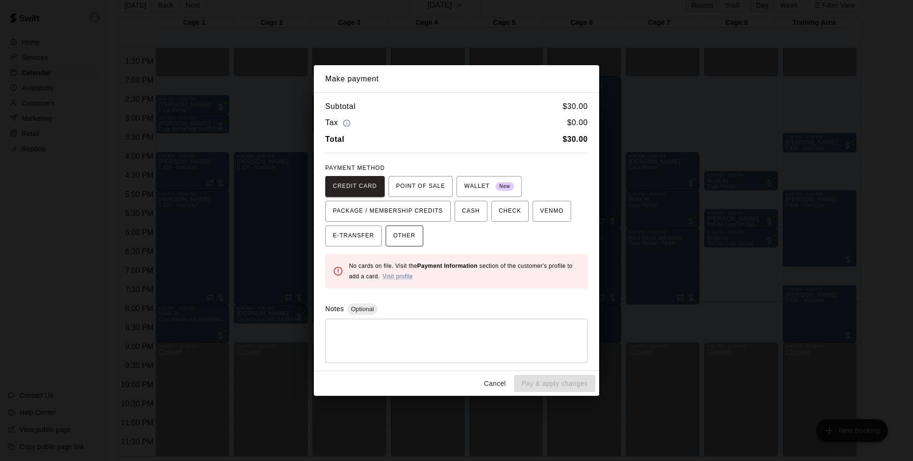
click at [406, 237] on span "OTHER" at bounding box center [404, 235] width 22 height 15
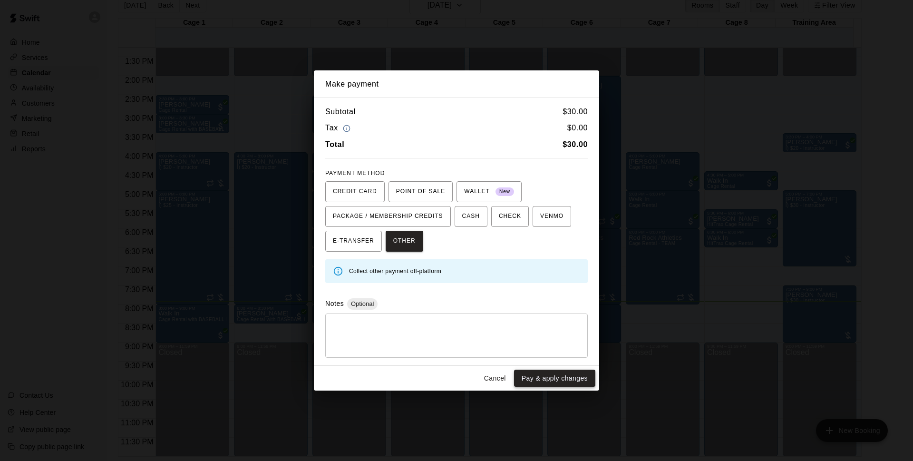
click at [530, 380] on button "Pay & apply changes" at bounding box center [554, 379] width 81 height 18
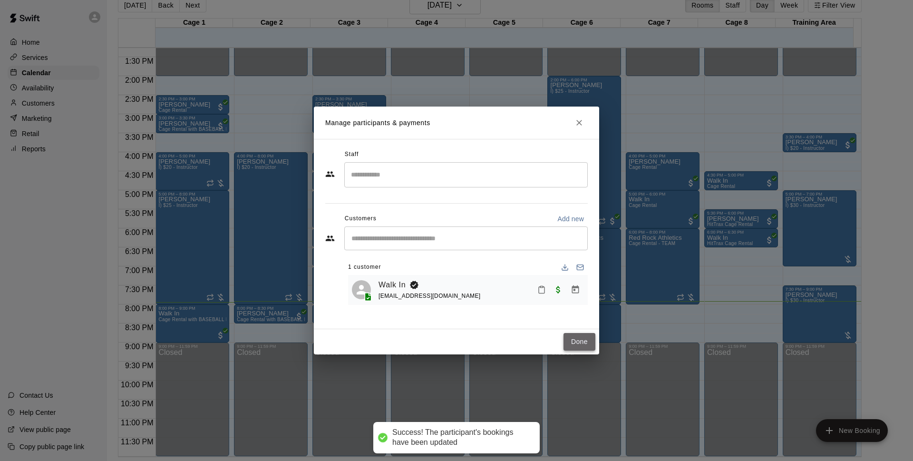
click at [581, 342] on button "Done" at bounding box center [580, 342] width 32 height 18
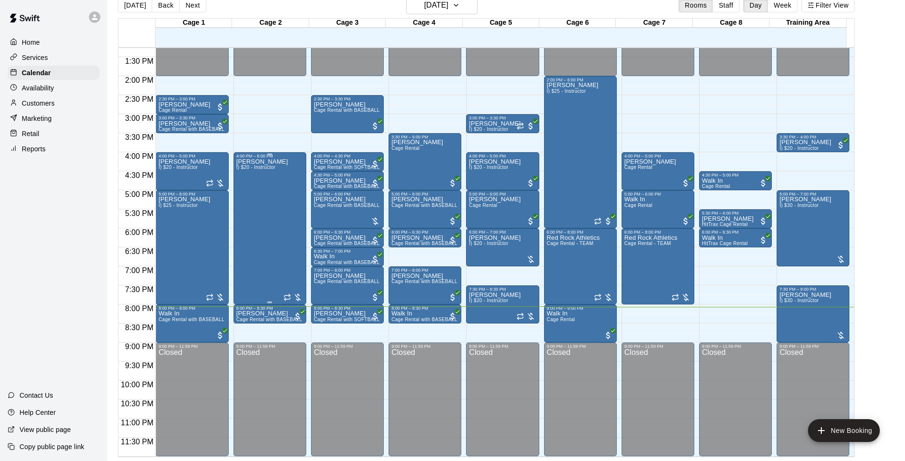
click at [285, 247] on div "Dustin Crespo I) $20 - Instructor" at bounding box center [269, 388] width 67 height 461
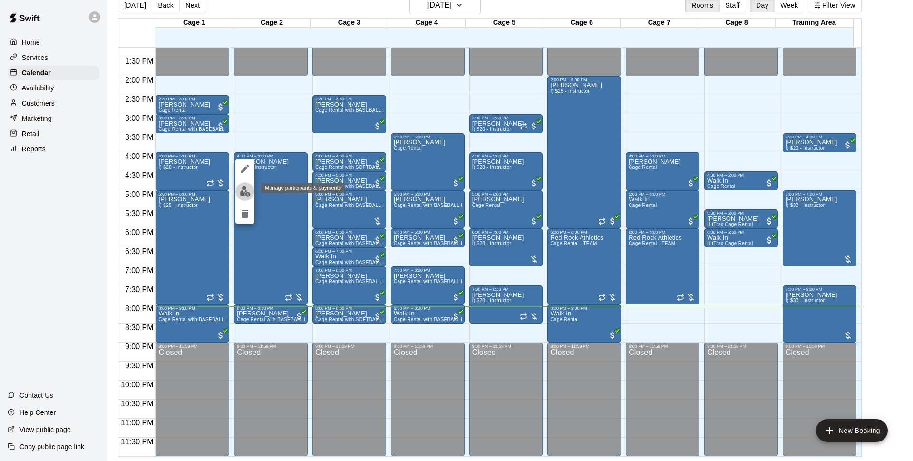
click at [245, 192] on img "edit" at bounding box center [245, 191] width 11 height 11
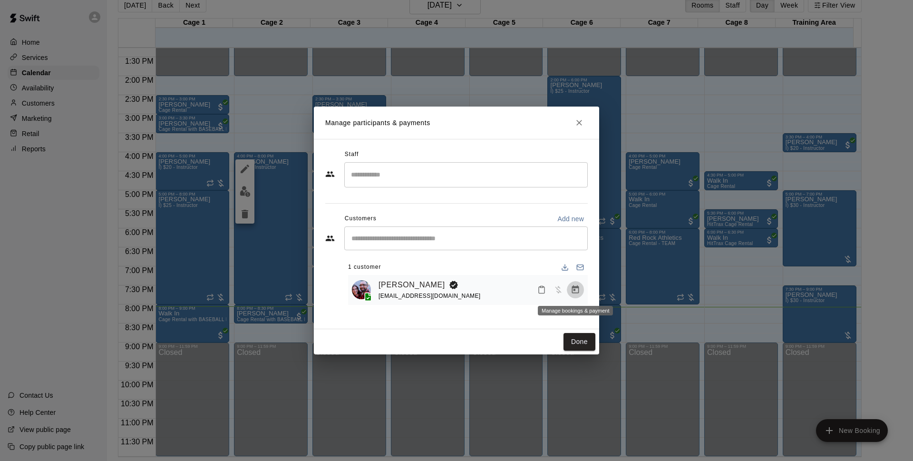
click at [573, 293] on icon "Manage bookings & payment" at bounding box center [576, 290] width 10 height 10
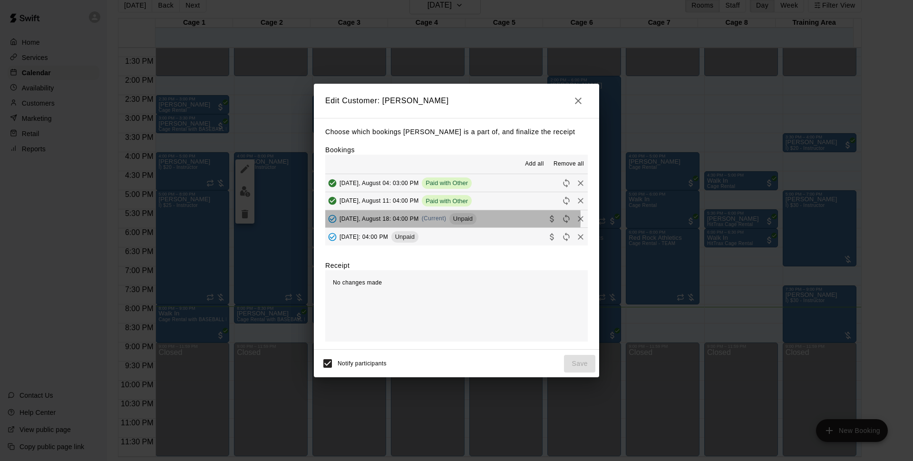
click at [389, 219] on span "Monday, August 18: 04:00 PM" at bounding box center [379, 218] width 79 height 7
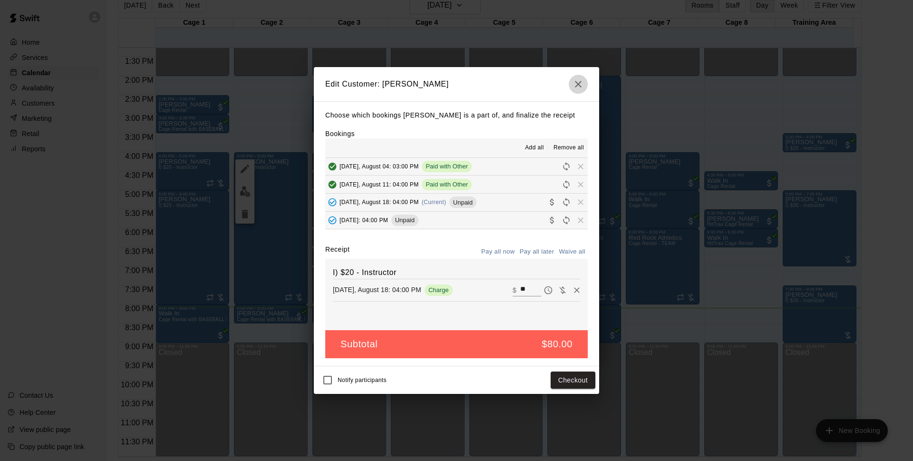
click at [579, 87] on icon "button" at bounding box center [578, 83] width 11 height 11
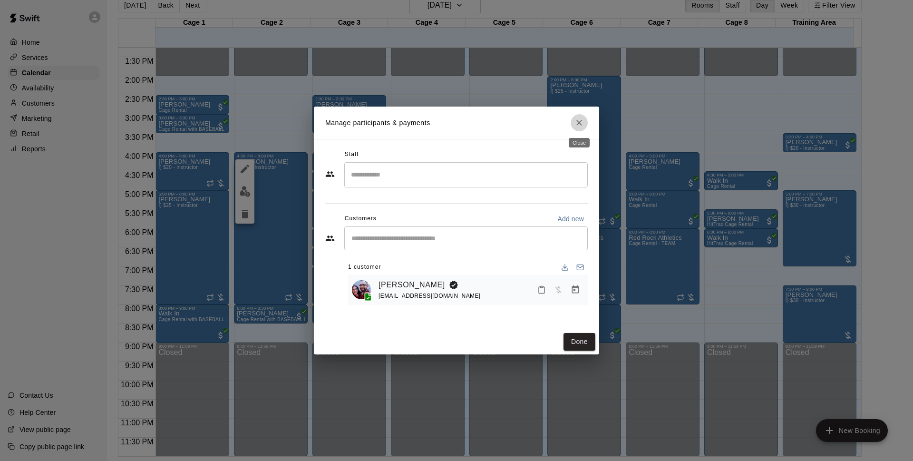
click at [573, 122] on button "Close" at bounding box center [579, 122] width 17 height 17
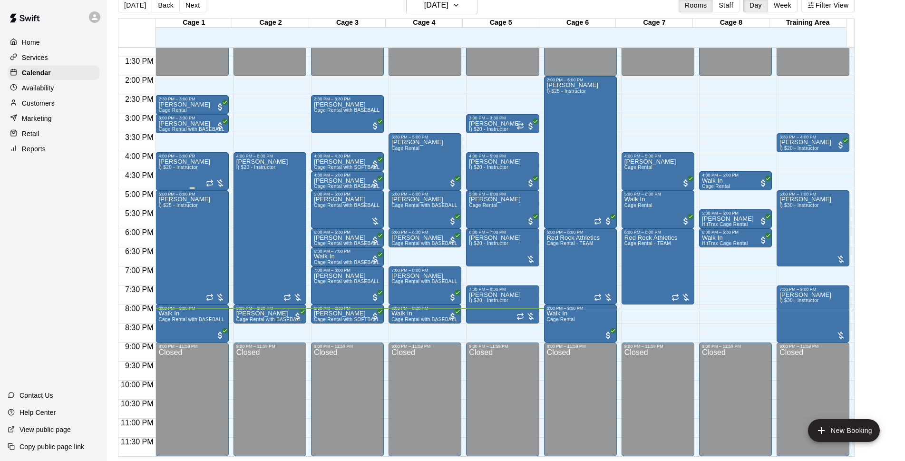
click at [180, 162] on p "[PERSON_NAME]" at bounding box center [184, 162] width 52 height 0
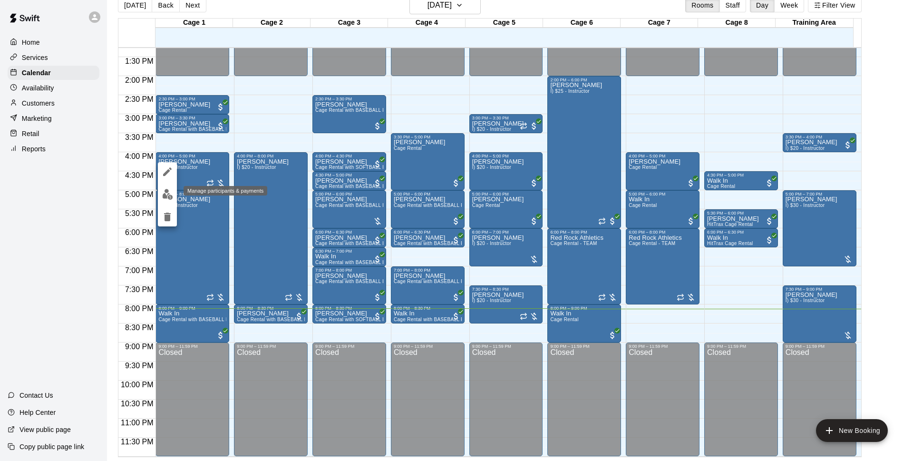
click at [167, 195] on img "edit" at bounding box center [167, 194] width 11 height 11
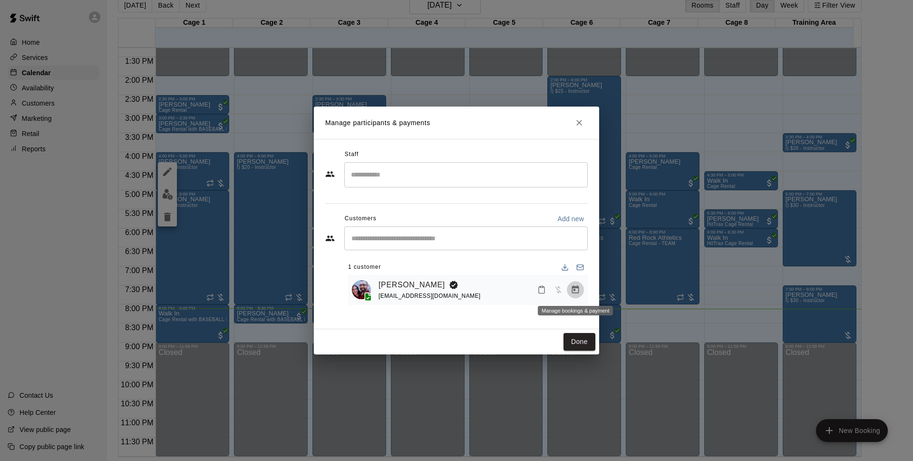
click at [576, 296] on button "Manage bookings & payment" at bounding box center [575, 289] width 17 height 17
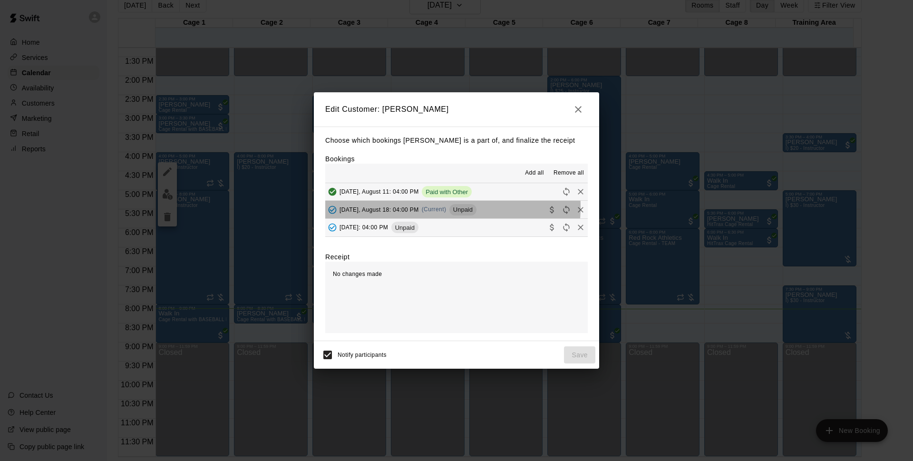
click at [432, 207] on span "(Current)" at bounding box center [434, 209] width 25 height 7
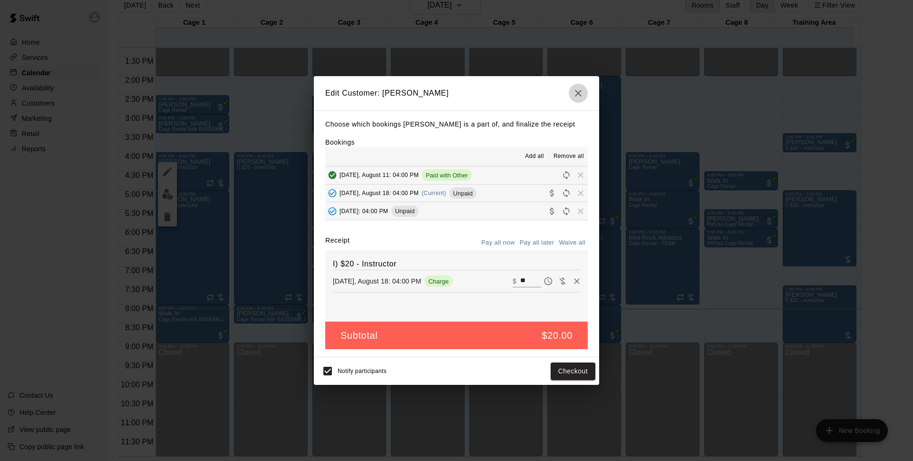
click at [582, 91] on icon "button" at bounding box center [578, 93] width 11 height 11
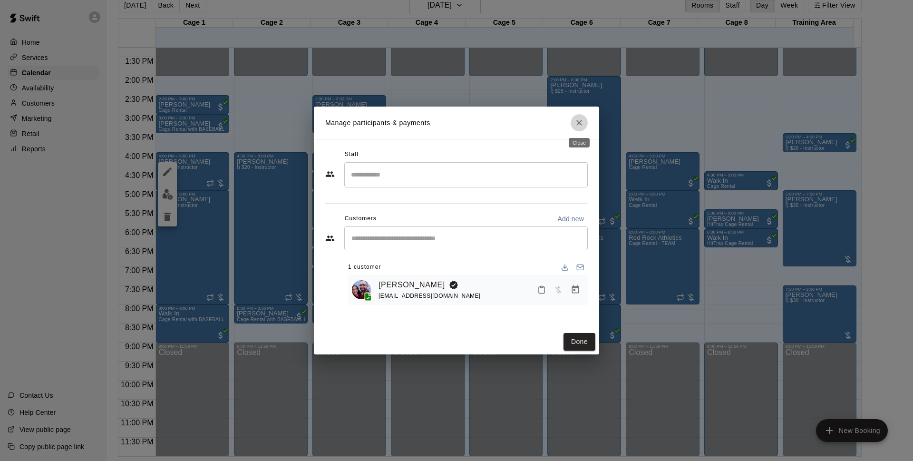
click at [585, 127] on button "Close" at bounding box center [579, 122] width 17 height 17
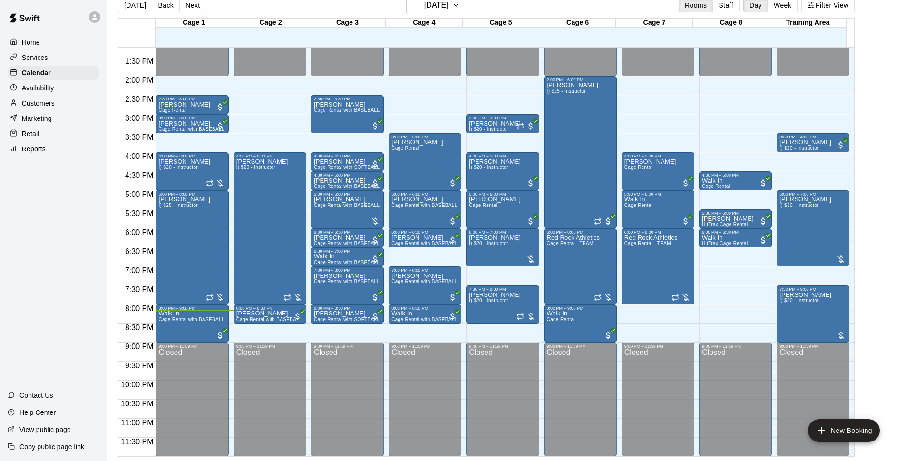
click at [303, 191] on div "Dustin Crespo I) $20 - Instructor" at bounding box center [269, 388] width 67 height 461
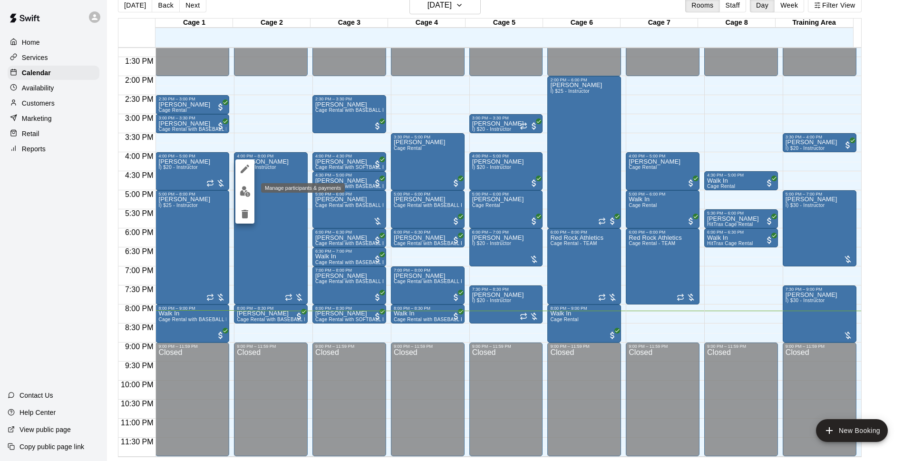
click at [251, 191] on button "edit" at bounding box center [244, 191] width 19 height 19
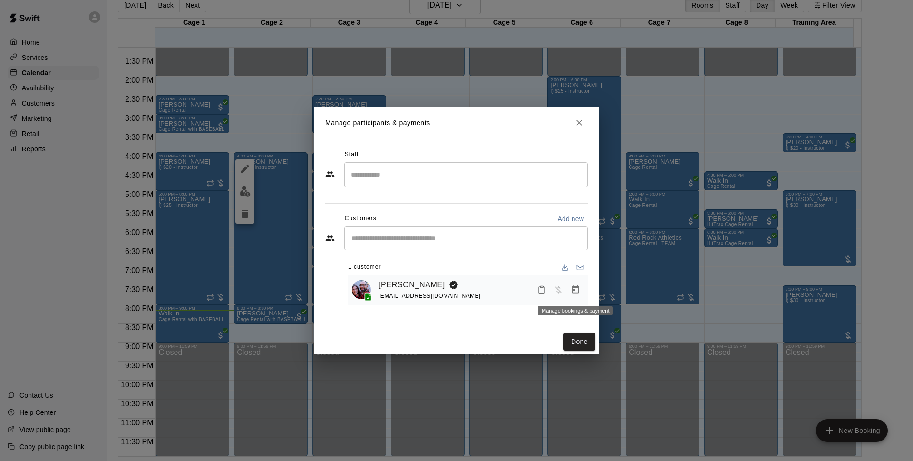
click at [578, 290] on icon "Manage bookings & payment" at bounding box center [575, 289] width 7 height 8
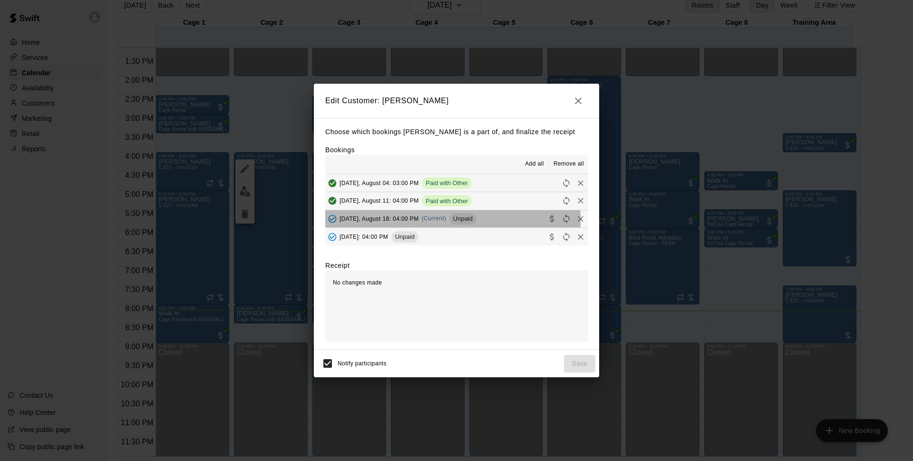
click at [416, 221] on span "Monday, August 18: 04:00 PM" at bounding box center [379, 218] width 79 height 7
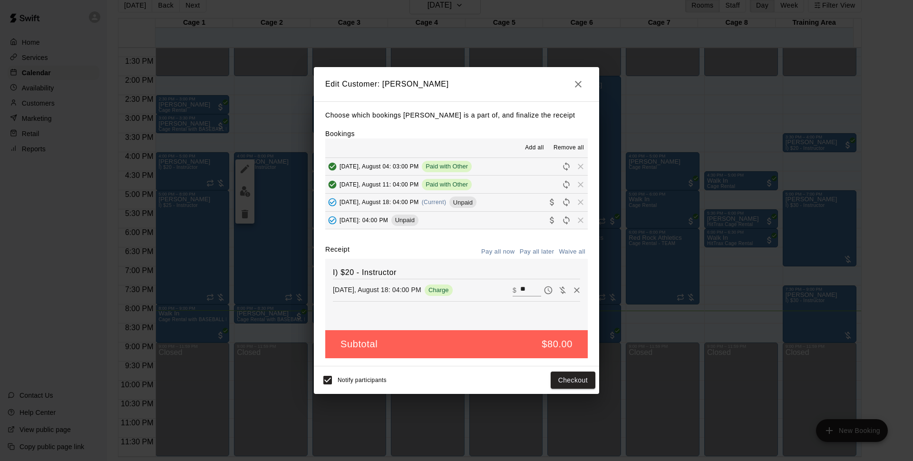
click at [588, 88] on h2 "Edit Customer: Dustin Crespo" at bounding box center [456, 84] width 285 height 34
click at [584, 86] on button "button" at bounding box center [578, 84] width 19 height 19
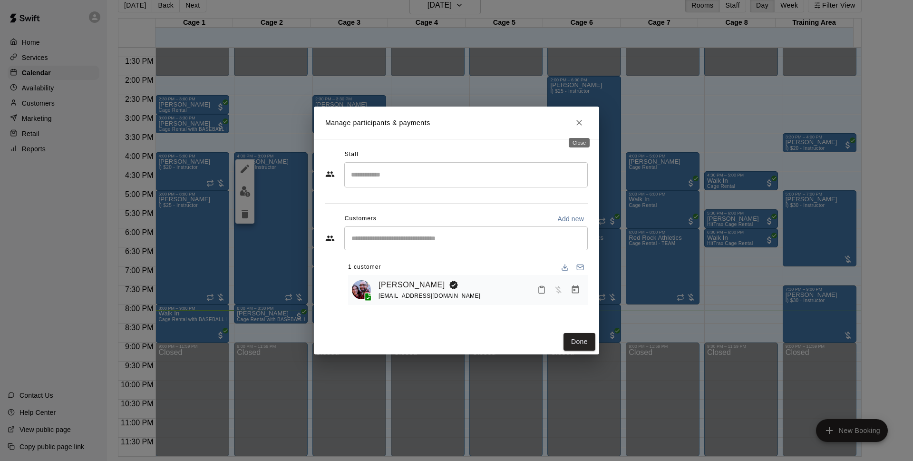
click at [576, 125] on icon "Close" at bounding box center [580, 123] width 10 height 10
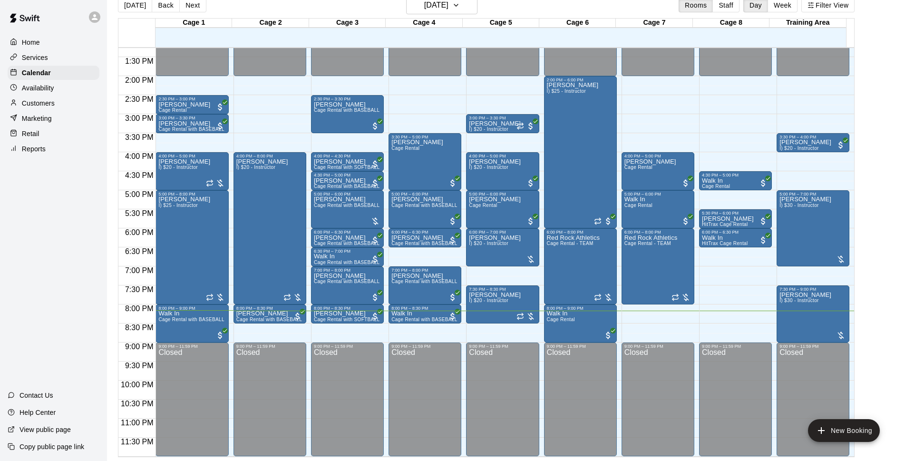
click at [610, 5] on div "Today Back Next Monday Aug 18 Rooms Staff Day Week Filter View" at bounding box center [486, 7] width 737 height 22
click at [190, 235] on div "Niko Decolati I) $25 - Instructor" at bounding box center [184, 426] width 52 height 461
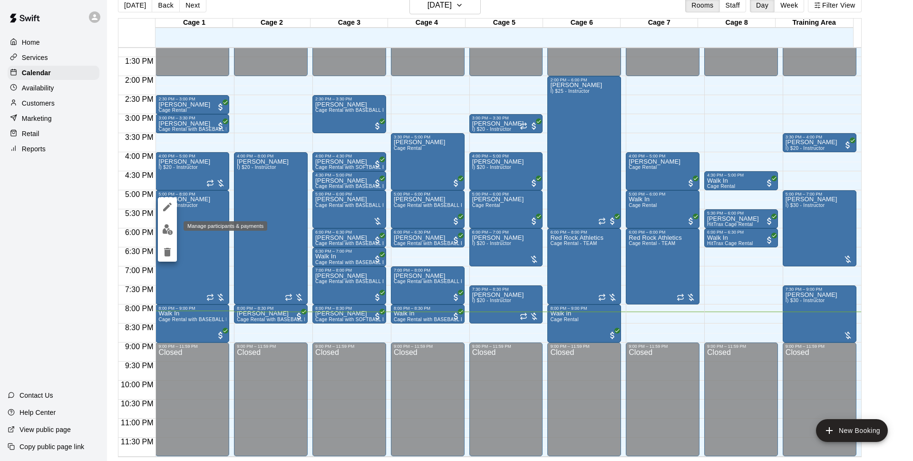
click at [174, 227] on button "edit" at bounding box center [167, 229] width 19 height 19
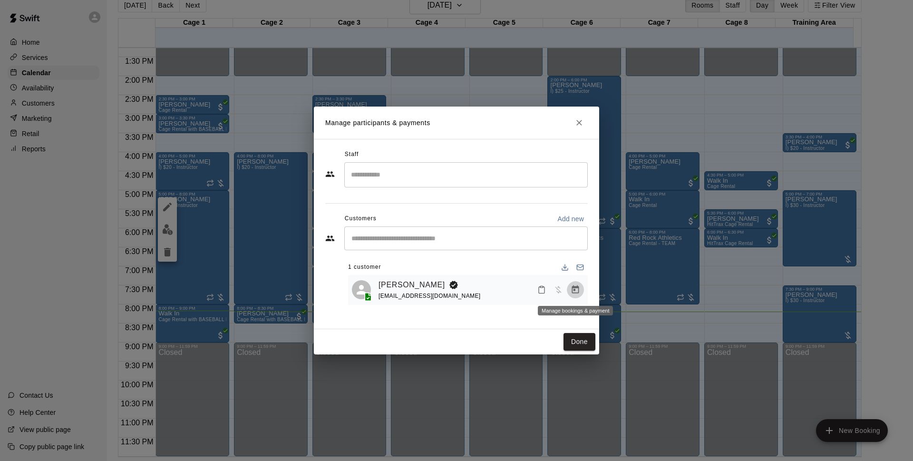
click at [574, 290] on icon "Manage bookings & payment" at bounding box center [575, 289] width 7 height 8
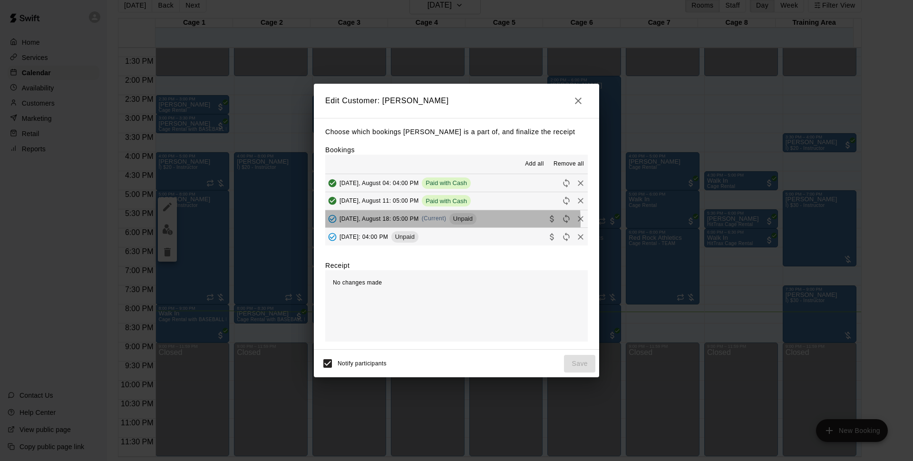
click at [406, 223] on div "Monday, August 18: 05:00 PM (Current) Unpaid" at bounding box center [400, 219] width 151 height 14
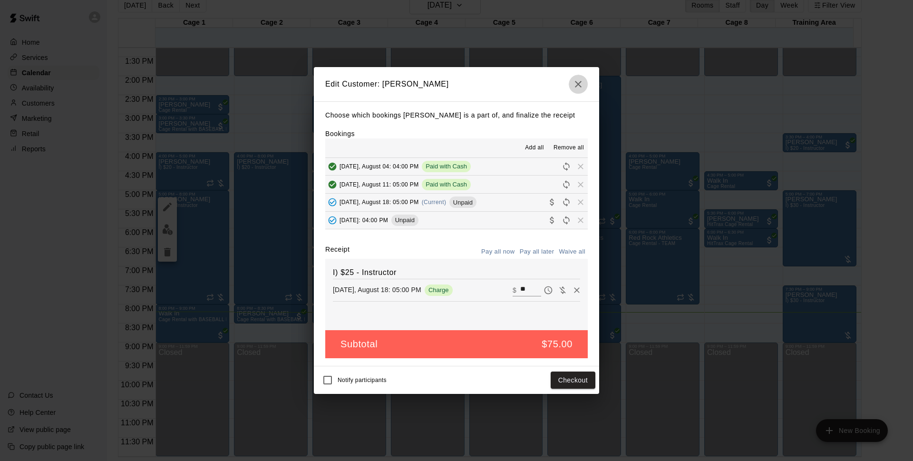
click at [576, 81] on icon "button" at bounding box center [578, 84] width 7 height 7
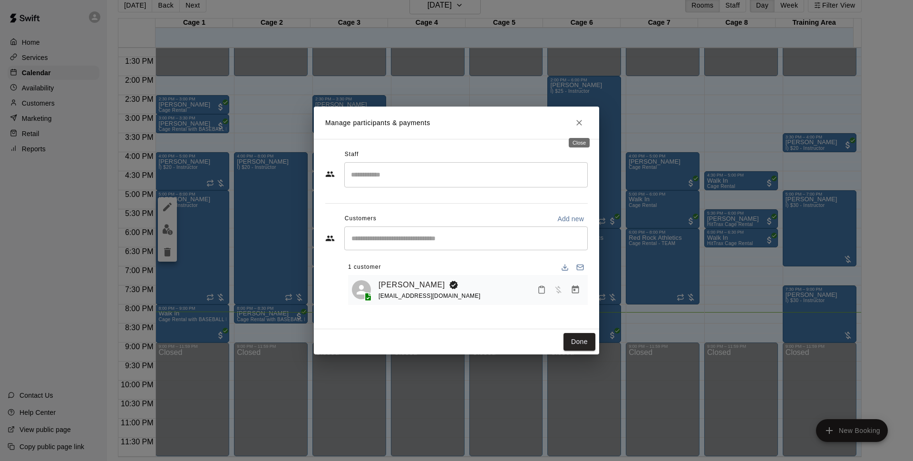
click at [584, 124] on button "Close" at bounding box center [579, 122] width 17 height 17
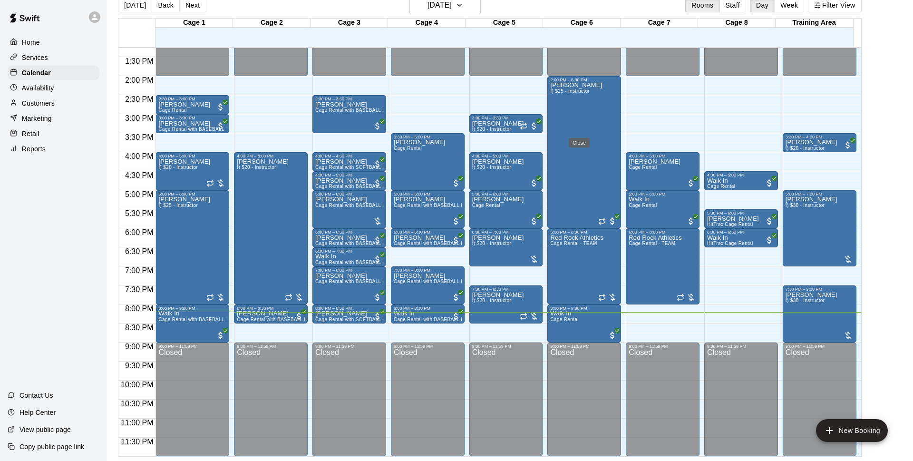
click at [275, 192] on div "Manage participants & payments Staff ​ Customers Add new ​ 1 customer Niko Deco…" at bounding box center [456, 230] width 913 height 461
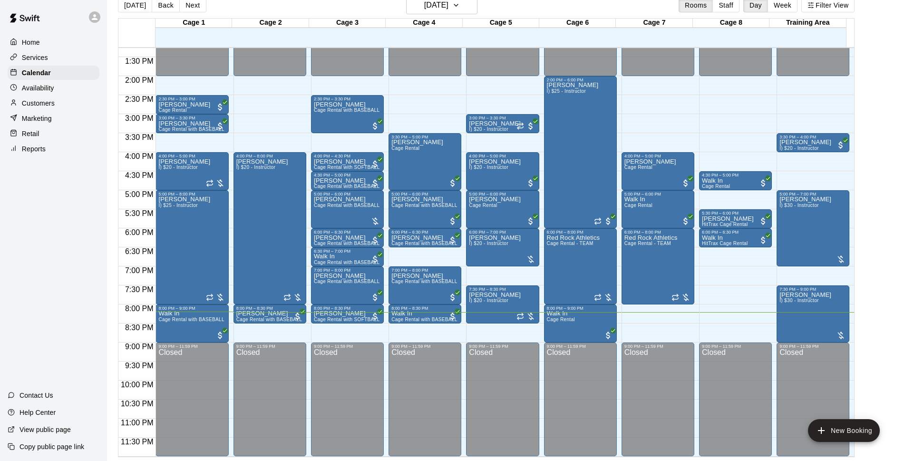
click at [275, 192] on div "Dustin Crespo I) $20 - Instructor" at bounding box center [262, 388] width 52 height 461
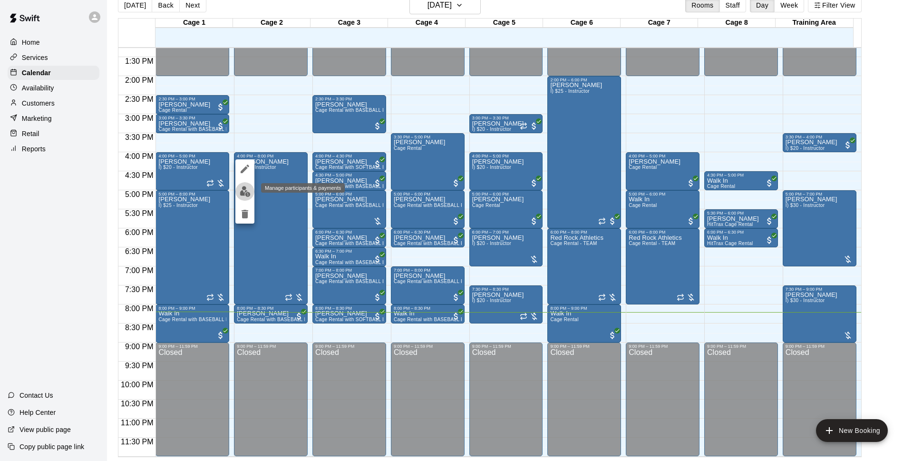
click at [244, 194] on img "edit" at bounding box center [245, 191] width 11 height 11
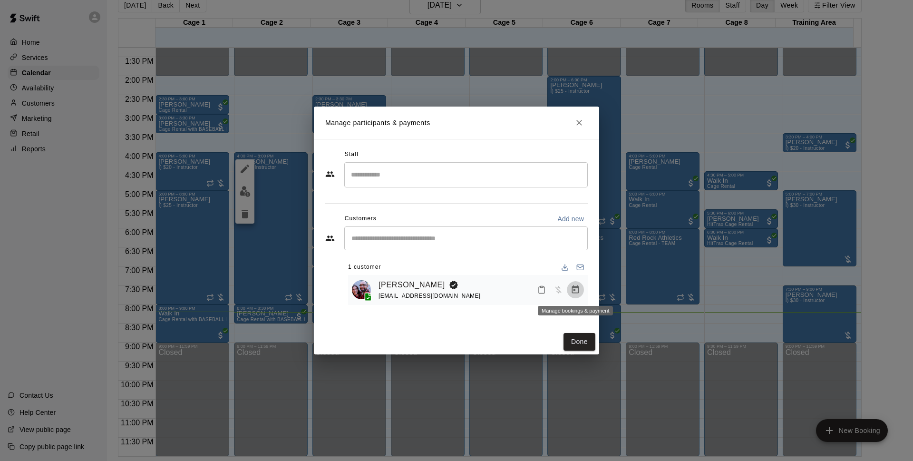
click at [578, 289] on icon "Manage bookings & payment" at bounding box center [575, 289] width 7 height 8
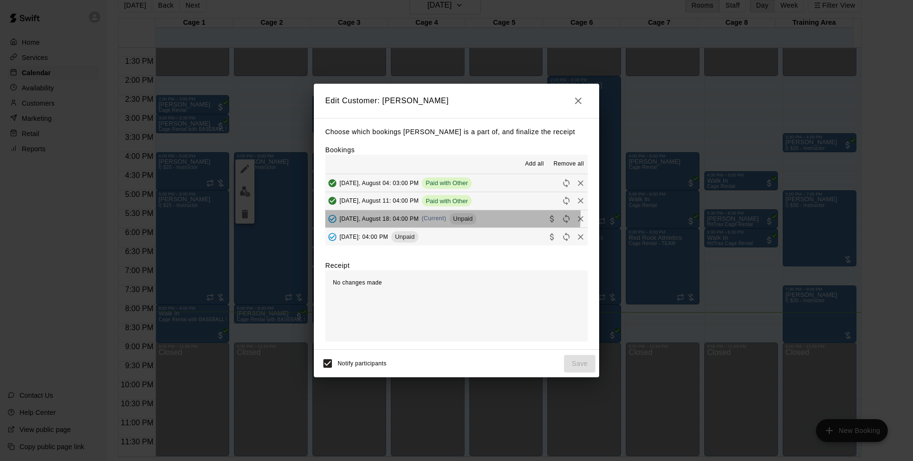
click at [388, 215] on div "Monday, August 18: 04:00 PM (Current) Unpaid" at bounding box center [400, 219] width 151 height 14
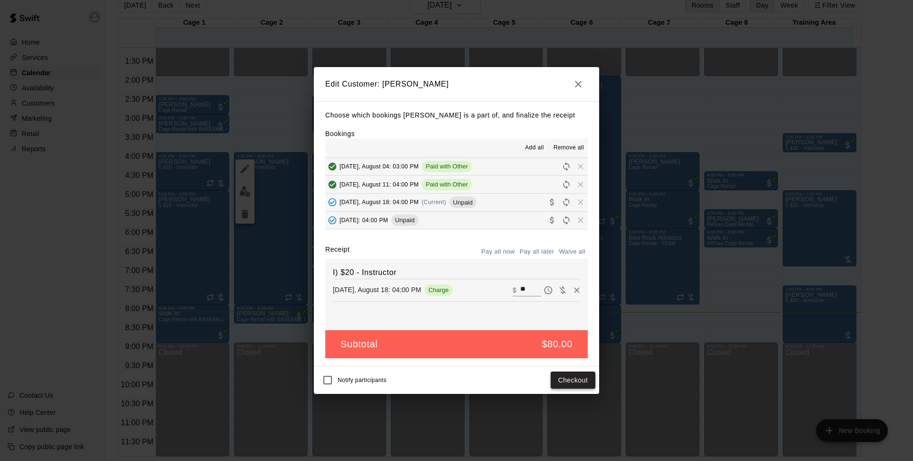
click at [571, 387] on button "Checkout" at bounding box center [573, 381] width 45 height 18
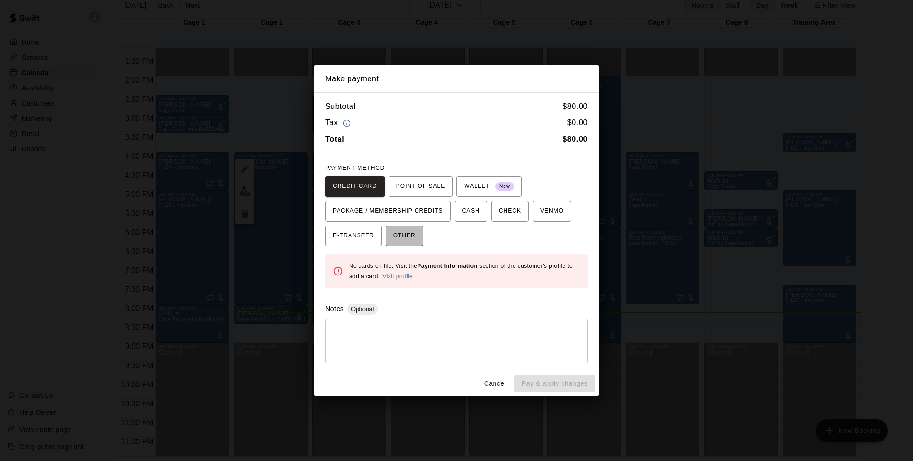
click at [399, 238] on span "OTHER" at bounding box center [404, 235] width 22 height 15
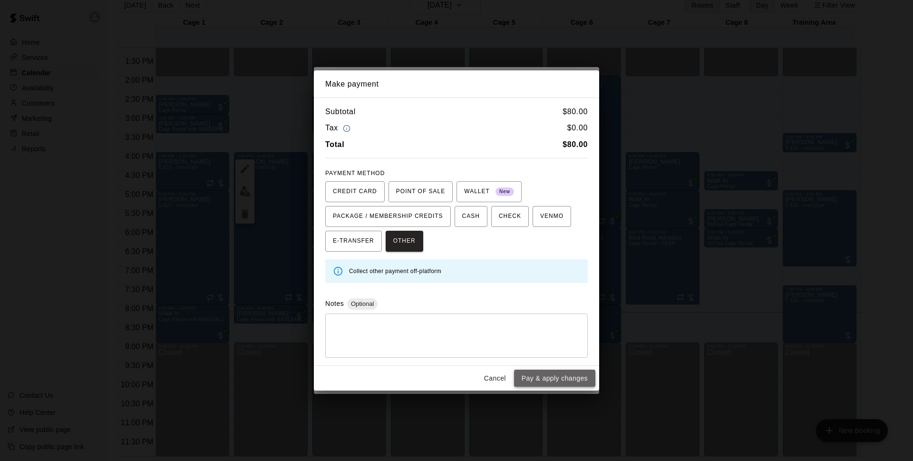
click at [529, 374] on button "Pay & apply changes" at bounding box center [554, 379] width 81 height 18
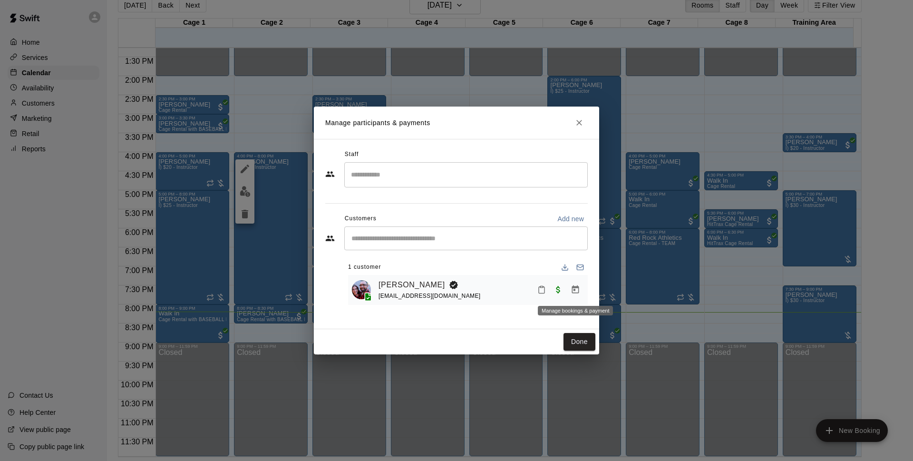
drag, startPoint x: 577, startPoint y: 292, endPoint x: 539, endPoint y: 328, distance: 51.5
click at [576, 343] on button "Done" at bounding box center [580, 342] width 32 height 18
click at [576, 344] on button "Done" at bounding box center [580, 342] width 32 height 18
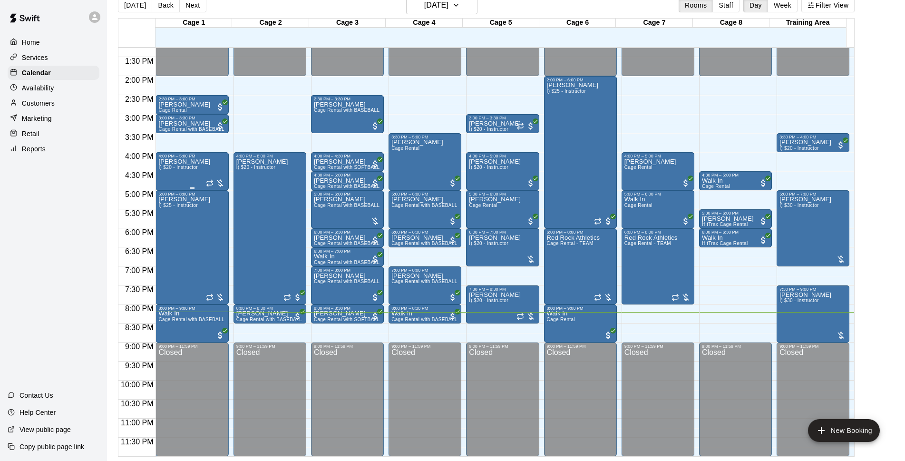
click at [189, 166] on span "I) $20 - Instructor" at bounding box center [177, 167] width 39 height 5
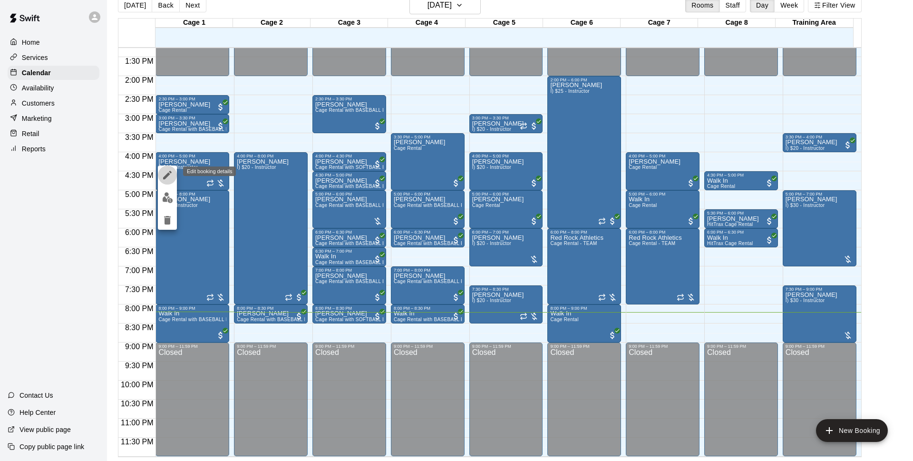
click at [171, 170] on icon "edit" at bounding box center [167, 174] width 11 height 11
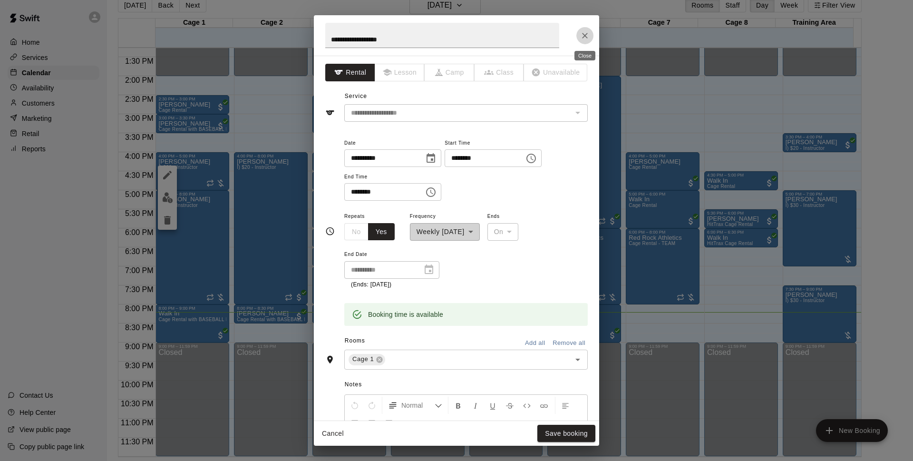
click at [585, 33] on icon "Close" at bounding box center [585, 36] width 10 height 10
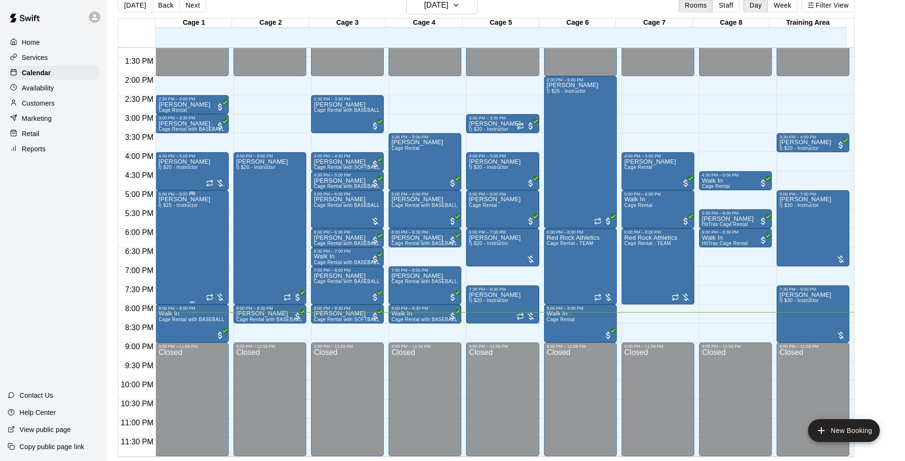
click at [177, 208] on span "I) $25 - Instructor" at bounding box center [177, 205] width 39 height 5
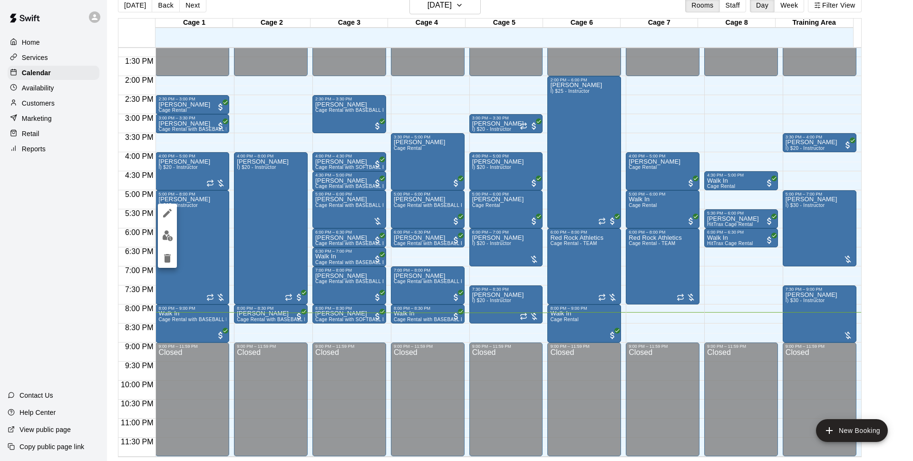
click at [174, 170] on div at bounding box center [456, 230] width 913 height 461
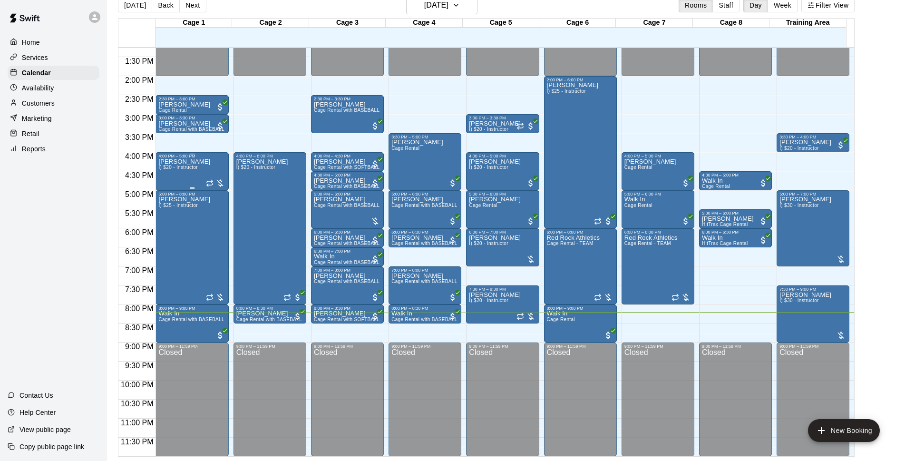
click at [187, 169] on span "I) $20 - Instructor" at bounding box center [177, 167] width 39 height 5
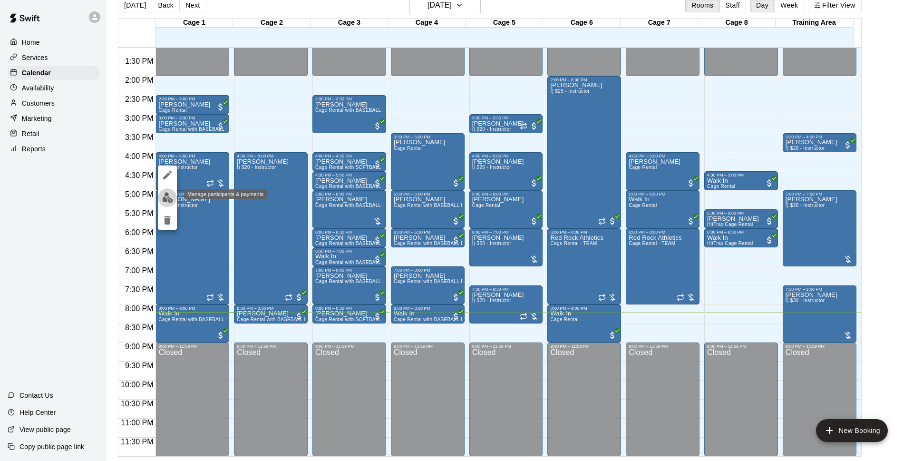
click at [166, 196] on img "edit" at bounding box center [167, 197] width 11 height 11
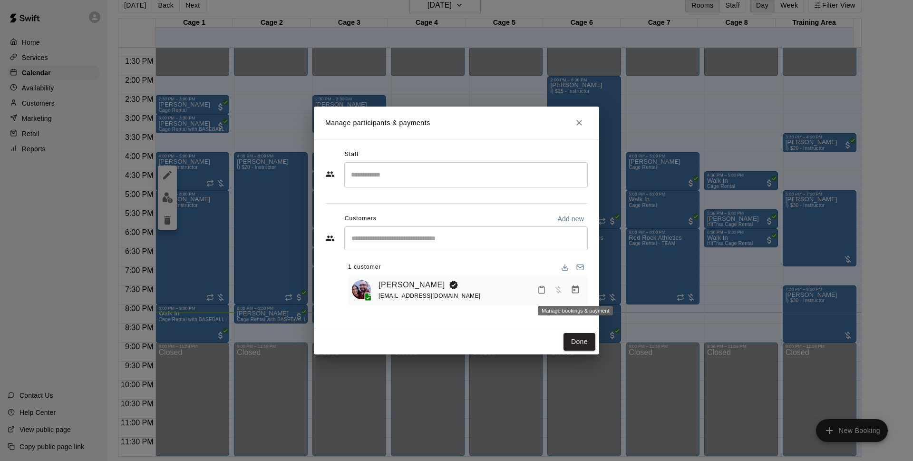
click at [575, 292] on icon "Manage bookings & payment" at bounding box center [576, 290] width 10 height 10
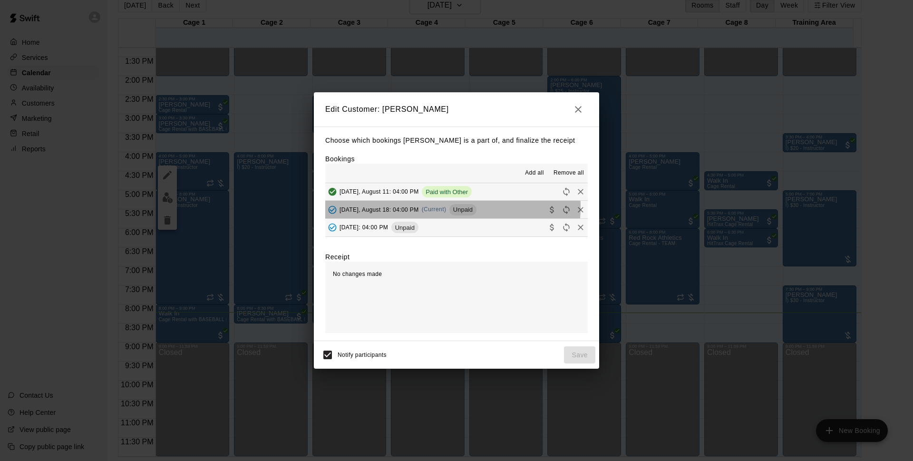
click at [440, 207] on span "(Current)" at bounding box center [434, 209] width 25 height 7
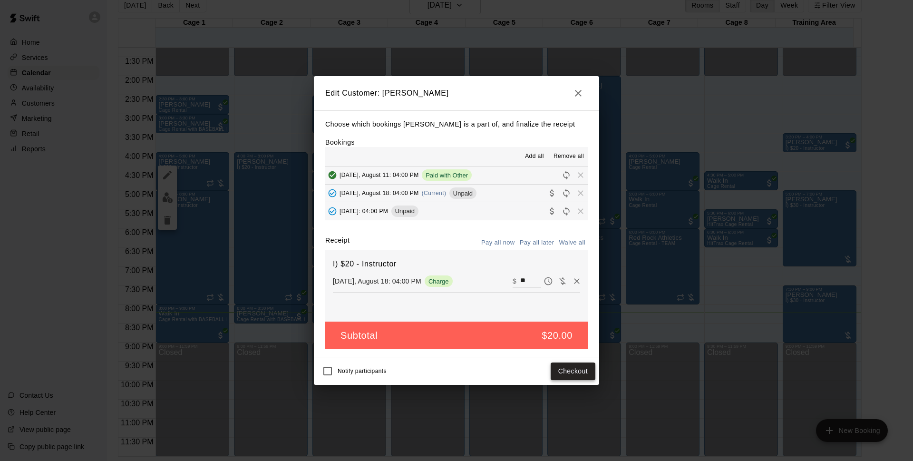
click at [577, 370] on button "Checkout" at bounding box center [573, 371] width 45 height 18
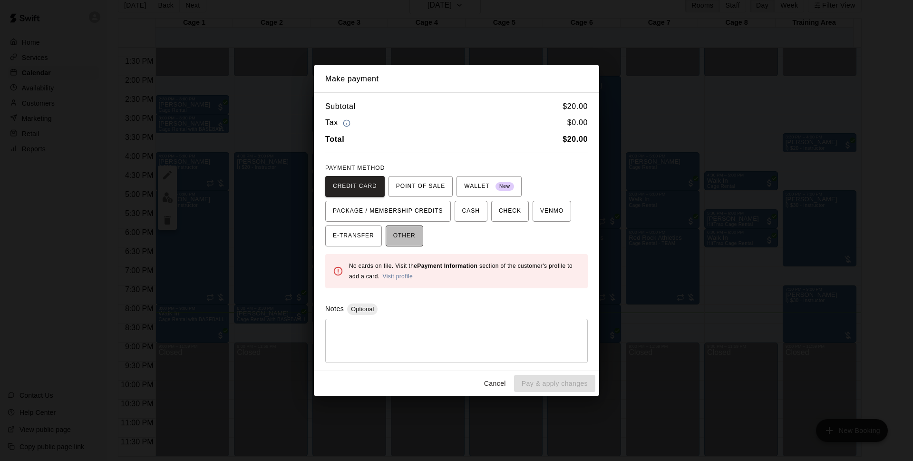
click at [392, 234] on button "OTHER" at bounding box center [405, 235] width 38 height 21
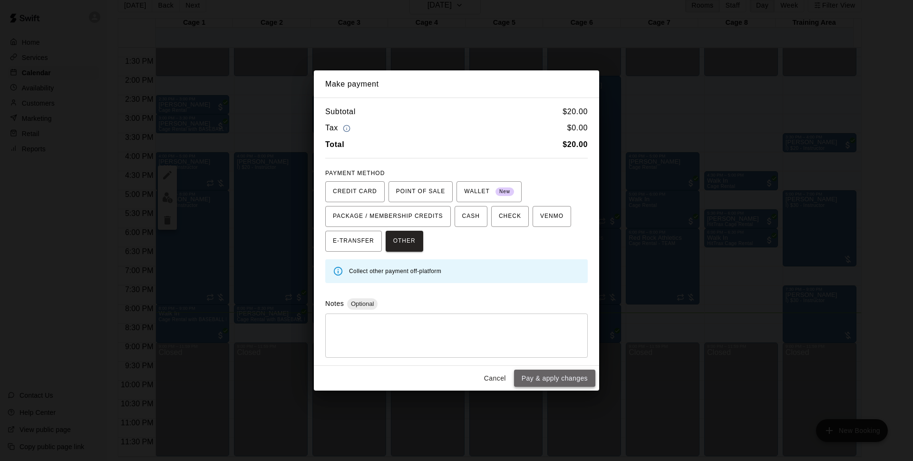
click at [550, 381] on button "Pay & apply changes" at bounding box center [554, 379] width 81 height 18
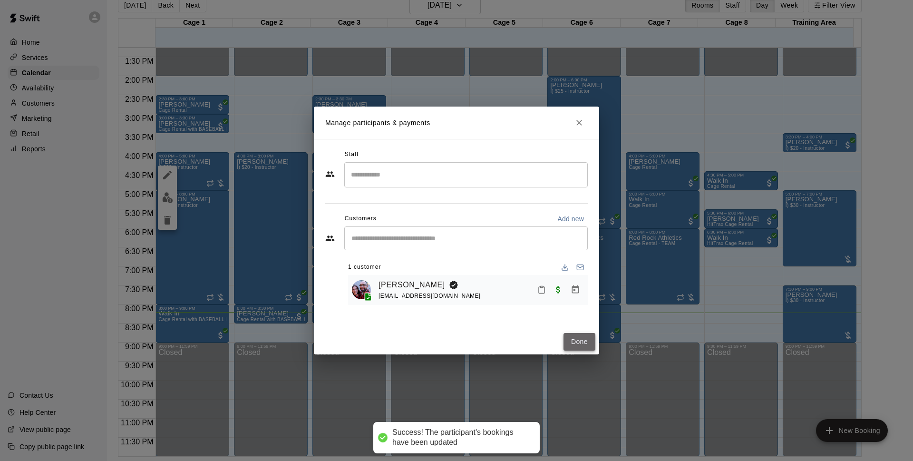
click at [582, 338] on button "Done" at bounding box center [580, 342] width 32 height 18
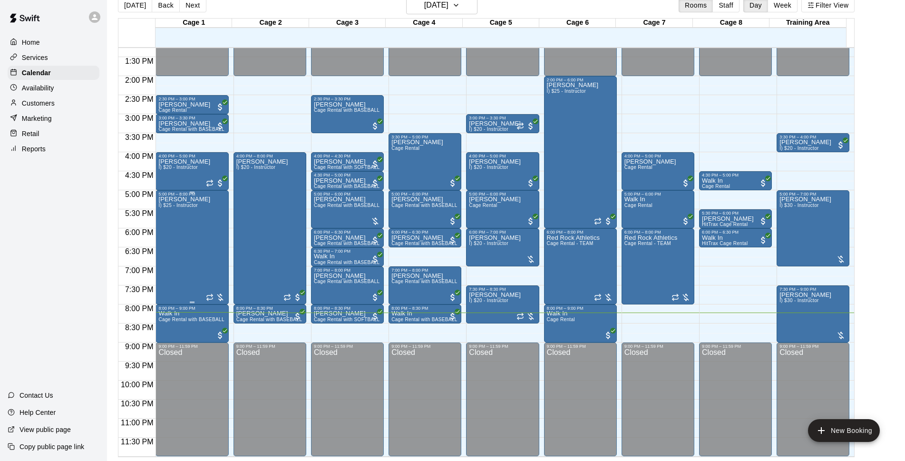
click at [203, 246] on div "Niko Decolati I) $25 - Instructor" at bounding box center [191, 426] width 67 height 461
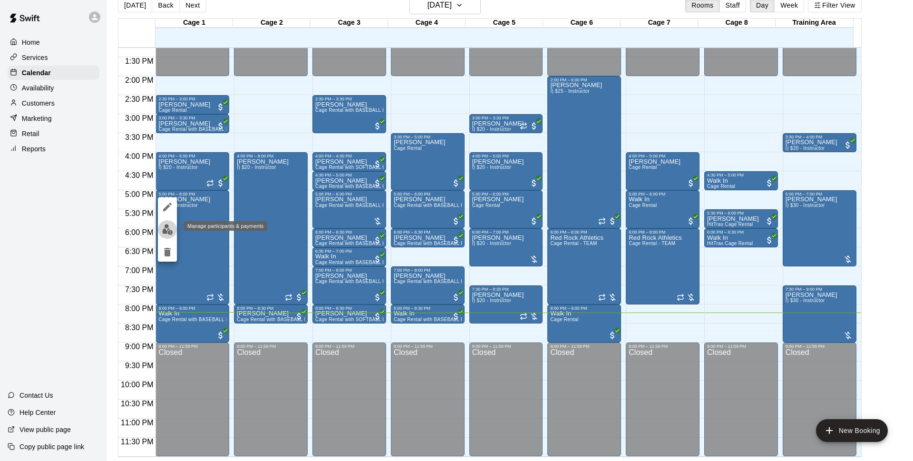
click at [168, 231] on img "edit" at bounding box center [167, 229] width 11 height 11
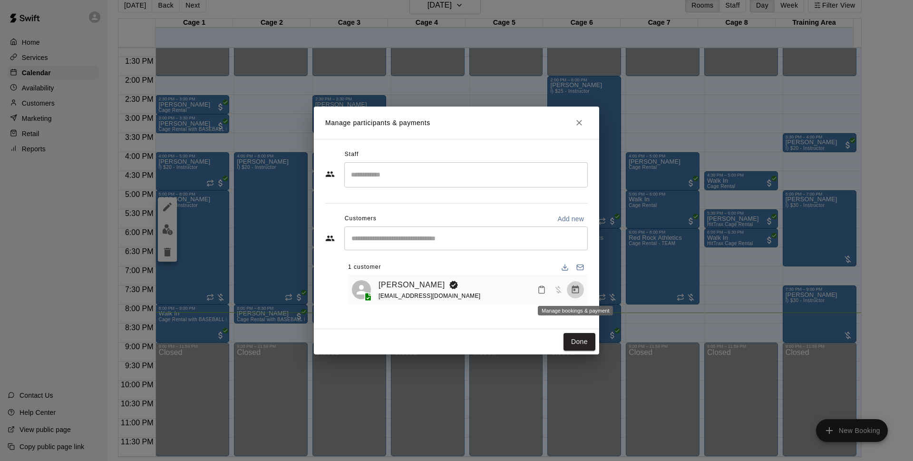
click at [573, 290] on icon "Manage bookings & payment" at bounding box center [575, 289] width 7 height 8
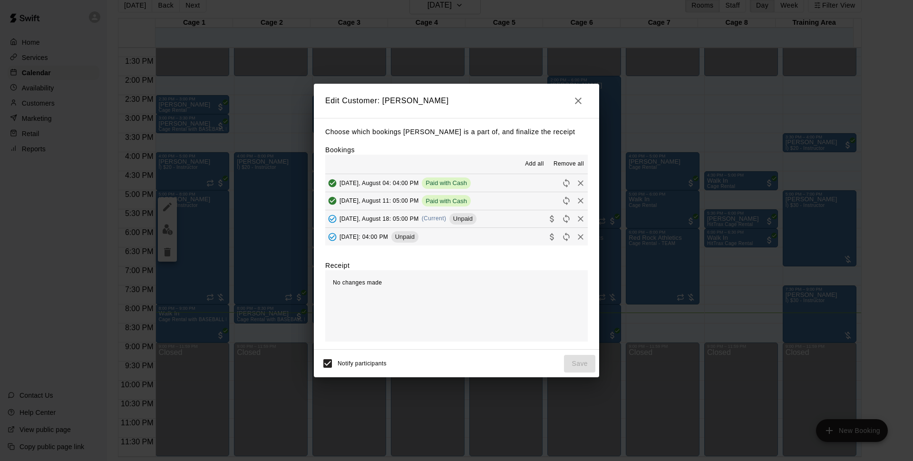
click at [378, 223] on div "Monday, August 18: 05:00 PM (Current) Unpaid" at bounding box center [400, 219] width 151 height 14
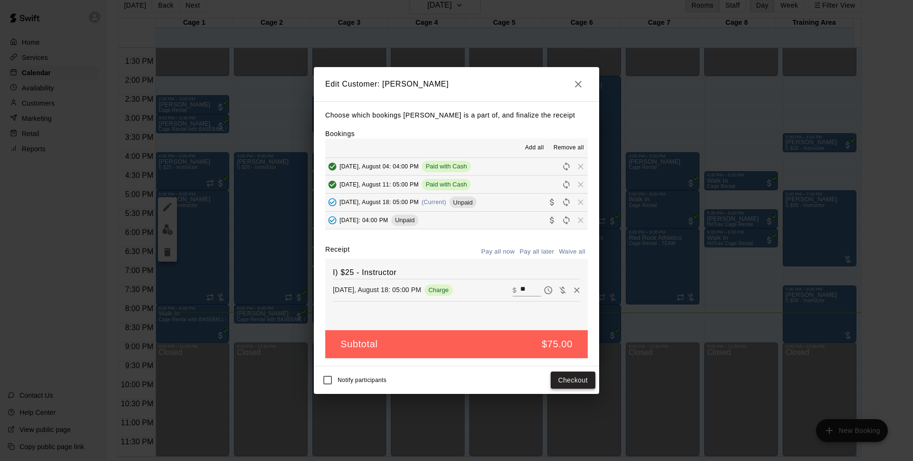
click at [574, 380] on button "Checkout" at bounding box center [573, 381] width 45 height 18
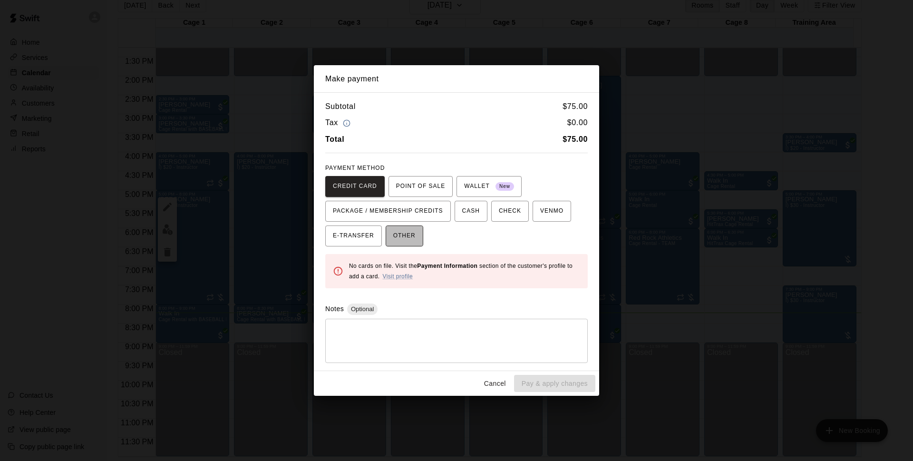
click at [401, 235] on span "OTHER" at bounding box center [404, 235] width 22 height 15
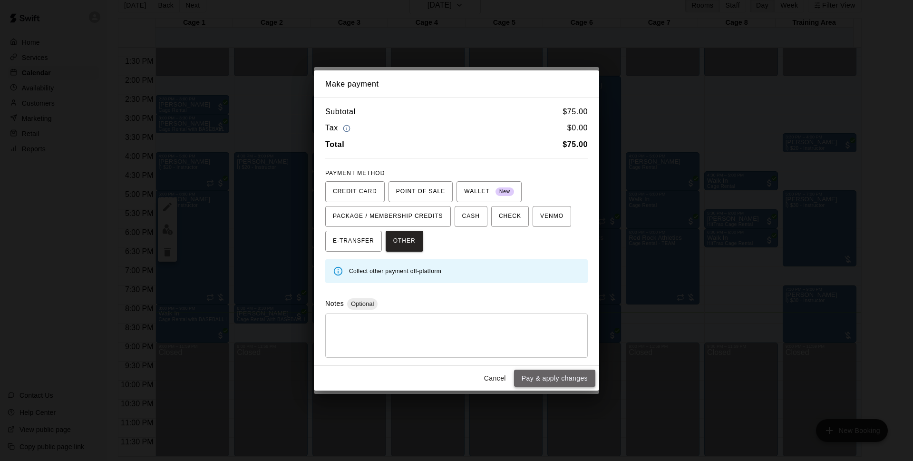
click at [580, 382] on button "Pay & apply changes" at bounding box center [554, 379] width 81 height 18
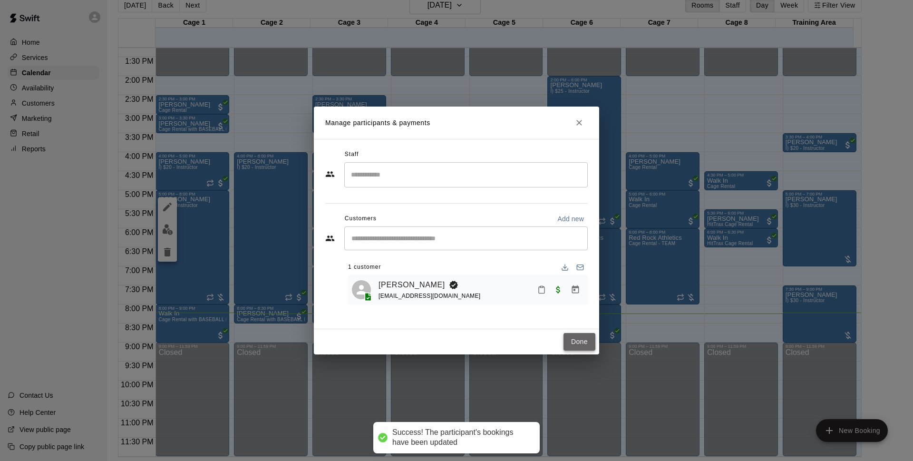
click at [566, 340] on button "Done" at bounding box center [580, 342] width 32 height 18
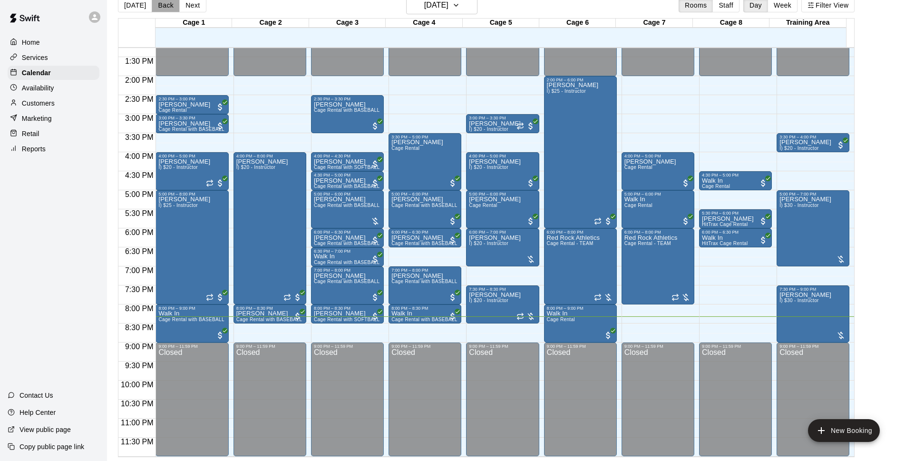
click at [164, 6] on button "Back" at bounding box center [166, 5] width 28 height 14
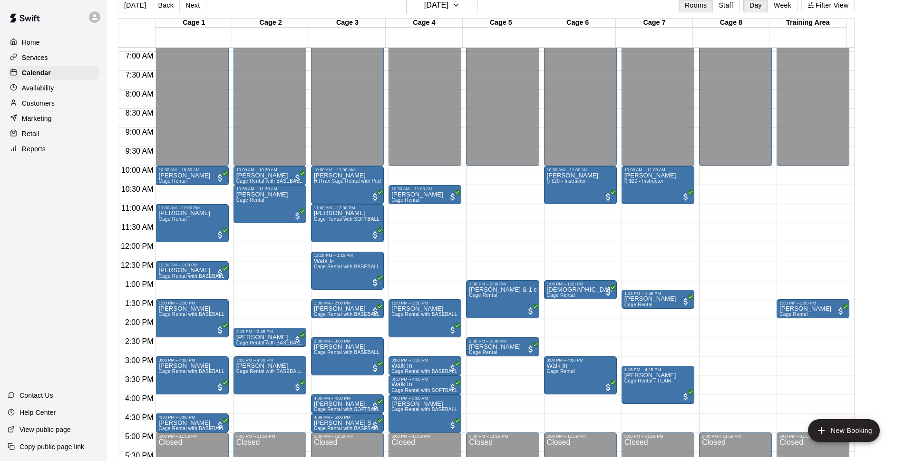
scroll to position [261, 0]
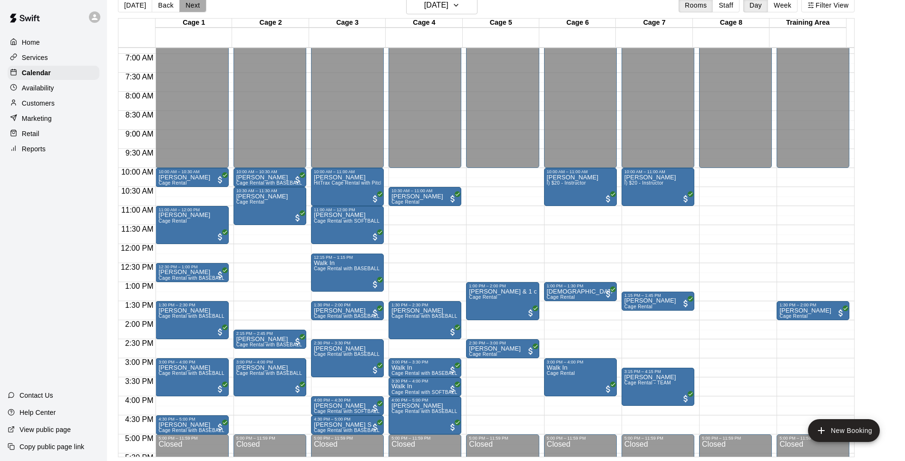
click at [196, 8] on button "Next" at bounding box center [192, 5] width 27 height 14
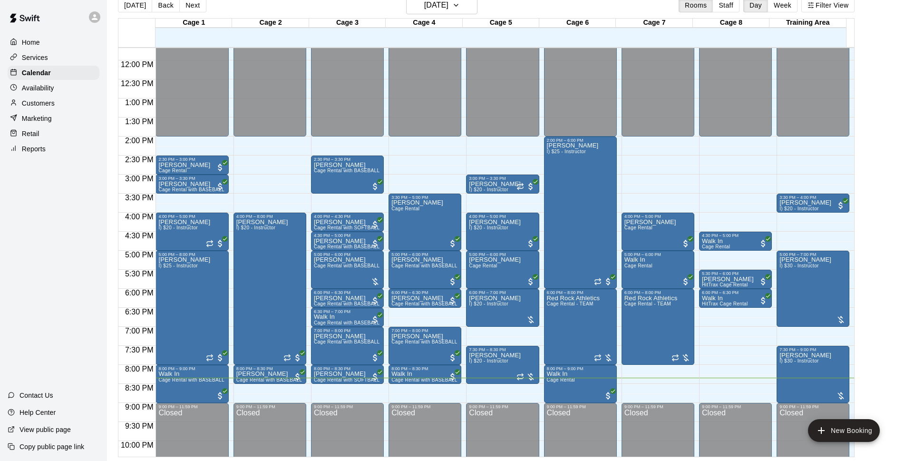
scroll to position [506, 0]
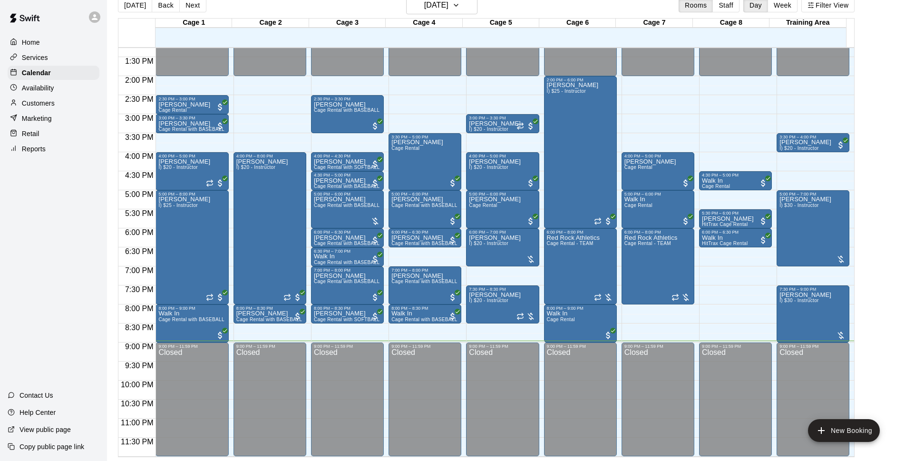
click at [691, 140] on div "12:00 AM 12:30 AM 1:00 AM 1:30 AM 2:00 AM 2:30 AM 3:00 AM 3:30 AM 4:00 AM 4:30 …" at bounding box center [486, 252] width 736 height 410
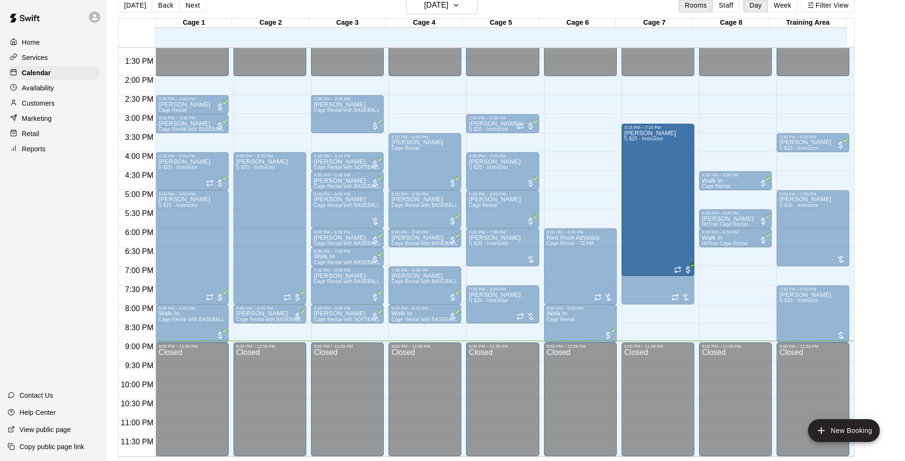
scroll to position [383, 0]
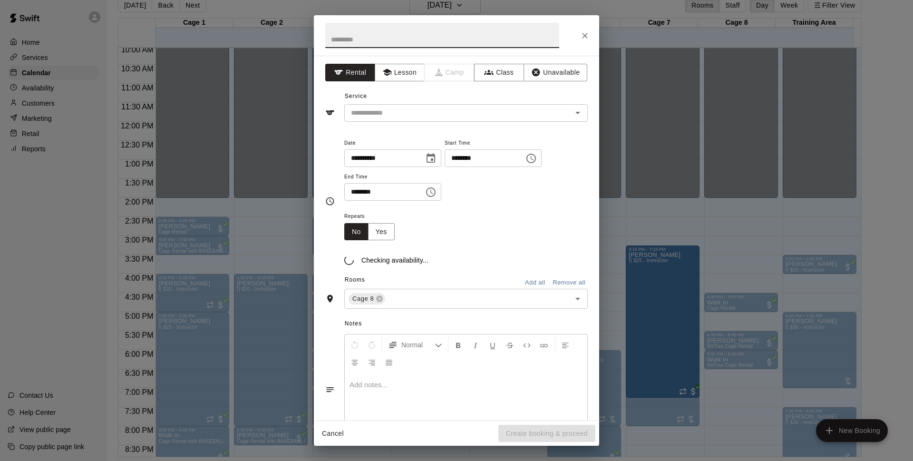
click at [584, 36] on icon "Close" at bounding box center [585, 36] width 6 height 6
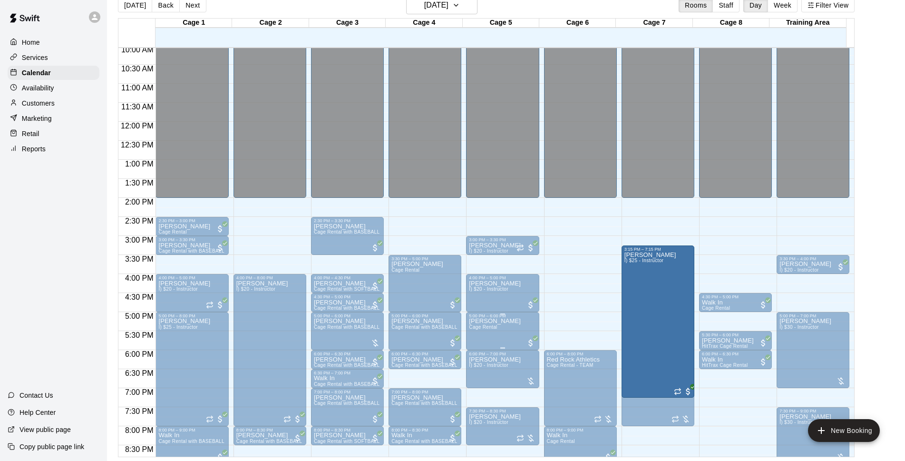
scroll to position [506, 0]
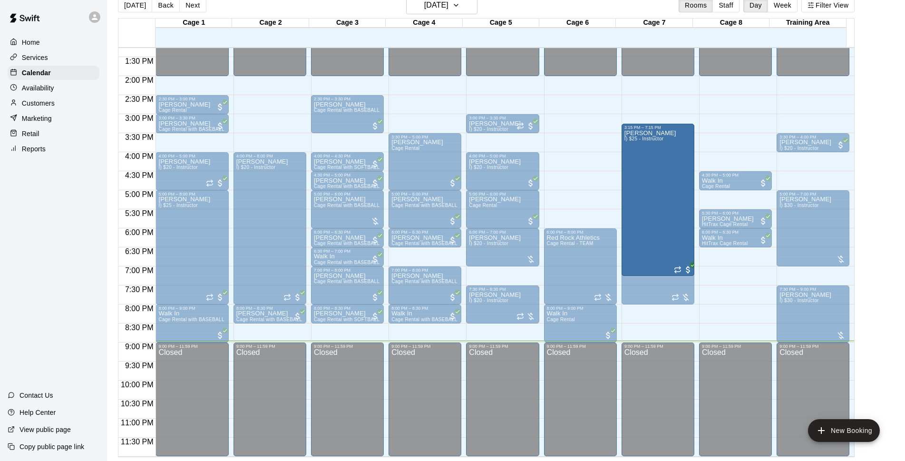
click at [68, 310] on div "Home Services Calendar Availability Customers Marketing Retail Reports Contact …" at bounding box center [53, 230] width 107 height 461
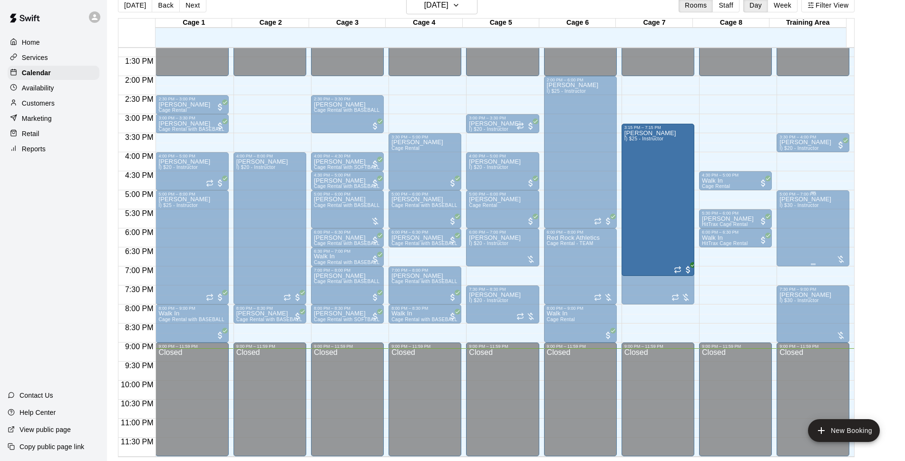
click at [792, 214] on div "Mikey York I) $30 - Instructor" at bounding box center [806, 426] width 52 height 461
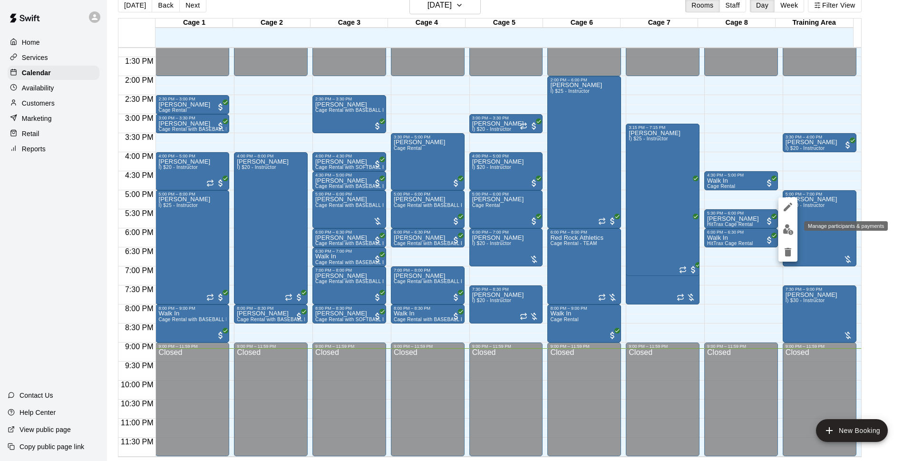
click at [792, 230] on img "edit" at bounding box center [788, 229] width 11 height 11
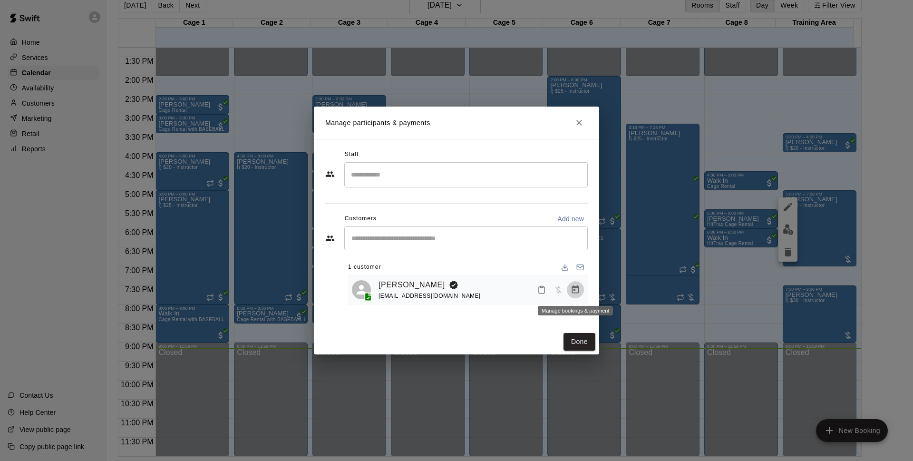
click at [570, 292] on button "Manage bookings & payment" at bounding box center [575, 289] width 17 height 17
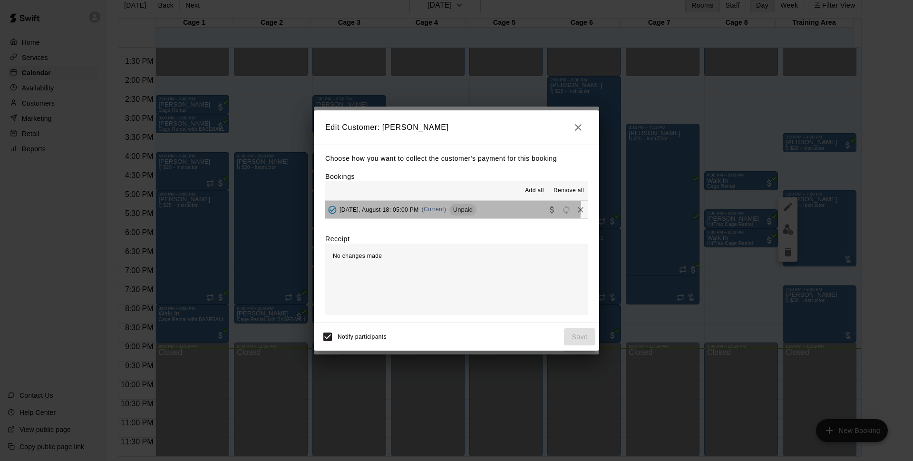
click at [449, 205] on div "Monday, August 18: 05:00 PM (Current) Unpaid" at bounding box center [400, 210] width 151 height 14
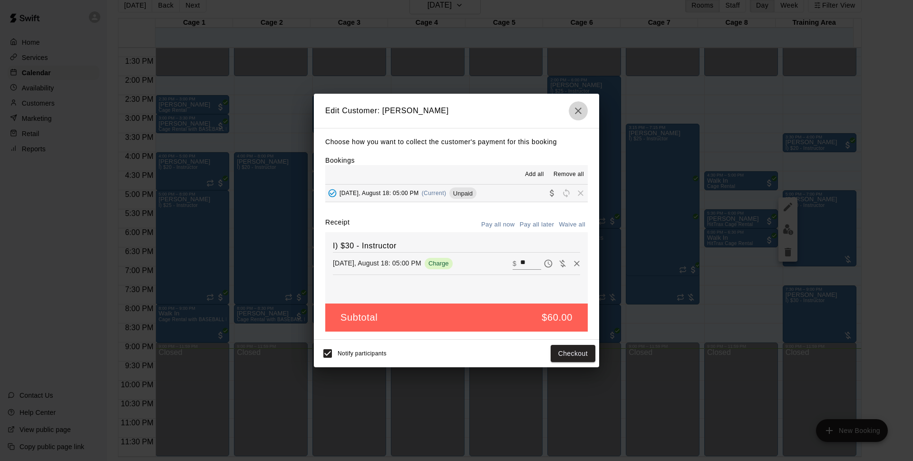
click at [571, 112] on button "button" at bounding box center [578, 110] width 19 height 19
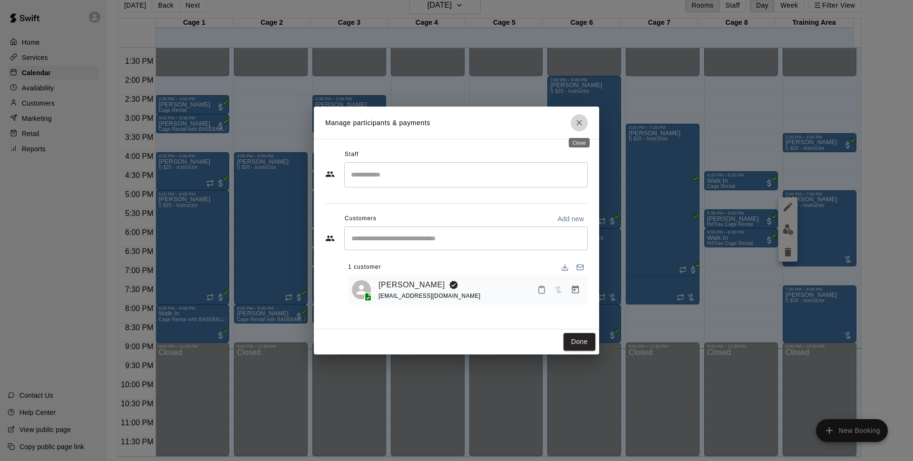
click at [581, 126] on icon "Close" at bounding box center [580, 123] width 10 height 10
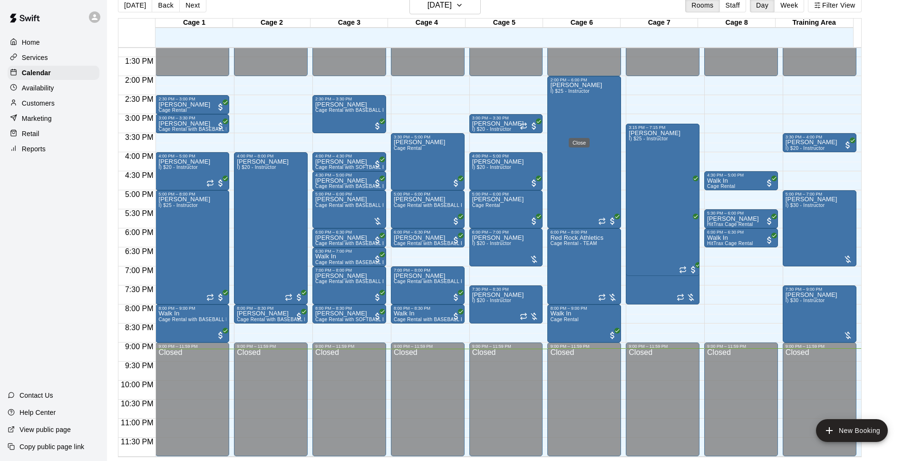
click at [819, 302] on div "Manage participants & payments Staff ​ Customers Add new ​ 1 customer Mikey Yor…" at bounding box center [456, 230] width 913 height 461
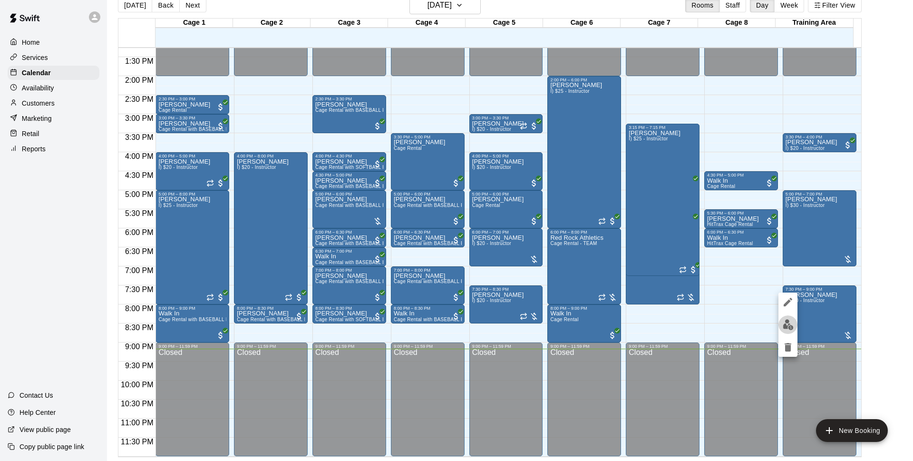
click at [791, 325] on img "edit" at bounding box center [788, 324] width 11 height 11
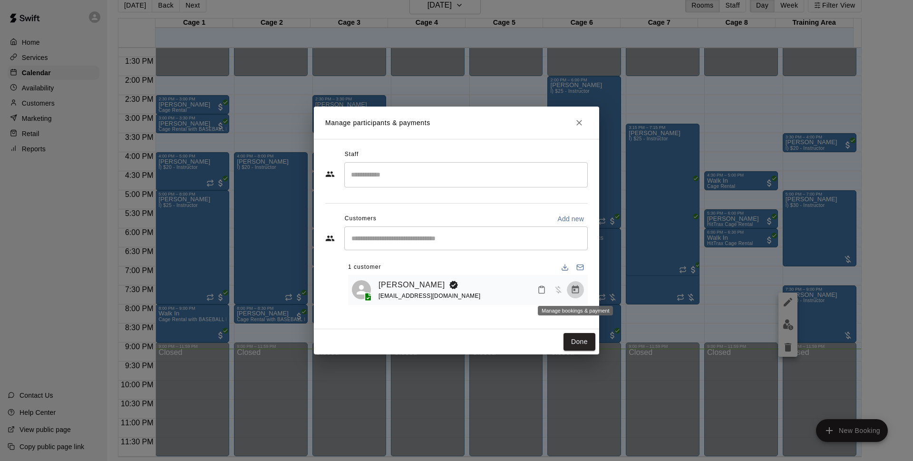
click at [575, 291] on icon "Manage bookings & payment" at bounding box center [575, 289] width 7 height 8
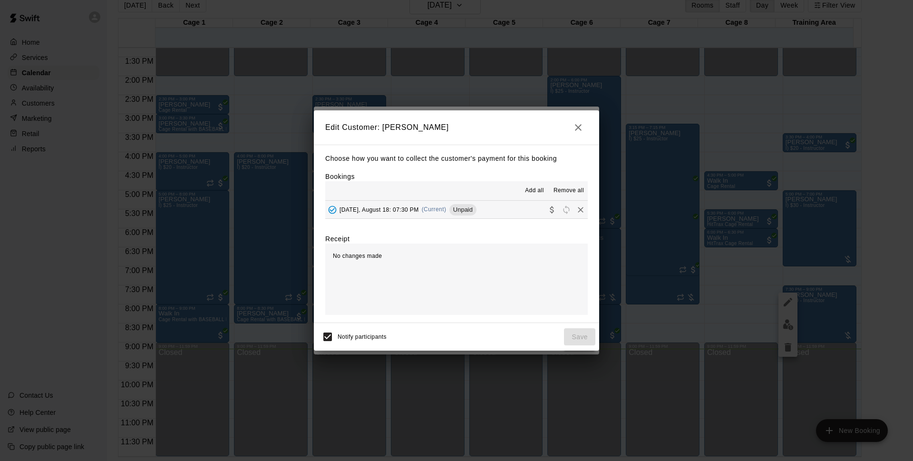
click at [498, 208] on button "Monday, August 18: 07:30 PM (Current) Unpaid" at bounding box center [456, 210] width 263 height 18
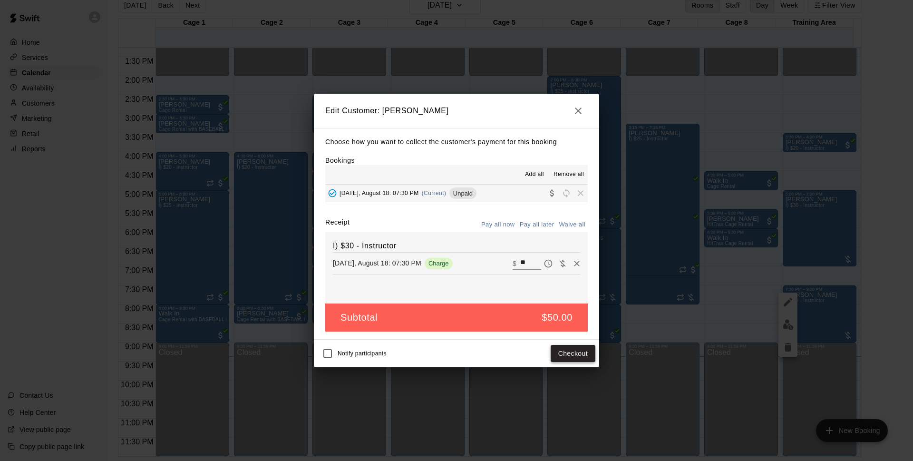
click at [561, 352] on button "Checkout" at bounding box center [573, 354] width 45 height 18
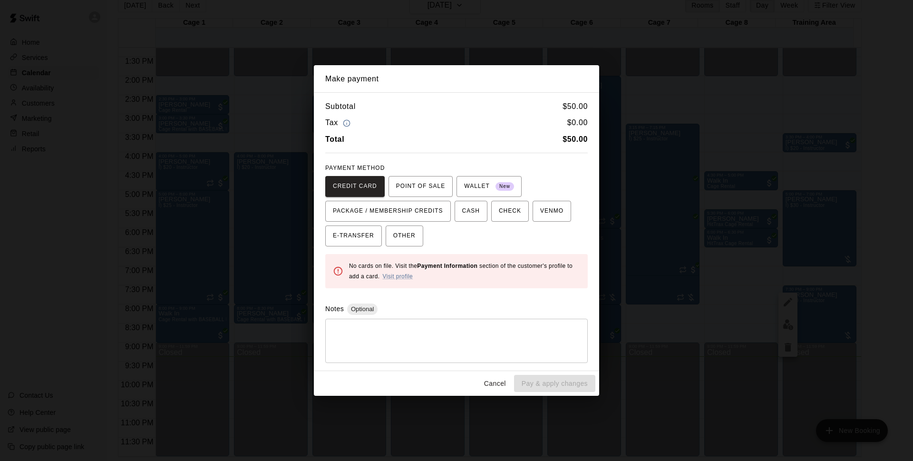
click at [402, 246] on div "Subtotal $ 50.00 Tax $ 0.00 Total $ 50.00 PAYMENT METHOD CREDIT CARD POINT OF S…" at bounding box center [456, 231] width 285 height 278
click at [405, 237] on span "OTHER" at bounding box center [404, 235] width 22 height 15
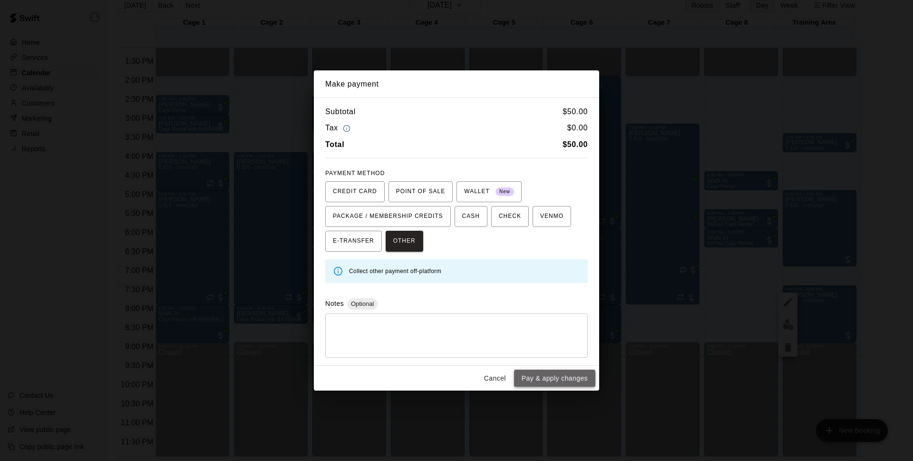
click at [591, 382] on button "Pay & apply changes" at bounding box center [554, 379] width 81 height 18
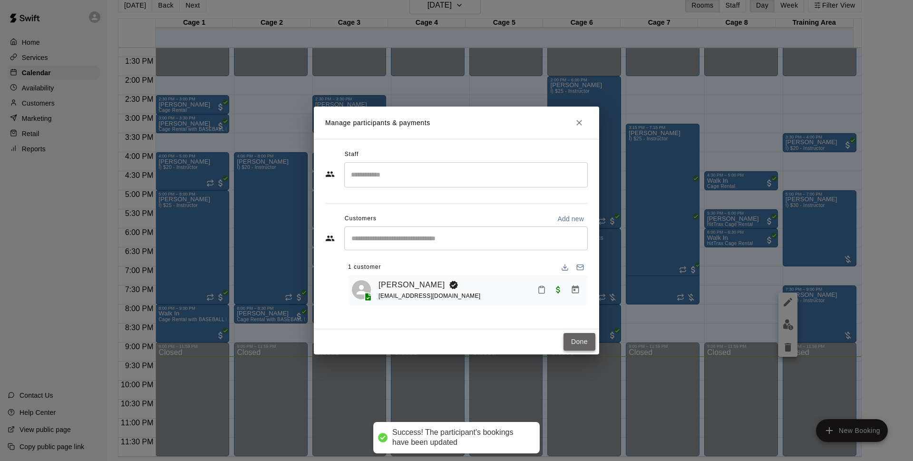
click at [577, 345] on button "Done" at bounding box center [580, 342] width 32 height 18
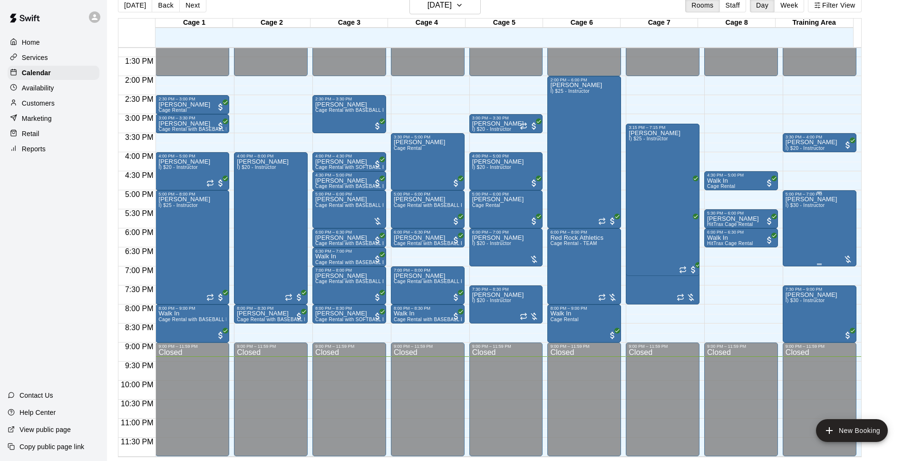
click at [805, 216] on div "Mikey York I) $30 - Instructor" at bounding box center [812, 426] width 52 height 461
click at [792, 226] on img "edit" at bounding box center [788, 229] width 11 height 11
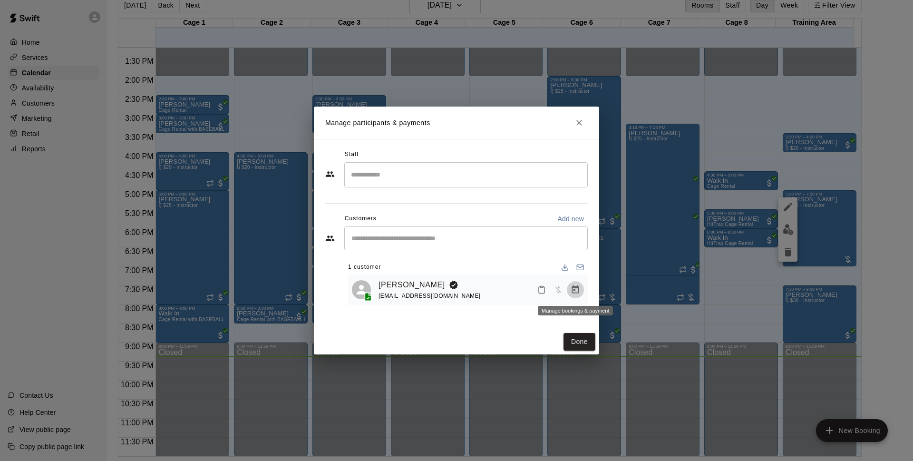
click at [572, 292] on icon "Manage bookings & payment" at bounding box center [576, 290] width 10 height 10
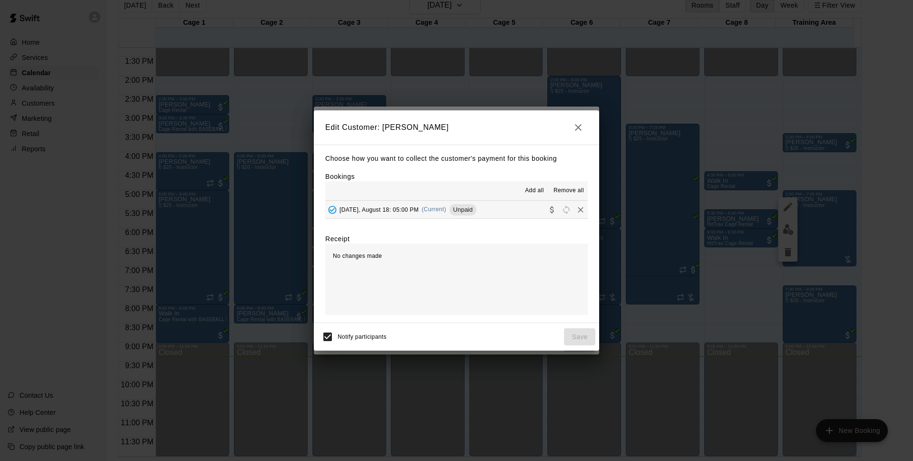
click at [513, 207] on button "Monday, August 18: 05:00 PM (Current) Unpaid" at bounding box center [456, 210] width 263 height 18
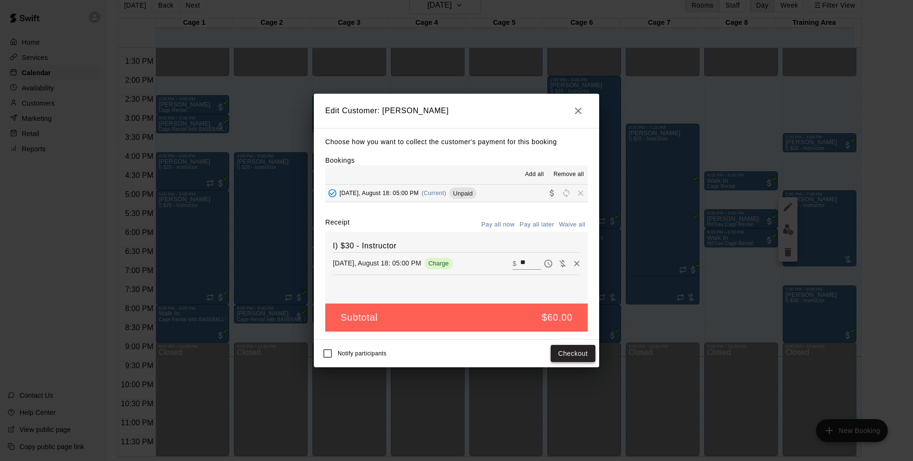
click at [576, 359] on button "Checkout" at bounding box center [573, 354] width 45 height 18
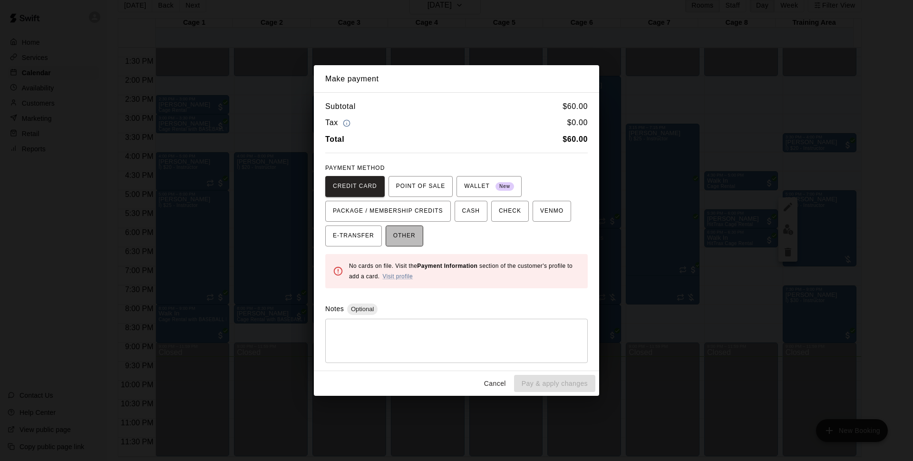
click at [403, 236] on span "OTHER" at bounding box center [404, 235] width 22 height 15
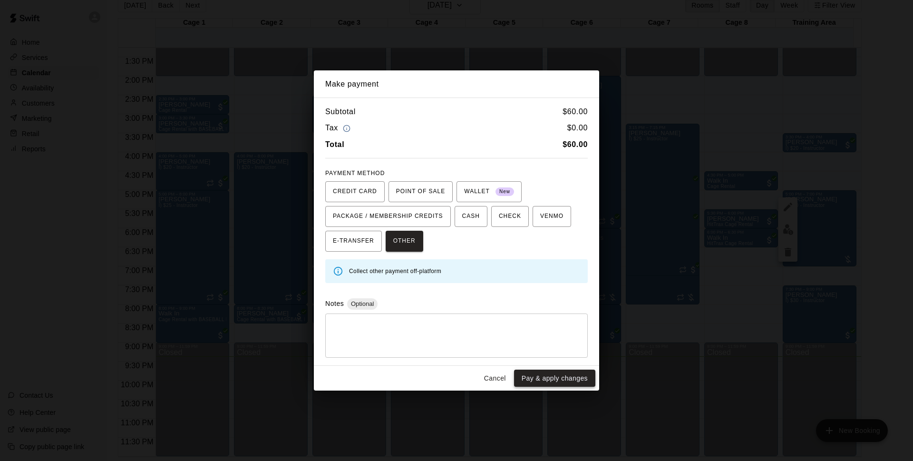
click at [522, 379] on button "Pay & apply changes" at bounding box center [554, 379] width 81 height 18
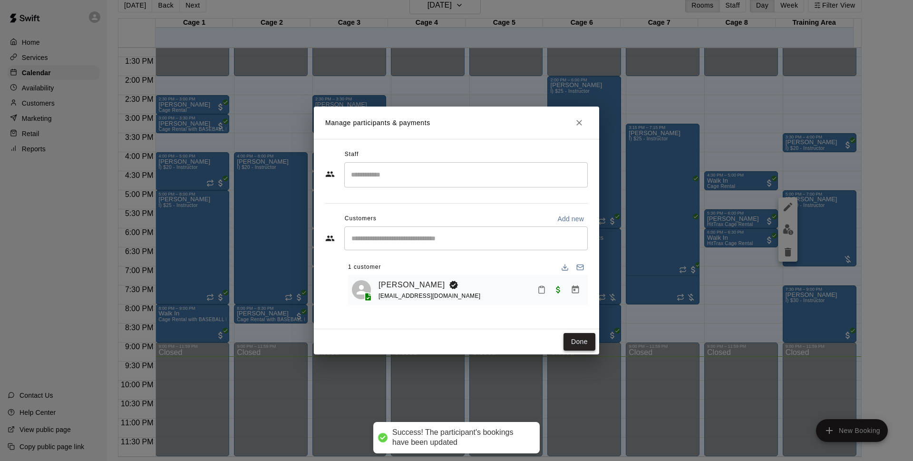
click at [585, 343] on button "Done" at bounding box center [580, 342] width 32 height 18
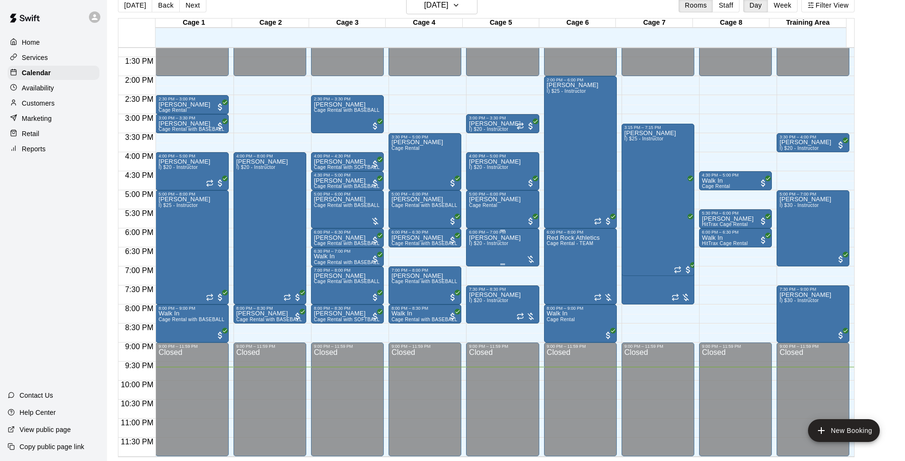
click at [503, 245] on span "I) $20 - Instructor" at bounding box center [488, 243] width 39 height 5
click at [477, 273] on div at bounding box center [477, 274] width 19 height 64
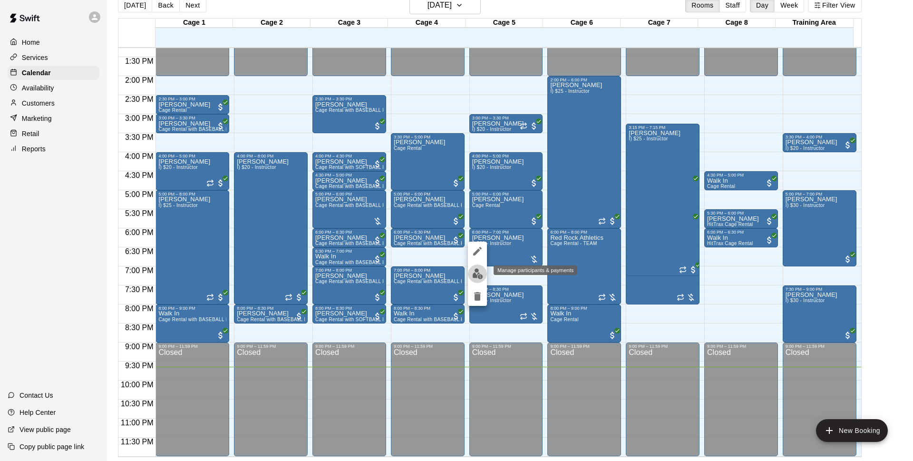
click at [480, 274] on img "edit" at bounding box center [477, 273] width 11 height 11
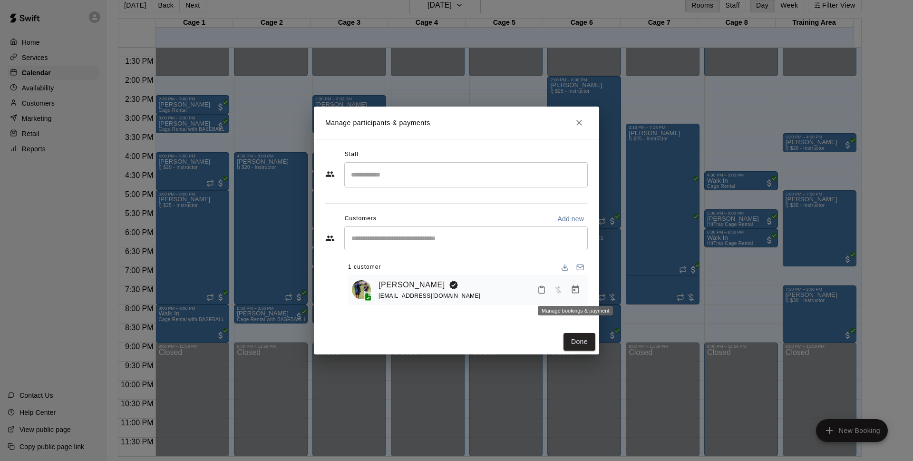
click at [572, 294] on icon "Manage bookings & payment" at bounding box center [576, 290] width 10 height 10
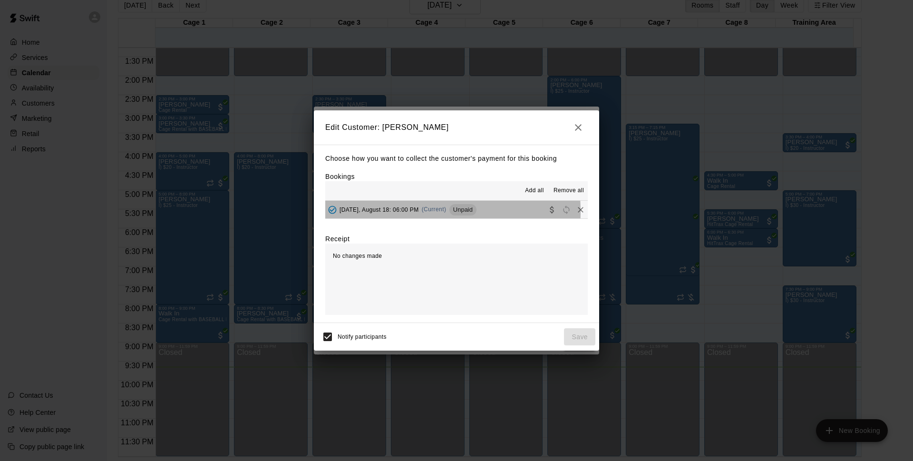
click at [391, 212] on span "[DATE], August 18: 06:00 PM" at bounding box center [379, 209] width 79 height 7
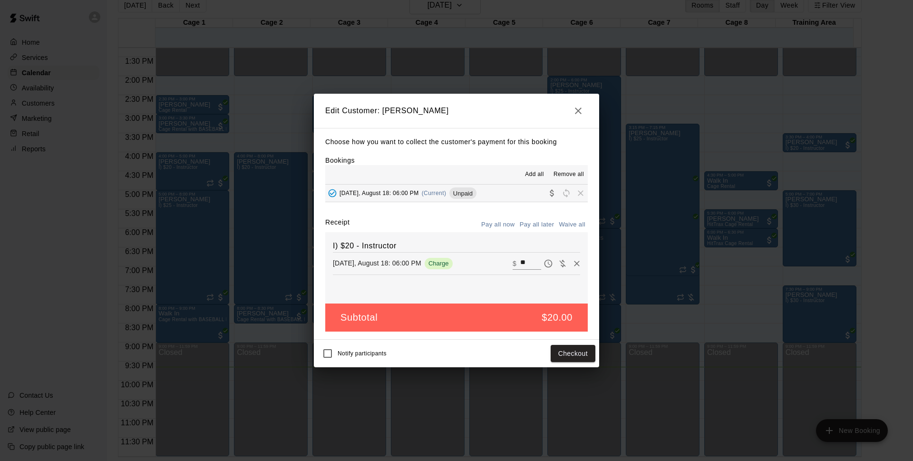
click at [575, 116] on icon "button" at bounding box center [578, 110] width 11 height 11
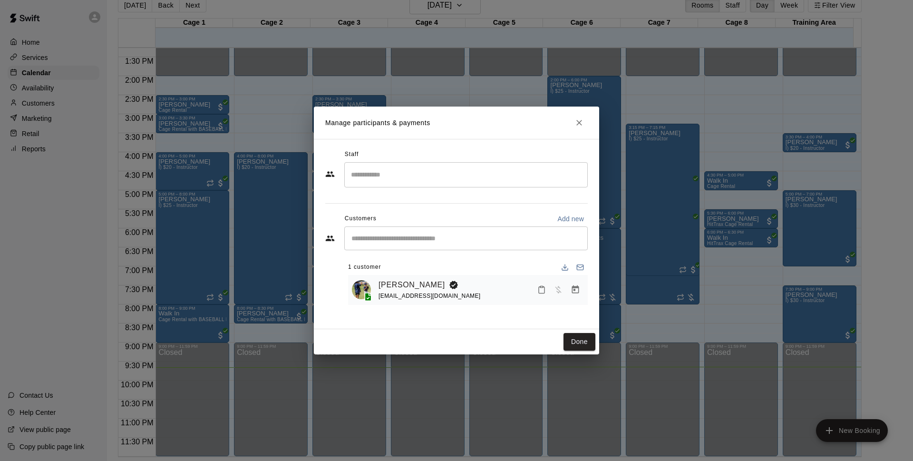
click at [579, 123] on icon "Close" at bounding box center [580, 123] width 6 height 6
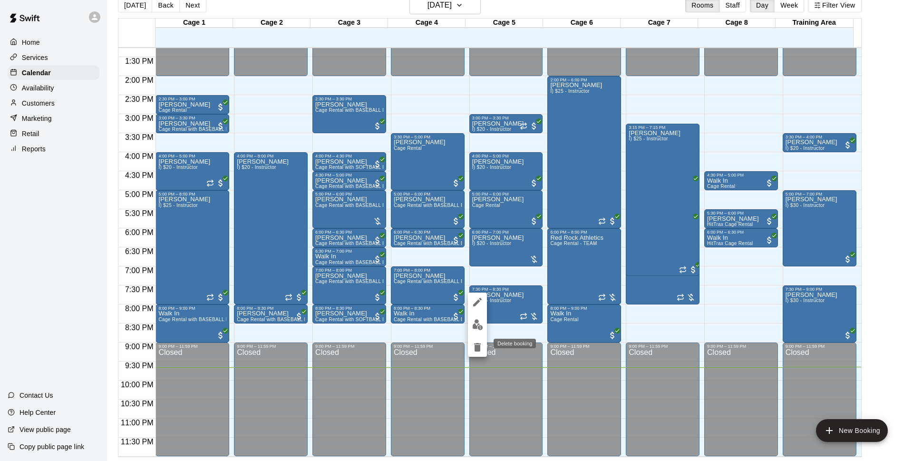
click at [480, 345] on icon "delete" at bounding box center [477, 347] width 7 height 9
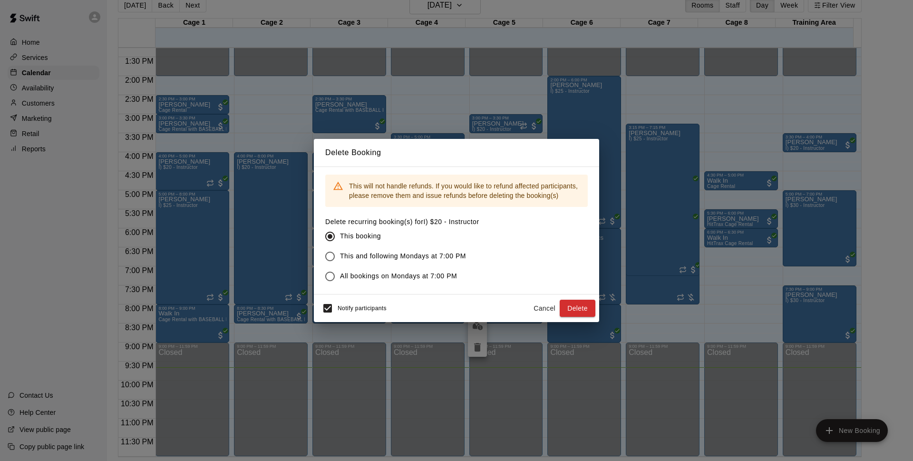
click at [538, 307] on button "Cancel" at bounding box center [544, 309] width 30 height 18
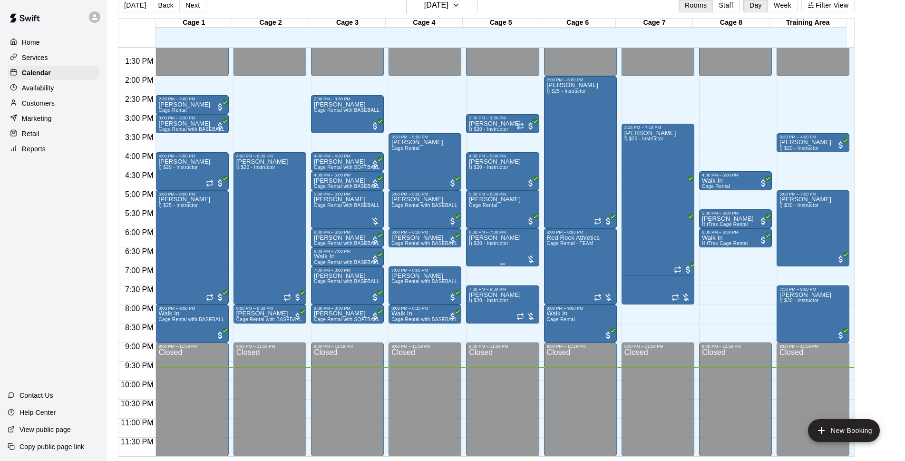
click at [498, 245] on span "I) $20 - Instructor" at bounding box center [488, 243] width 39 height 5
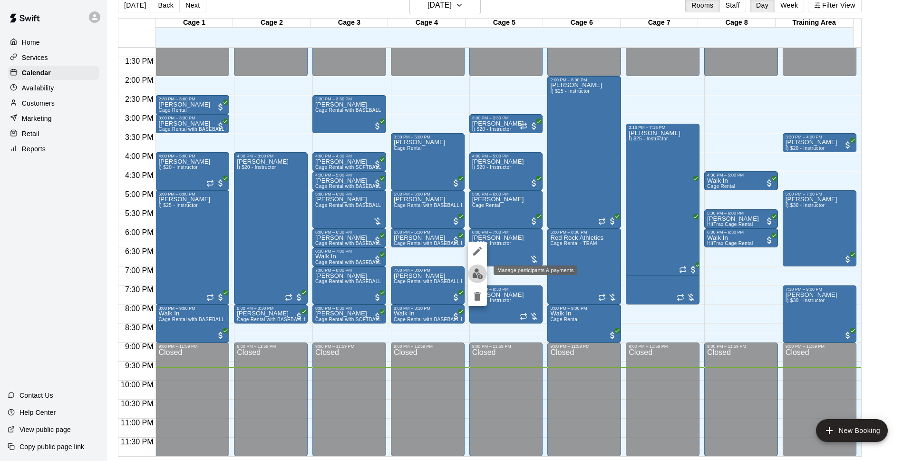
click at [477, 273] on img "edit" at bounding box center [477, 273] width 11 height 11
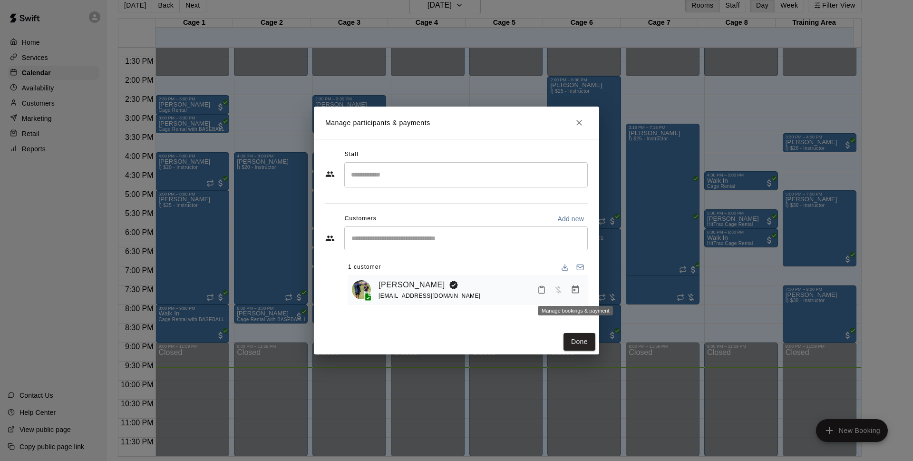
click at [577, 293] on icon "Manage bookings & payment" at bounding box center [576, 290] width 10 height 10
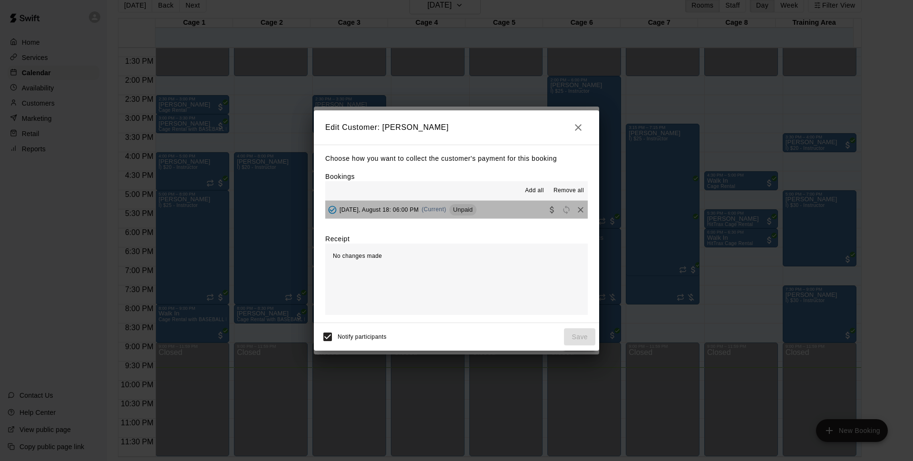
click at [493, 216] on button "[DATE], August 18: 06:00 PM (Current) Unpaid" at bounding box center [456, 210] width 263 height 18
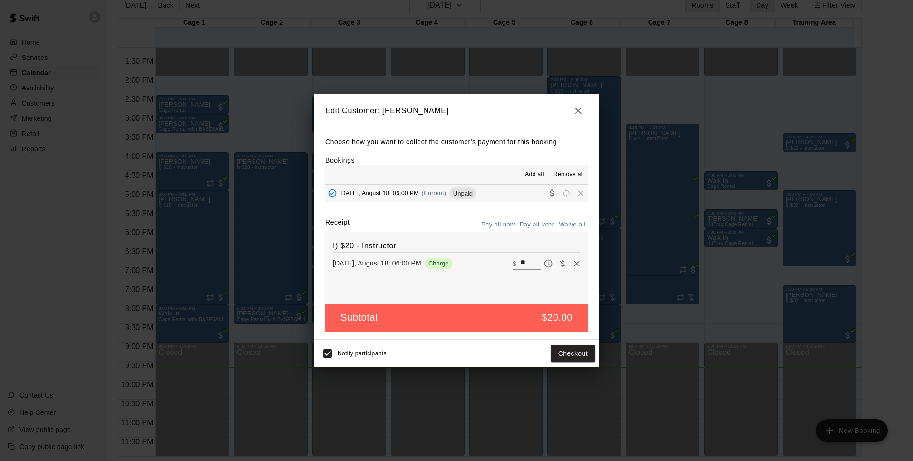
click at [529, 263] on input "**" at bounding box center [530, 263] width 21 height 12
type input "*"
click at [316, 362] on div "Notify participants Checkout" at bounding box center [456, 354] width 285 height 28
click at [565, 350] on button "Checkout" at bounding box center [573, 354] width 45 height 18
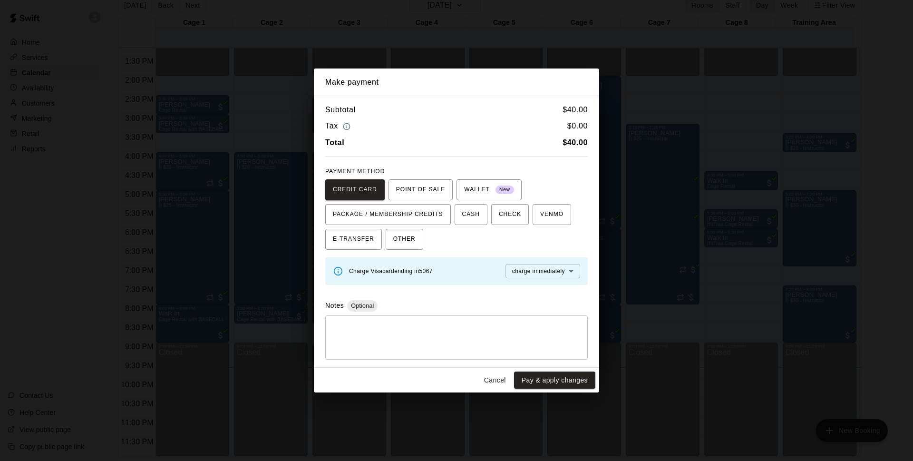
click at [505, 382] on button "Cancel" at bounding box center [495, 381] width 30 height 18
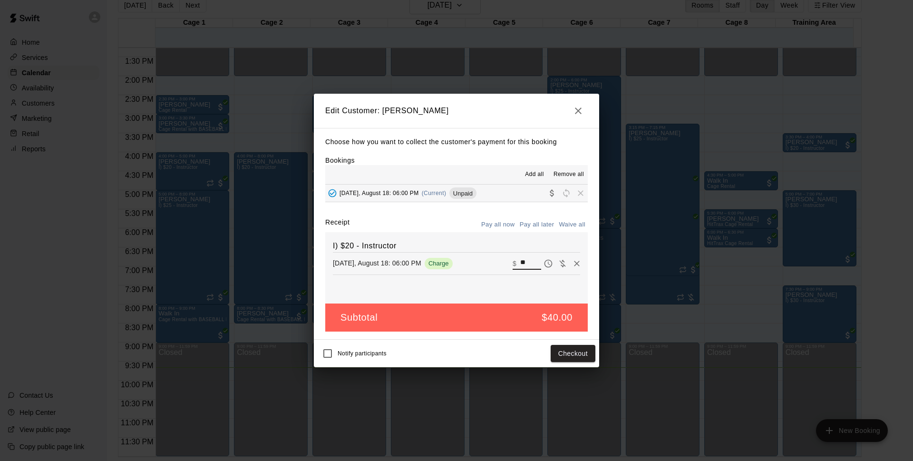
click at [520, 260] on input "**" at bounding box center [530, 263] width 21 height 12
type input "*"
type input "**"
click at [578, 345] on button "Checkout" at bounding box center [573, 354] width 45 height 18
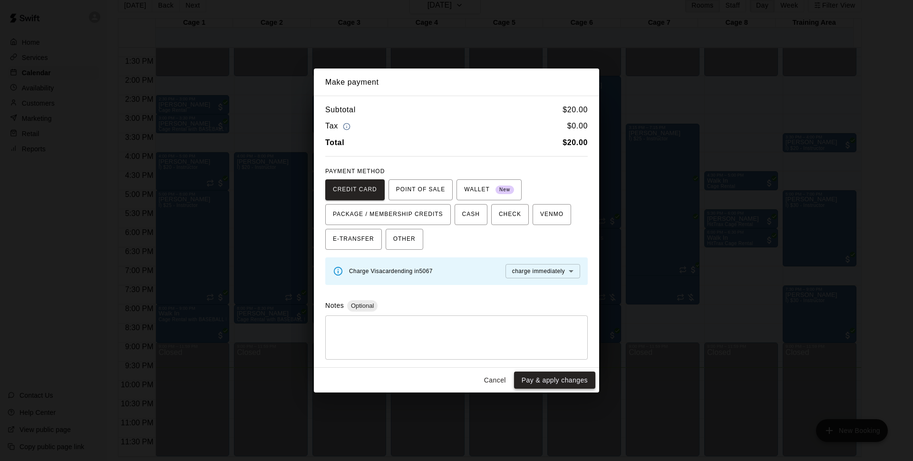
click at [539, 384] on button "Pay & apply changes" at bounding box center [554, 381] width 81 height 18
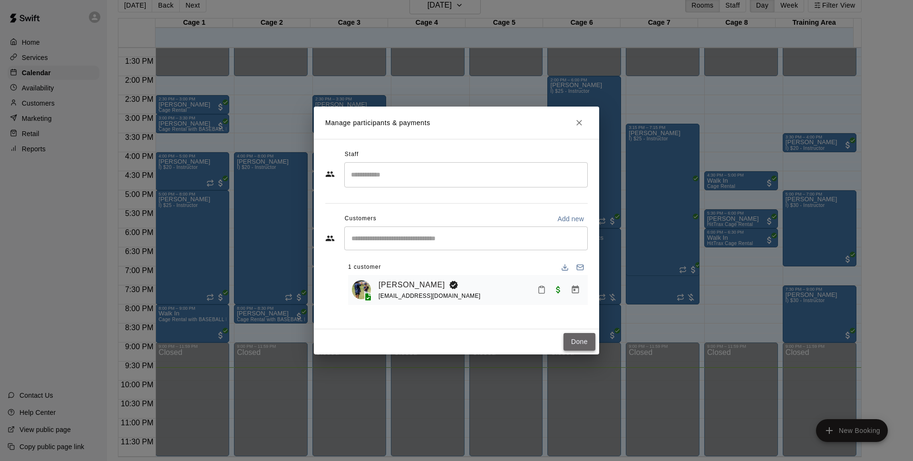
click at [589, 346] on button "Done" at bounding box center [580, 342] width 32 height 18
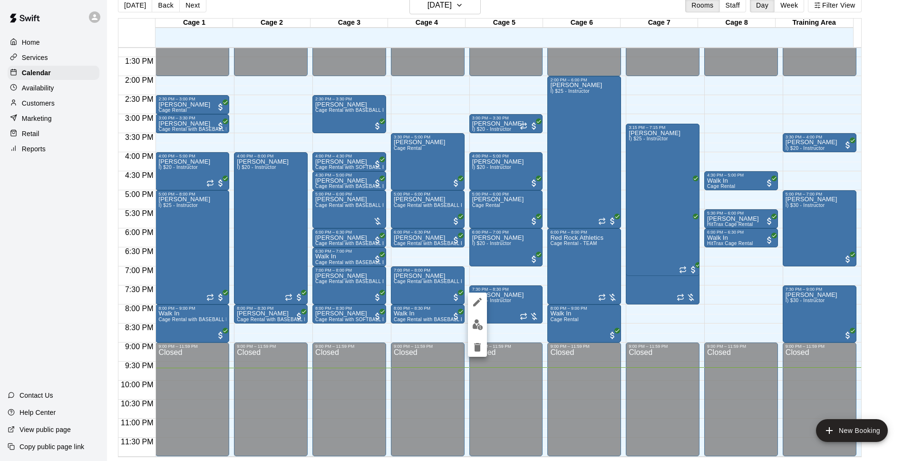
click at [478, 323] on img "edit" at bounding box center [477, 324] width 11 height 11
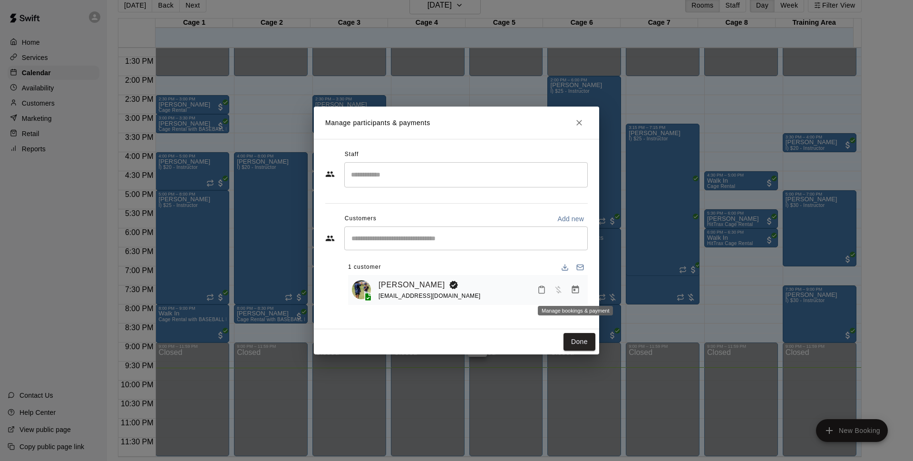
click at [580, 296] on button "Manage bookings & payment" at bounding box center [575, 289] width 17 height 17
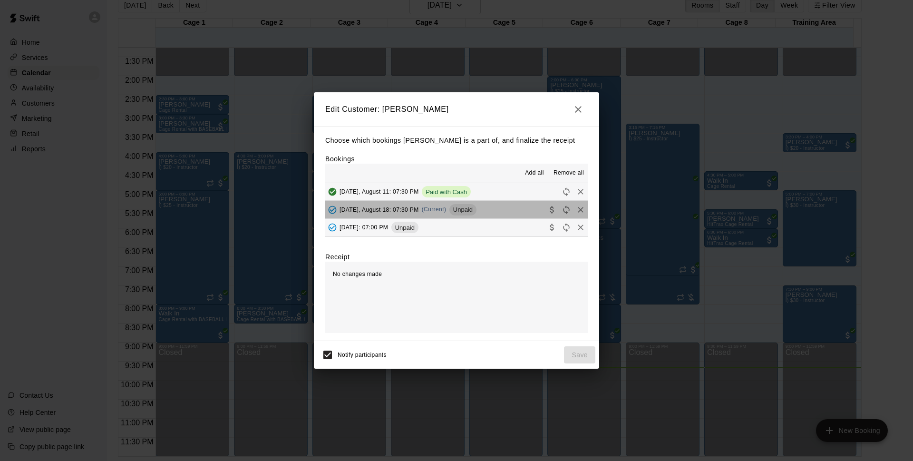
click at [499, 210] on button "Monday, August 18: 07:30 PM (Current) Unpaid" at bounding box center [456, 210] width 263 height 18
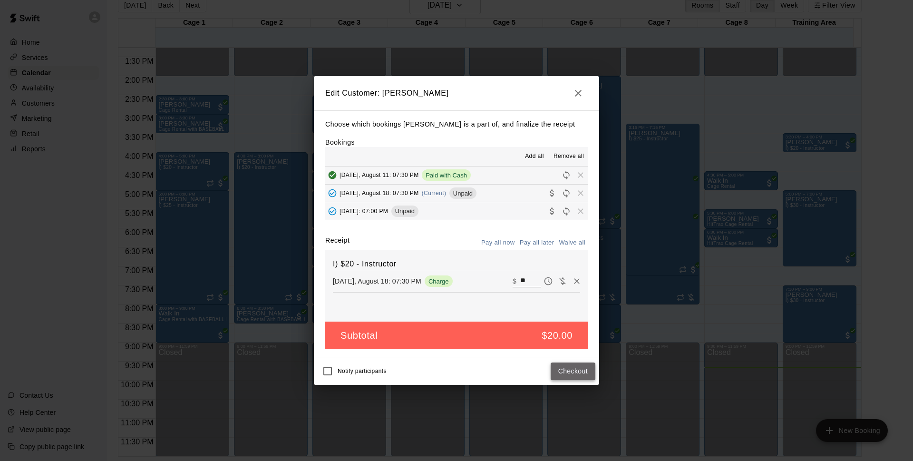
click at [577, 372] on button "Checkout" at bounding box center [573, 371] width 45 height 18
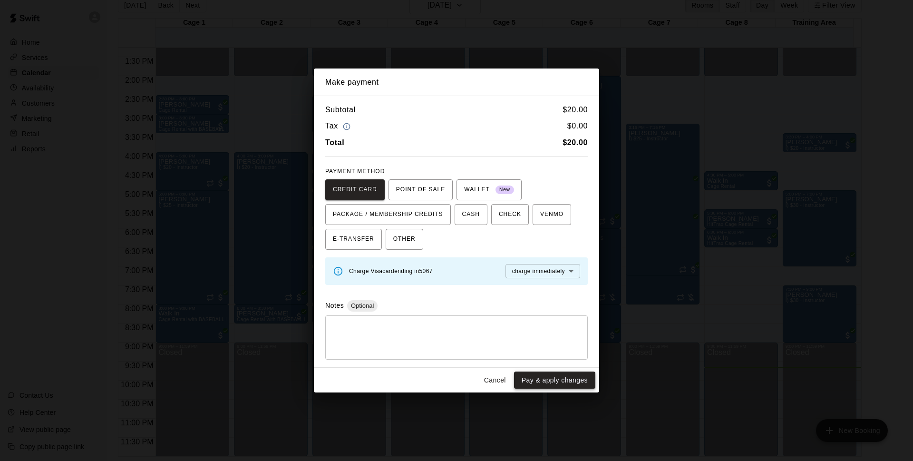
click at [564, 380] on button "Pay & apply changes" at bounding box center [554, 381] width 81 height 18
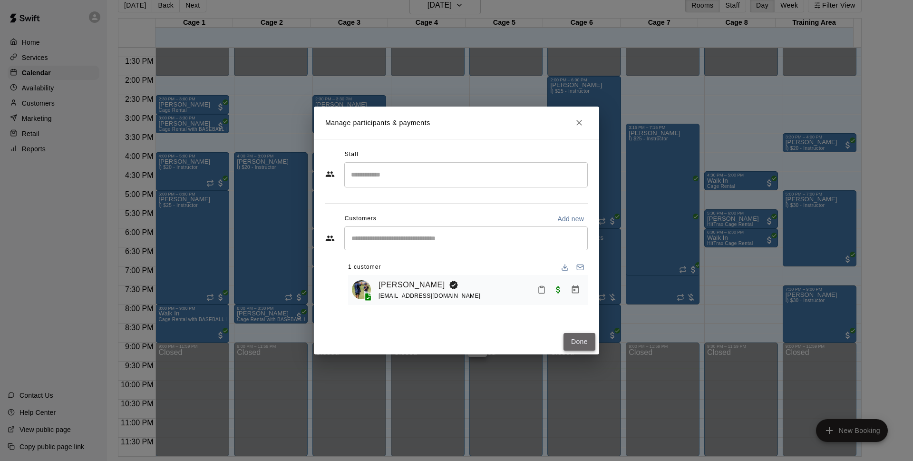
click at [589, 340] on button "Done" at bounding box center [580, 342] width 32 height 18
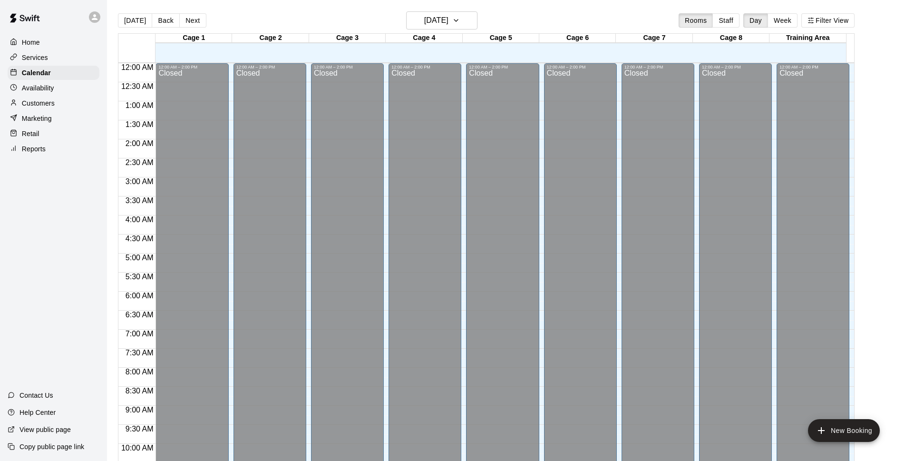
scroll to position [476, 0]
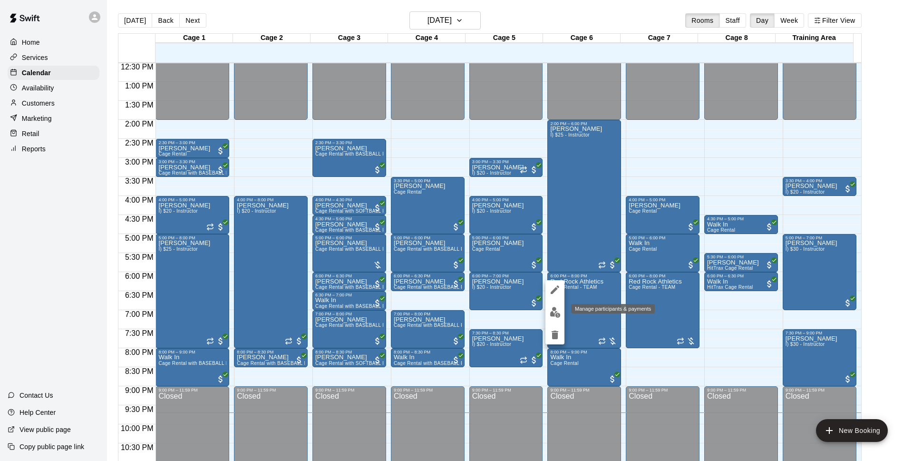
click at [554, 318] on button "edit" at bounding box center [555, 312] width 19 height 19
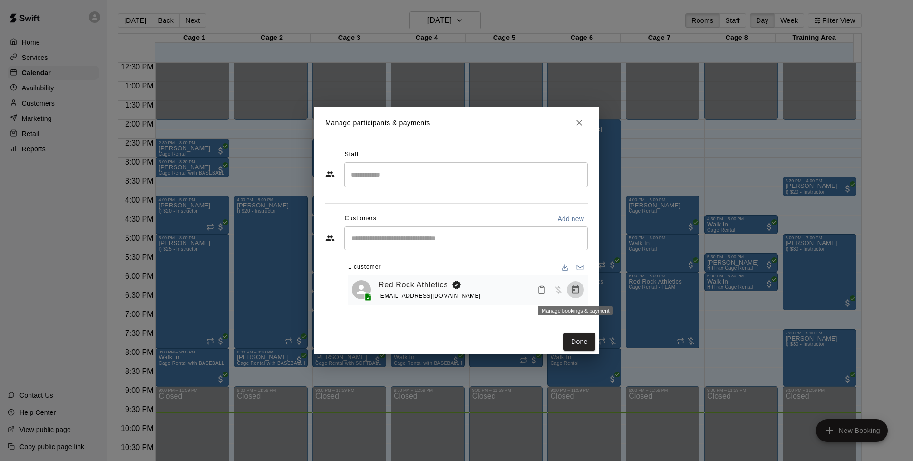
click at [575, 289] on icon "Manage bookings & payment" at bounding box center [576, 290] width 10 height 10
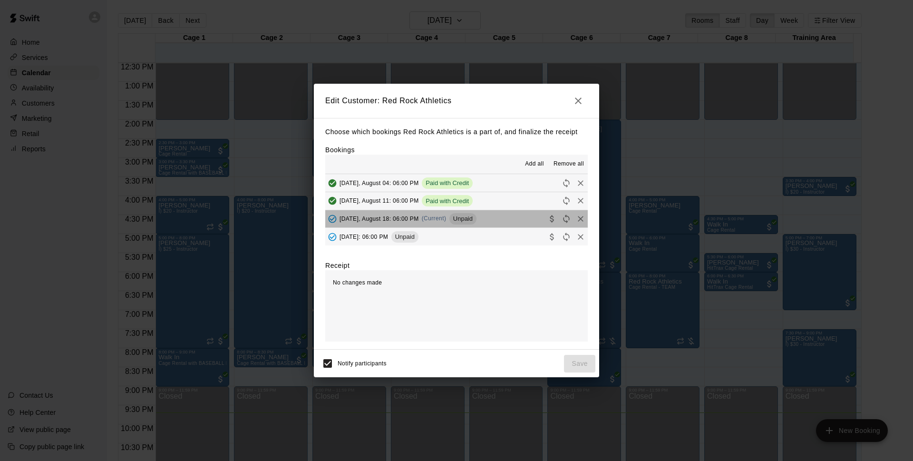
click at [458, 221] on span "Unpaid" at bounding box center [463, 218] width 27 height 7
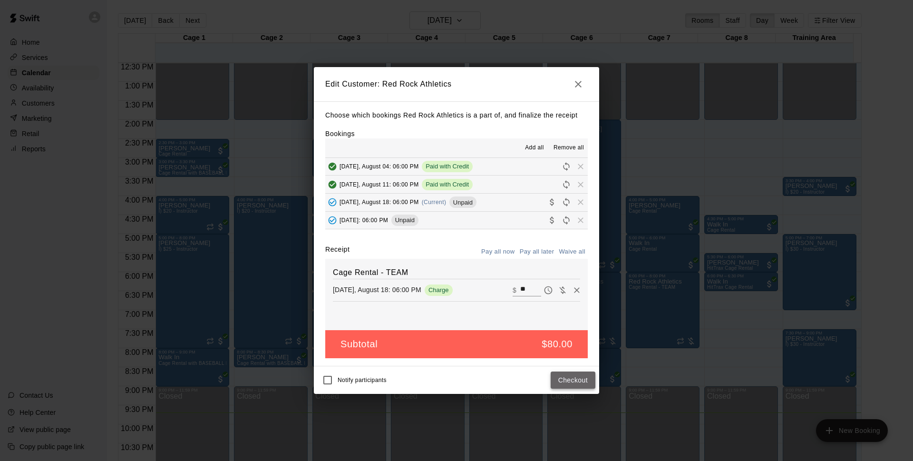
click at [575, 381] on button "Checkout" at bounding box center [573, 381] width 45 height 18
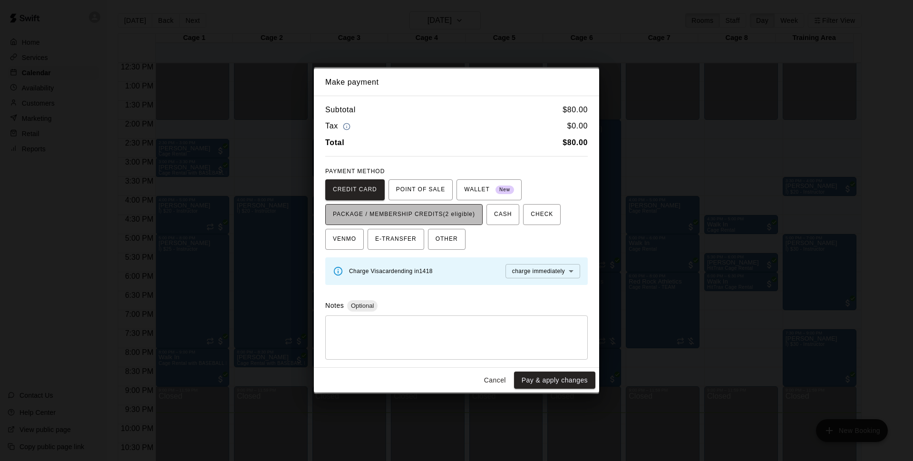
click at [380, 204] on button "PACKAGE / MEMBERSHIP CREDITS (2 eligible)" at bounding box center [403, 214] width 157 height 21
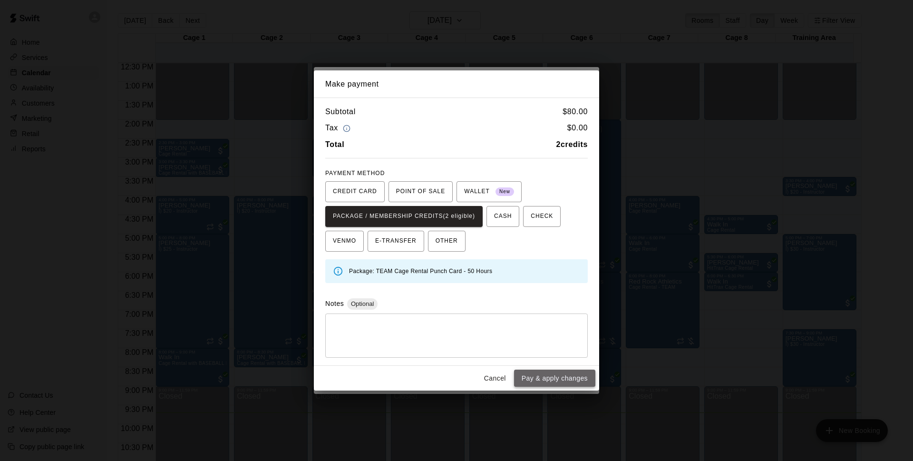
click at [555, 377] on button "Pay & apply changes" at bounding box center [554, 379] width 81 height 18
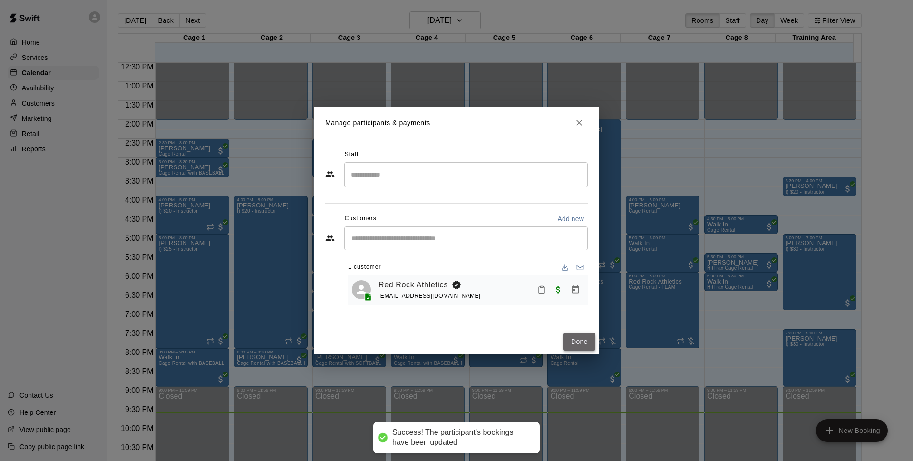
click at [578, 342] on button "Done" at bounding box center [580, 342] width 32 height 18
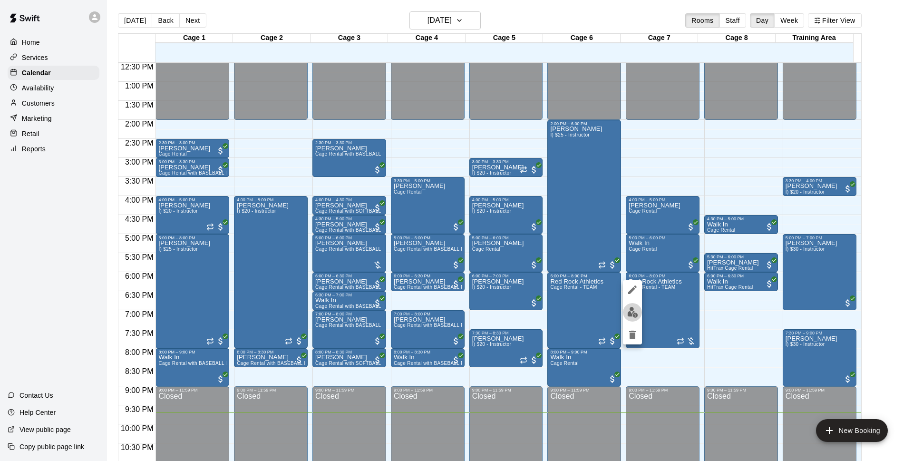
click at [635, 309] on img "edit" at bounding box center [632, 312] width 11 height 11
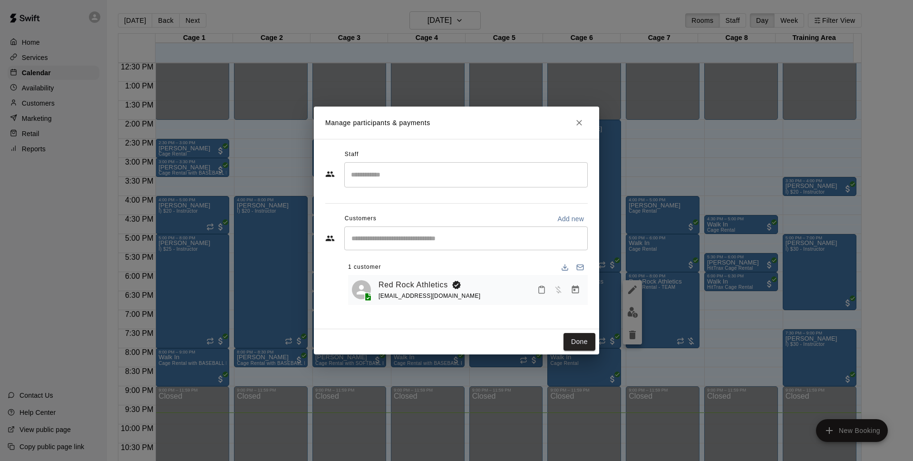
click at [577, 293] on icon "Manage bookings & payment" at bounding box center [576, 290] width 10 height 10
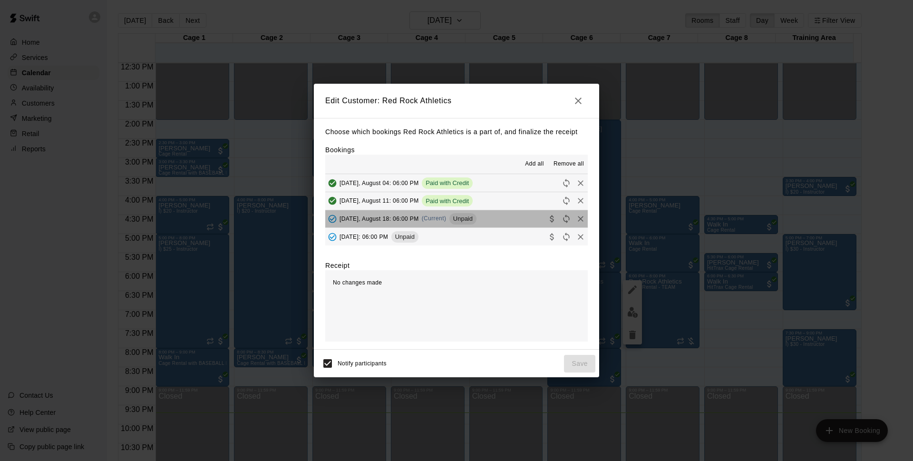
click at [472, 219] on span "Unpaid" at bounding box center [463, 218] width 27 height 7
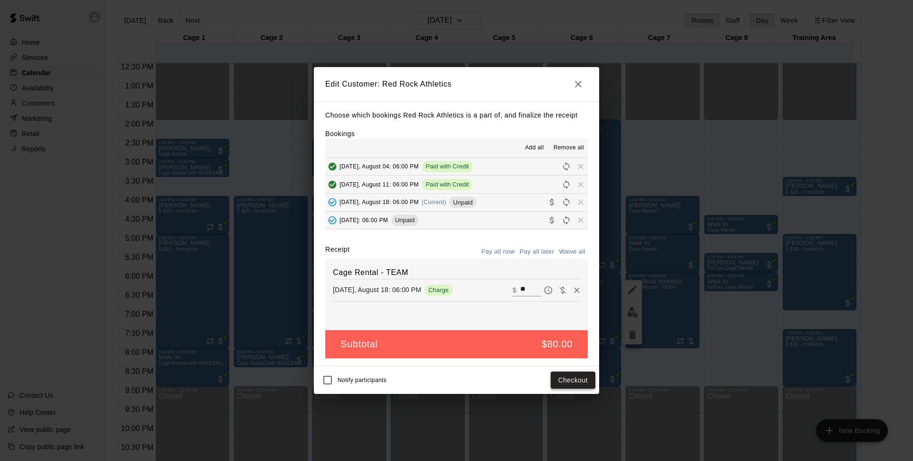
click at [582, 382] on button "Checkout" at bounding box center [573, 381] width 45 height 18
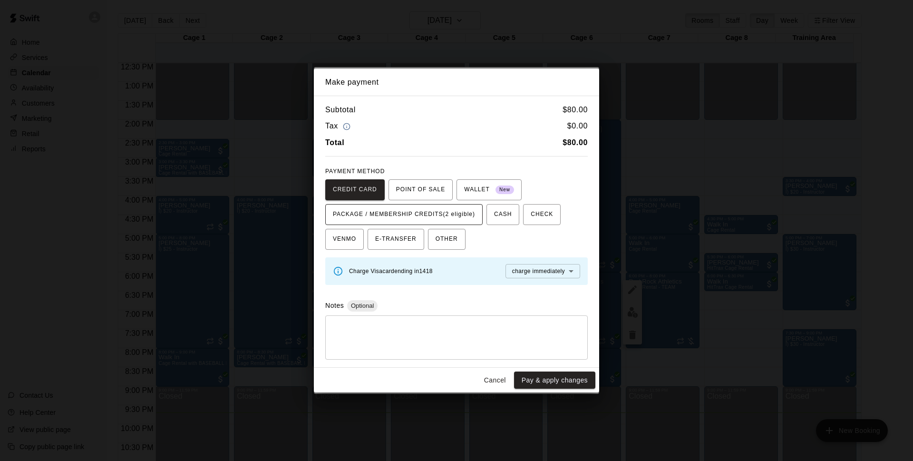
click at [421, 212] on span "PACKAGE / MEMBERSHIP CREDITS (2 eligible)" at bounding box center [404, 214] width 142 height 15
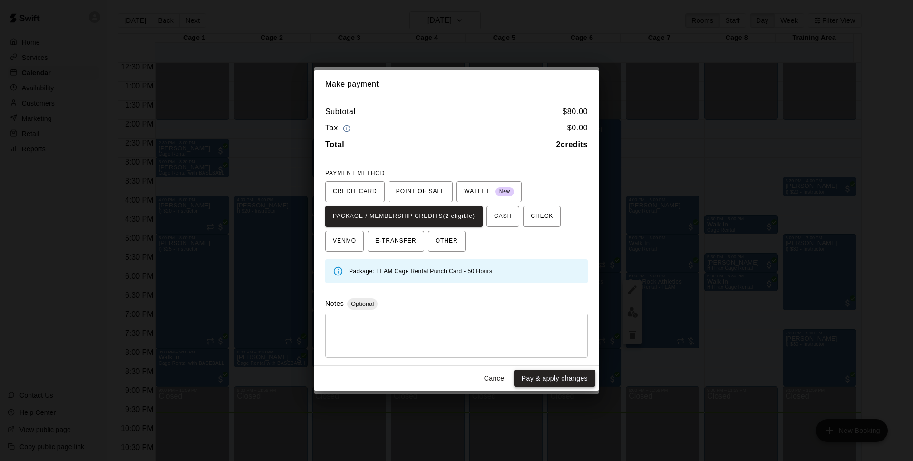
click at [568, 373] on button "Pay & apply changes" at bounding box center [554, 379] width 81 height 18
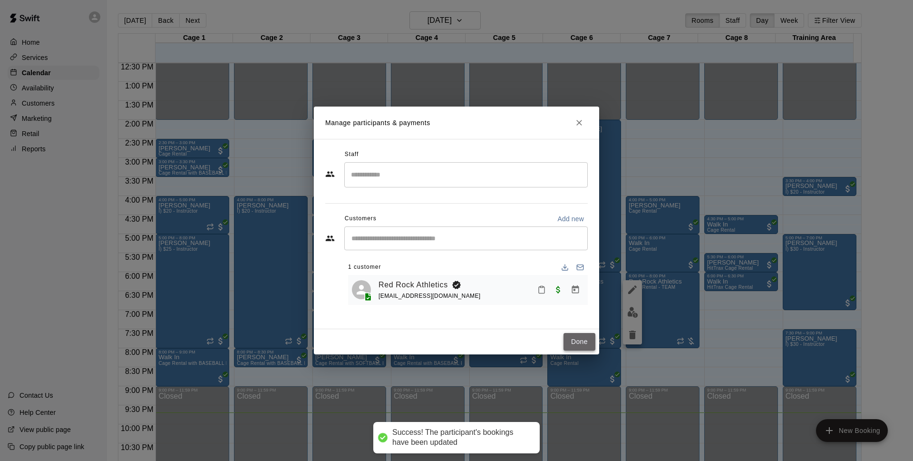
click at [592, 341] on button "Done" at bounding box center [580, 342] width 32 height 18
